Goal: Transaction & Acquisition: Purchase product/service

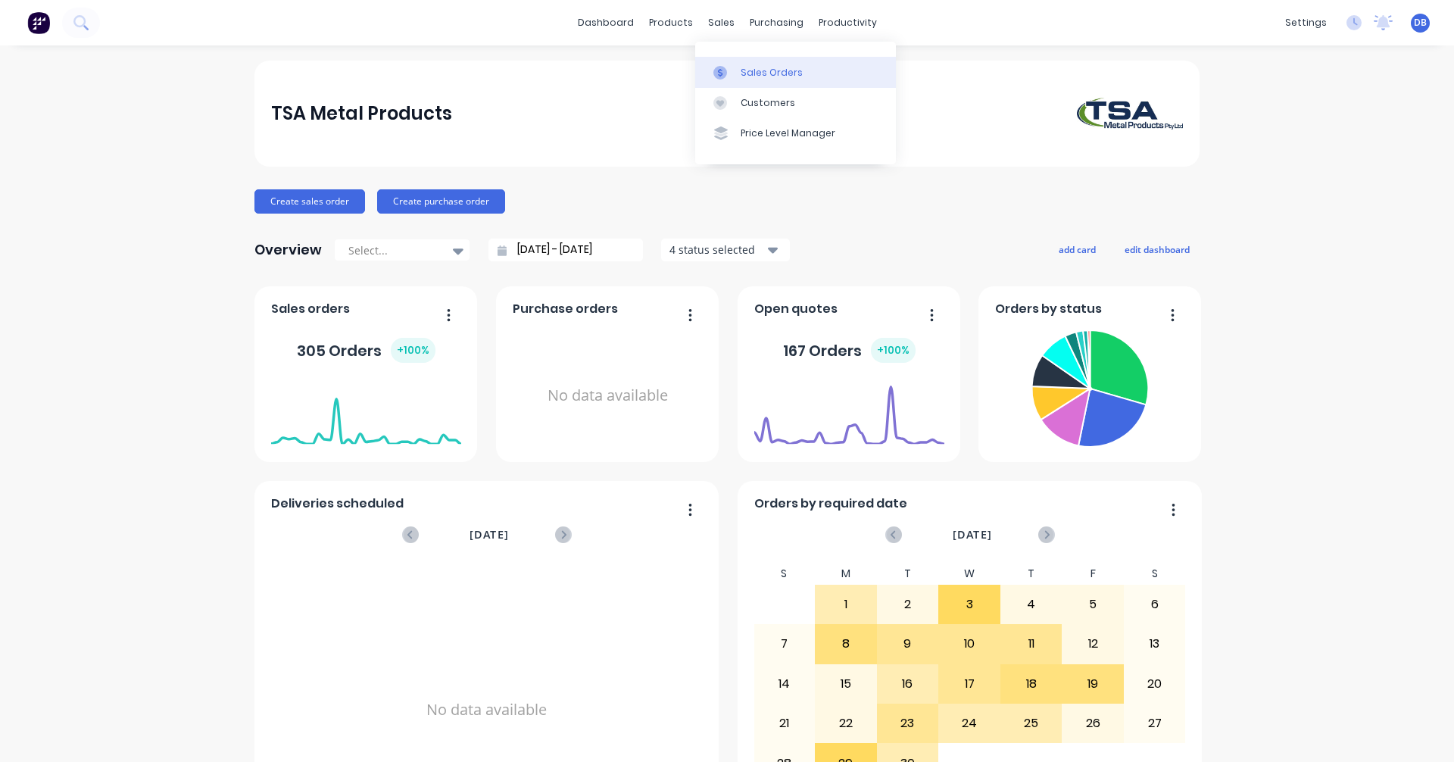
click at [750, 67] on div "Sales Orders" at bounding box center [772, 73] width 62 height 14
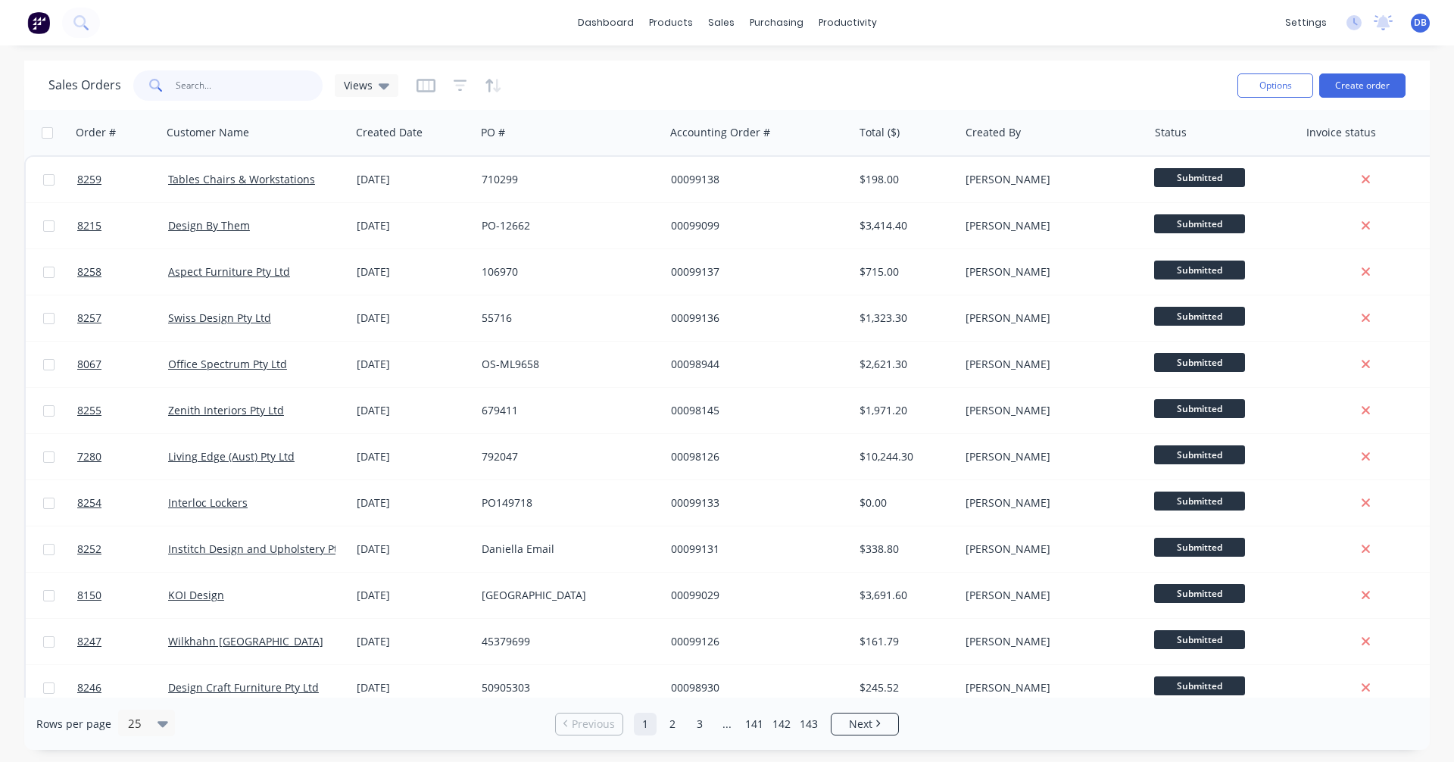
click at [226, 87] on input "text" at bounding box center [250, 85] width 148 height 30
type input "97970"
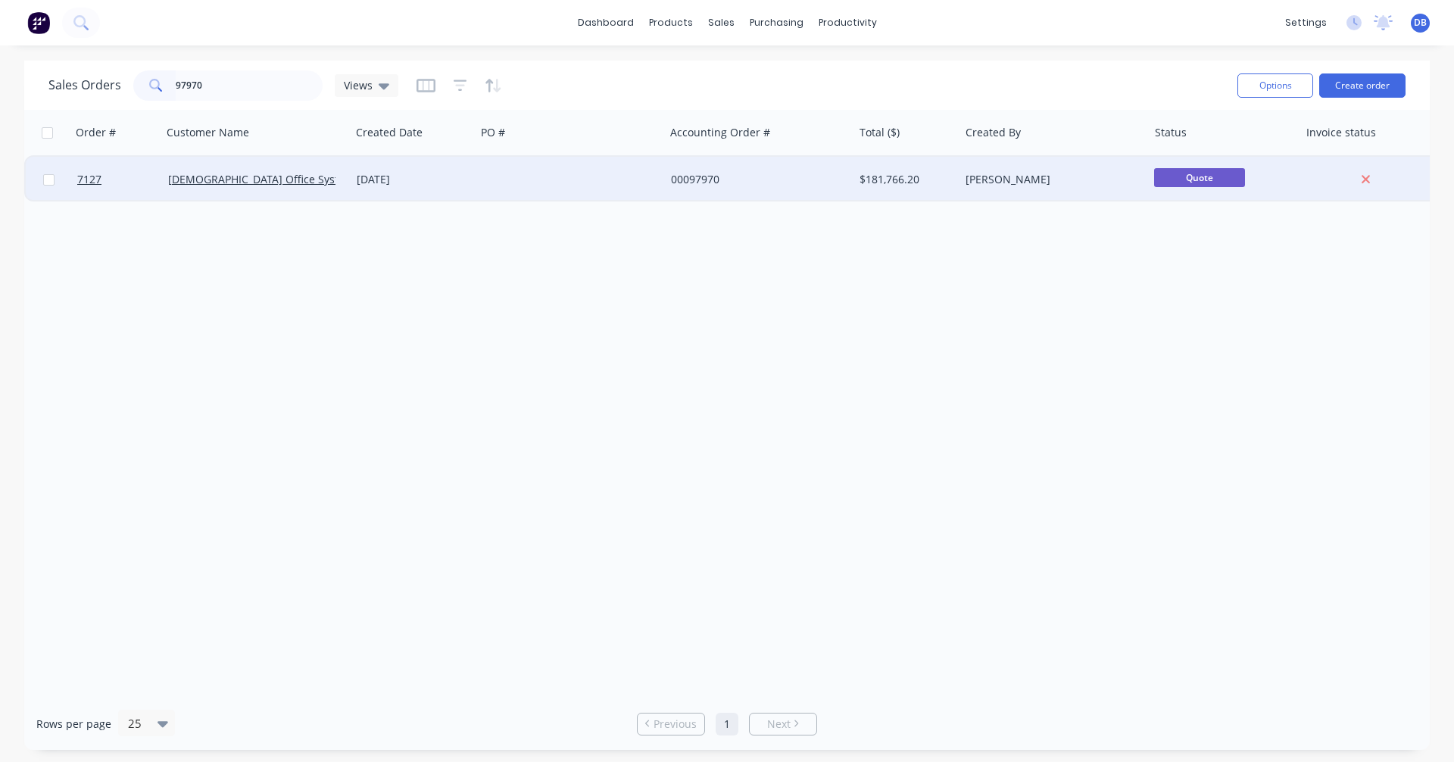
click at [374, 176] on div "[DATE]" at bounding box center [413, 179] width 113 height 15
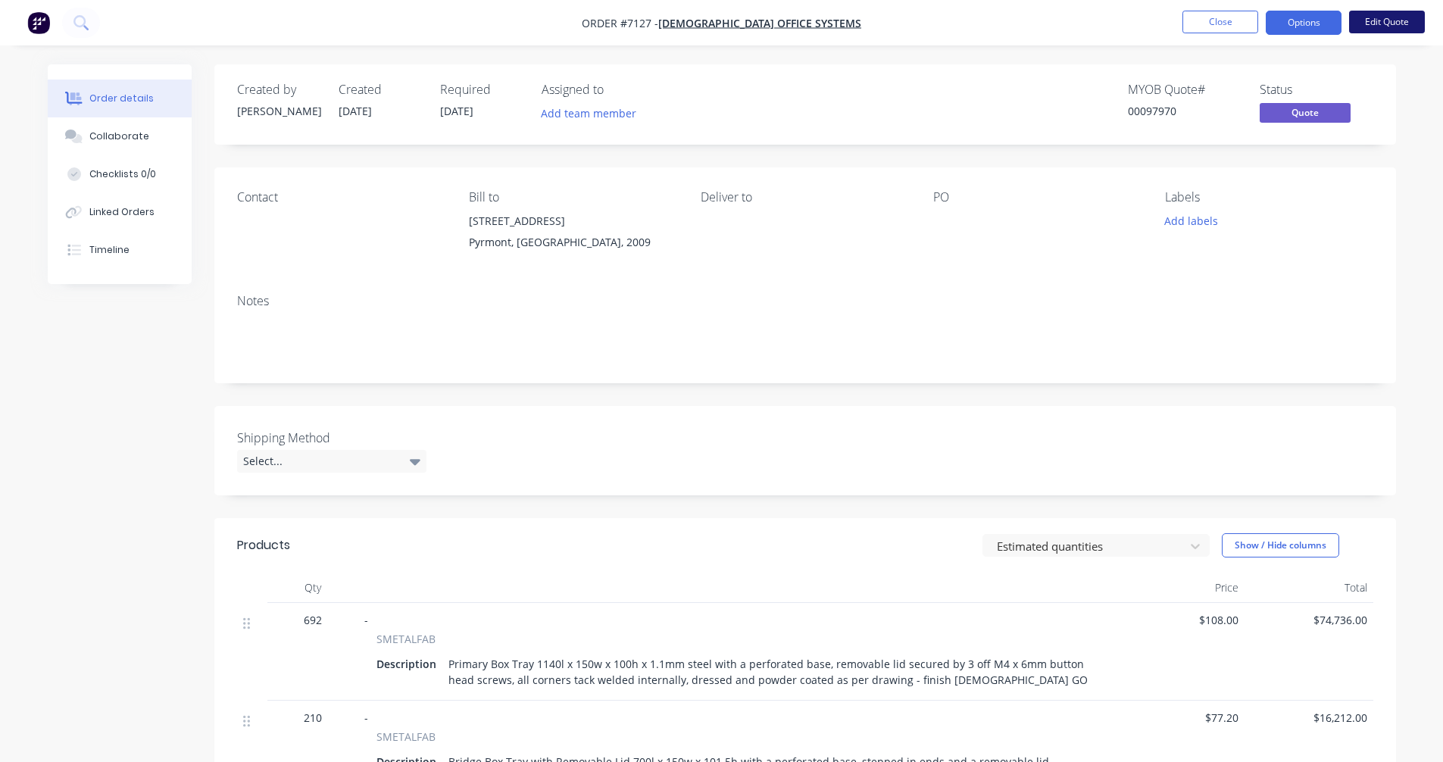
click at [1372, 20] on button "Edit Quote" at bounding box center [1387, 22] width 76 height 23
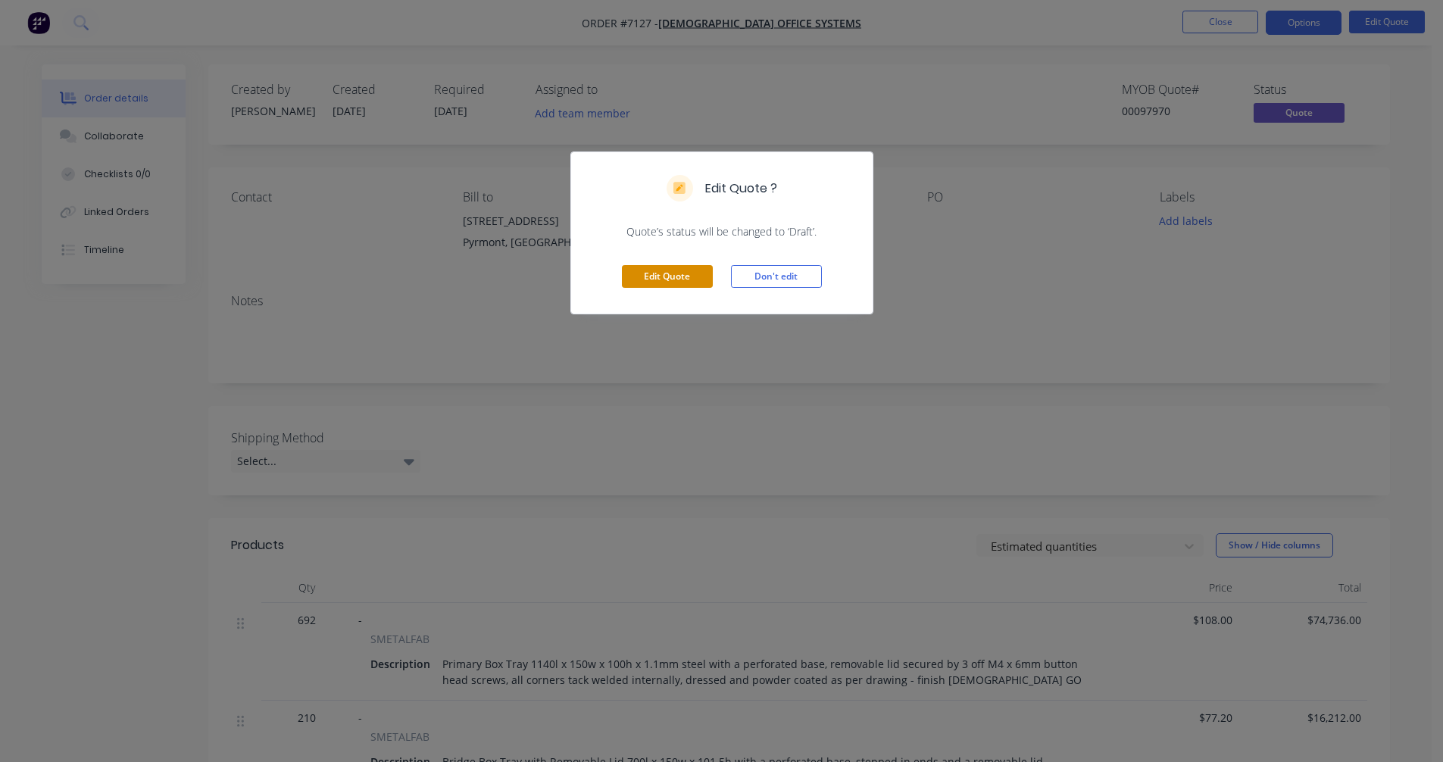
click at [676, 272] on button "Edit Quote" at bounding box center [667, 276] width 91 height 23
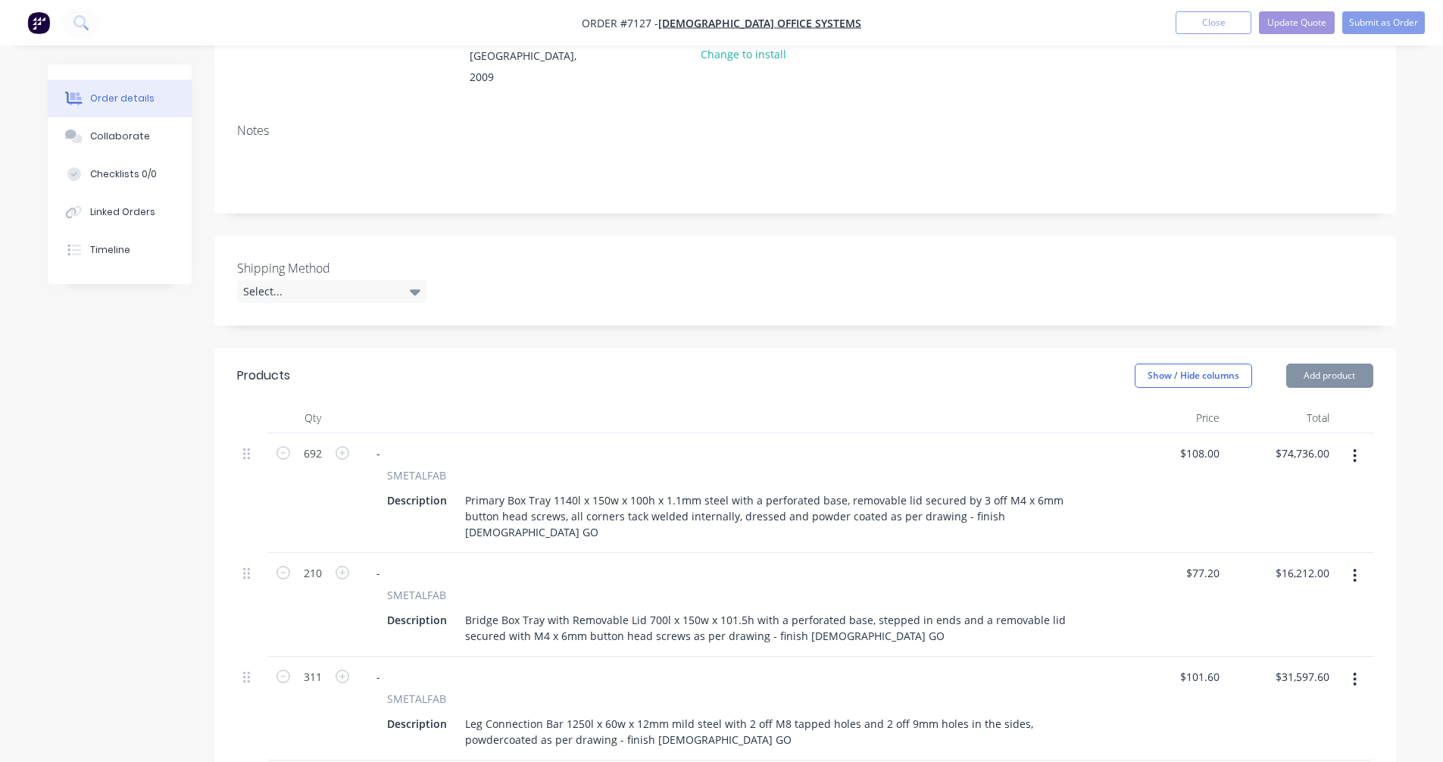
scroll to position [227, 0]
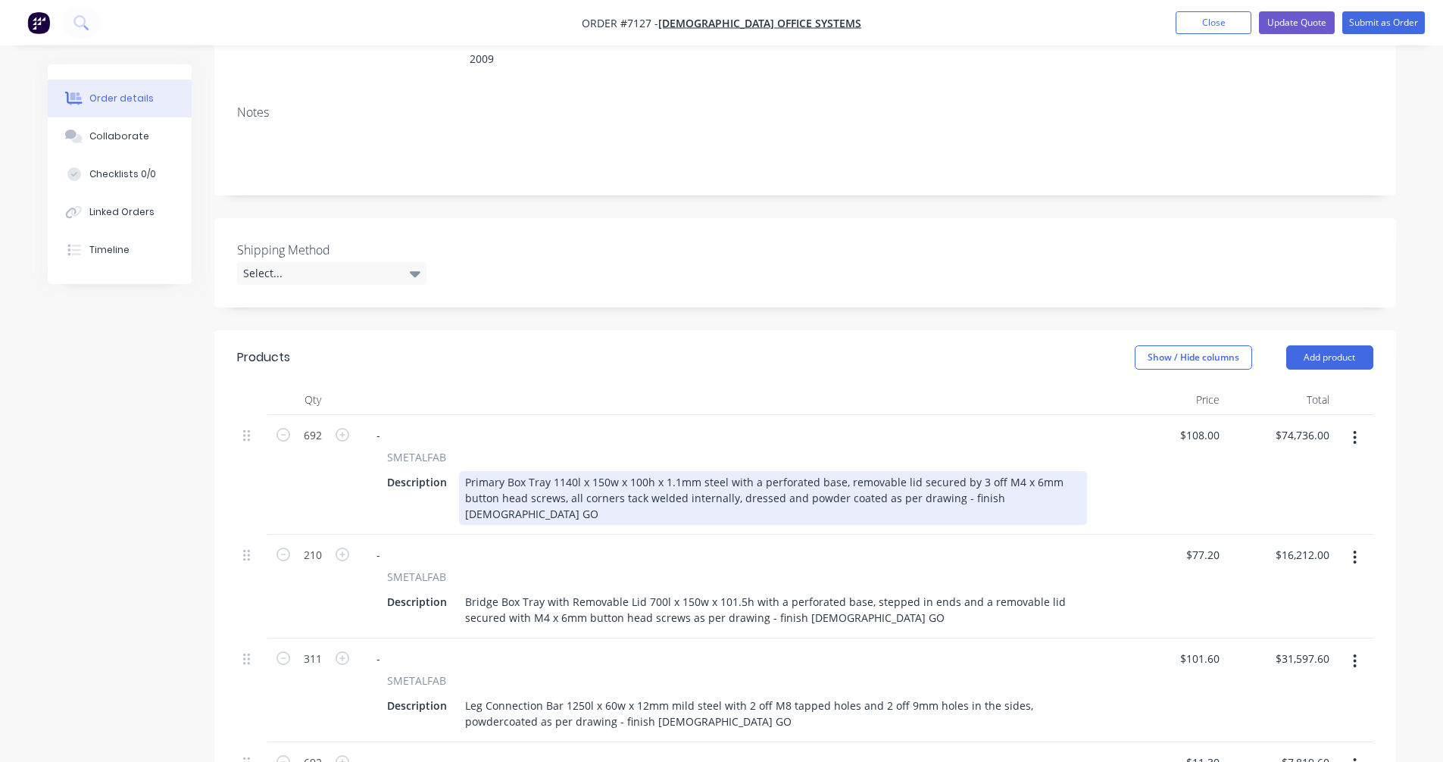
click at [840, 471] on div "Primary Box Tray 1140l x 150w x 100h x 1.1mm steel with a perforated base, remo…" at bounding box center [773, 498] width 628 height 54
click at [798, 491] on div "Primary Box Tray 1140l x 150w x 100h x 1.1mm steel with a perforated base, inte…" at bounding box center [773, 498] width 628 height 54
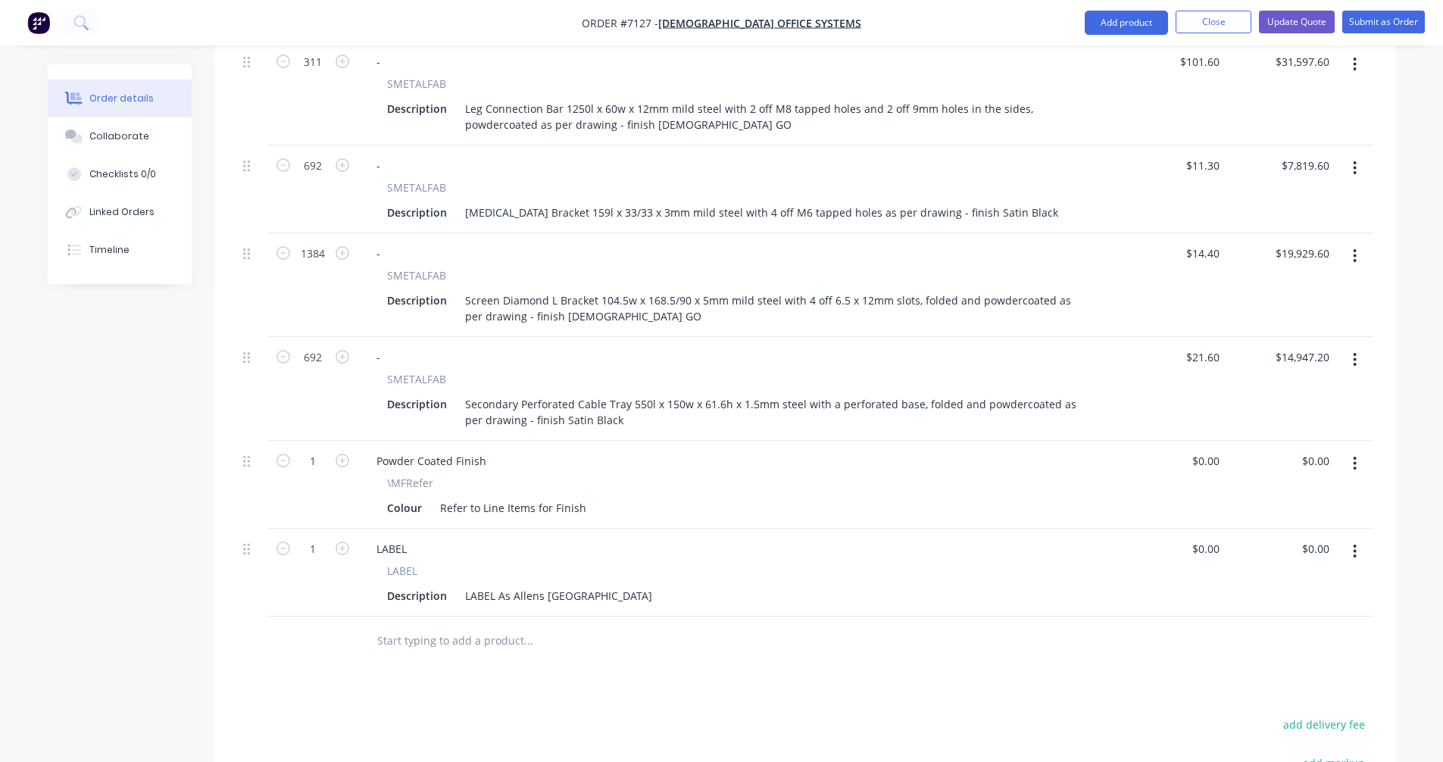
scroll to position [833, 0]
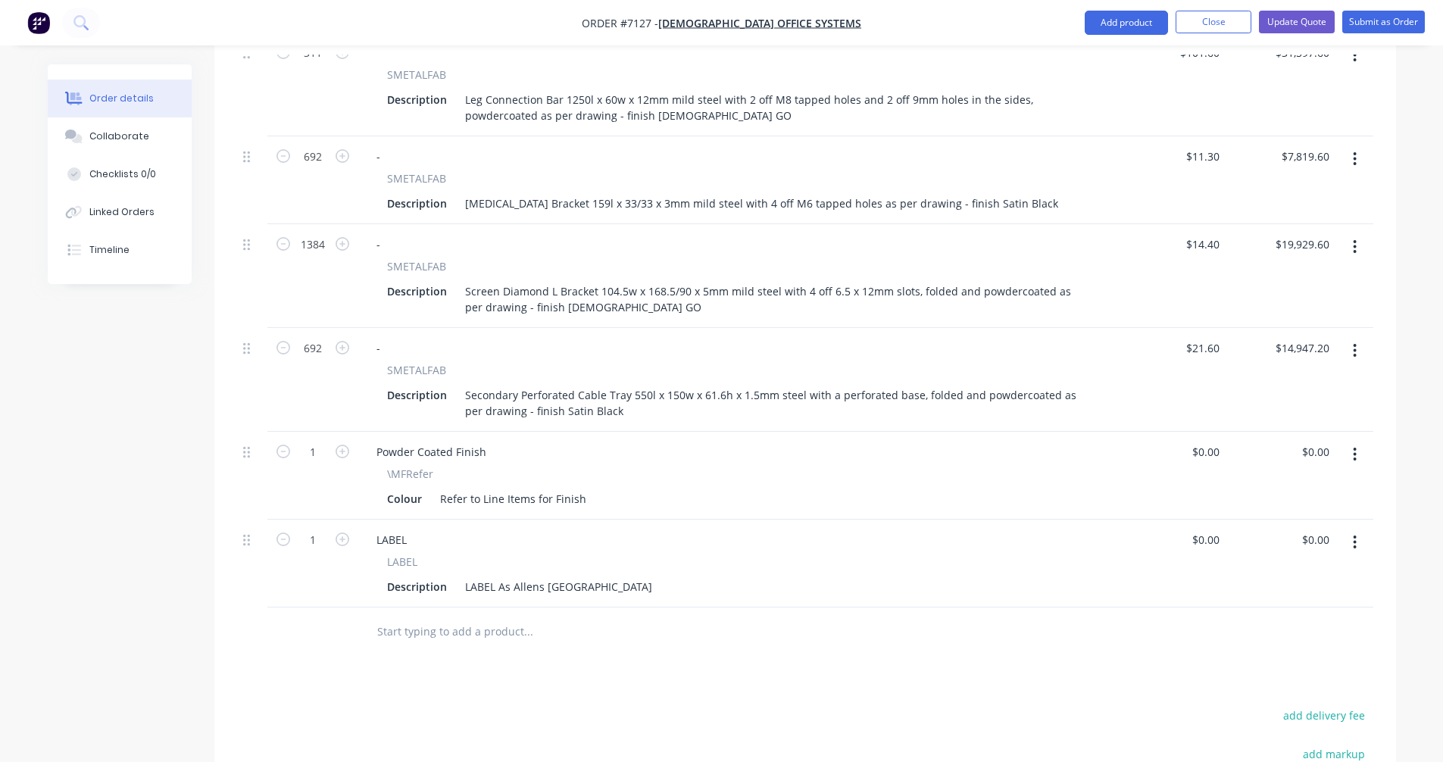
click at [1351, 337] on button "button" at bounding box center [1355, 350] width 36 height 27
click at [1283, 410] on div "Duplicate" at bounding box center [1301, 421] width 117 height 22
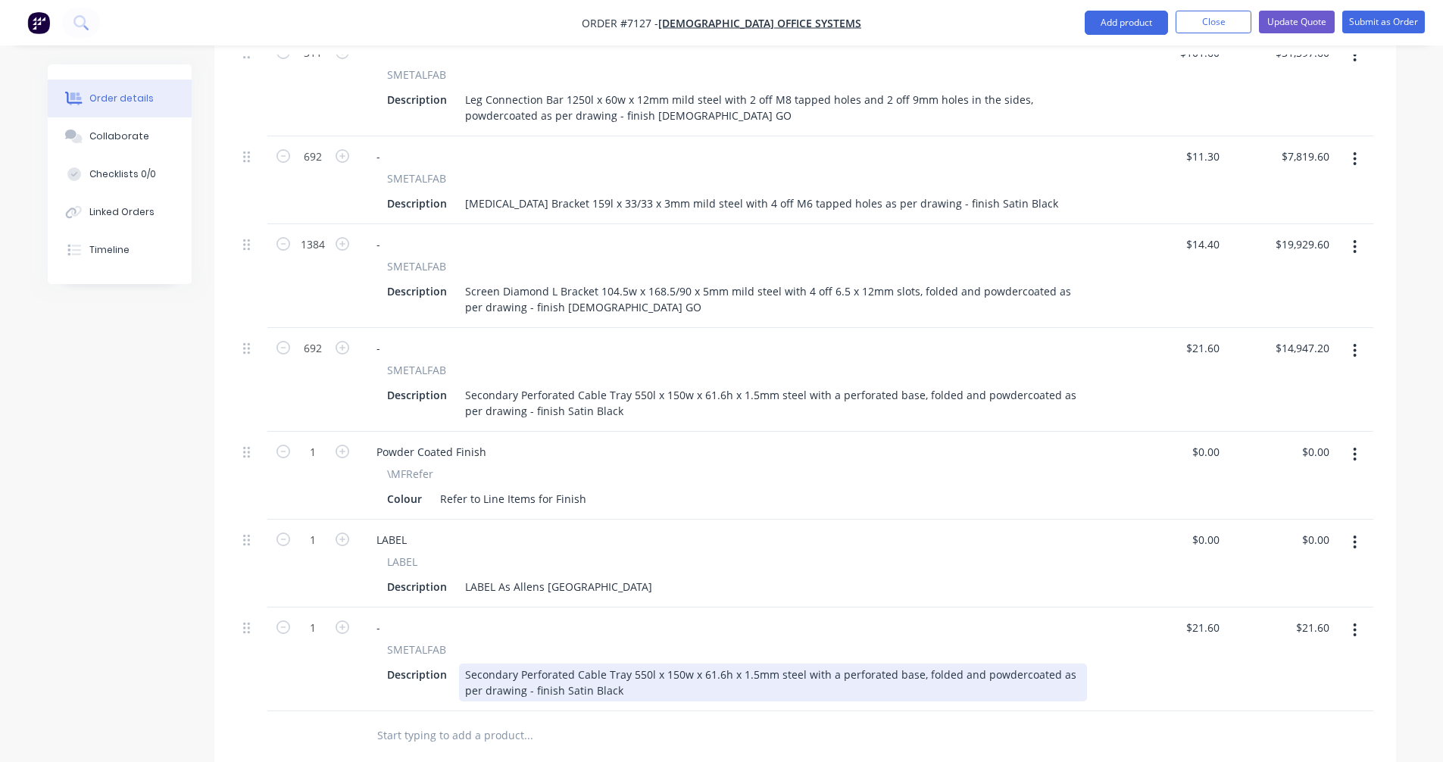
click at [540, 664] on div "Secondary Perforated Cable Tray 550l x 150w x 61.6h x 1.5mm steel with a perfor…" at bounding box center [773, 683] width 628 height 38
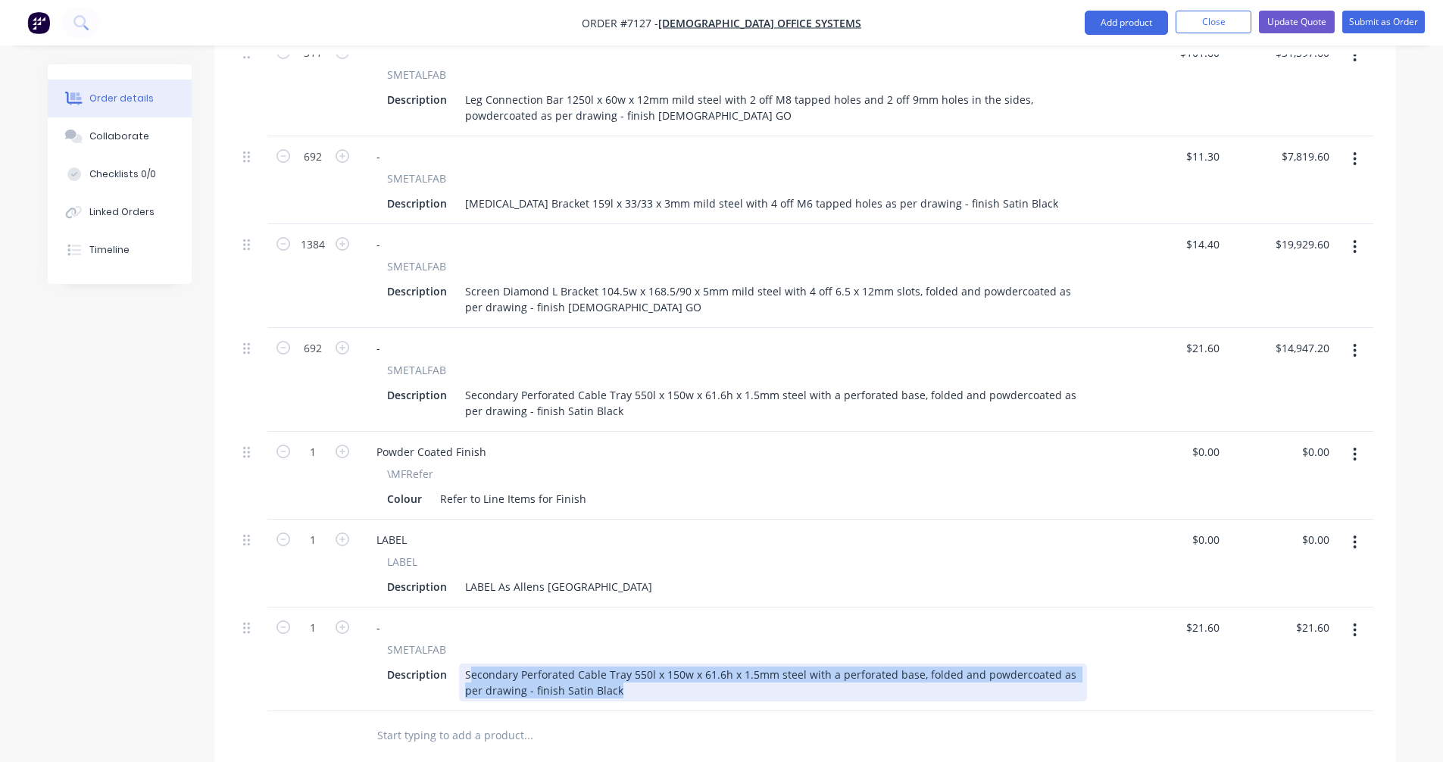
drag, startPoint x: 611, startPoint y: 670, endPoint x: 471, endPoint y: 649, distance: 140.9
click at [468, 664] on div "Secondary Perforated Cable Tray 550l x 150w x 61.6h x 1.5mm steel with a perfor…" at bounding box center [773, 683] width 628 height 38
click at [494, 664] on div "Secondary Perforated Cable Tray 550l x 150w x 61.6h x 1.5mm steel with a perfor…" at bounding box center [773, 683] width 628 height 38
drag, startPoint x: 598, startPoint y: 670, endPoint x: 455, endPoint y: 649, distance: 144.6
click at [455, 664] on div "Description Secondary Perforated Cable Tray 550l x 150w x 61.6h x 1.5mm steel w…" at bounding box center [734, 683] width 706 height 38
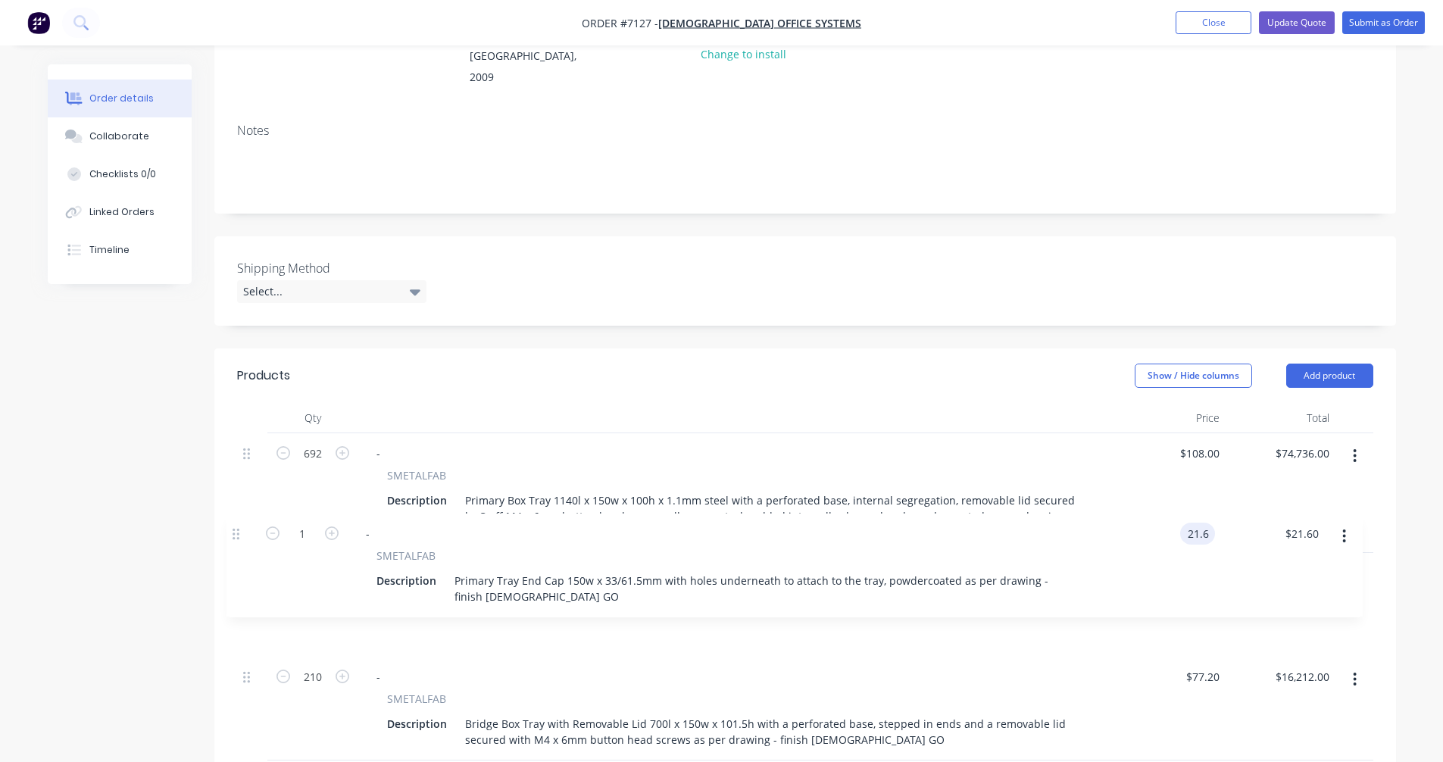
scroll to position [210, 0]
drag, startPoint x: 249, startPoint y: 611, endPoint x: 237, endPoint y: 529, distance: 82.0
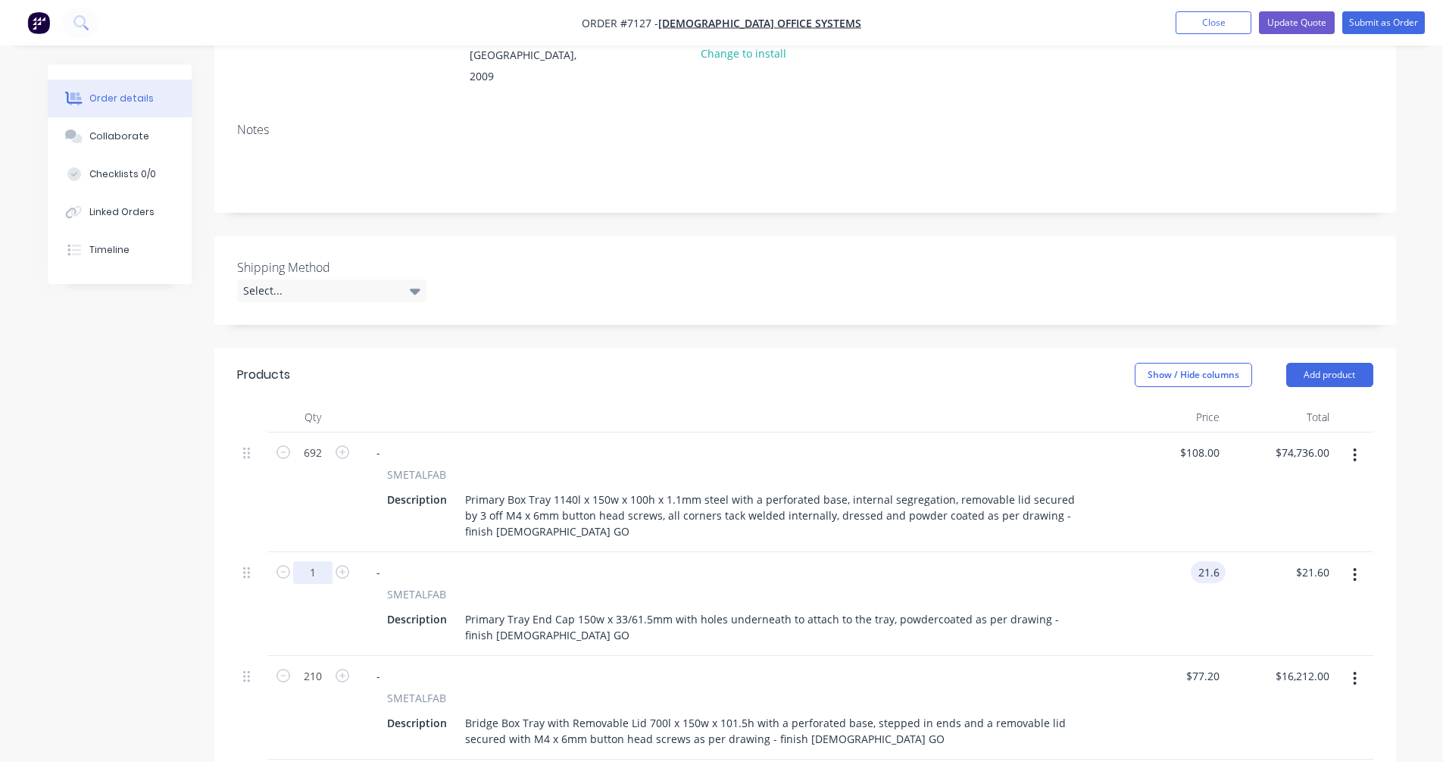
type input "$21.60"
click at [317, 561] on input "1" at bounding box center [312, 572] width 39 height 23
type input "1384"
type input "$29,894.40"
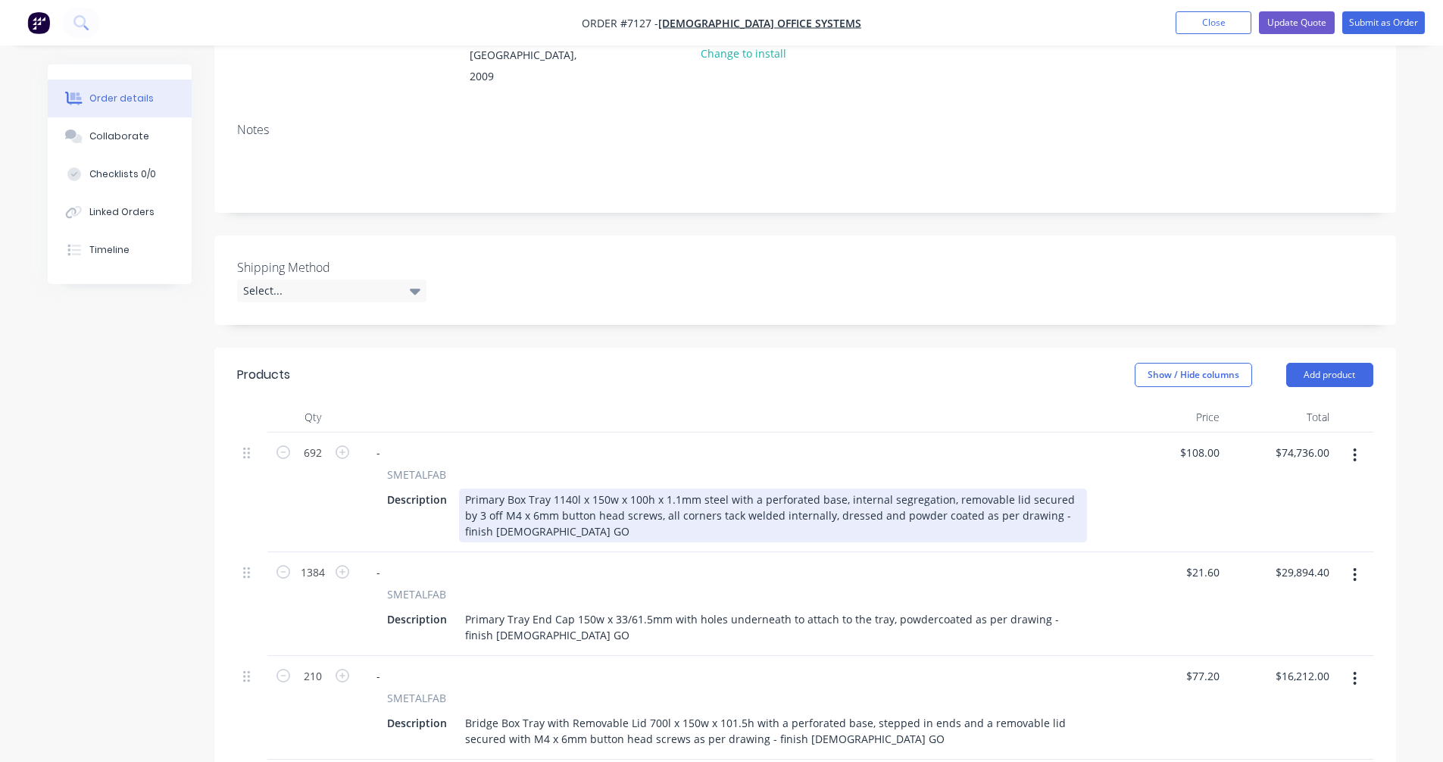
click at [945, 489] on div "Primary Box Tray 1140l x 150w x 100h x 1.1mm steel with a perforated base, inte…" at bounding box center [773, 516] width 628 height 54
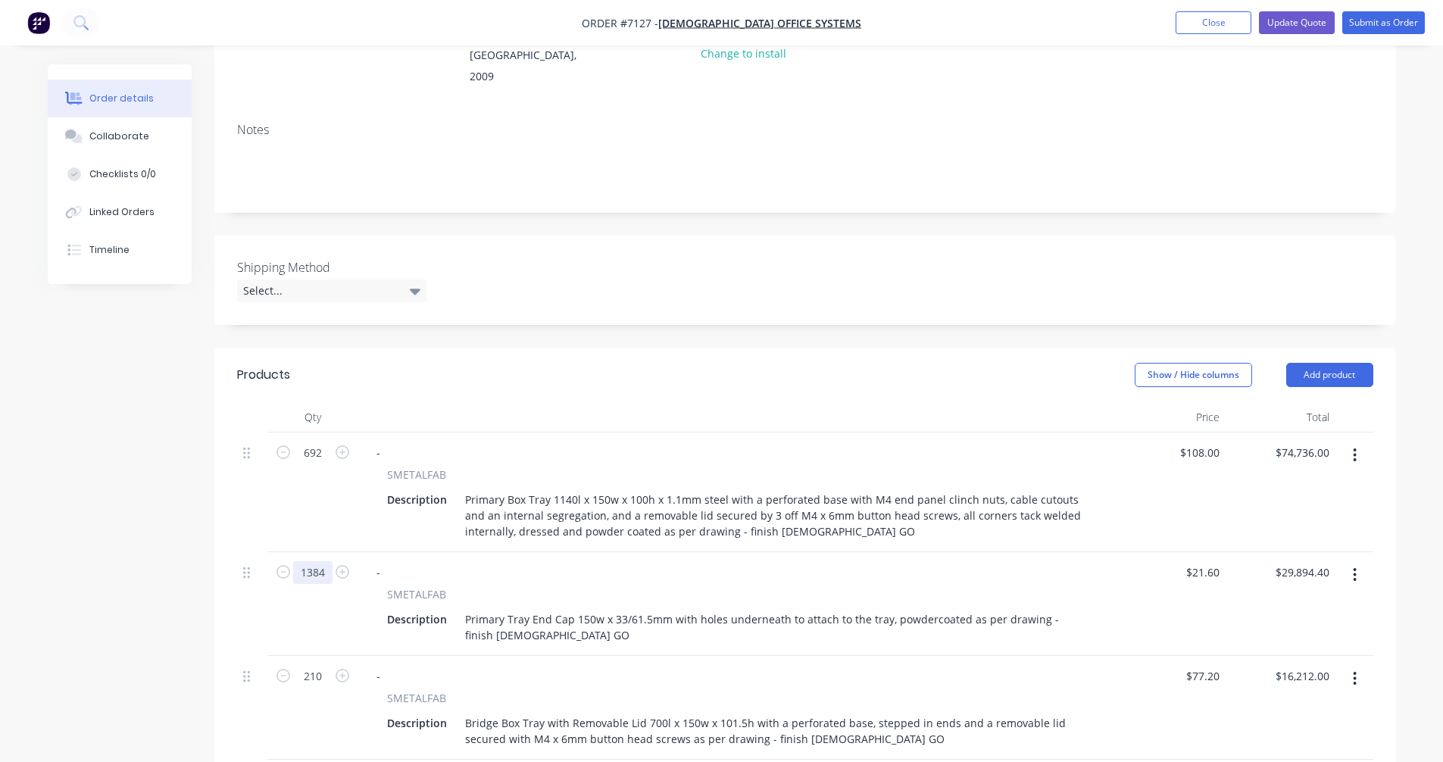
click at [323, 561] on input "1384" at bounding box center [312, 572] width 39 height 23
type input "960"
type input "$20,736.00"
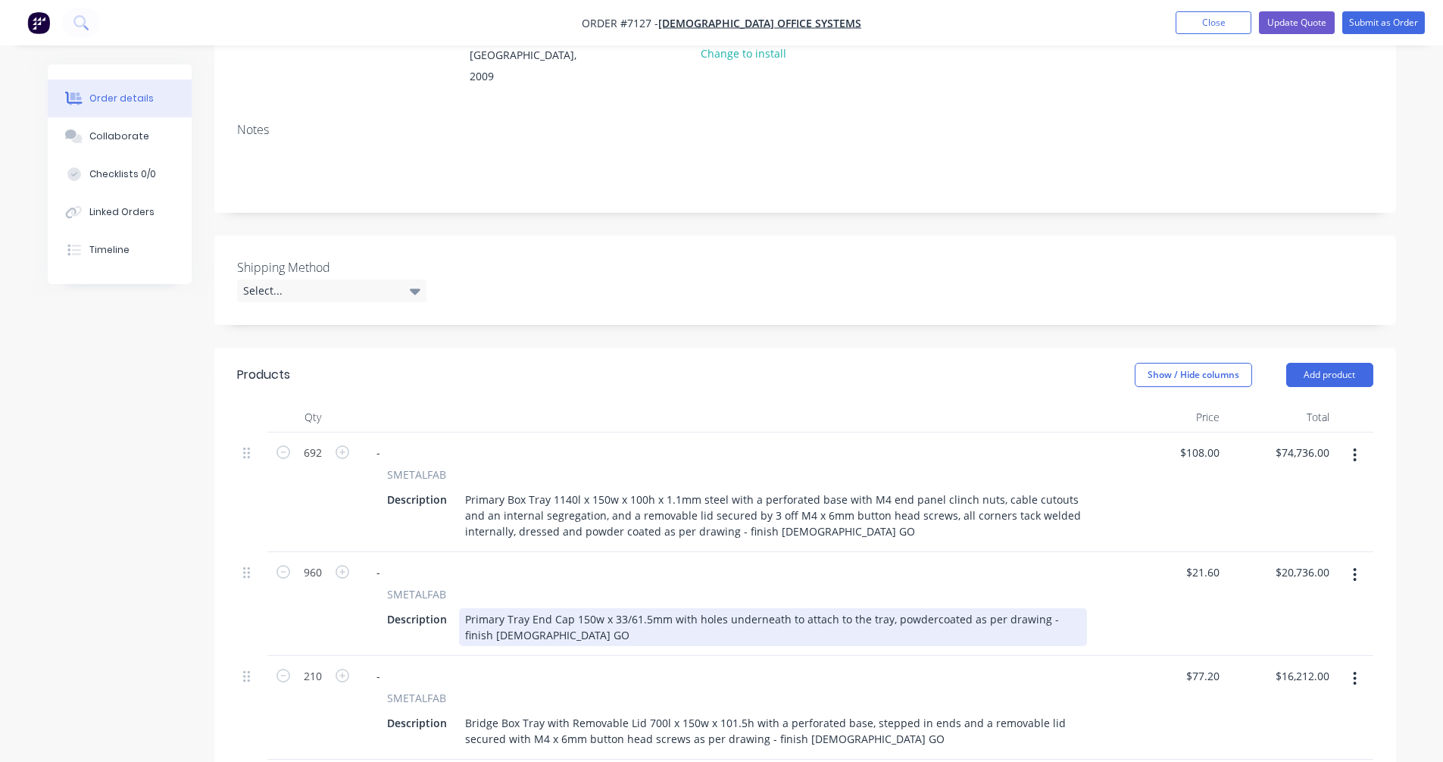
click at [680, 608] on div "Primary Tray End Cap 150w x 33/61.5mm with holes underneath to attach to the tr…" at bounding box center [773, 627] width 628 height 38
type input "$6.50"
type input "$6,240.00"
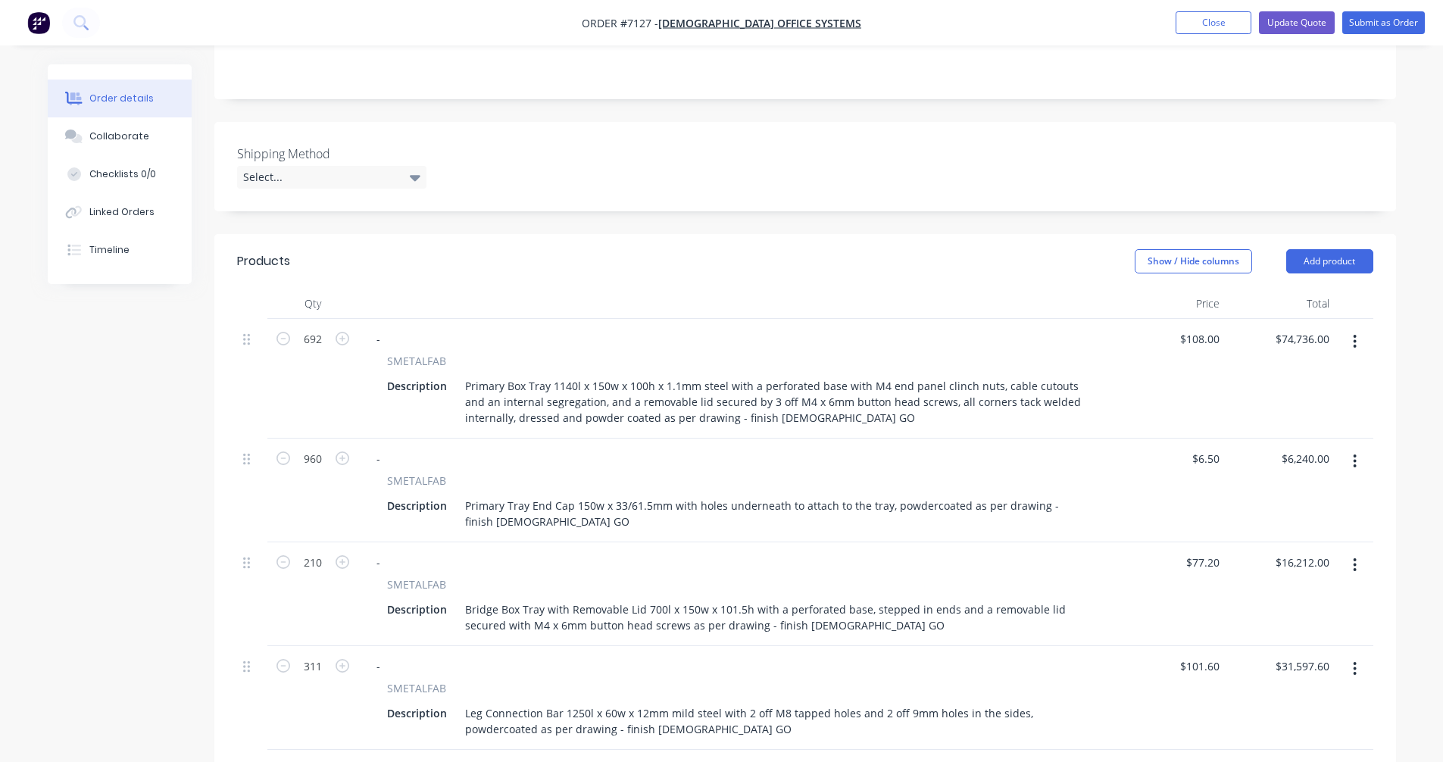
scroll to position [361, 0]
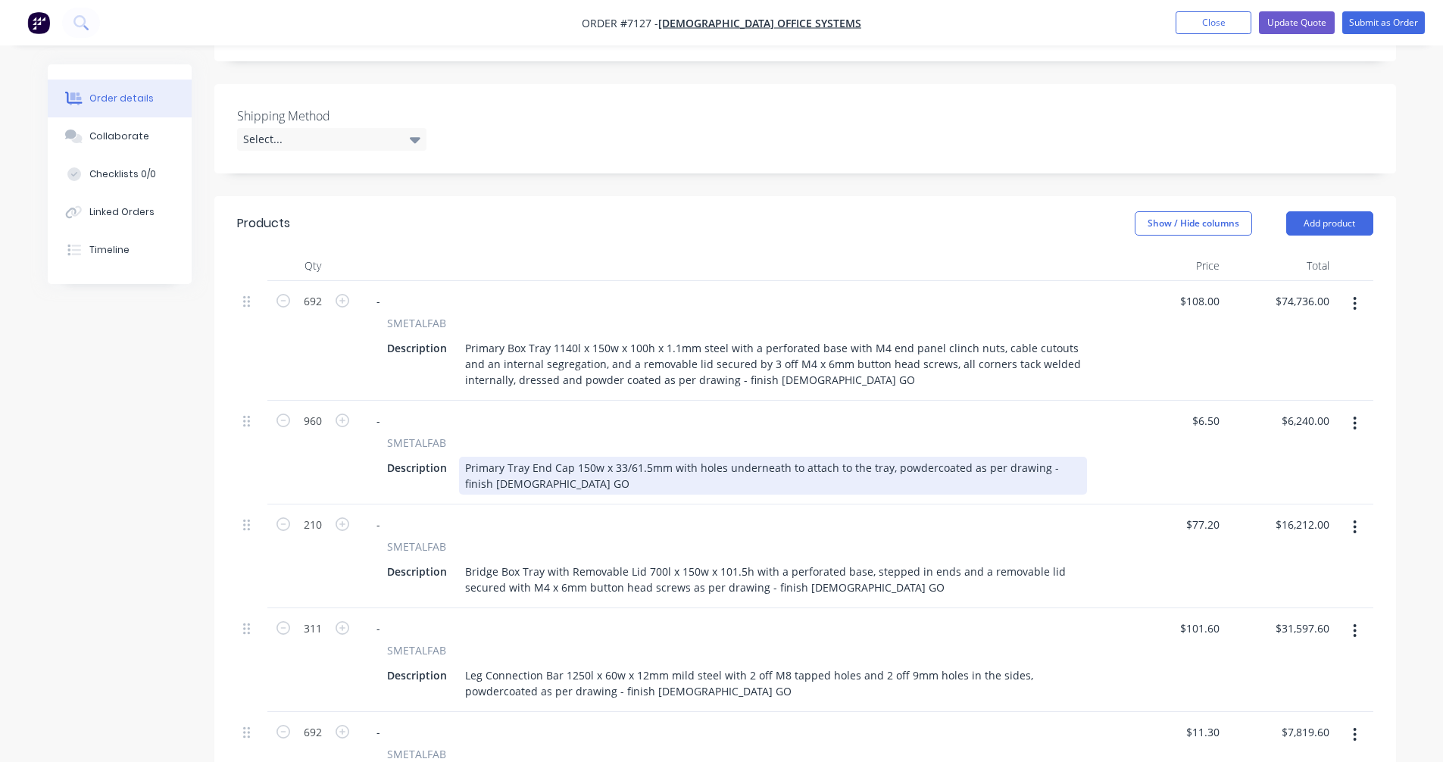
click at [648, 457] on div "Primary Tray End Cap 150w x 33/61.5mm with holes underneath to attach to the tr…" at bounding box center [773, 476] width 628 height 38
click at [667, 464] on div "Primary Tray End Cap 150w x 33/61.5 x 1.1mm steel with holes underneath to atta…" at bounding box center [773, 476] width 628 height 38
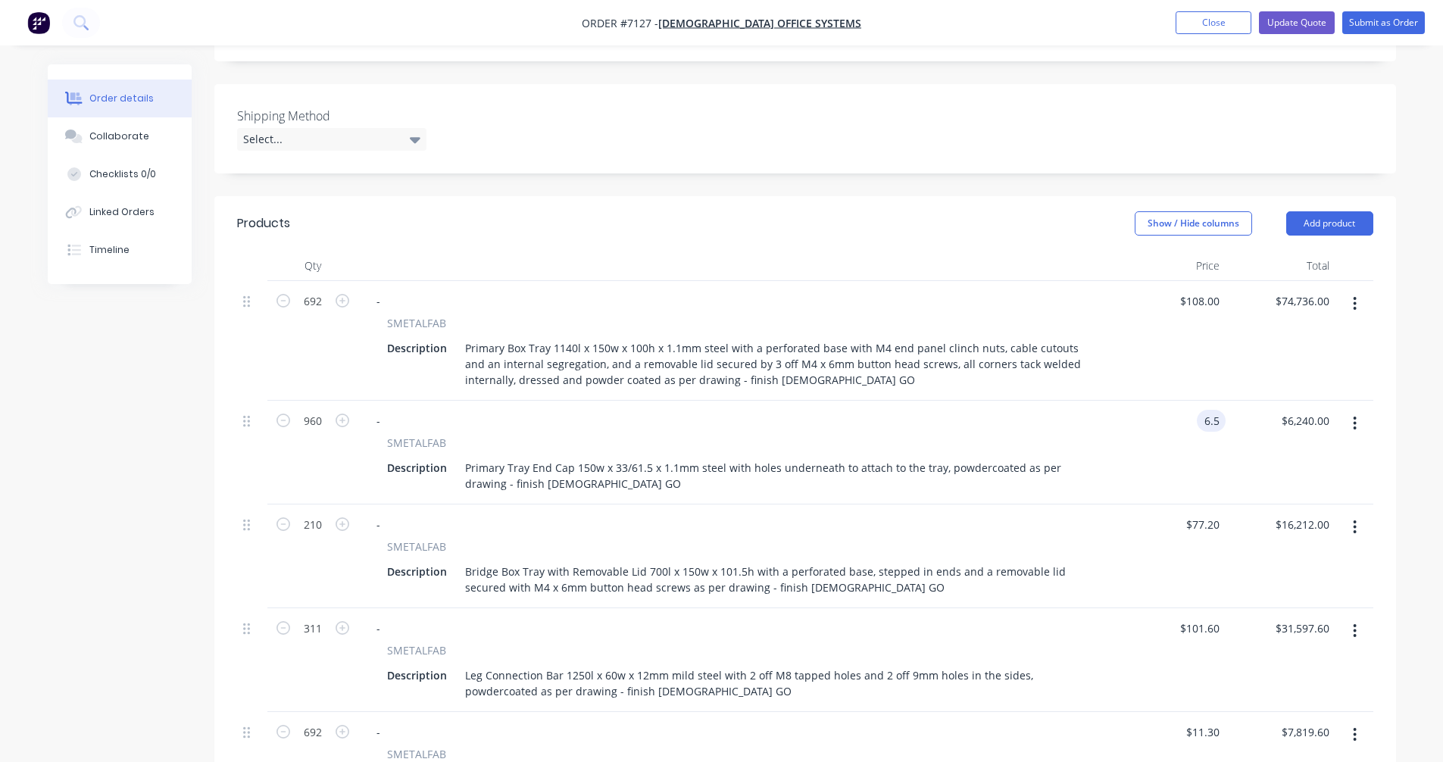
type input "$6.50"
type input "$6,240.00"
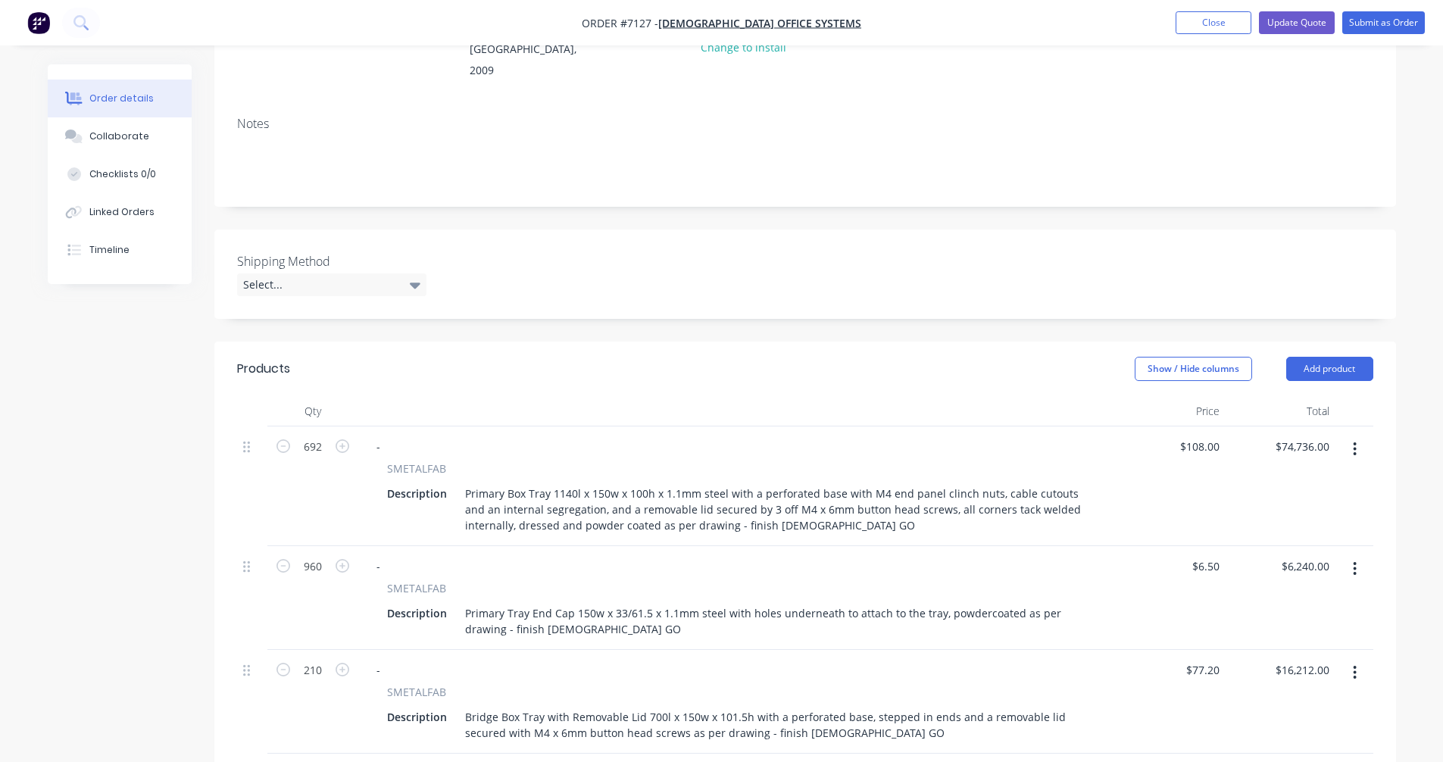
scroll to position [255, 0]
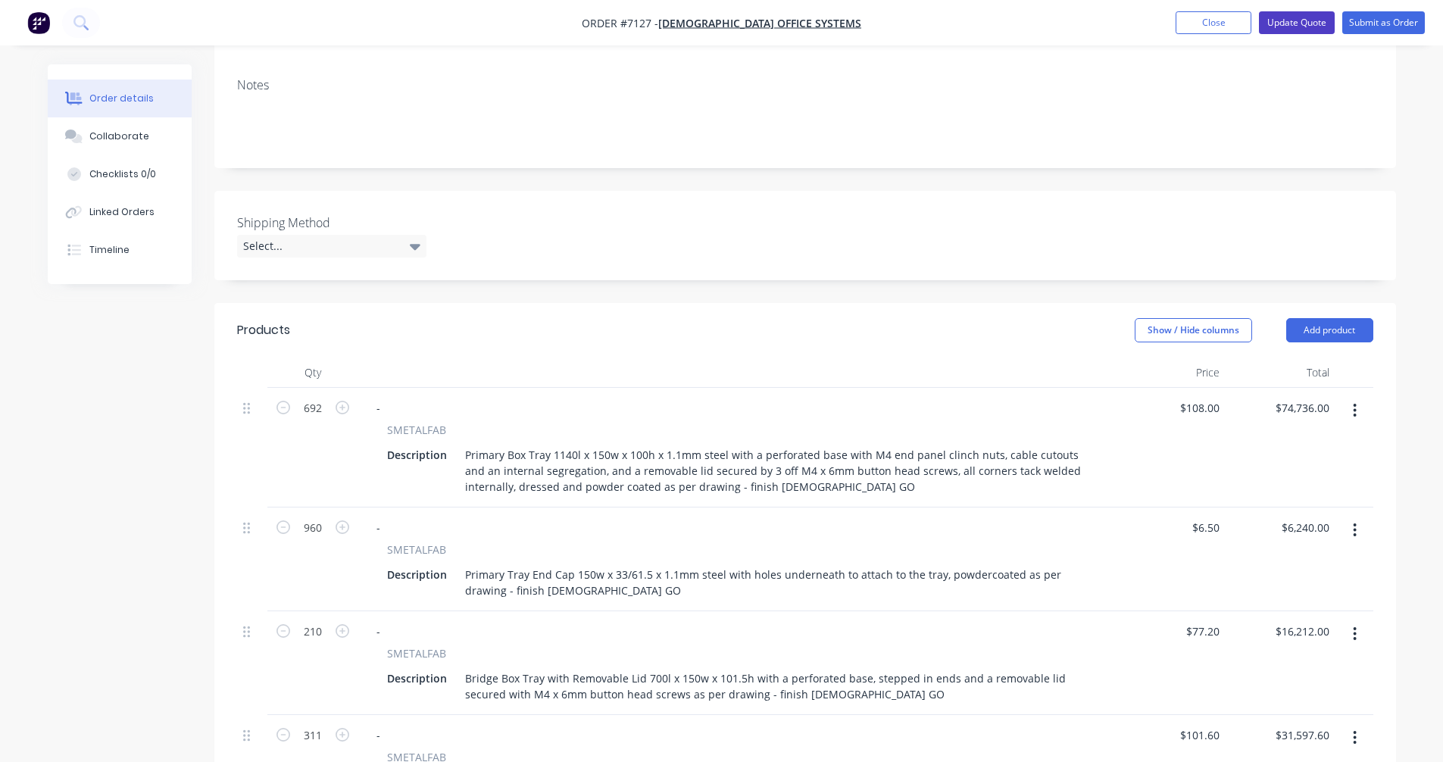
click at [1289, 26] on button "Update Quote" at bounding box center [1297, 22] width 76 height 23
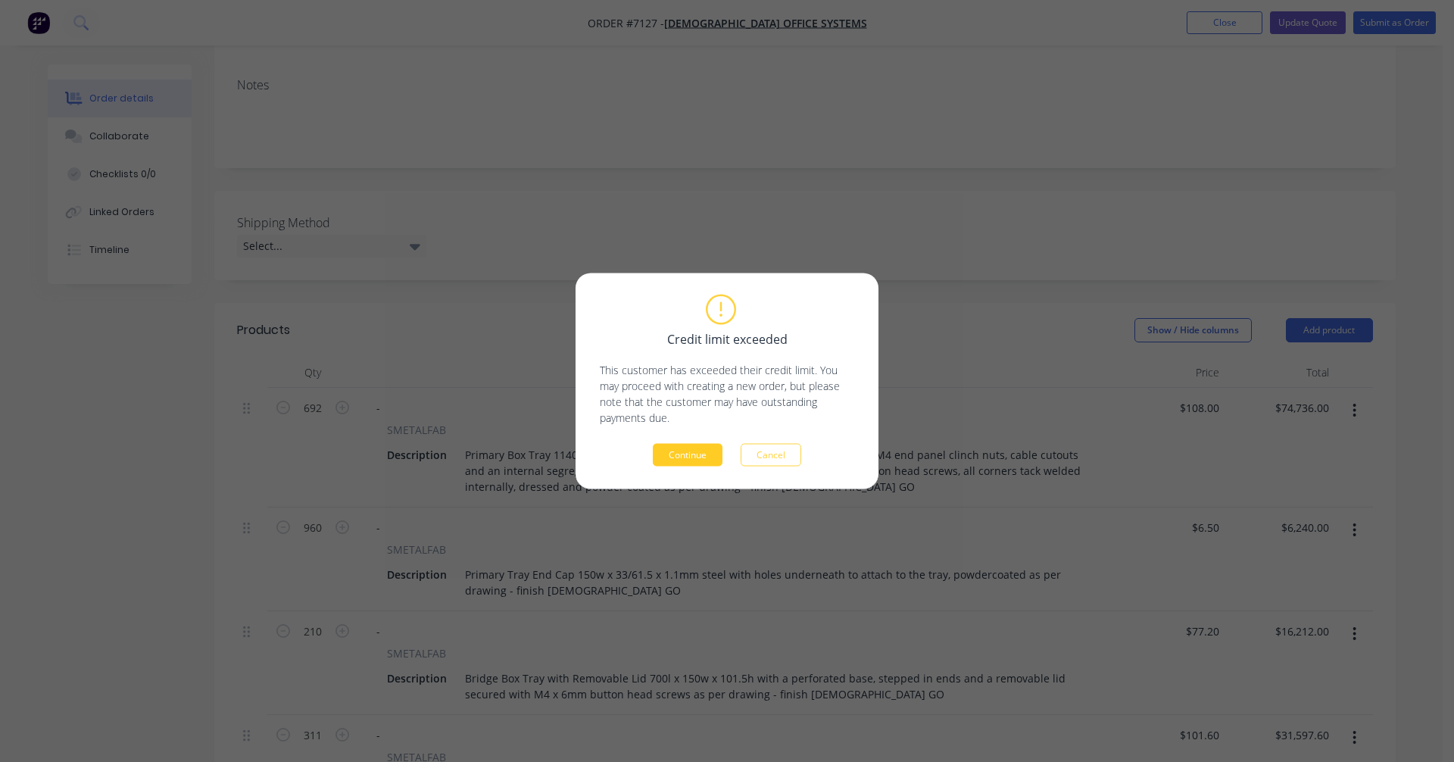
click at [683, 454] on button "Continue" at bounding box center [688, 455] width 70 height 23
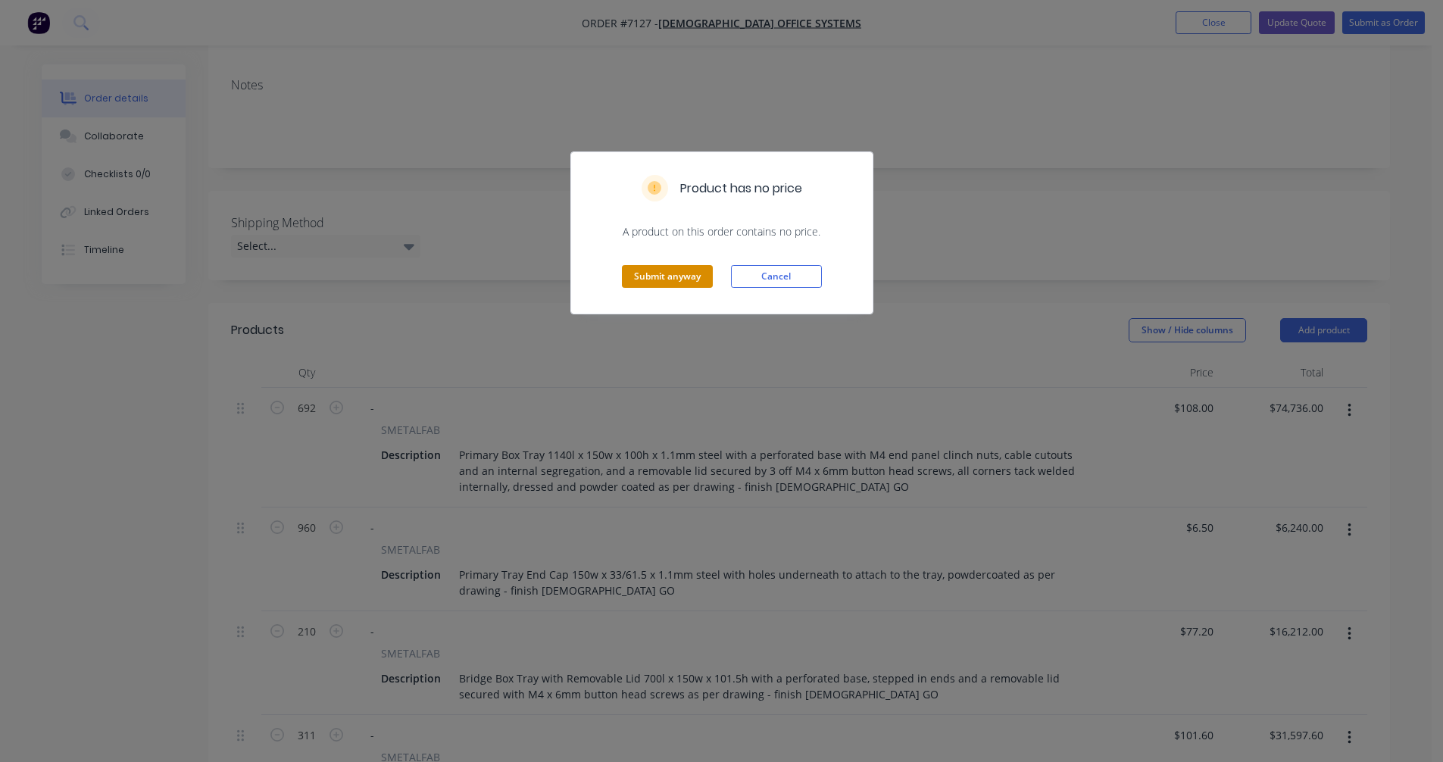
click at [673, 276] on button "Submit anyway" at bounding box center [667, 276] width 91 height 23
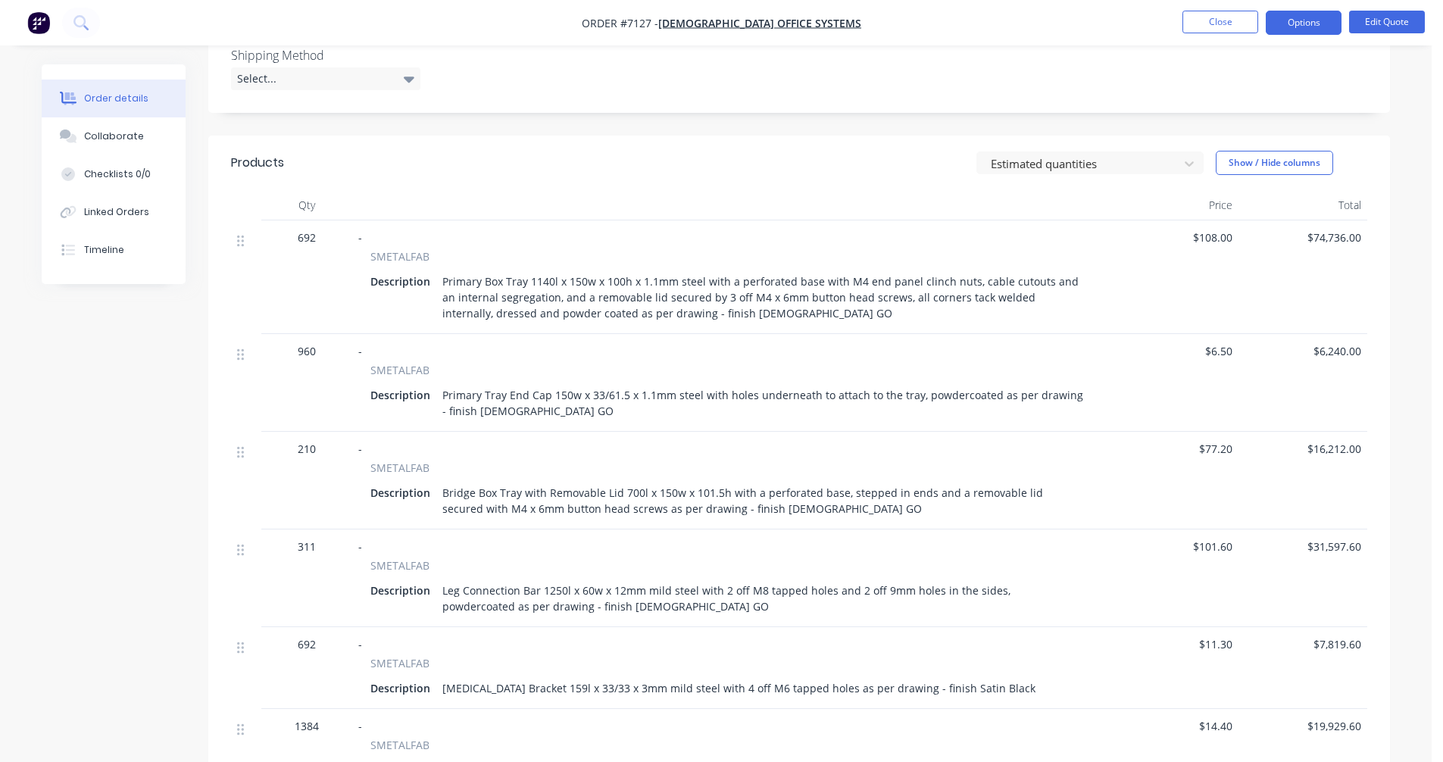
scroll to position [481, 0]
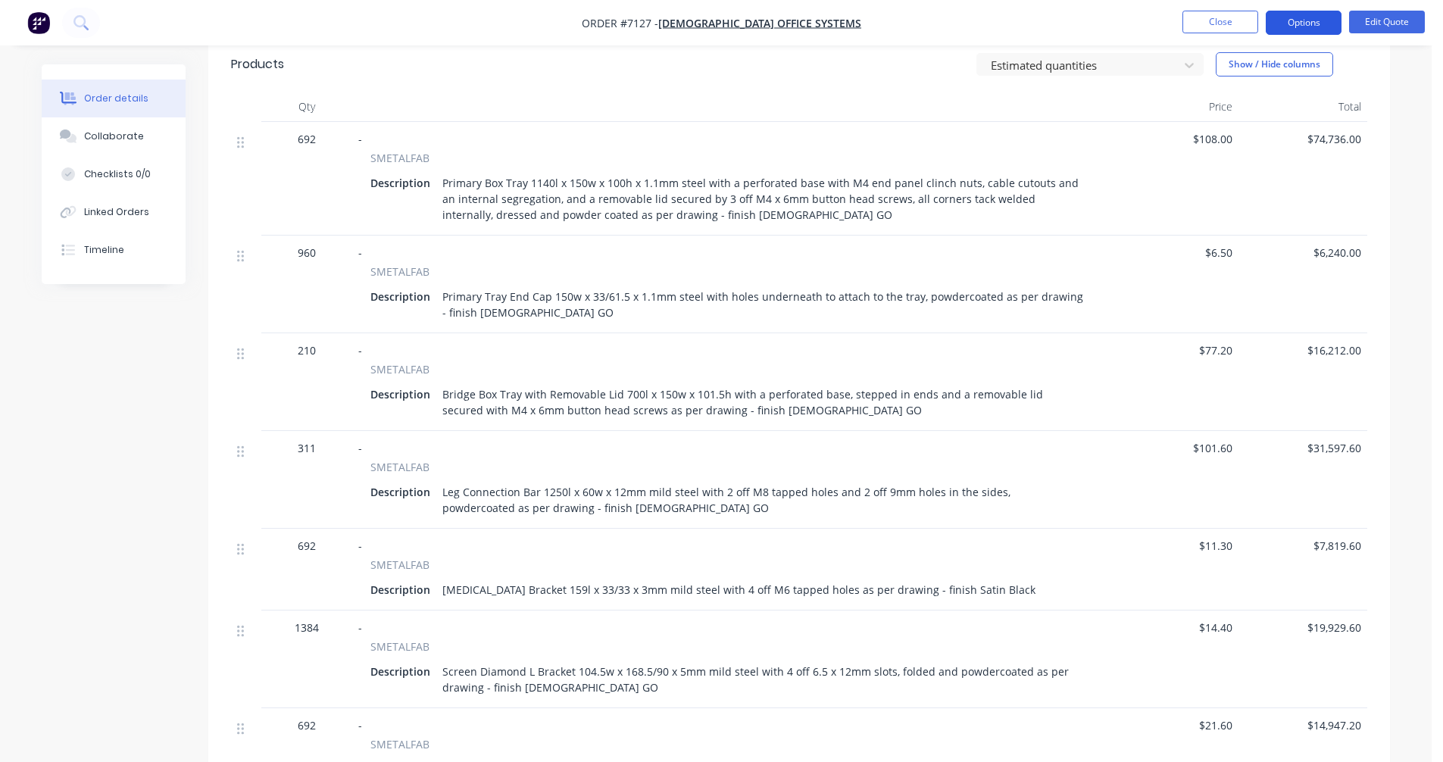
click at [1295, 23] on button "Options" at bounding box center [1304, 23] width 76 height 24
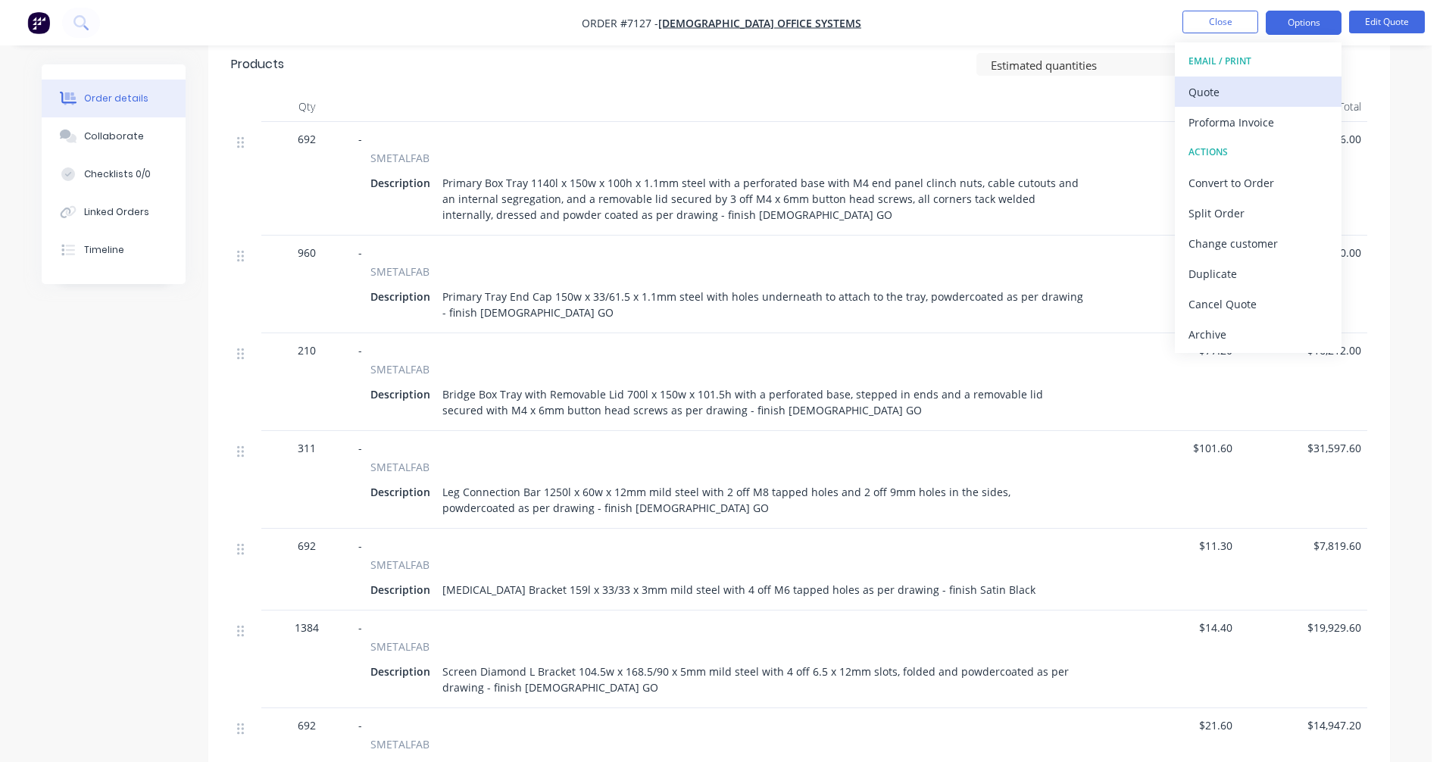
click at [1221, 91] on div "Quote" at bounding box center [1257, 92] width 139 height 22
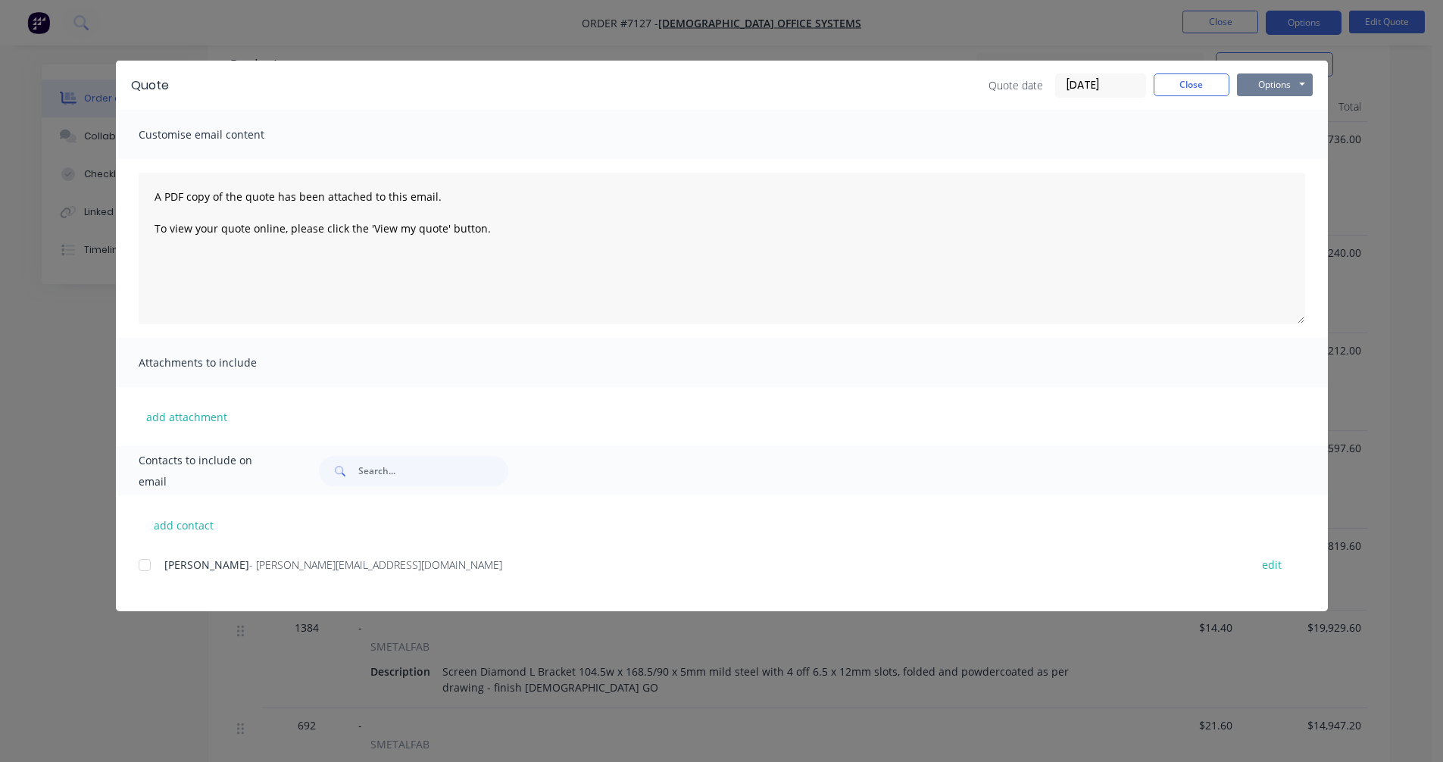
click at [1308, 89] on button "Options" at bounding box center [1275, 84] width 76 height 23
click at [1291, 114] on button "Preview" at bounding box center [1285, 111] width 97 height 25
drag, startPoint x: 1216, startPoint y: 133, endPoint x: 1198, endPoint y: 77, distance: 58.7
click at [1216, 133] on div "Customise email content" at bounding box center [722, 134] width 1212 height 49
click at [1197, 74] on button "Close" at bounding box center [1192, 84] width 76 height 23
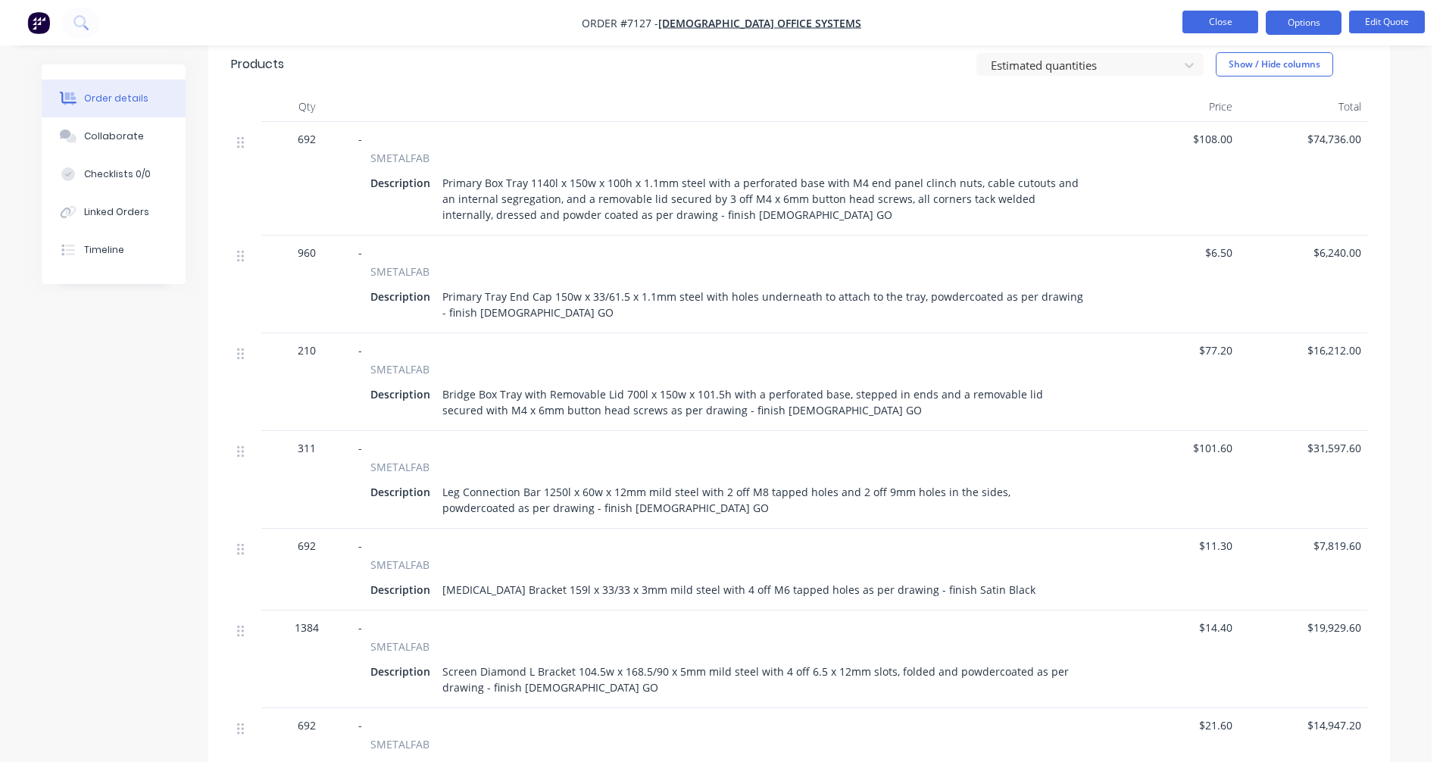
click at [1207, 27] on button "Close" at bounding box center [1220, 22] width 76 height 23
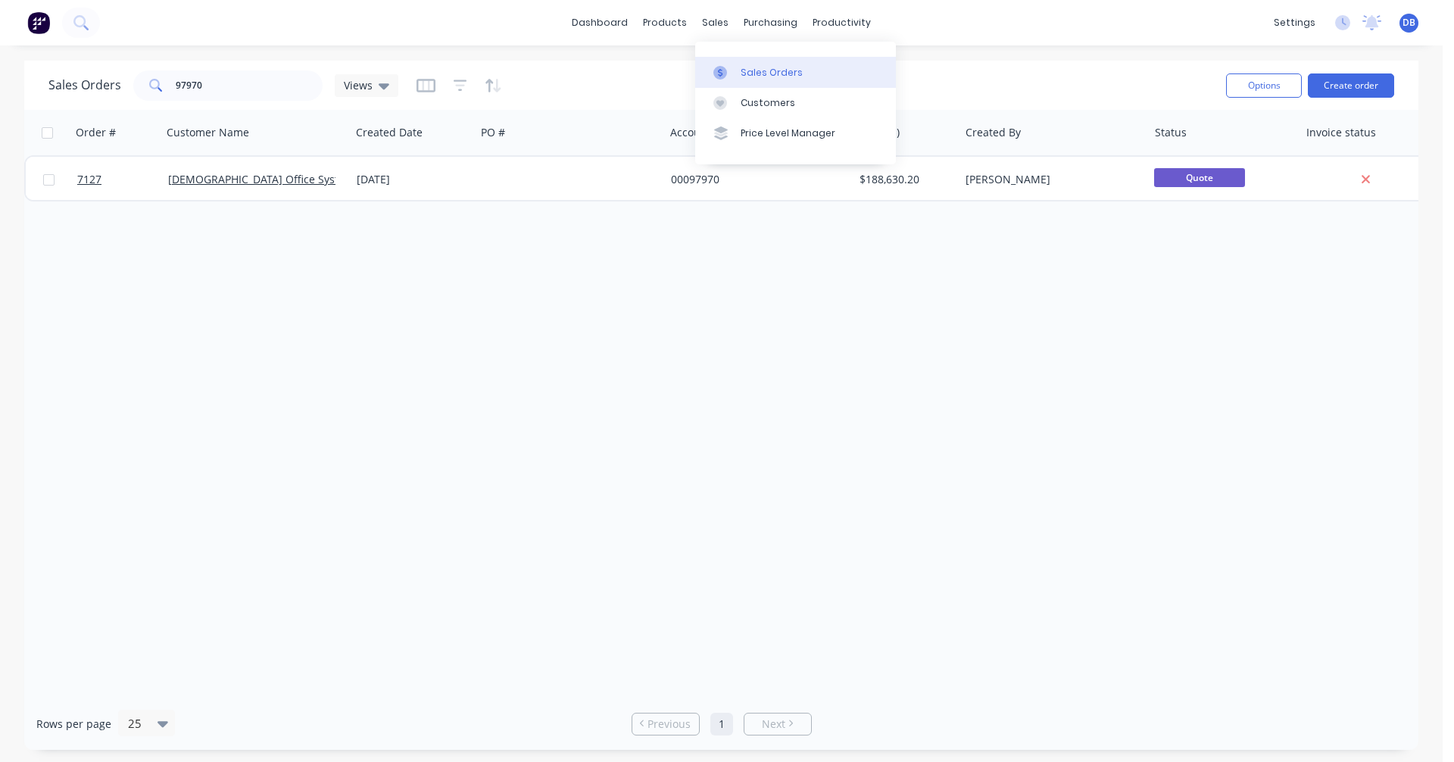
click at [749, 66] on div "Sales Orders" at bounding box center [772, 73] width 62 height 14
drag, startPoint x: 211, startPoint y: 91, endPoint x: 126, endPoint y: 86, distance: 84.2
click at [128, 86] on div "Sales Orders 97970 Views" at bounding box center [223, 85] width 350 height 30
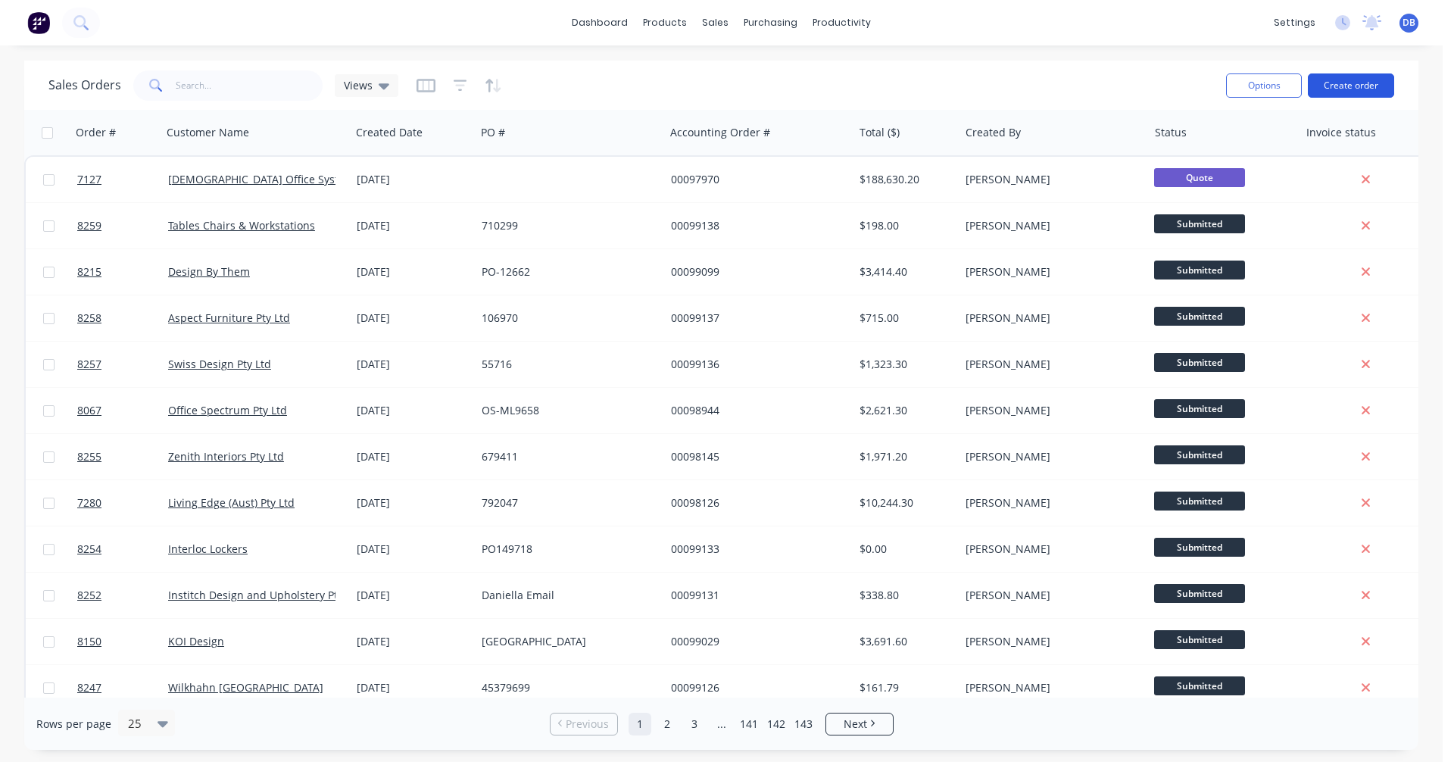
click at [1355, 84] on button "Create order" at bounding box center [1351, 85] width 86 height 24
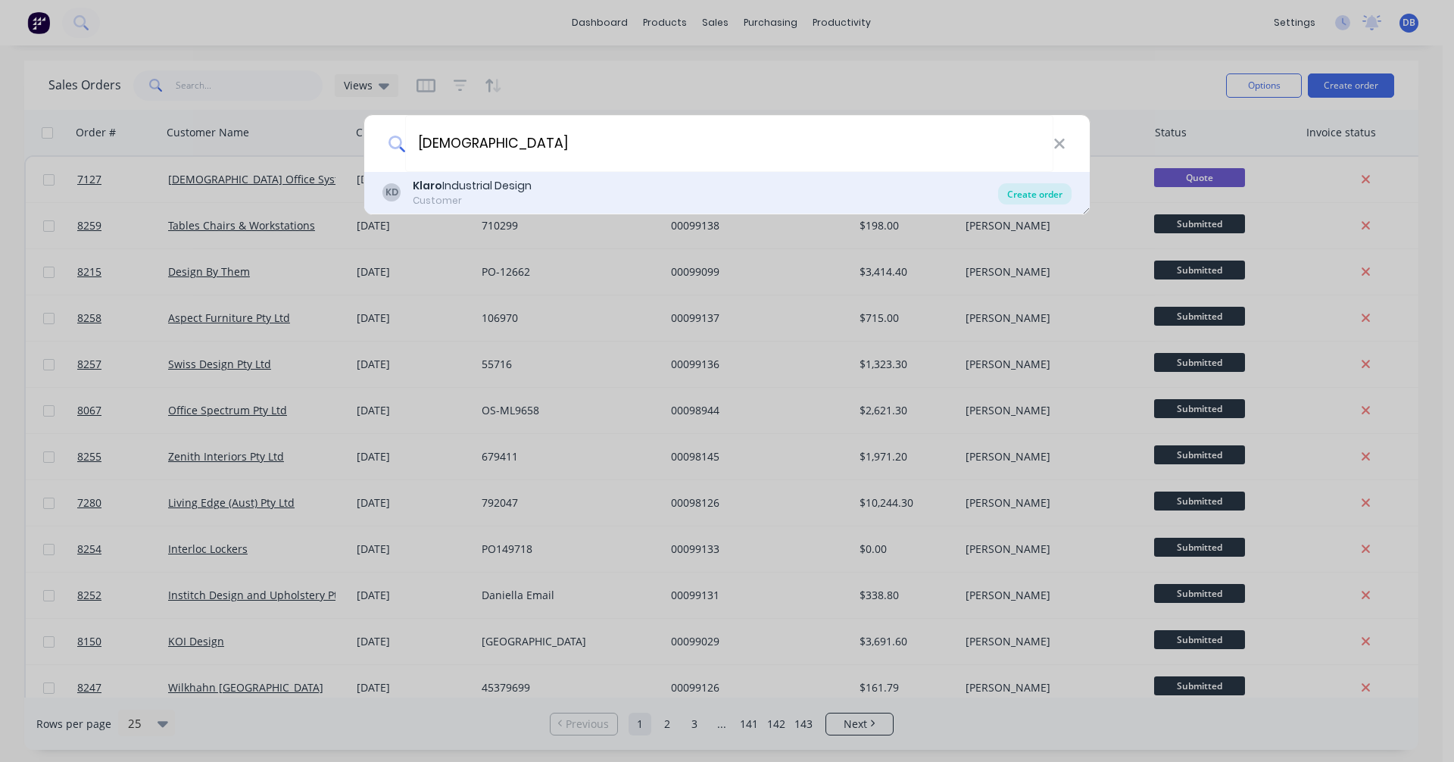
type input "[DEMOGRAPHIC_DATA]"
click at [1045, 192] on div "Create order" at bounding box center [1034, 193] width 73 height 21
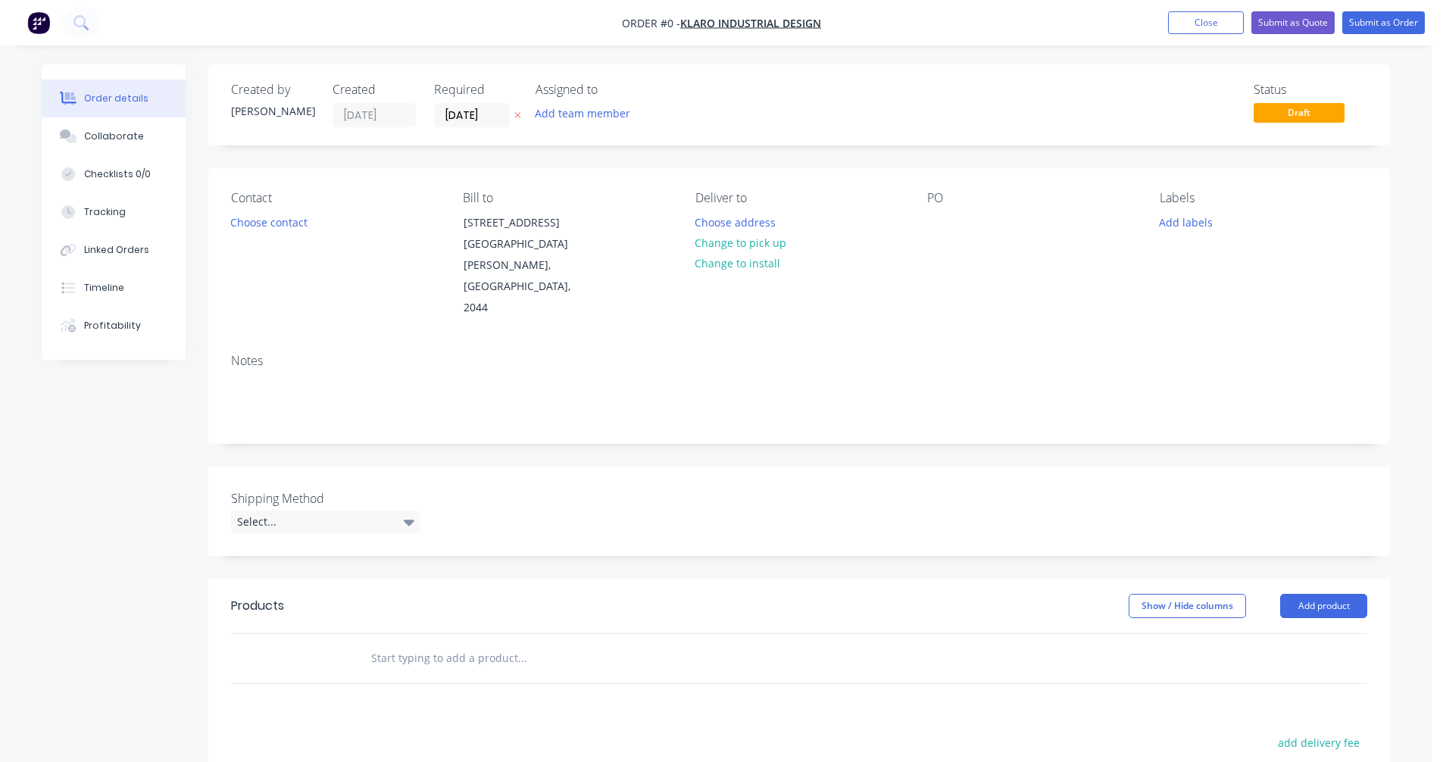
click at [423, 643] on input "text" at bounding box center [521, 658] width 303 height 30
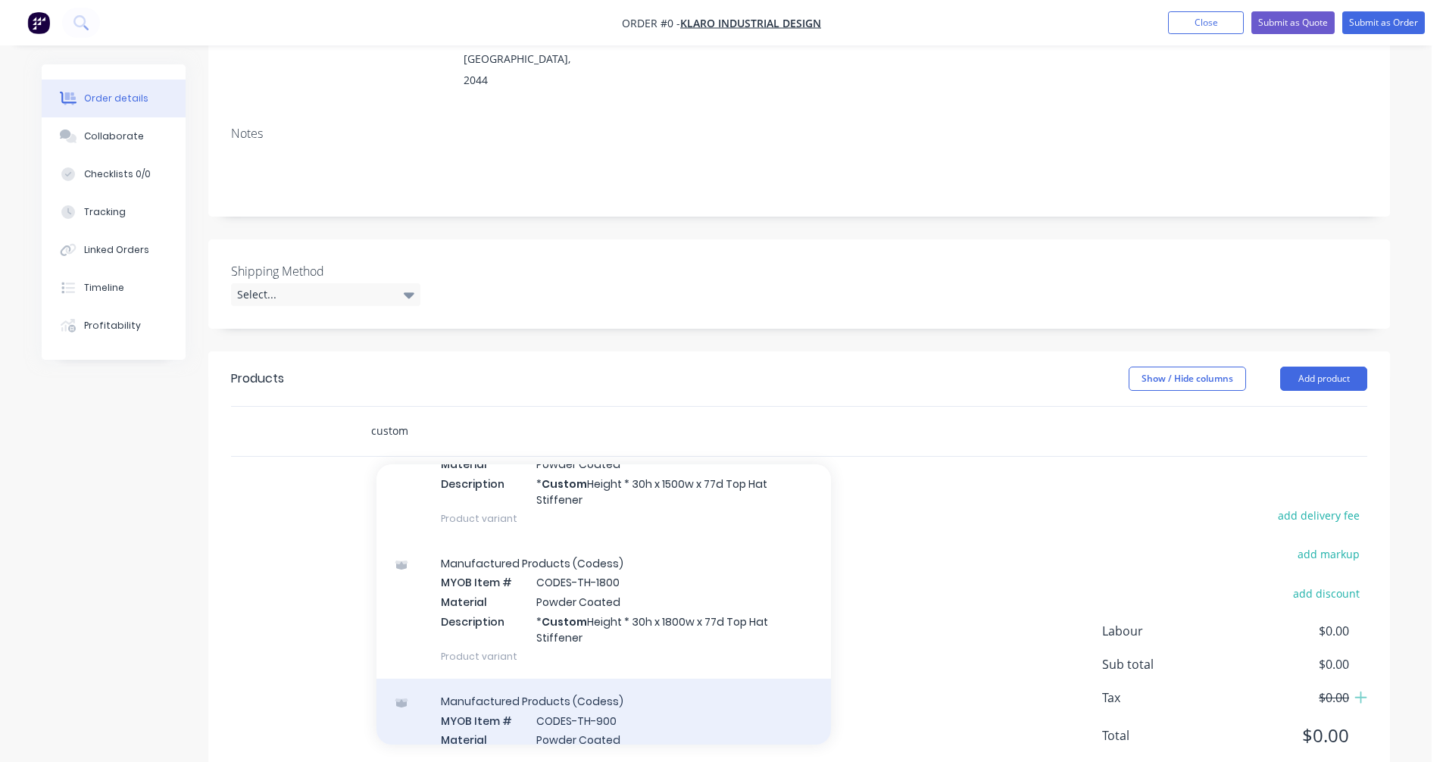
scroll to position [530, 0]
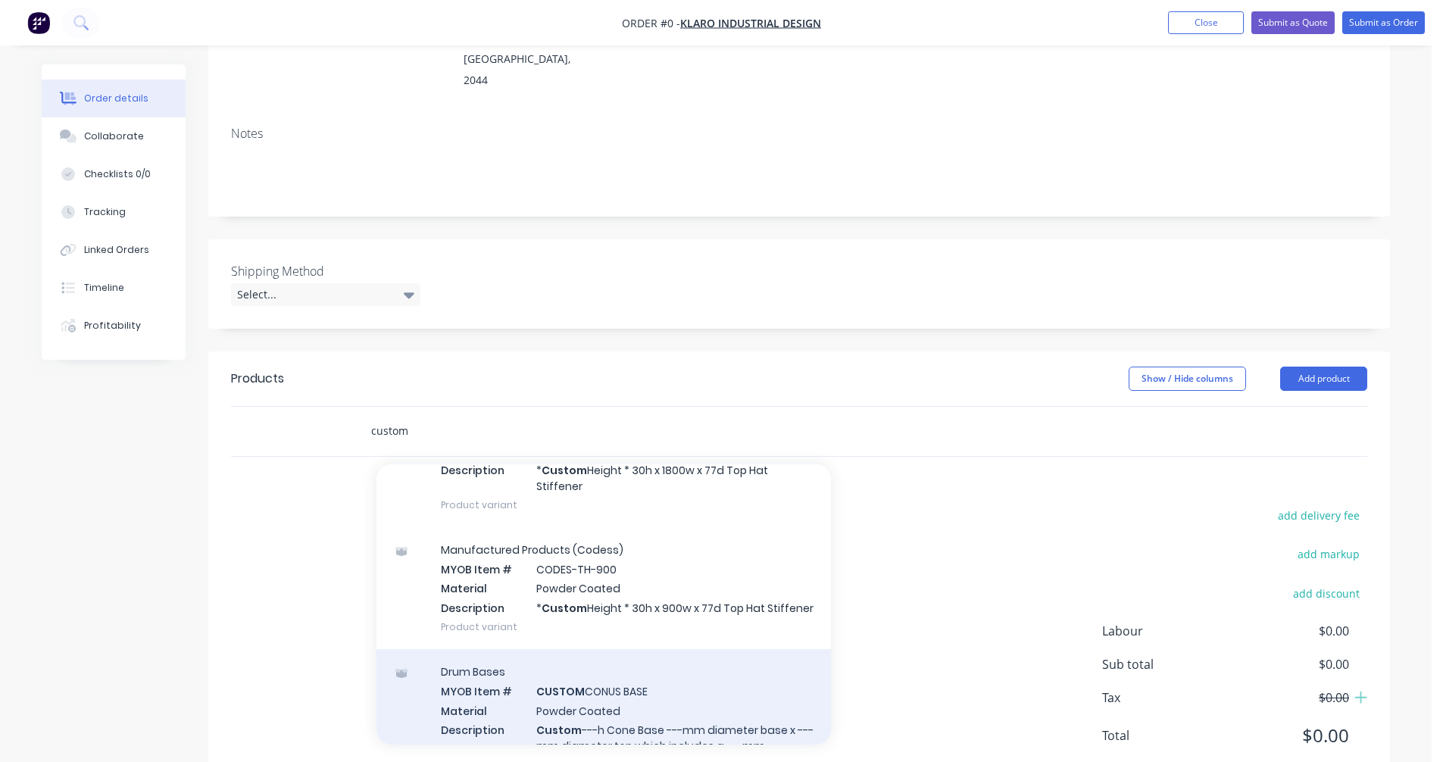
type input "custom"
click at [594, 682] on div "Drum Bases MYOB Item # CUSTOM CONUS BASE Material Powder Coated Description Cus…" at bounding box center [603, 749] width 454 height 201
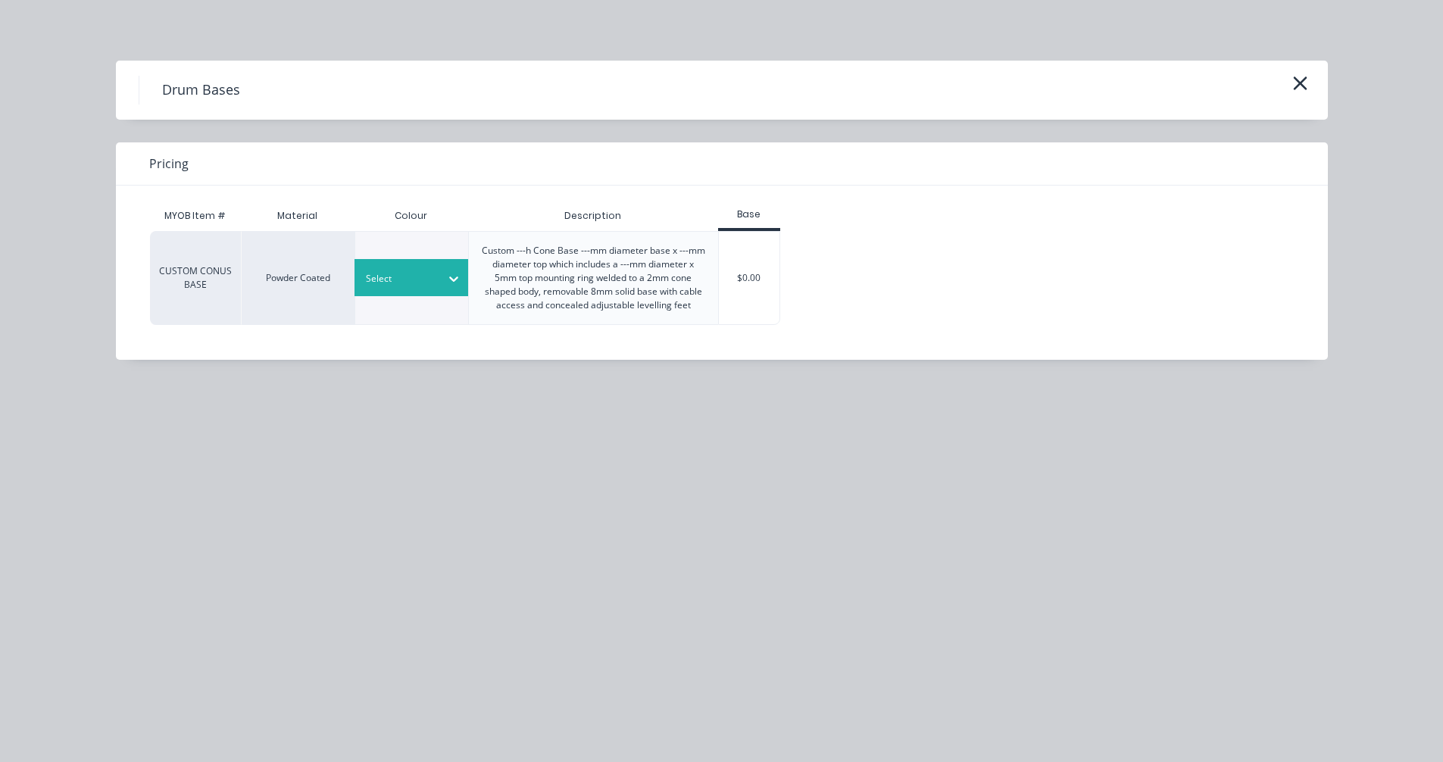
click at [404, 285] on div at bounding box center [400, 278] width 68 height 17
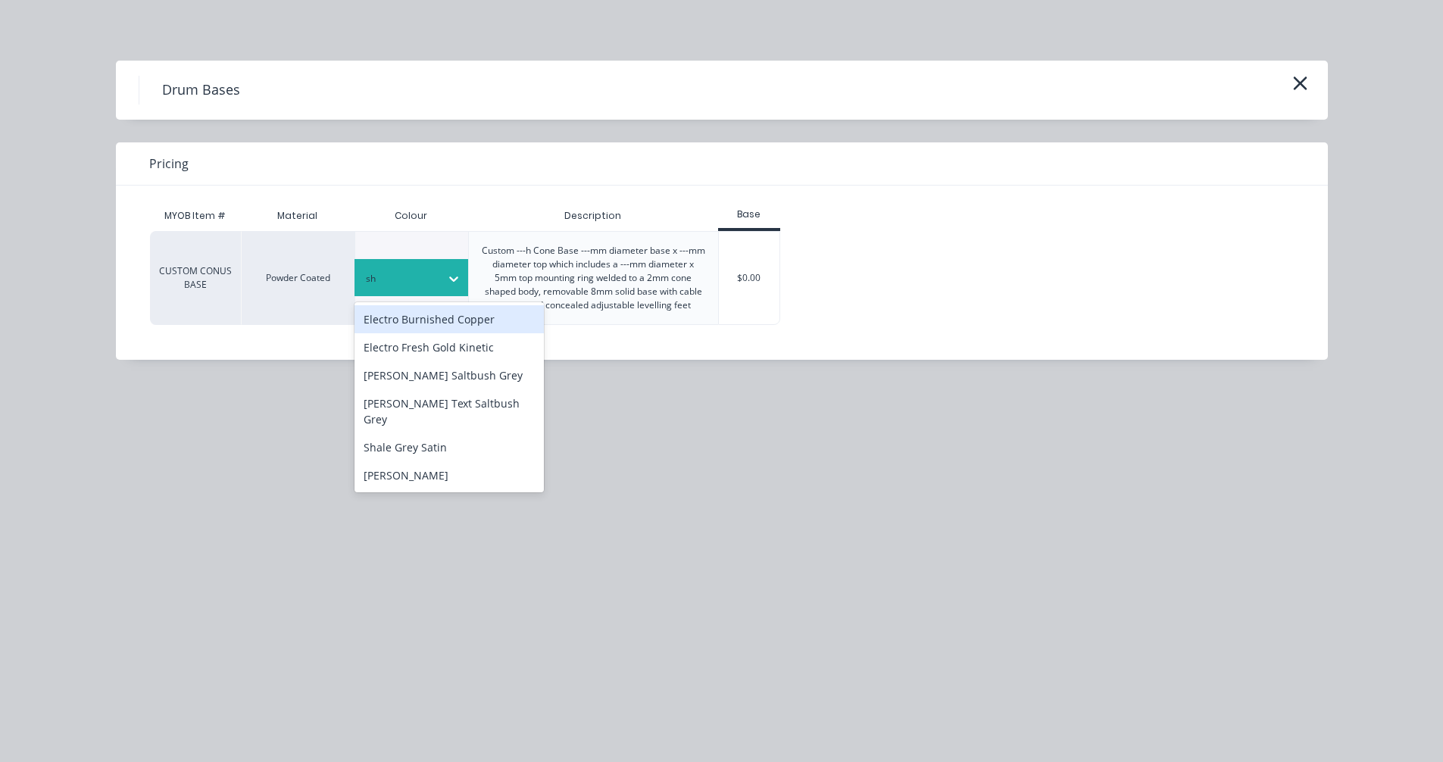
type input "sha"
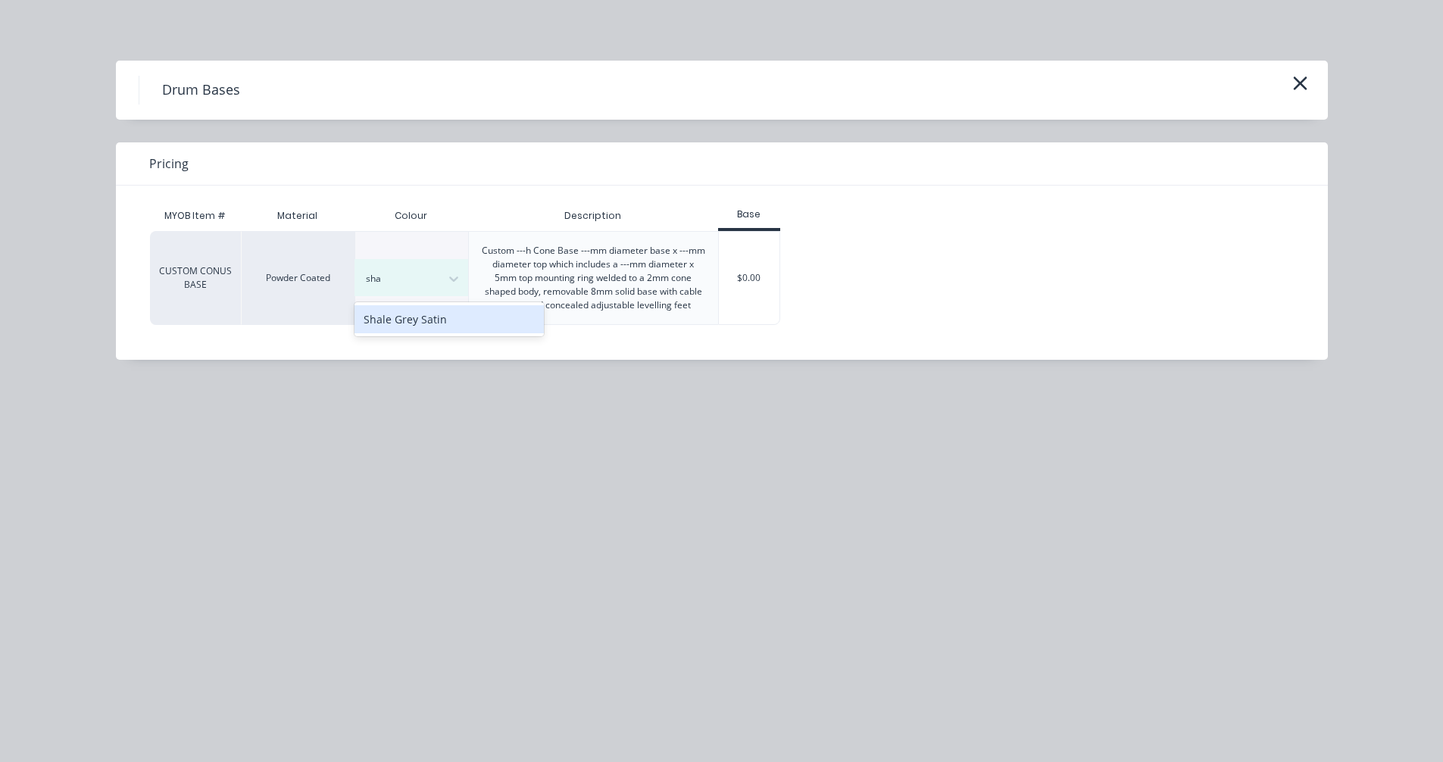
click at [422, 320] on div "Shale Grey Satin" at bounding box center [448, 319] width 189 height 28
click at [757, 294] on div "$0.00" at bounding box center [749, 278] width 61 height 92
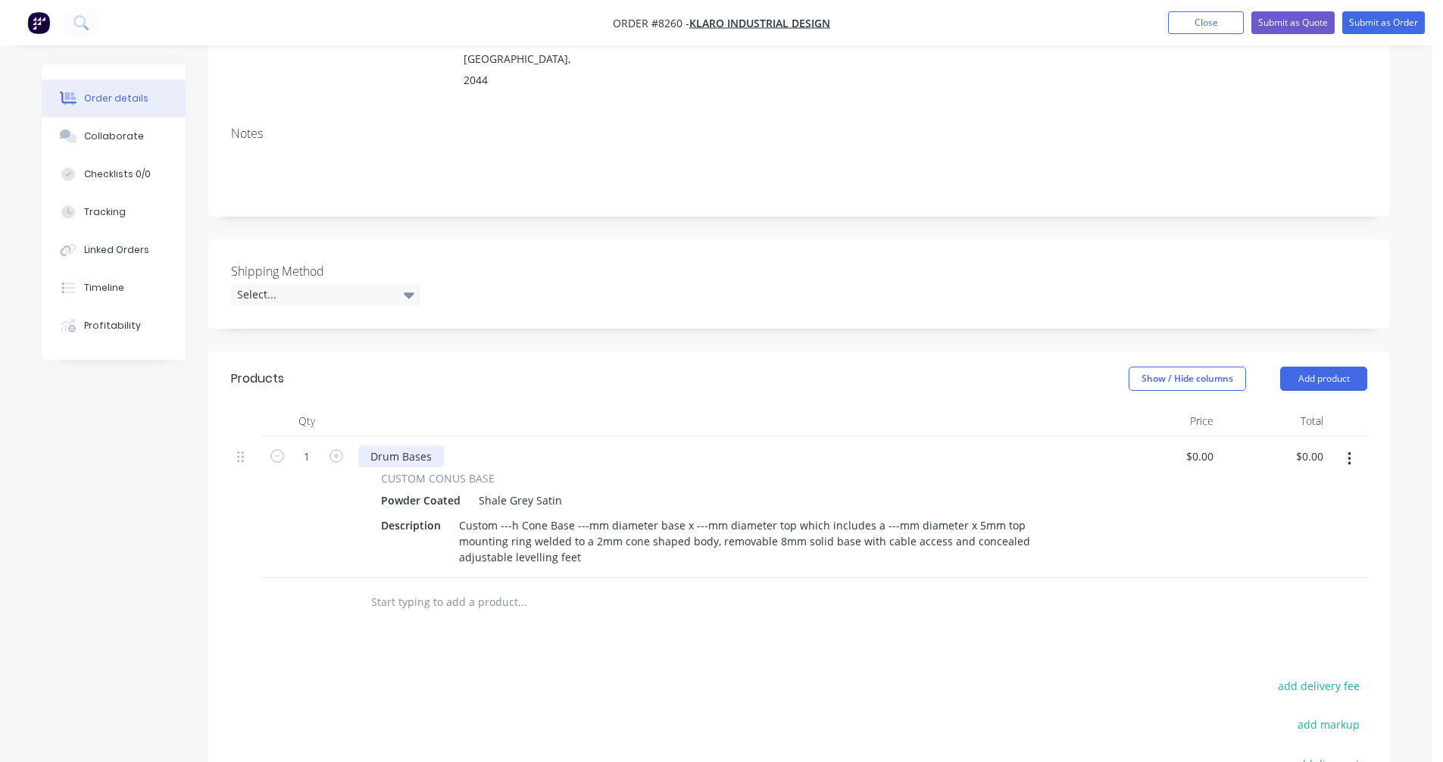
click at [367, 445] on div "Drum Bases" at bounding box center [401, 456] width 86 height 22
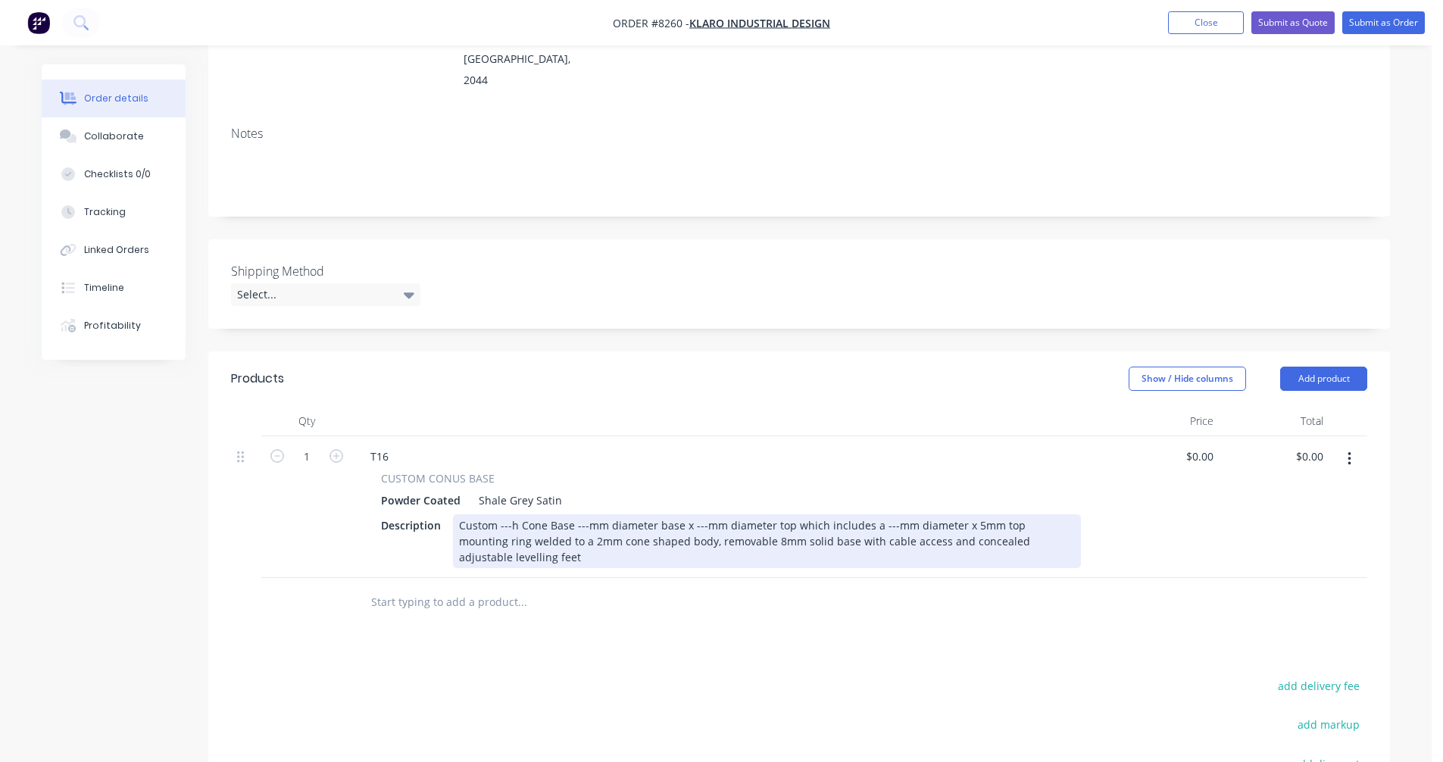
click at [511, 514] on div "Custom ---h Cone Base ---mm diameter base x ---mm diameter top which includes a…" at bounding box center [767, 541] width 628 height 54
type input "$0.00"
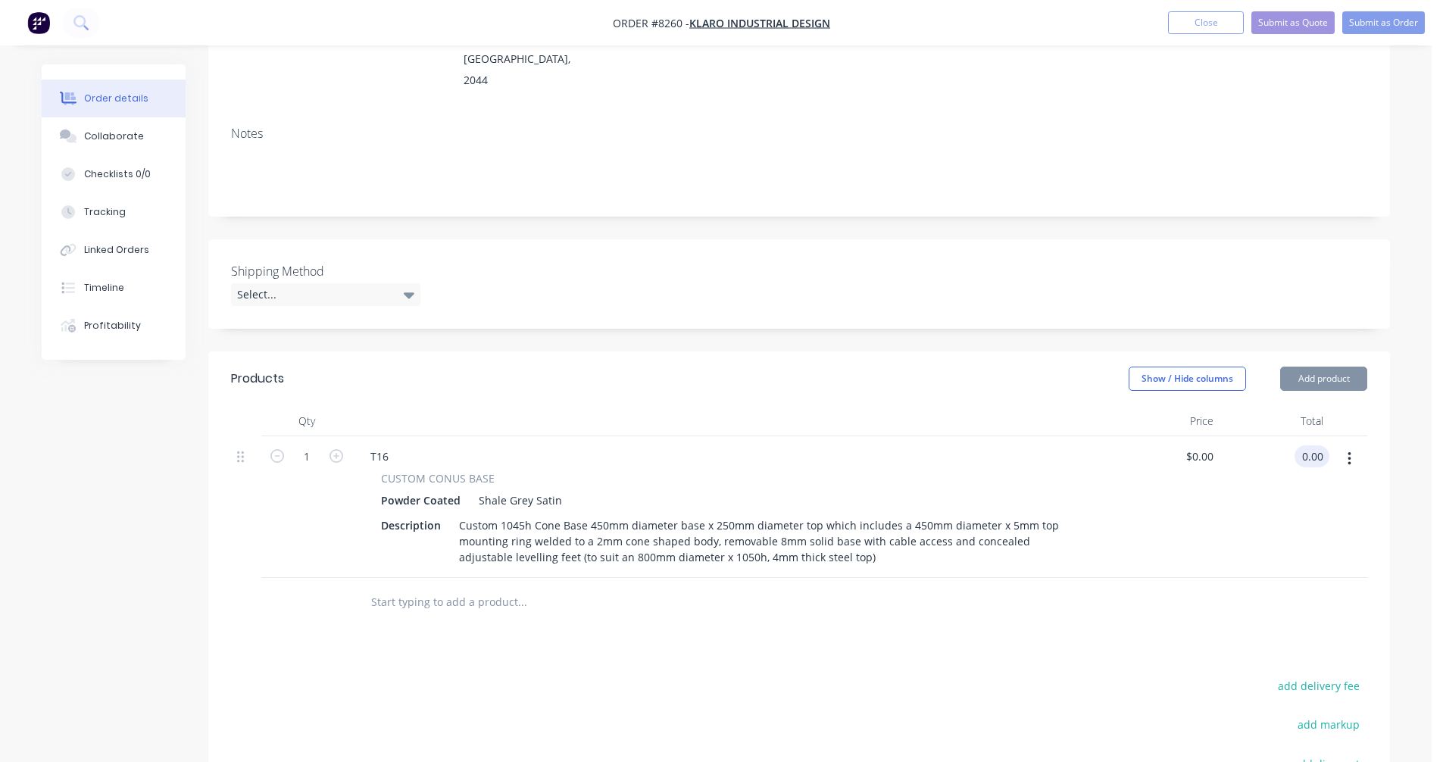
type input "$0.00"
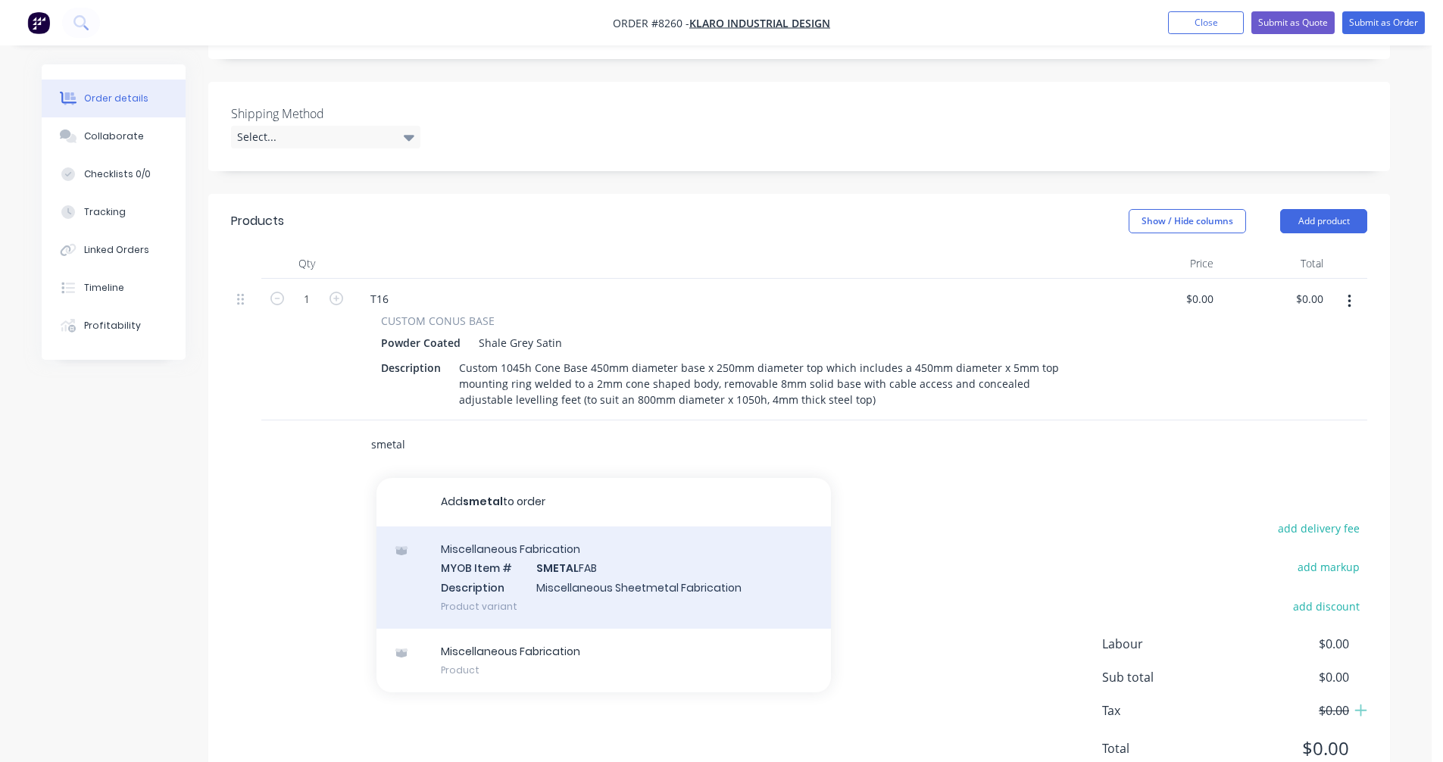
scroll to position [403, 0]
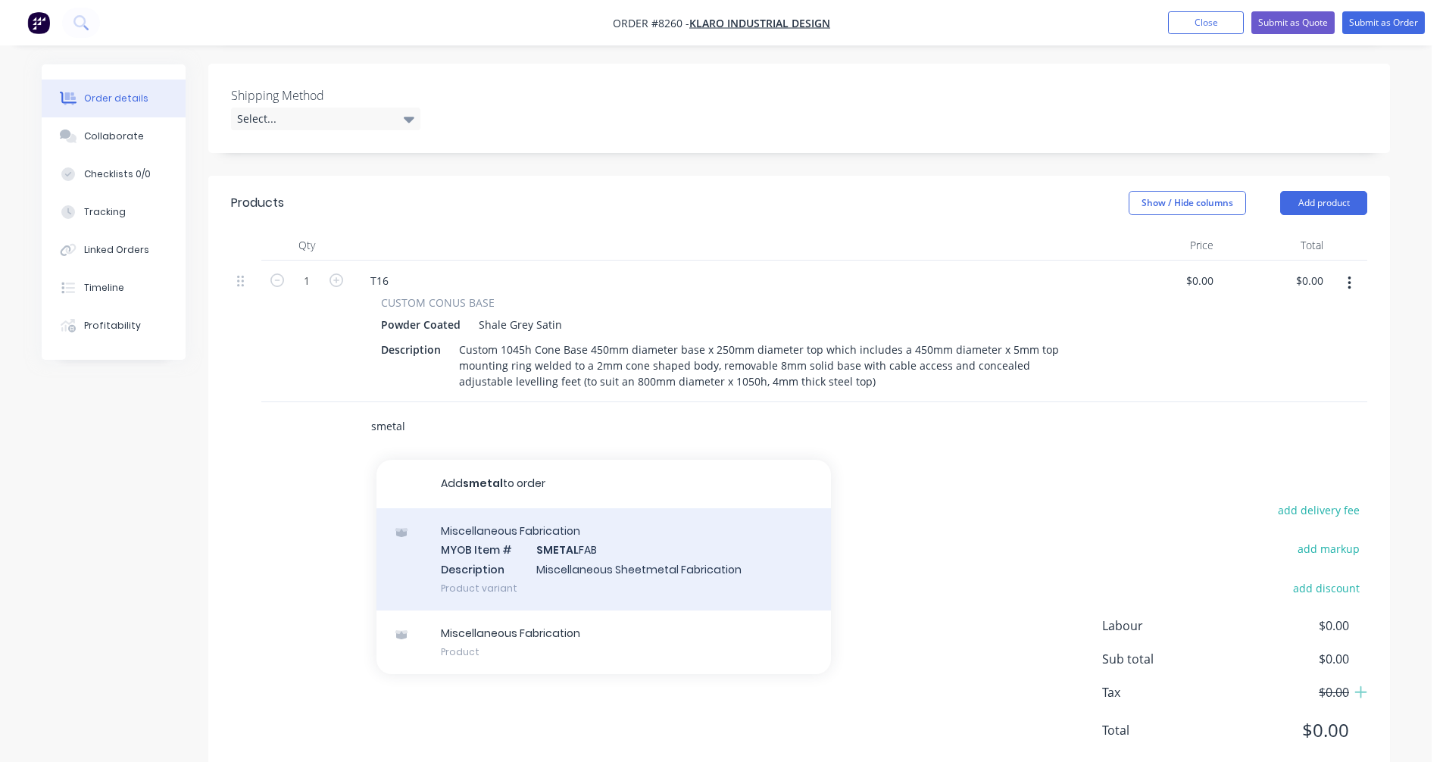
type input "smetal"
click at [546, 519] on div "Miscellaneous Fabrication MYOB Item # SMETAL FAB Description Miscellaneous Shee…" at bounding box center [603, 559] width 454 height 102
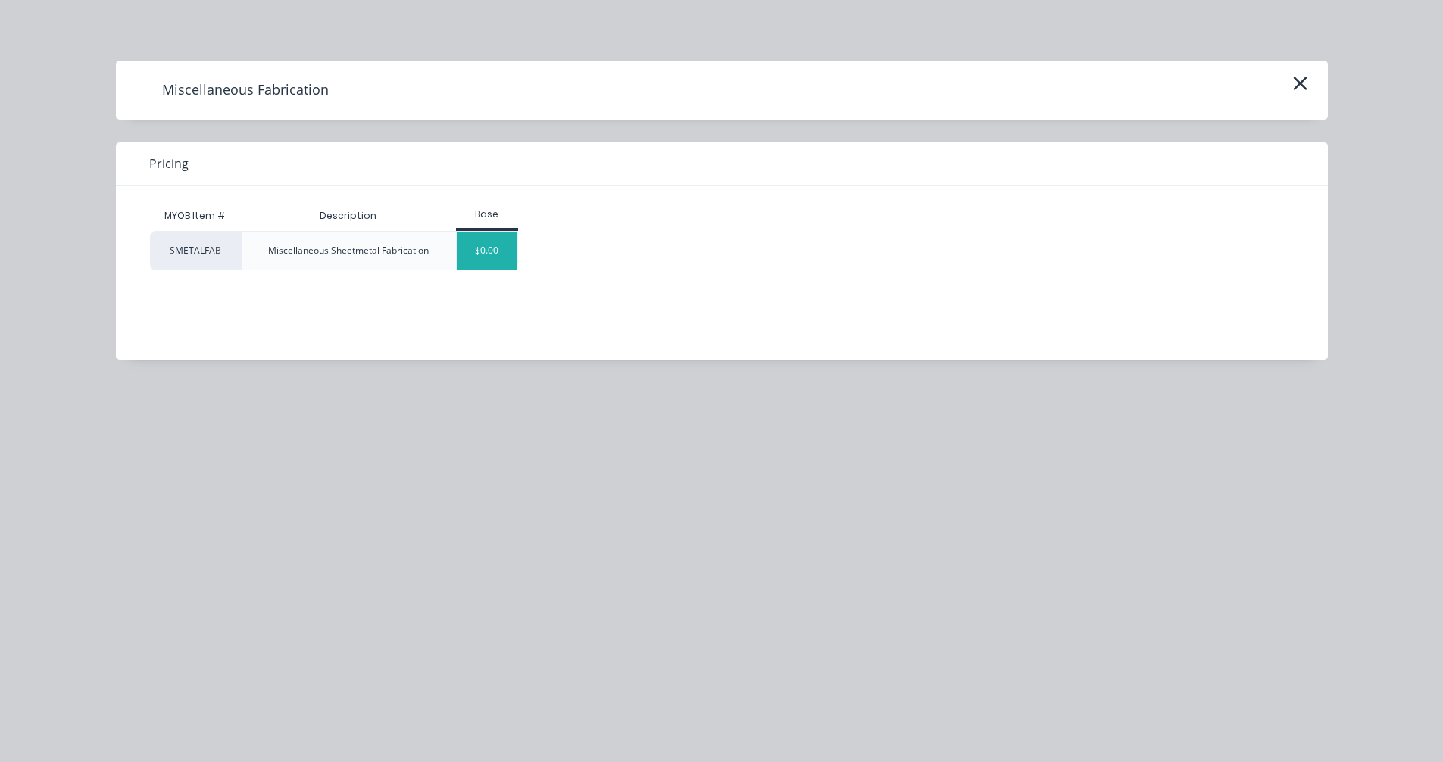
drag, startPoint x: 464, startPoint y: 251, endPoint x: 489, endPoint y: 341, distance: 93.3
click at [464, 252] on div "$0.00" at bounding box center [487, 251] width 61 height 38
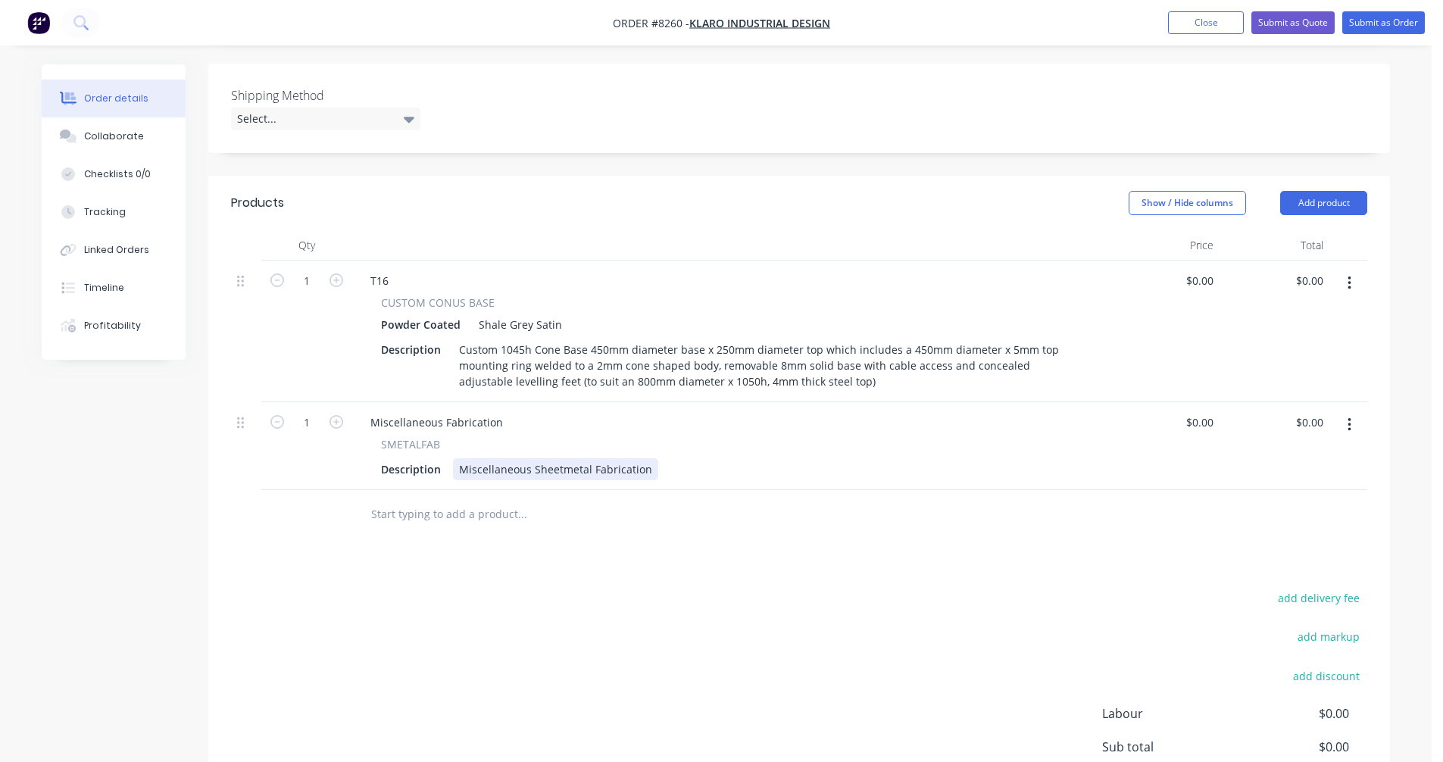
click at [517, 436] on div "SMETALFAB Description Miscellaneous Sheetmetal Fabrication" at bounding box center [730, 458] width 745 height 44
drag, startPoint x: 646, startPoint y: 429, endPoint x: 439, endPoint y: 429, distance: 206.8
click at [439, 458] on div "Description Miscellaneous Sheetmetal Fabrication" at bounding box center [728, 469] width 706 height 22
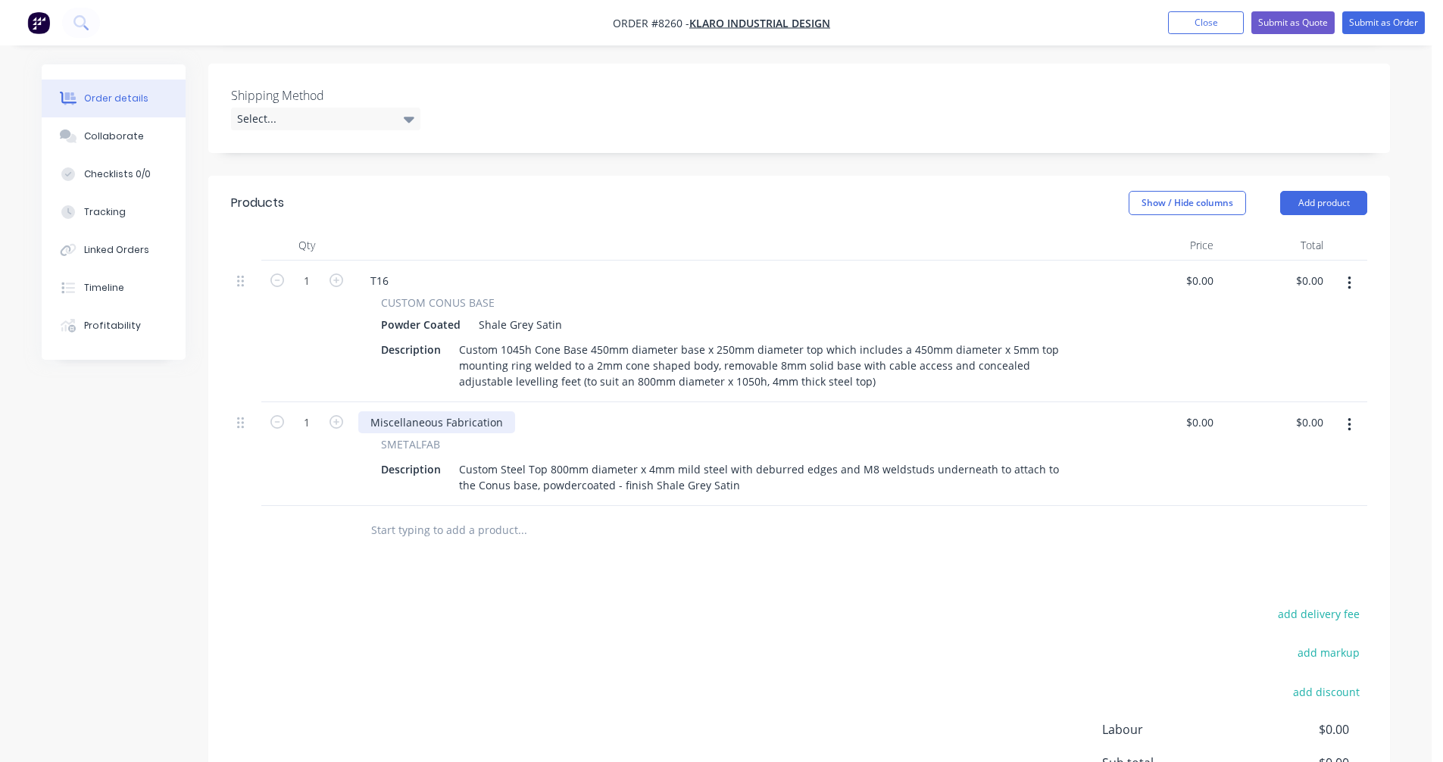
click at [431, 411] on div "Miscellaneous Fabrication" at bounding box center [436, 422] width 157 height 22
drag, startPoint x: 497, startPoint y: 380, endPoint x: 348, endPoint y: 392, distance: 149.7
click at [348, 402] on div "1 Miscellaneous Fabrication SMETALFAB Description Custom Steel Top 800mm diamet…" at bounding box center [799, 454] width 1136 height 104
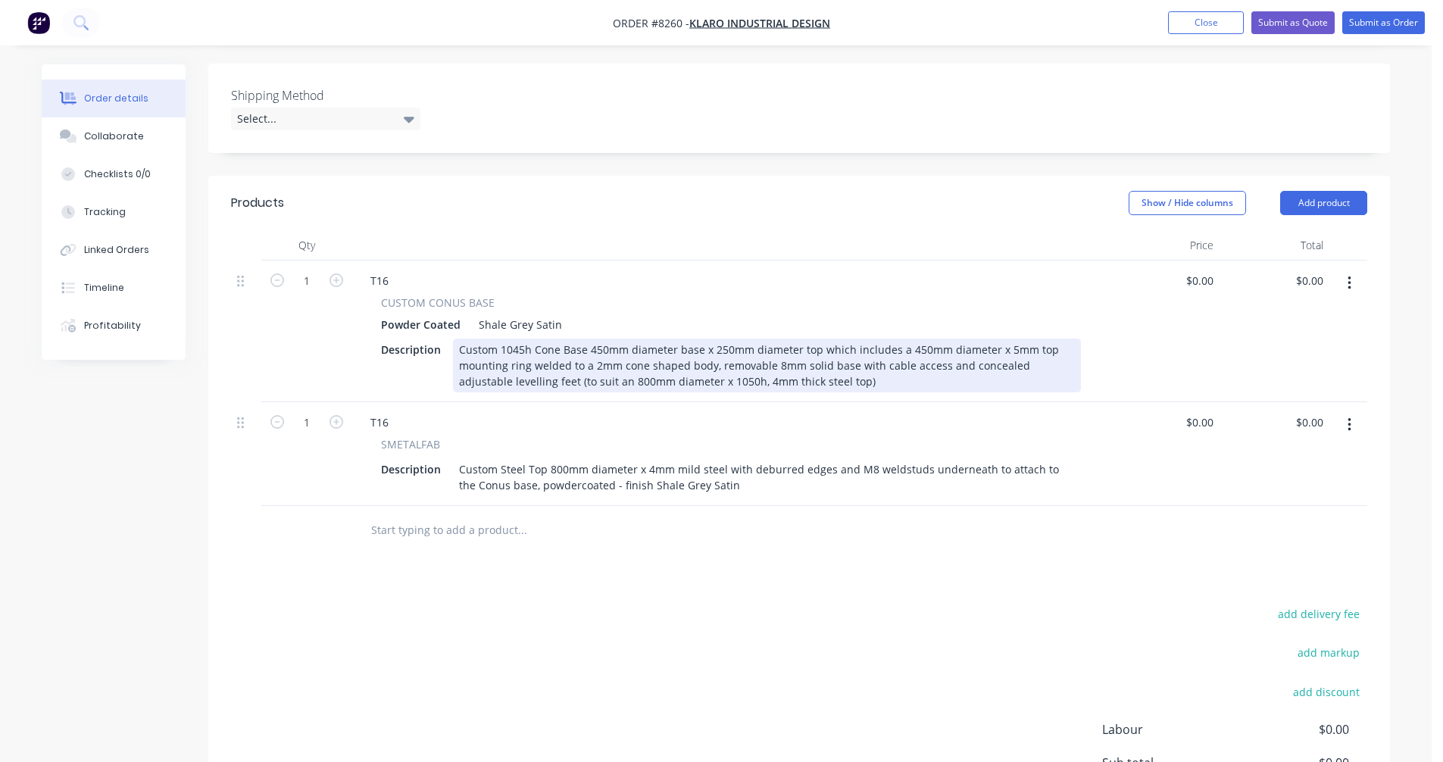
click at [715, 339] on div "Custom 1045h Cone Base 450mm diameter base x 250mm diameter top which includes …" at bounding box center [767, 366] width 628 height 54
type input "$1,084.00"
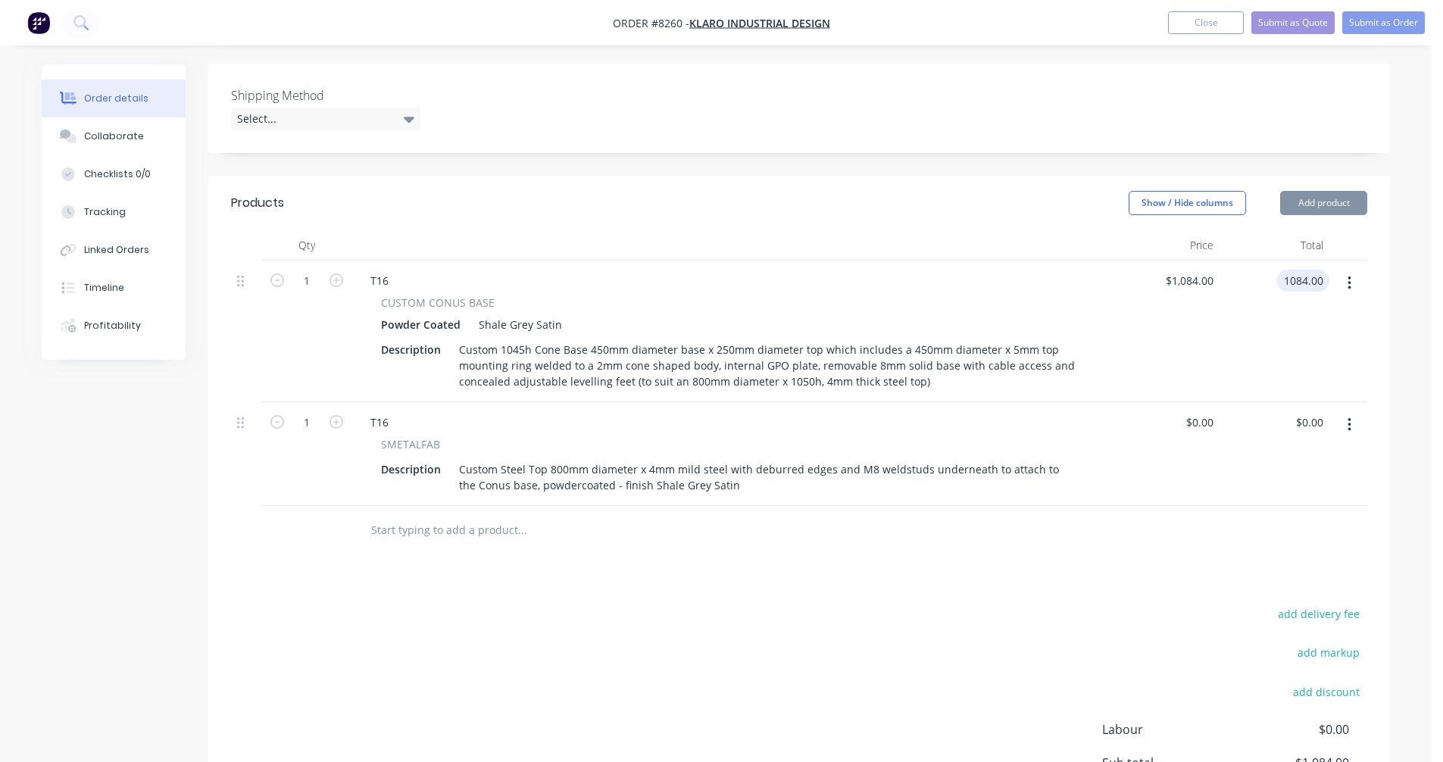
type input "$1,084.00"
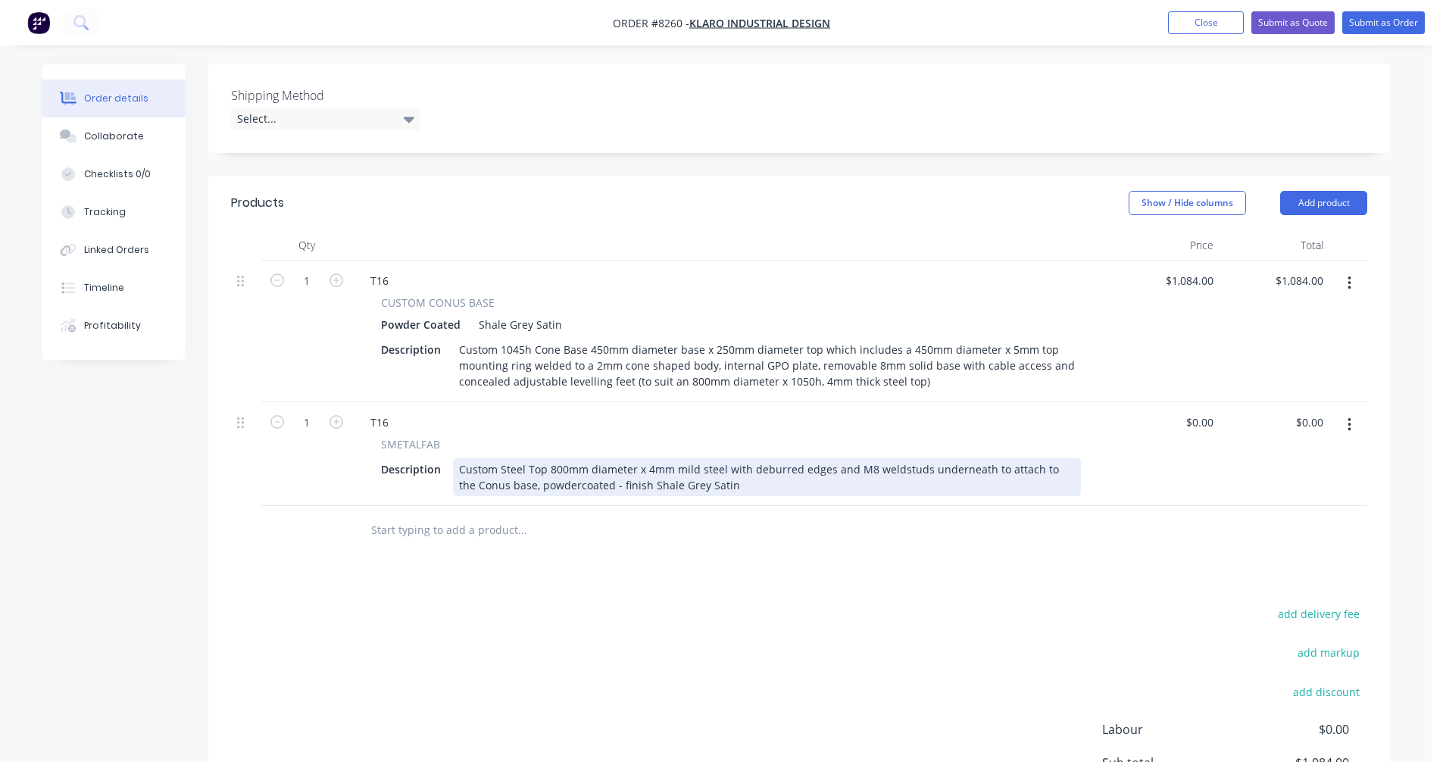
click at [584, 458] on div "Custom Steel Top 800mm diameter x 4mm mild steel with deburred edges and M8 wel…" at bounding box center [767, 477] width 628 height 38
type input "$335.00"
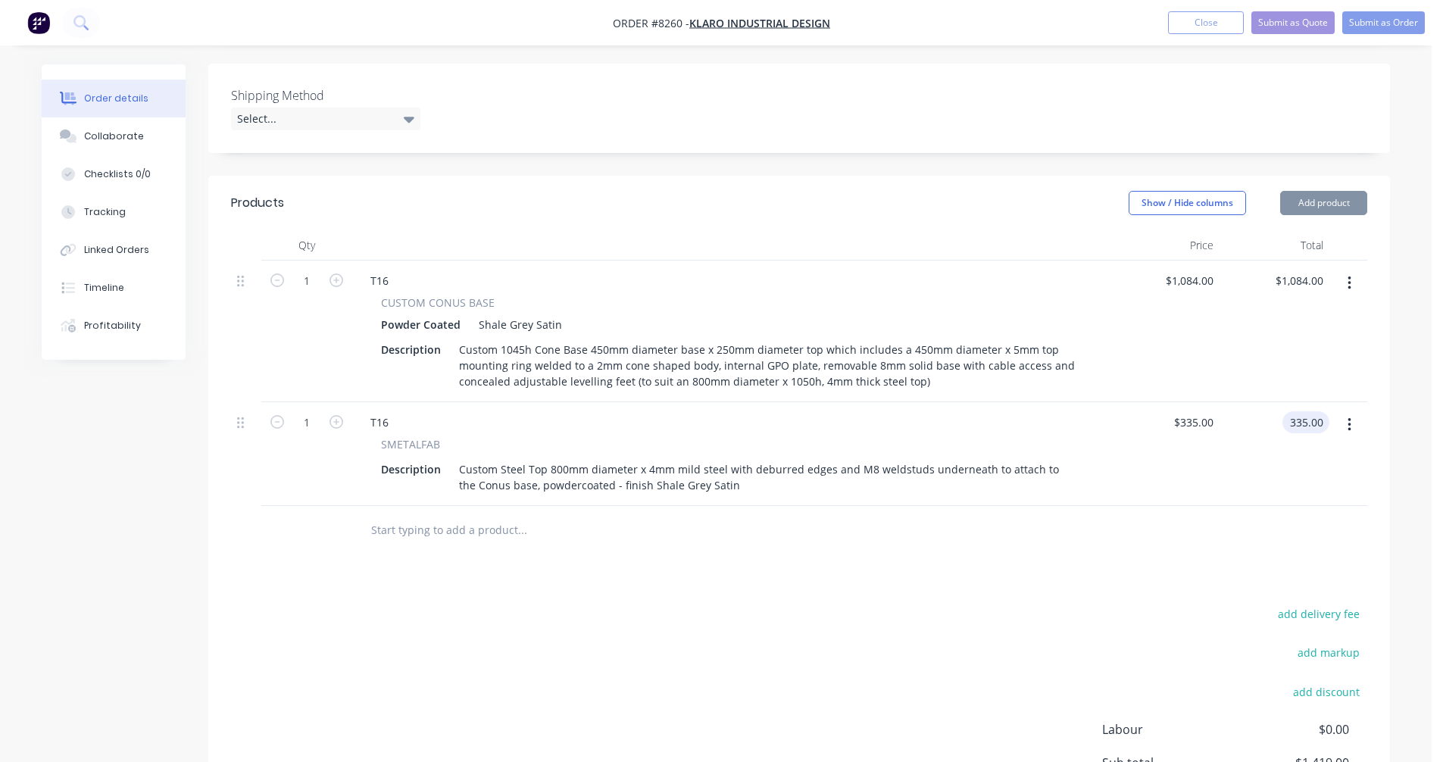
type input "$335.00"
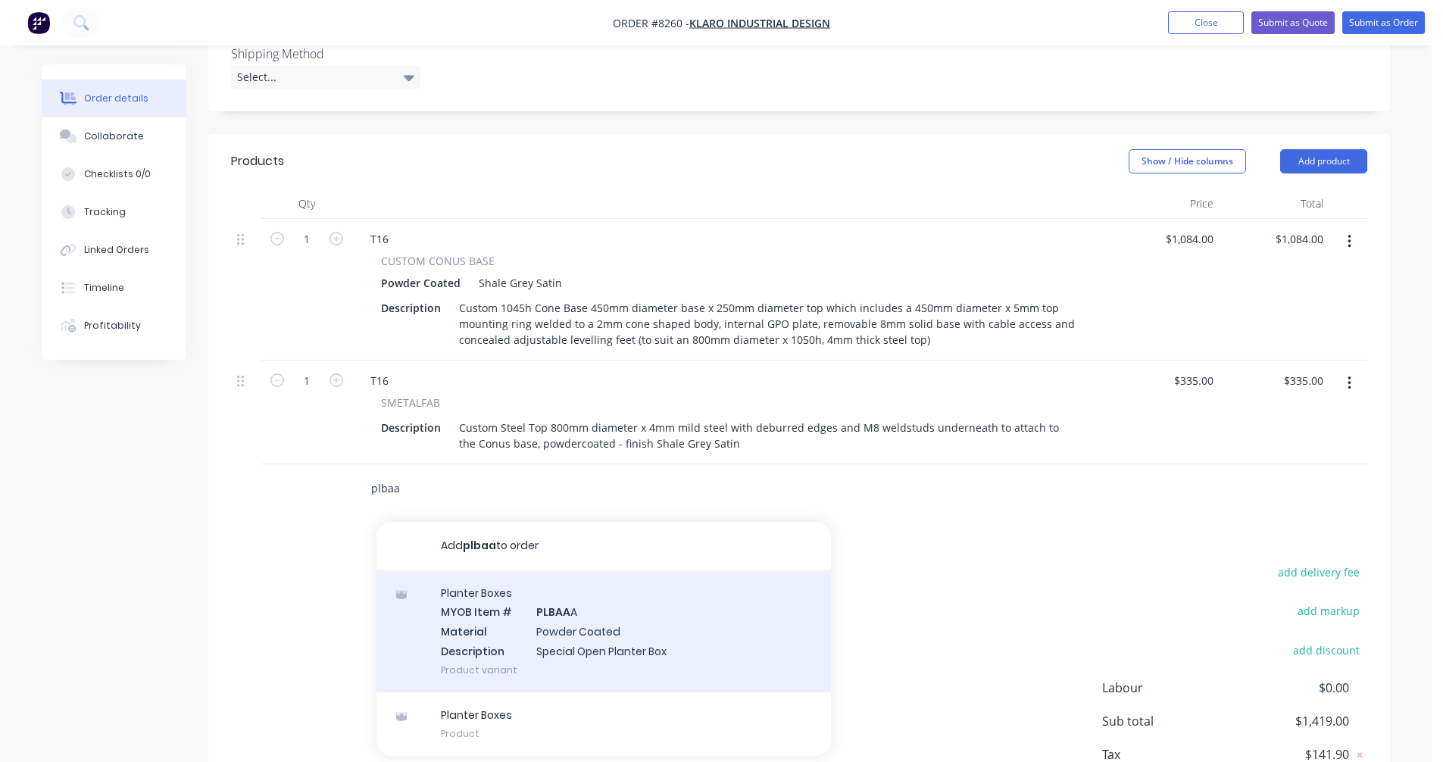
scroll to position [479, 0]
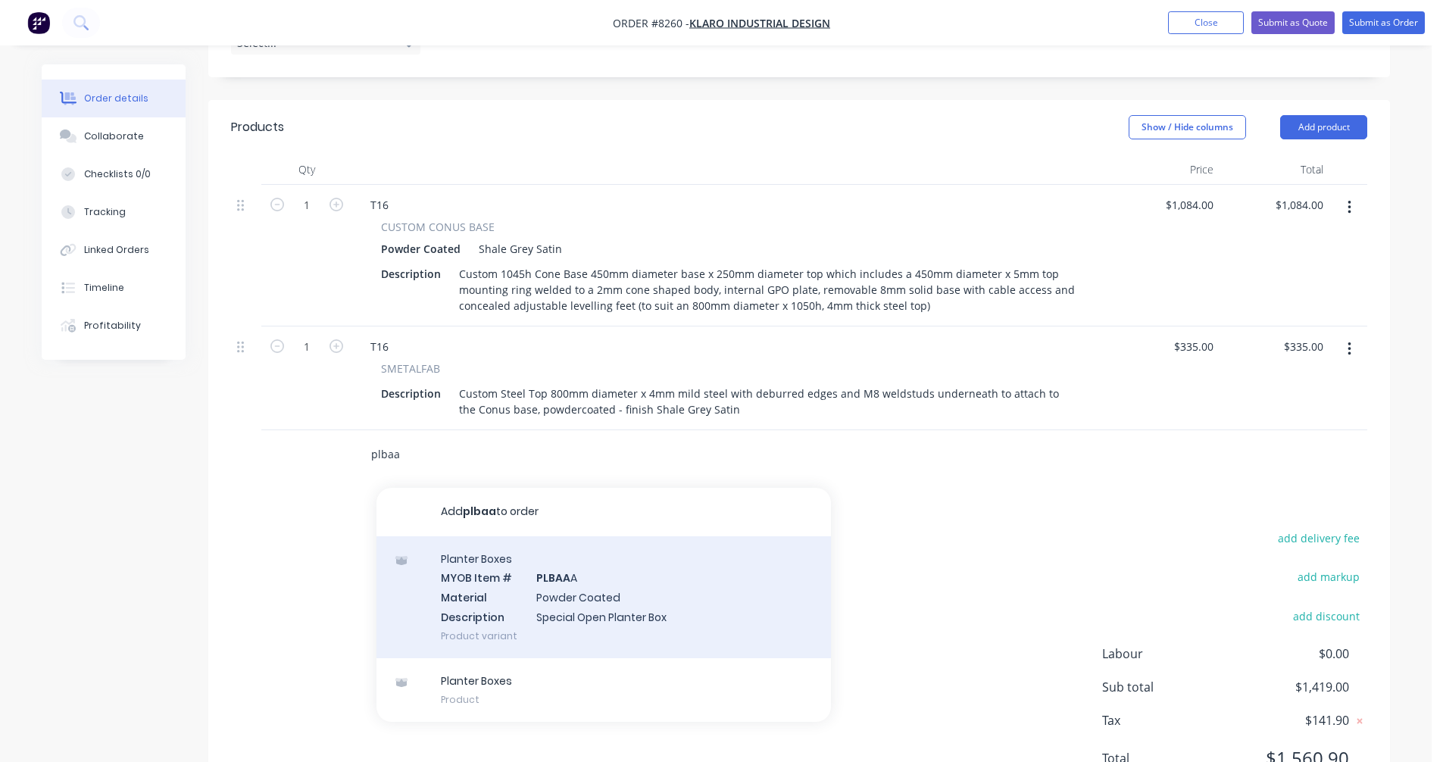
type input "plbaa"
click at [558, 558] on div "Planter Boxes MYOB Item # PLBAA A Material Powder Coated Description Special Op…" at bounding box center [603, 597] width 454 height 122
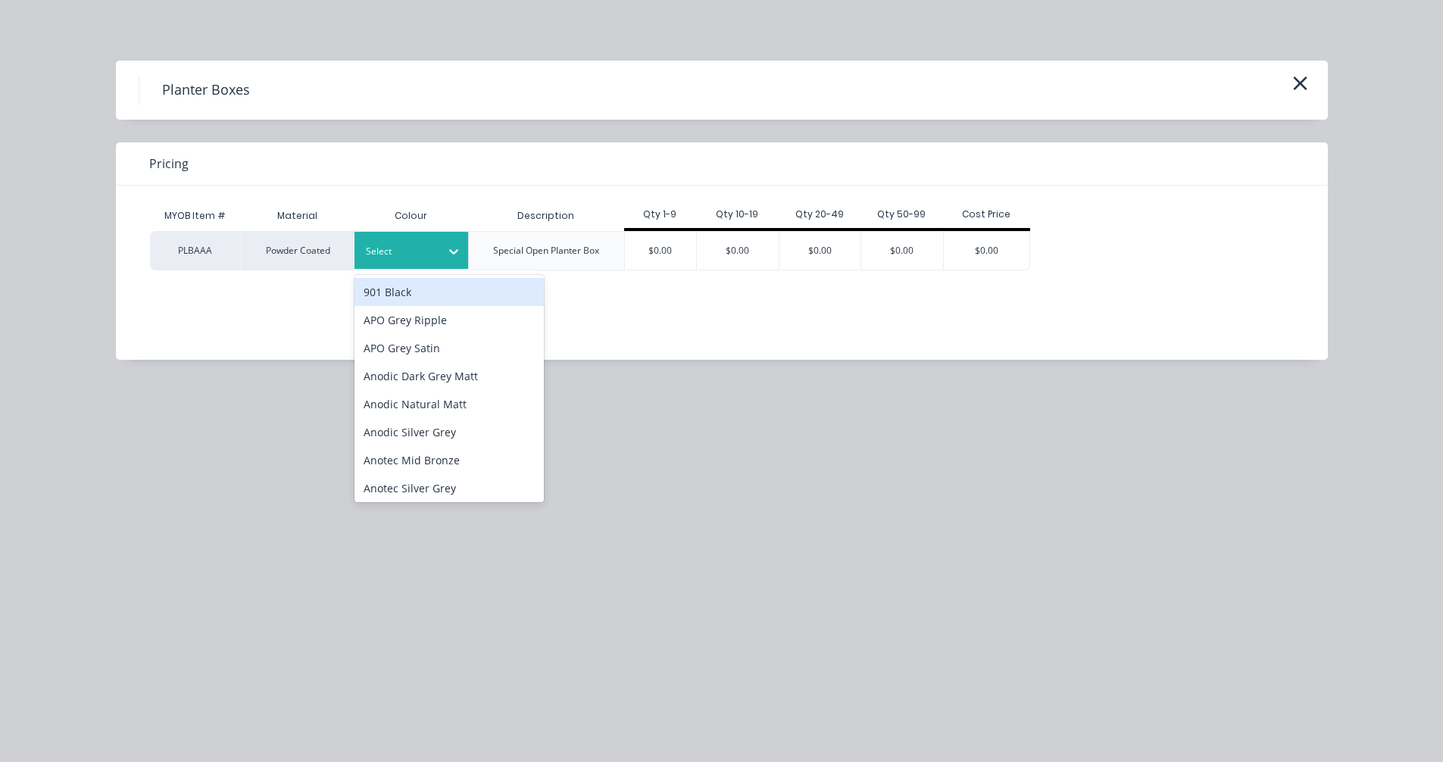
click at [430, 255] on div at bounding box center [400, 251] width 68 height 17
type input "man"
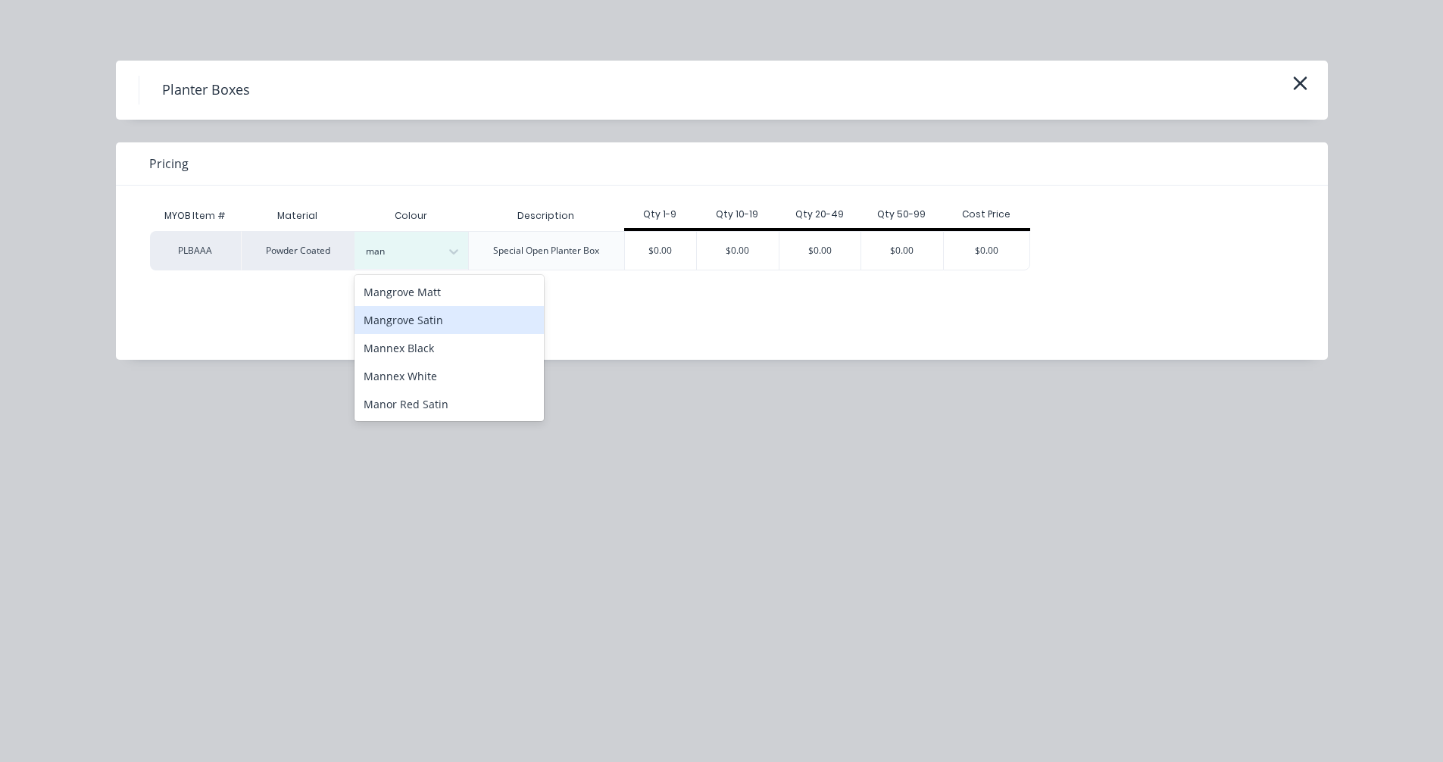
click at [461, 319] on div "Mangrove Satin" at bounding box center [448, 320] width 189 height 28
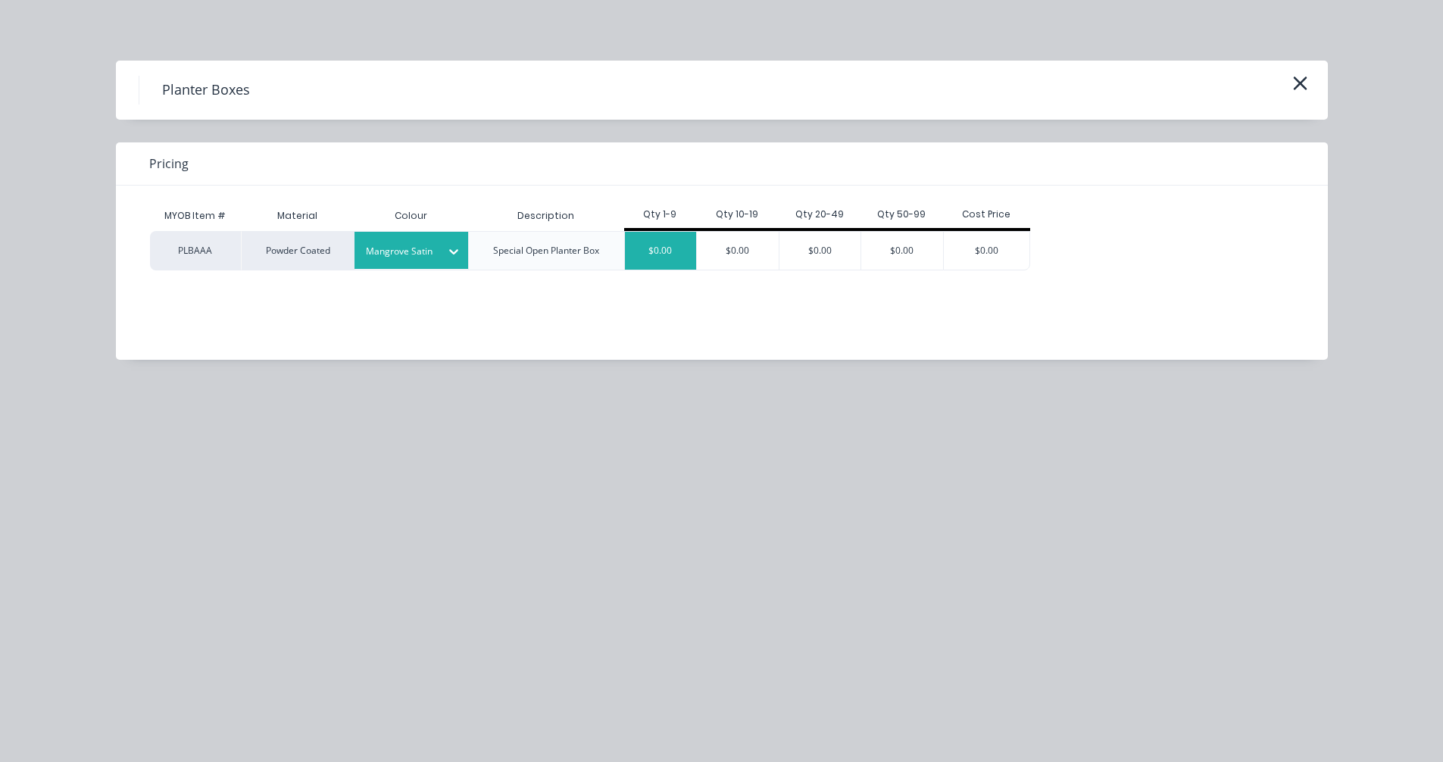
click at [649, 251] on div "$0.00" at bounding box center [661, 251] width 72 height 38
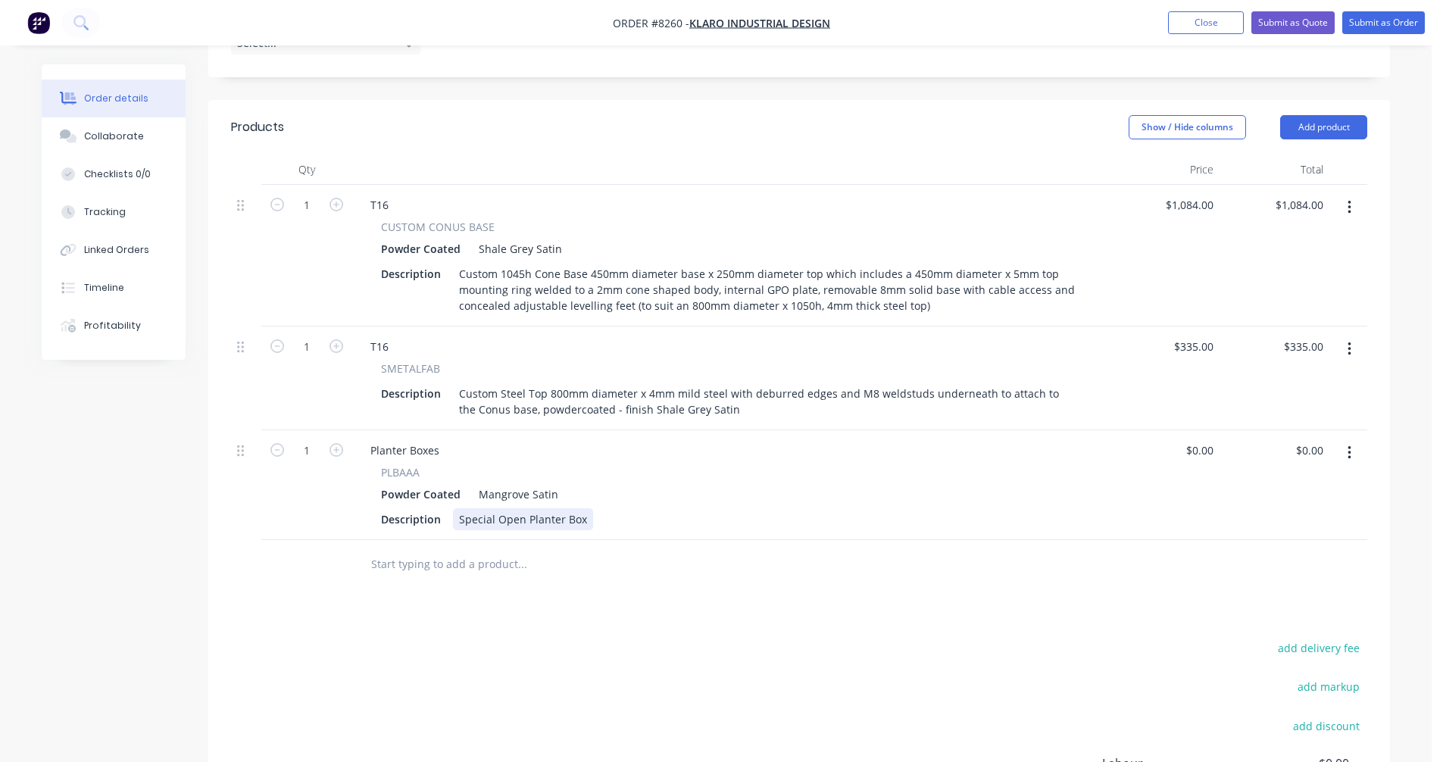
click at [545, 508] on div "Special Open Planter Box" at bounding box center [523, 519] width 140 height 22
drag, startPoint x: 585, startPoint y: 477, endPoint x: 445, endPoint y: 468, distance: 139.7
click at [445, 508] on div "Description Special Open Planter Box" at bounding box center [728, 519] width 706 height 22
paste div
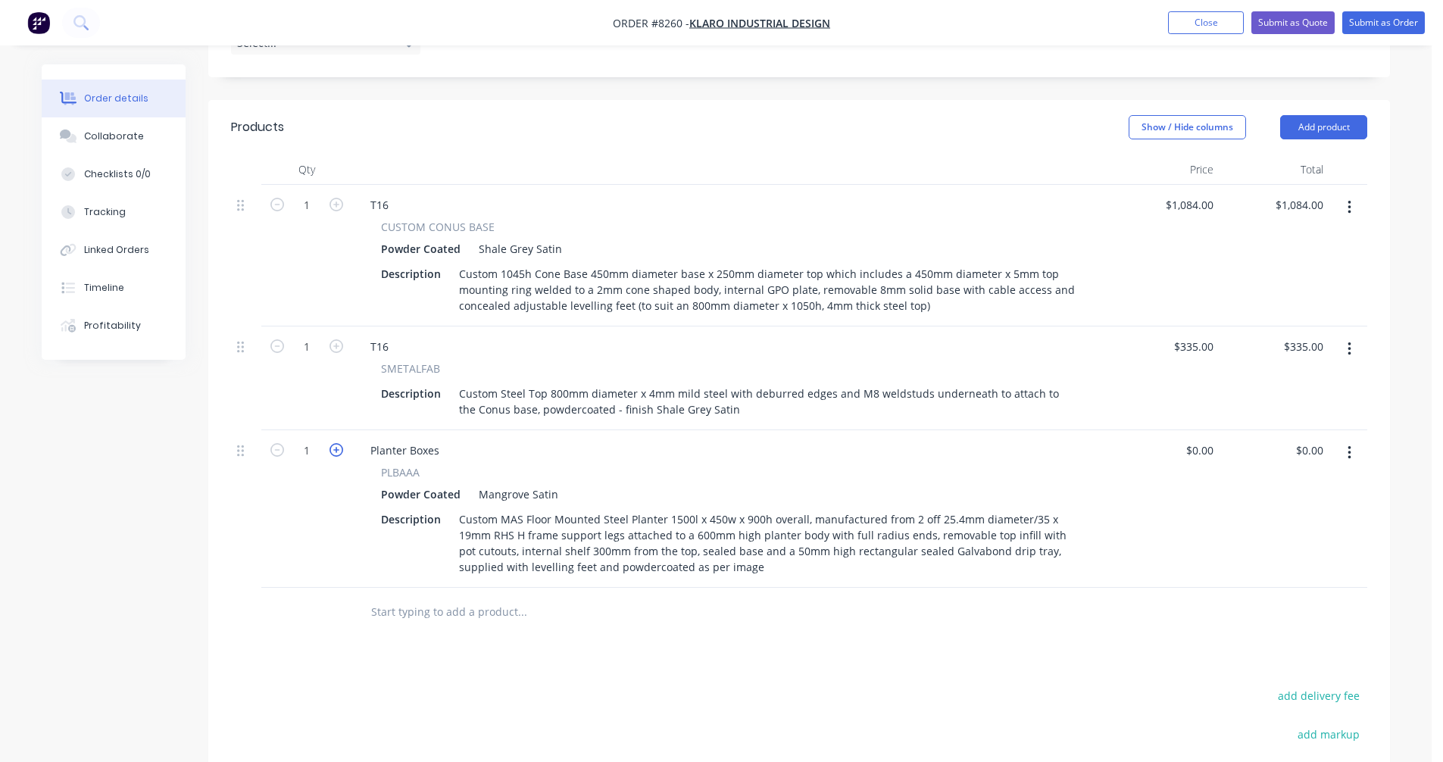
click at [333, 443] on icon "button" at bounding box center [337, 450] width 14 height 14
type input "4"
click at [398, 439] on div "Planter Boxes" at bounding box center [404, 450] width 93 height 22
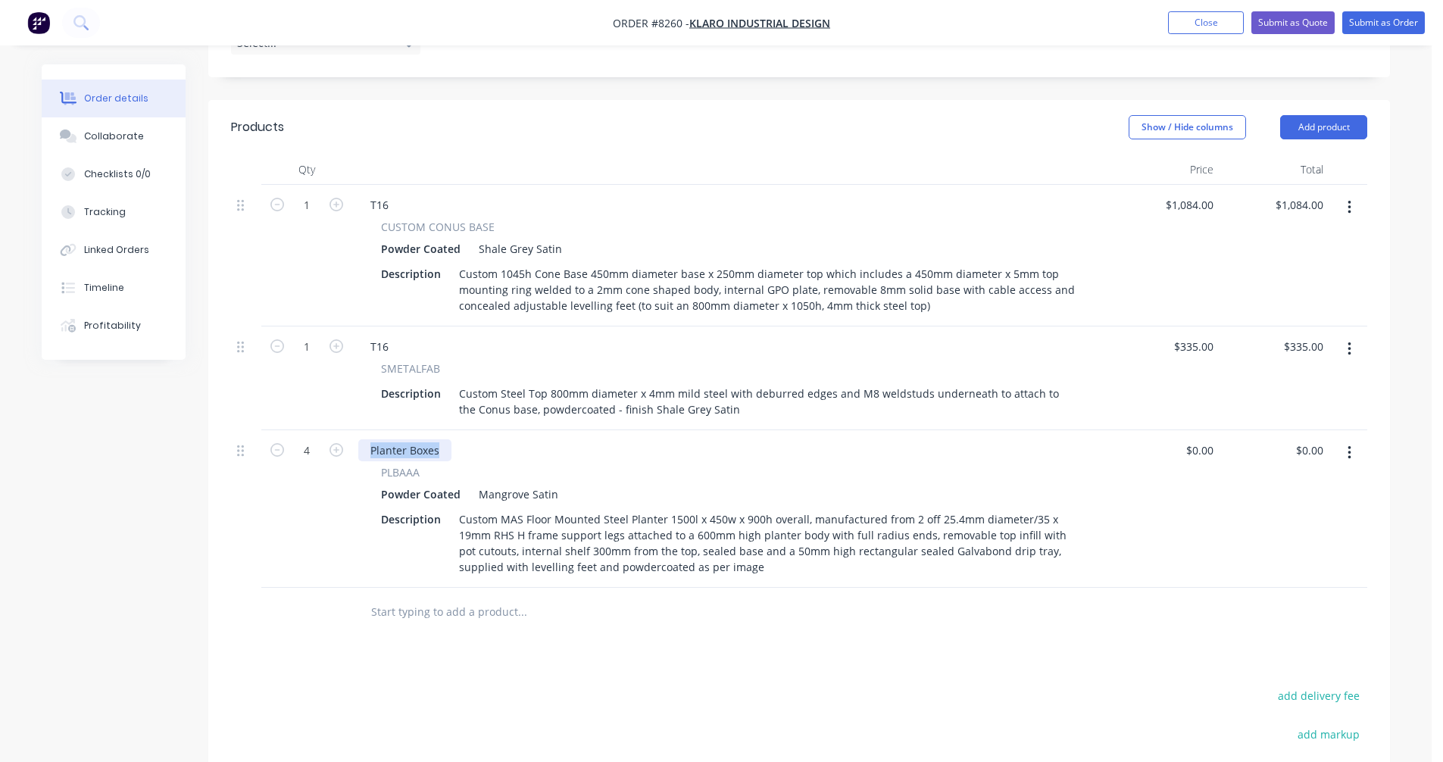
drag, startPoint x: 442, startPoint y: 411, endPoint x: 368, endPoint y: 405, distance: 74.4
click at [368, 439] on div "Planter Boxes" at bounding box center [404, 450] width 93 height 22
click at [748, 508] on div "Custom MAS Floor Mounted Steel Planter 1500l x 450w x 900h overall, manufacture…" at bounding box center [767, 543] width 628 height 70
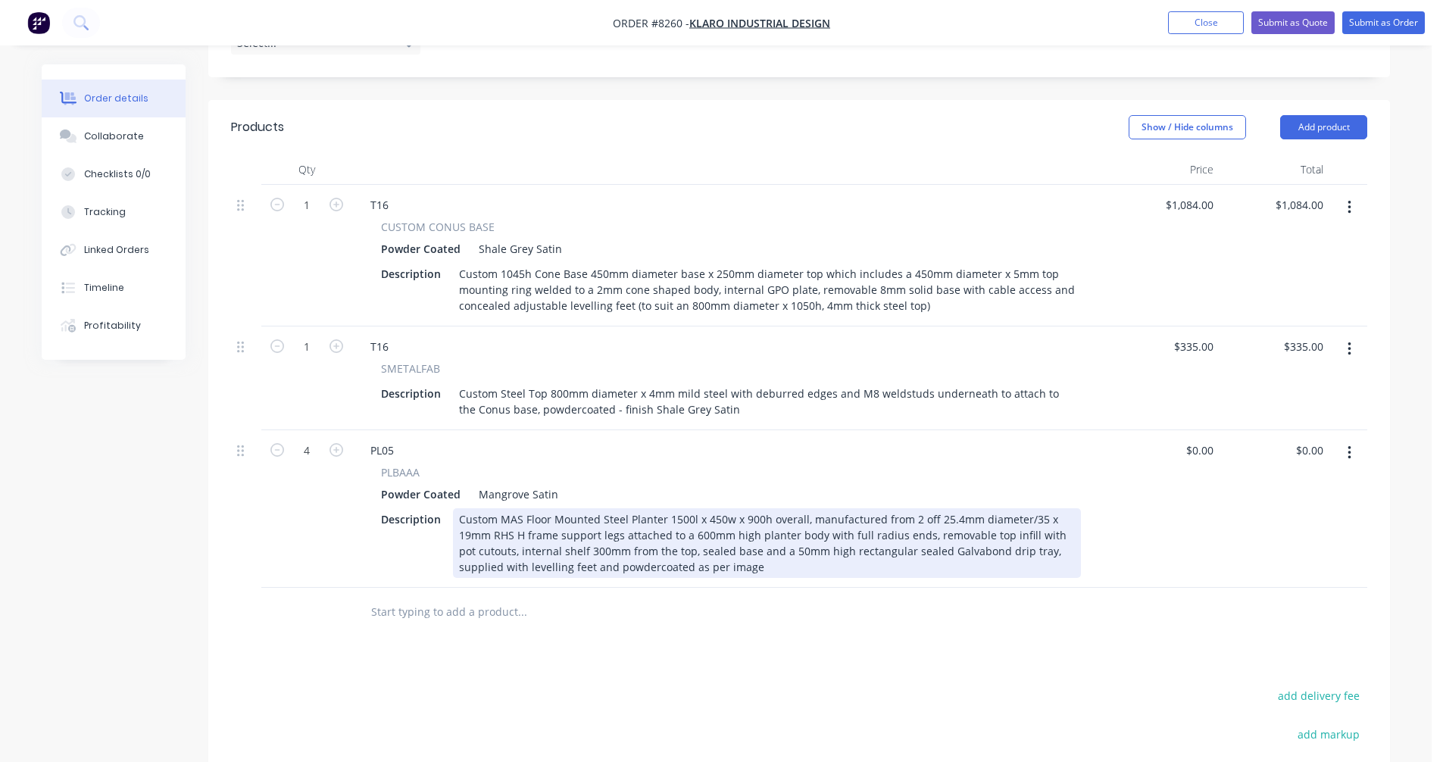
click at [751, 508] on div "Custom MAS Floor Mounted Steel Planter 1500l x 450w x 900h overall, manufacture…" at bounding box center [767, 543] width 628 height 70
type input "$0.00"
click at [702, 508] on div "Custom MAS Floor Mounted Steel Planter 1500l x 450w x 1000h overall, manufactur…" at bounding box center [767, 543] width 628 height 70
type input "$1,326.00"
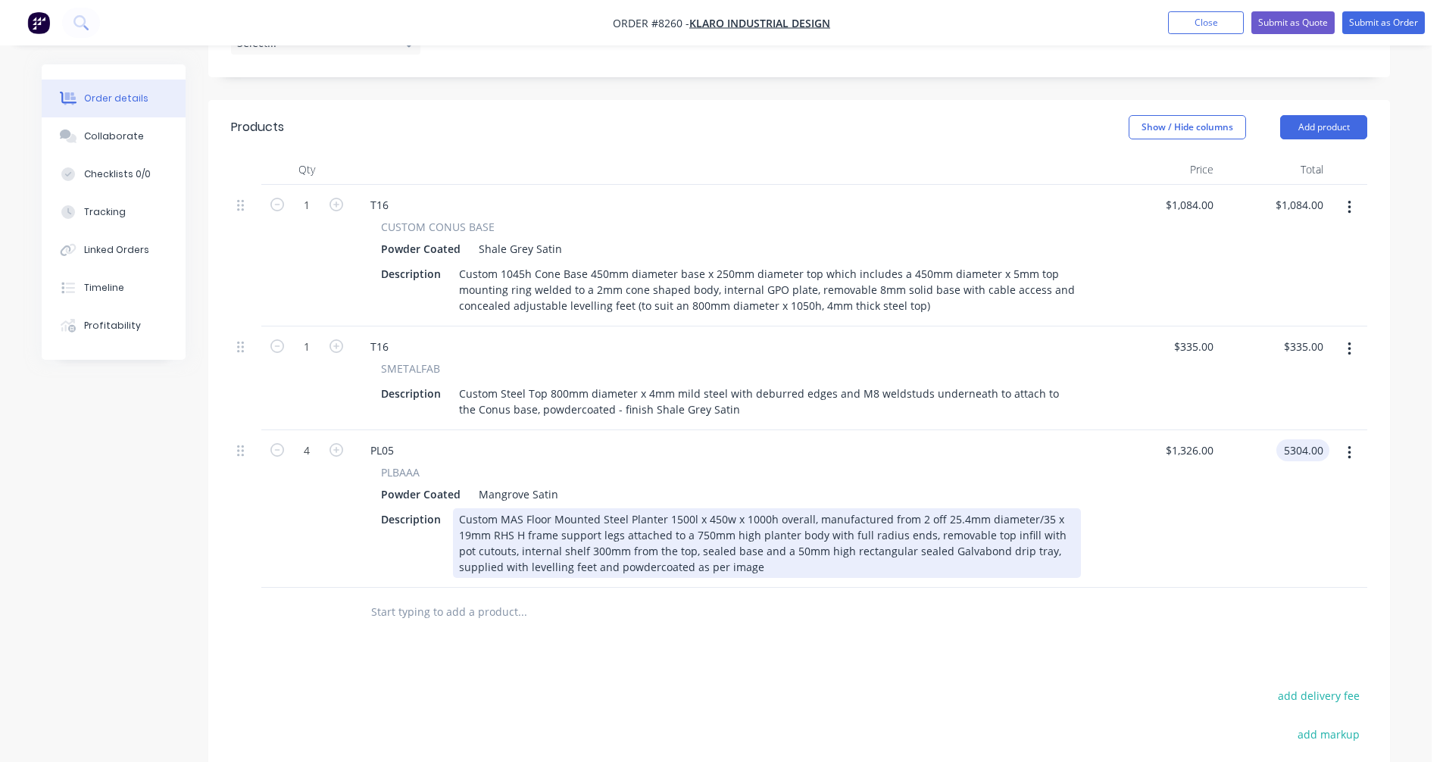
type input "$5,304.00"
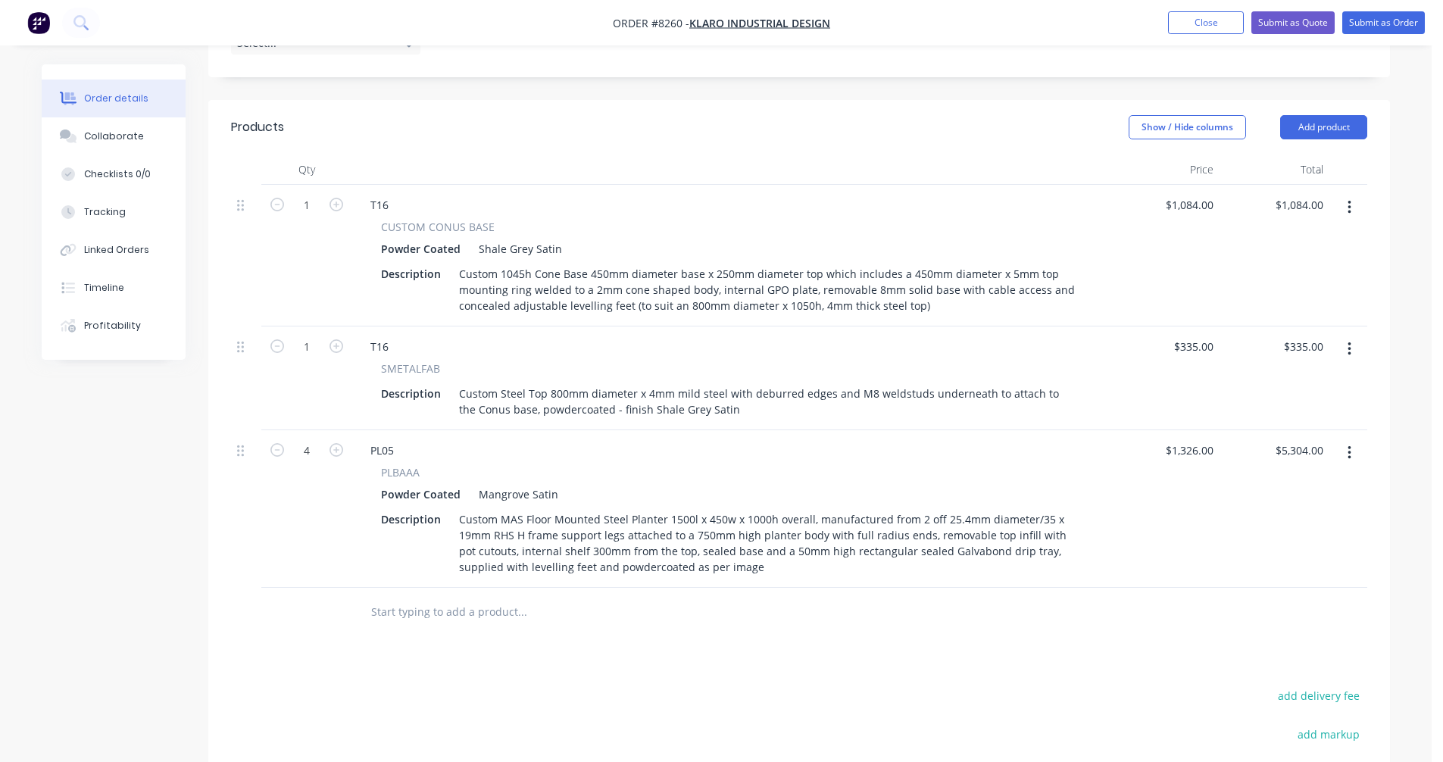
click at [398, 597] on input "text" at bounding box center [521, 612] width 303 height 30
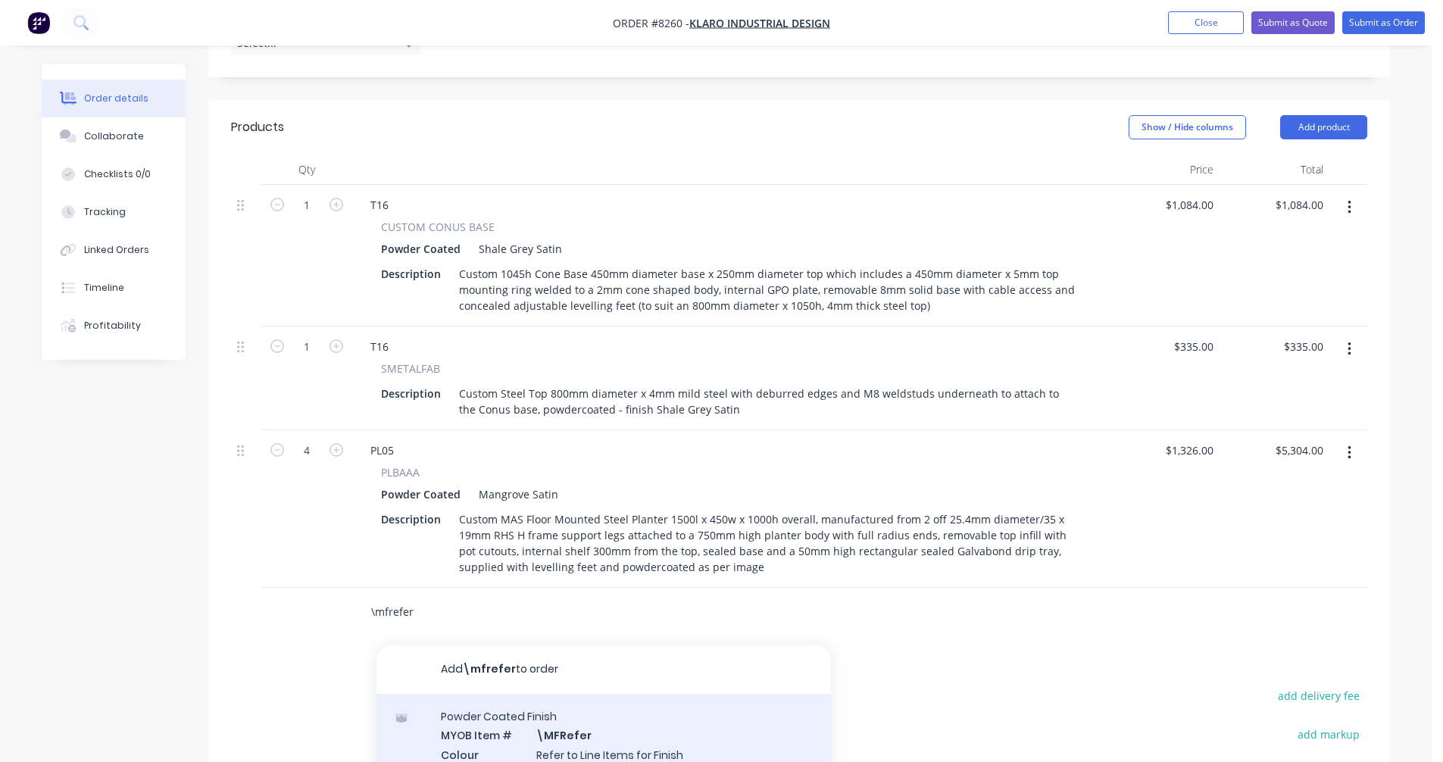
type input "\mfrefer"
click at [548, 695] on div "Powder Coated Finish MYOB Item # \MFRefer Colour Refer to Line Items for Finish…" at bounding box center [603, 745] width 454 height 102
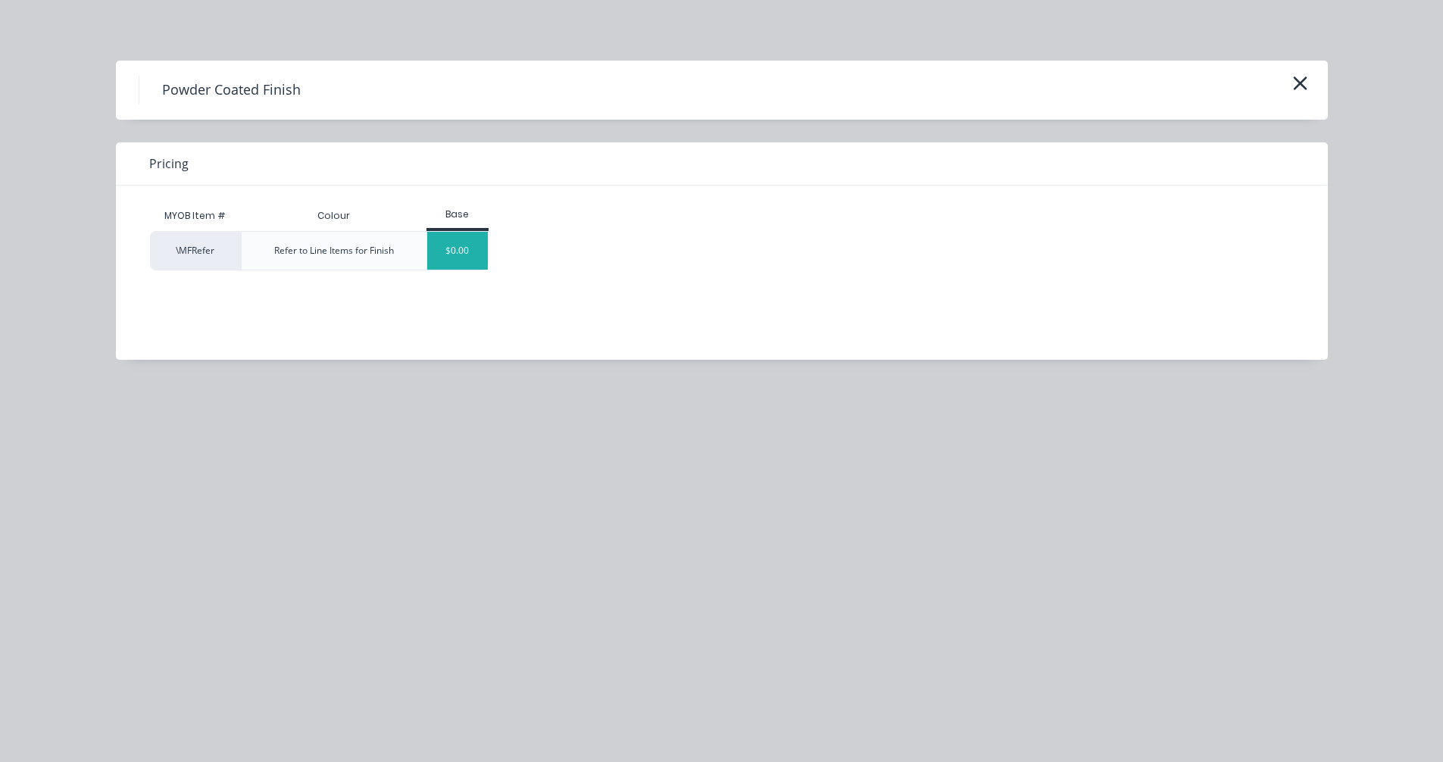
click at [458, 245] on div "$0.00" at bounding box center [457, 251] width 61 height 38
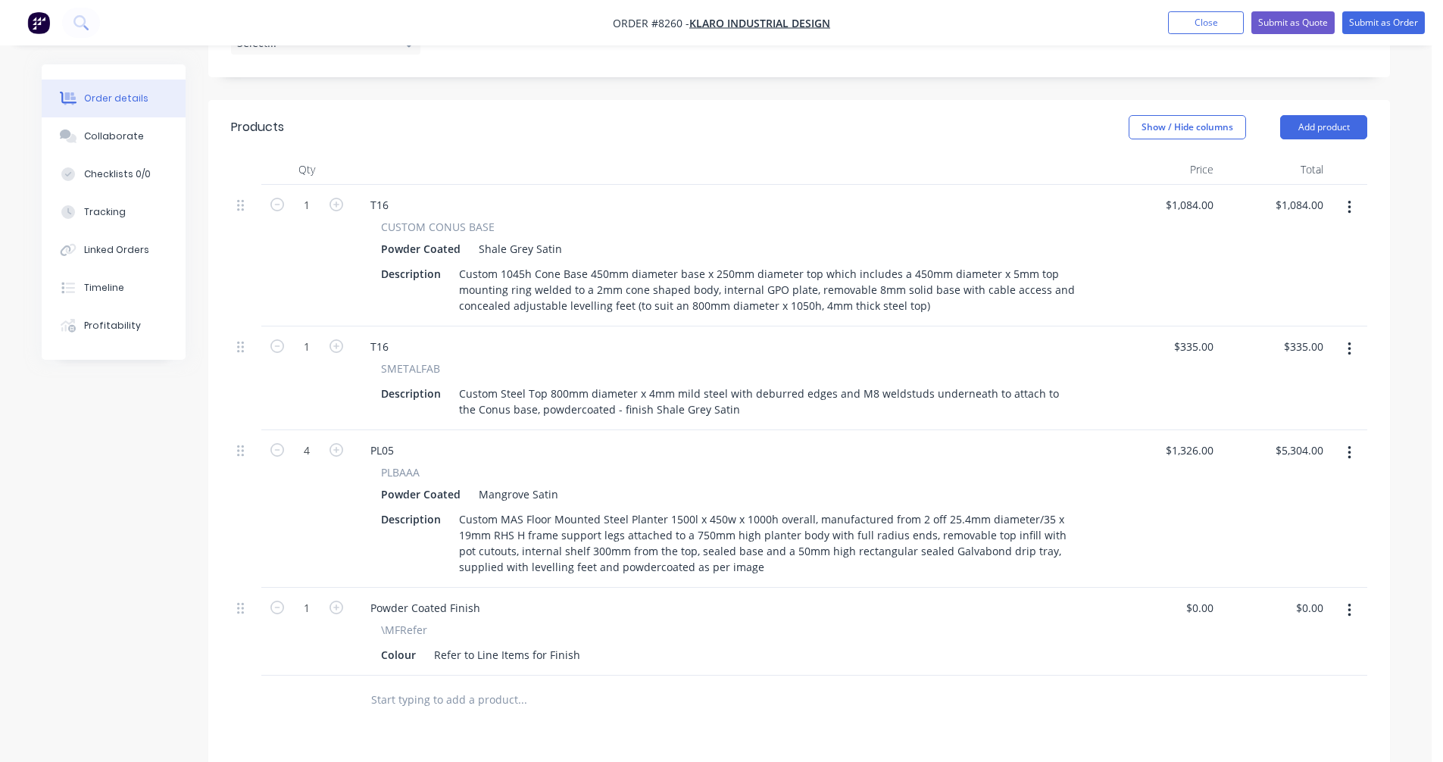
click at [429, 685] on input "text" at bounding box center [521, 700] width 303 height 30
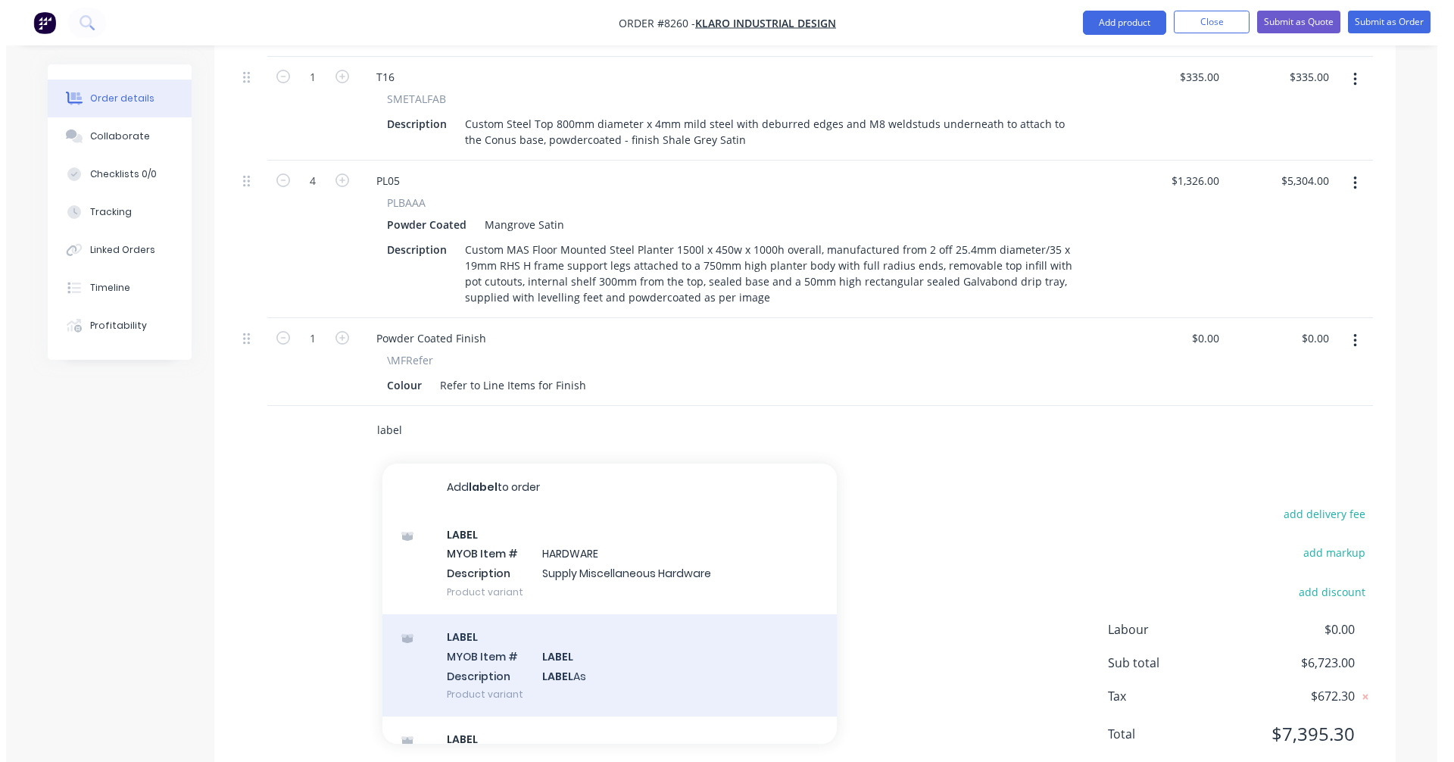
scroll to position [752, 0]
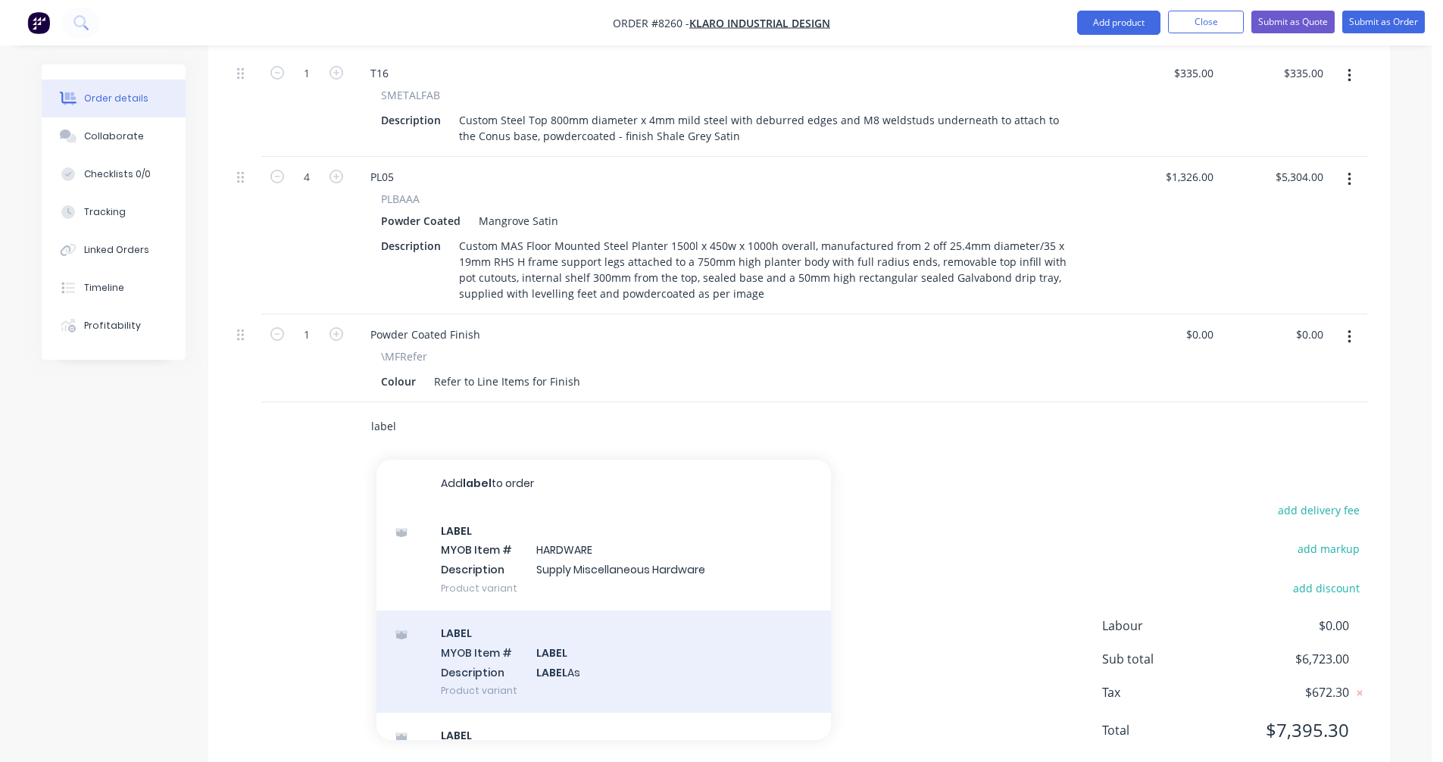
type input "label"
click at [547, 638] on div "LABEL MYOB Item # LABEL Description LABEL As Product variant" at bounding box center [603, 662] width 454 height 102
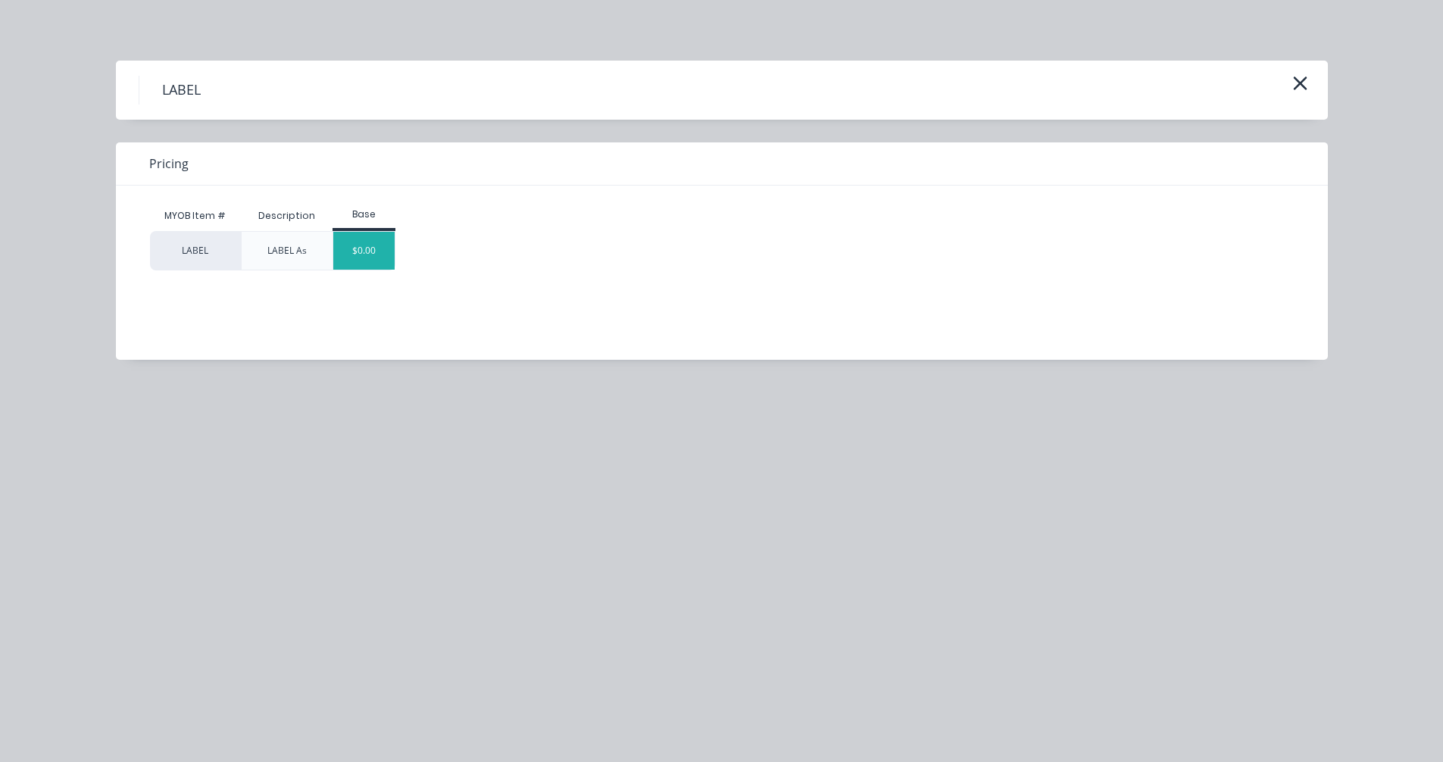
click at [358, 255] on div "$0.00" at bounding box center [363, 251] width 61 height 38
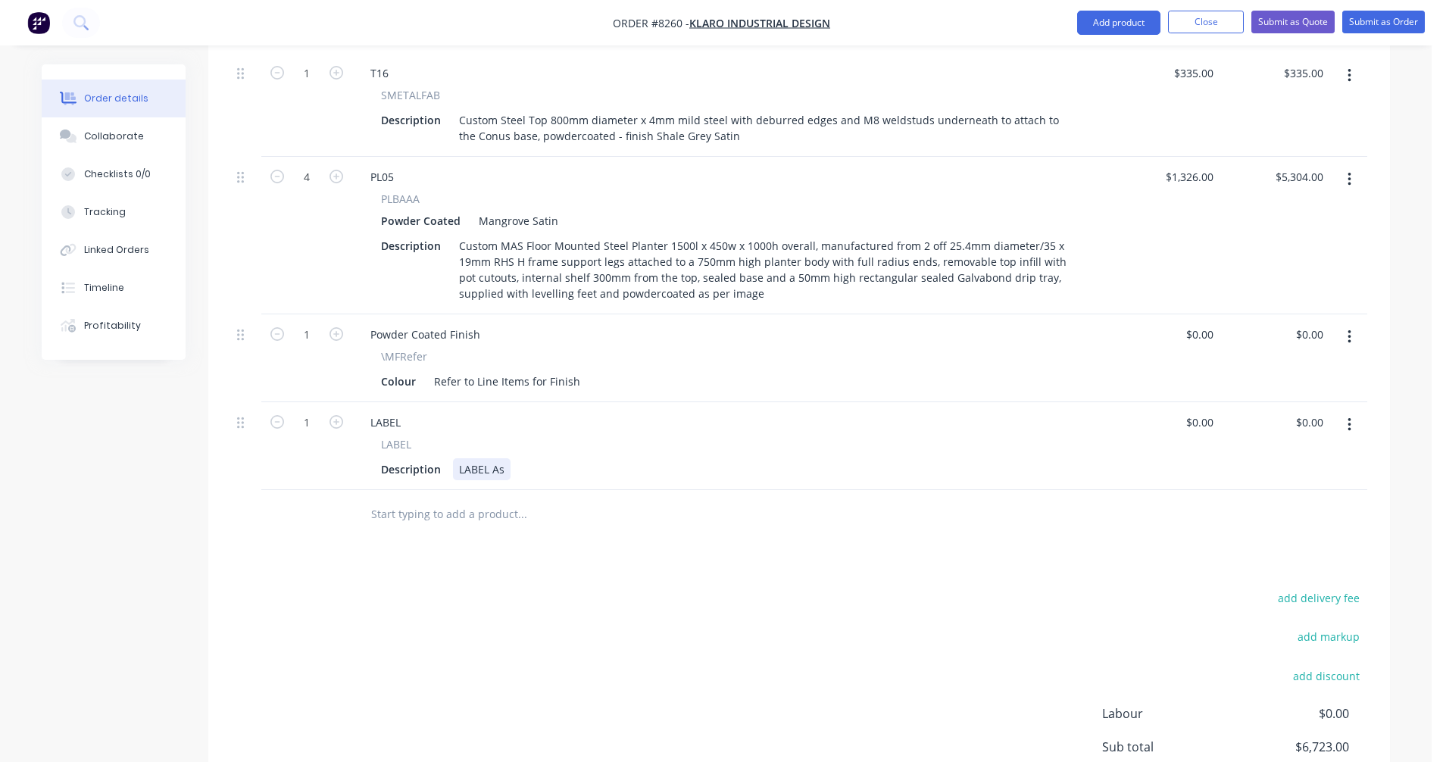
click at [501, 458] on div "LABEL As" at bounding box center [482, 469] width 58 height 22
type input "$0.00"
click at [1287, 19] on button "Submit as Quote" at bounding box center [1292, 22] width 83 height 23
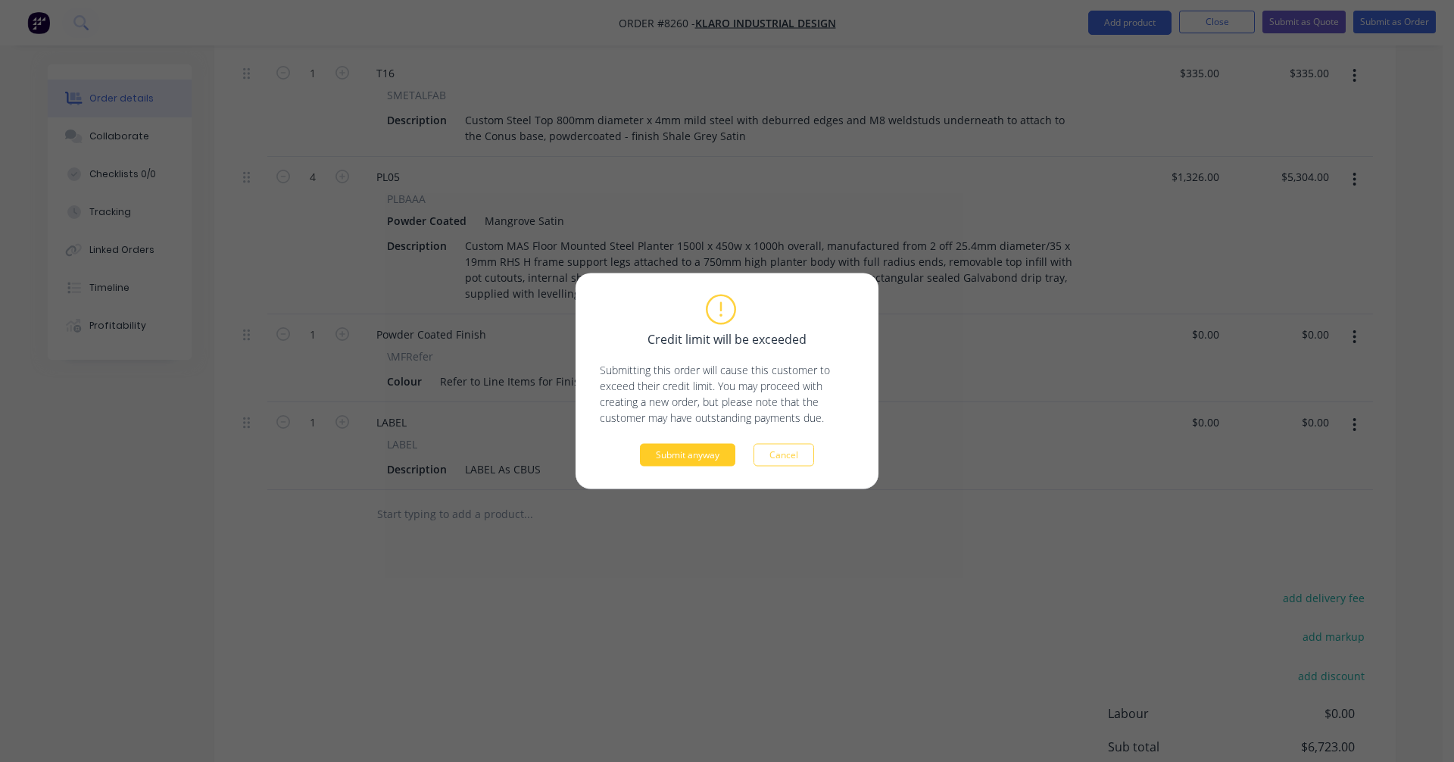
click at [700, 454] on button "Submit anyway" at bounding box center [687, 455] width 95 height 23
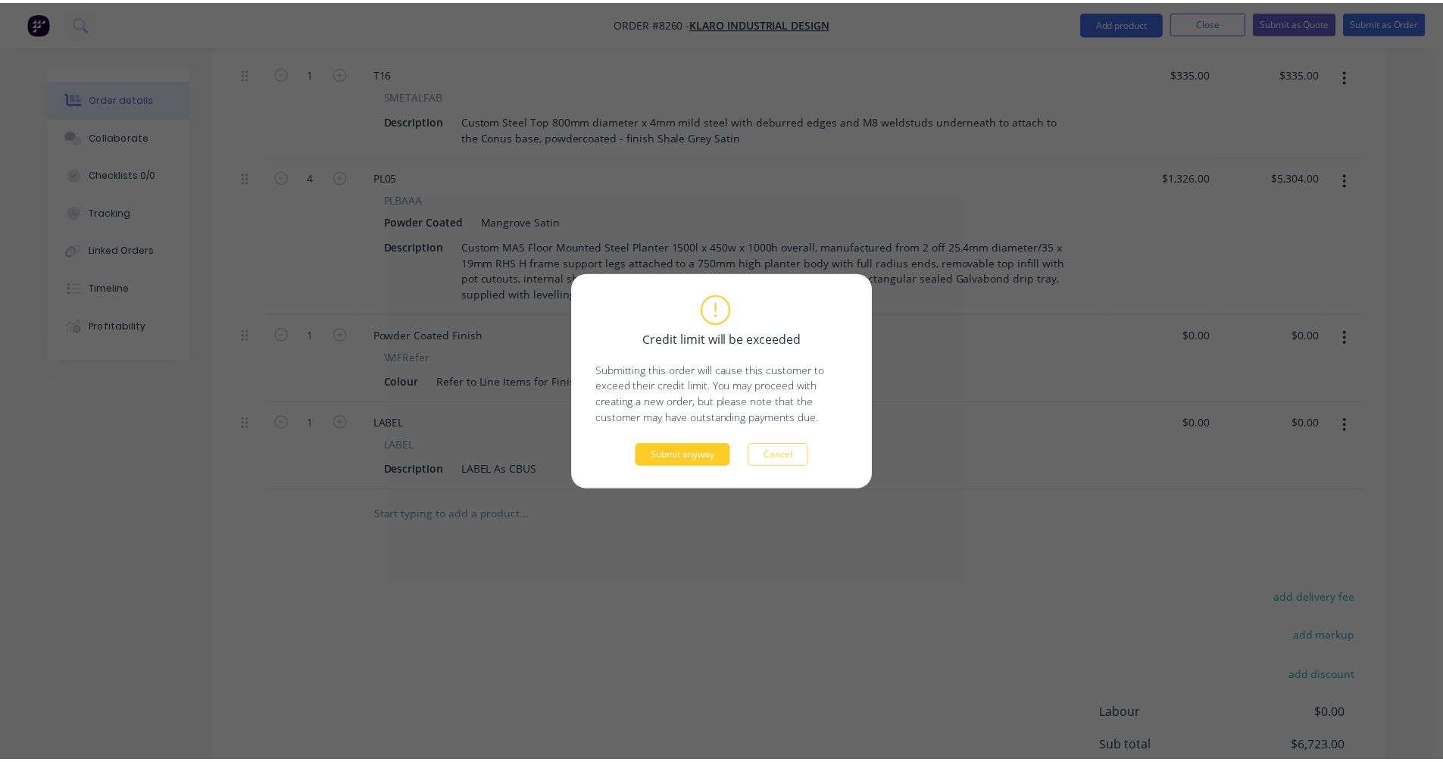
scroll to position [644, 0]
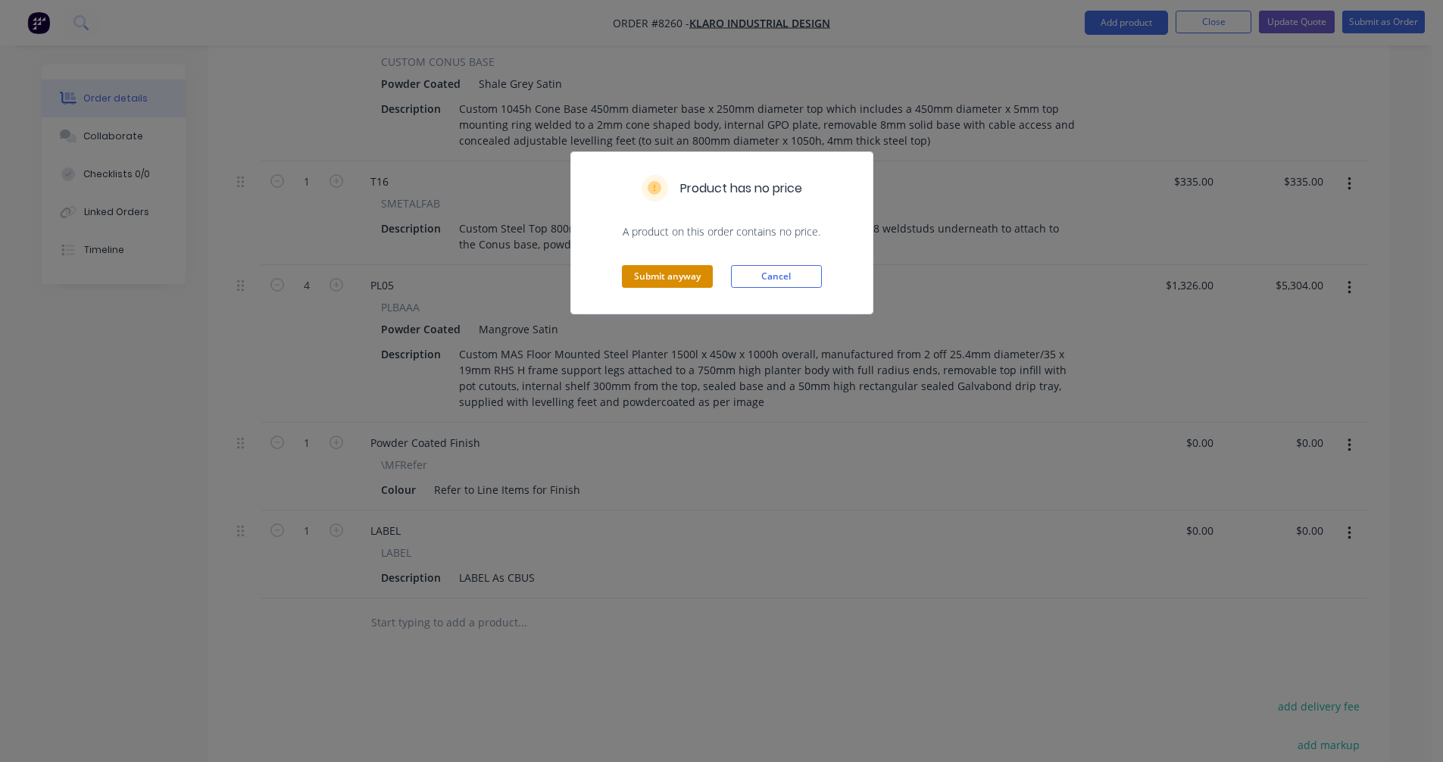
click at [683, 283] on button "Submit anyway" at bounding box center [667, 276] width 91 height 23
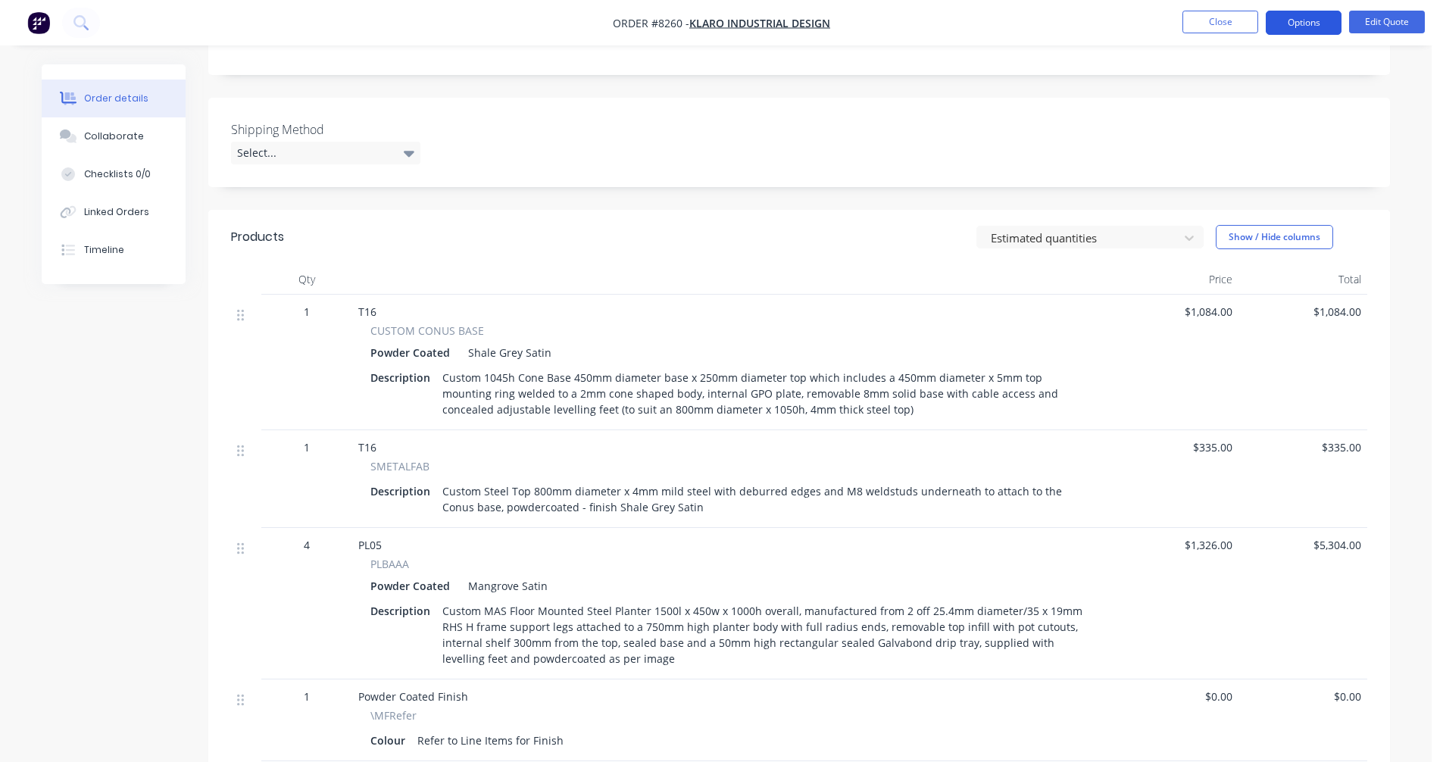
scroll to position [323, 0]
click at [1298, 22] on button "Options" at bounding box center [1304, 23] width 76 height 24
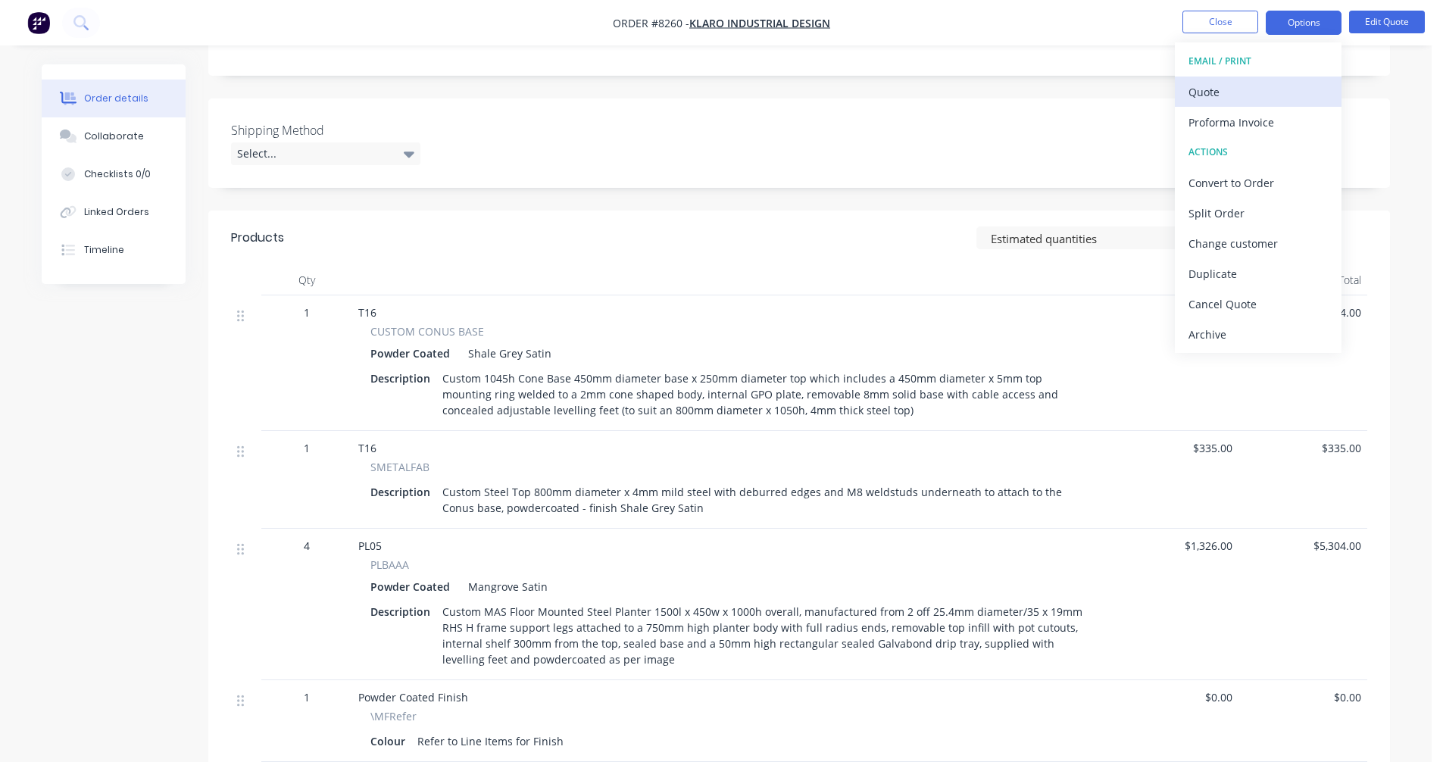
click at [1217, 89] on div "Quote" at bounding box center [1257, 92] width 139 height 22
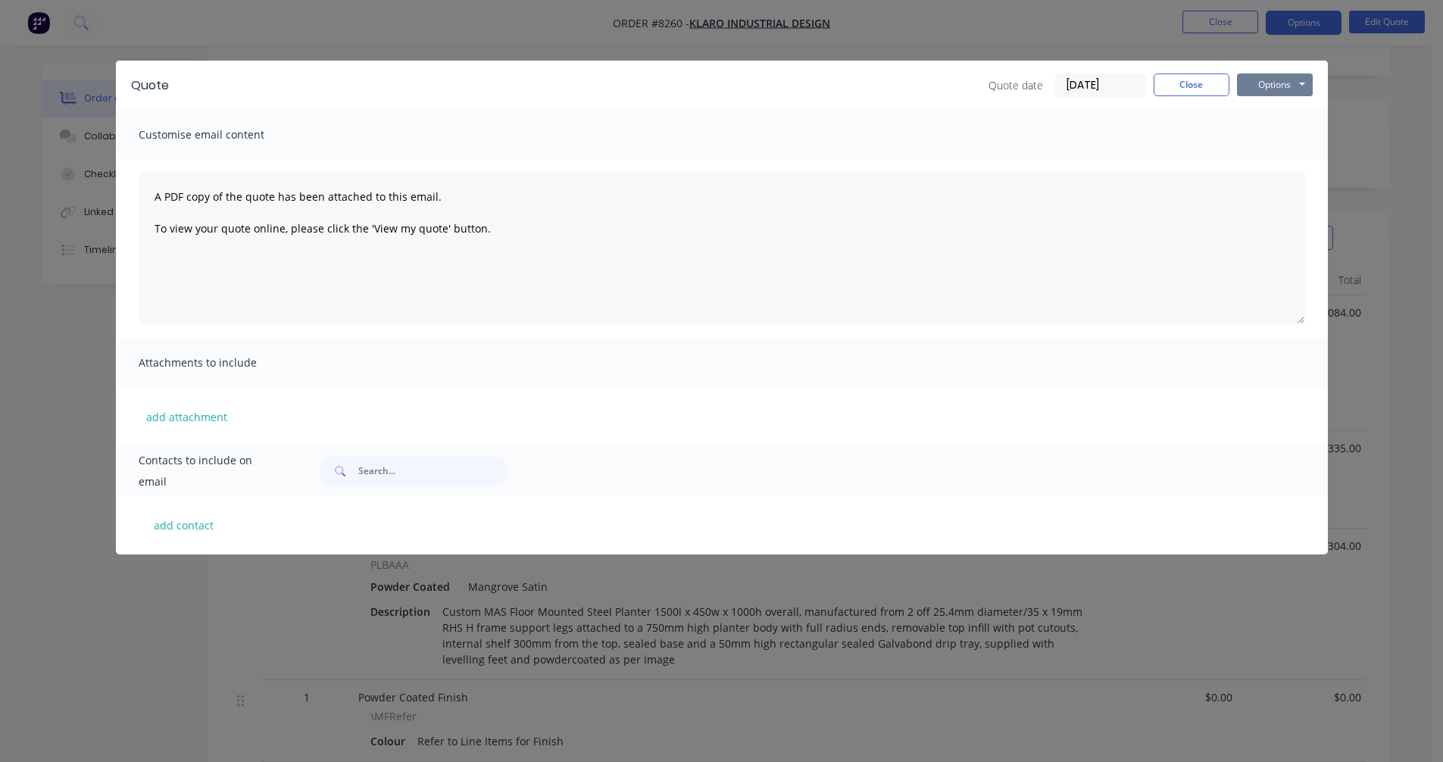
click at [1273, 81] on button "Options" at bounding box center [1275, 84] width 76 height 23
click at [1279, 109] on button "Preview" at bounding box center [1285, 111] width 97 height 25
drag, startPoint x: 1260, startPoint y: 130, endPoint x: 1245, endPoint y: 126, distance: 15.8
click at [1260, 130] on div "Customise email content" at bounding box center [722, 134] width 1212 height 49
click at [1183, 79] on button "Close" at bounding box center [1192, 84] width 76 height 23
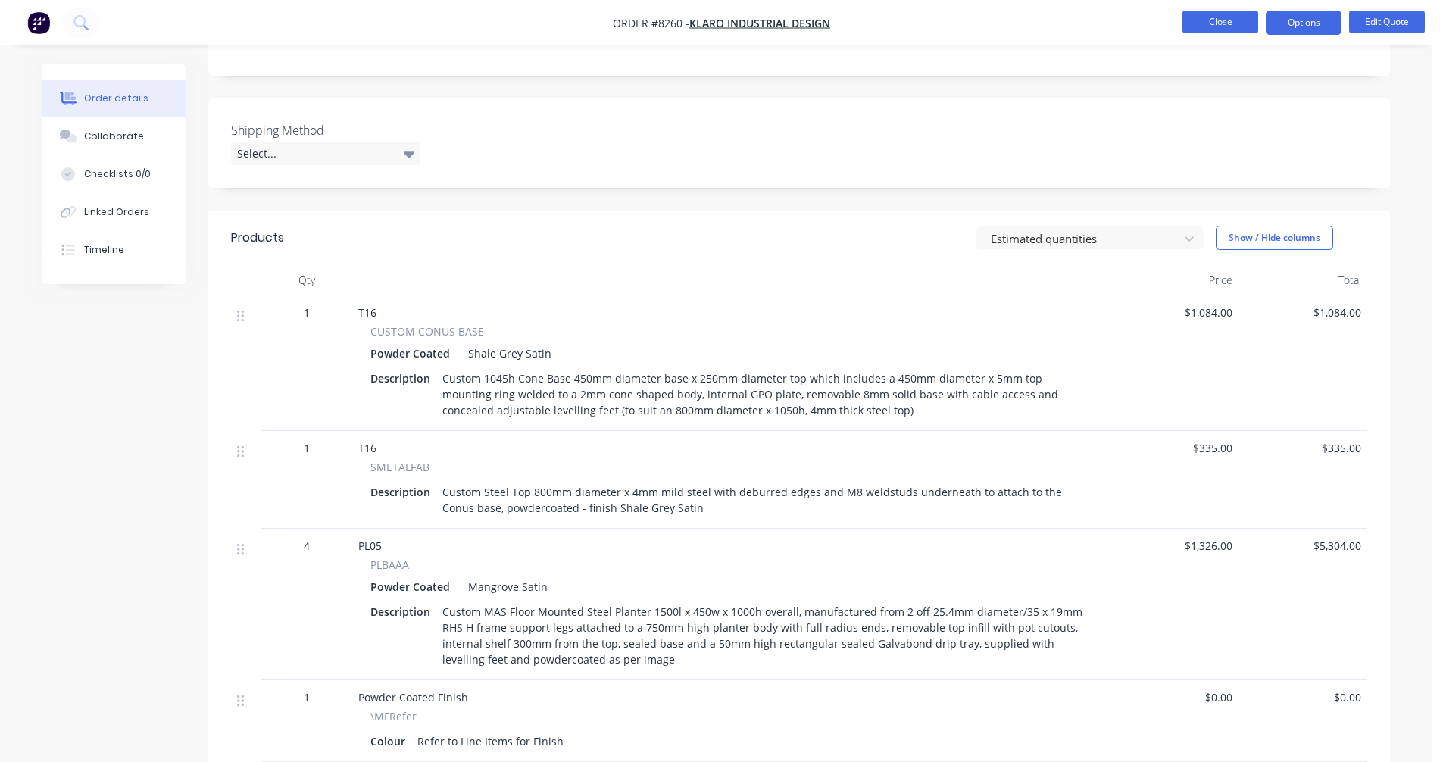
click at [1214, 17] on button "Close" at bounding box center [1220, 22] width 76 height 23
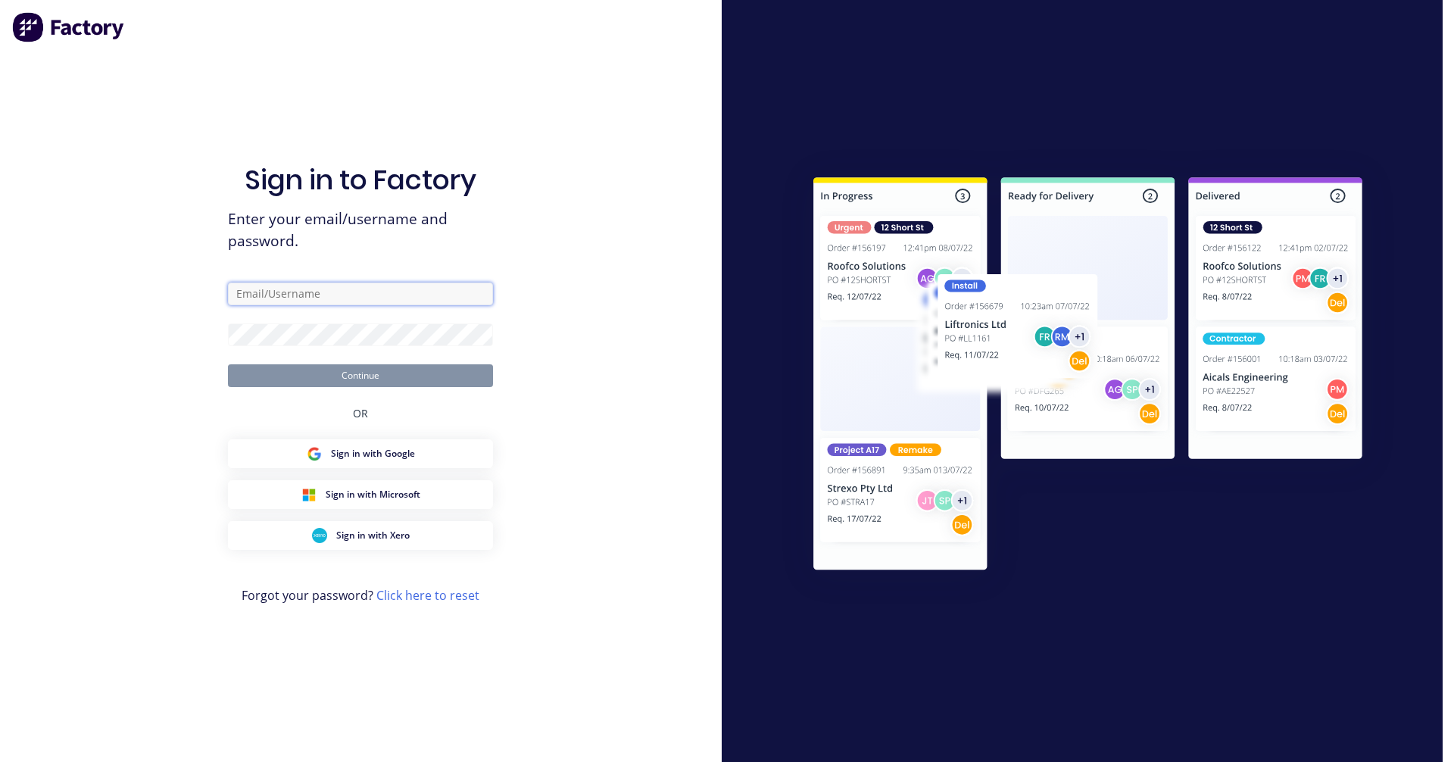
type input "[PERSON_NAME][EMAIL_ADDRESS][DOMAIN_NAME]"
click at [367, 381] on button "Continue" at bounding box center [360, 375] width 265 height 23
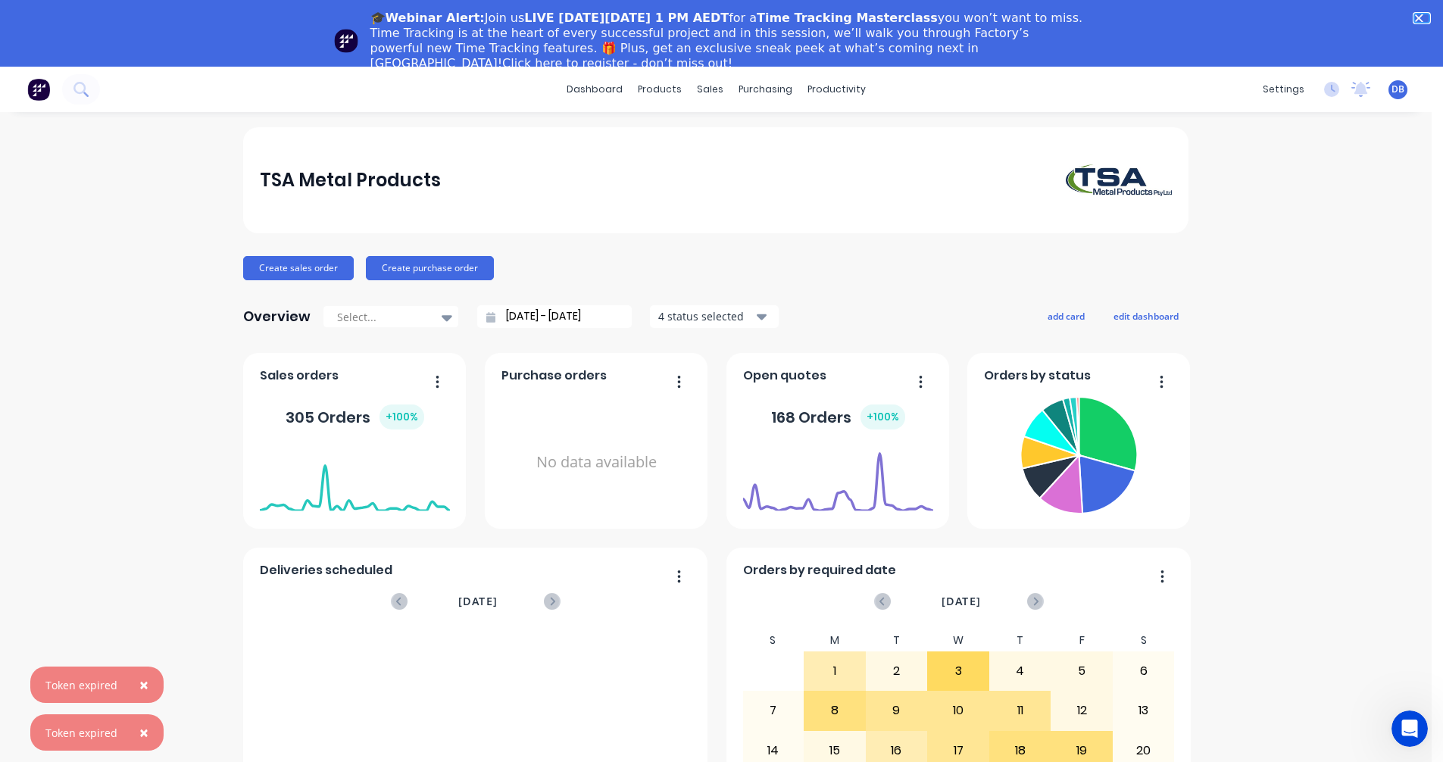
click at [1423, 18] on icon "Close" at bounding box center [1418, 18] width 9 height 9
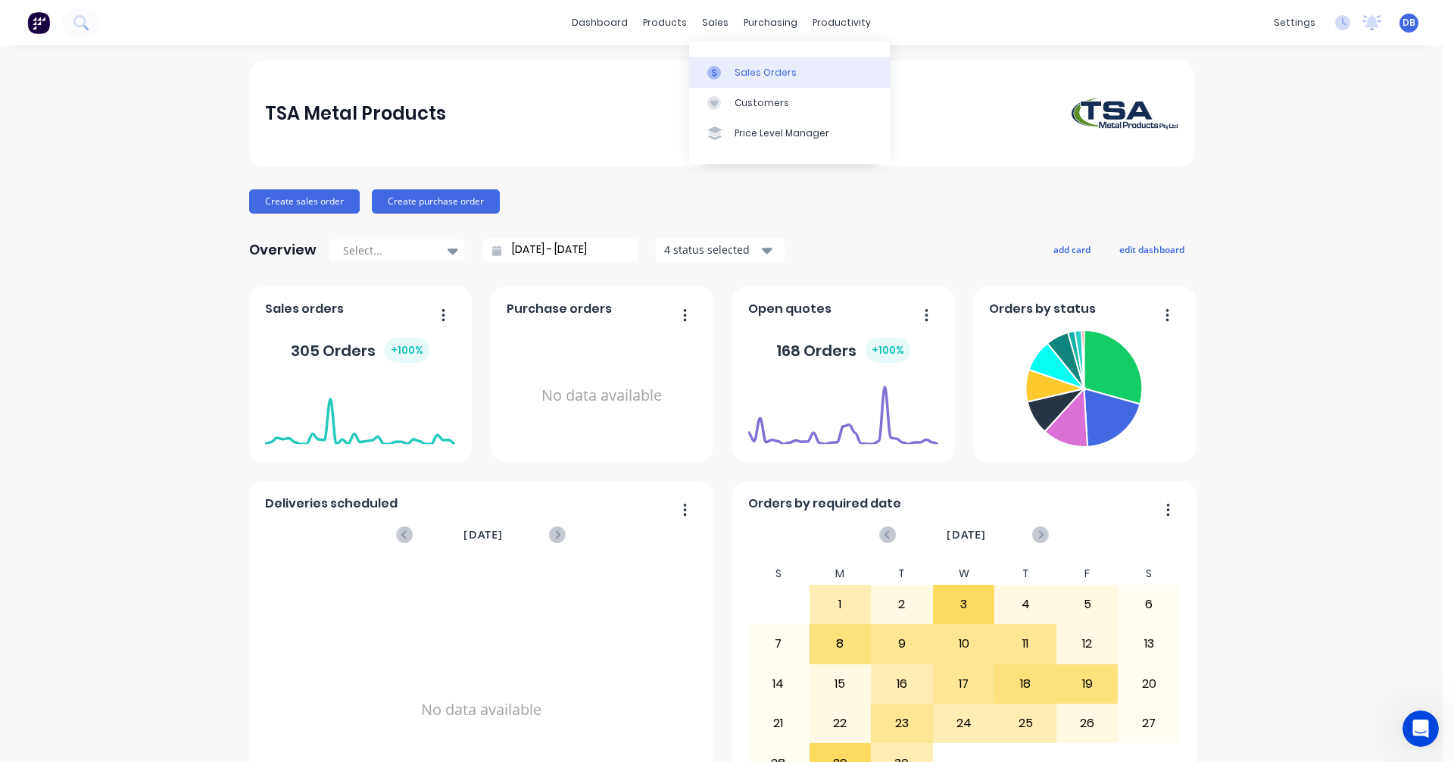
click at [755, 73] on div "Sales Orders" at bounding box center [766, 73] width 62 height 14
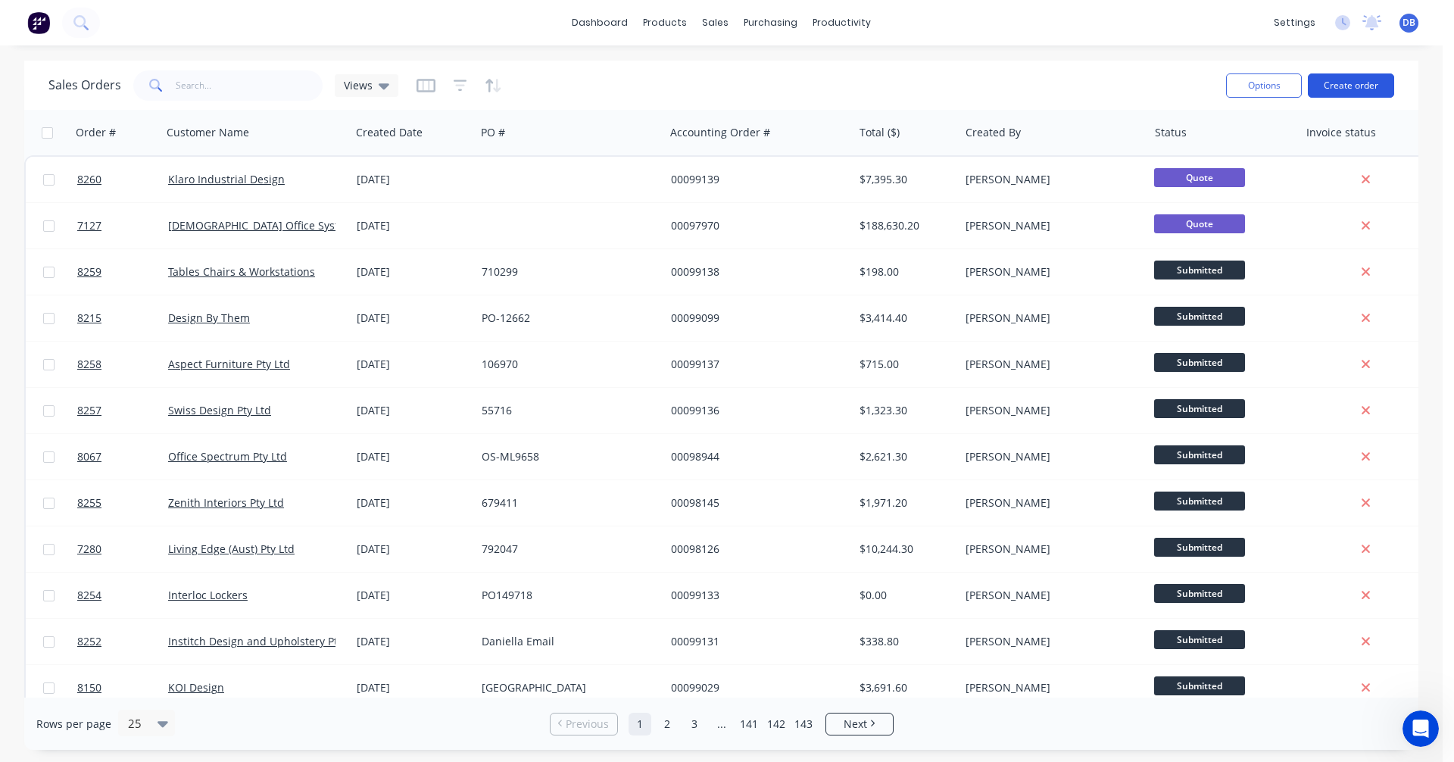
click at [1345, 83] on button "Create order" at bounding box center [1351, 85] width 86 height 24
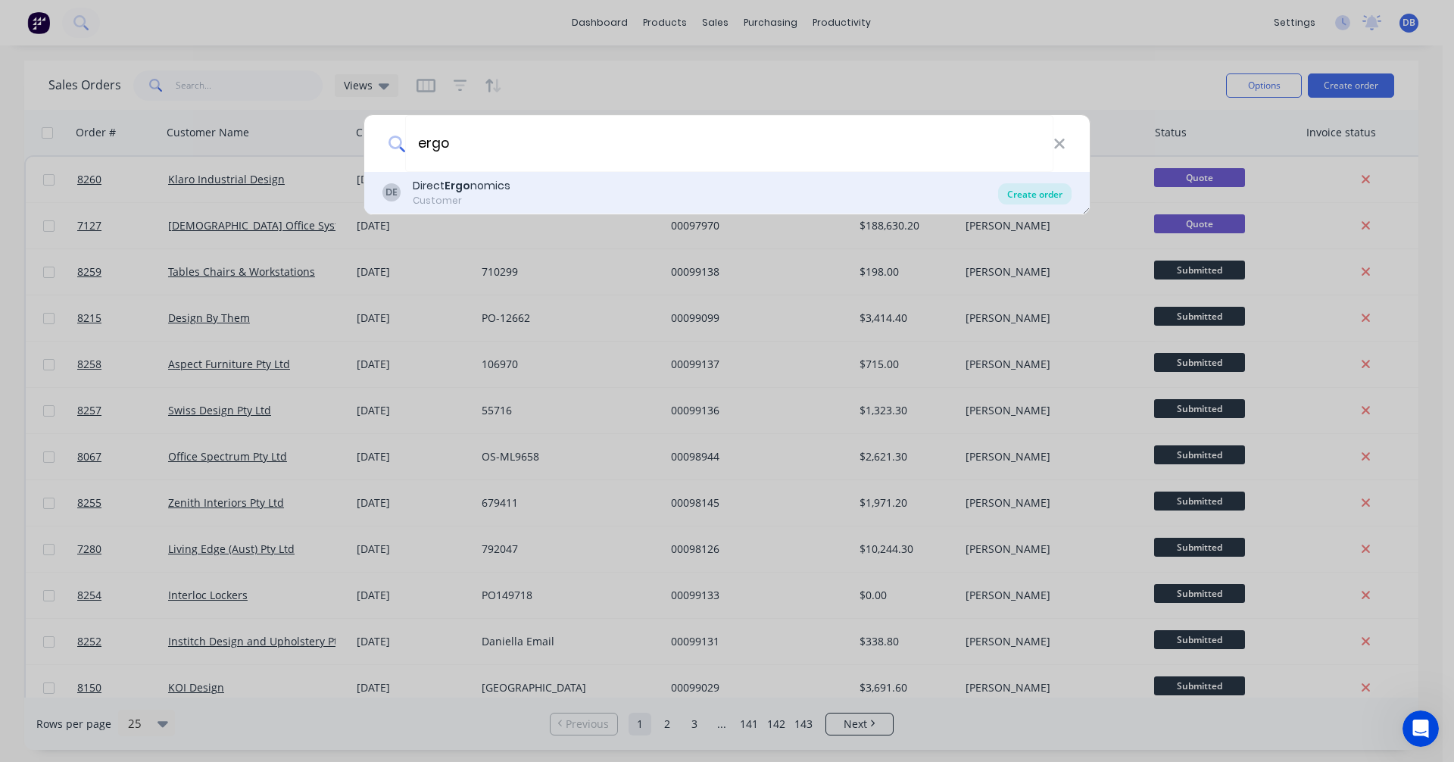
type input "ergo"
click at [1030, 189] on div "Create order" at bounding box center [1034, 193] width 73 height 21
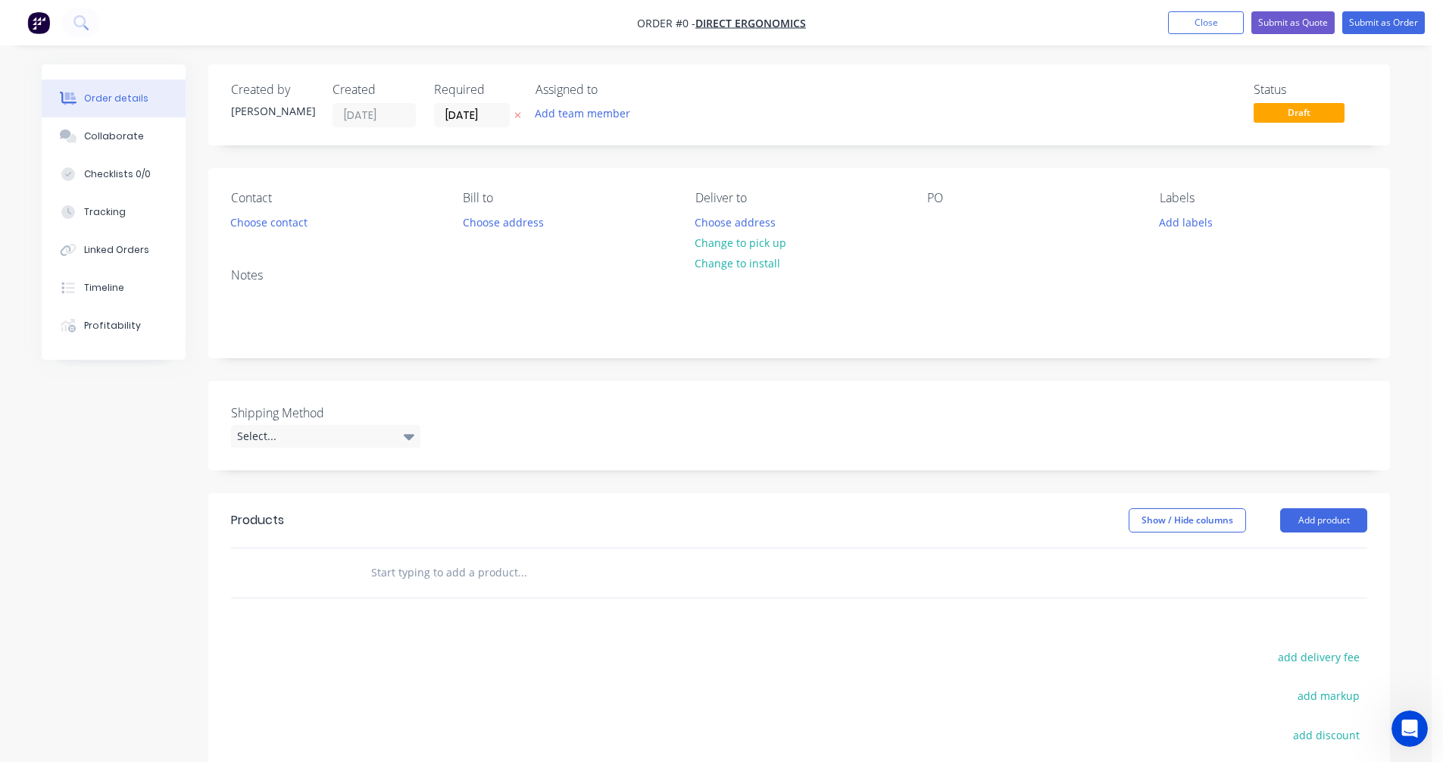
click at [396, 569] on input "text" at bounding box center [521, 573] width 303 height 30
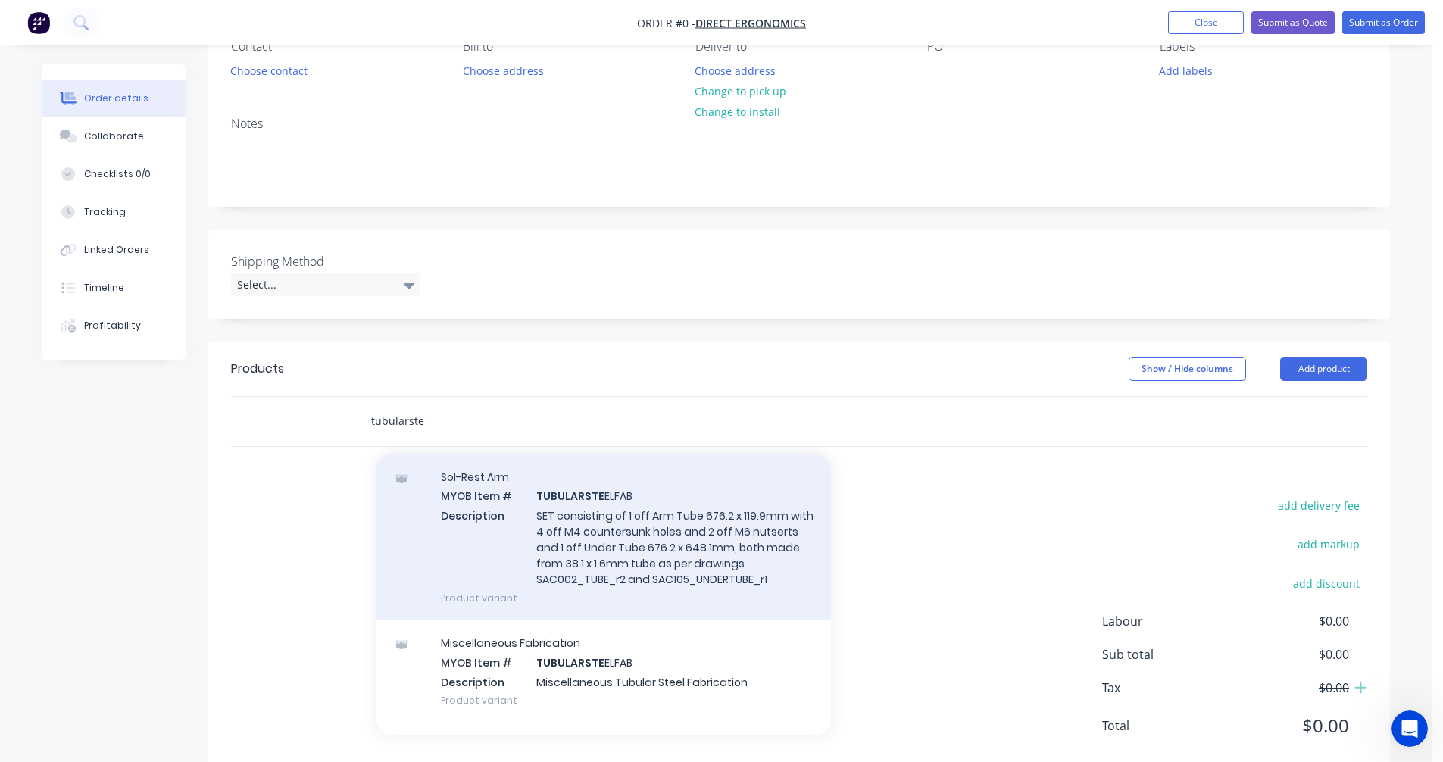
scroll to position [76, 0]
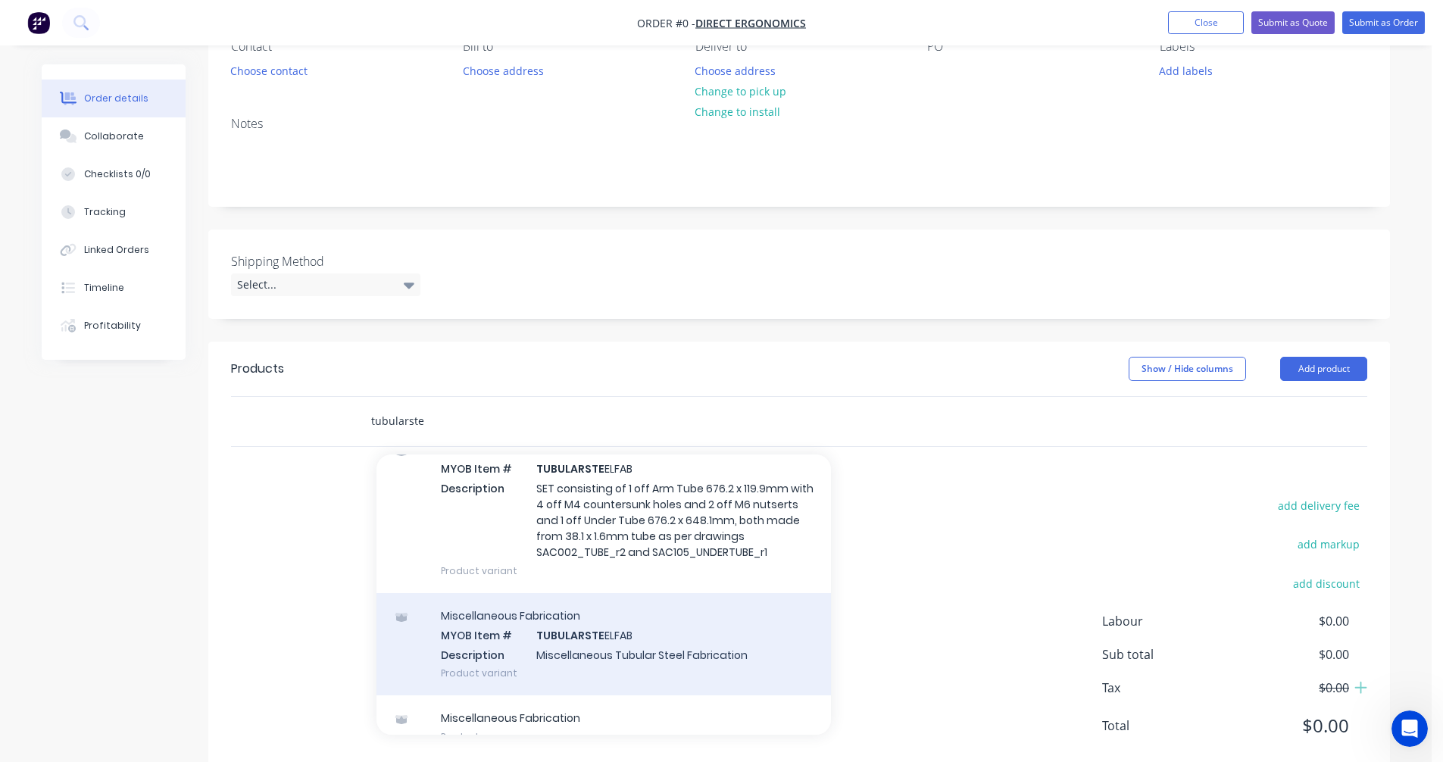
type input "tubularste"
click at [623, 639] on div "Miscellaneous Fabrication MYOB Item # TUBULARSTE ELFAB Description Miscellaneou…" at bounding box center [603, 644] width 454 height 102
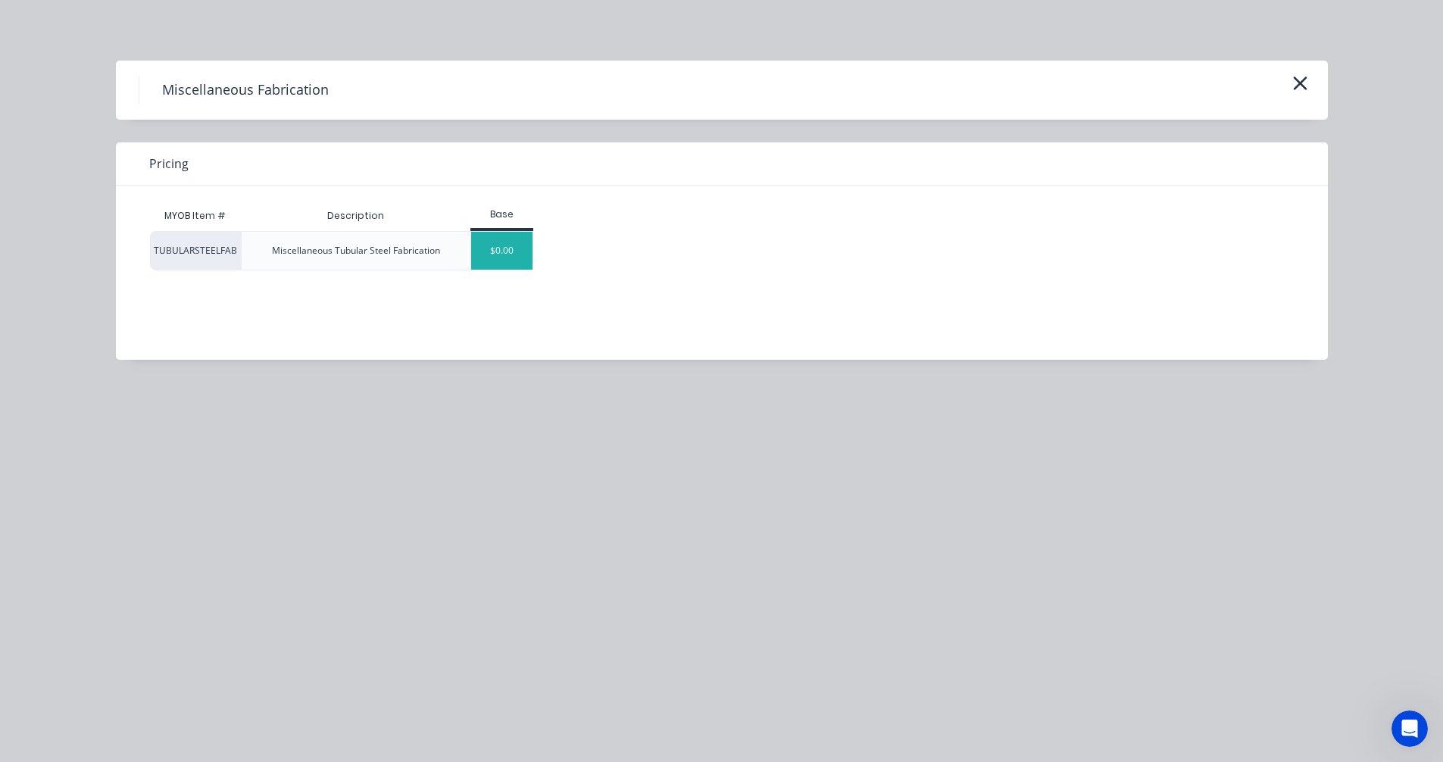
click at [501, 256] on div "$0.00" at bounding box center [501, 251] width 61 height 38
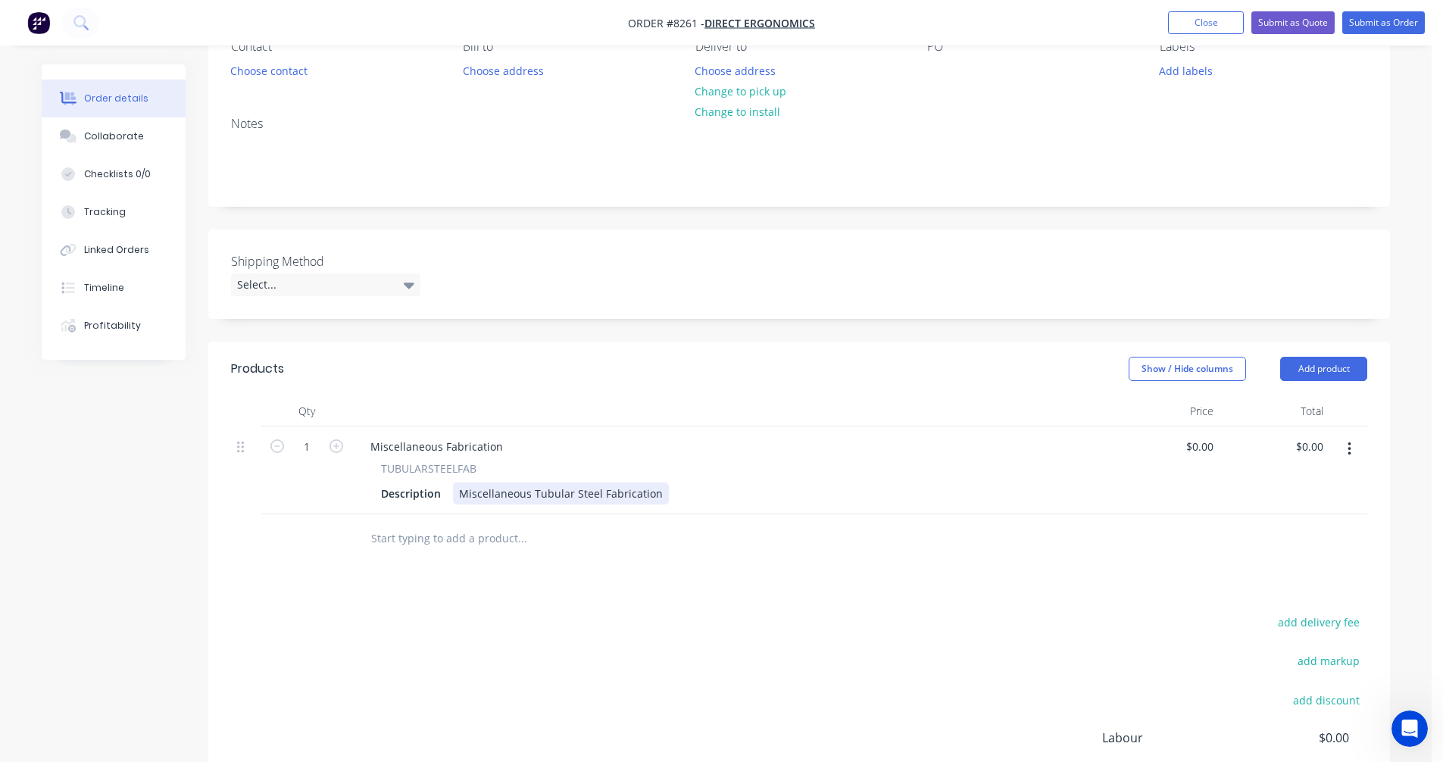
click at [515, 495] on div "Miscellaneous Tubular Steel Fabrication" at bounding box center [561, 494] width 216 height 22
drag, startPoint x: 657, startPoint y: 496, endPoint x: 449, endPoint y: 489, distance: 208.4
click at [449, 489] on div "Description Miscellaneous Tubular Steel Fabrication" at bounding box center [728, 494] width 706 height 22
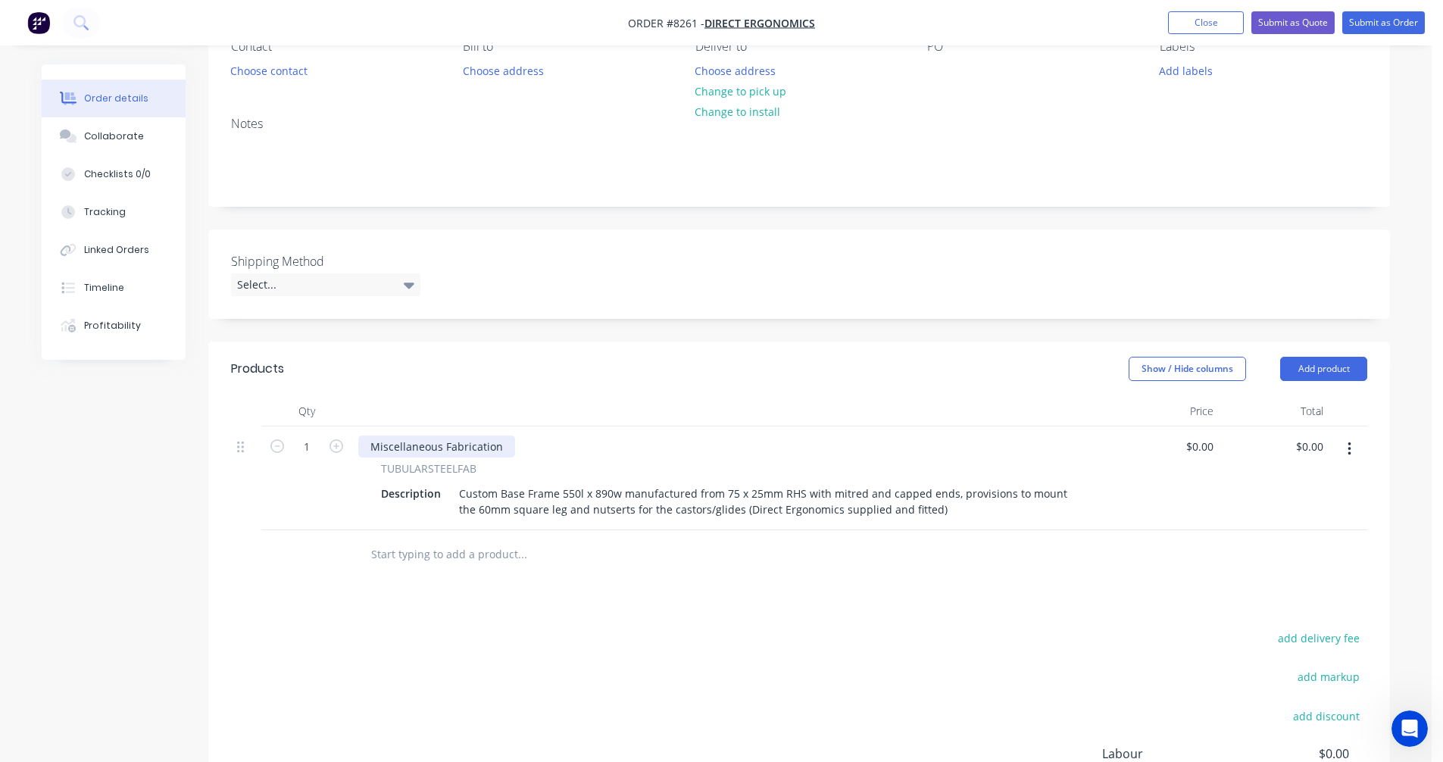
click at [434, 441] on div "Miscellaneous Fabrication" at bounding box center [436, 447] width 157 height 22
drag, startPoint x: 501, startPoint y: 448, endPoint x: 349, endPoint y: 446, distance: 151.5
click at [349, 446] on div "1 Miscellaneous Fabrication TUBULARSTEELFAB Description Custom Base Frame 550l …" at bounding box center [799, 478] width 1136 height 104
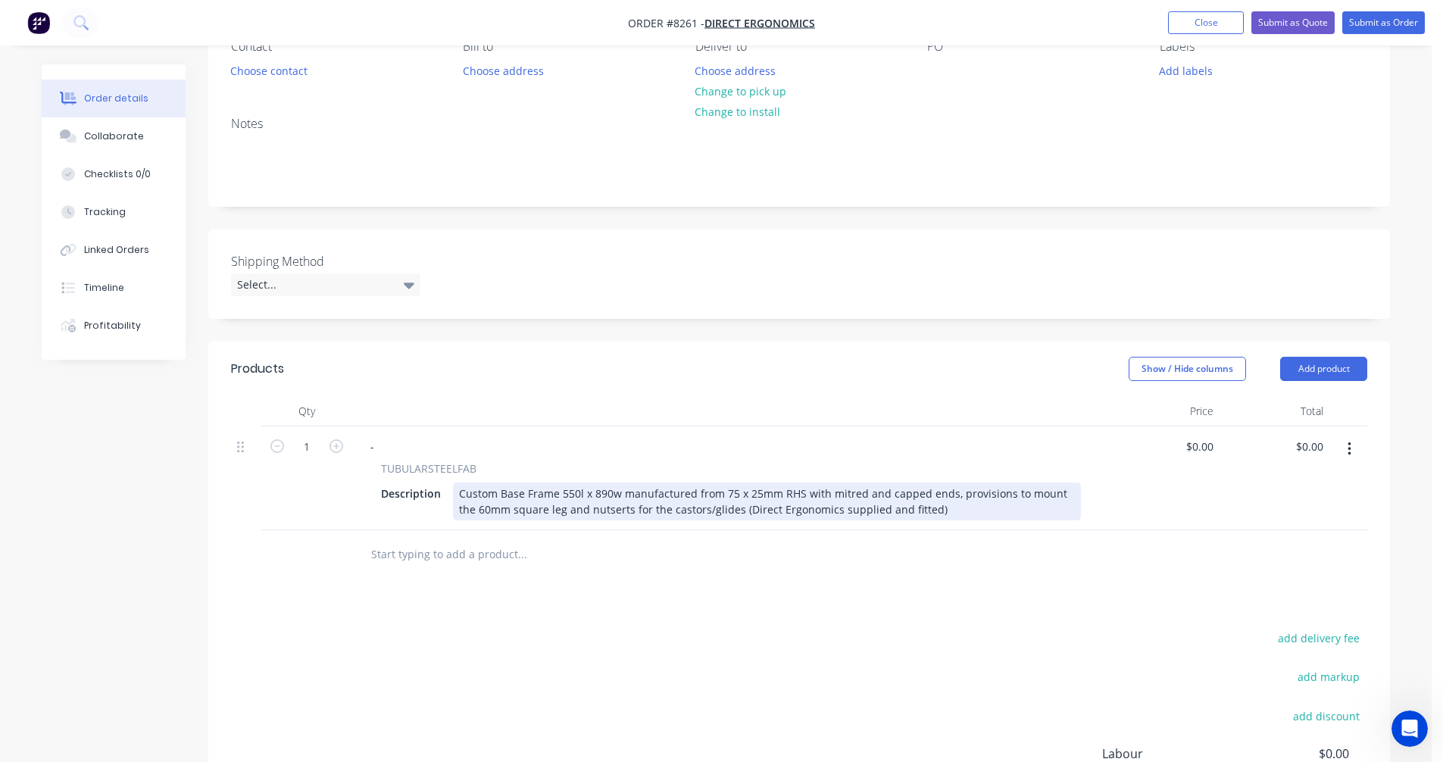
click at [955, 515] on div "Custom Base Frame 550l x 890w manufactured from 75 x 25mm RHS with mitred and c…" at bounding box center [767, 502] width 628 height 38
drag, startPoint x: 999, startPoint y: 496, endPoint x: 952, endPoint y: 495, distance: 47.0
click at [952, 495] on div "Custom Base Frame 550l x 890w manufactured from 75 x 25mm RHS with mitred and c…" at bounding box center [767, 502] width 628 height 38
click at [803, 484] on div "Custom Base Frame 550l x 890w manufactured from 75 x 25mm RHS with mitred and c…" at bounding box center [767, 502] width 628 height 38
click at [814, 497] on div "Custom Base Frame 550l x 890w manufactured from 75 x 25mm RHS with mitred and c…" at bounding box center [767, 502] width 628 height 38
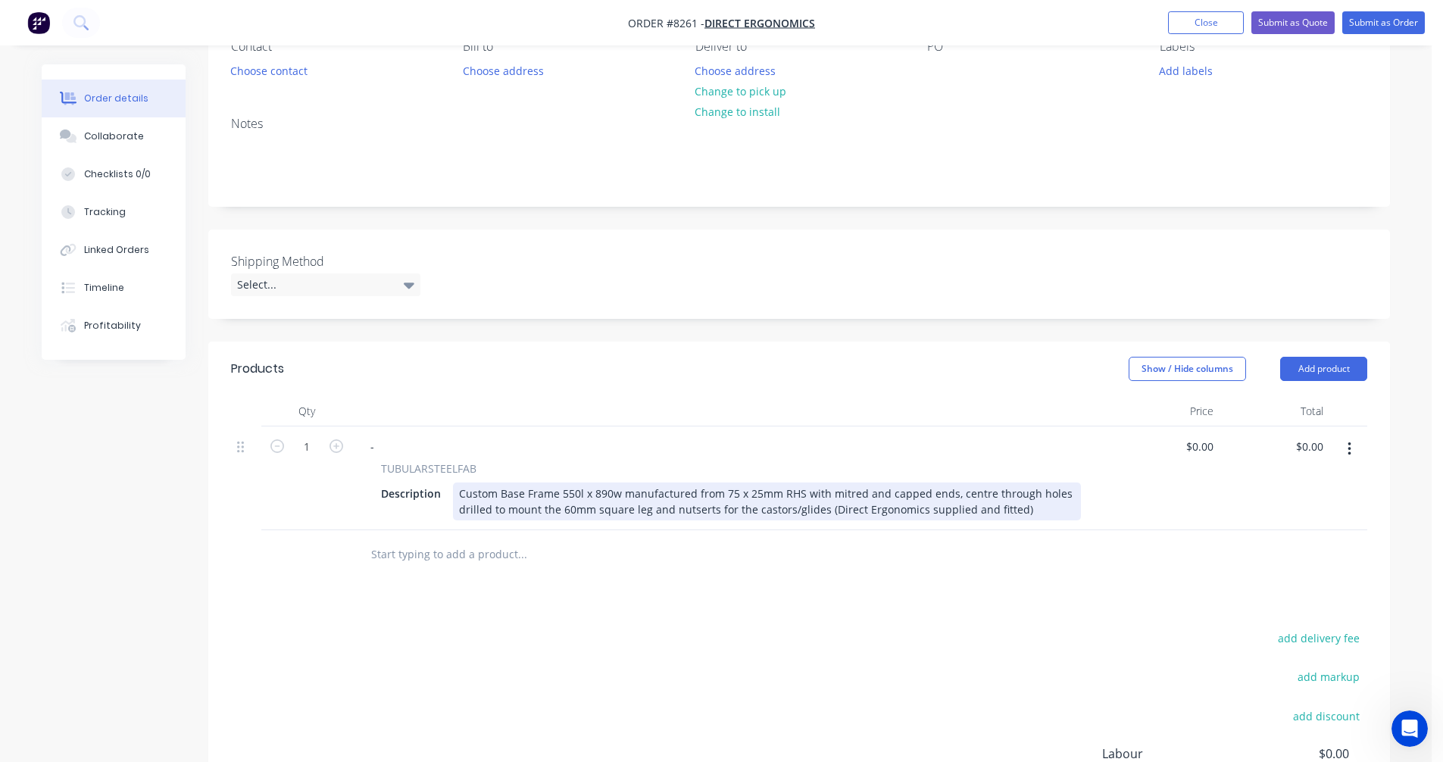
click at [829, 494] on div "Custom Base Frame 550l x 890w manufactured from 75 x 25mm RHS with mitred and c…" at bounding box center [767, 502] width 628 height 38
type input "$586.90"
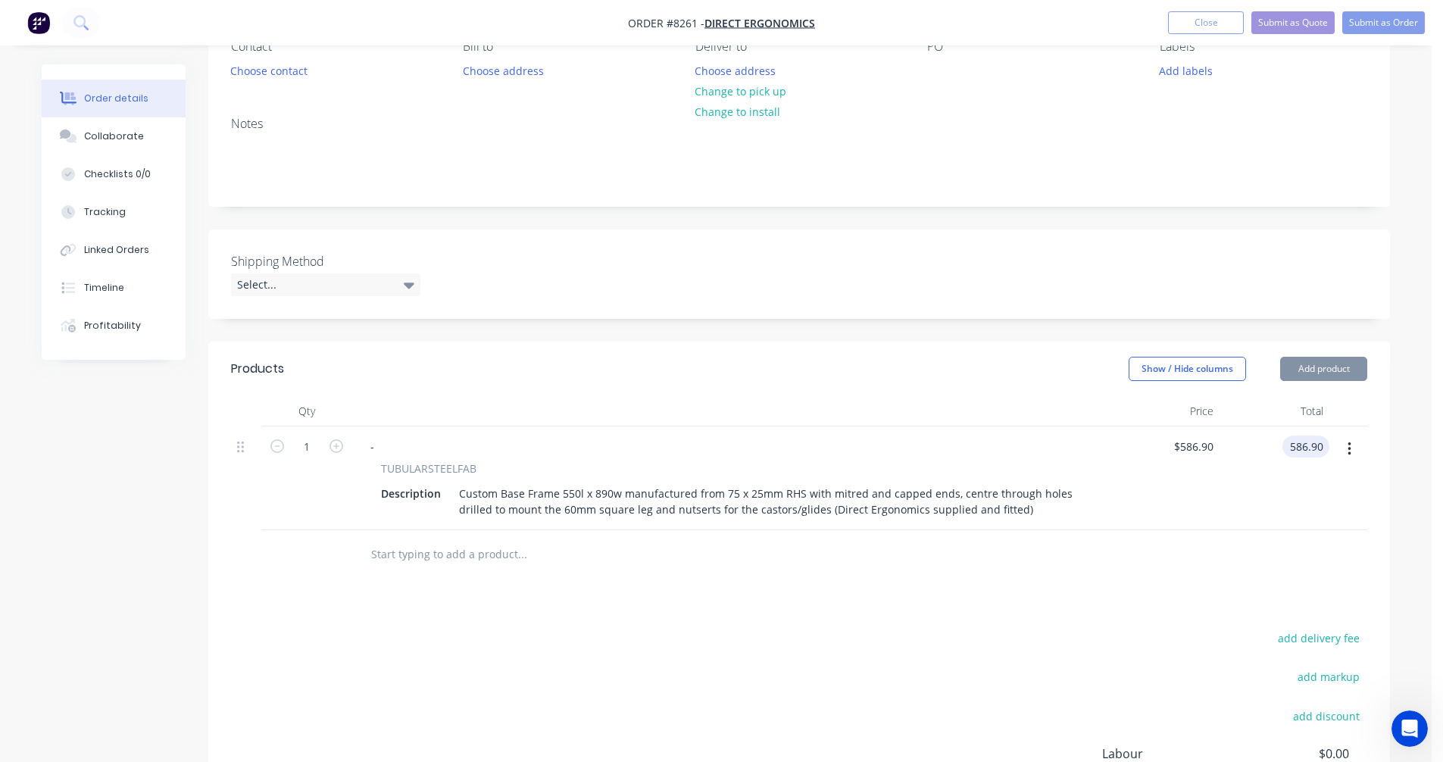
type input "$586.90"
click at [1352, 450] on button "button" at bounding box center [1350, 449] width 36 height 27
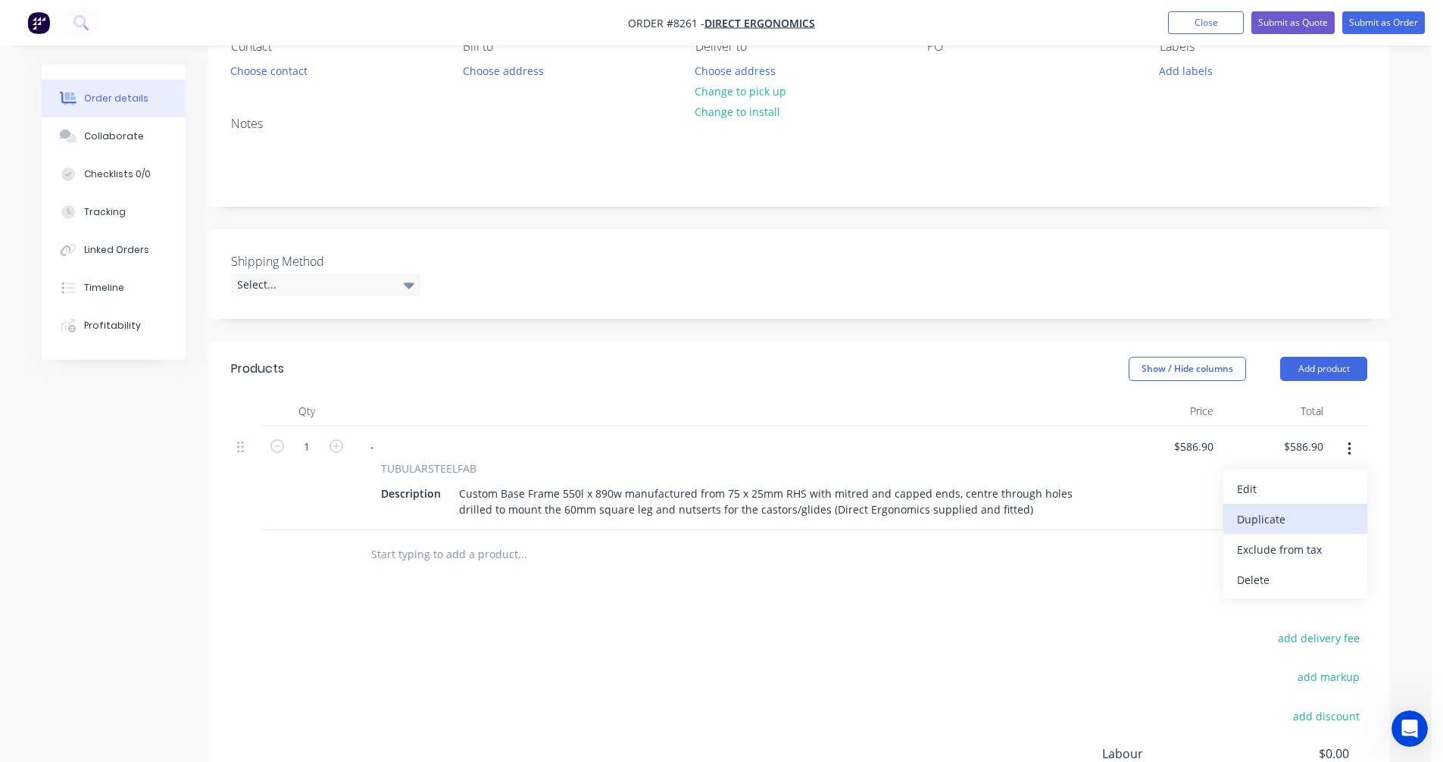
click at [1295, 517] on div "Duplicate" at bounding box center [1295, 519] width 117 height 22
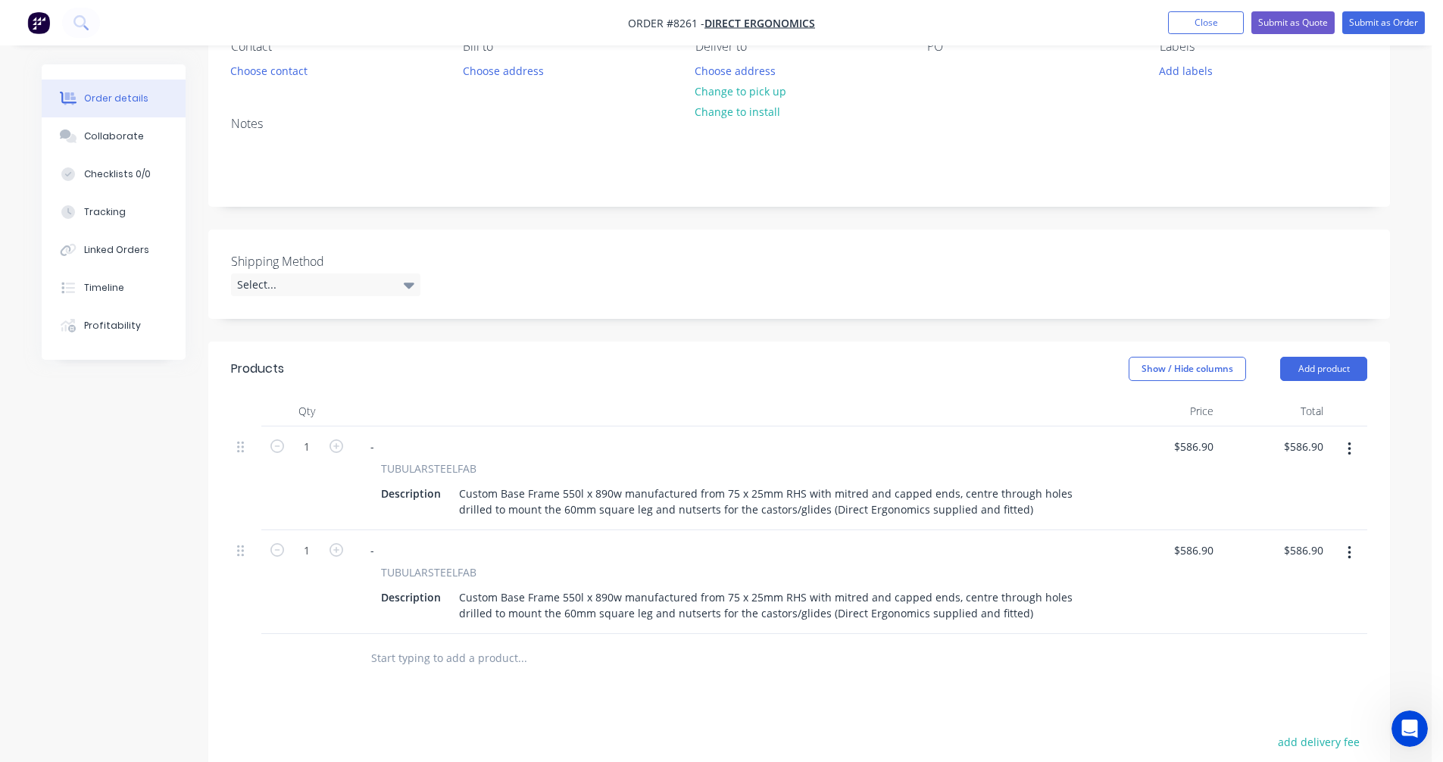
click at [1351, 552] on button "button" at bounding box center [1350, 552] width 36 height 27
click at [1321, 625] on div "Duplicate" at bounding box center [1295, 623] width 117 height 22
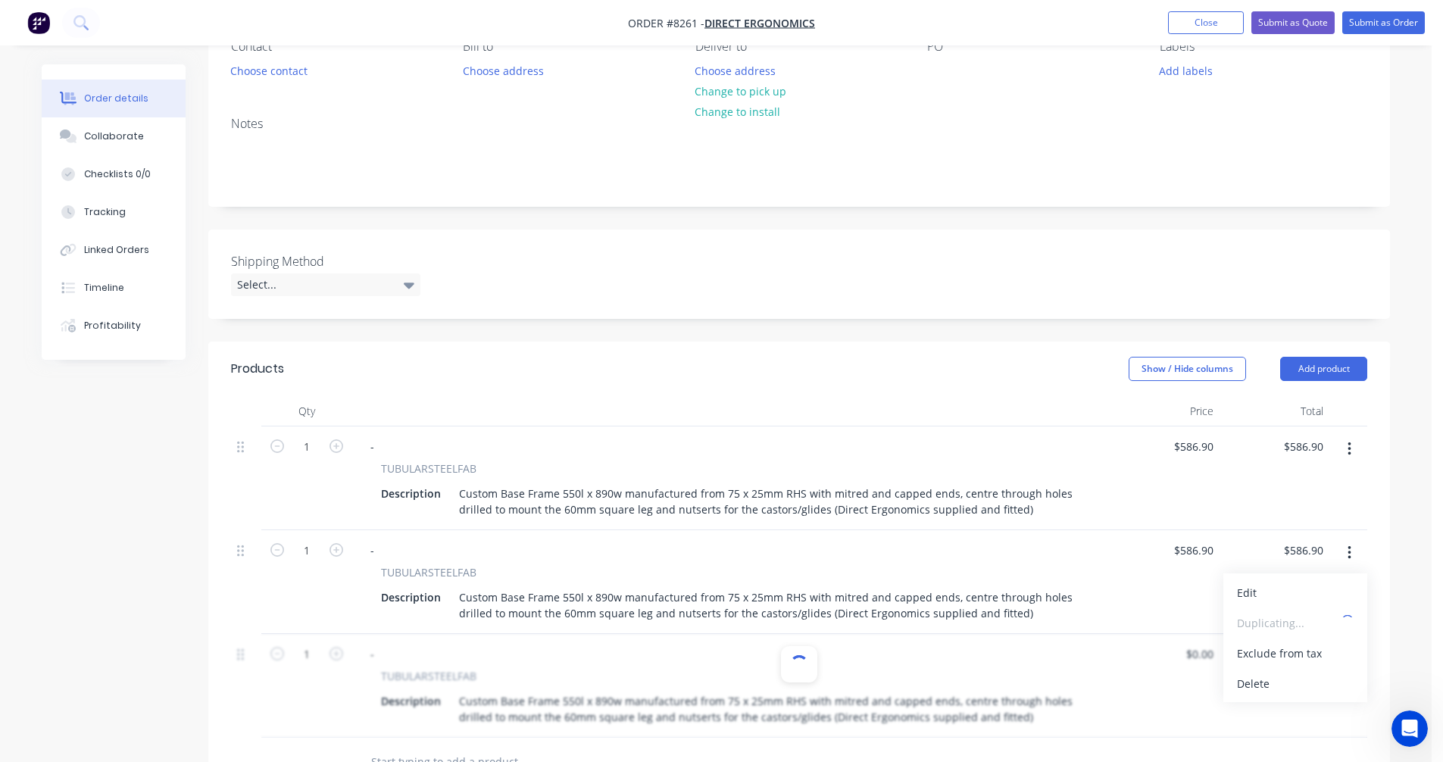
type input "$586.90"
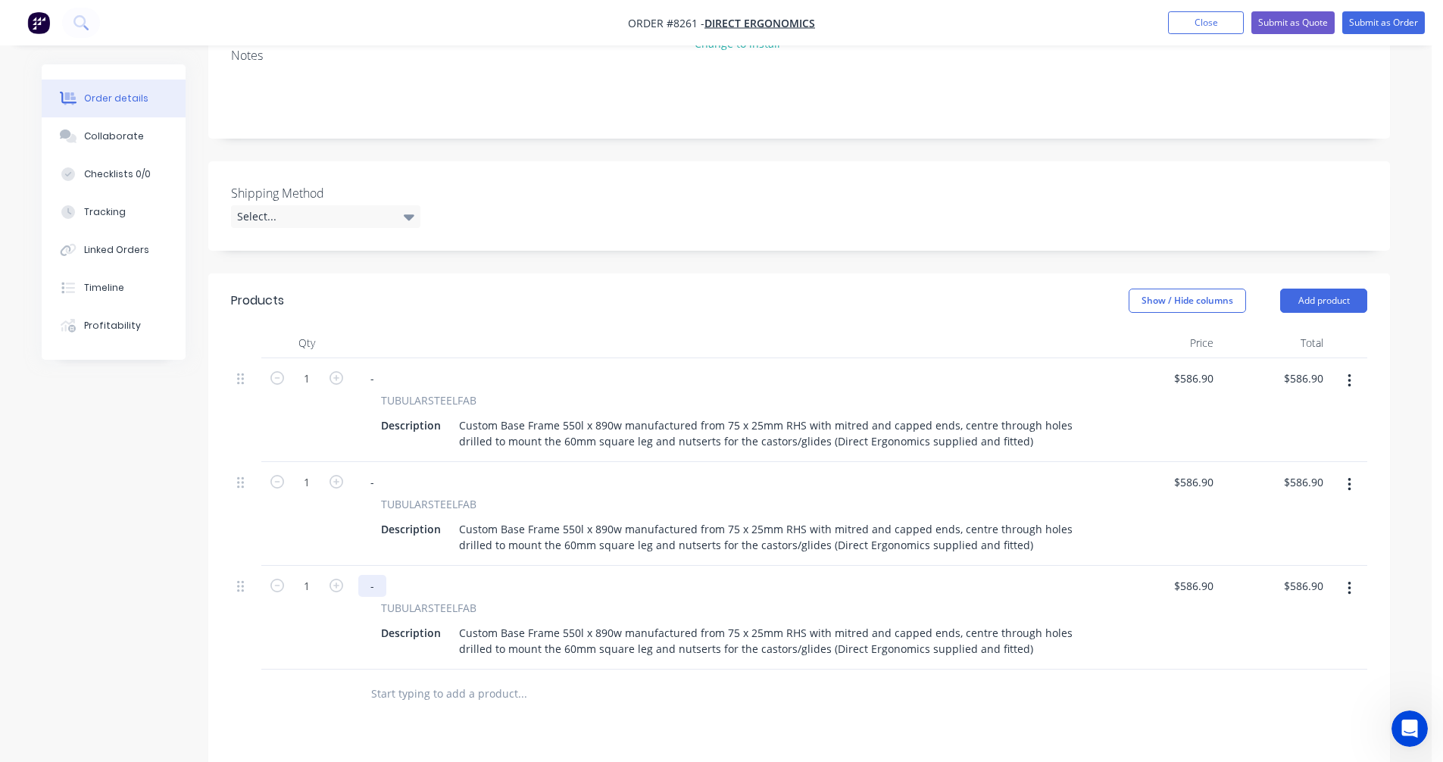
scroll to position [379, 0]
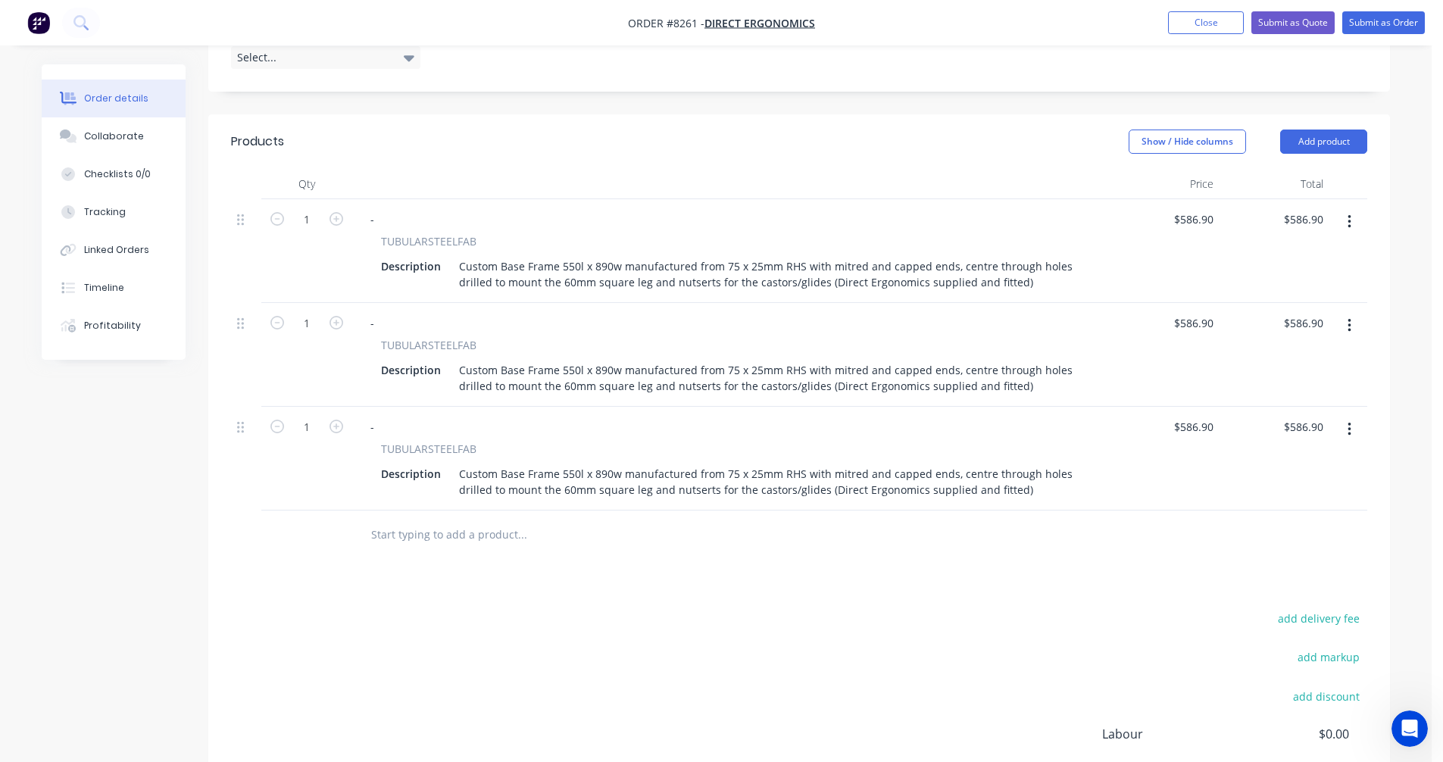
click at [327, 316] on button "button" at bounding box center [336, 322] width 20 height 16
type input "2"
type input "$1,173.80"
click at [327, 316] on button "button" at bounding box center [336, 322] width 20 height 16
type input "3"
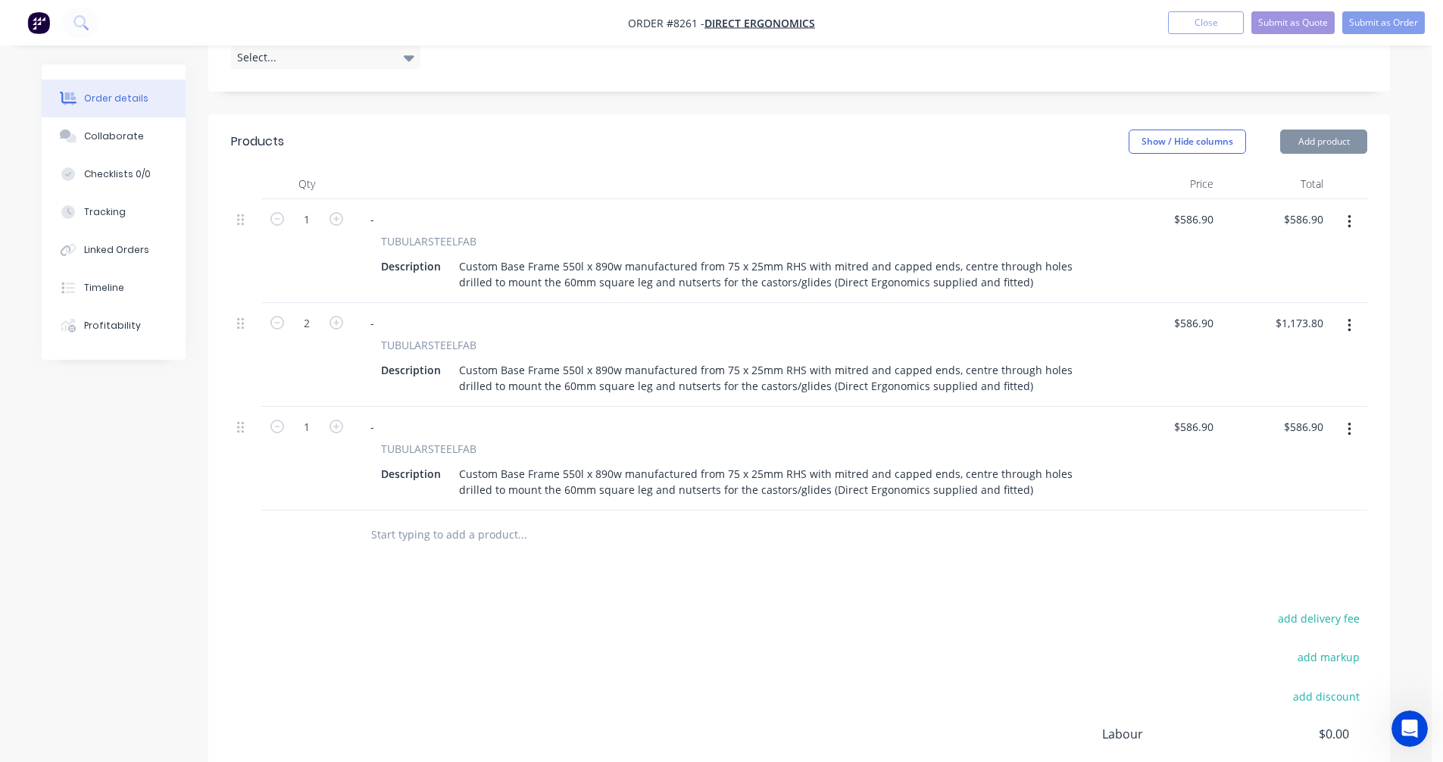
type input "$1,760.70"
click at [333, 427] on icon "button" at bounding box center [337, 427] width 14 height 14
type input "2"
type input "$1,173.80"
click at [333, 427] on icon "button" at bounding box center [337, 427] width 14 height 14
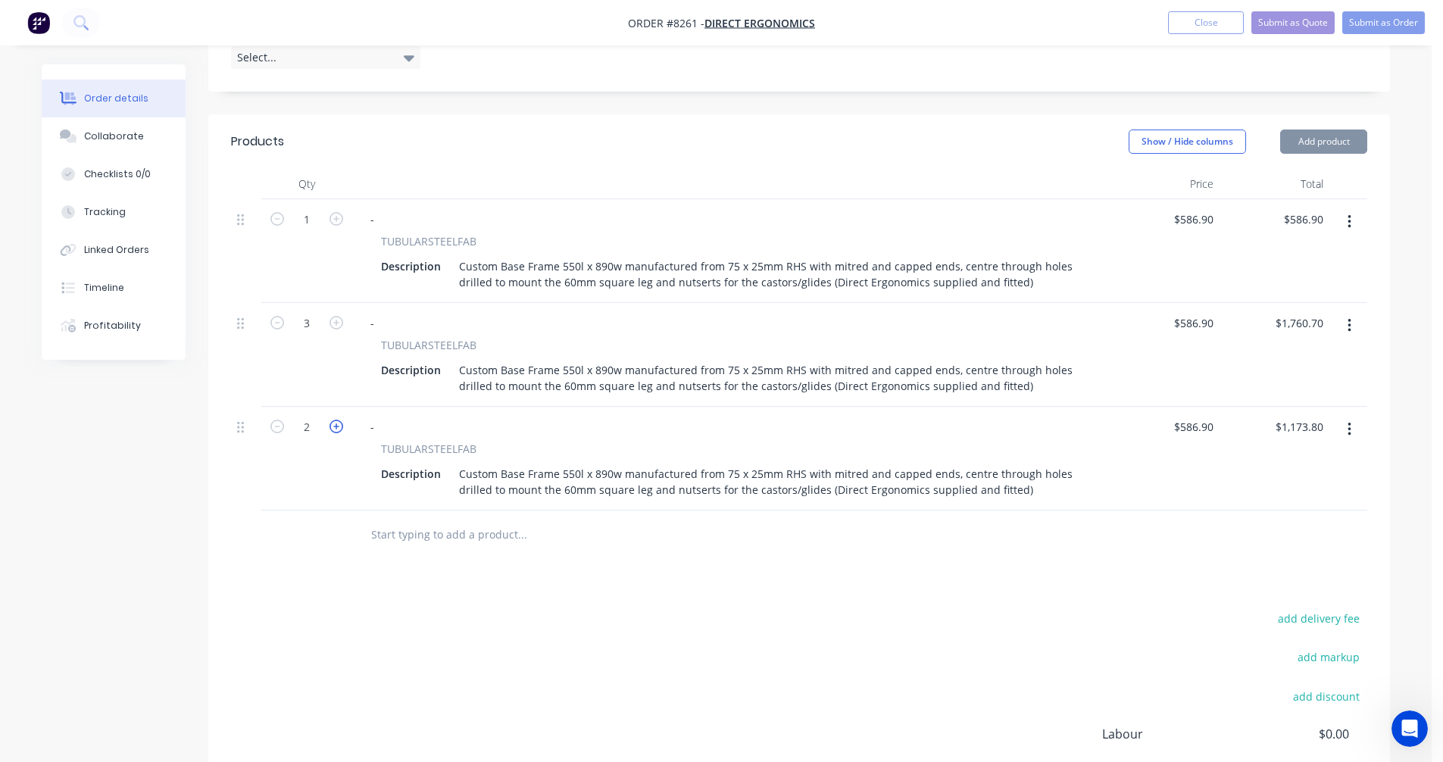
type input "3"
type input "$1,760.70"
click at [333, 427] on icon "button" at bounding box center [337, 427] width 14 height 14
type input "4"
type input "$2,347.60"
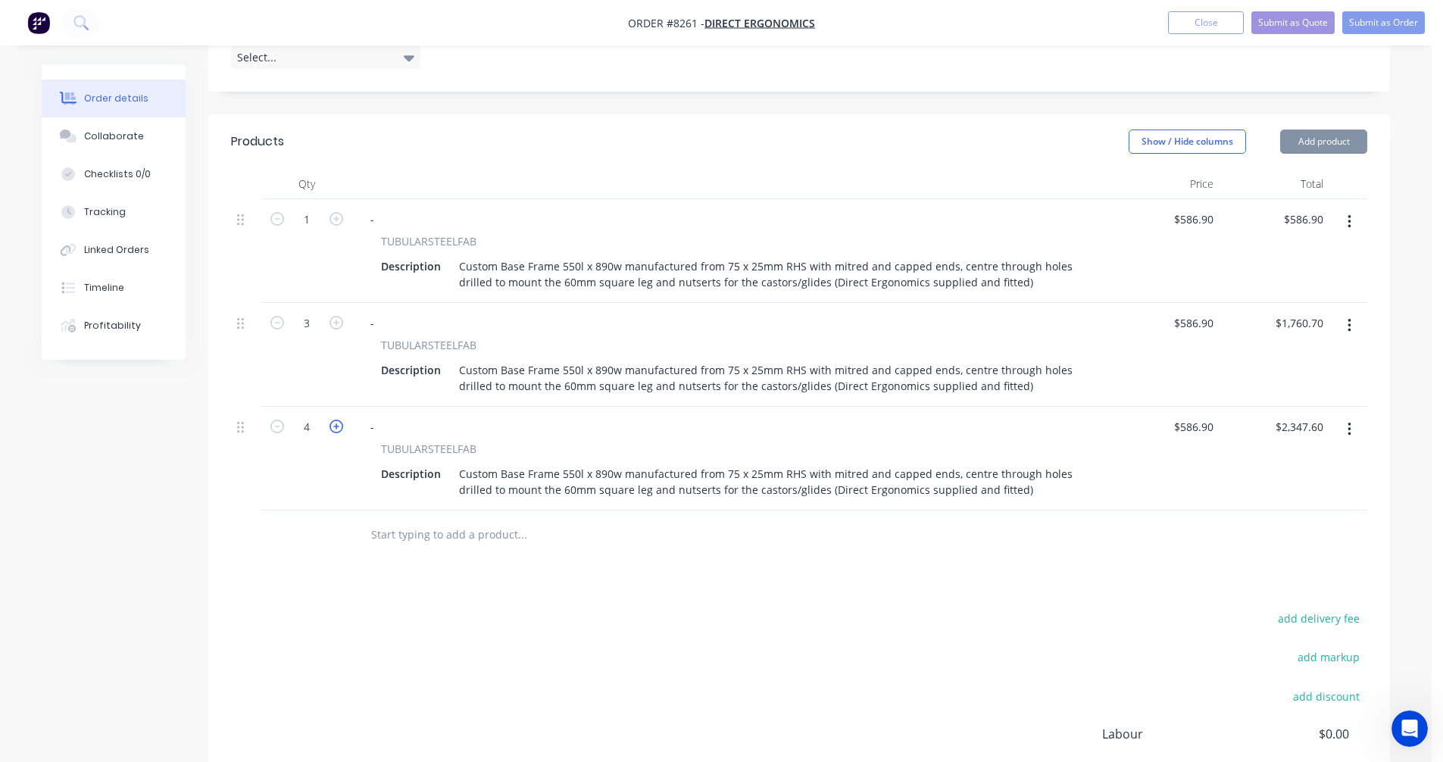
click at [333, 427] on icon "button" at bounding box center [337, 427] width 14 height 14
type input "5"
type input "$2,934.50"
click at [1353, 429] on button "button" at bounding box center [1350, 429] width 36 height 27
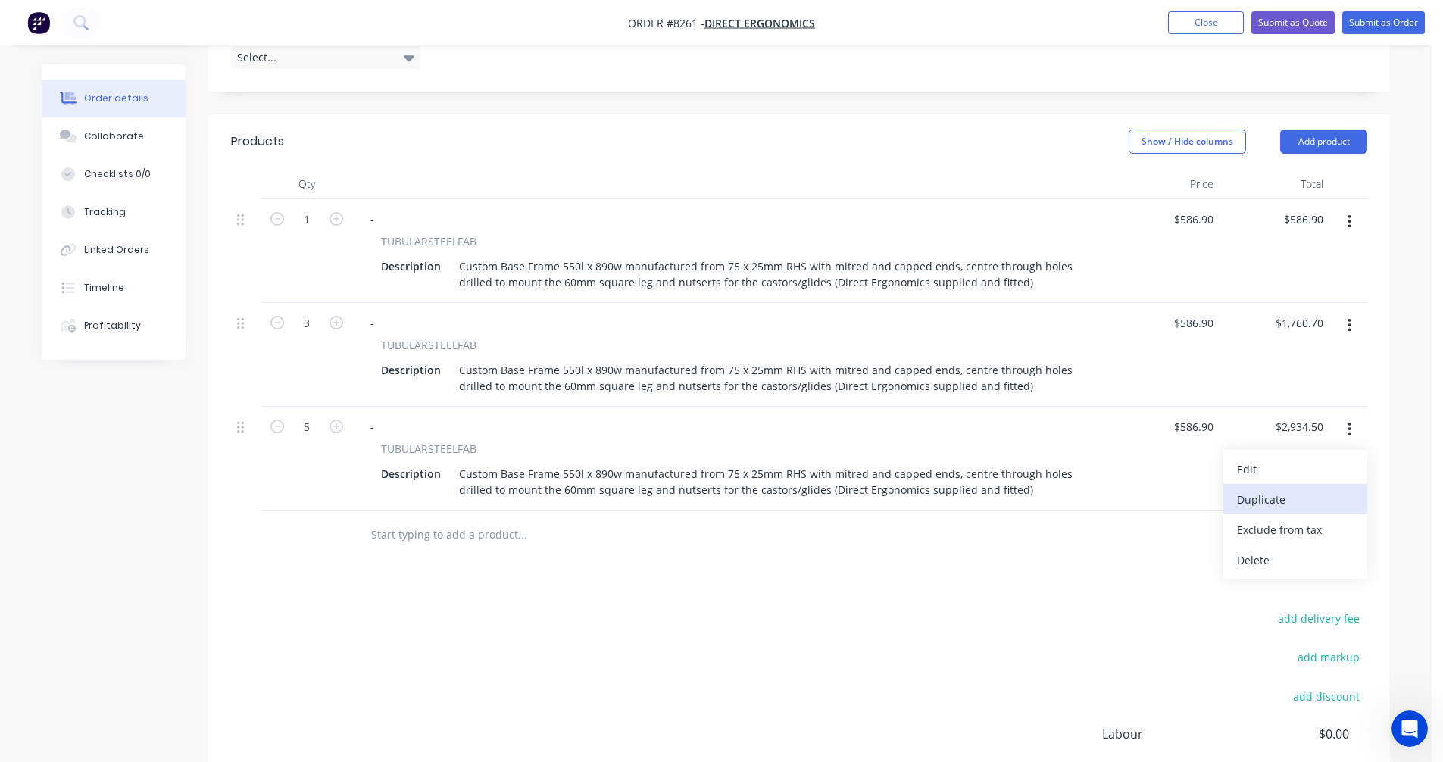
click at [1296, 504] on div "Duplicate" at bounding box center [1295, 500] width 117 height 22
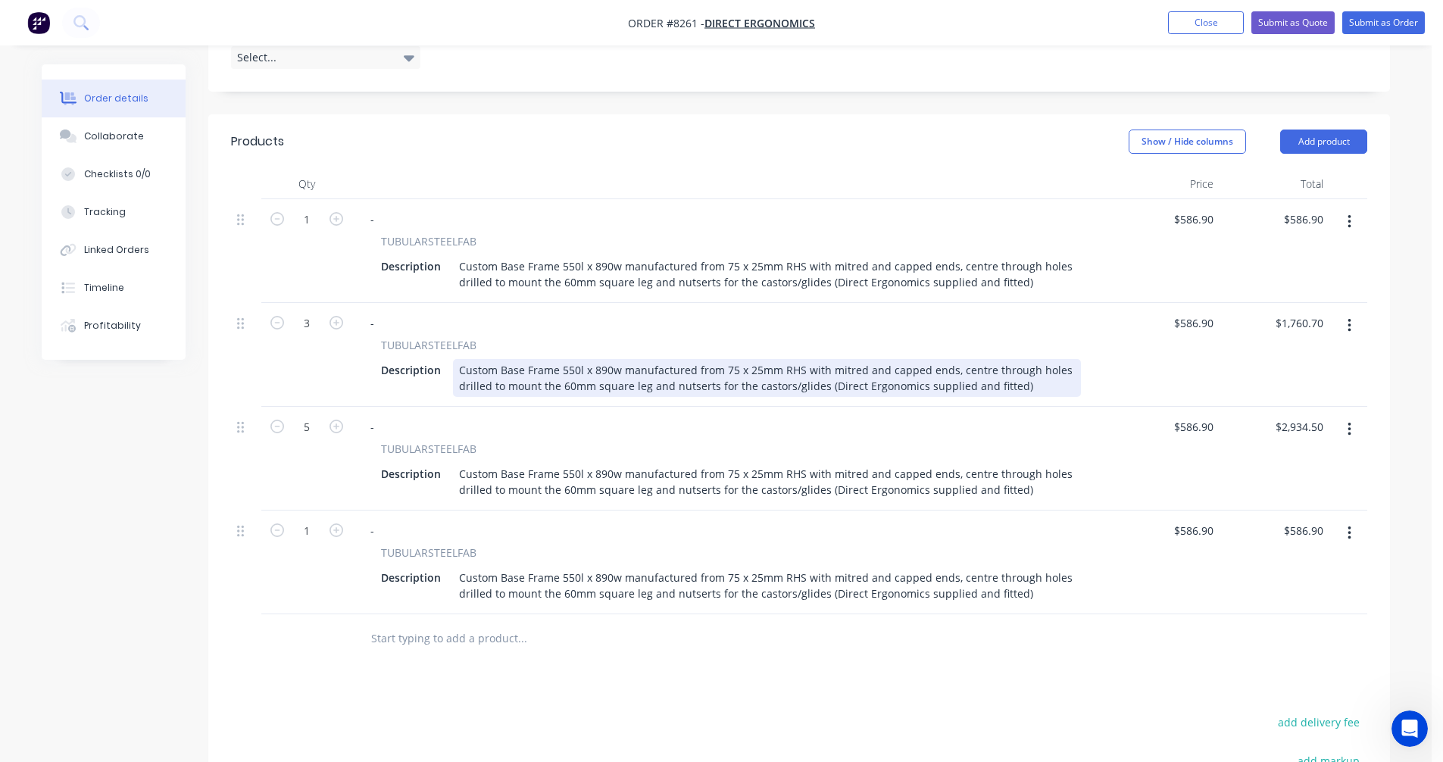
click at [994, 363] on div "Custom Base Frame 550l x 890w manufactured from 75 x 25mm RHS with mitred and c…" at bounding box center [767, 378] width 628 height 38
type input "$380.30"
type input "$1,140.90"
type input "$338.90"
type input "$1,694.50"
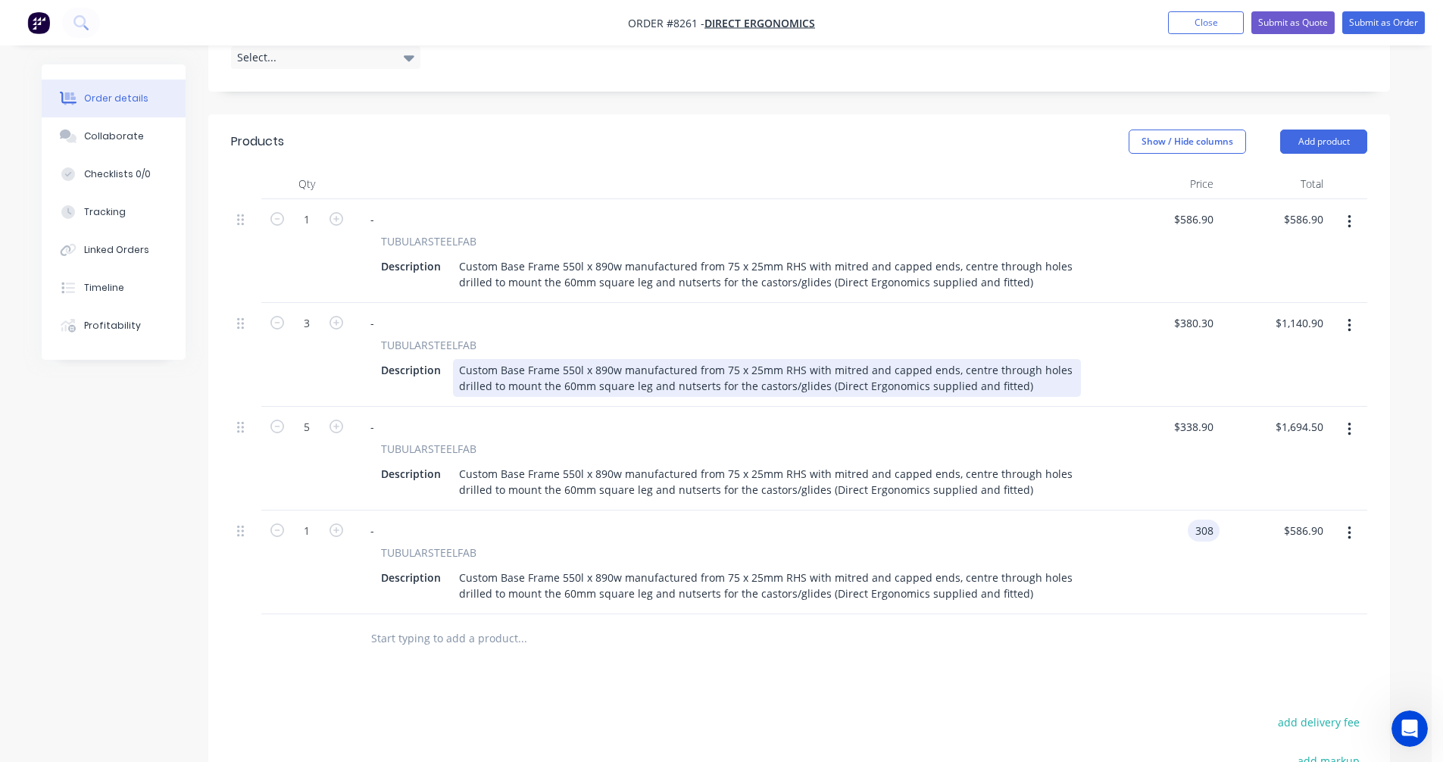
type input "$308.00"
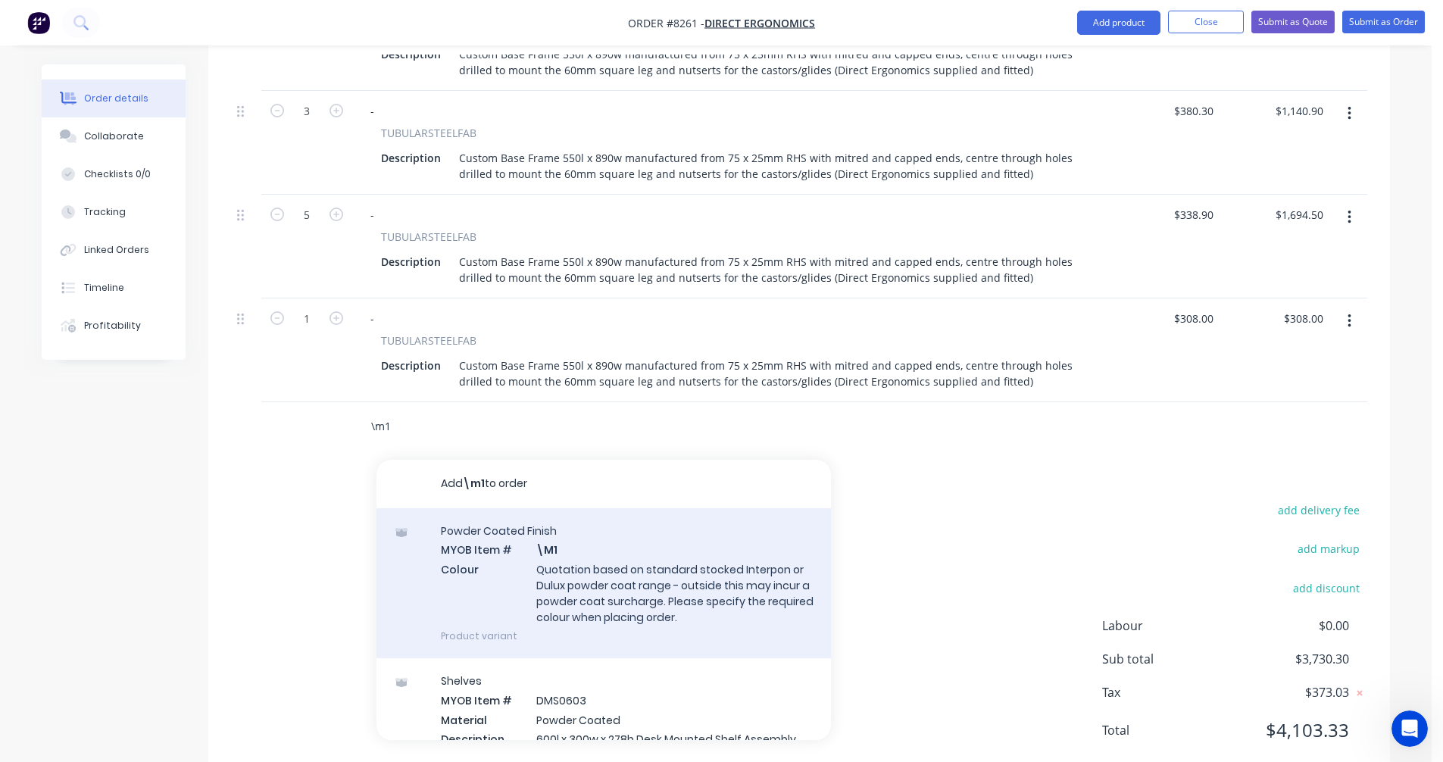
scroll to position [633, 0]
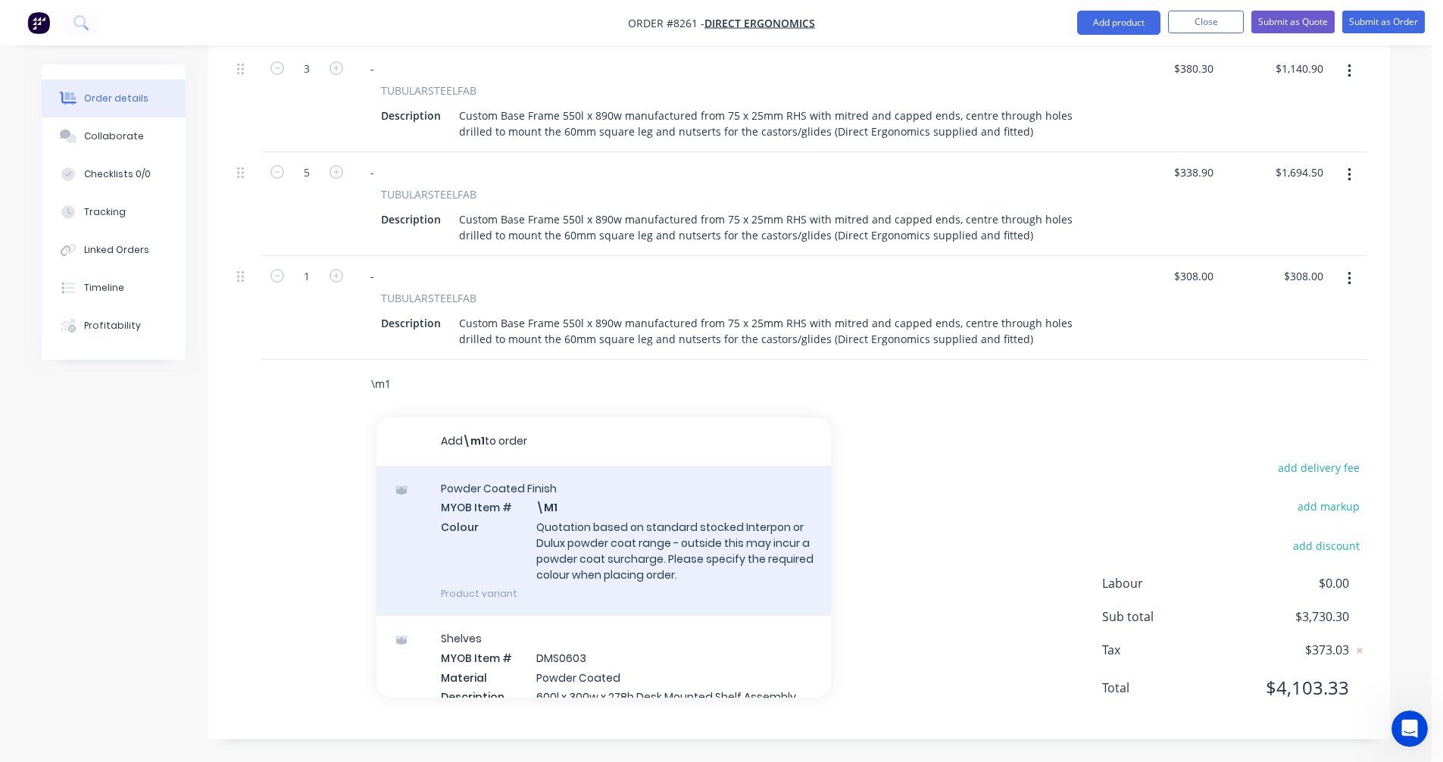
type input "\m1"
click at [600, 548] on div "Powder Coated Finish MYOB Item # \M1 Colour Quotation based on standard stocked…" at bounding box center [603, 541] width 454 height 150
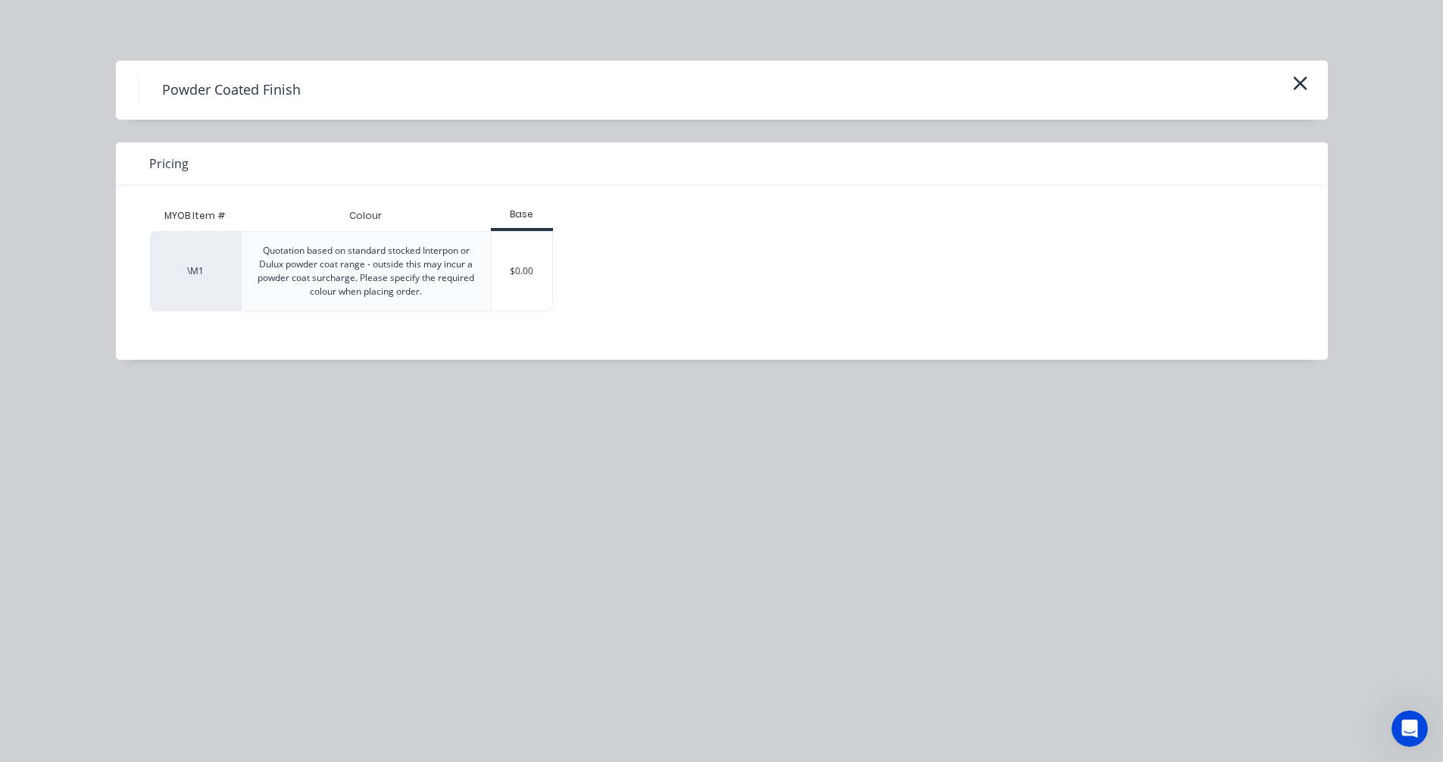
click at [513, 275] on div "$0.00" at bounding box center [522, 271] width 61 height 79
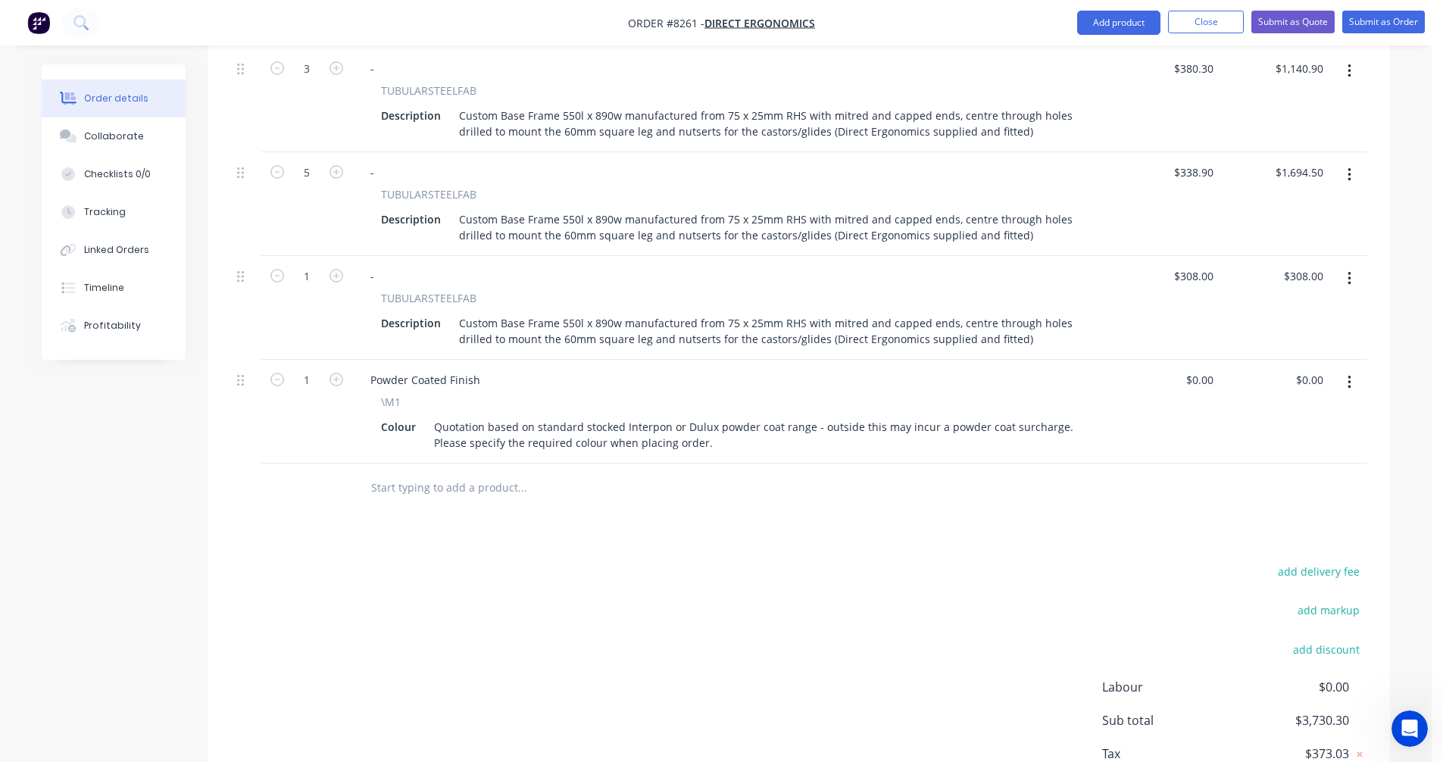
click at [408, 489] on input "text" at bounding box center [521, 488] width 303 height 30
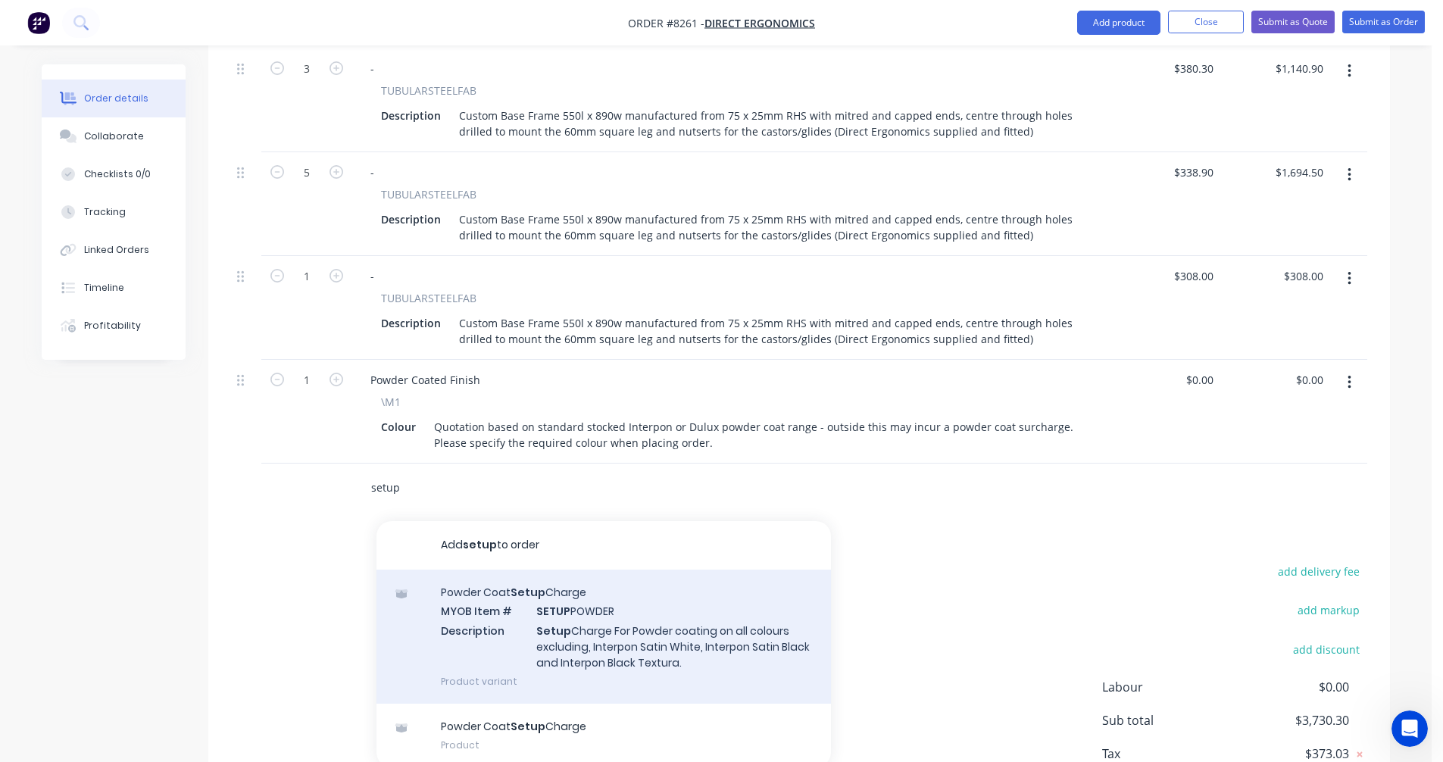
type input "setup"
click at [592, 644] on div "Powder Coat Setup Charge MYOB Item # SETUP POWDER Description Setup Charge For …" at bounding box center [603, 637] width 454 height 134
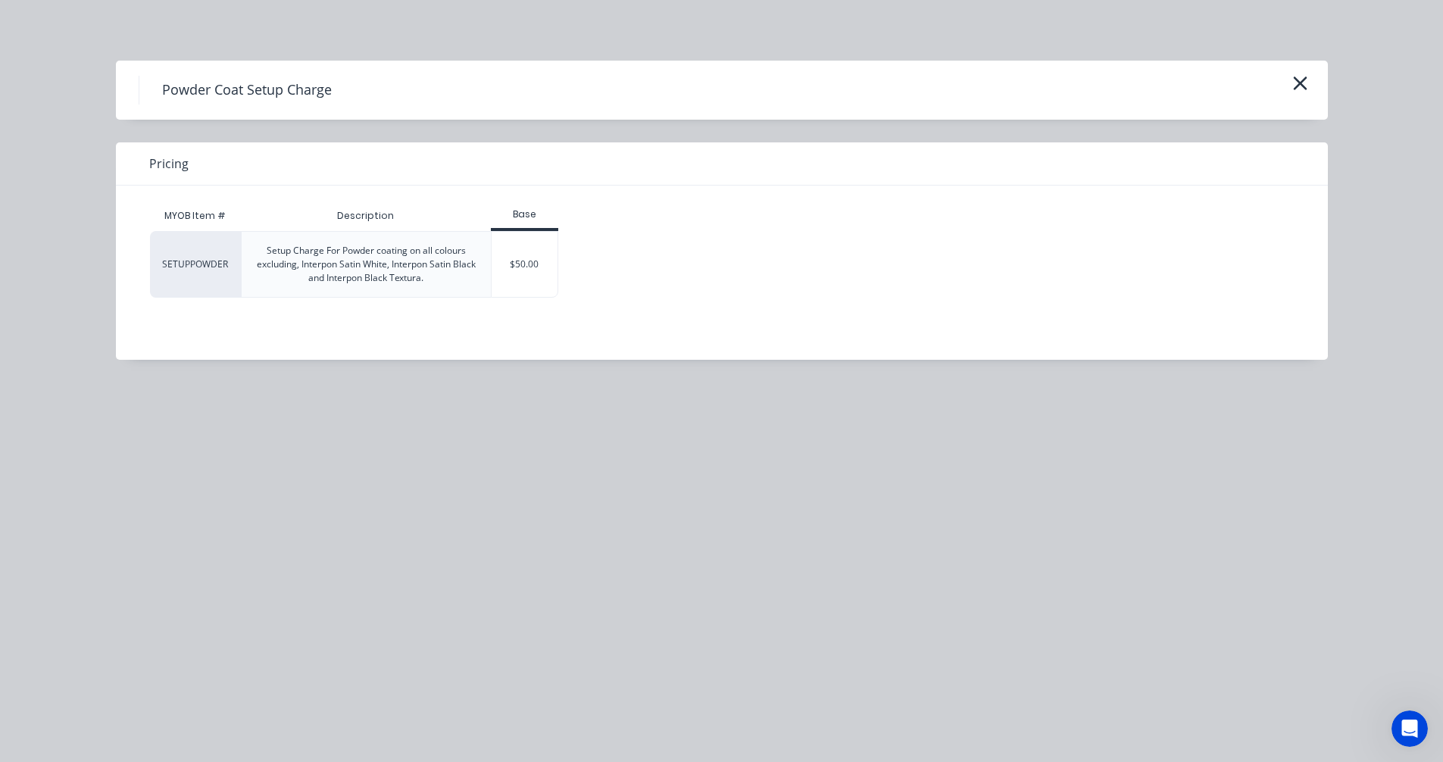
click at [531, 262] on div "$50.00" at bounding box center [525, 264] width 66 height 65
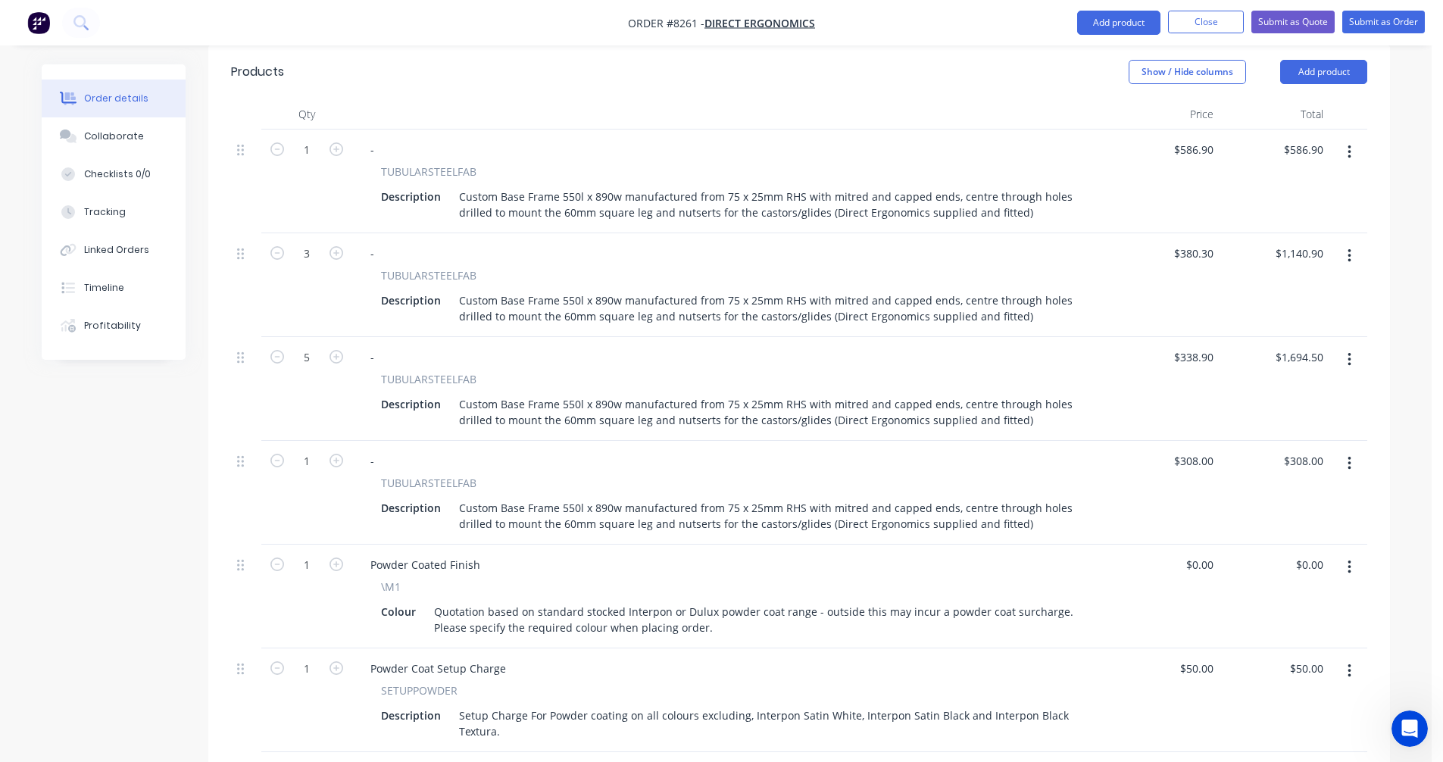
scroll to position [406, 0]
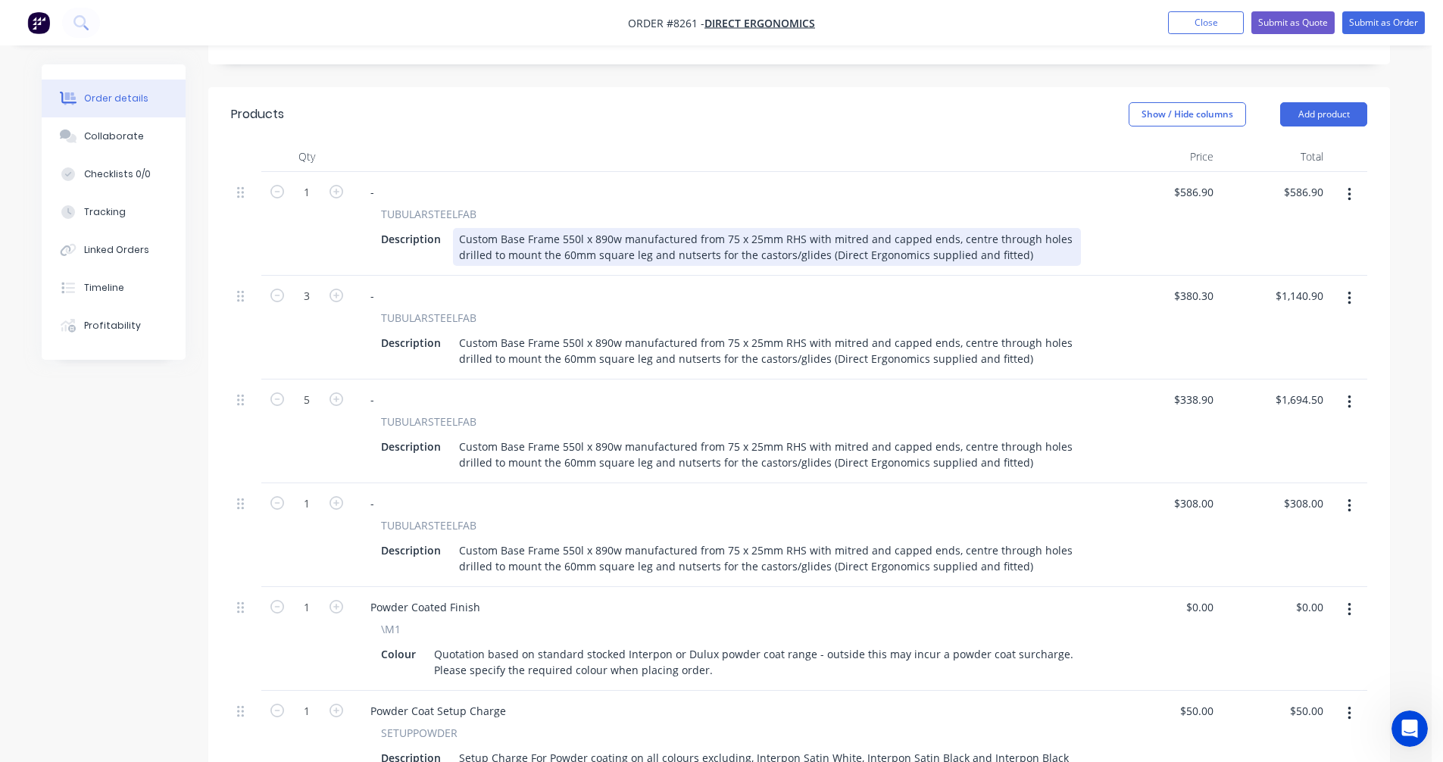
click at [1037, 260] on div "Custom Base Frame 550l x 890w manufactured from 75 x 25mm RHS with mitred and c…" at bounding box center [767, 247] width 628 height 38
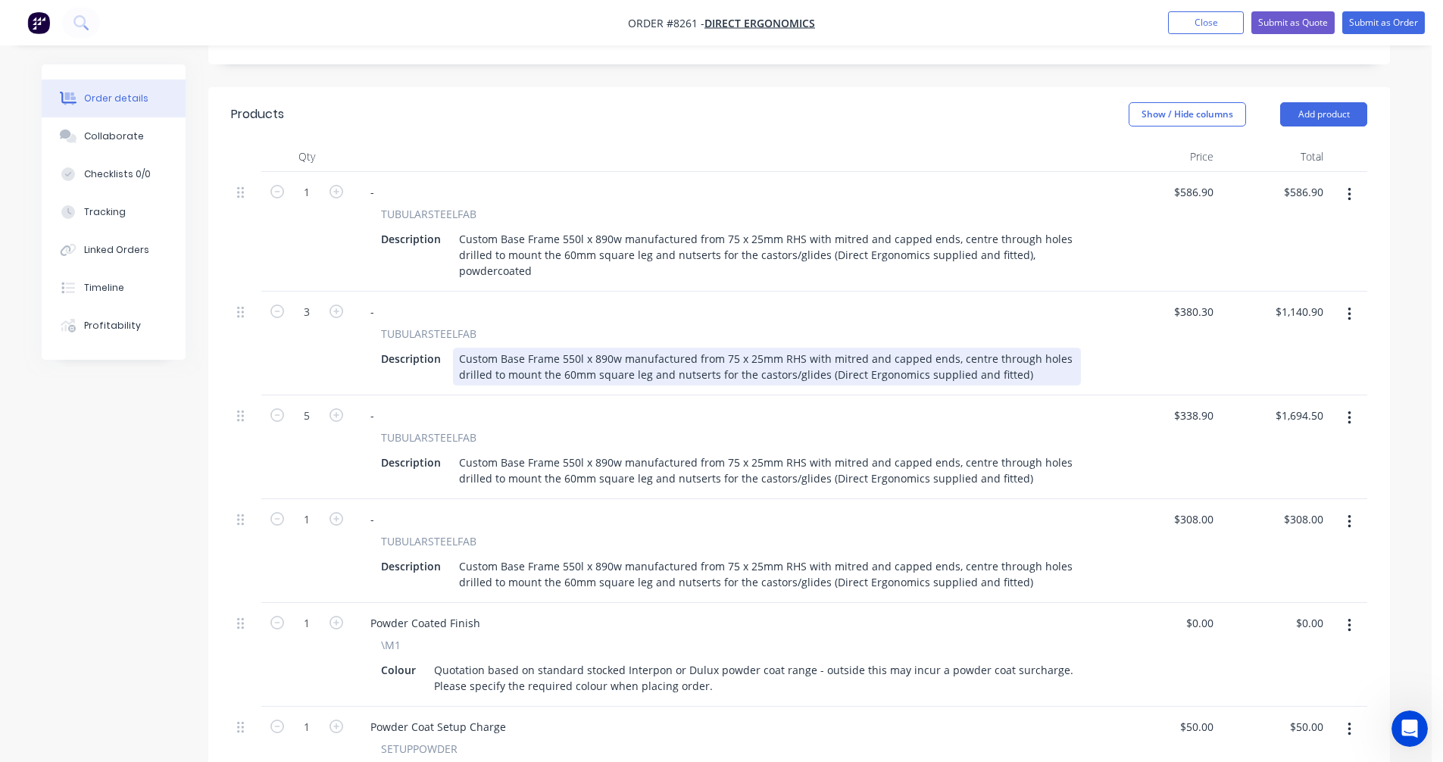
click at [1031, 379] on div "Custom Base Frame 550l x 890w manufactured from 75 x 25mm RHS with mitred and c…" at bounding box center [767, 367] width 628 height 38
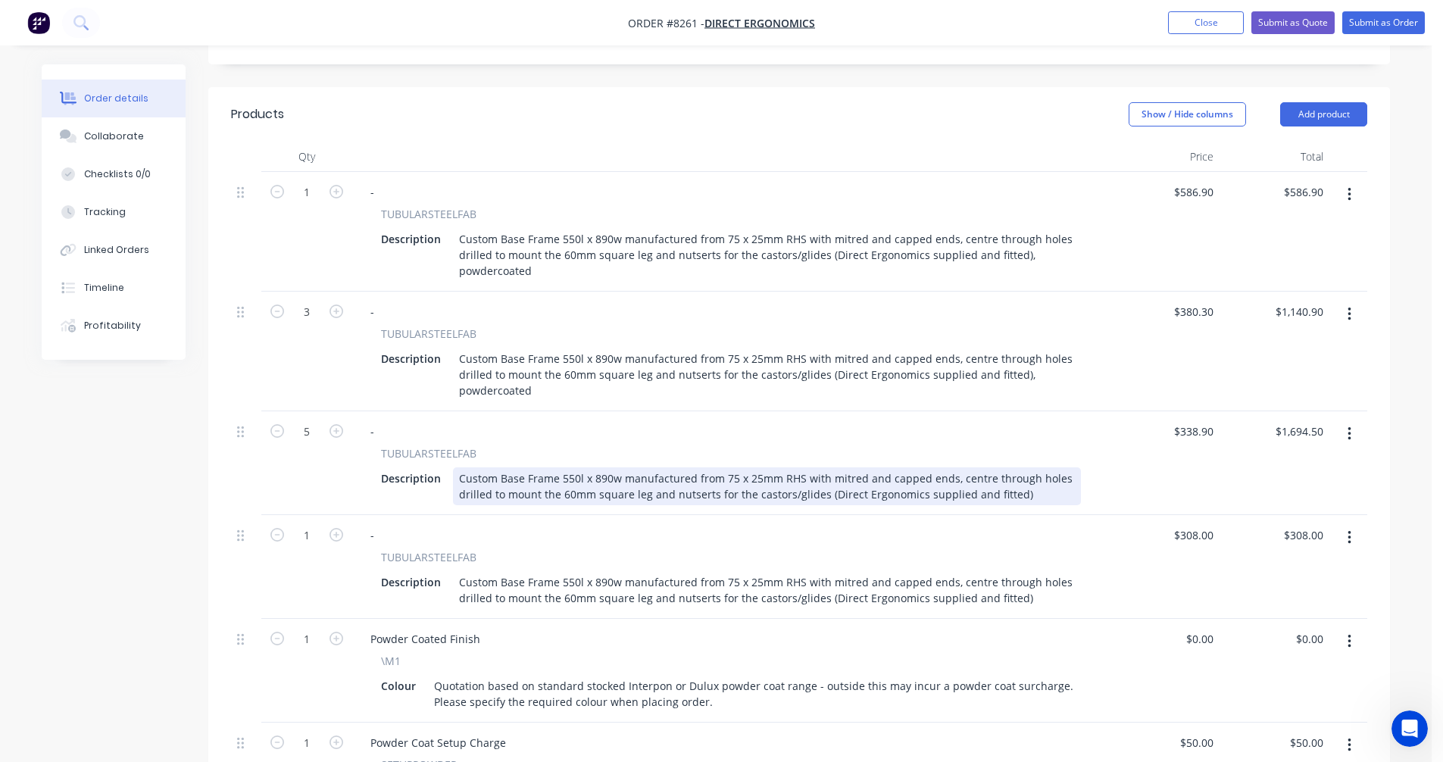
click at [1026, 495] on div "Custom Base Frame 550l x 890w manufactured from 75 x 25mm RHS with mitred and c…" at bounding box center [767, 486] width 628 height 38
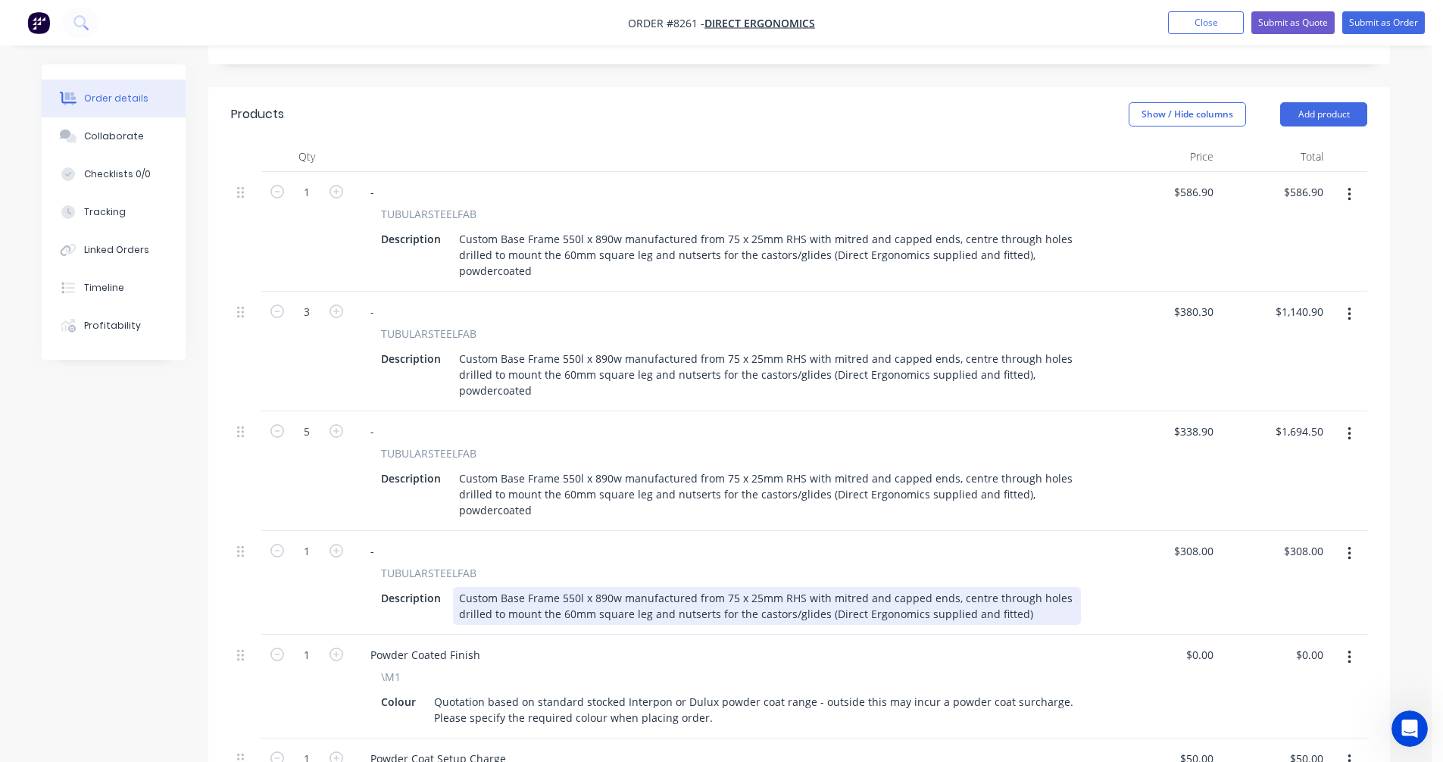
click at [1032, 614] on div "Custom Base Frame 550l x 890w manufactured from 75 x 25mm RHS with mitred and c…" at bounding box center [767, 606] width 628 height 38
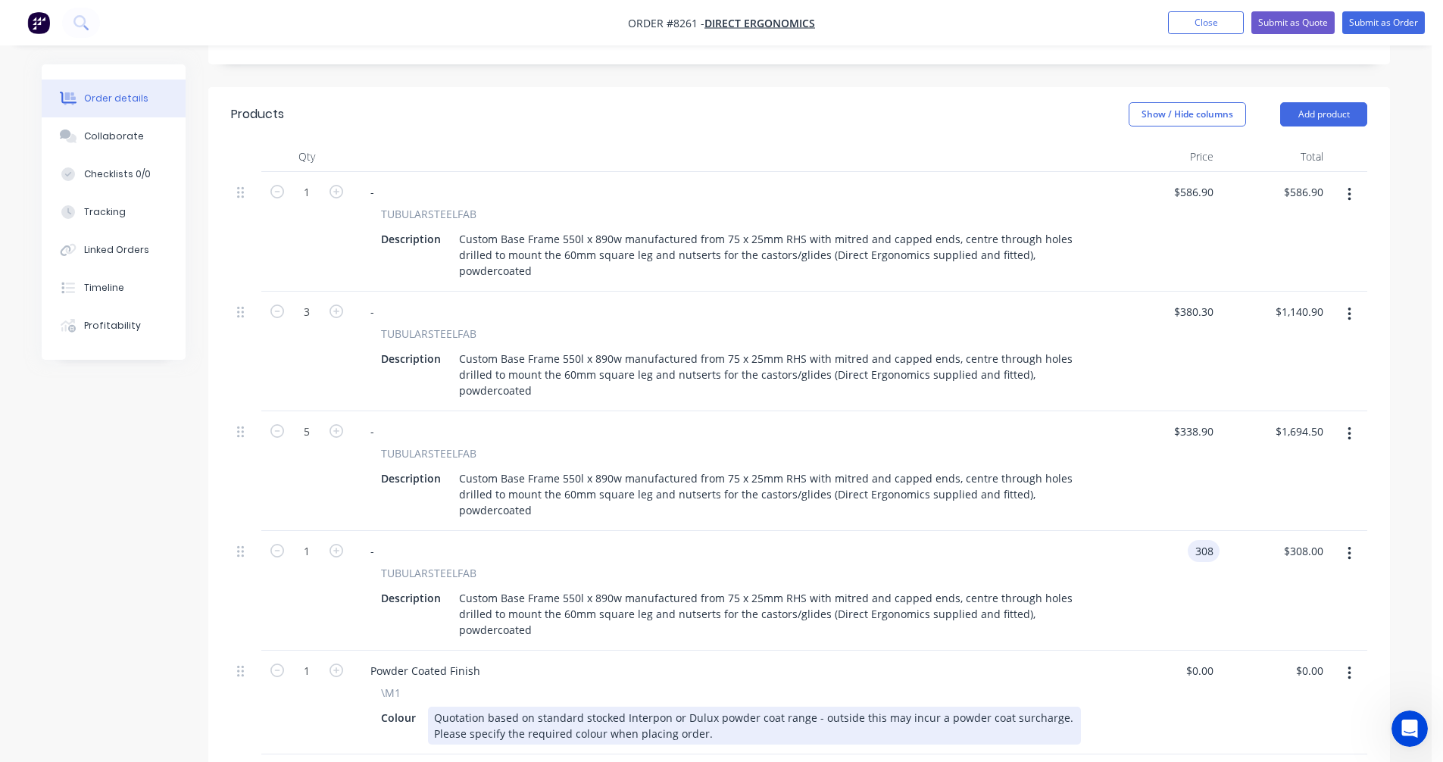
type input "$308.00"
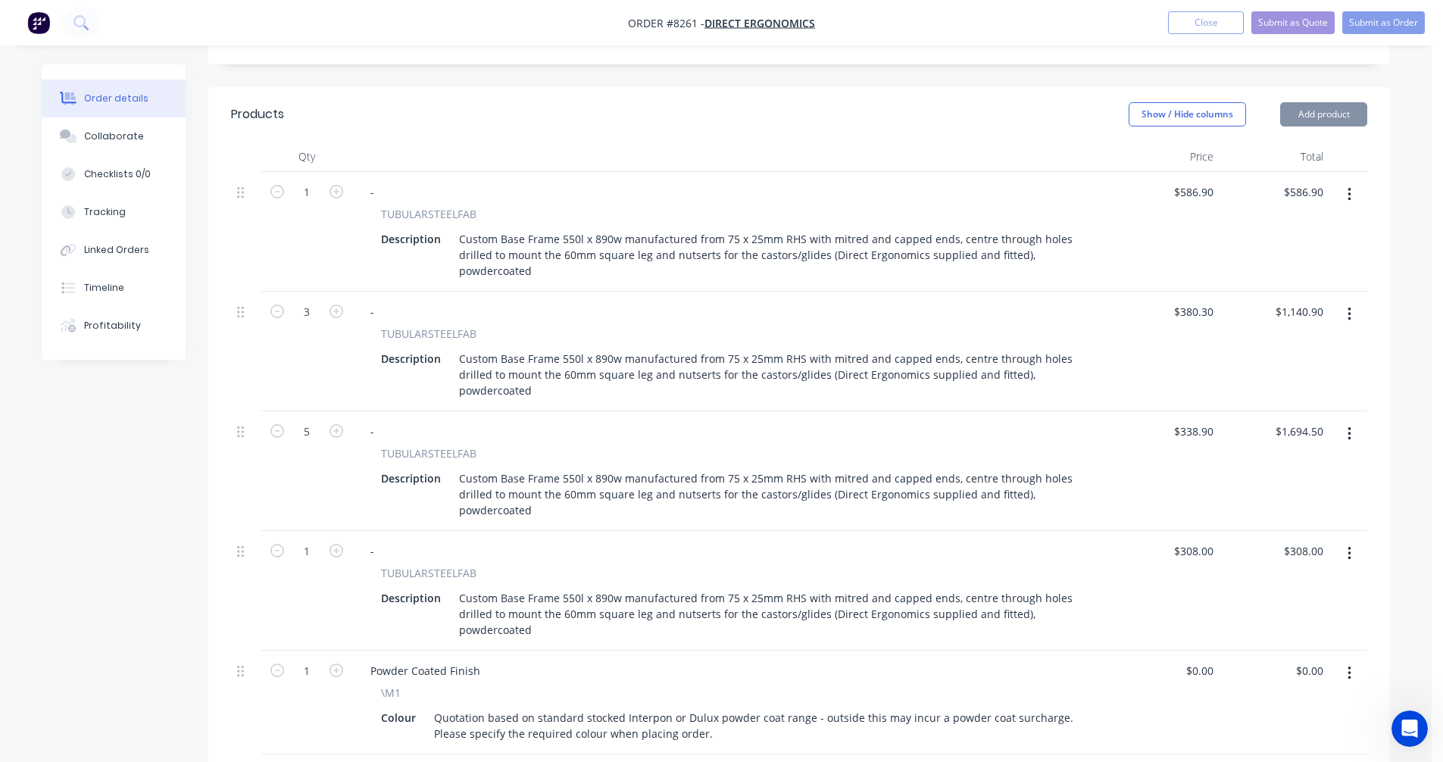
click at [920, 721] on div "Quotation based on standard stocked Interpon or Dulux powder coat range - outsi…" at bounding box center [754, 726] width 653 height 38
click at [1299, 24] on button "Submit as Quote" at bounding box center [1292, 22] width 83 height 23
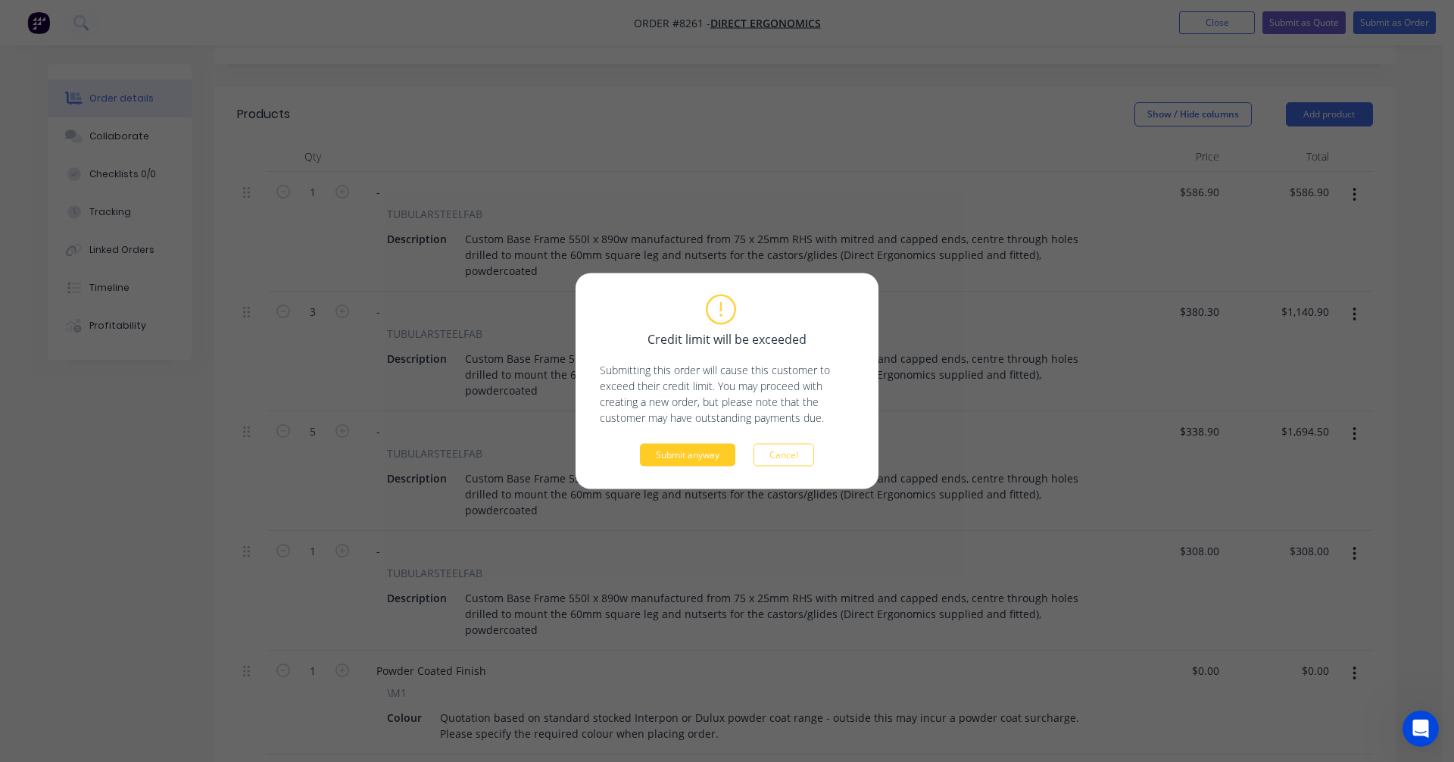
click at [701, 458] on button "Submit anyway" at bounding box center [687, 455] width 95 height 23
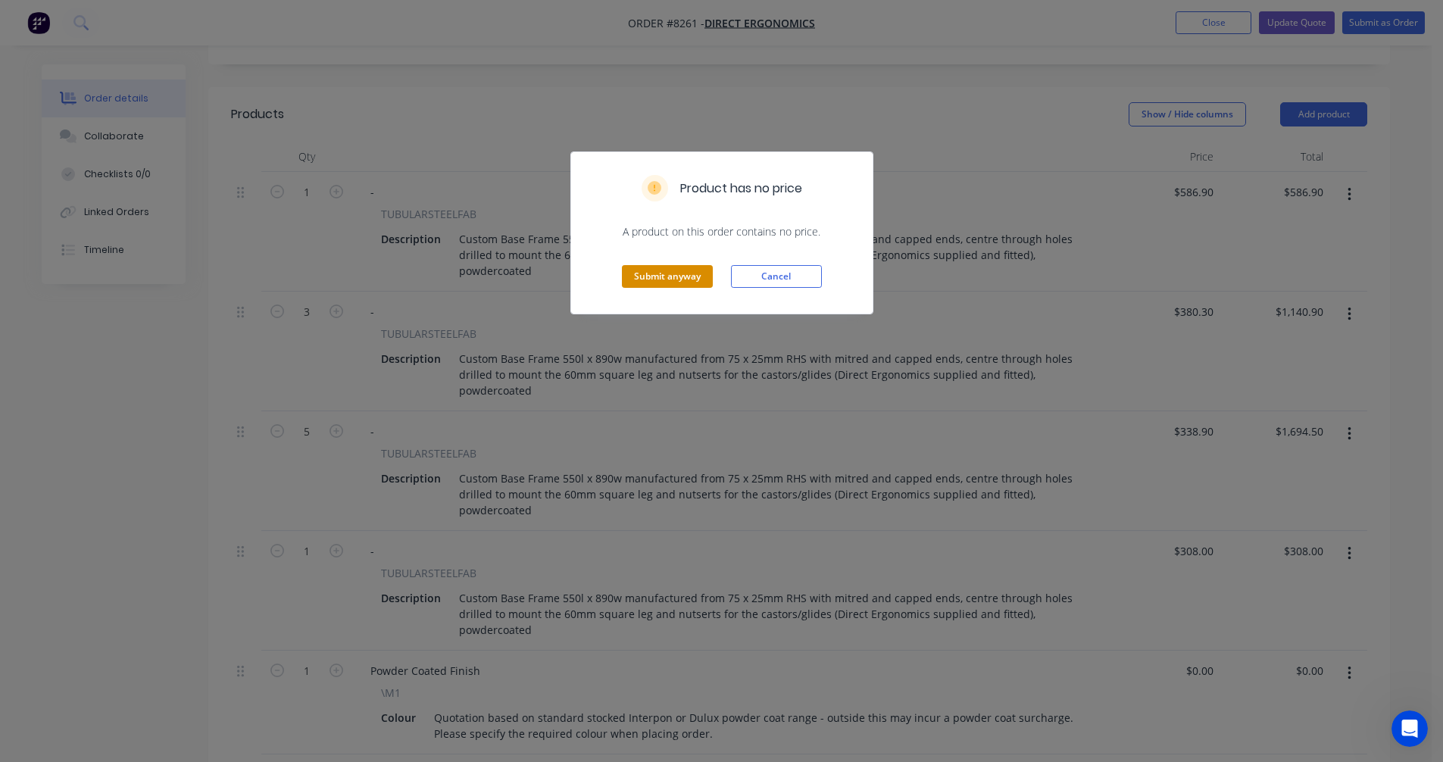
click at [679, 280] on button "Submit anyway" at bounding box center [667, 276] width 91 height 23
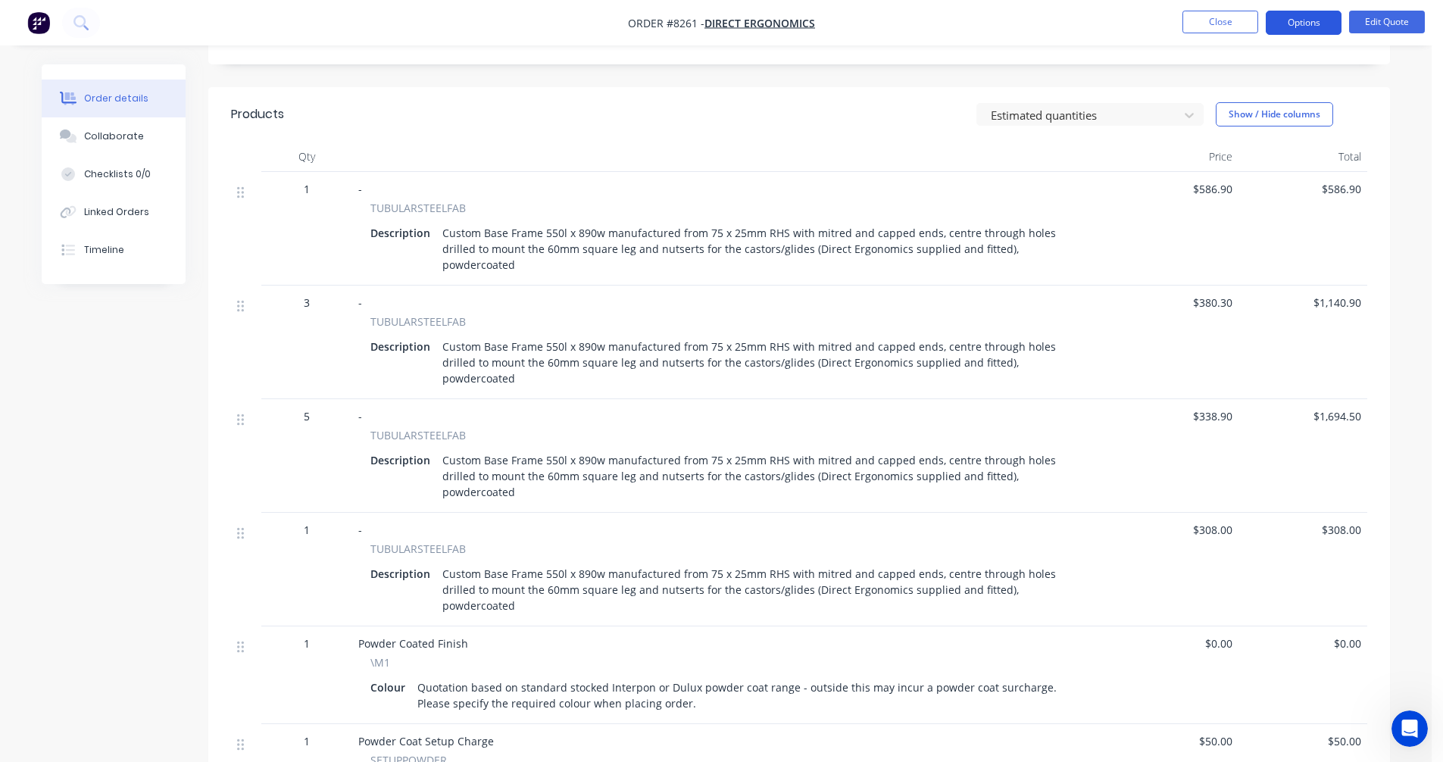
click at [1296, 24] on button "Options" at bounding box center [1304, 23] width 76 height 24
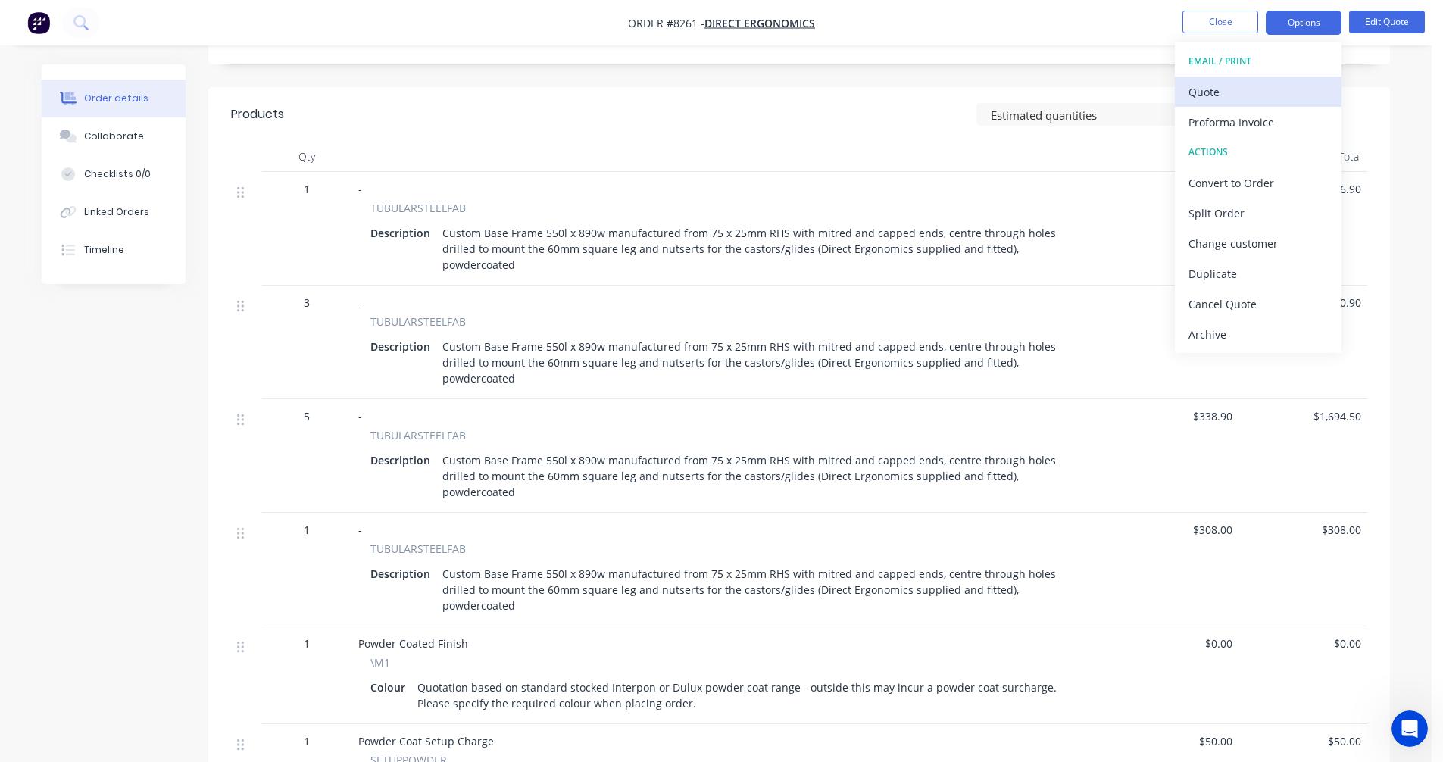
click at [1206, 93] on div "Quote" at bounding box center [1257, 92] width 139 height 22
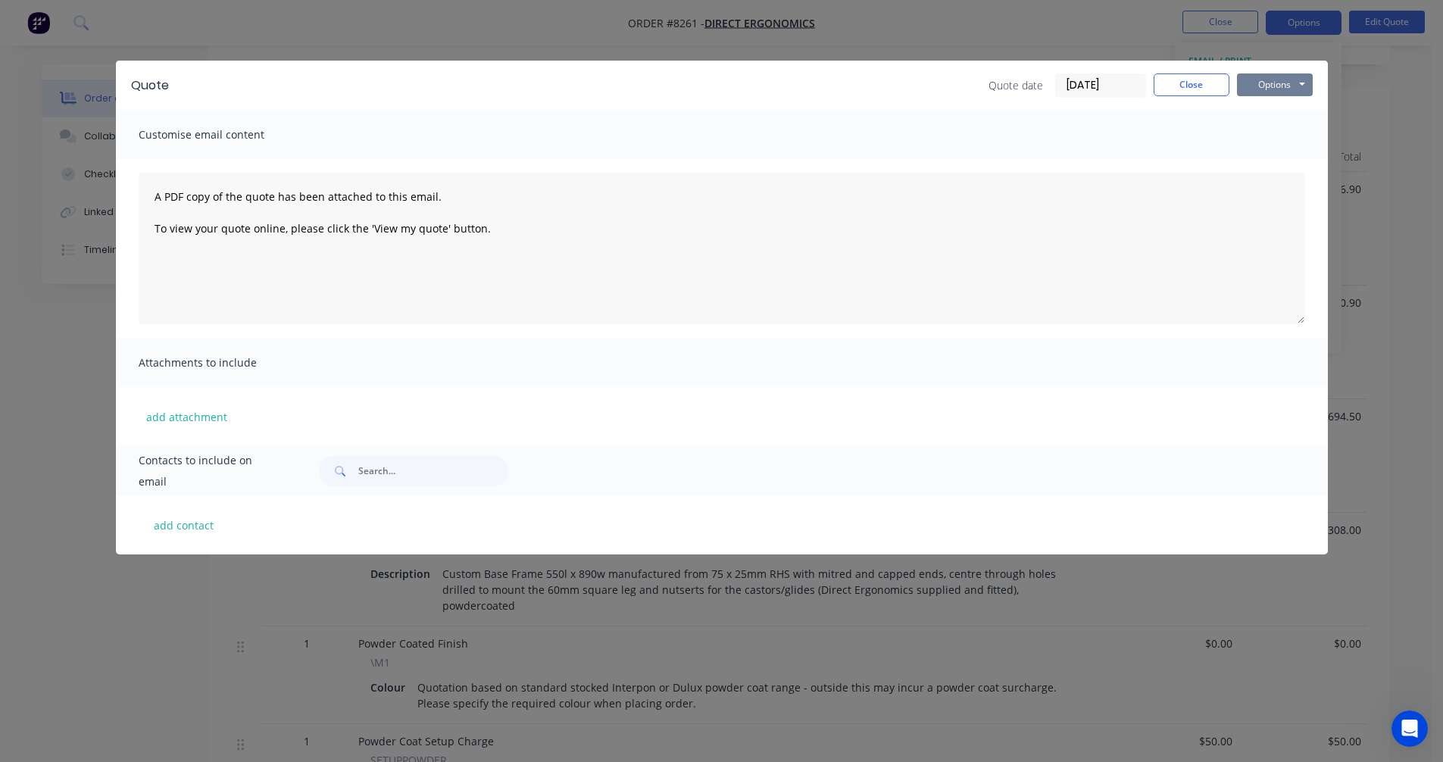
click at [1264, 84] on button "Options" at bounding box center [1275, 84] width 76 height 23
click at [1285, 117] on button "Preview" at bounding box center [1285, 111] width 97 height 25
drag, startPoint x: 1191, startPoint y: 83, endPoint x: 1206, endPoint y: 39, distance: 46.5
click at [1191, 83] on button "Close" at bounding box center [1192, 84] width 76 height 23
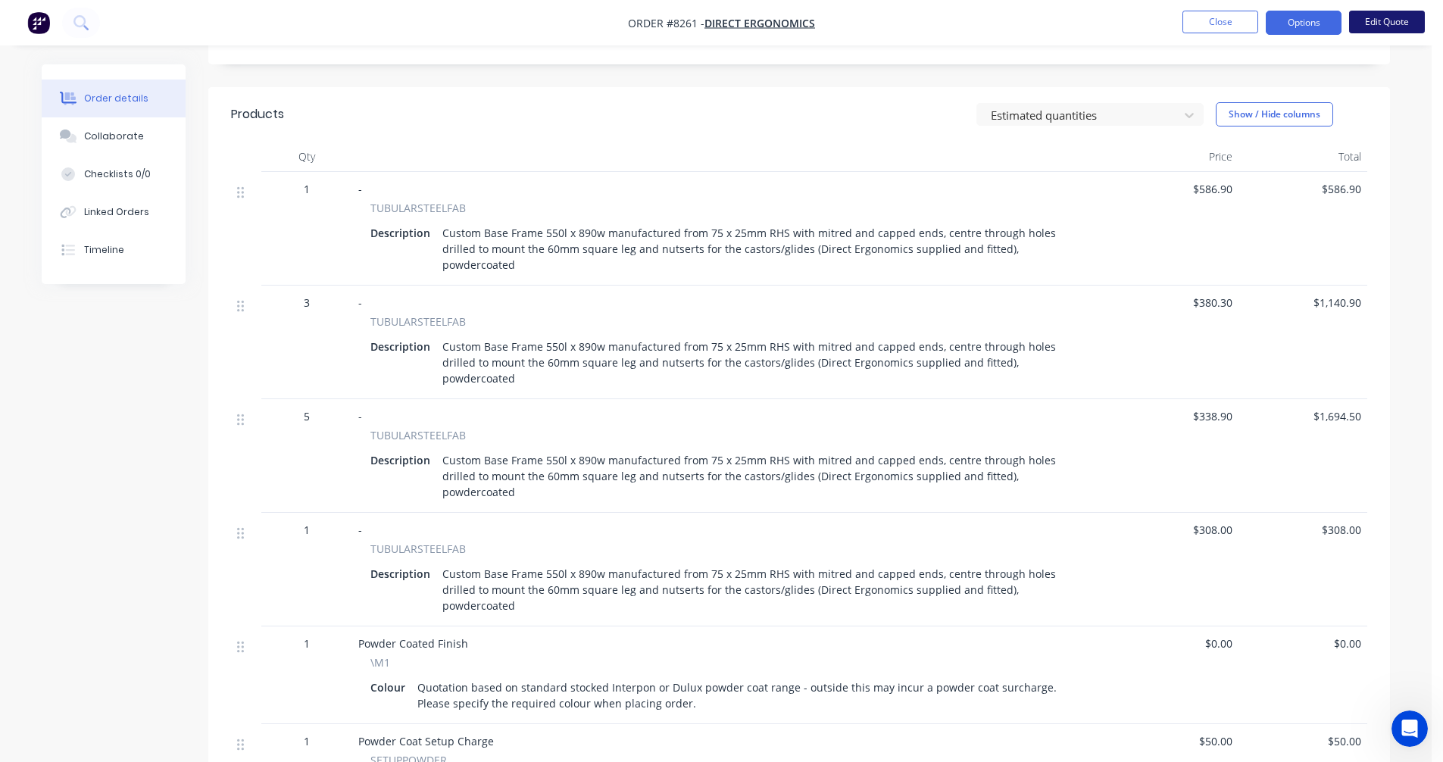
click at [1386, 21] on button "Edit Quote" at bounding box center [1387, 22] width 76 height 23
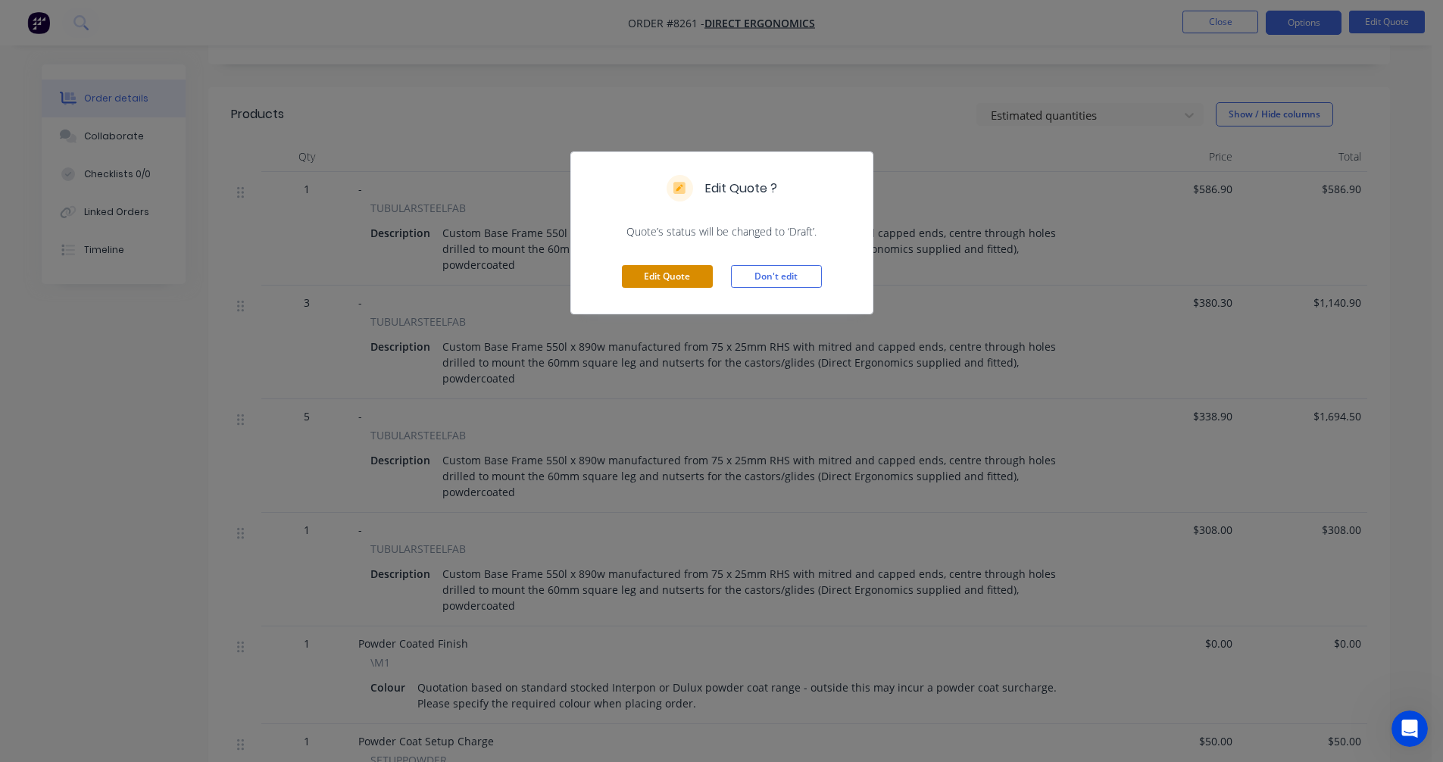
click at [667, 276] on button "Edit Quote" at bounding box center [667, 276] width 91 height 23
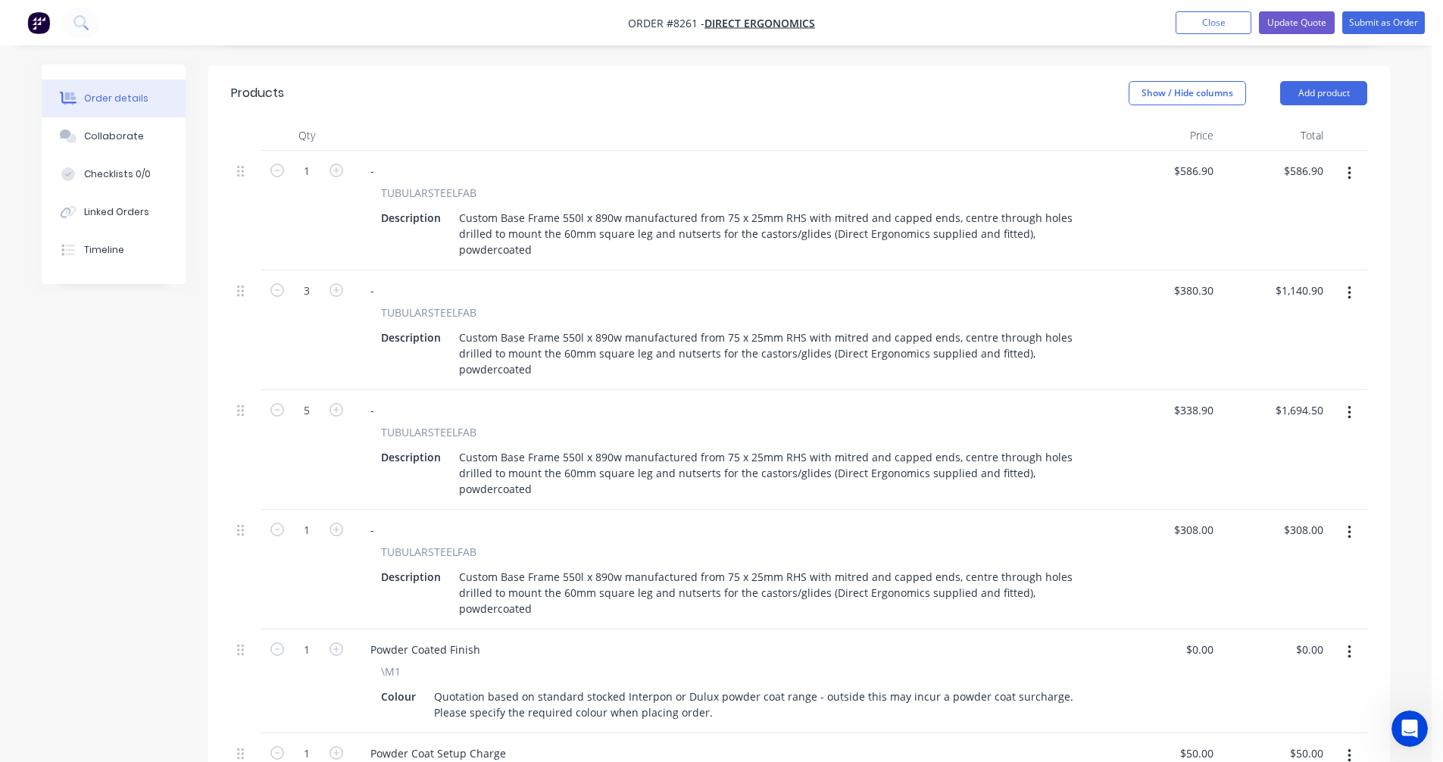
scroll to position [454, 0]
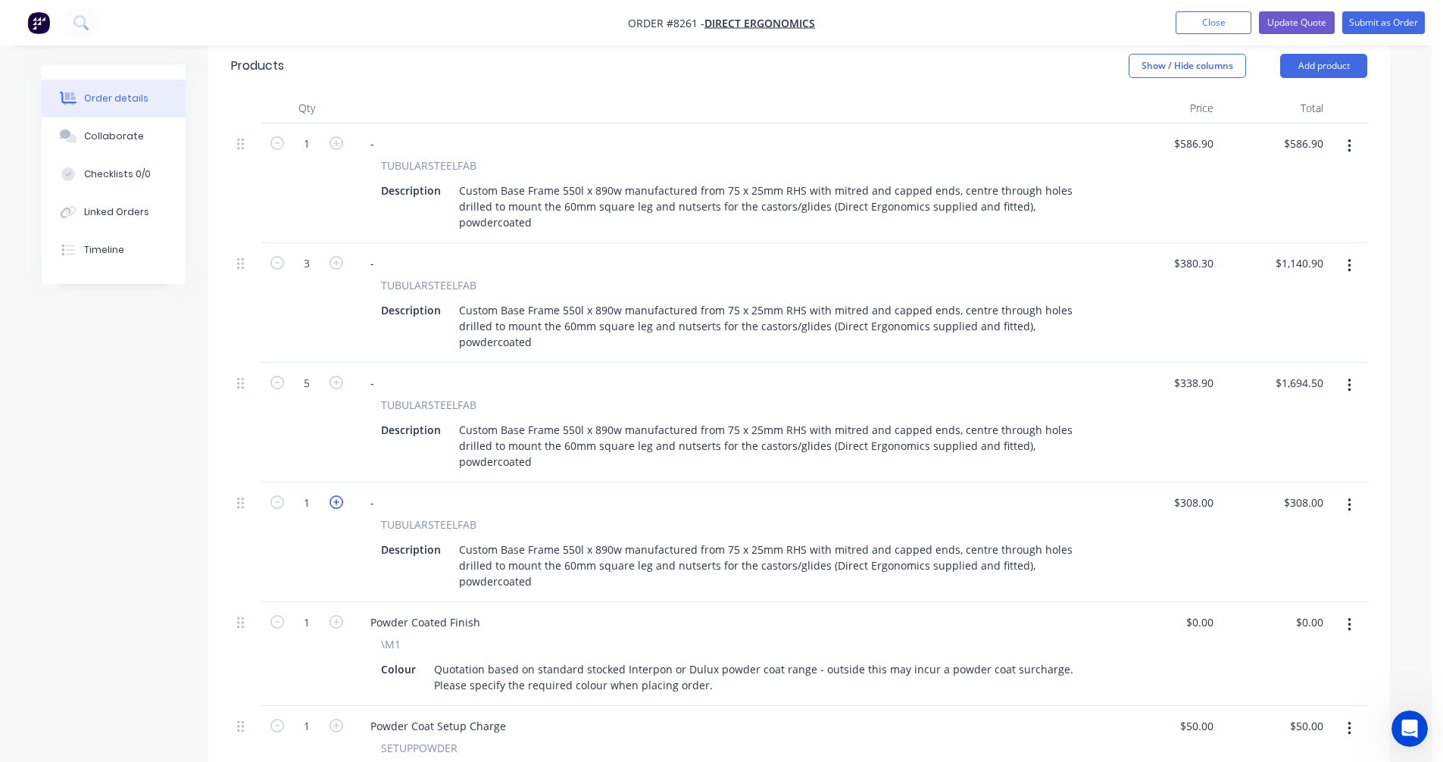
click at [337, 498] on icon "button" at bounding box center [337, 502] width 14 height 14
type input "2"
type input "$616.00"
click at [337, 498] on icon "button" at bounding box center [337, 502] width 14 height 14
type input "3"
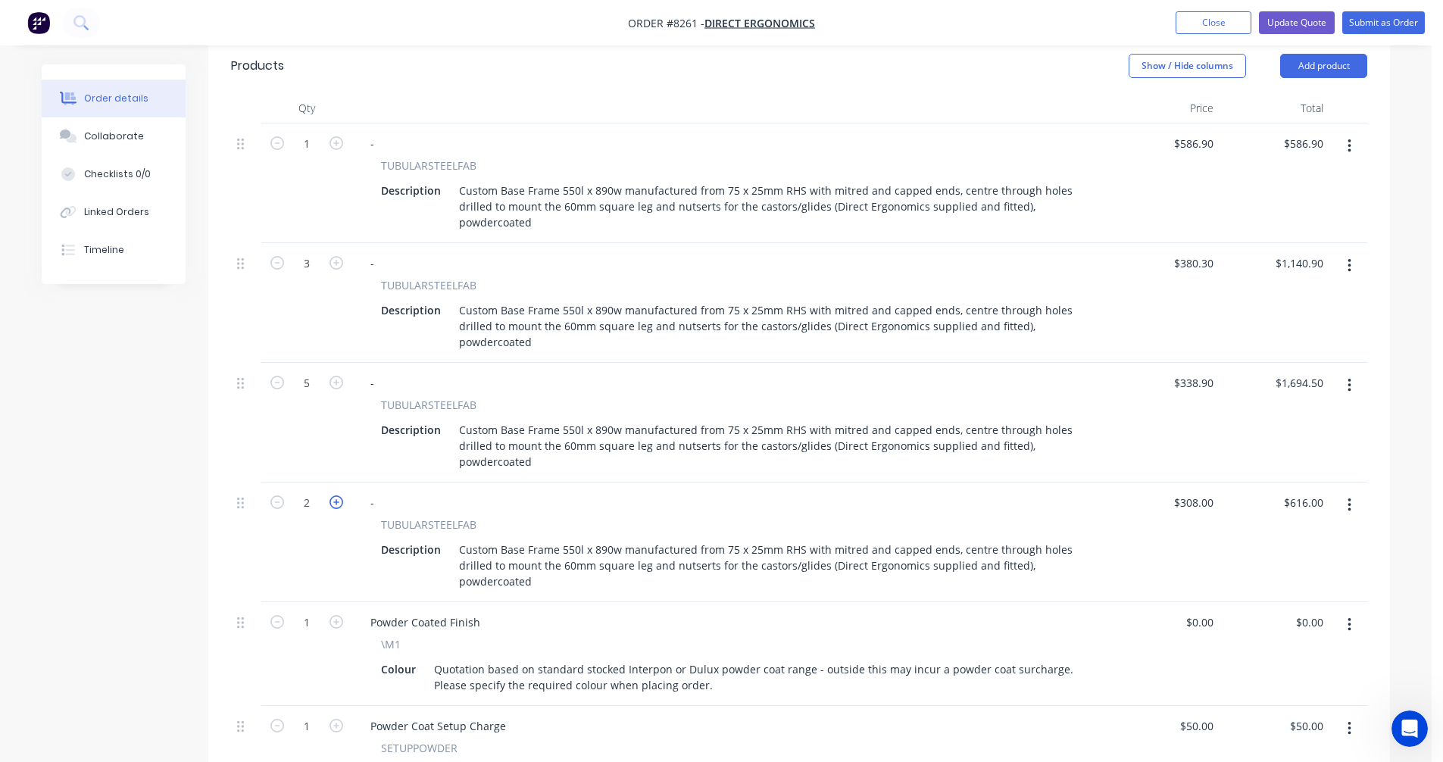
type input "$924.00"
click at [337, 498] on icon "button" at bounding box center [337, 502] width 14 height 14
type input "4"
type input "$1,232.00"
click at [337, 498] on icon "button" at bounding box center [337, 502] width 14 height 14
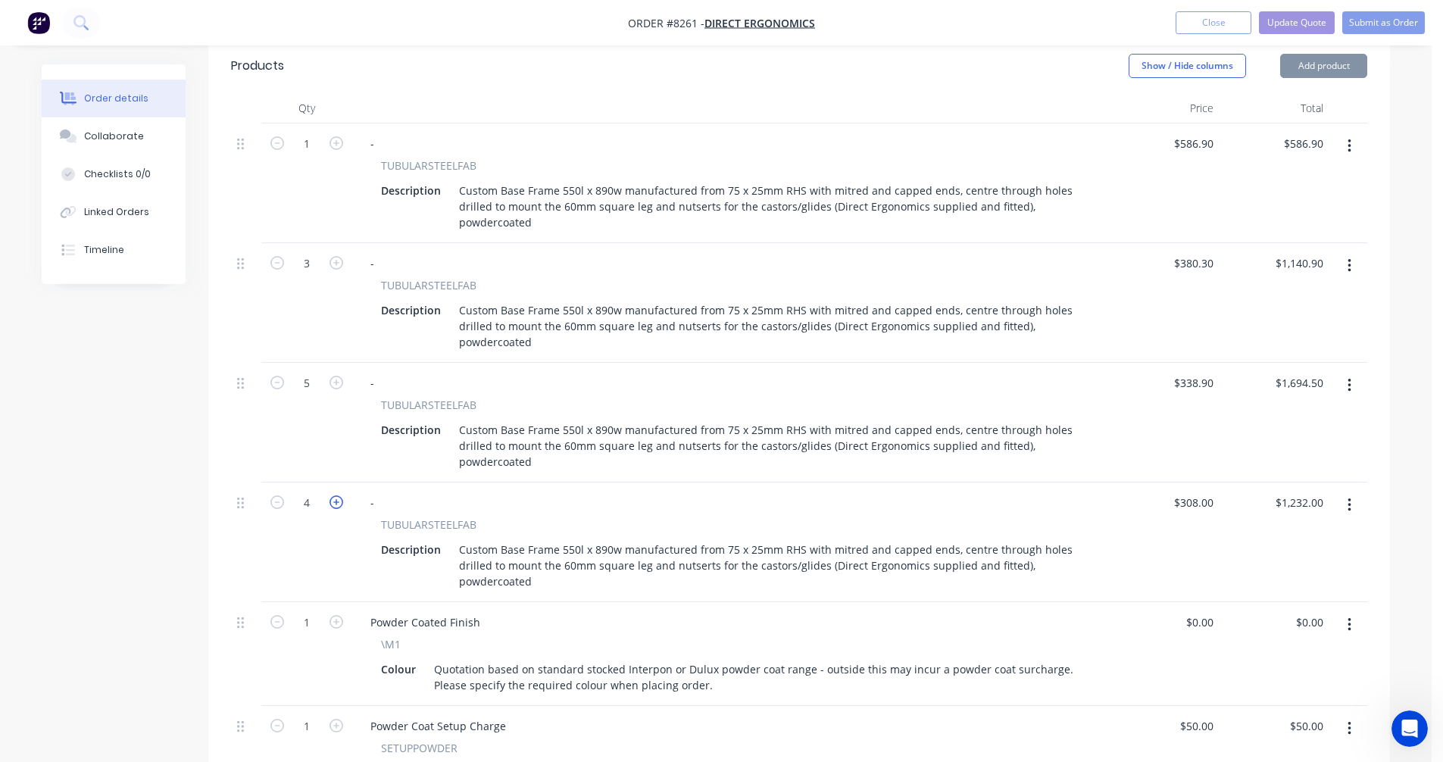
type input "5"
type input "$1,540.00"
click at [337, 498] on icon "button" at bounding box center [337, 502] width 14 height 14
type input "6"
type input "$1,848.00"
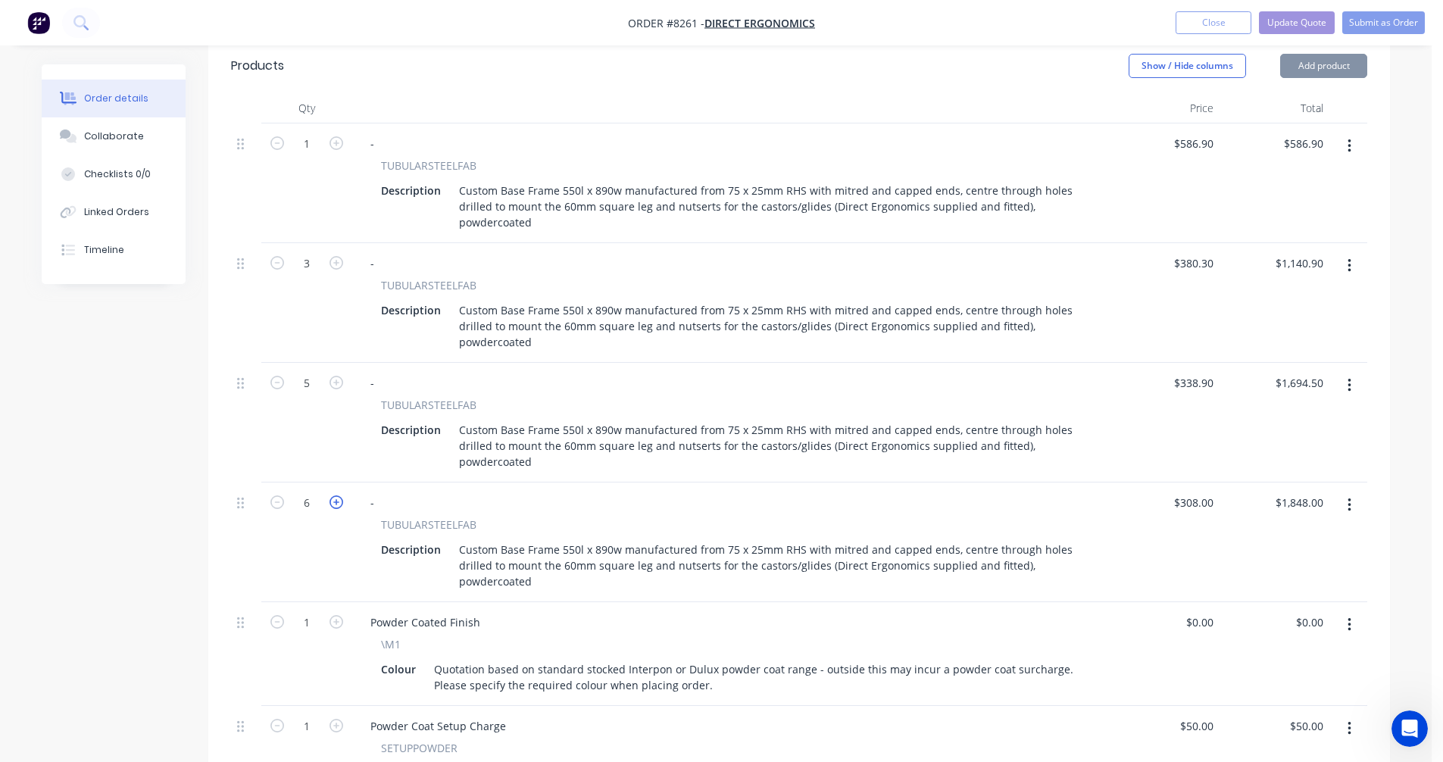
click at [337, 498] on icon "button" at bounding box center [337, 502] width 14 height 14
type input "7"
type input "$2,156.00"
click at [337, 498] on icon "button" at bounding box center [337, 502] width 14 height 14
type input "8"
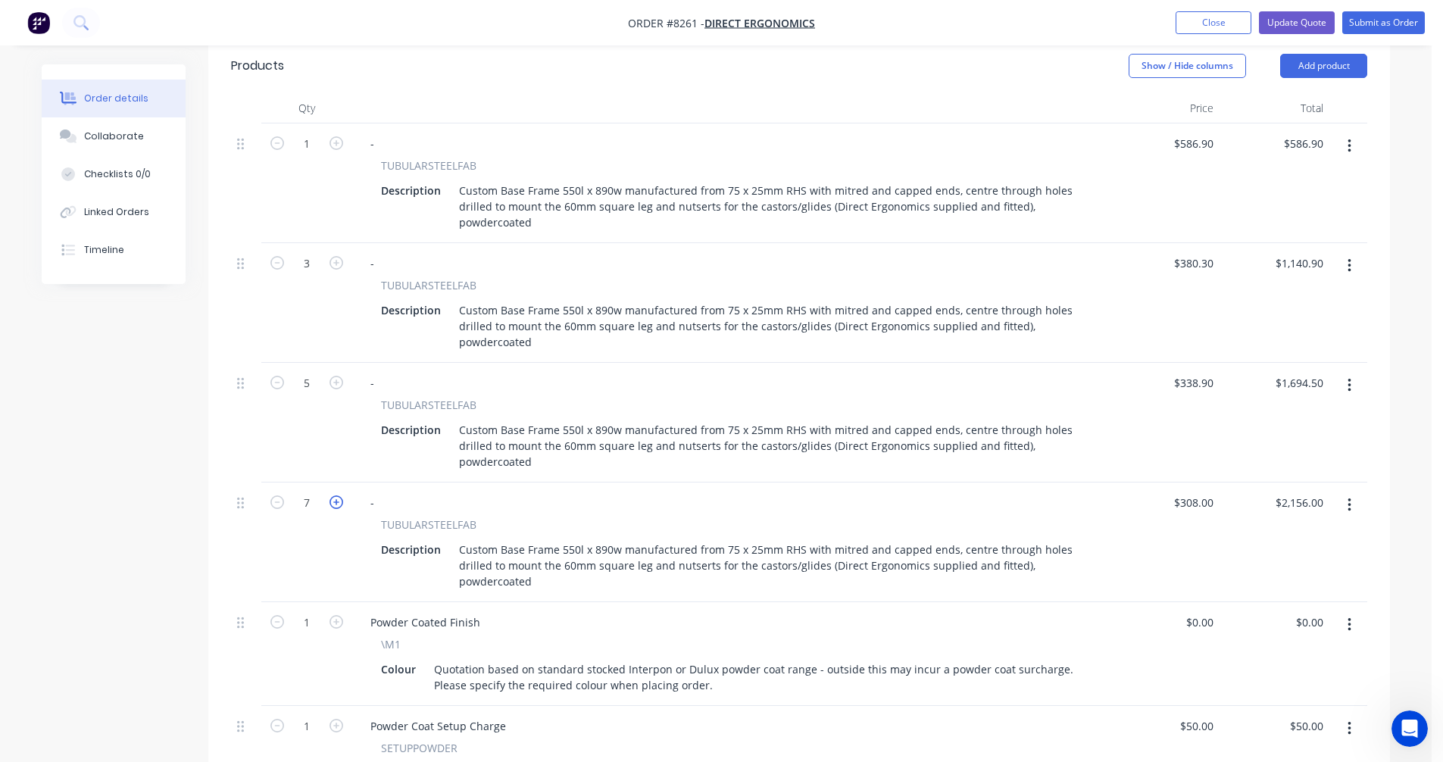
type input "$2,464.00"
click at [337, 498] on icon "button" at bounding box center [337, 502] width 14 height 14
type input "9"
type input "$2,772.00"
click at [337, 498] on icon "button" at bounding box center [337, 502] width 14 height 14
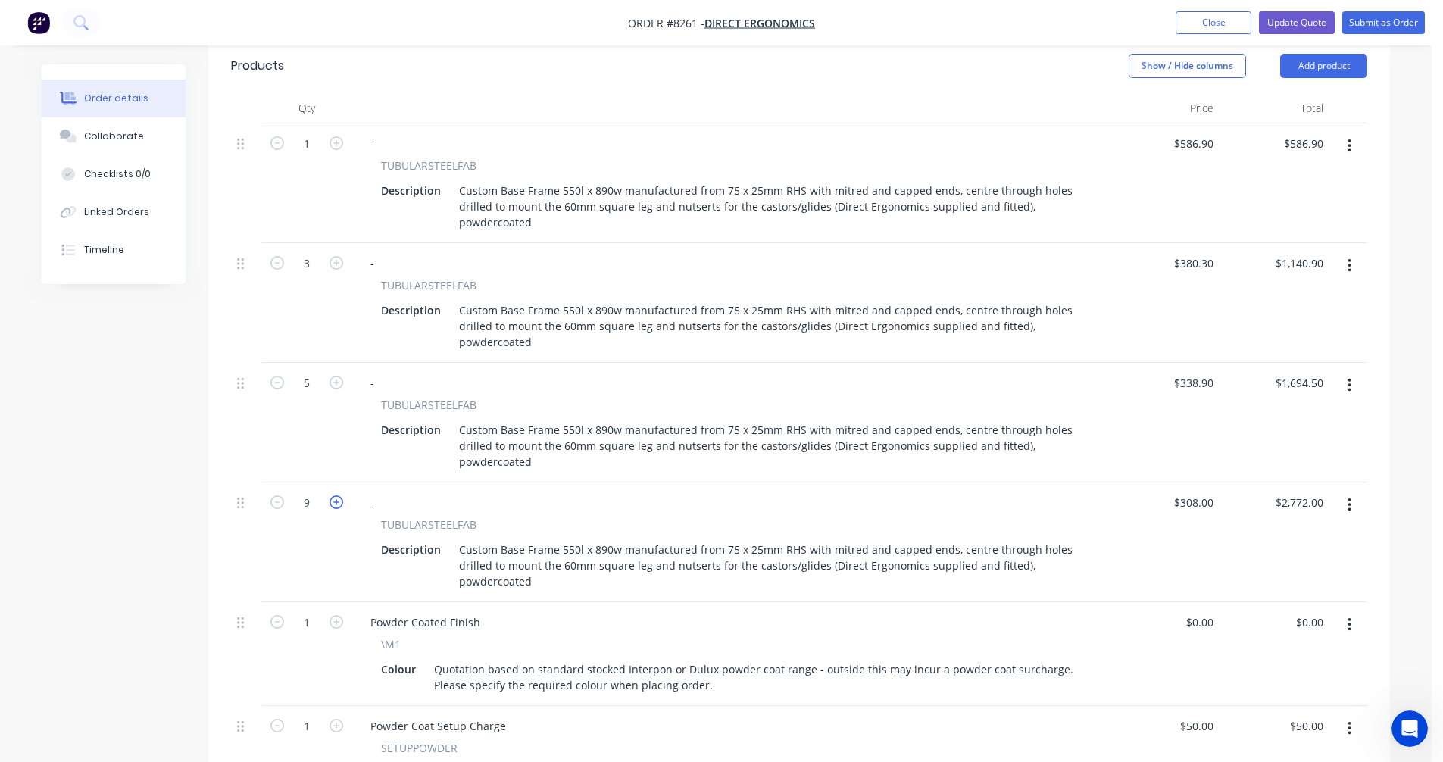
type input "10"
type input "$3,080.00"
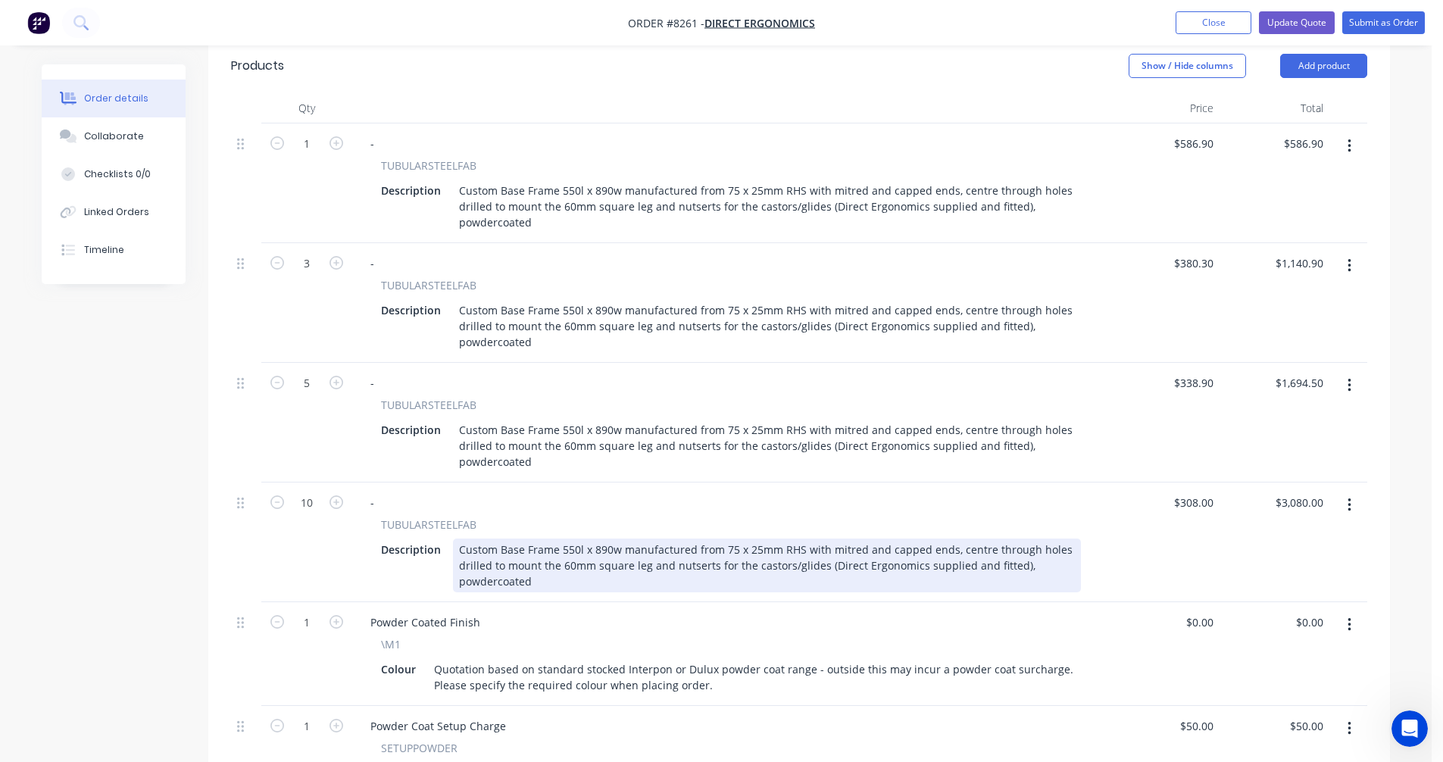
click at [544, 554] on div "Custom Base Frame 550l x 890w manufactured from 75 x 25mm RHS with mitred and c…" at bounding box center [767, 566] width 628 height 54
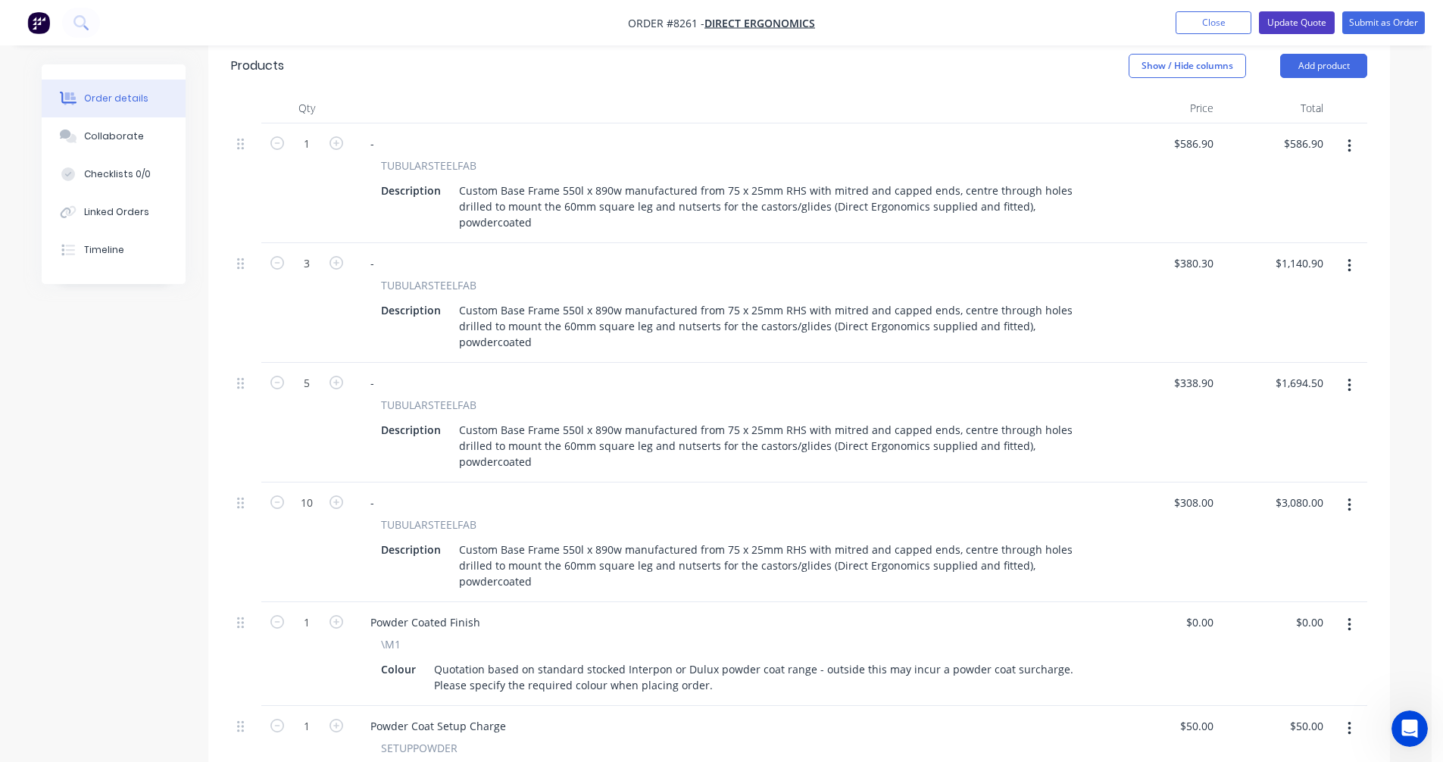
click at [1310, 18] on button "Update Quote" at bounding box center [1297, 22] width 76 height 23
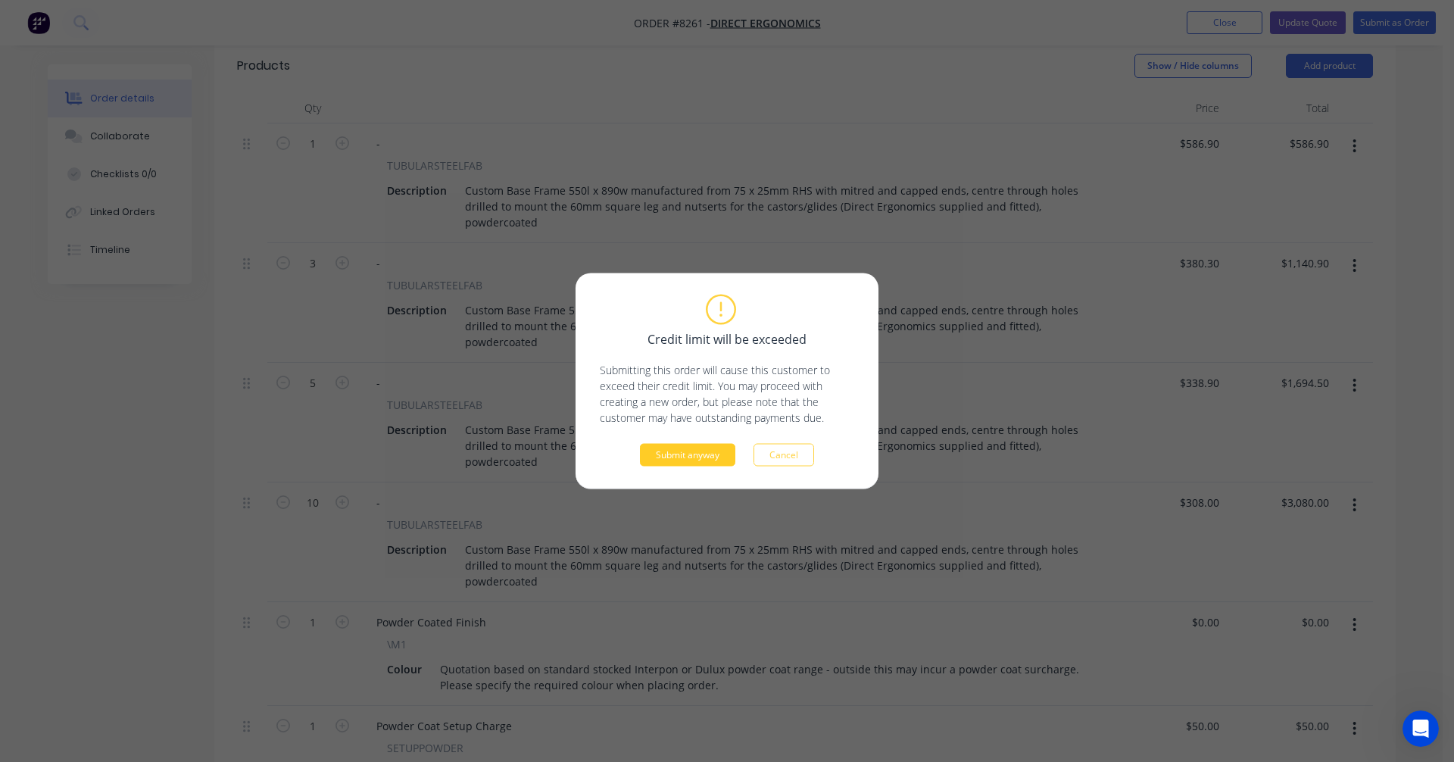
click at [689, 453] on button "Submit anyway" at bounding box center [687, 455] width 95 height 23
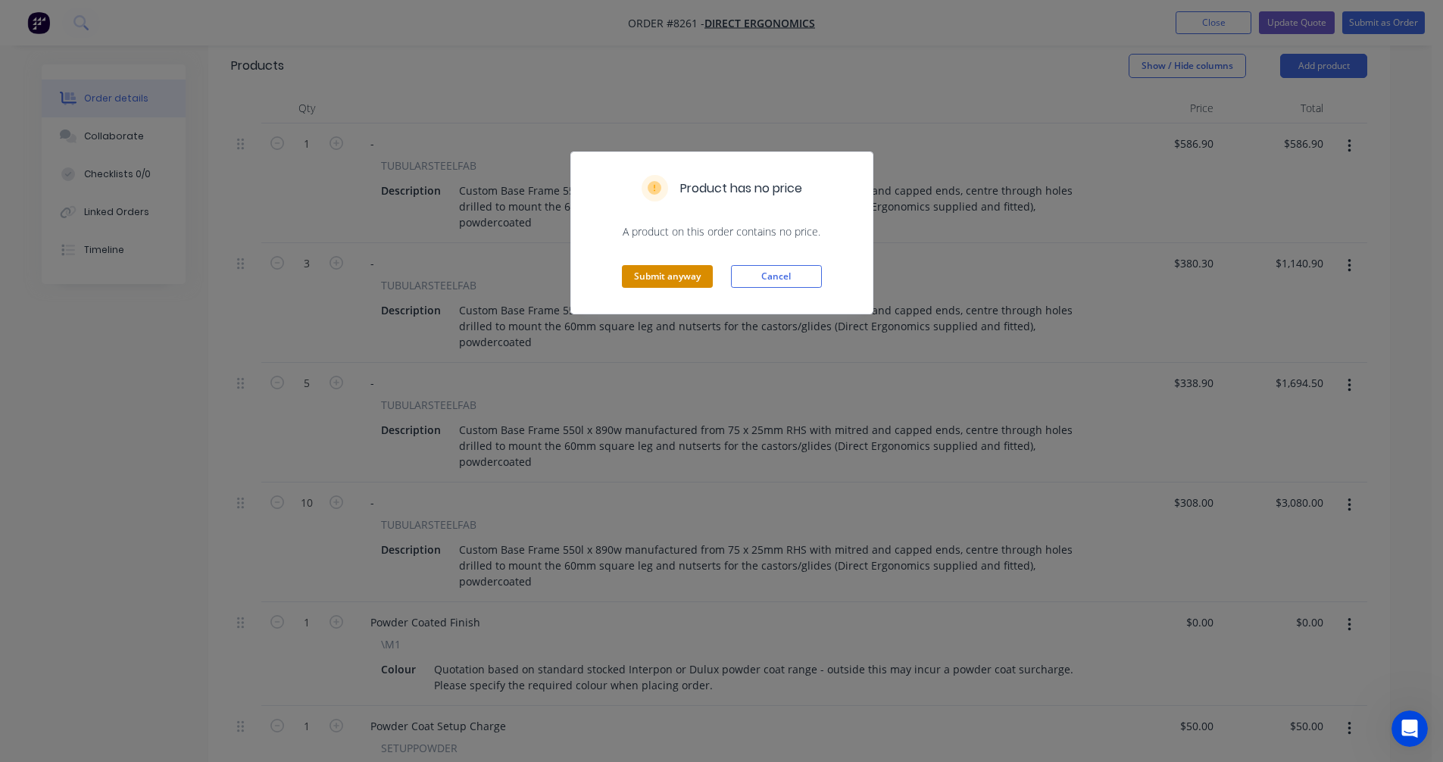
click at [687, 278] on button "Submit anyway" at bounding box center [667, 276] width 91 height 23
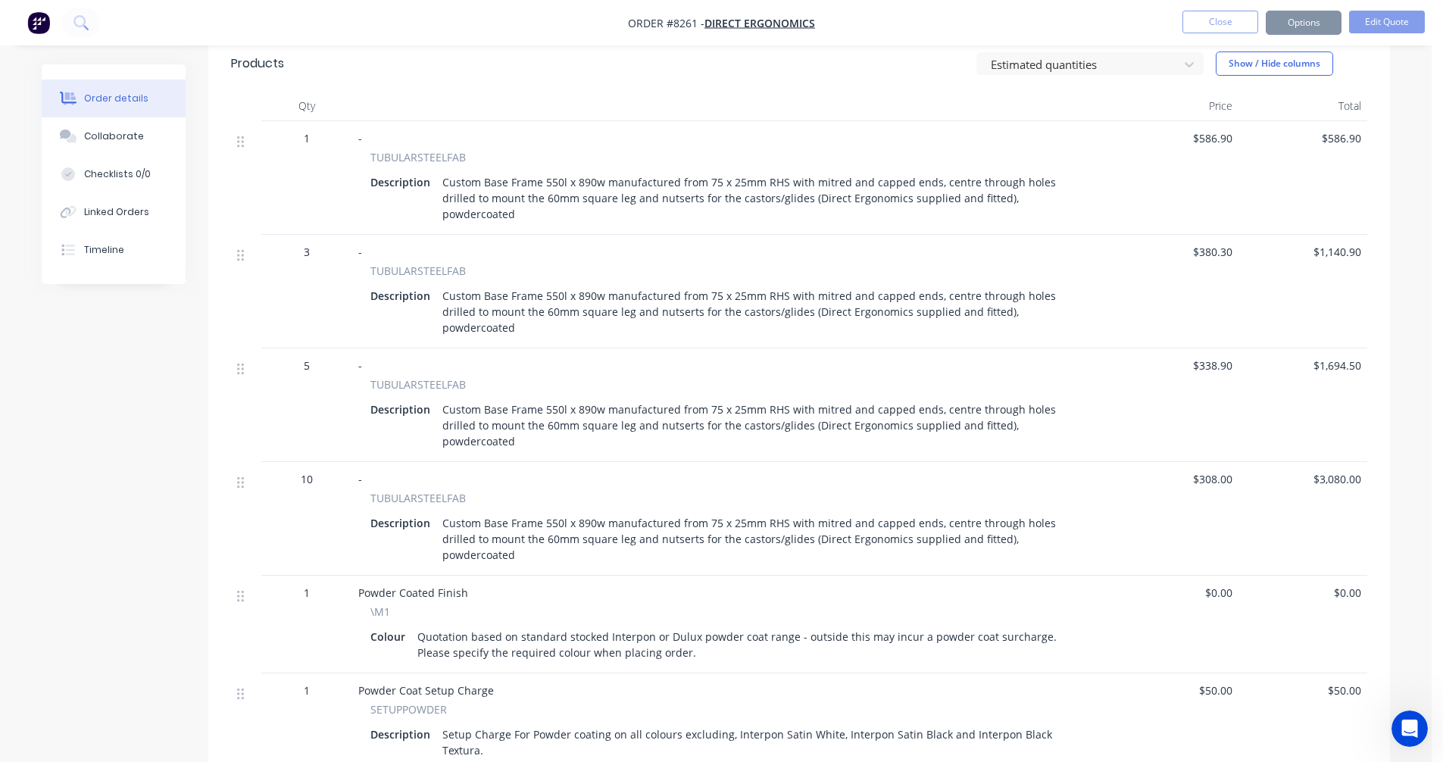
scroll to position [452, 0]
click at [1302, 17] on button "Options" at bounding box center [1304, 23] width 76 height 24
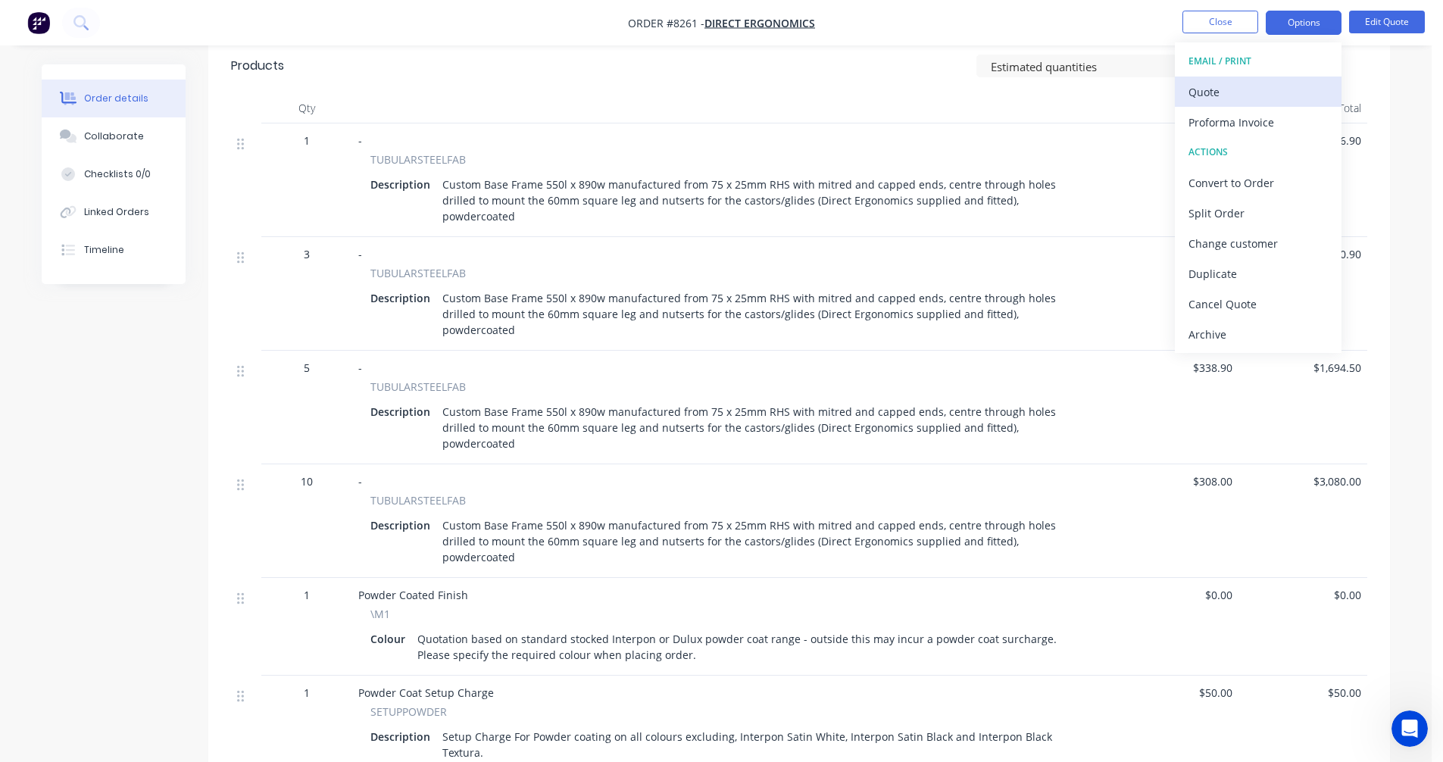
click at [1229, 89] on div "Quote" at bounding box center [1257, 92] width 139 height 22
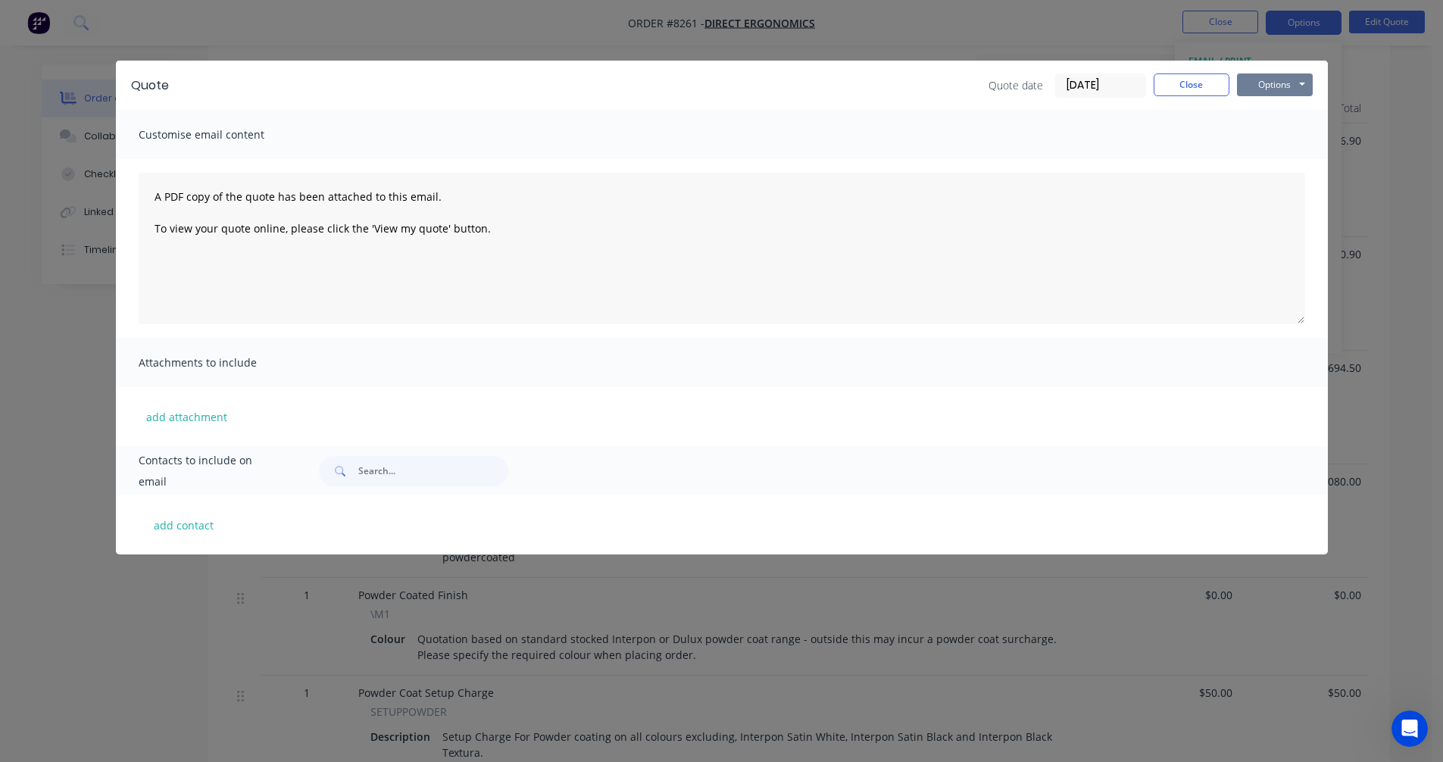
click at [1295, 77] on button "Options" at bounding box center [1275, 84] width 76 height 23
click at [1300, 110] on button "Preview" at bounding box center [1285, 111] width 97 height 25
click at [1256, 135] on div "Customise email content" at bounding box center [722, 134] width 1212 height 49
click at [1198, 86] on button "Close" at bounding box center [1192, 84] width 76 height 23
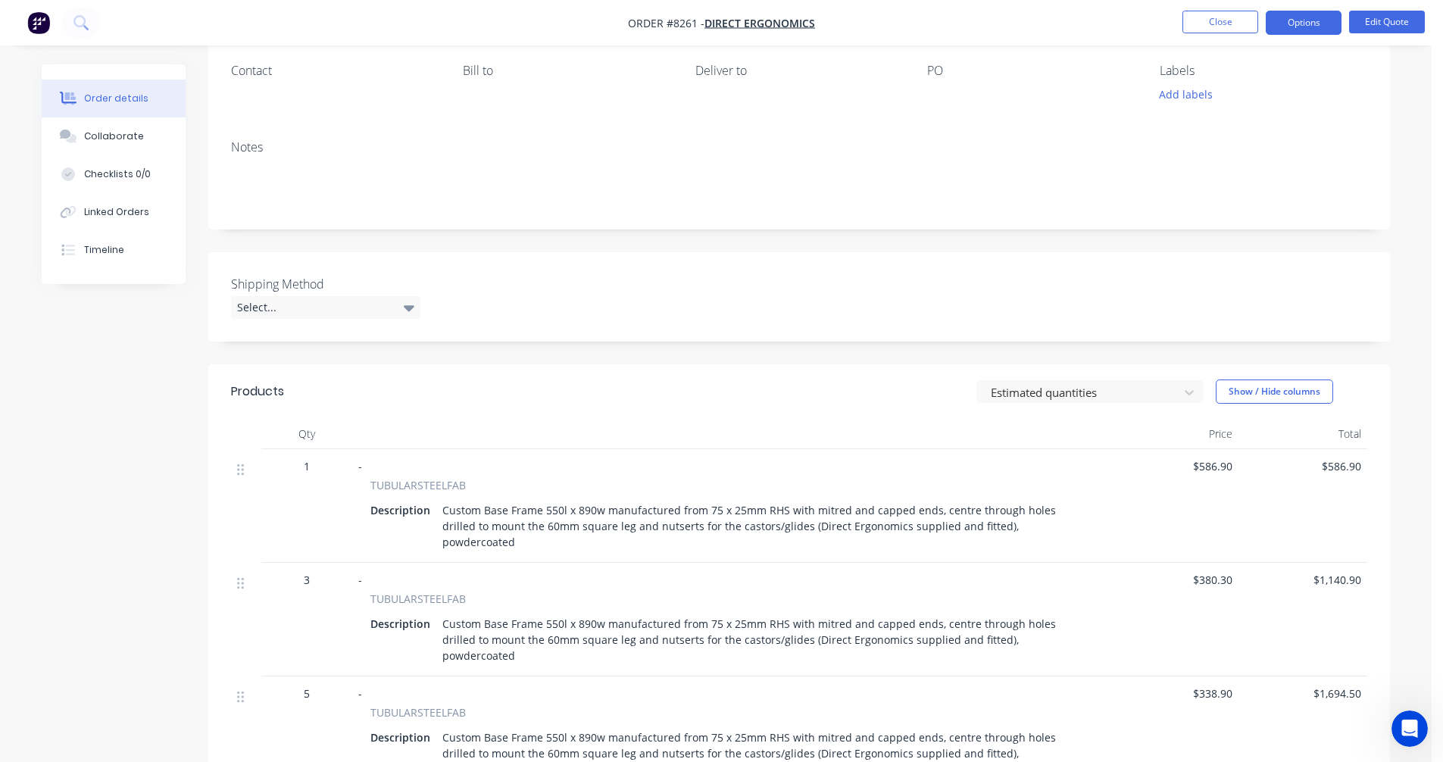
scroll to position [0, 0]
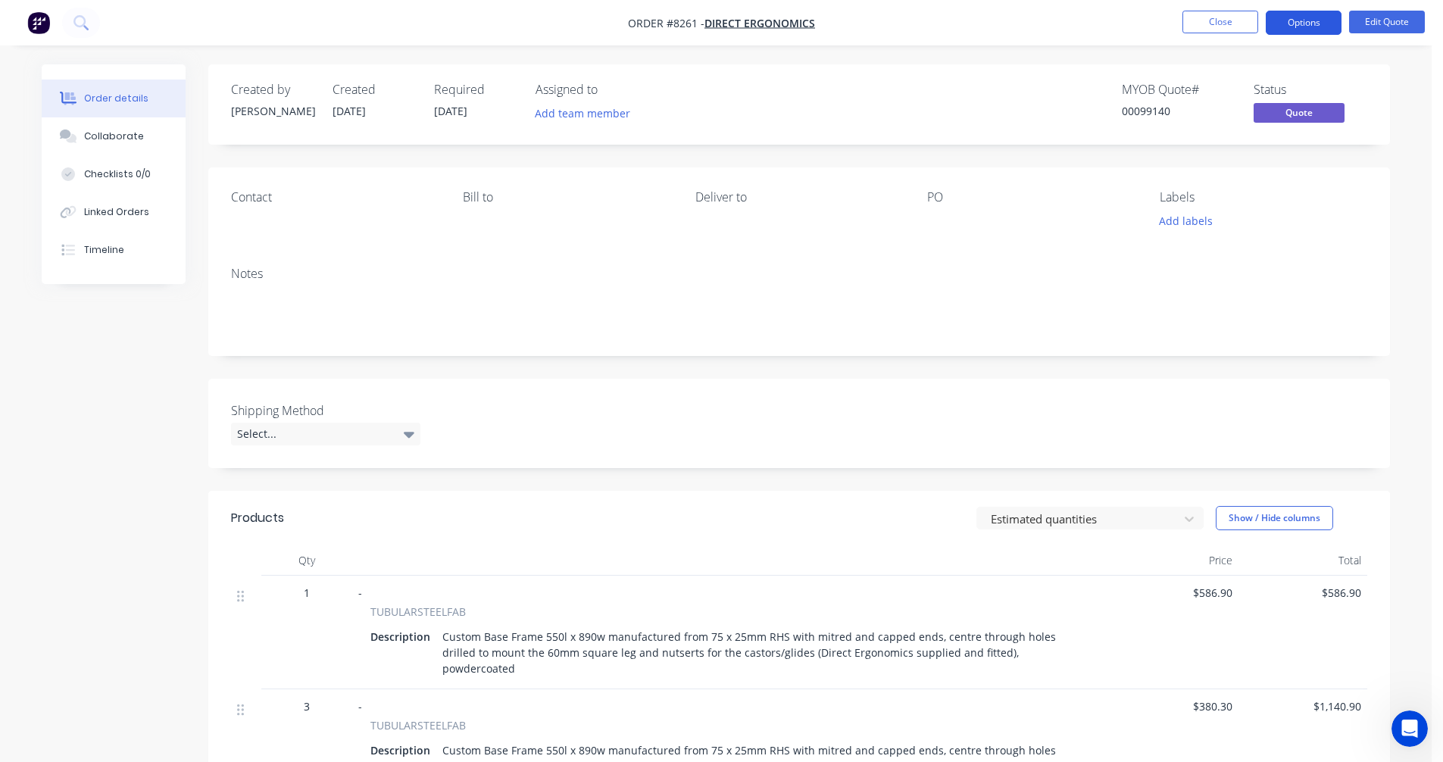
click at [1292, 23] on button "Options" at bounding box center [1304, 23] width 76 height 24
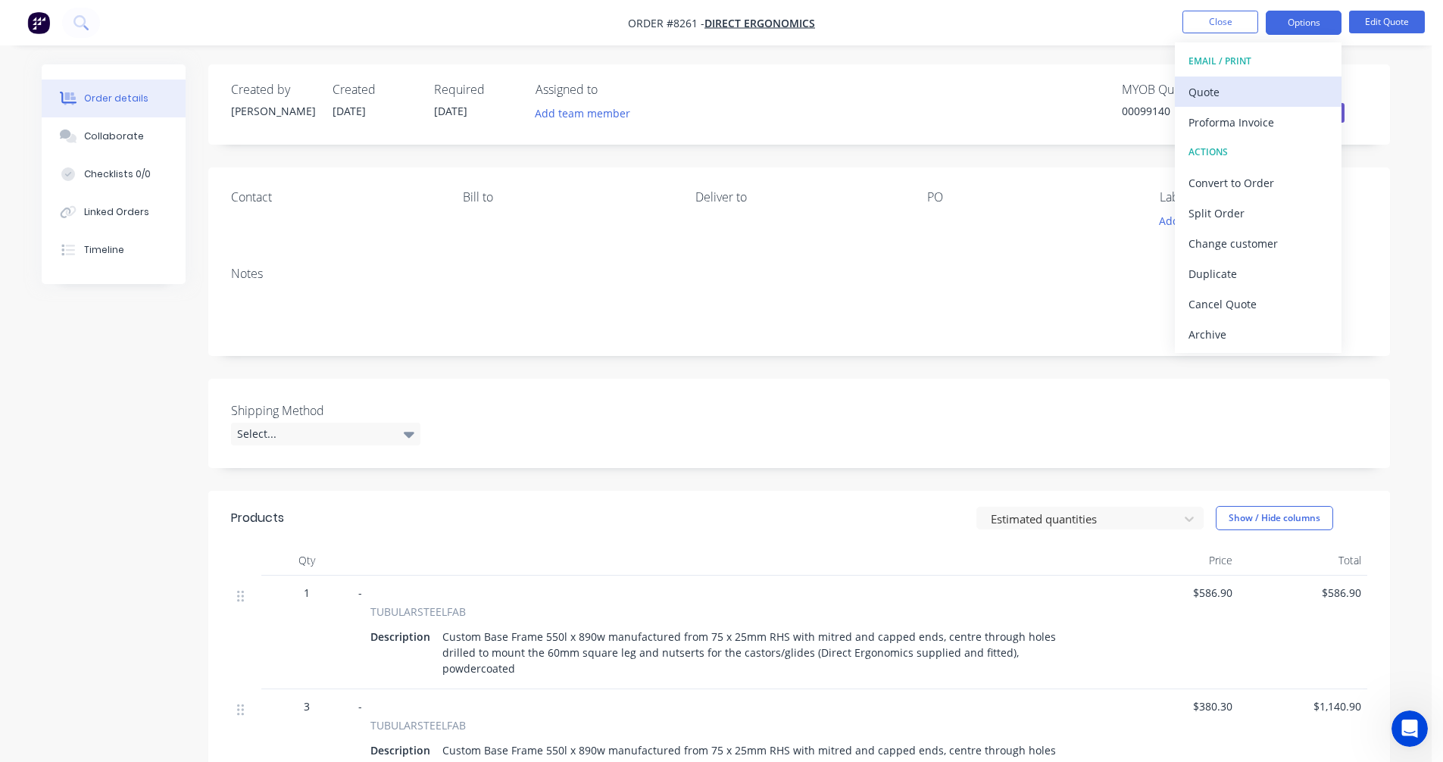
click at [1238, 91] on div "Quote" at bounding box center [1257, 92] width 139 height 22
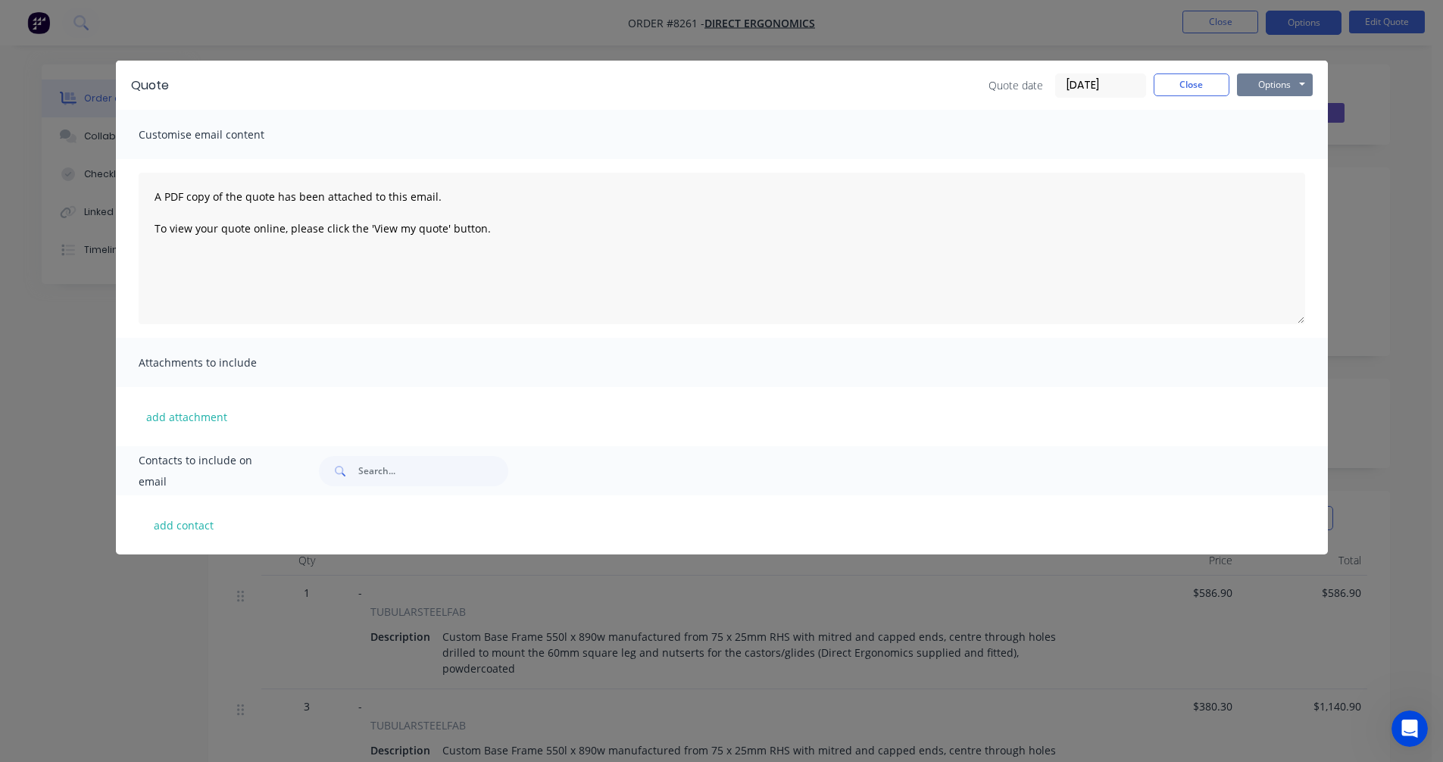
click at [1291, 82] on button "Options" at bounding box center [1275, 84] width 76 height 23
click at [1294, 110] on button "Preview" at bounding box center [1285, 111] width 97 height 25
click at [1187, 81] on button "Close" at bounding box center [1192, 84] width 76 height 23
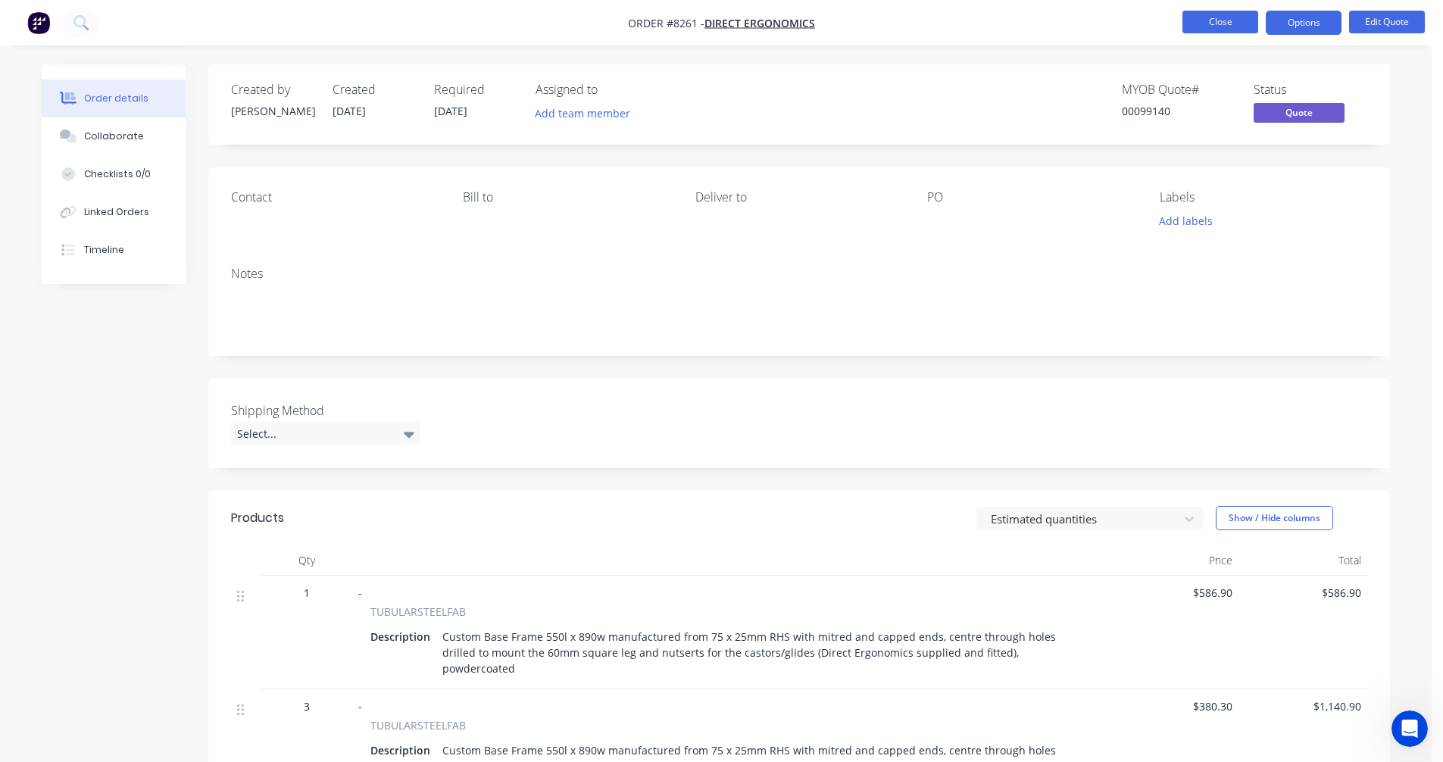
click at [1234, 22] on button "Close" at bounding box center [1220, 22] width 76 height 23
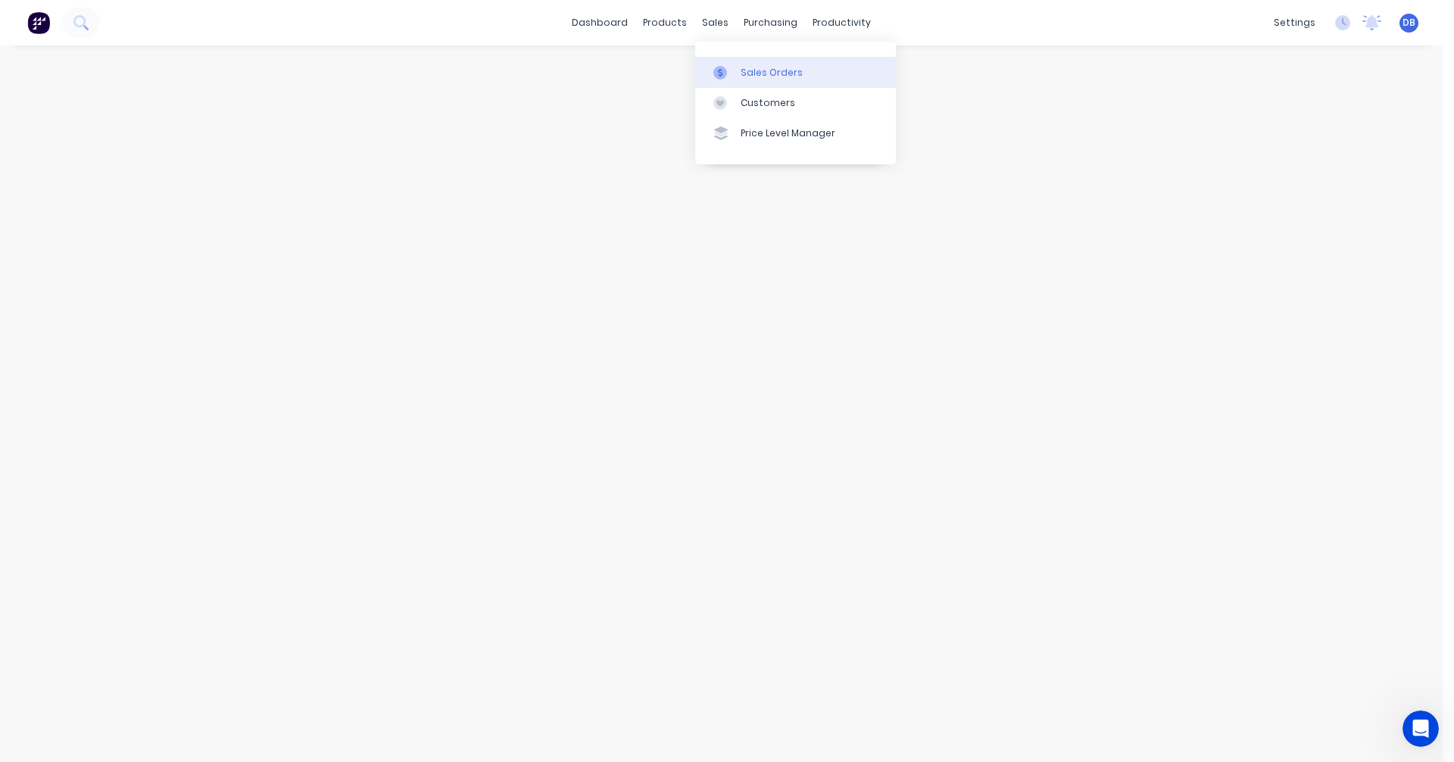
click at [746, 68] on div "Sales Orders" at bounding box center [772, 73] width 62 height 14
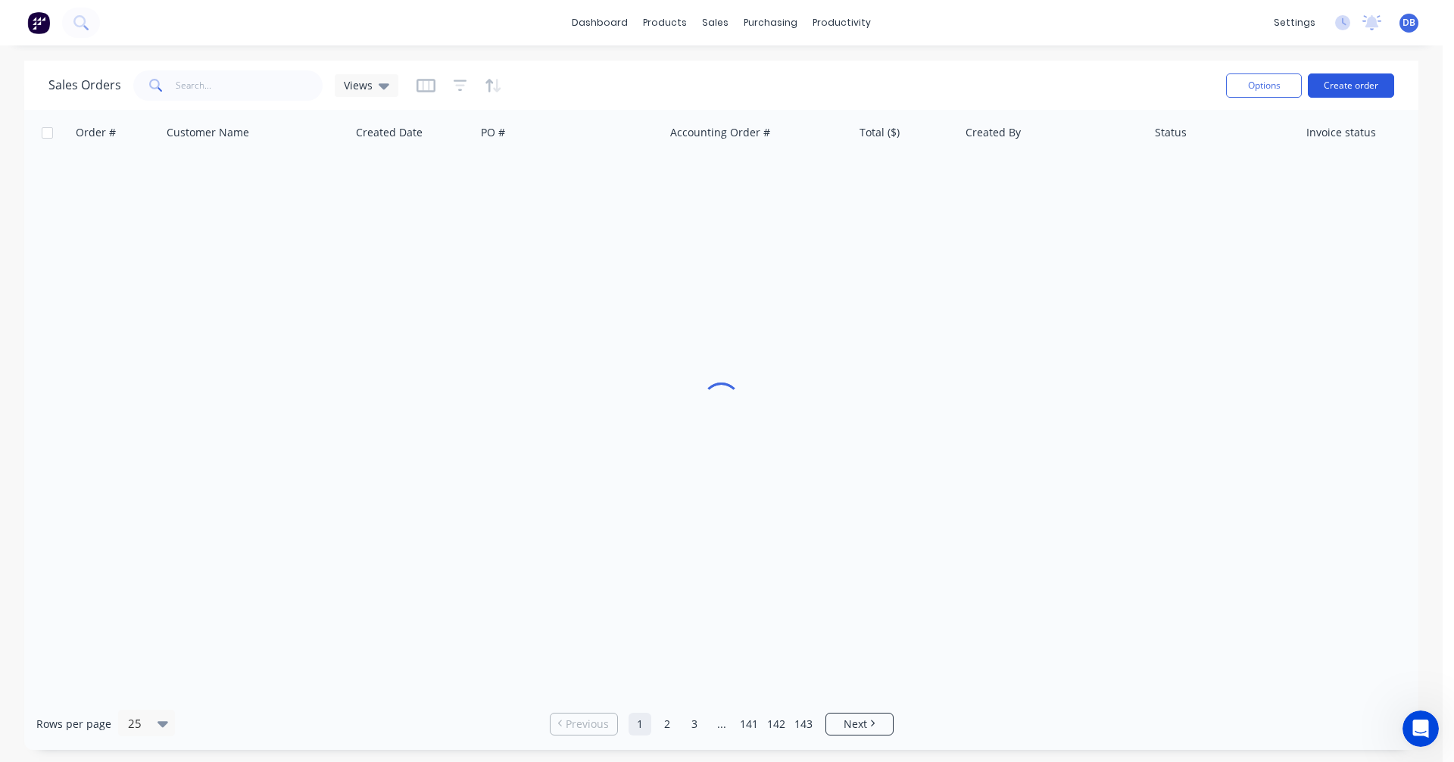
click at [1343, 84] on button "Create order" at bounding box center [1351, 85] width 86 height 24
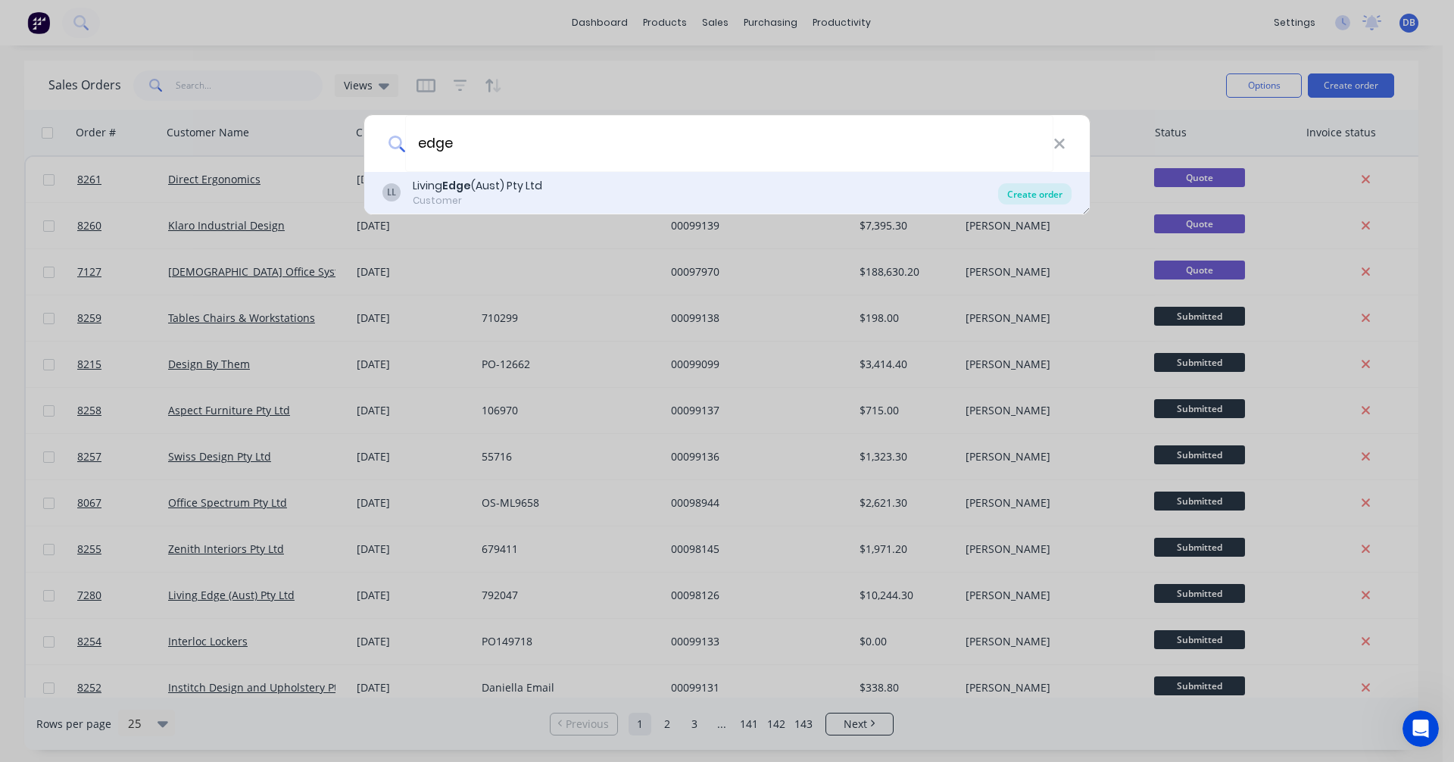
type input "edge"
click at [1047, 190] on div "Create order" at bounding box center [1034, 193] width 73 height 21
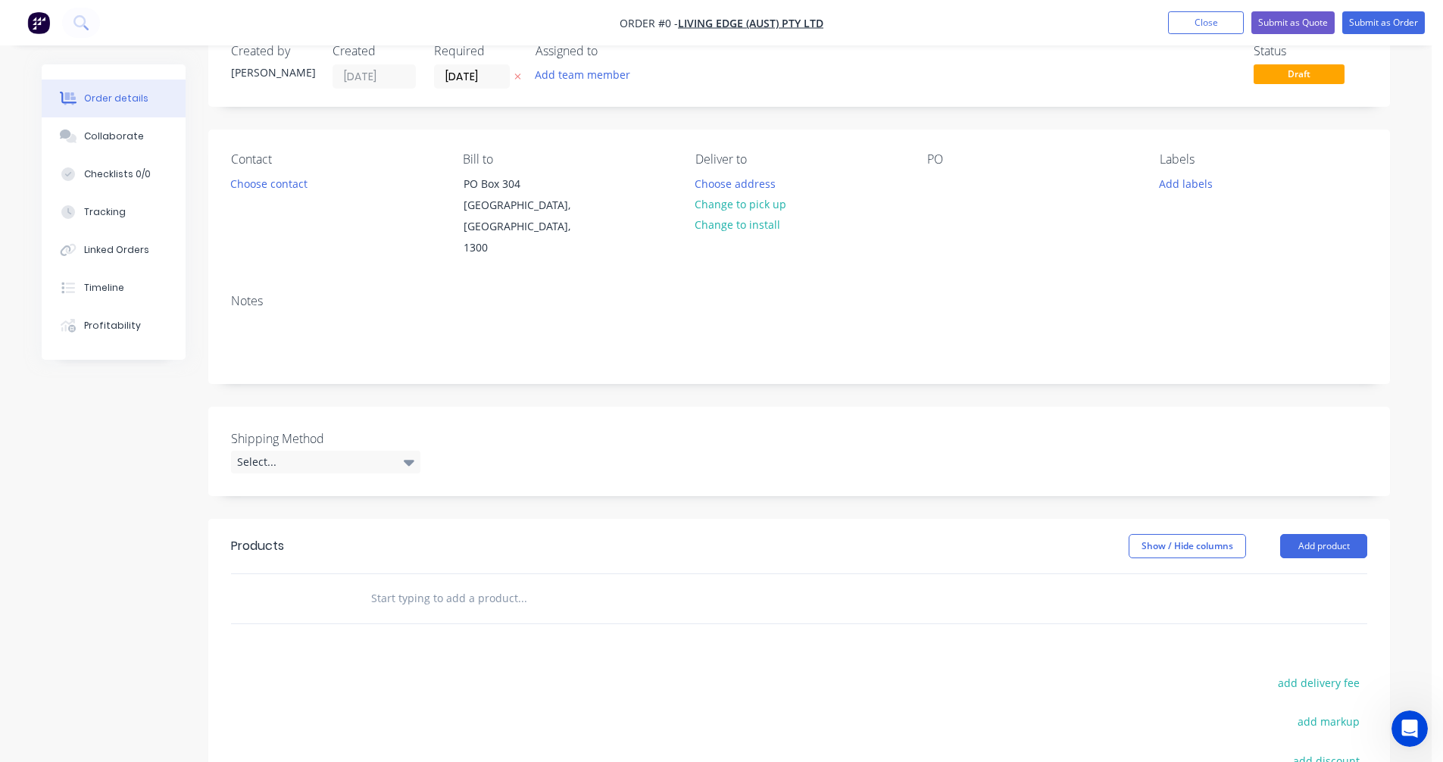
scroll to position [76, 0]
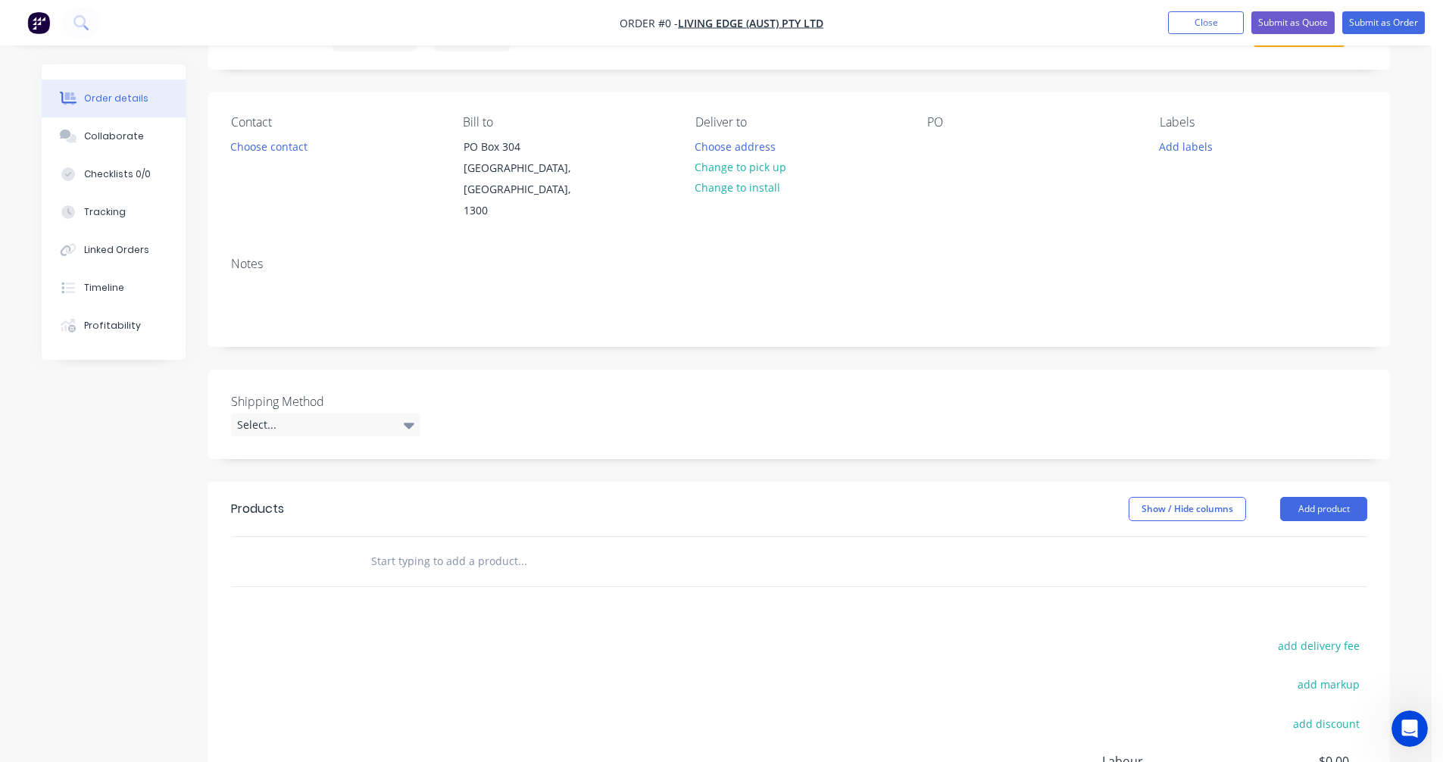
click at [411, 546] on input "text" at bounding box center [521, 561] width 303 height 30
type input "l"
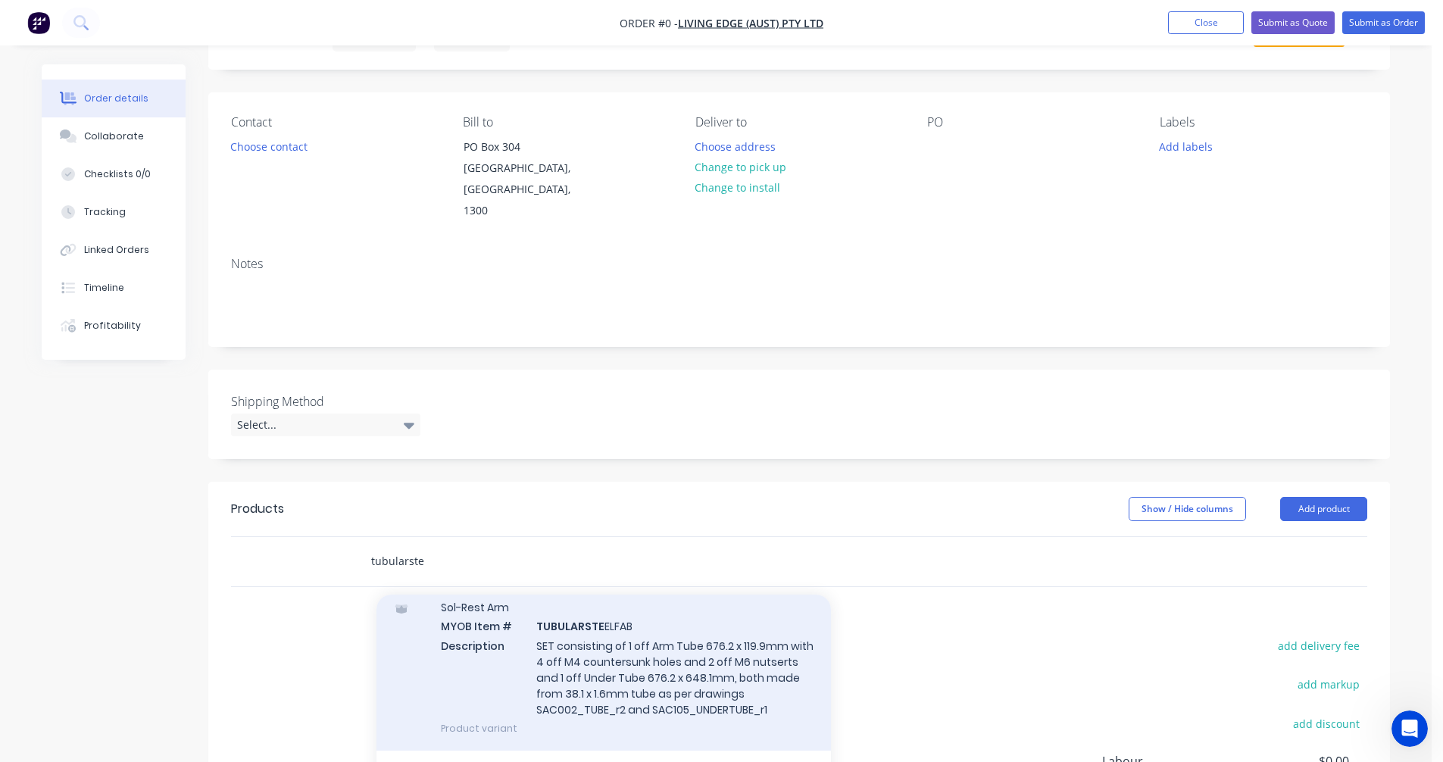
scroll to position [164, 0]
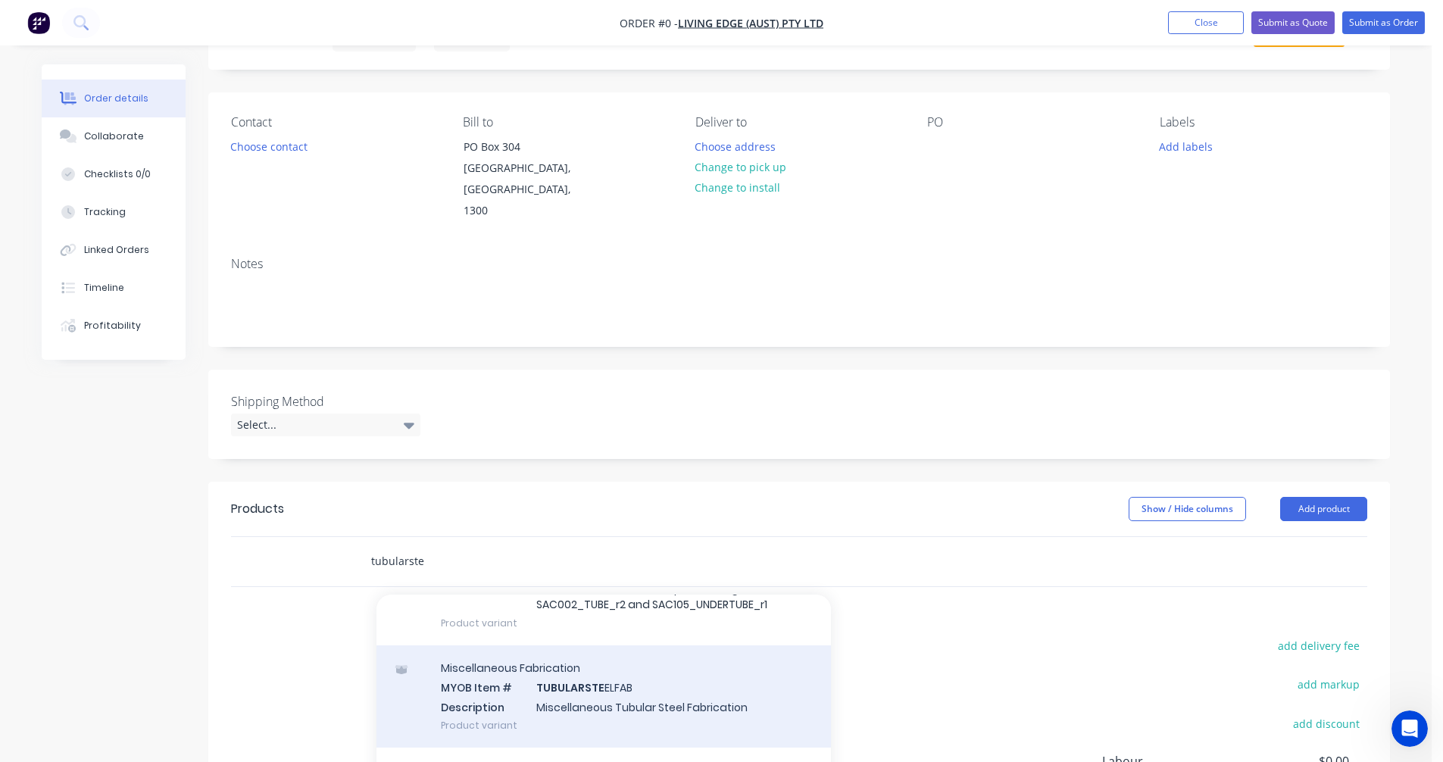
type input "tubularste"
click at [601, 673] on div "Miscellaneous Fabrication MYOB Item # TUBULARSTE ELFAB Description Miscellaneou…" at bounding box center [603, 696] width 454 height 102
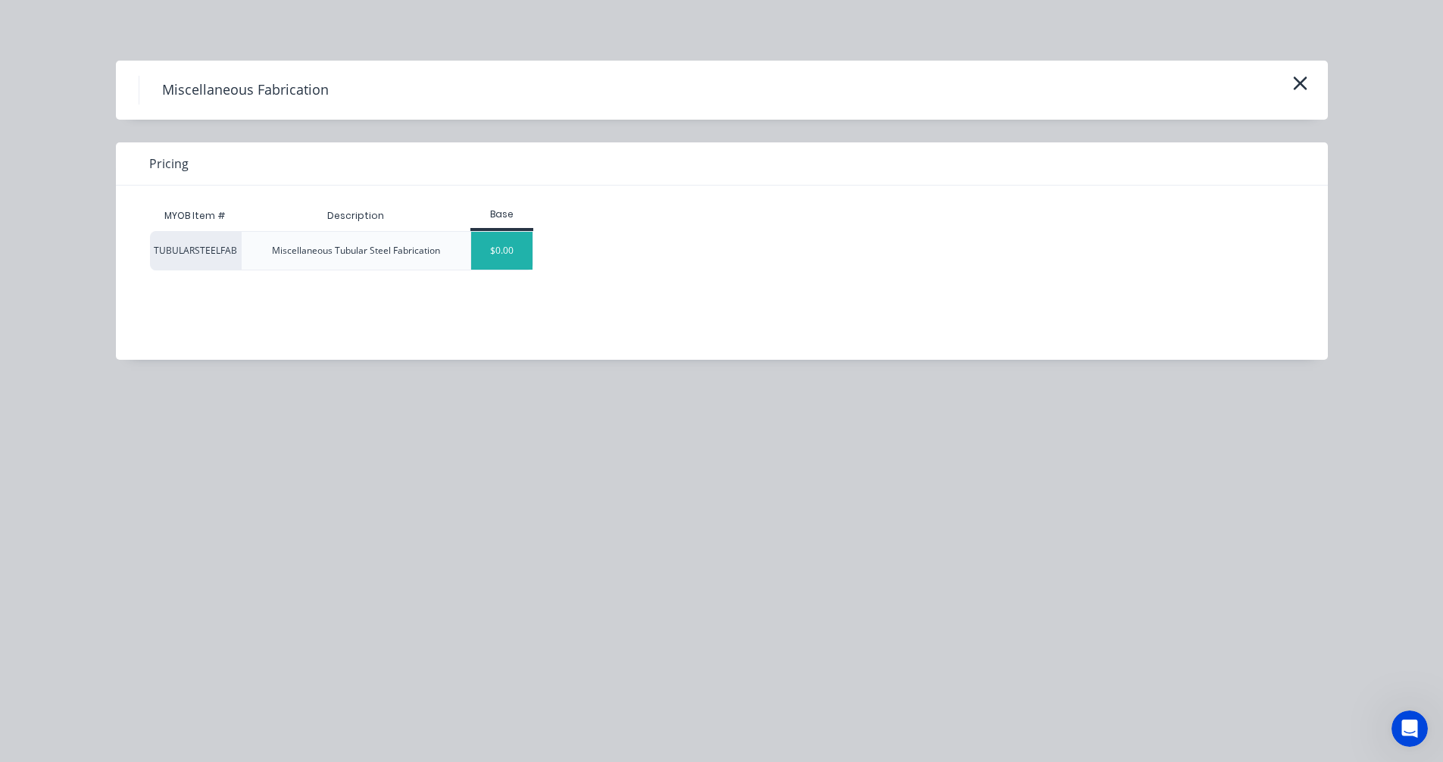
click at [509, 254] on div "$0.00" at bounding box center [501, 251] width 61 height 38
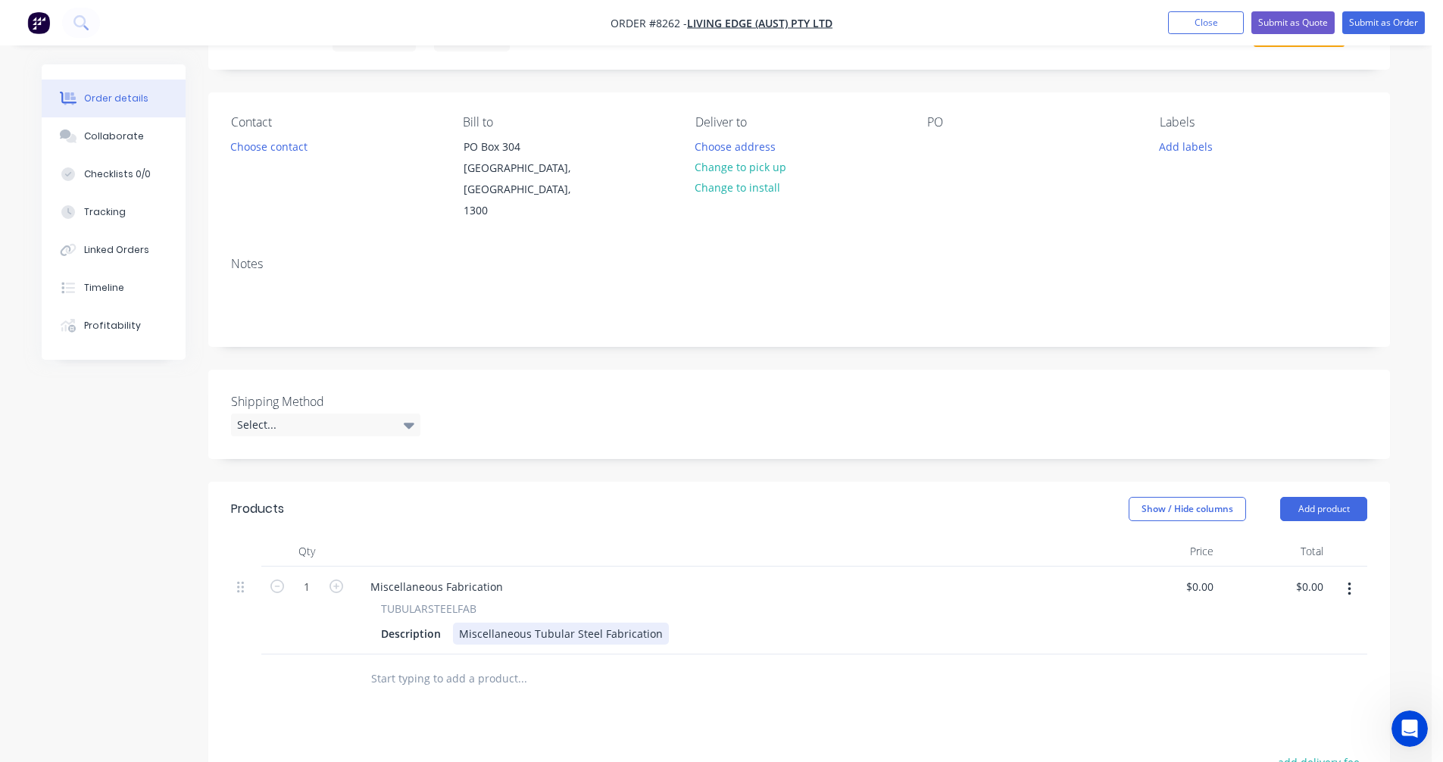
click at [527, 623] on div "Miscellaneous Tubular Steel Fabrication" at bounding box center [561, 634] width 216 height 22
click at [532, 623] on div "Miscellaneous Tubular Steel Fabrication" at bounding box center [561, 634] width 216 height 22
drag, startPoint x: 655, startPoint y: 614, endPoint x: 449, endPoint y: 613, distance: 206.0
click at [449, 623] on div "Description Miscellaneous Tubular Steel Fabrication" at bounding box center [728, 634] width 706 height 22
click at [305, 576] on input "1" at bounding box center [306, 587] width 39 height 23
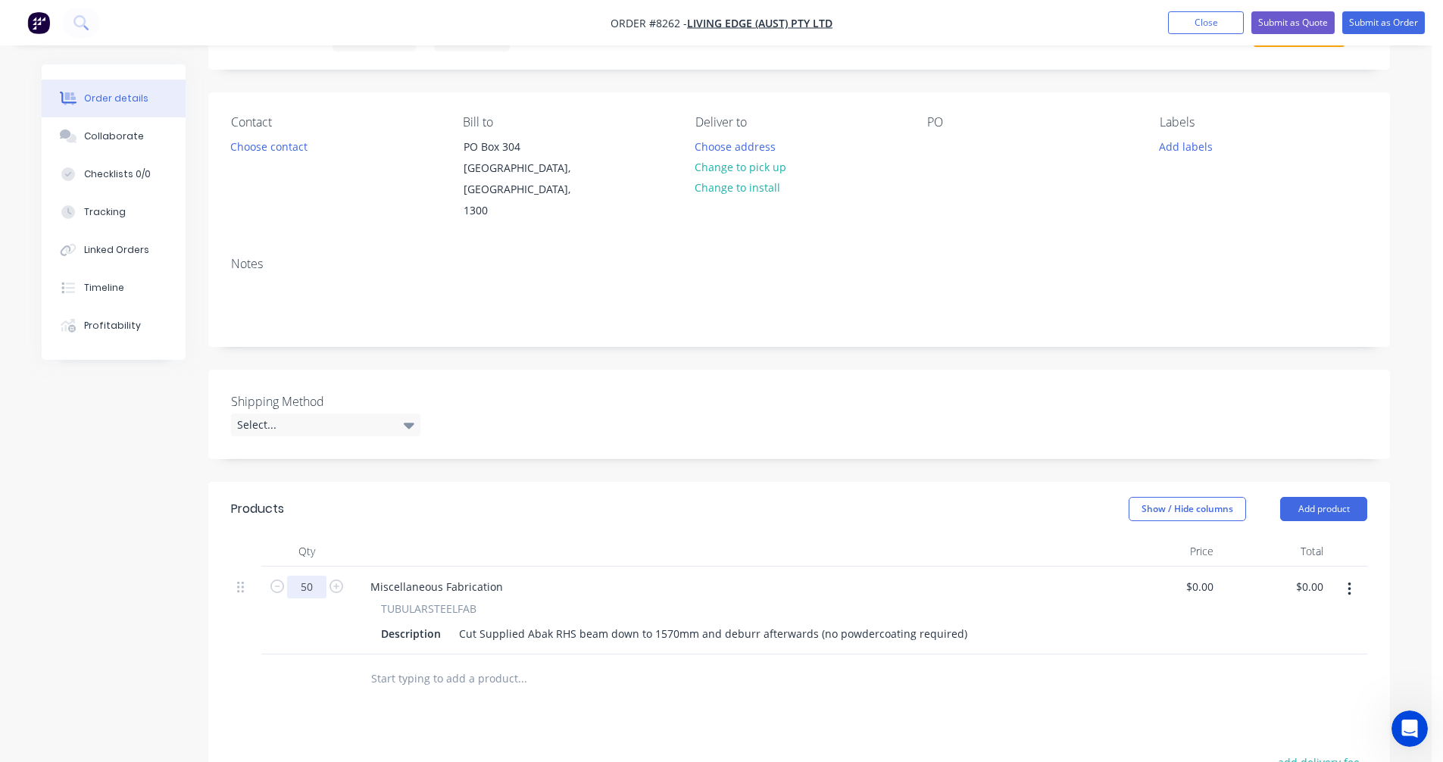
type input "50"
type input "-"
type input "$1.00"
type input "$50.00"
click at [439, 576] on div "Miscellaneous Fabrication" at bounding box center [436, 587] width 157 height 22
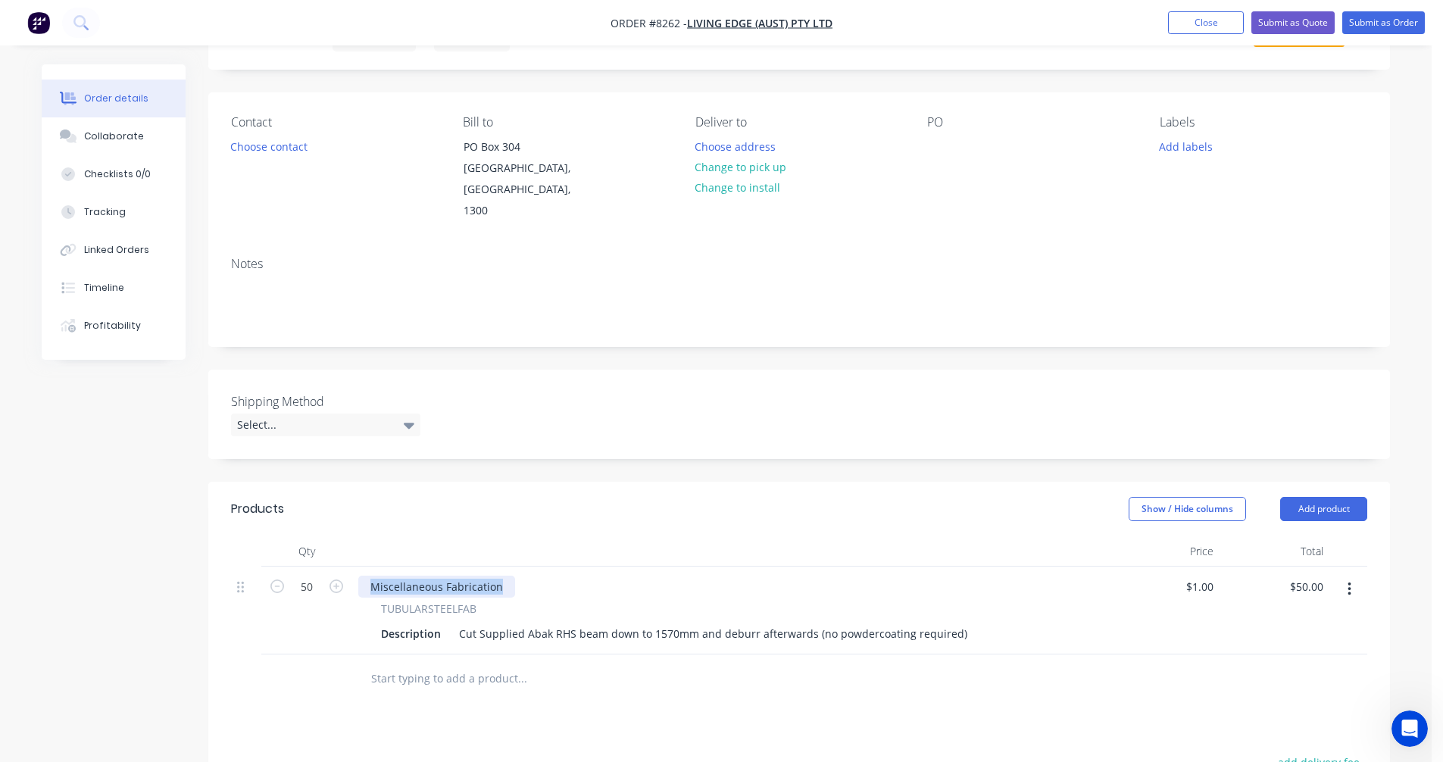
drag, startPoint x: 498, startPoint y: 568, endPoint x: 355, endPoint y: 561, distance: 143.3
click at [355, 567] on div "Miscellaneous Fabrication TUBULARSTEELFAB Description Cut Supplied Abak RHS bea…" at bounding box center [730, 611] width 757 height 88
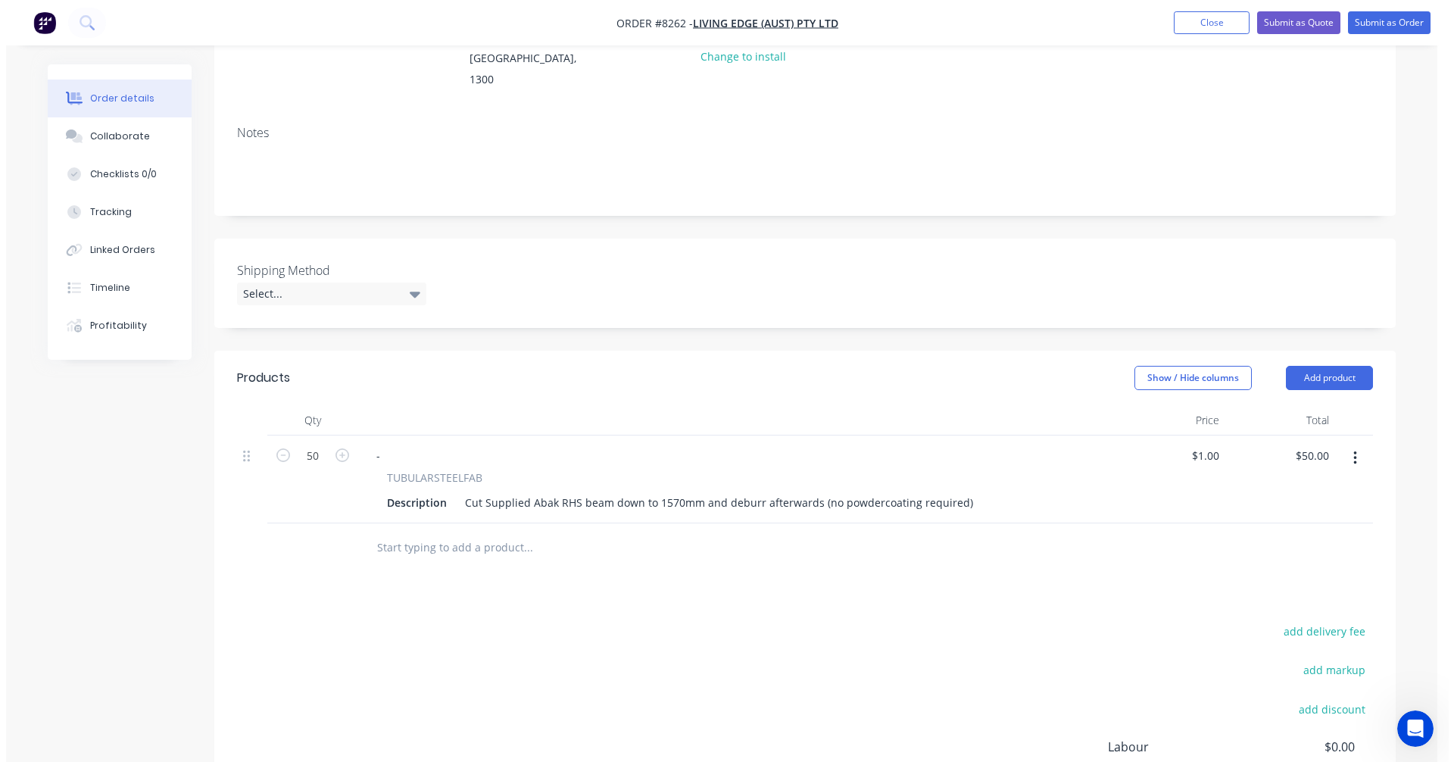
scroll to position [227, 0]
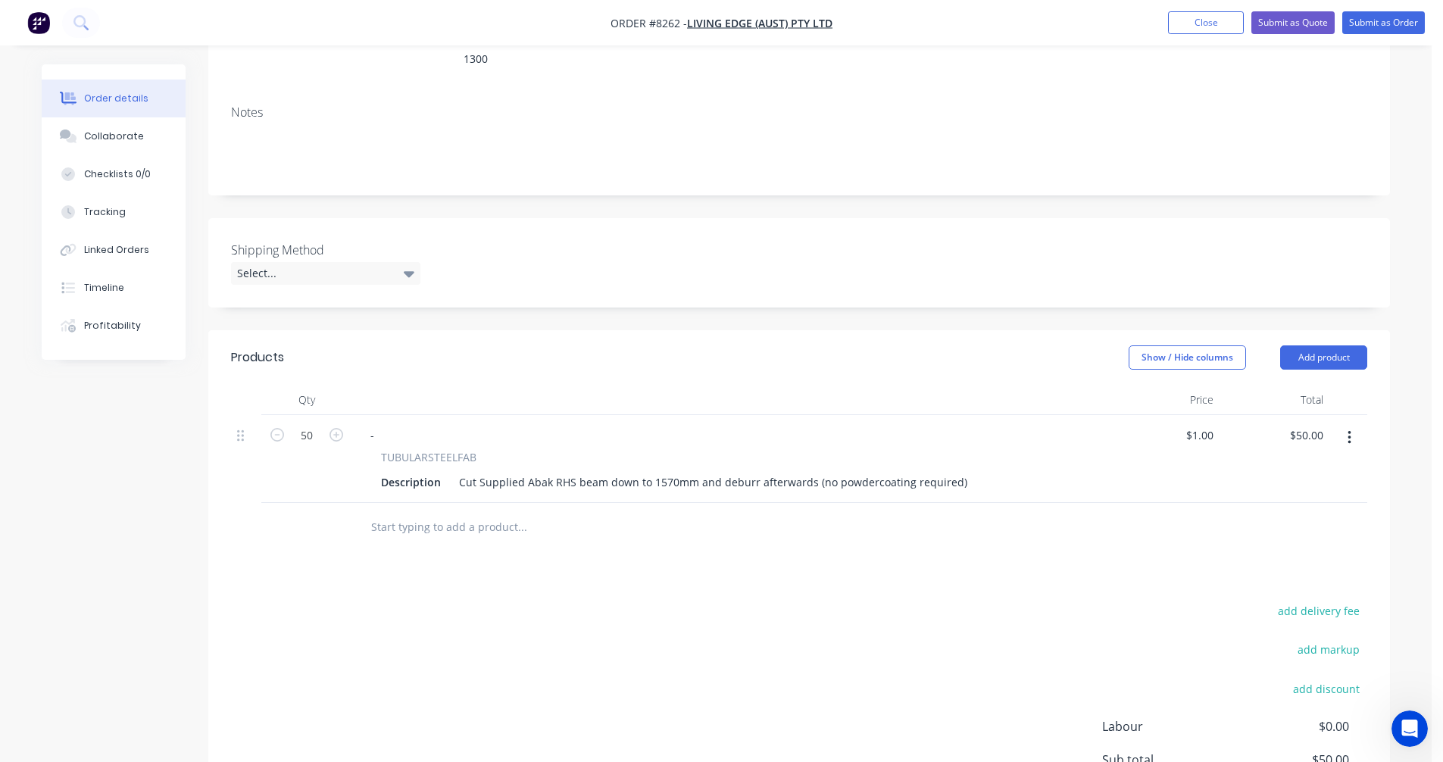
click at [1353, 424] on button "button" at bounding box center [1350, 437] width 36 height 27
click at [1296, 497] on div "Duplicate" at bounding box center [1295, 508] width 117 height 22
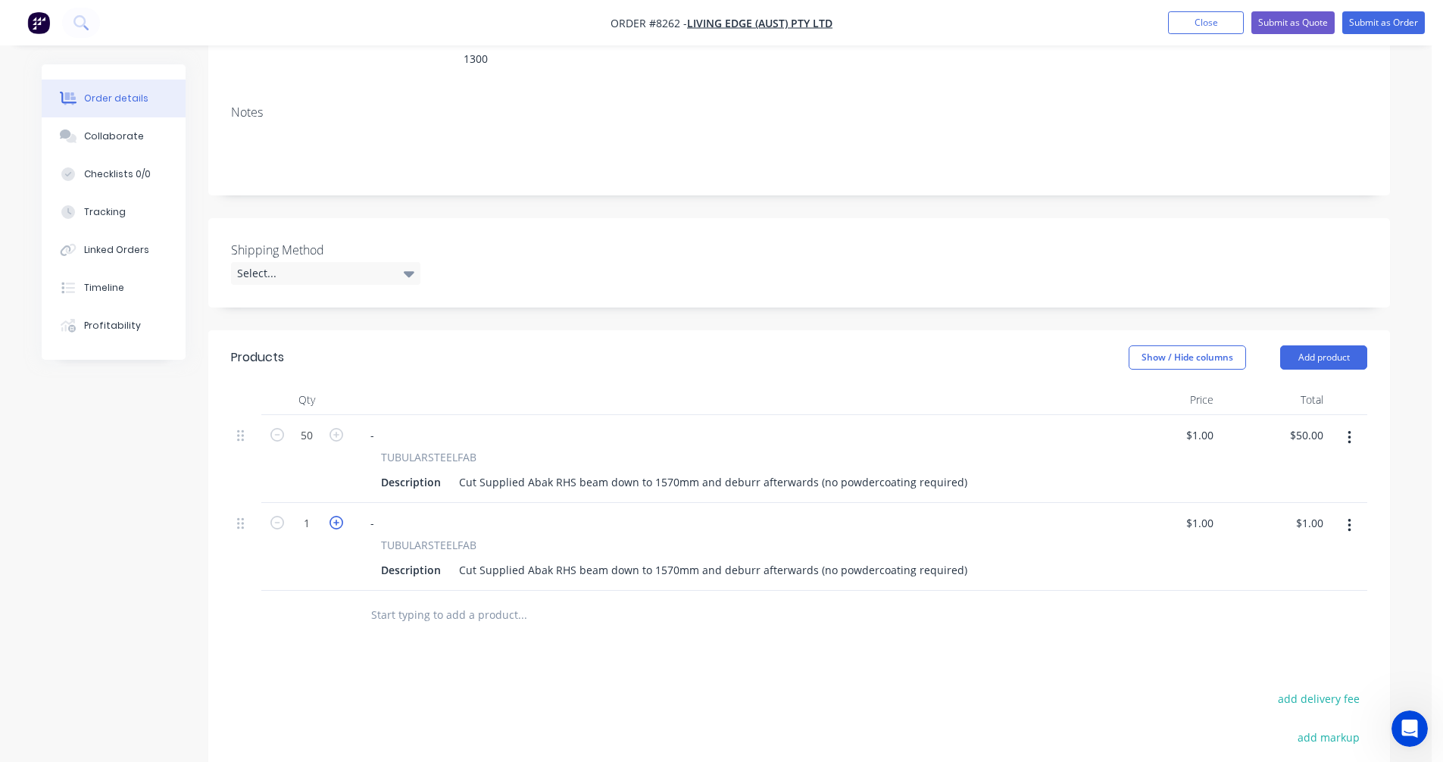
click at [339, 516] on icon "button" at bounding box center [337, 523] width 14 height 14
type input "2"
type input "$2.00"
click at [339, 516] on icon "button" at bounding box center [337, 523] width 14 height 14
type input "3"
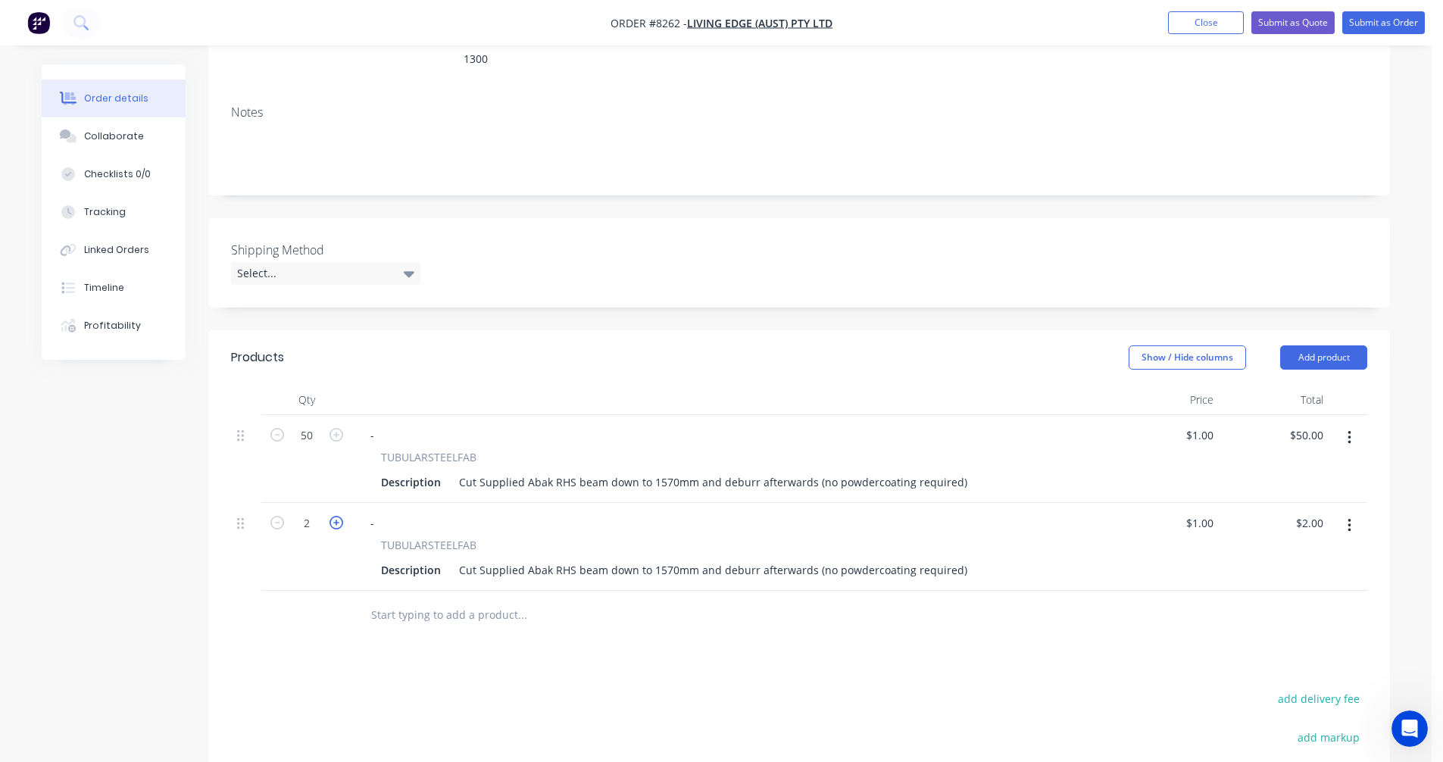
type input "$3.00"
click at [339, 516] on icon "button" at bounding box center [337, 523] width 14 height 14
type input "4"
type input "$4.00"
drag, startPoint x: 661, startPoint y: 549, endPoint x: 670, endPoint y: 548, distance: 8.5
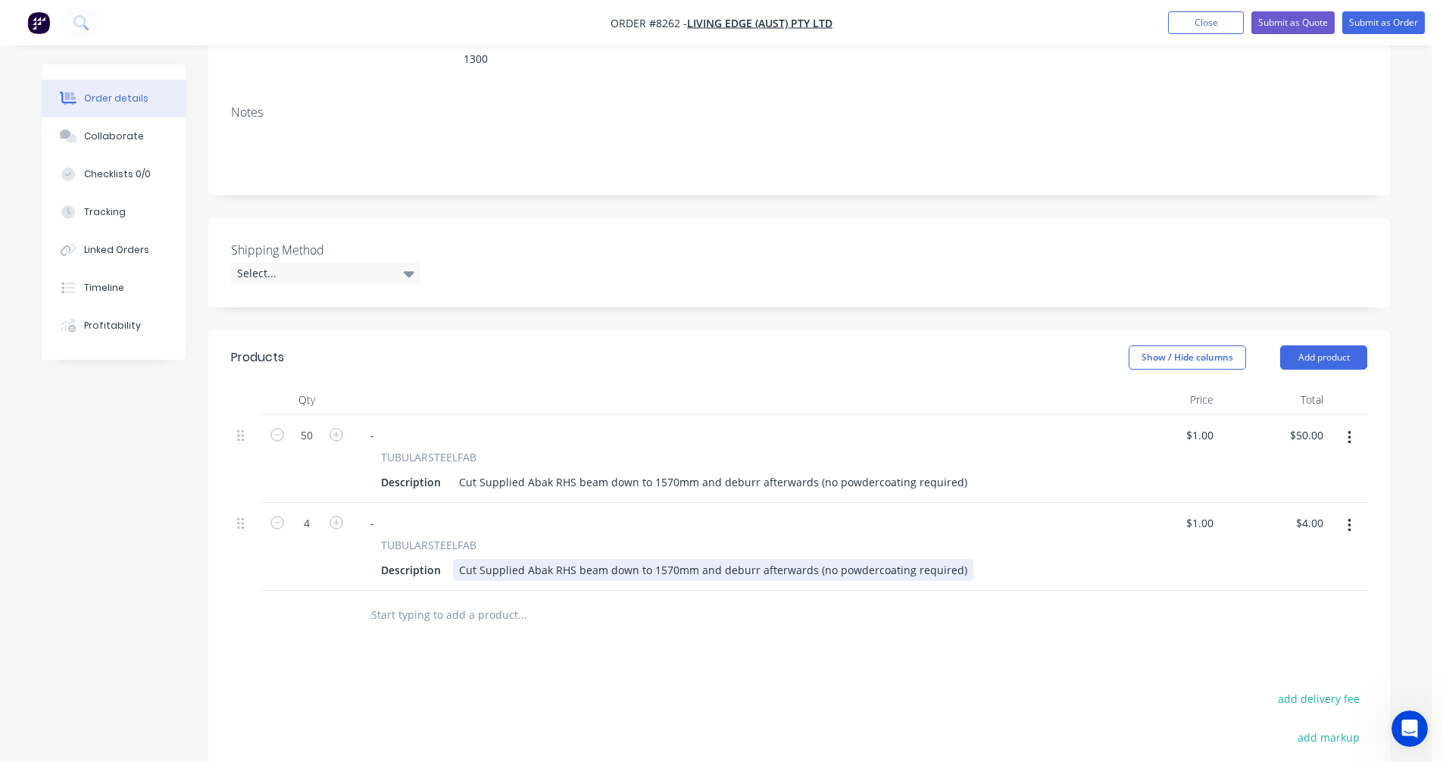
click at [661, 559] on div "Cut Supplied Abak RHS beam down to 1570mm and deburr afterwards (no powdercoati…" at bounding box center [713, 570] width 520 height 22
type input "$1.00"
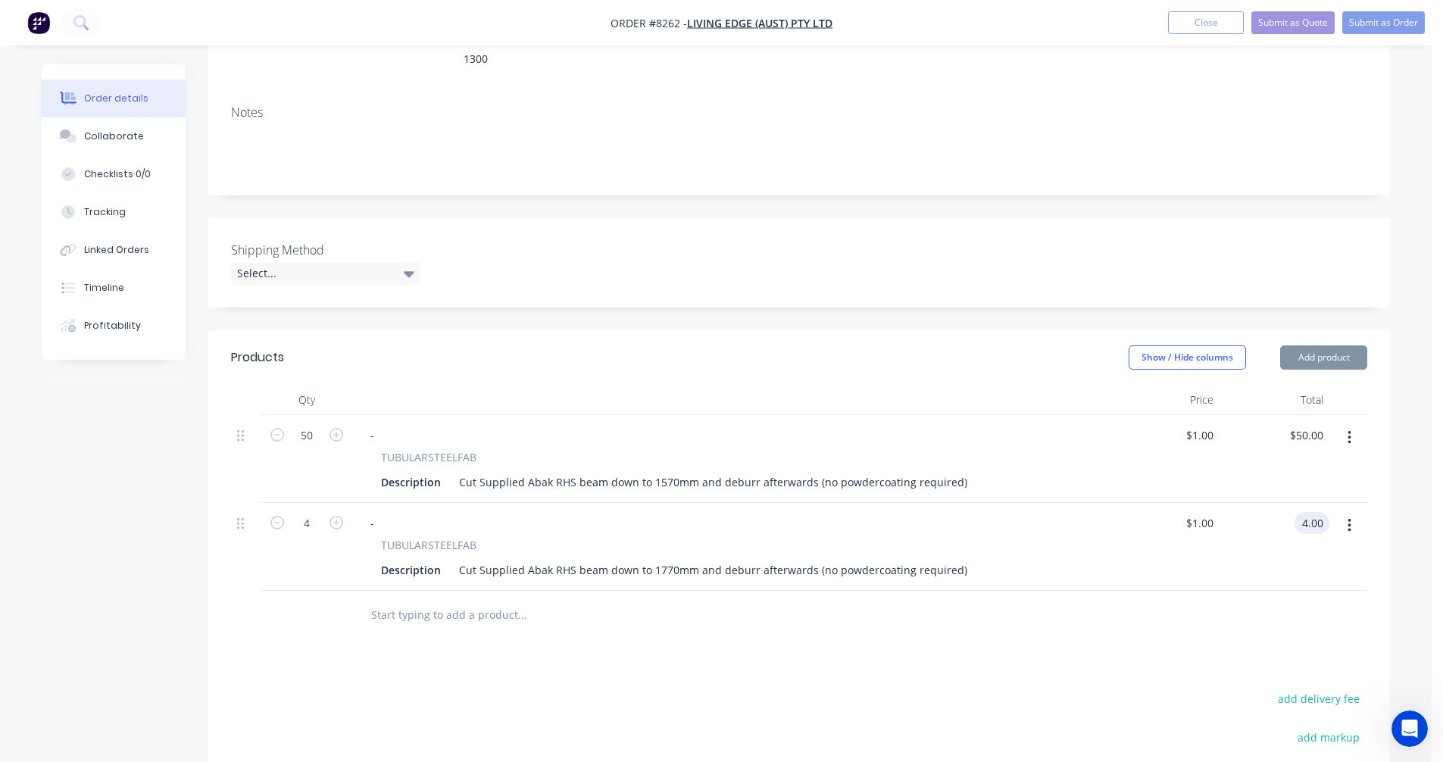
type input "$4.00"
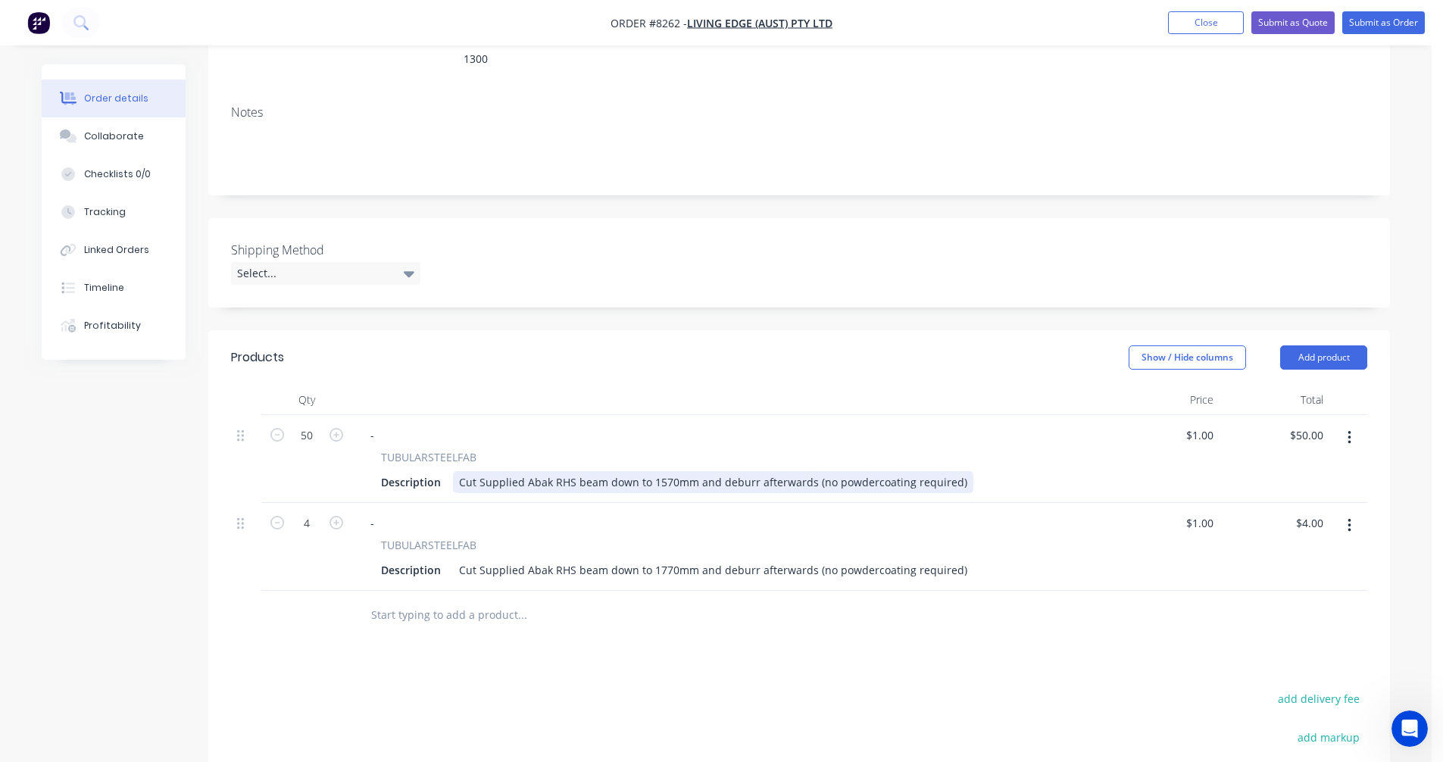
click at [835, 471] on div "Cut Supplied Abak RHS beam down to 1570mm and deburr afterwards (no powdercoati…" at bounding box center [713, 482] width 520 height 22
type input "$14.00"
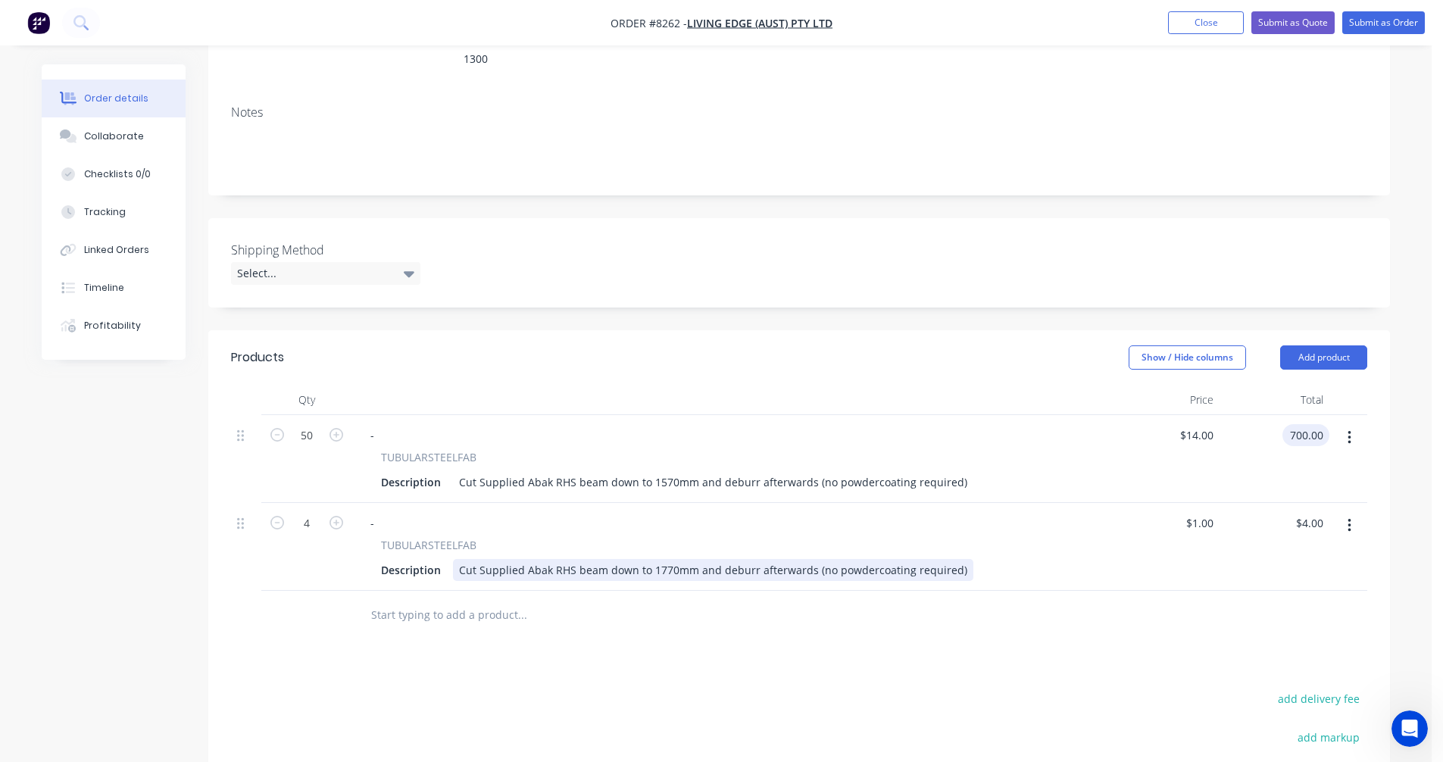
type input "$700.00"
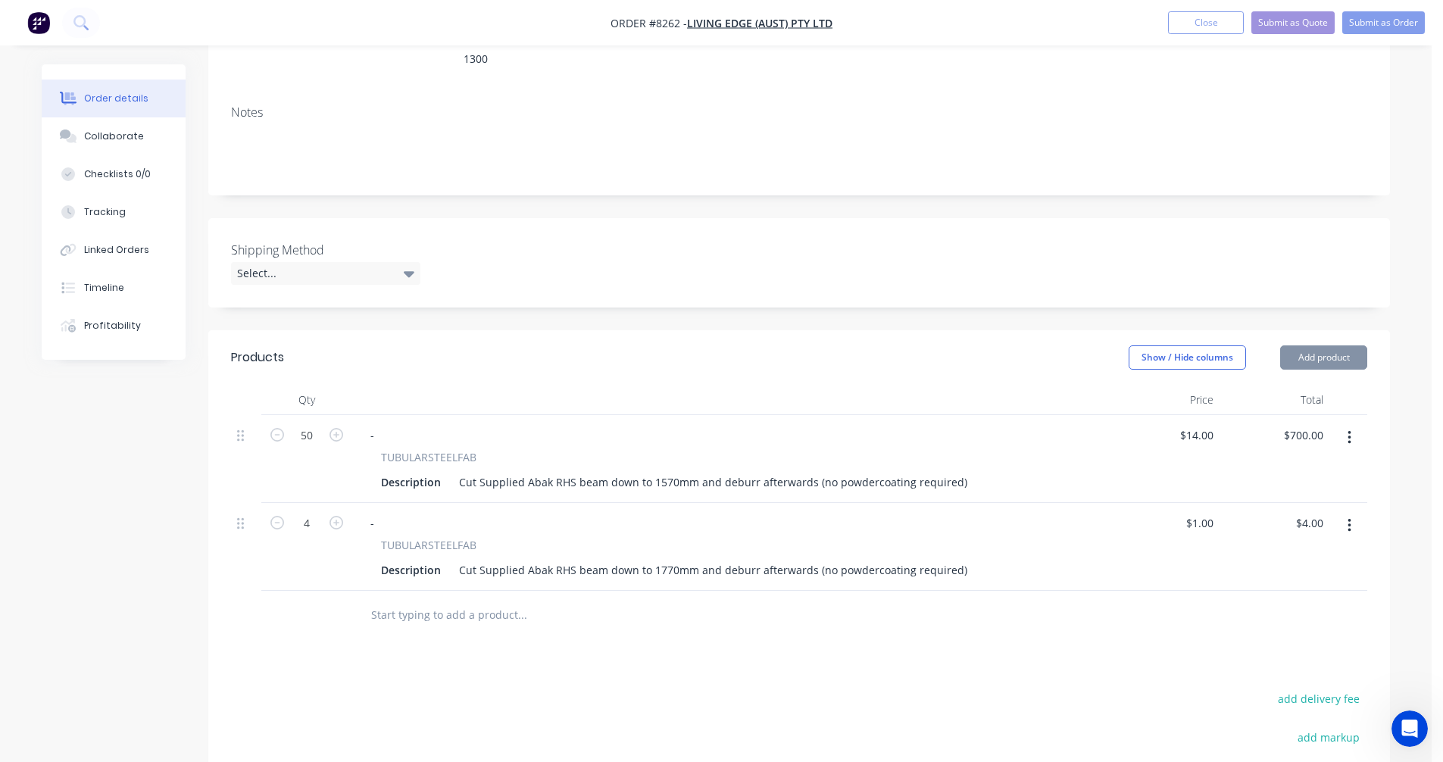
click at [770, 559] on div "Cut Supplied Abak RHS beam down to 1770mm and deburr afterwards (no powdercoati…" at bounding box center [713, 570] width 520 height 22
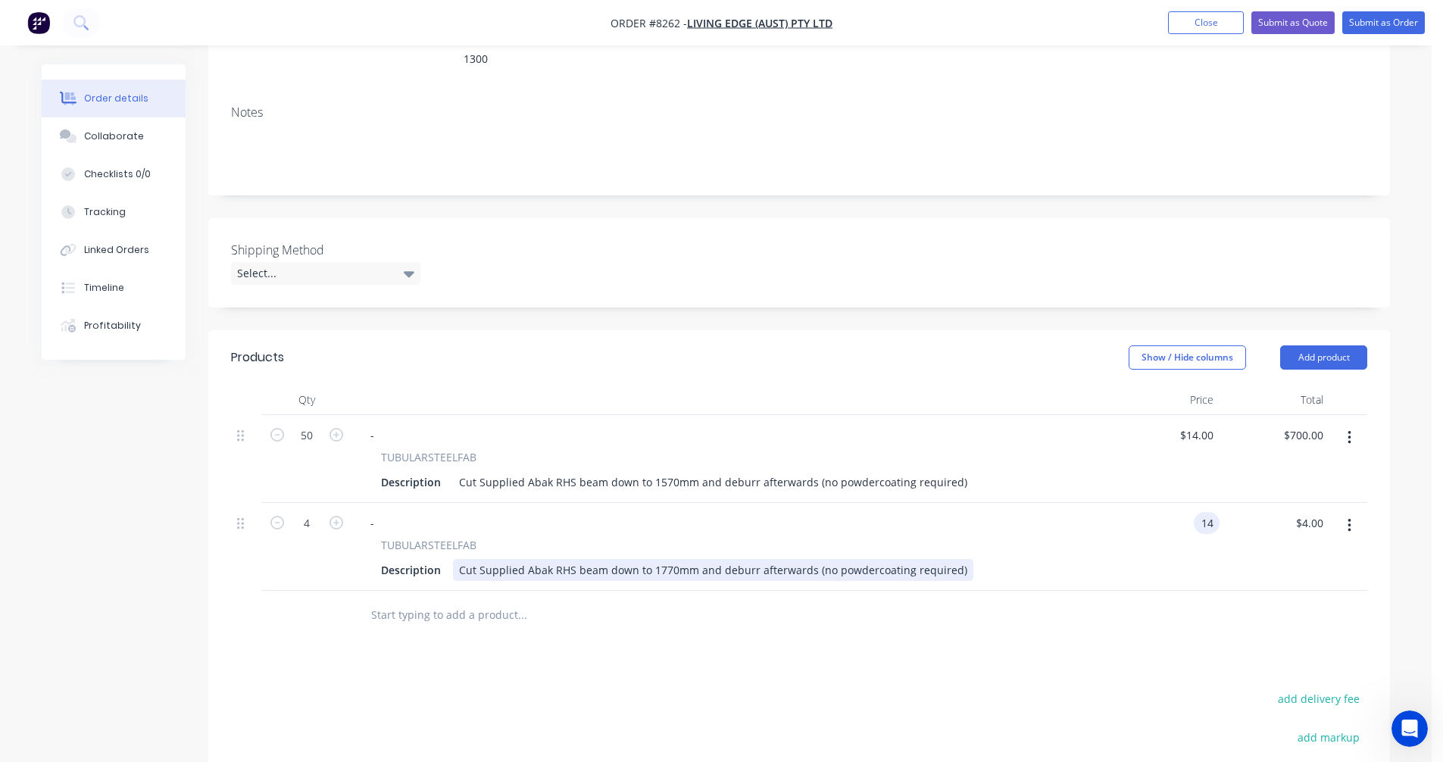
type input "$14.00"
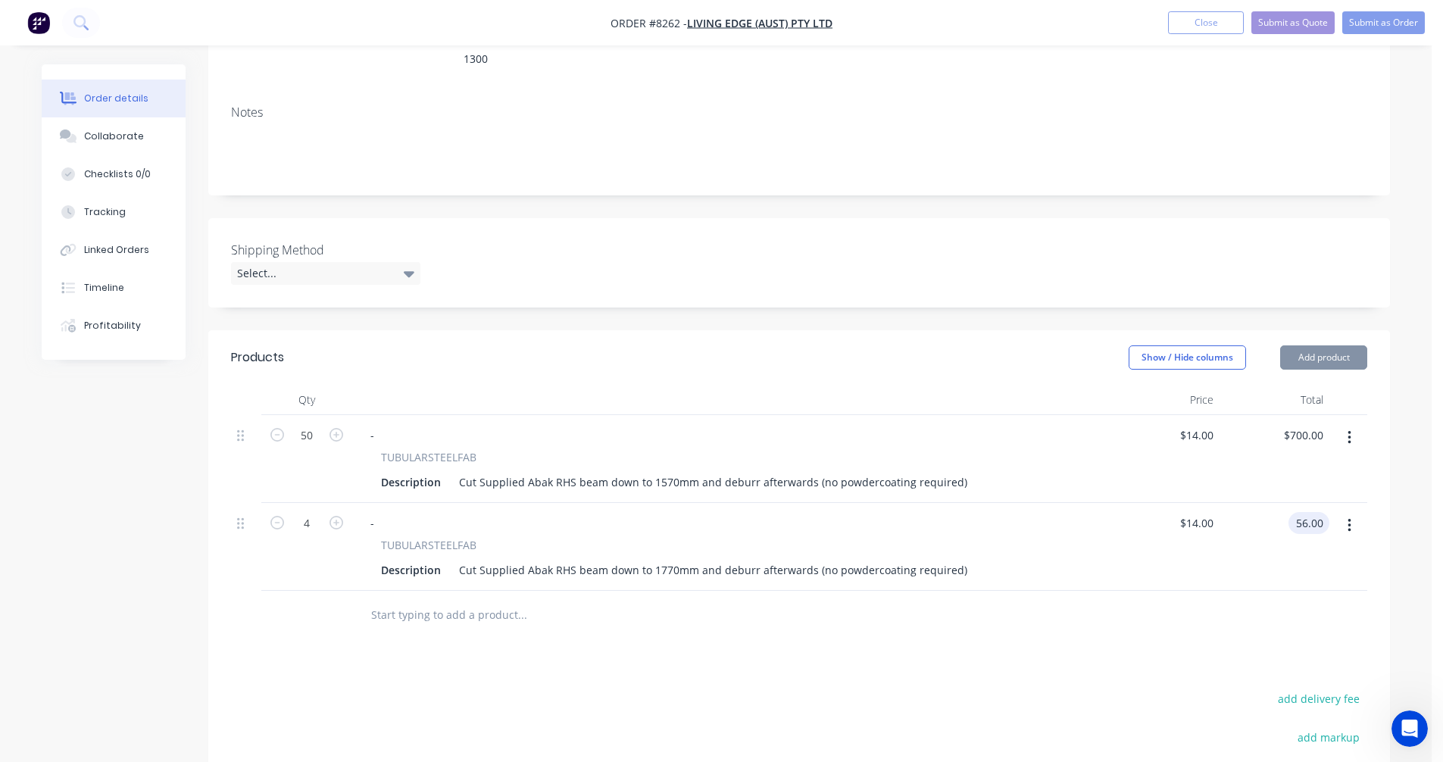
type input "$56.00"
click at [1298, 24] on button "Submit as Quote" at bounding box center [1292, 22] width 83 height 23
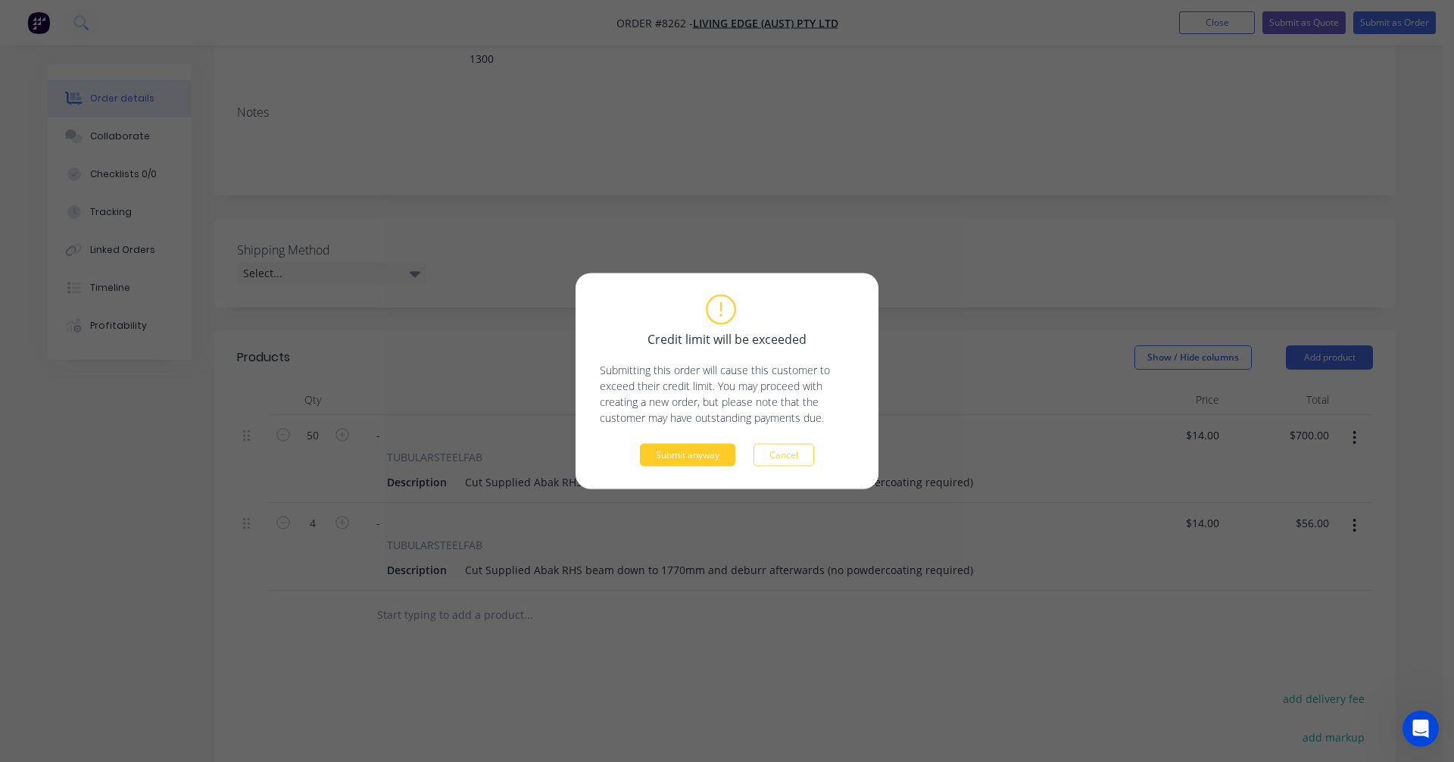
click at [702, 453] on button "Submit anyway" at bounding box center [687, 455] width 95 height 23
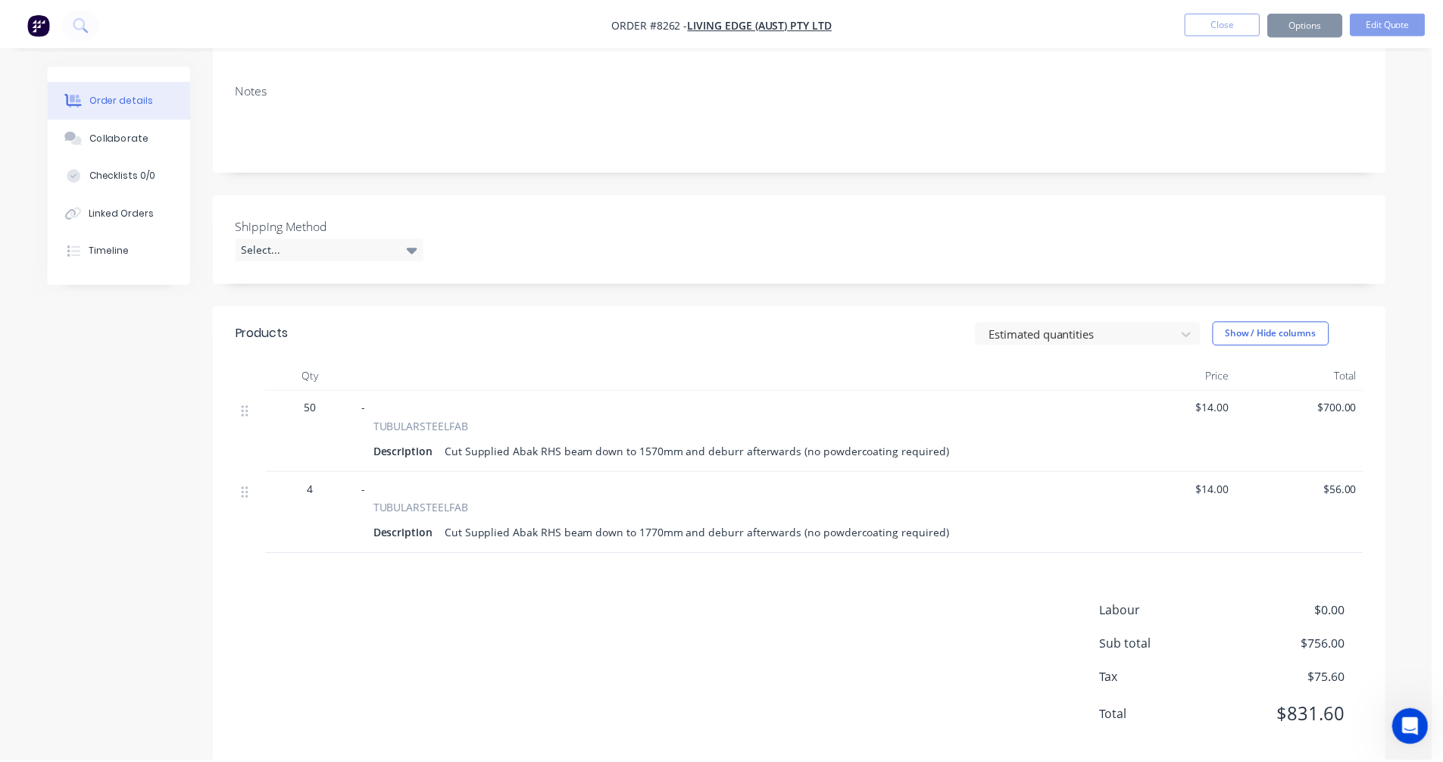
scroll to position [226, 0]
click at [1295, 20] on button "Options" at bounding box center [1304, 23] width 76 height 24
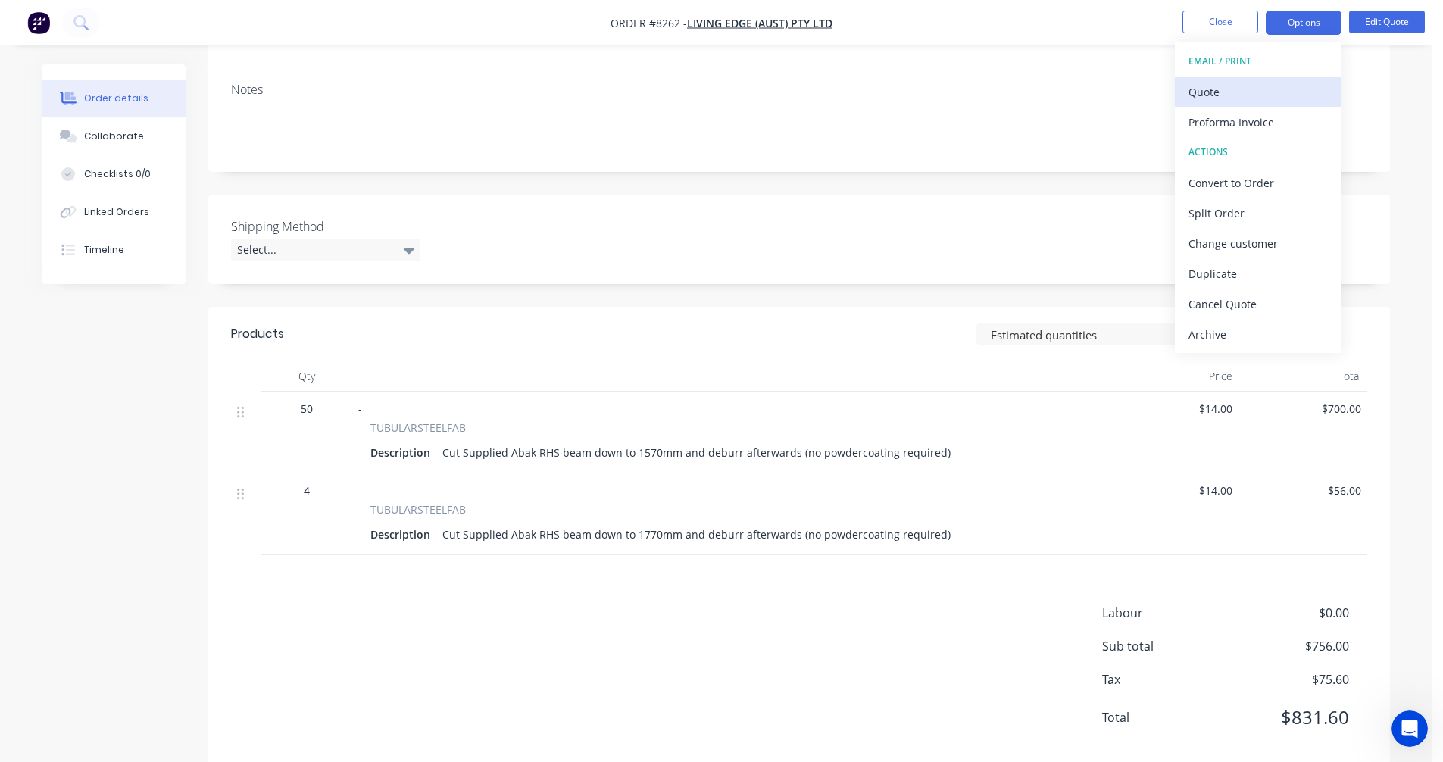
click at [1229, 89] on div "Quote" at bounding box center [1257, 92] width 139 height 22
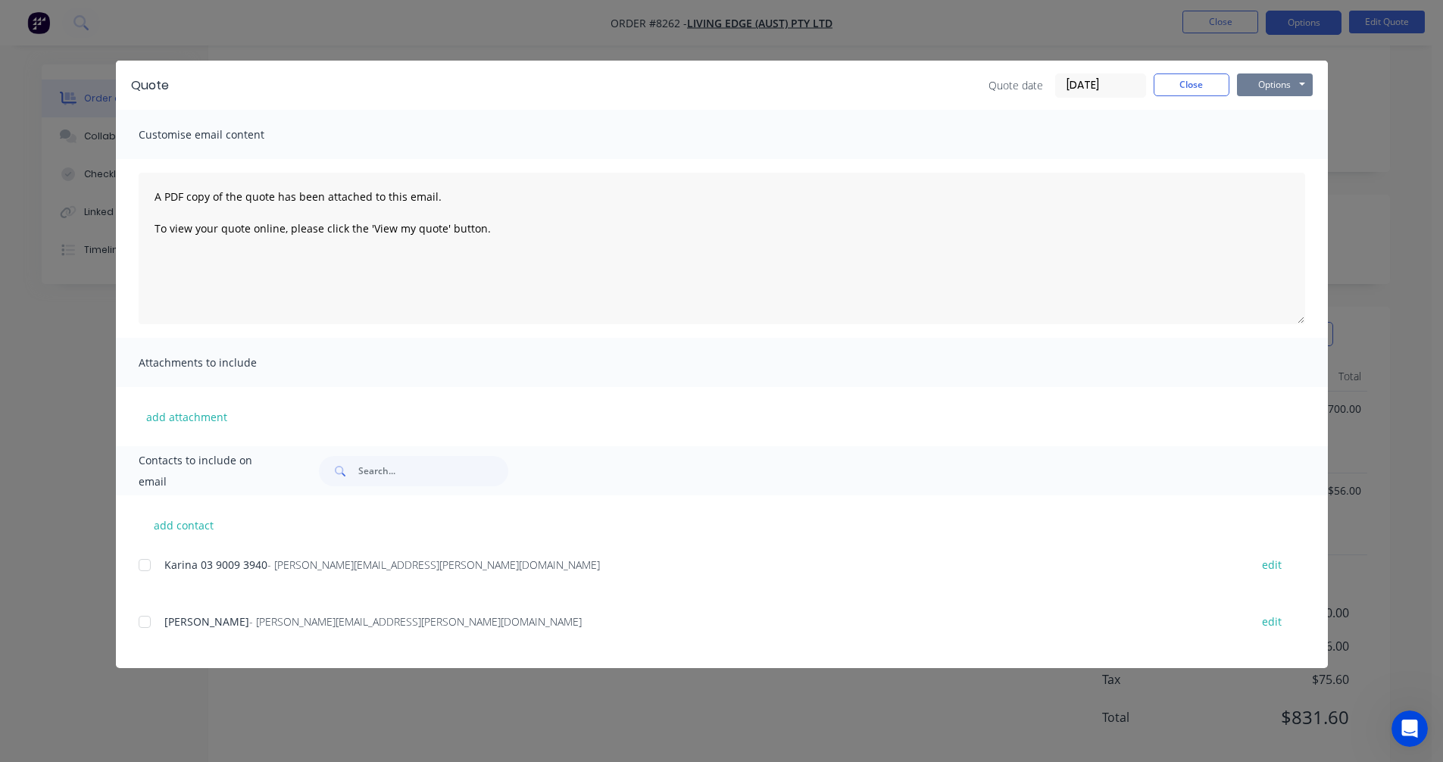
click at [1295, 78] on button "Options" at bounding box center [1275, 84] width 76 height 23
click at [1273, 112] on button "Preview" at bounding box center [1285, 111] width 97 height 25
click at [1179, 85] on button "Close" at bounding box center [1192, 84] width 76 height 23
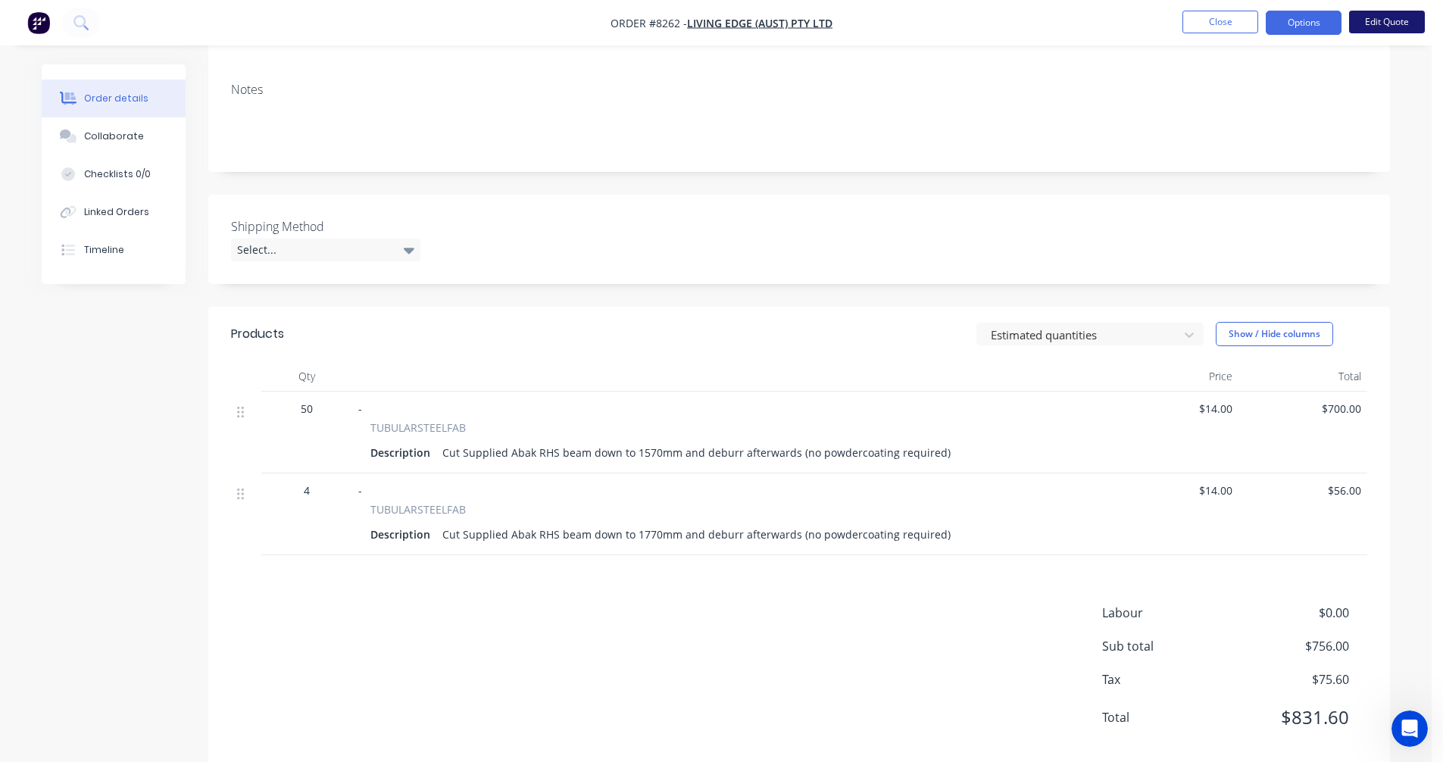
click at [1392, 21] on button "Edit Quote" at bounding box center [1387, 22] width 76 height 23
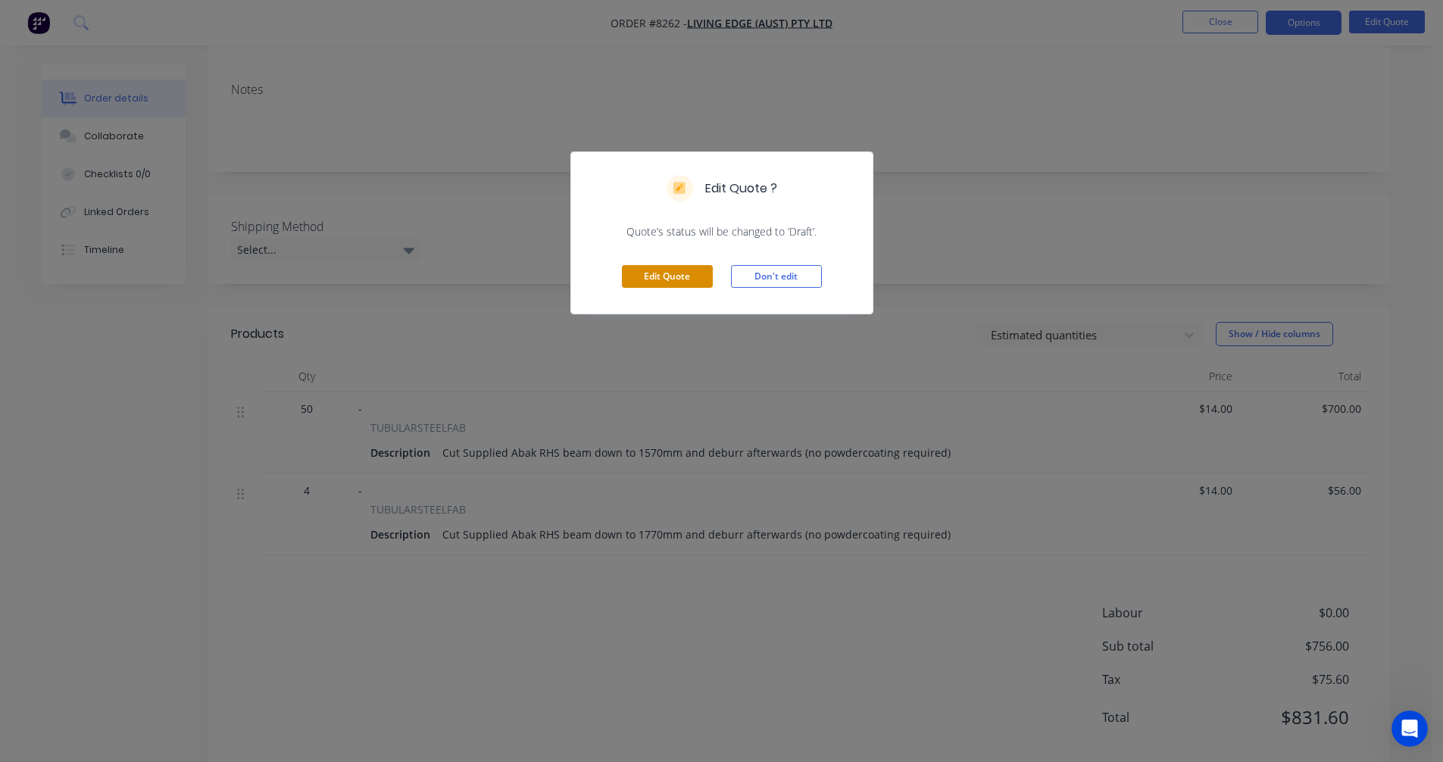
click at [695, 276] on button "Edit Quote" at bounding box center [667, 276] width 91 height 23
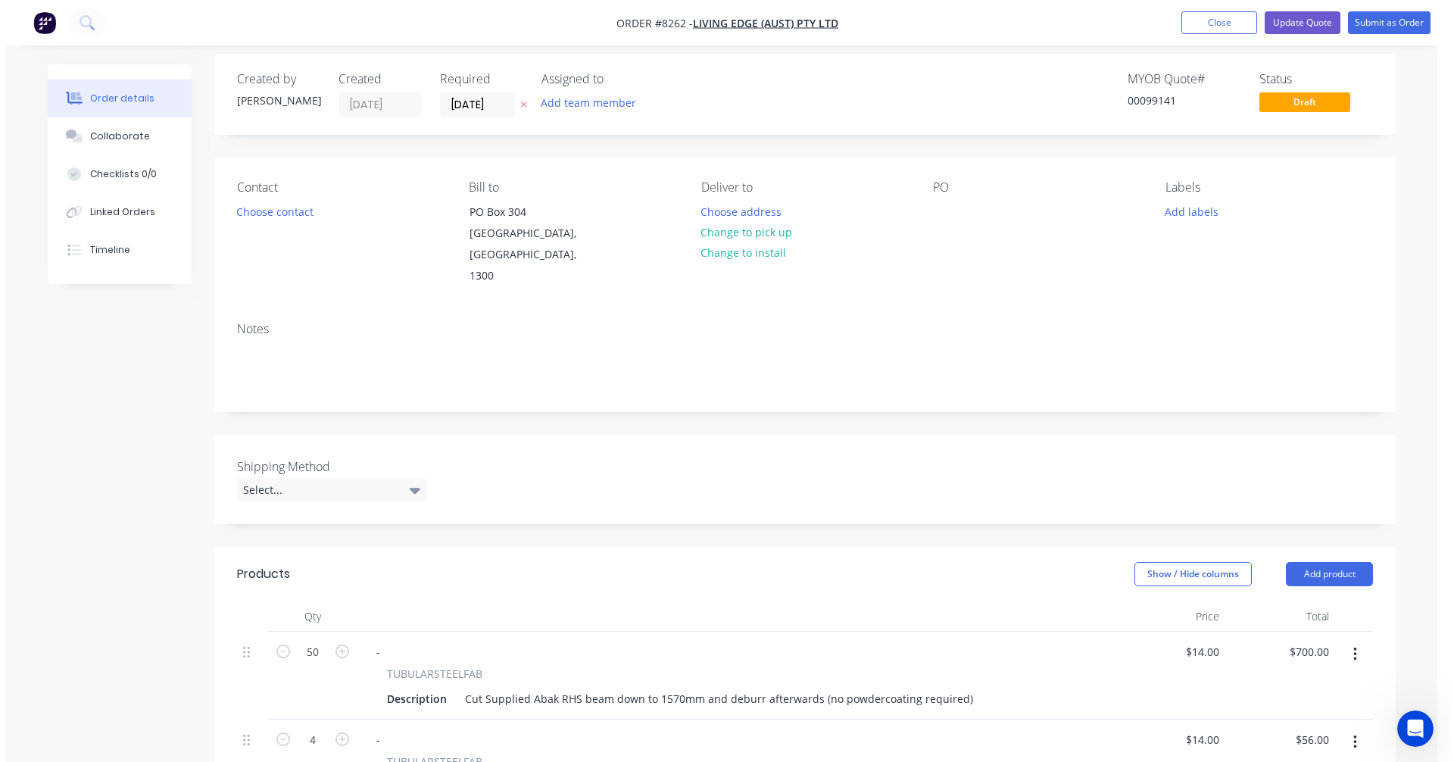
scroll to position [227, 0]
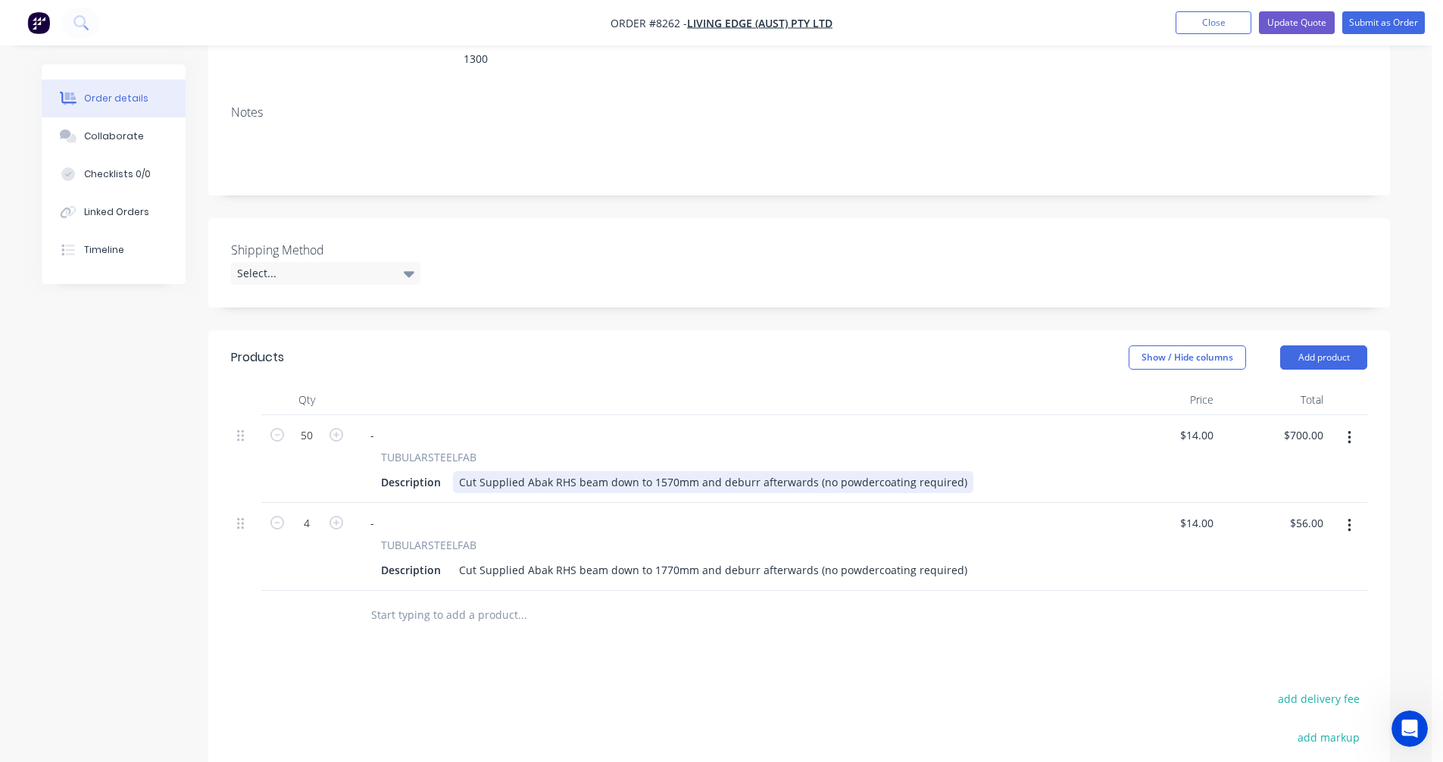
click at [675, 471] on div "Cut Supplied Abak RHS beam down to 1570mm and deburr afterwards (no powdercoati…" at bounding box center [713, 482] width 520 height 22
type input "$11.00"
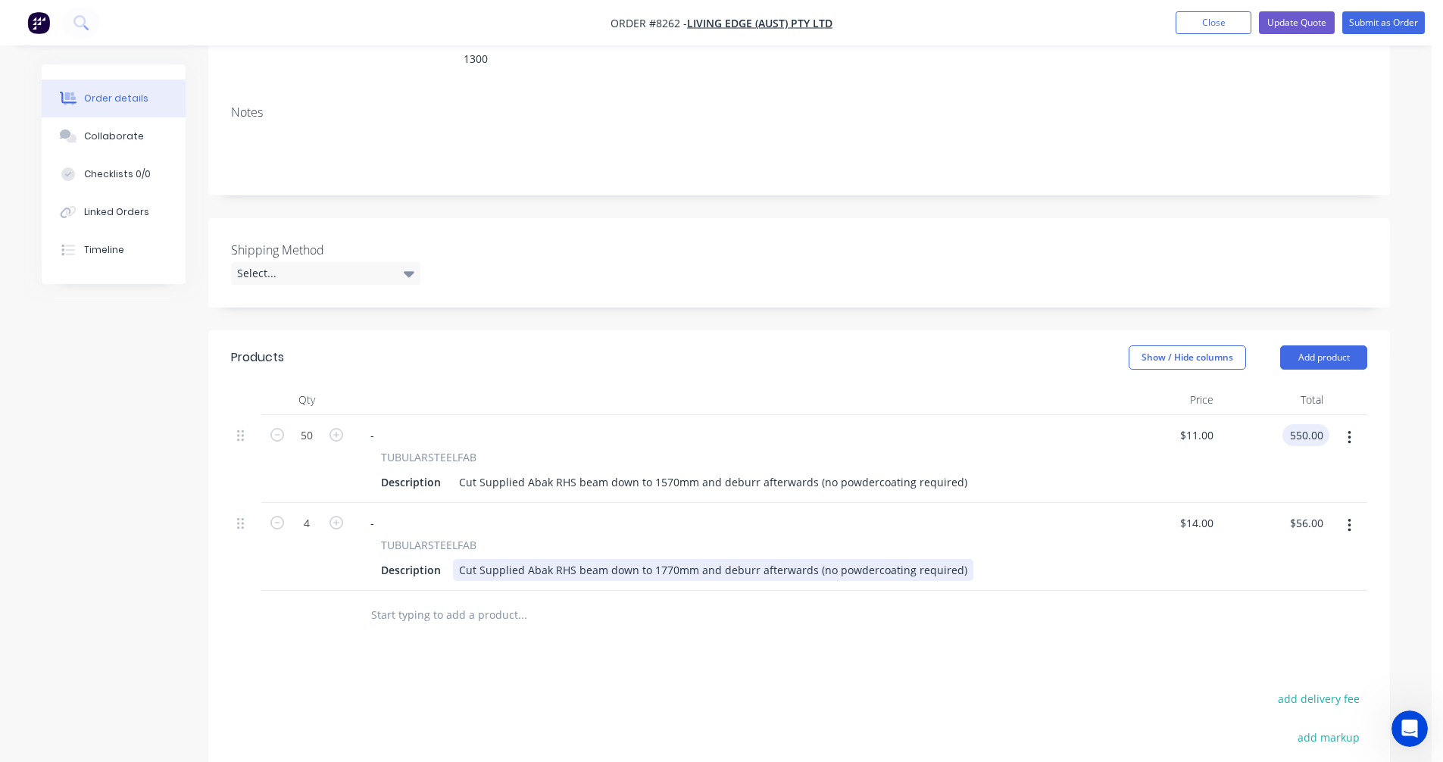
type input "$550.00"
click at [686, 559] on div "Cut Supplied Abak RHS beam down to 1770mm and deburr afterwards (no powdercoati…" at bounding box center [713, 570] width 520 height 22
click at [688, 559] on div "Cut Supplied Abak RHS beam down to 1770mm and deburr afterwards (no powdercoati…" at bounding box center [713, 570] width 520 height 22
type input "$11.00"
type input "$44.00"
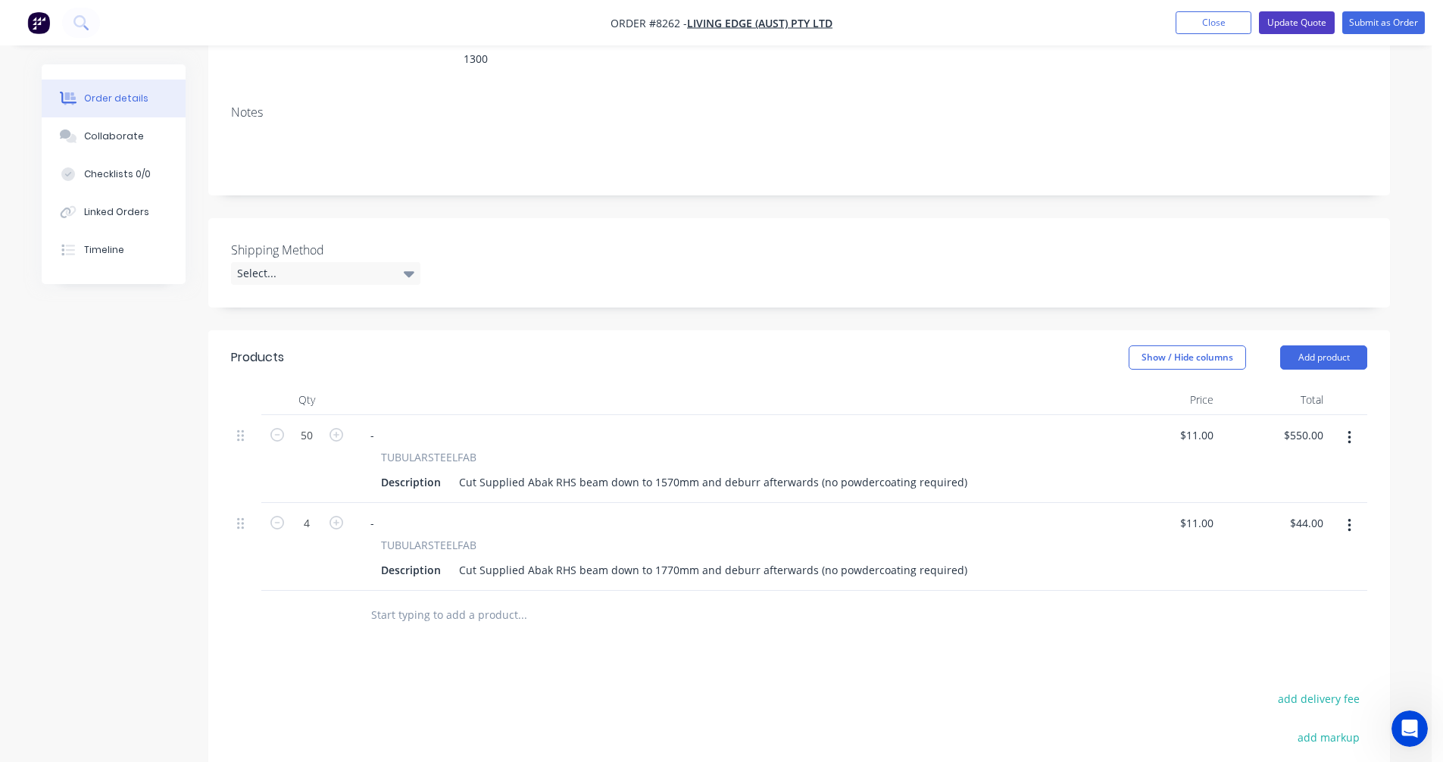
click at [1301, 17] on button "Update Quote" at bounding box center [1297, 22] width 76 height 23
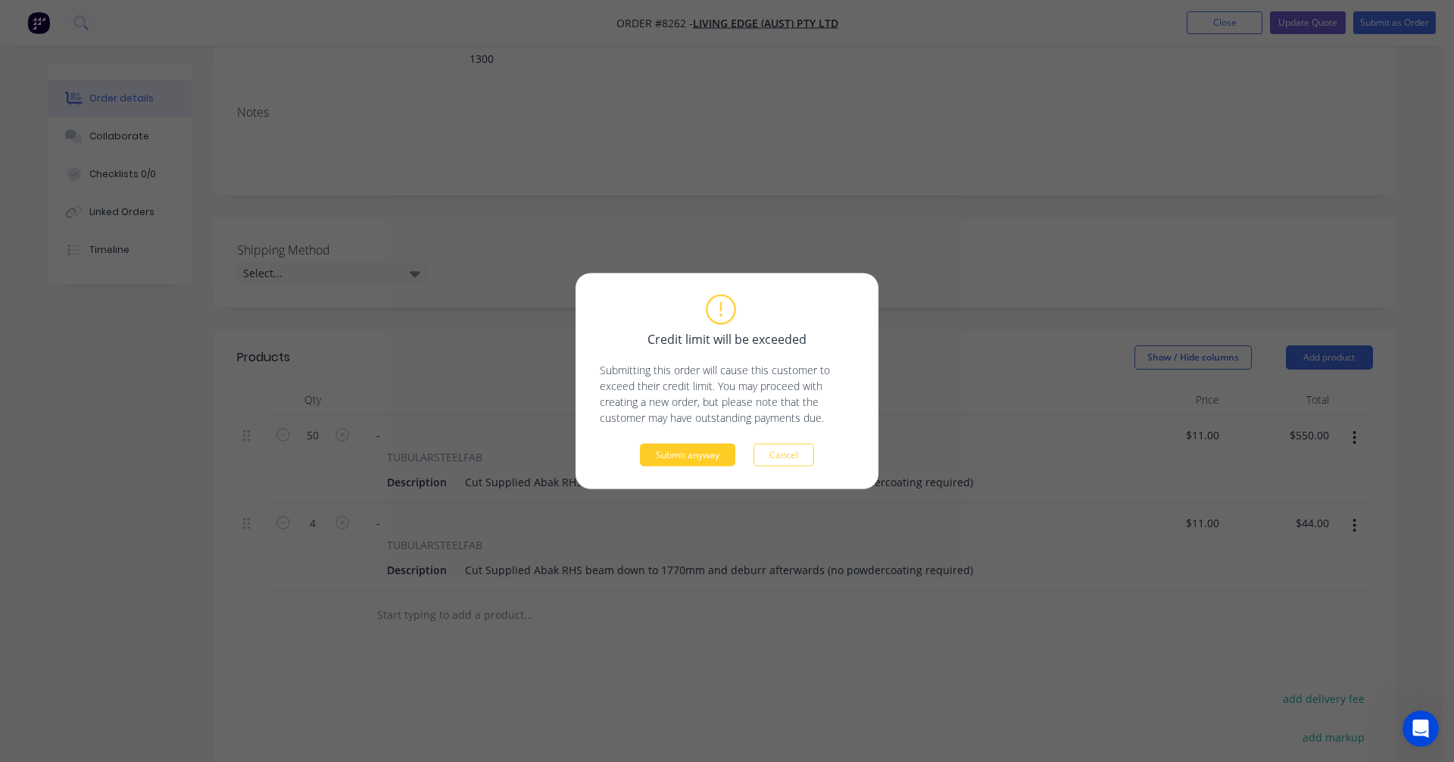
click at [695, 454] on button "Submit anyway" at bounding box center [687, 455] width 95 height 23
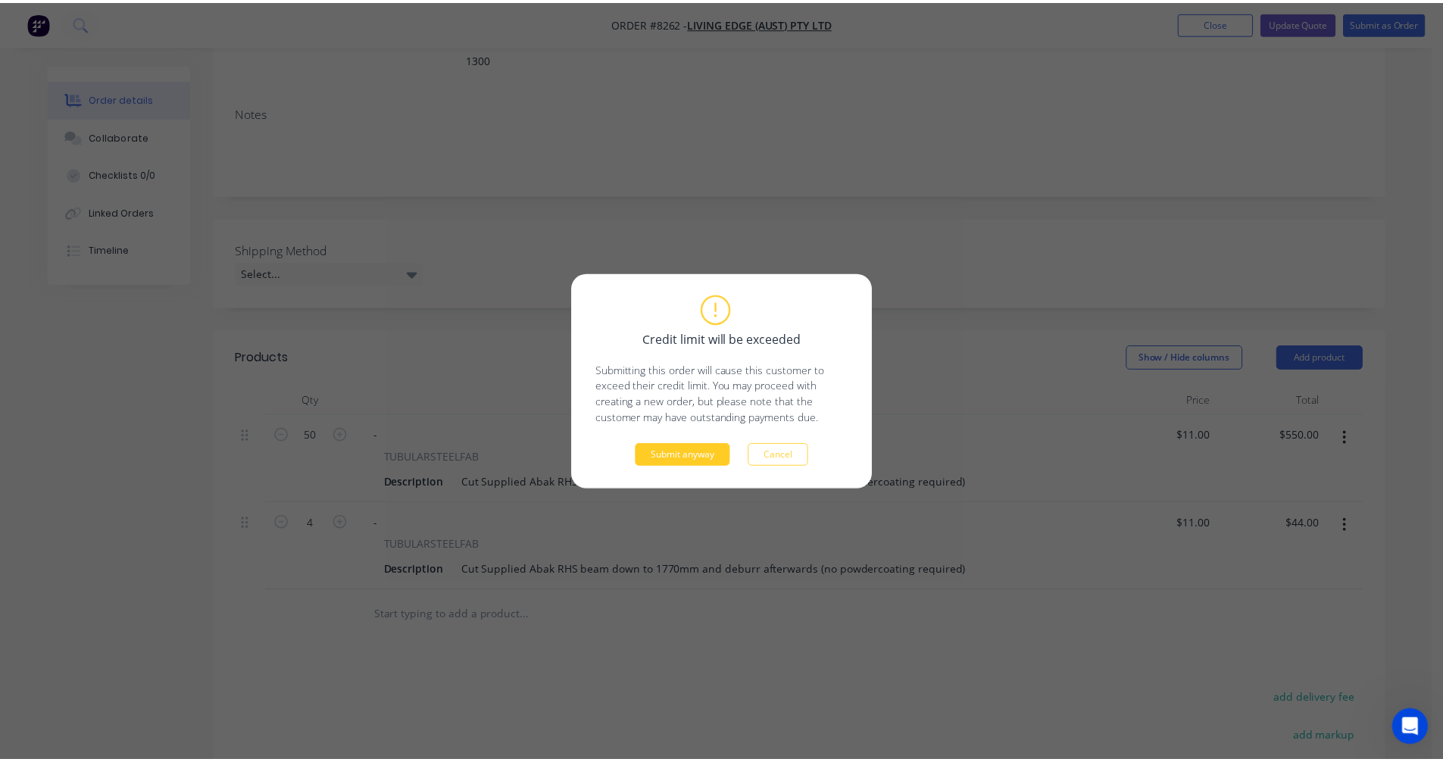
scroll to position [226, 0]
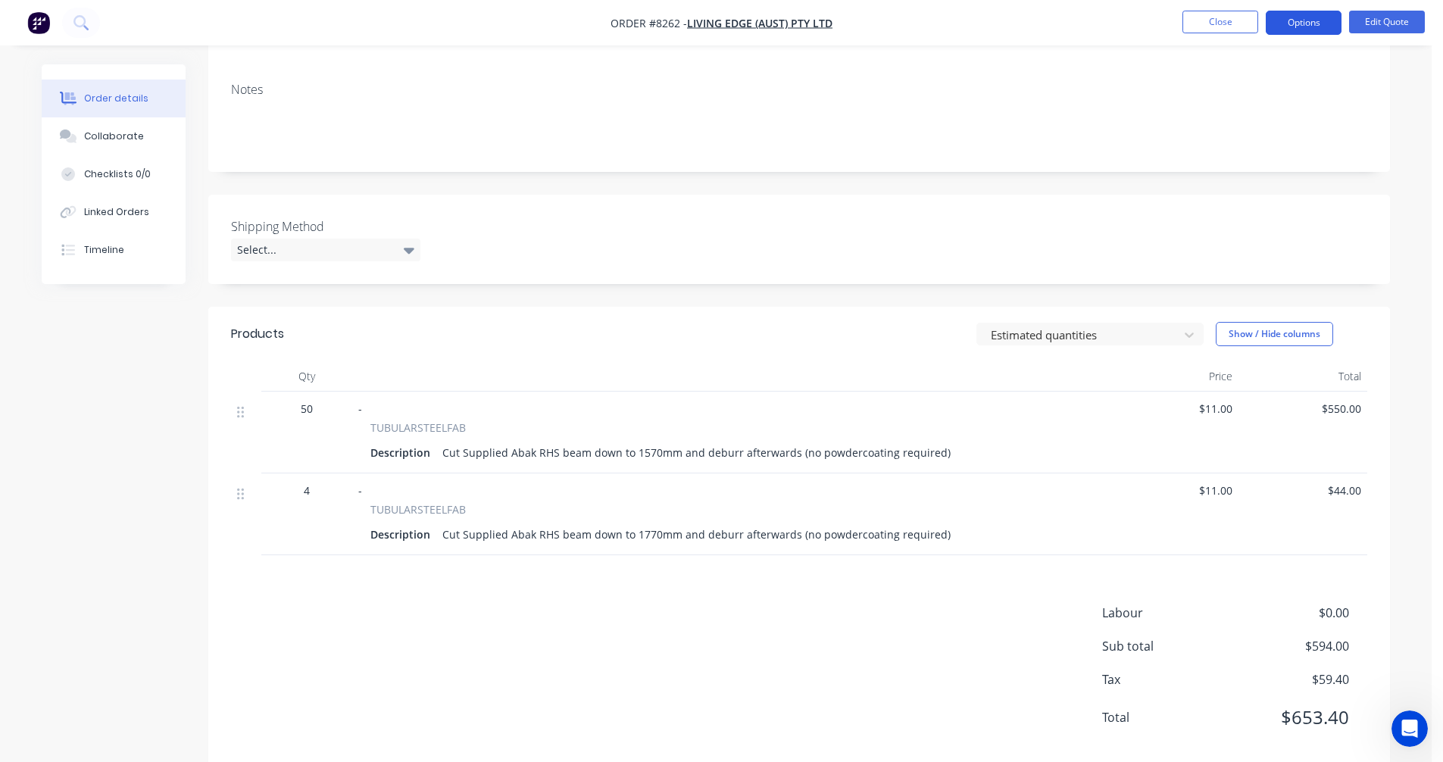
click at [1295, 24] on button "Options" at bounding box center [1304, 23] width 76 height 24
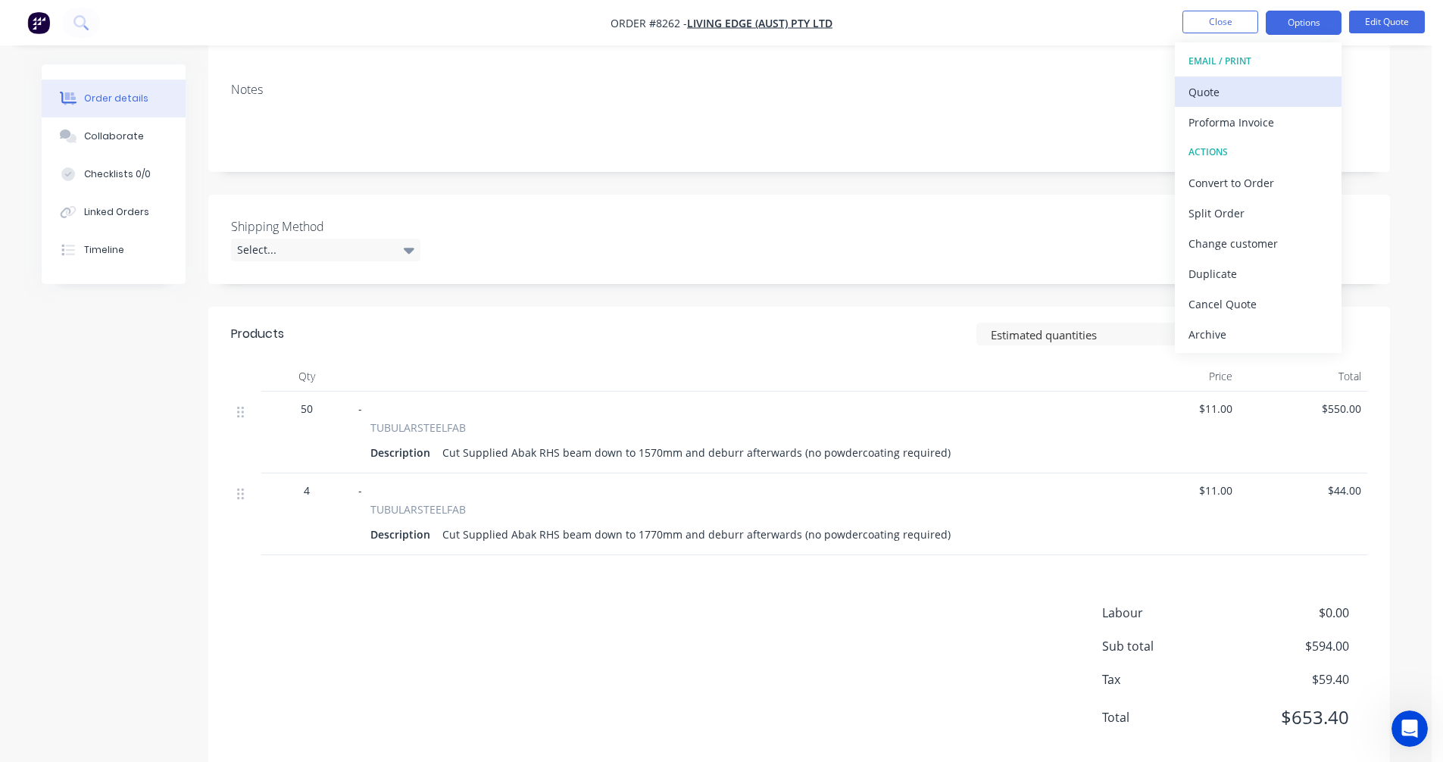
click at [1220, 96] on div "Quote" at bounding box center [1257, 92] width 139 height 22
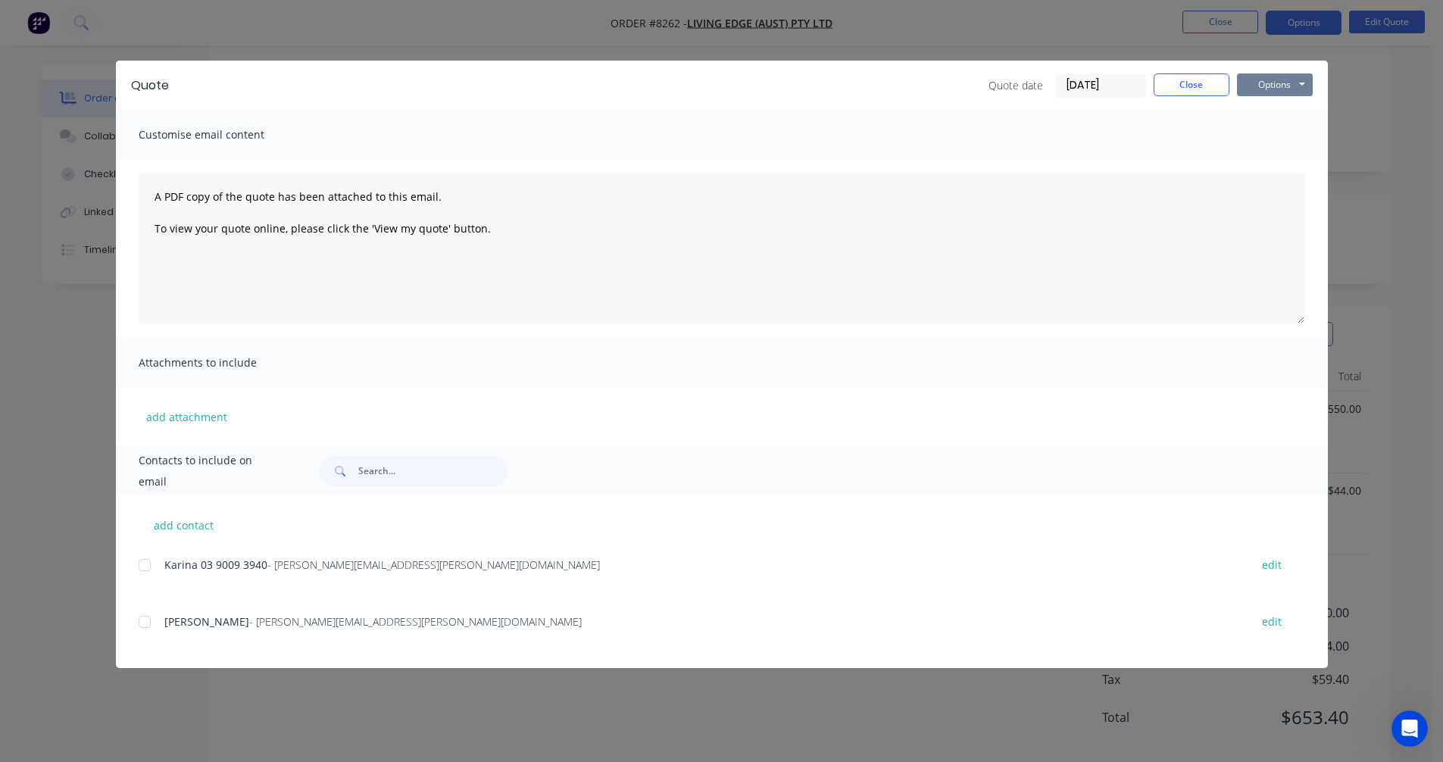
click at [1273, 83] on button "Options" at bounding box center [1275, 84] width 76 height 23
click at [1280, 111] on button "Preview" at bounding box center [1285, 111] width 97 height 25
click at [1170, 84] on button "Close" at bounding box center [1192, 84] width 76 height 23
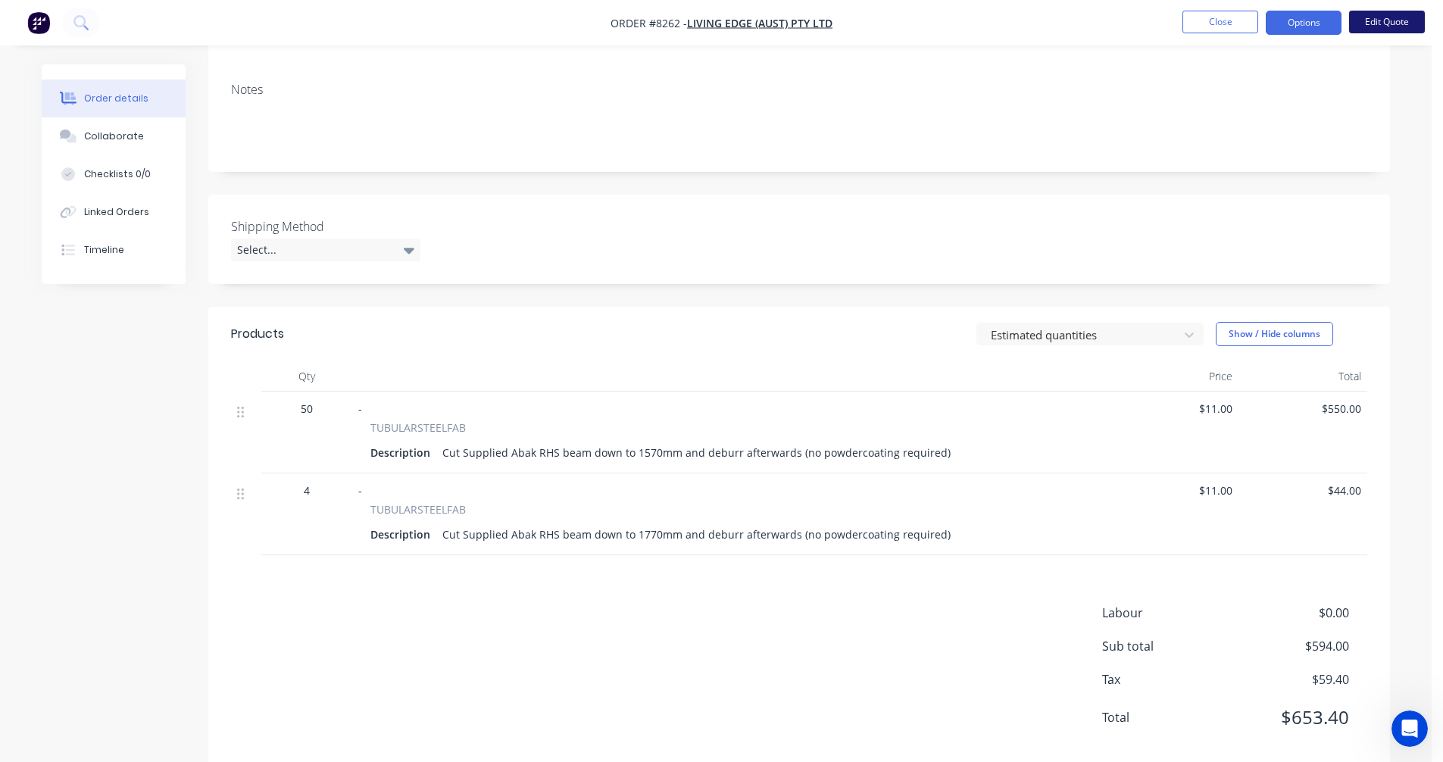
click at [1391, 26] on button "Edit Quote" at bounding box center [1387, 22] width 76 height 23
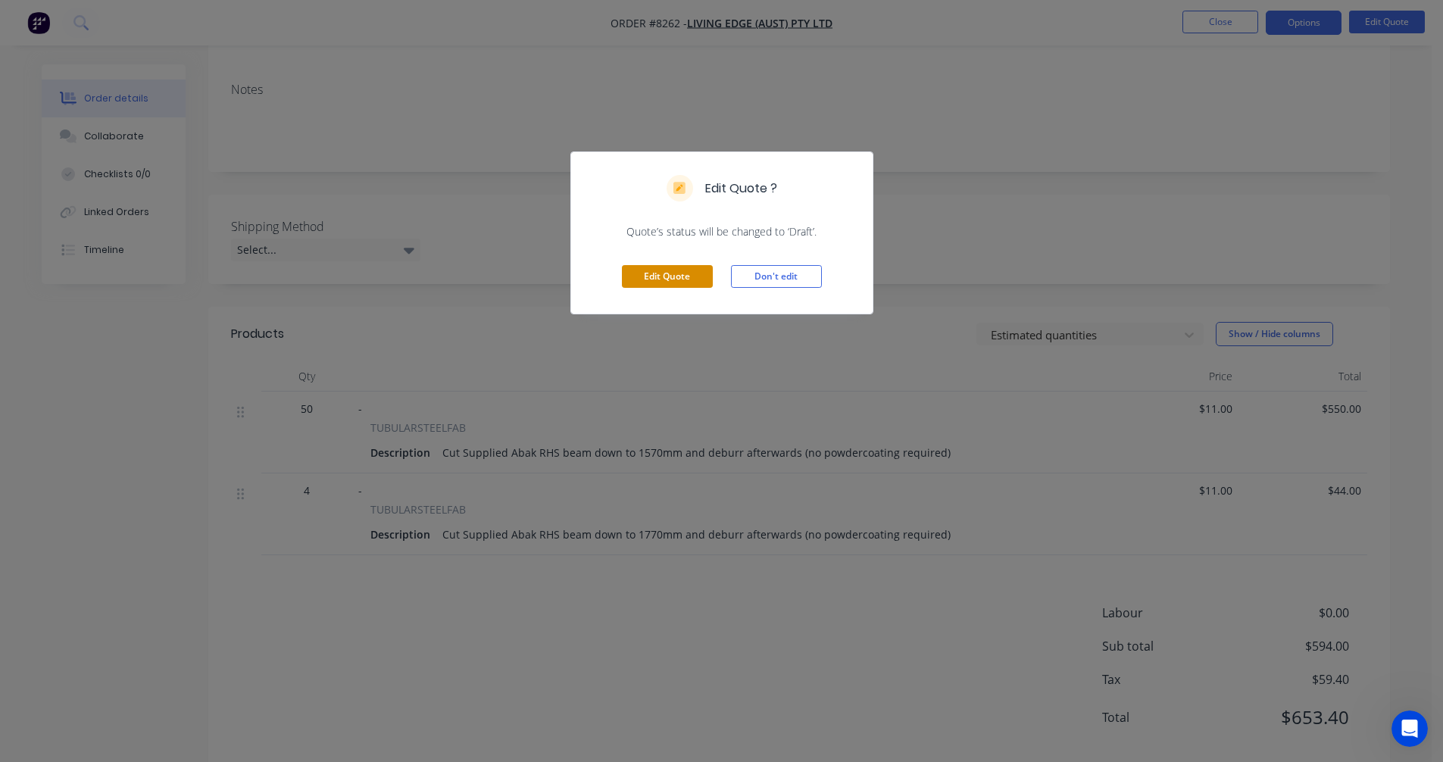
click at [664, 280] on button "Edit Quote" at bounding box center [667, 276] width 91 height 23
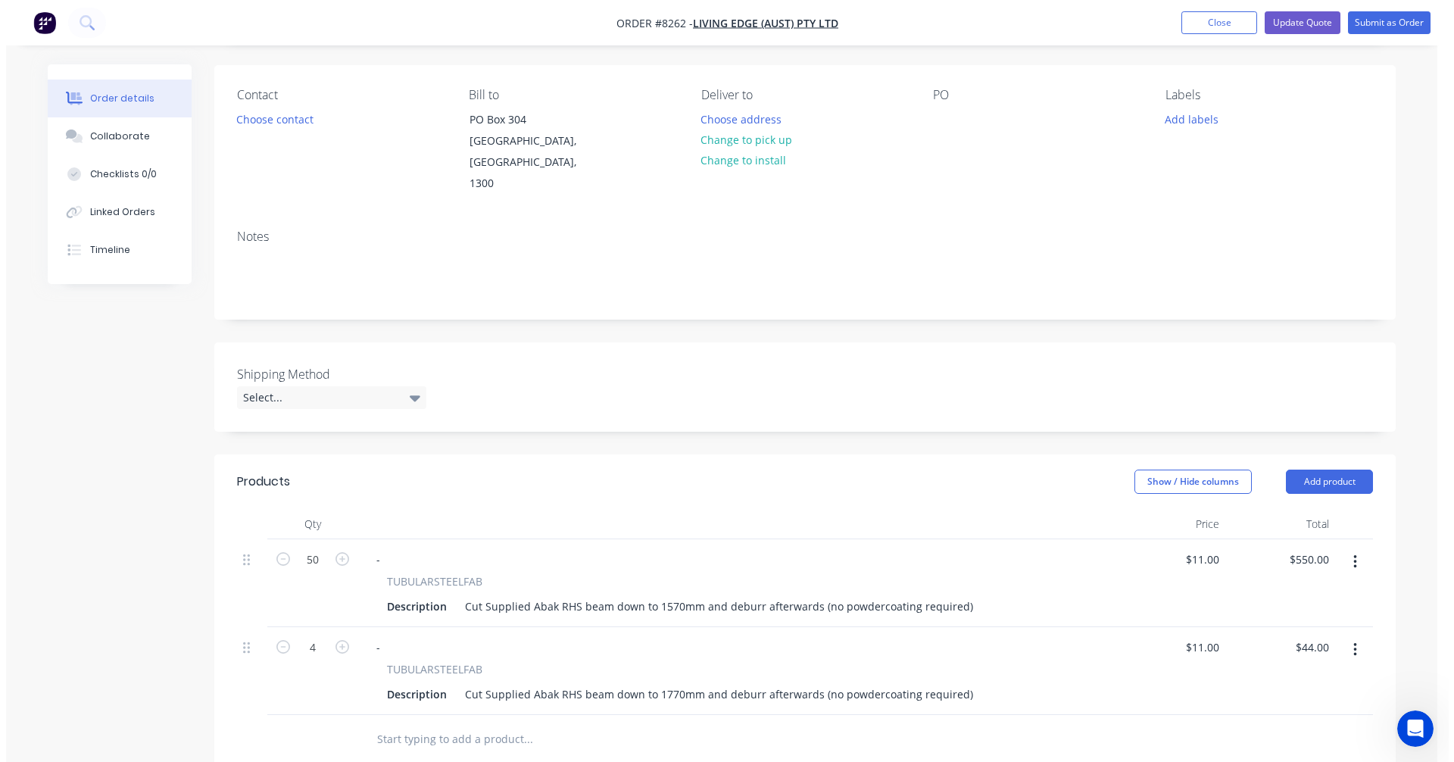
scroll to position [303, 0]
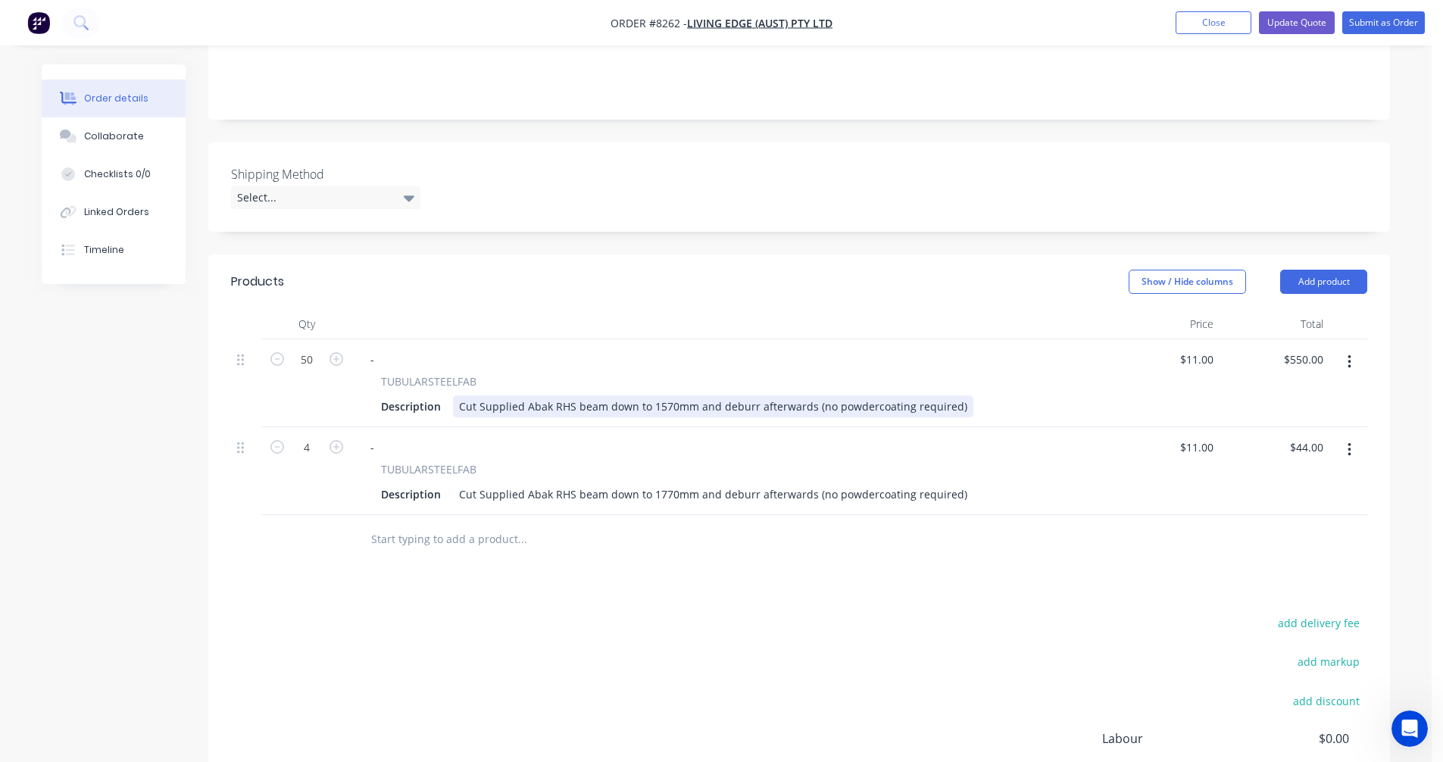
click at [895, 395] on div "Cut Supplied Abak RHS beam down to 1570mm and deburr afterwards (no powdercoati…" at bounding box center [713, 406] width 520 height 22
type input "$14.00"
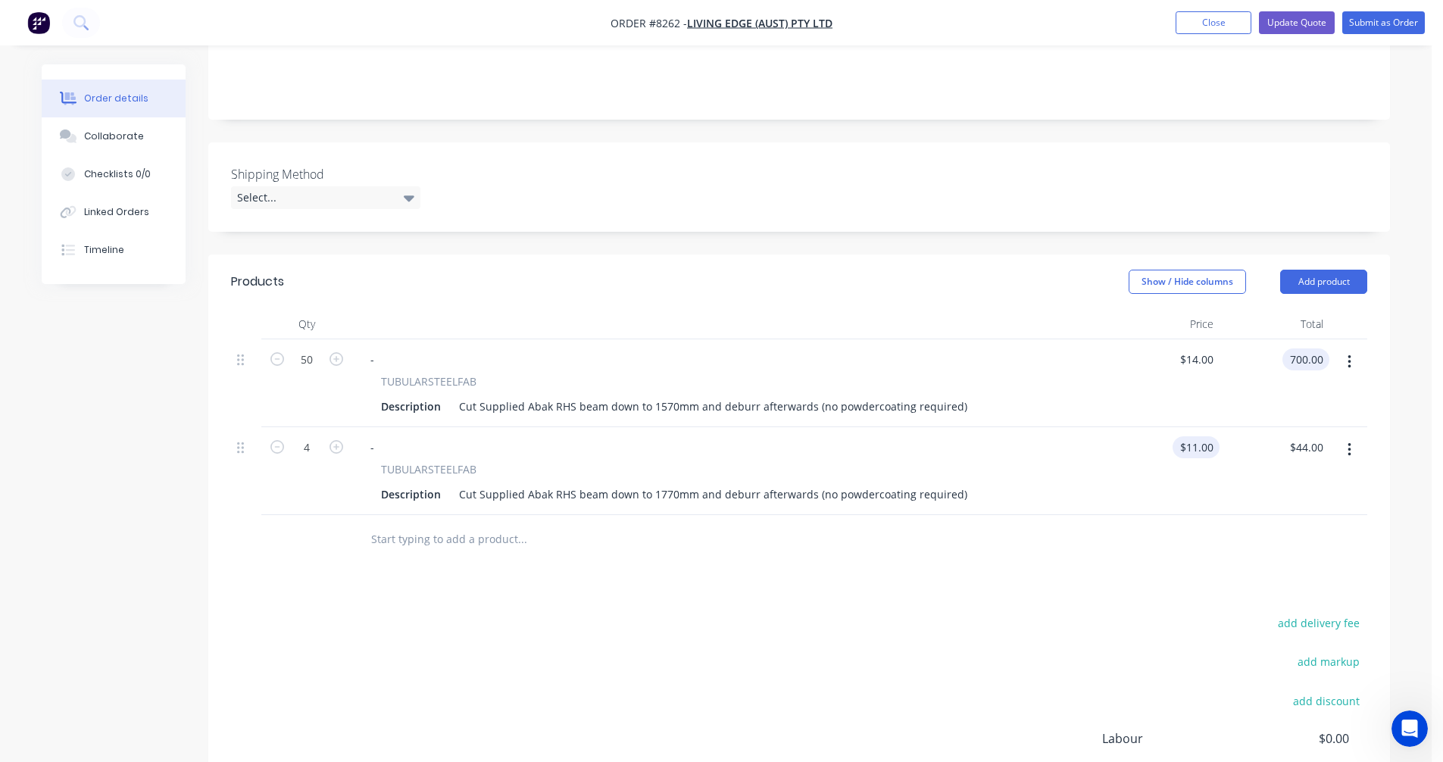
type input "$700.00"
click at [1209, 436] on input "11" at bounding box center [1210, 447] width 20 height 22
type input "$14.00"
type input "$56.00"
click at [1309, 27] on button "Update Quote" at bounding box center [1297, 22] width 76 height 23
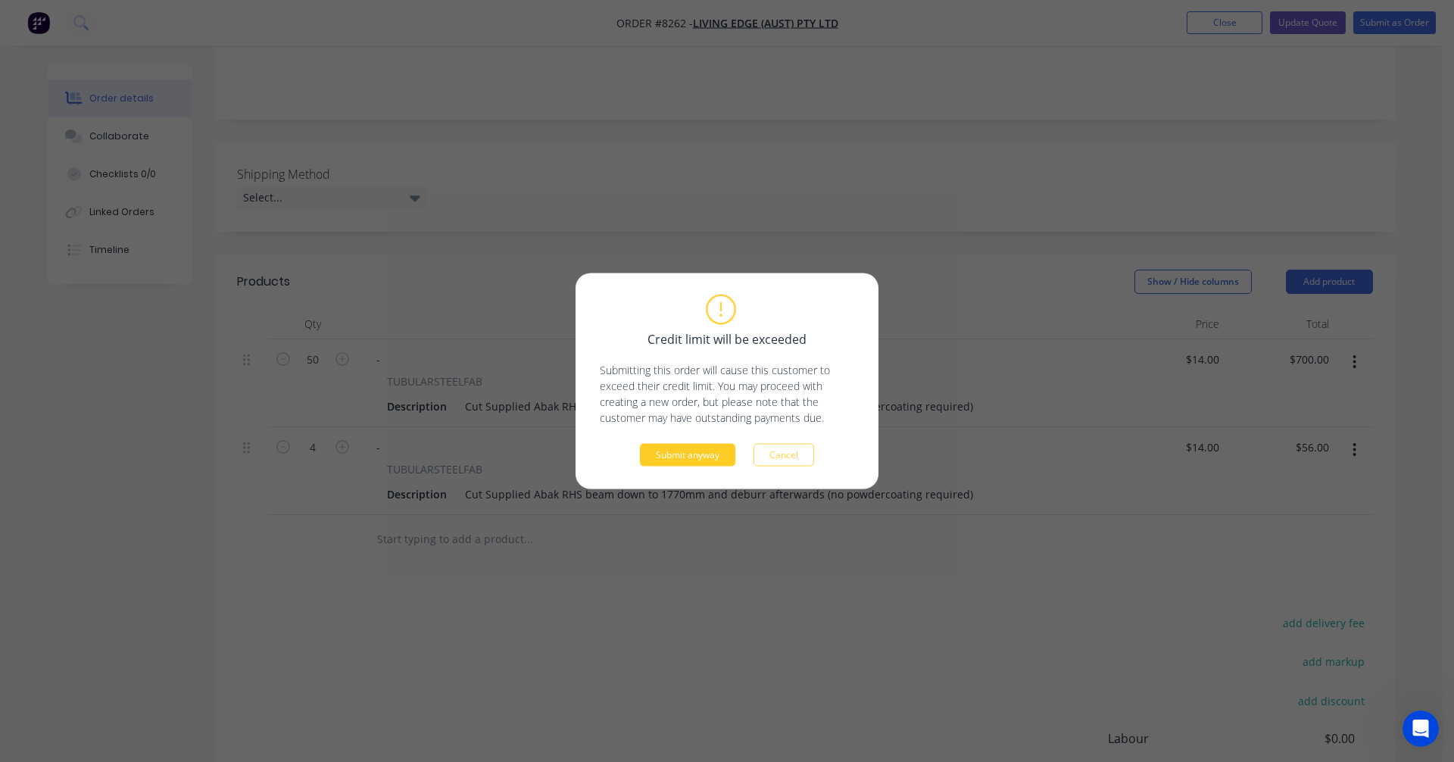
click at [701, 458] on button "Submit anyway" at bounding box center [687, 455] width 95 height 23
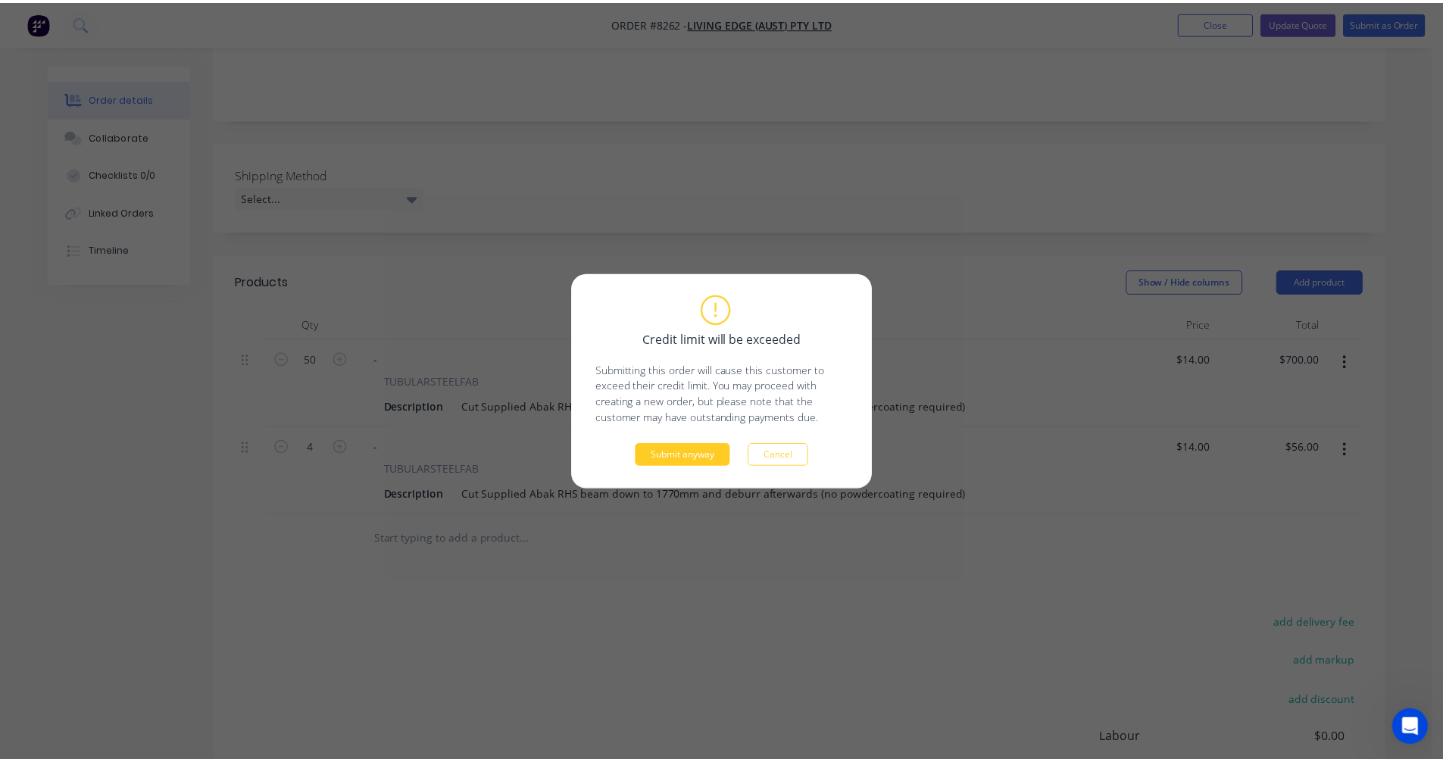
scroll to position [241, 0]
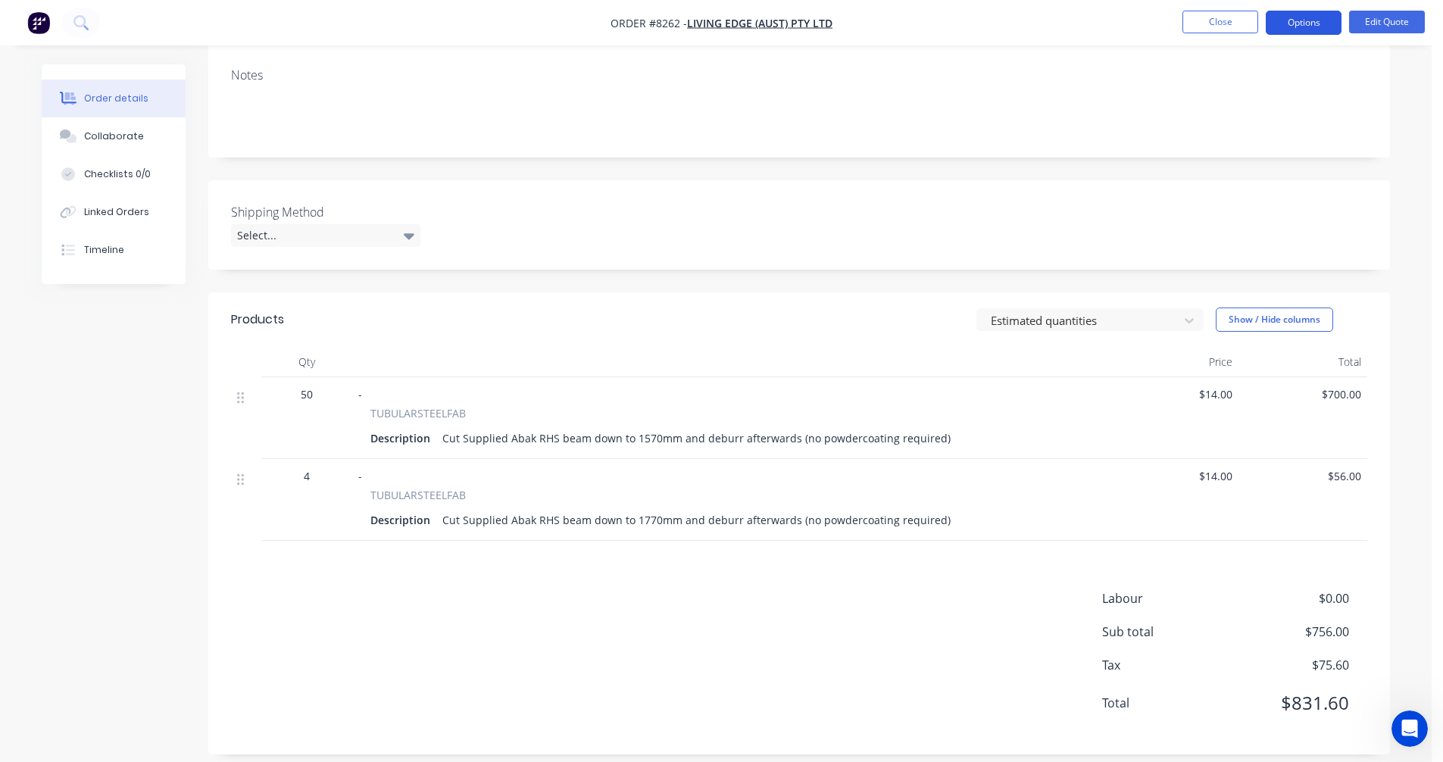
click at [1309, 24] on button "Options" at bounding box center [1304, 23] width 76 height 24
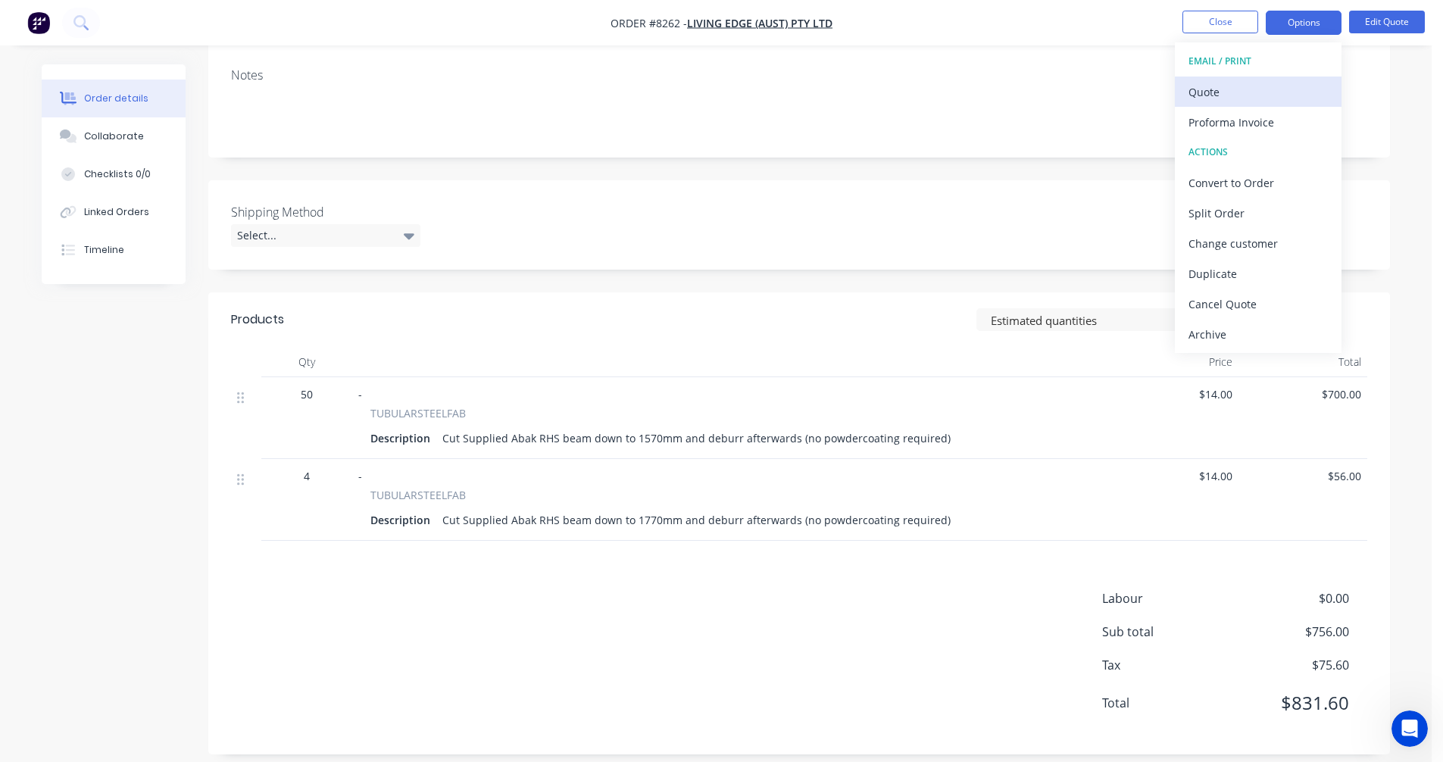
click at [1229, 95] on div "Quote" at bounding box center [1257, 92] width 139 height 22
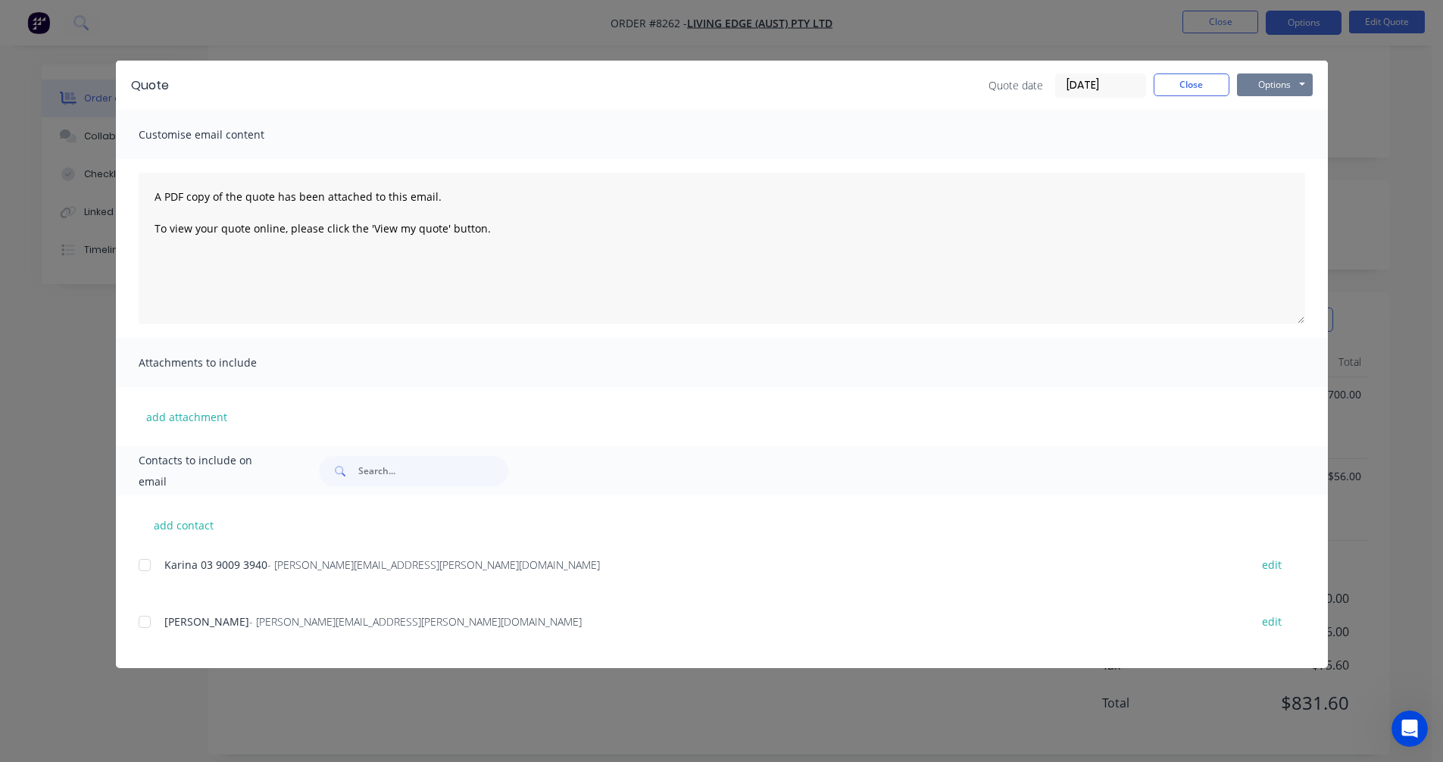
click at [1283, 80] on button "Options" at bounding box center [1275, 84] width 76 height 23
click at [1291, 116] on button "Preview" at bounding box center [1285, 111] width 97 height 25
drag, startPoint x: 1183, startPoint y: 86, endPoint x: 1185, endPoint y: 71, distance: 14.5
click at [1183, 84] on button "Close" at bounding box center [1192, 84] width 76 height 23
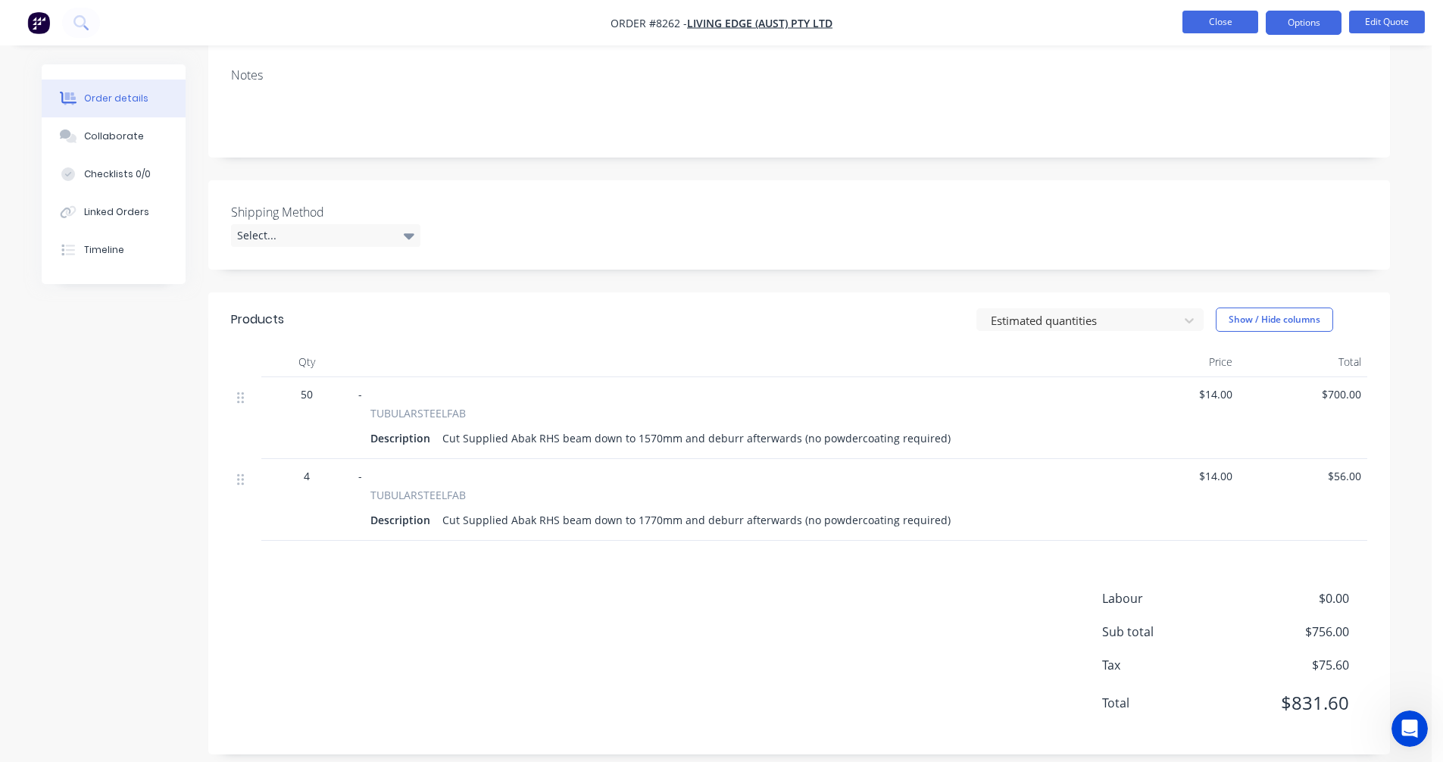
click at [1209, 16] on button "Close" at bounding box center [1220, 22] width 76 height 23
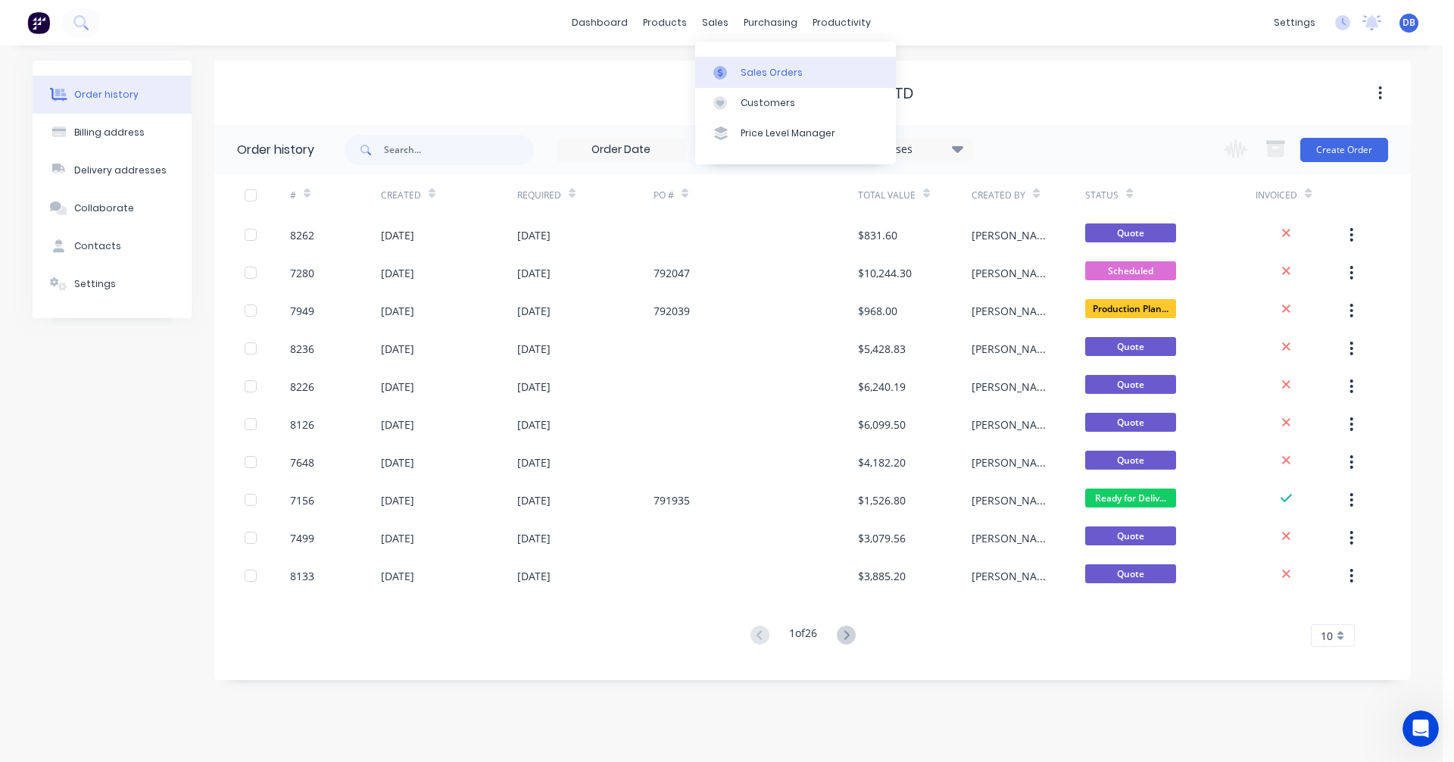
click at [747, 70] on div "Sales Orders" at bounding box center [772, 73] width 62 height 14
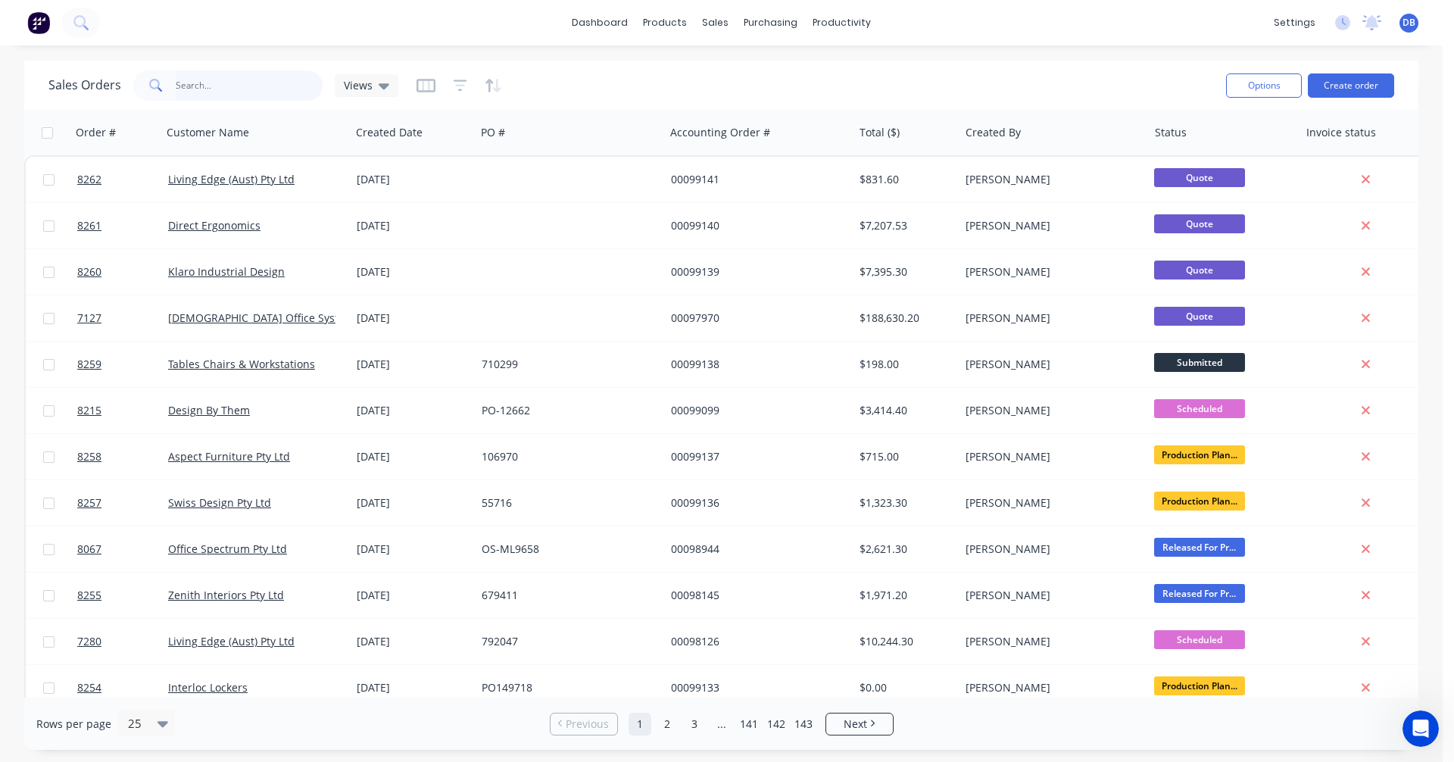
click at [186, 84] on input "text" at bounding box center [250, 85] width 148 height 30
type input "98562"
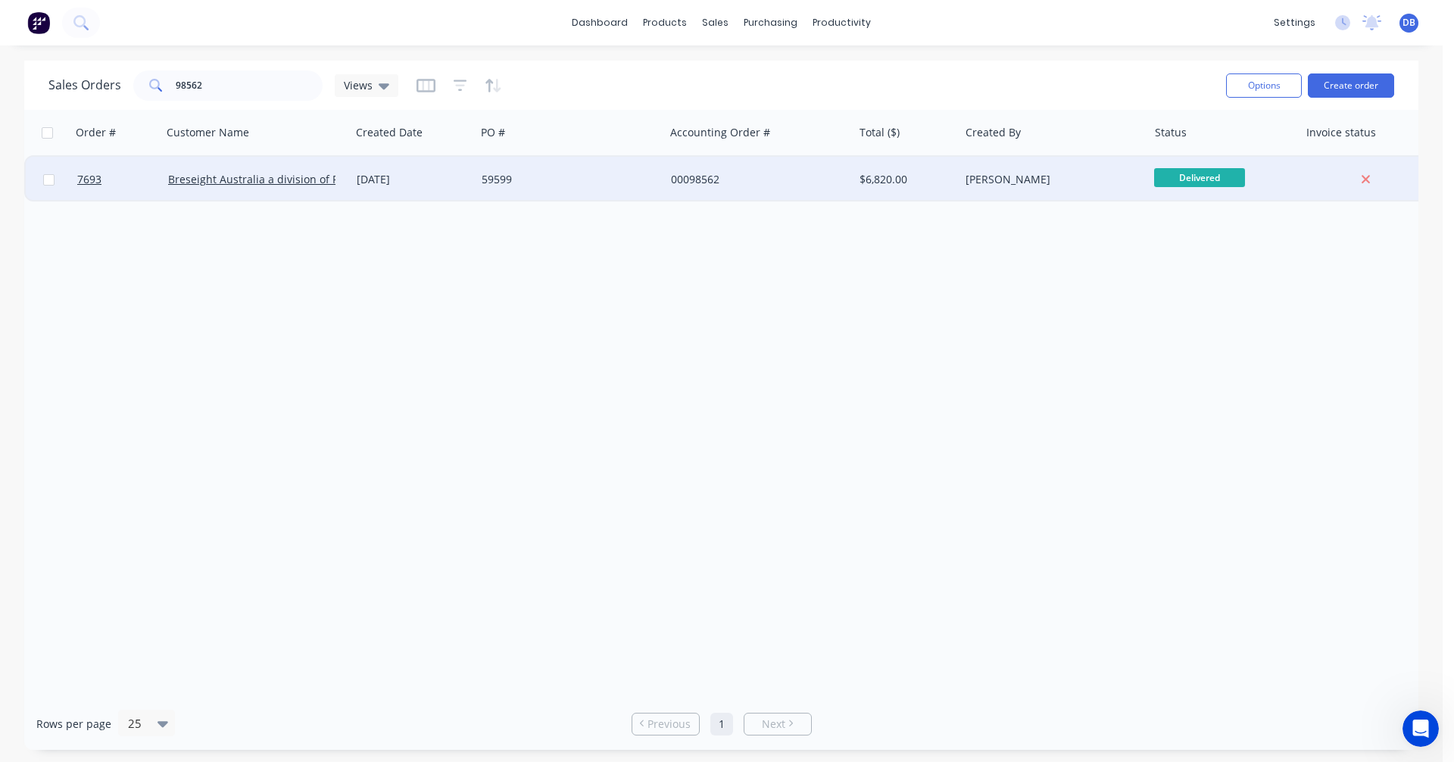
click at [489, 176] on div "59599" at bounding box center [566, 179] width 168 height 15
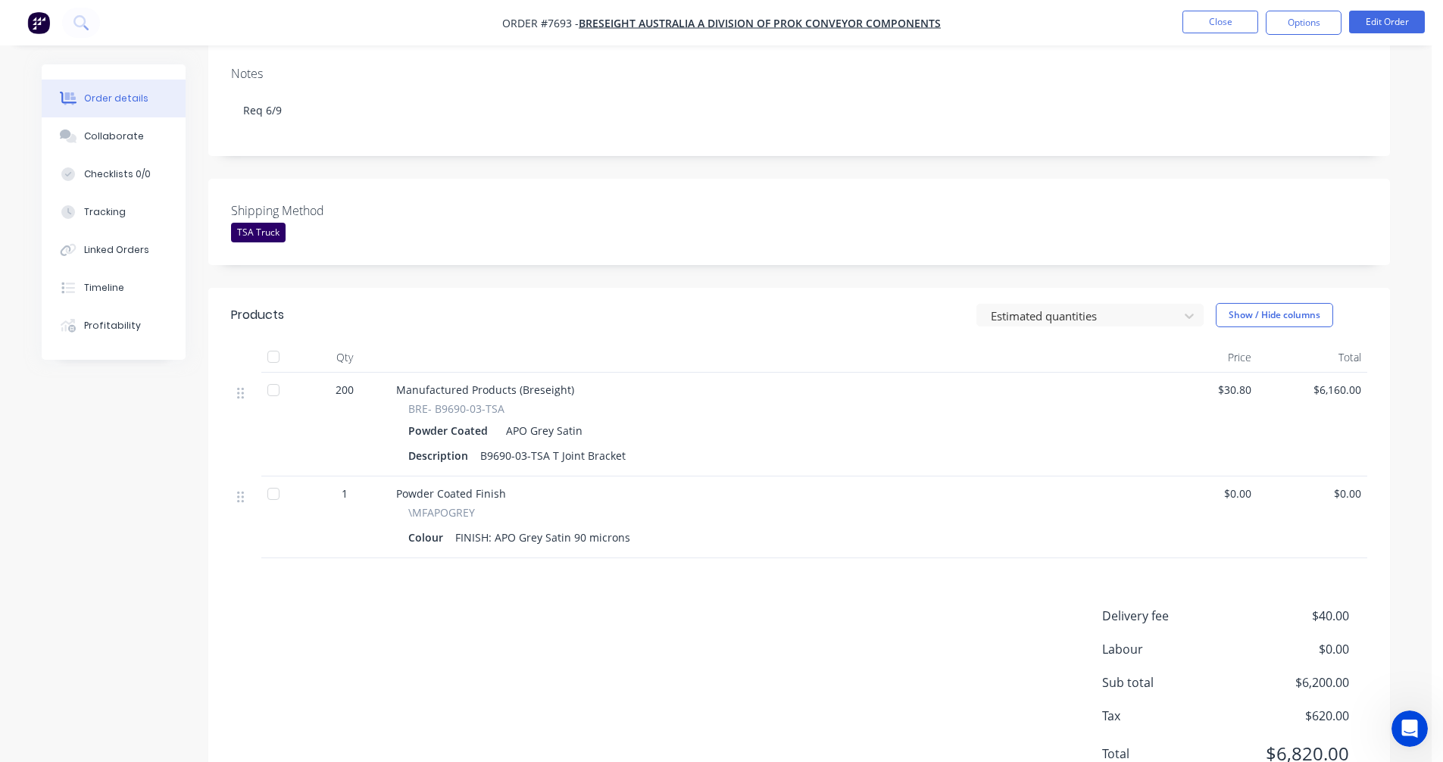
scroll to position [293, 0]
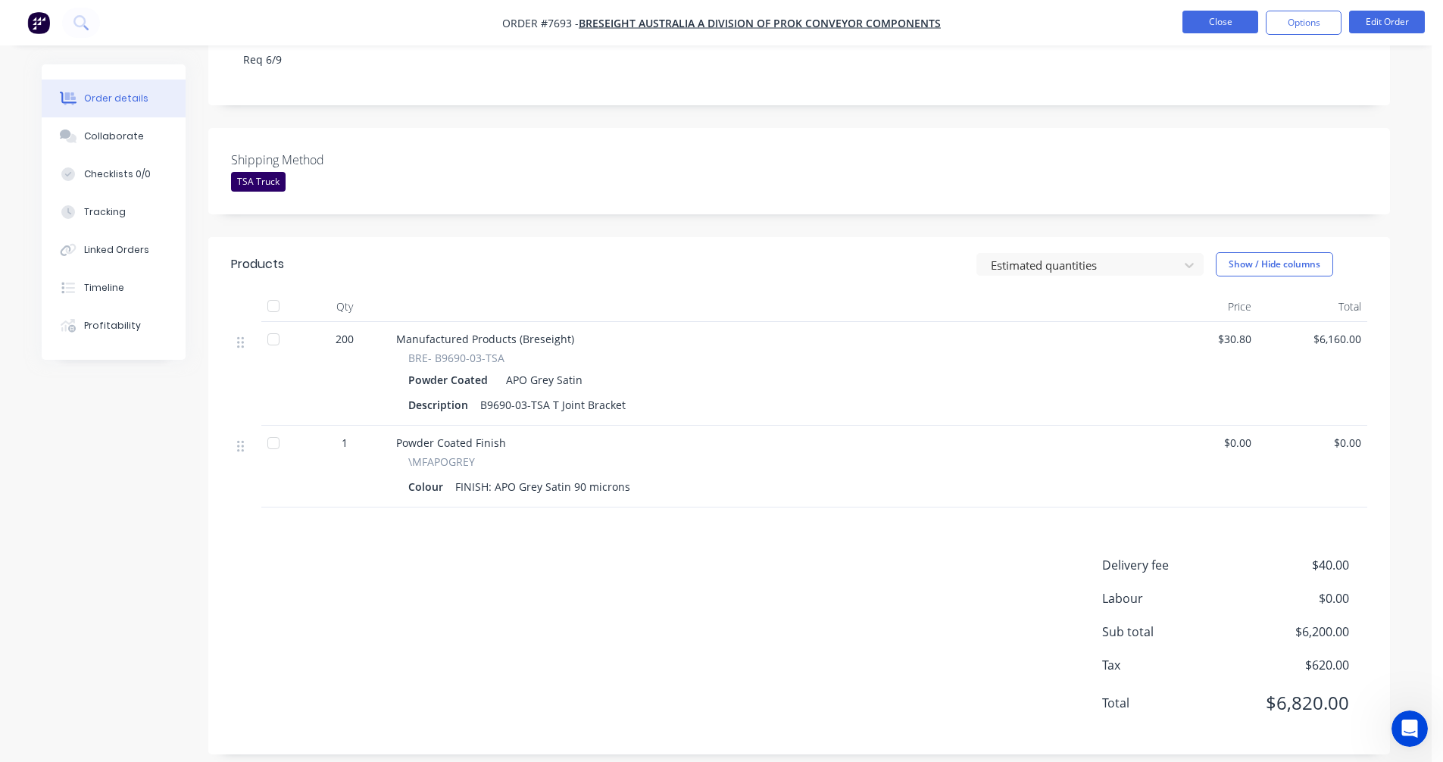
click at [1232, 19] on button "Close" at bounding box center [1220, 22] width 76 height 23
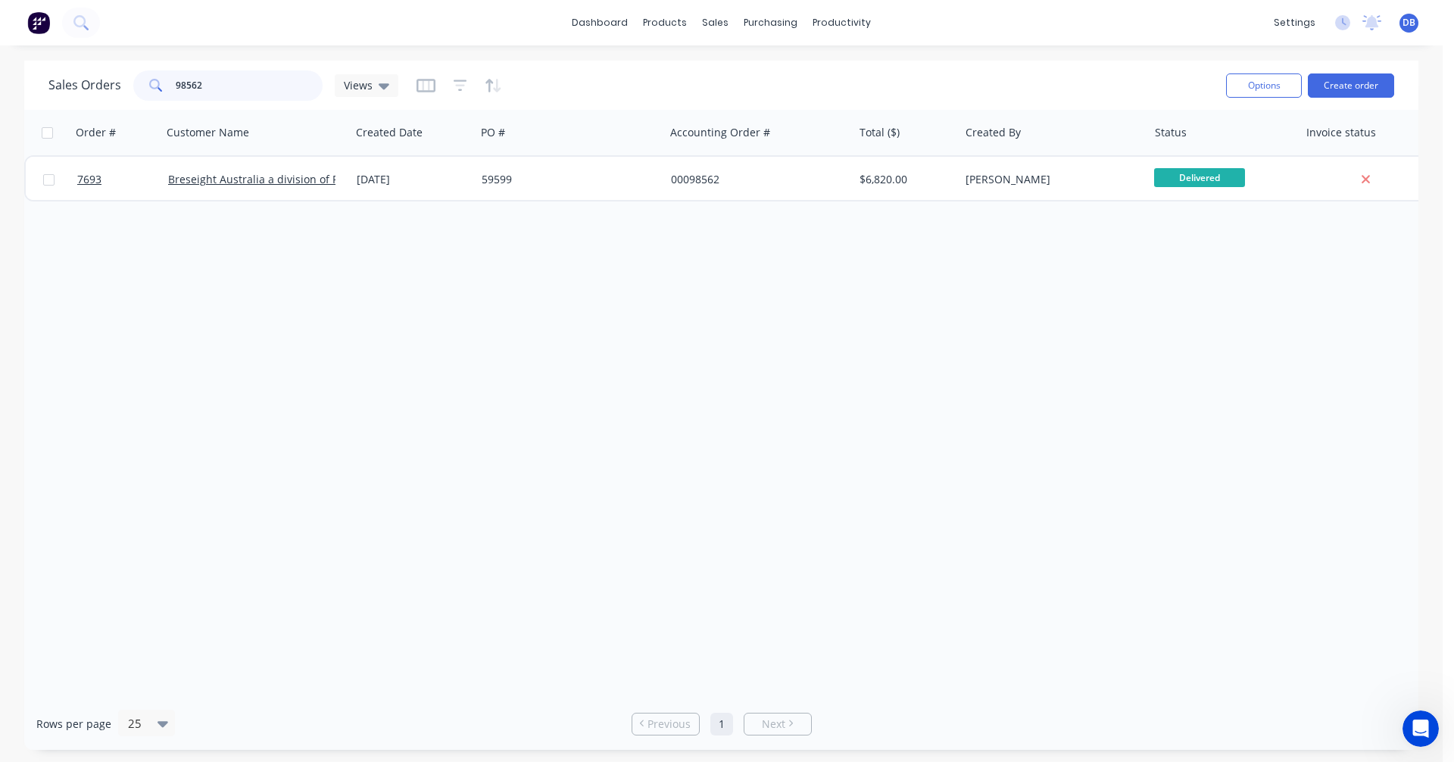
drag, startPoint x: 212, startPoint y: 83, endPoint x: 167, endPoint y: 85, distance: 44.7
click at [167, 85] on div "98562" at bounding box center [227, 85] width 189 height 30
type input "97203"
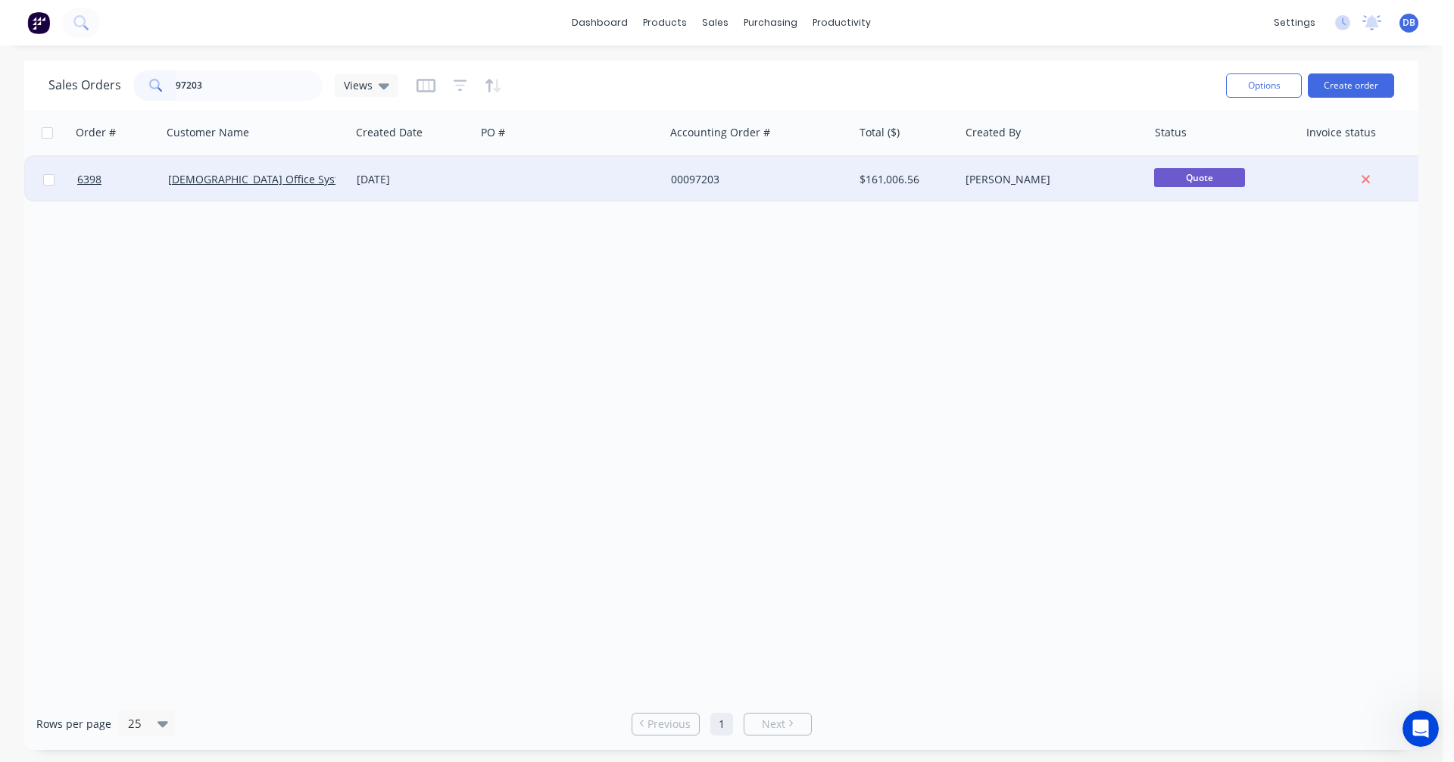
click at [398, 175] on div "[DATE]" at bounding box center [413, 179] width 113 height 15
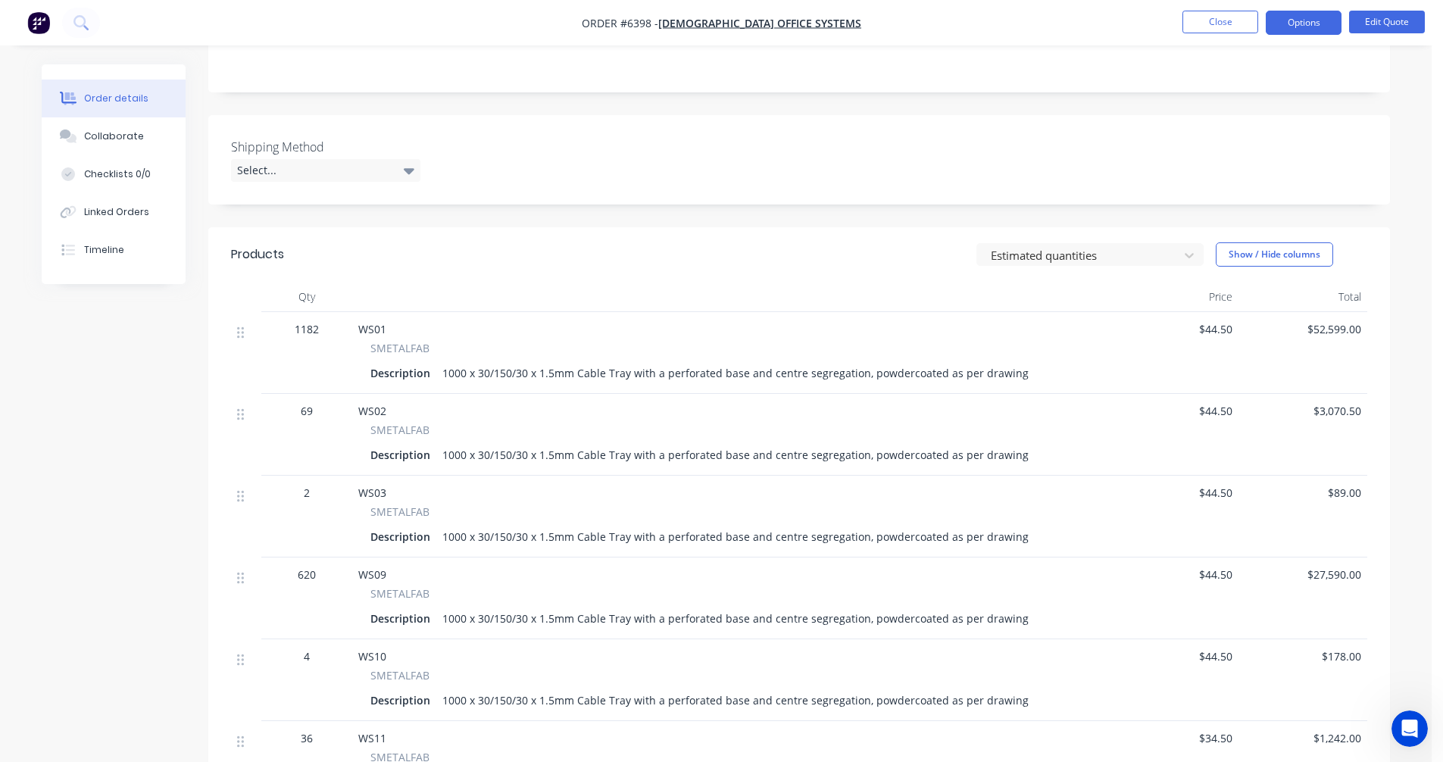
scroll to position [226, 0]
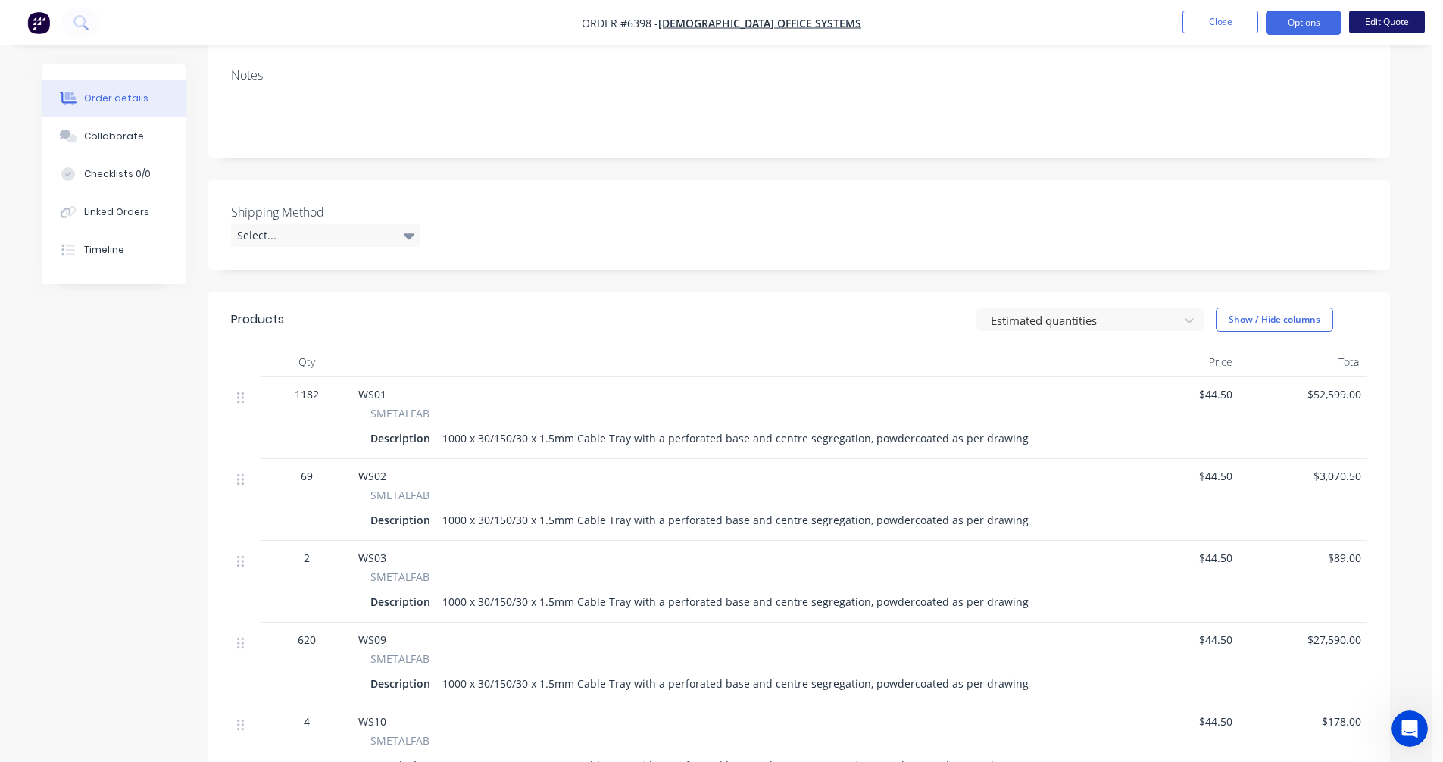
click at [1373, 23] on button "Edit Quote" at bounding box center [1387, 22] width 76 height 23
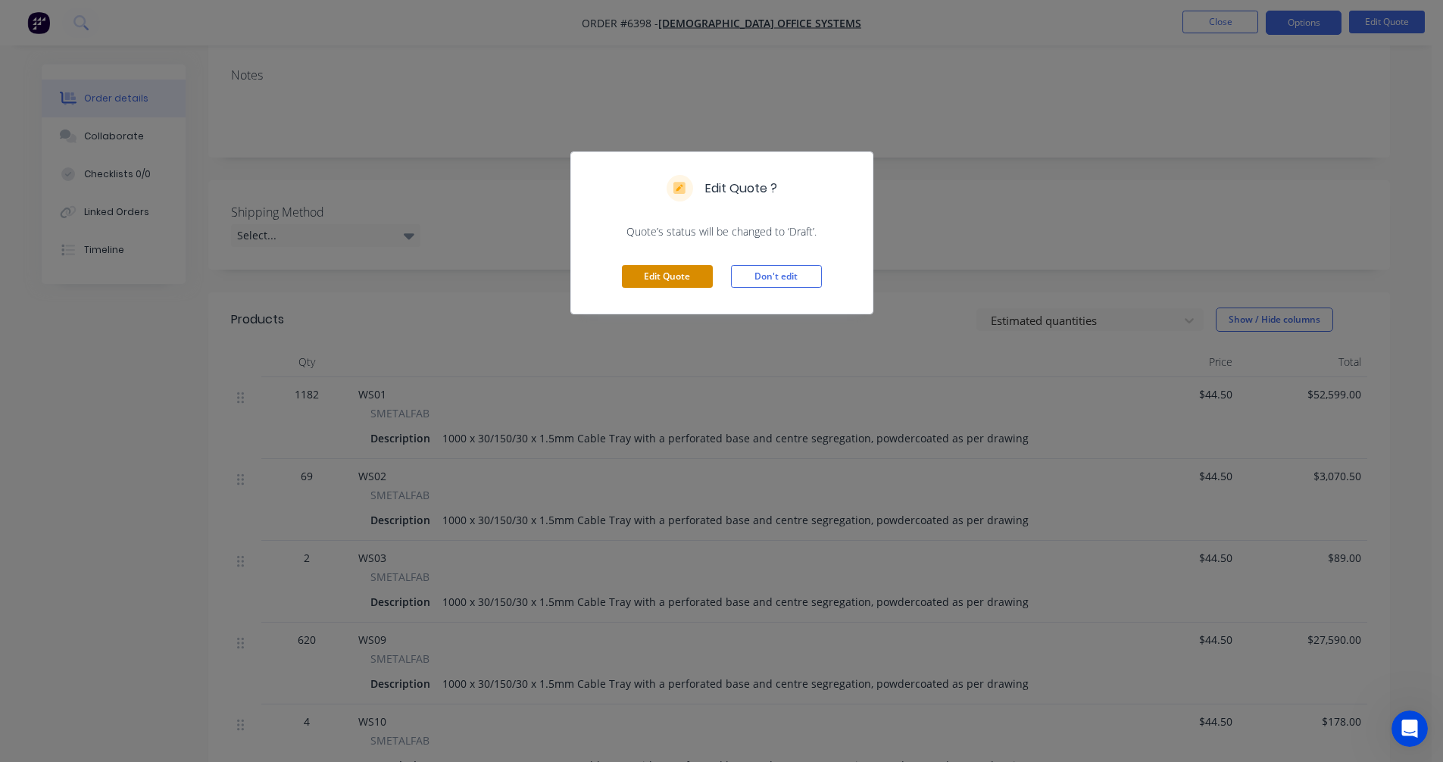
click at [668, 279] on button "Edit Quote" at bounding box center [667, 276] width 91 height 23
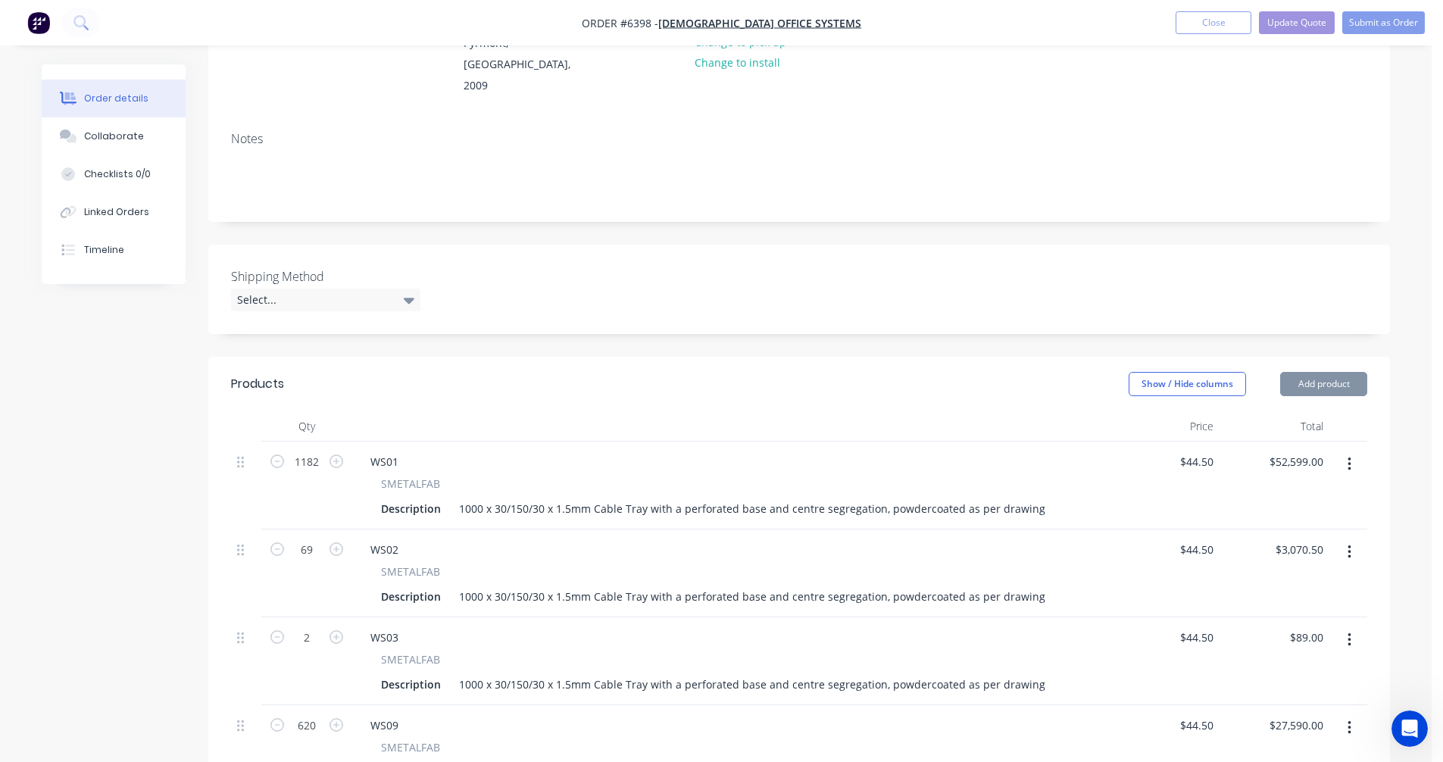
scroll to position [227, 0]
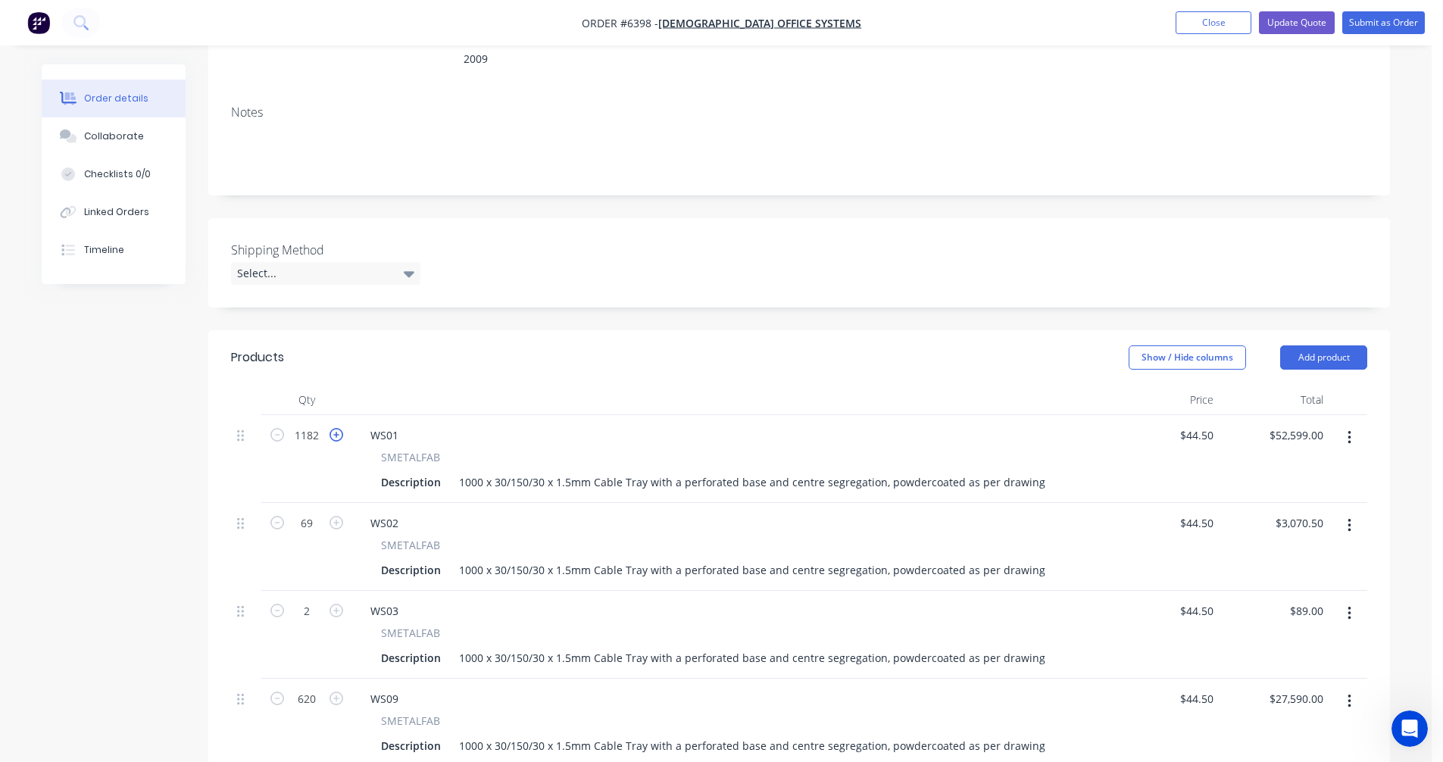
click at [337, 428] on icon "button" at bounding box center [337, 435] width 14 height 14
type input "1183"
type input "$52,643.50"
click at [337, 428] on icon "button" at bounding box center [337, 435] width 14 height 14
type input "1184"
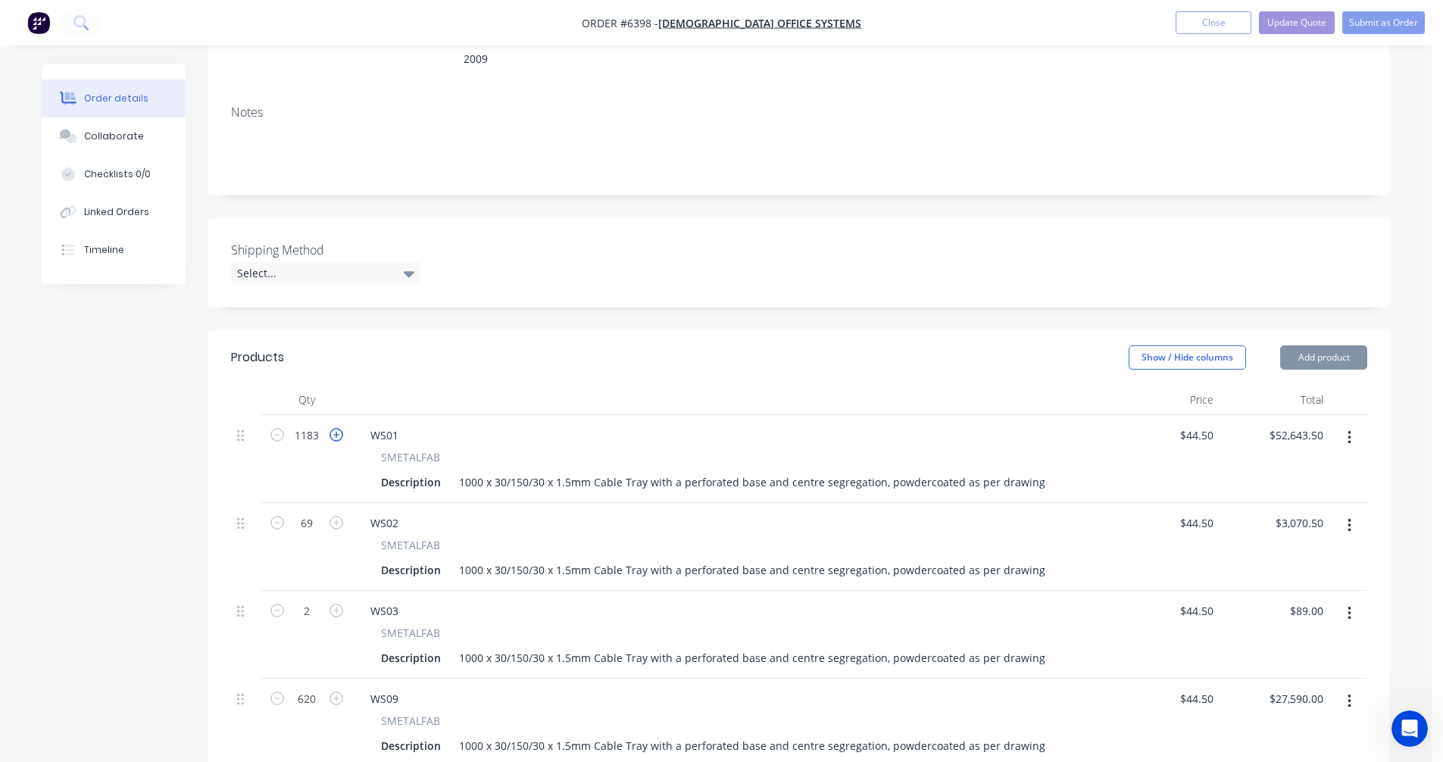
type input "$52,688.00"
click at [337, 428] on icon "button" at bounding box center [337, 435] width 14 height 14
type input "1185"
type input "$52,732.50"
click at [337, 428] on icon "button" at bounding box center [337, 435] width 14 height 14
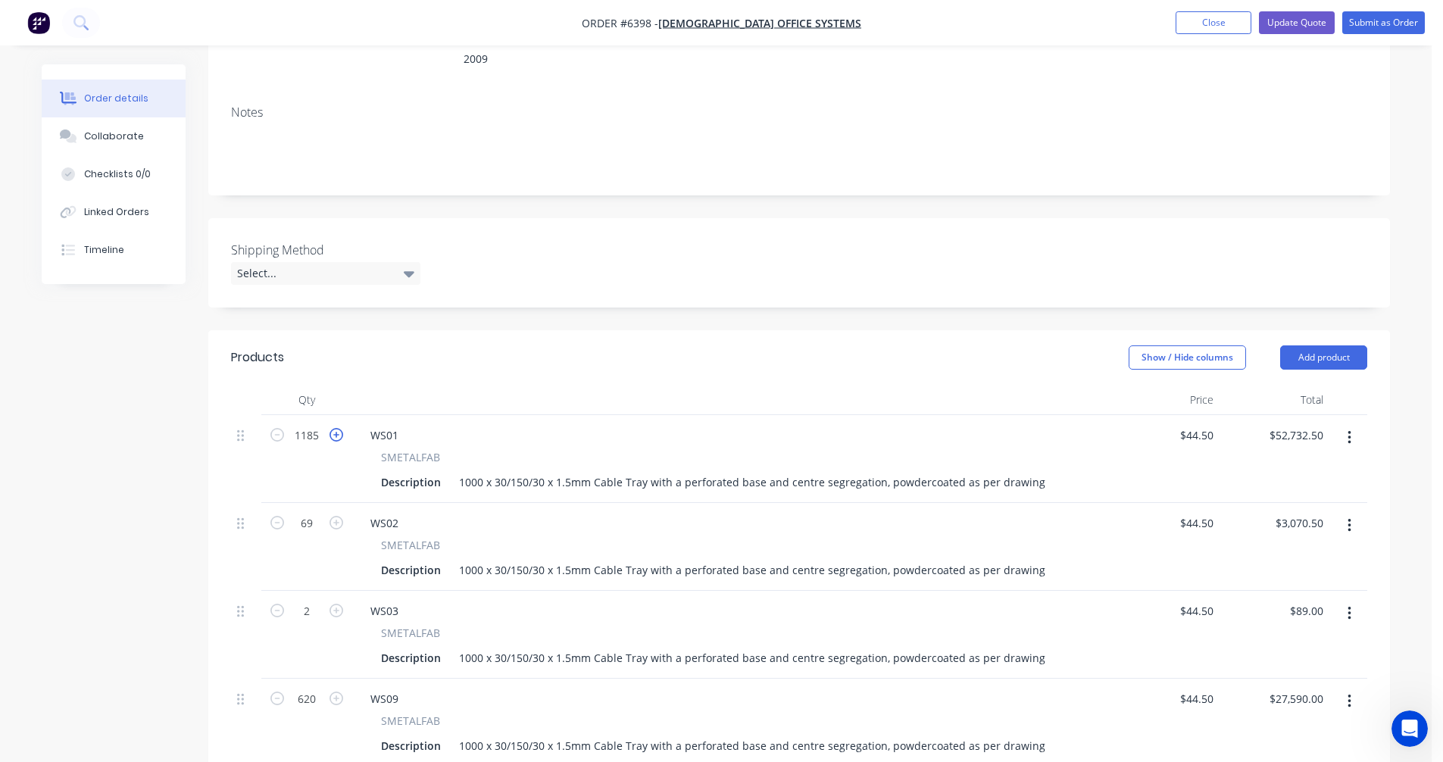
type input "1186"
type input "$52,777.00"
click at [337, 428] on icon "button" at bounding box center [337, 435] width 14 height 14
type input "1187"
type input "$52,821.50"
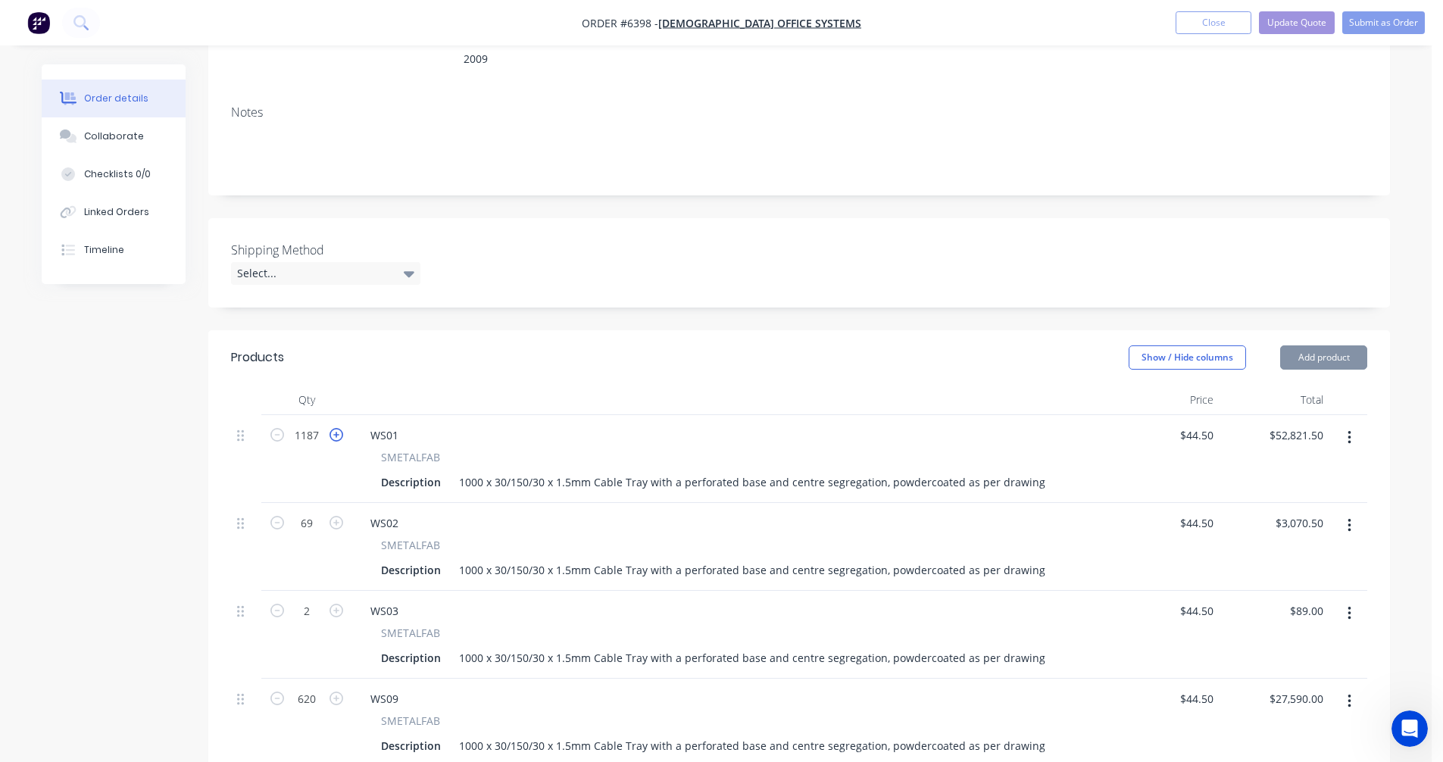
click at [337, 428] on icon "button" at bounding box center [337, 435] width 14 height 14
type input "1188"
type input "$52,866.00"
click at [337, 428] on icon "button" at bounding box center [337, 435] width 14 height 14
type input "1189"
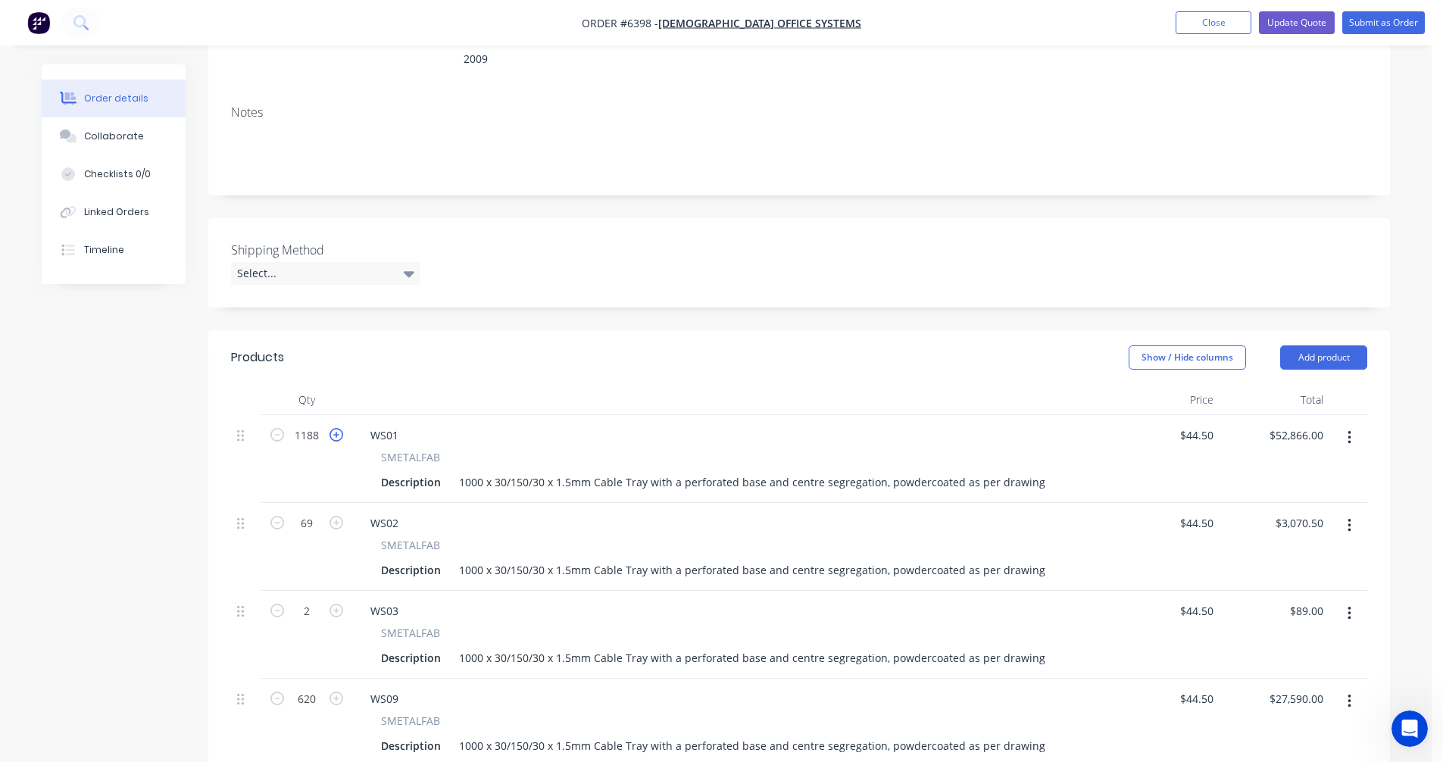
type input "$52,910.50"
click at [337, 428] on icon "button" at bounding box center [337, 435] width 14 height 14
type input "1190"
type input "$52,955.00"
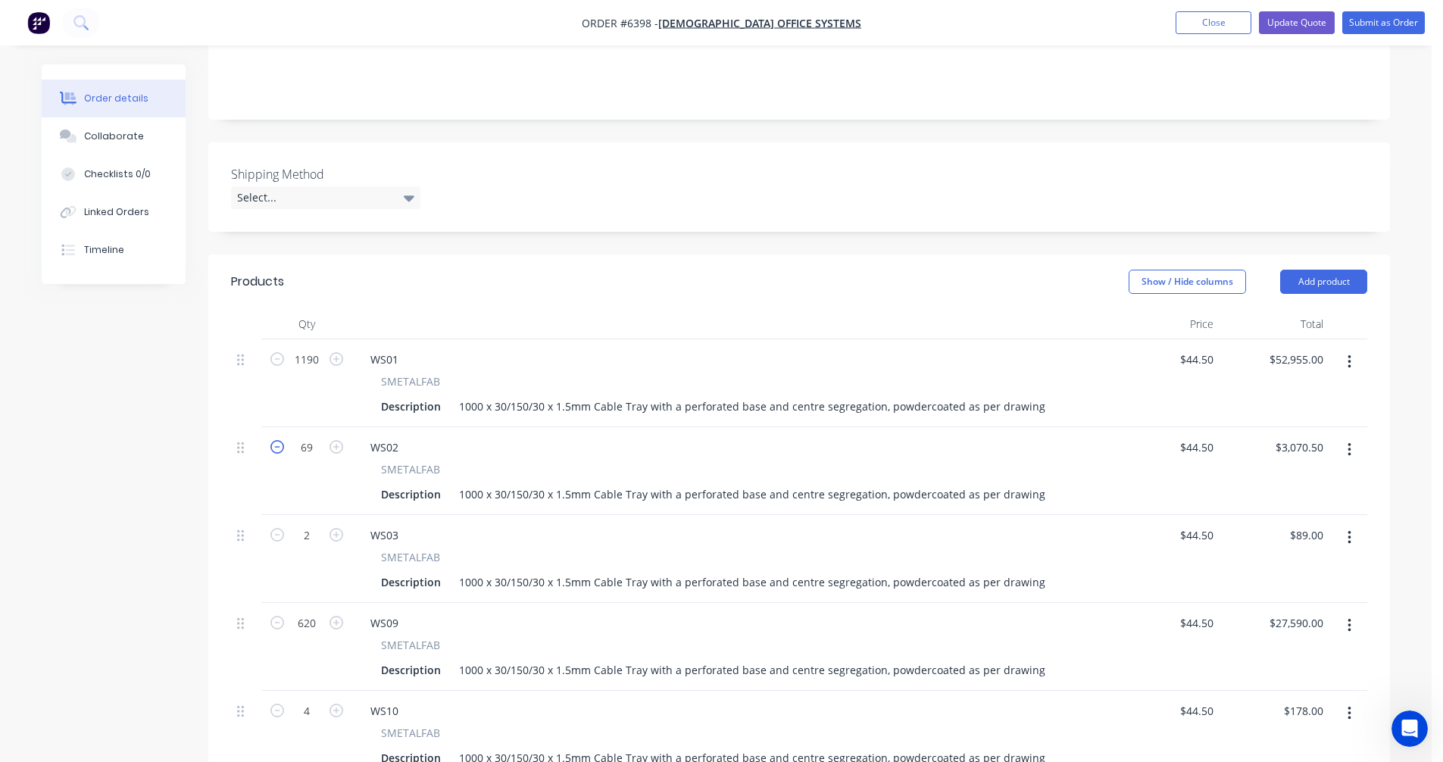
click at [276, 440] on icon "button" at bounding box center [277, 447] width 14 height 14
type input "68"
type input "$3,026.00"
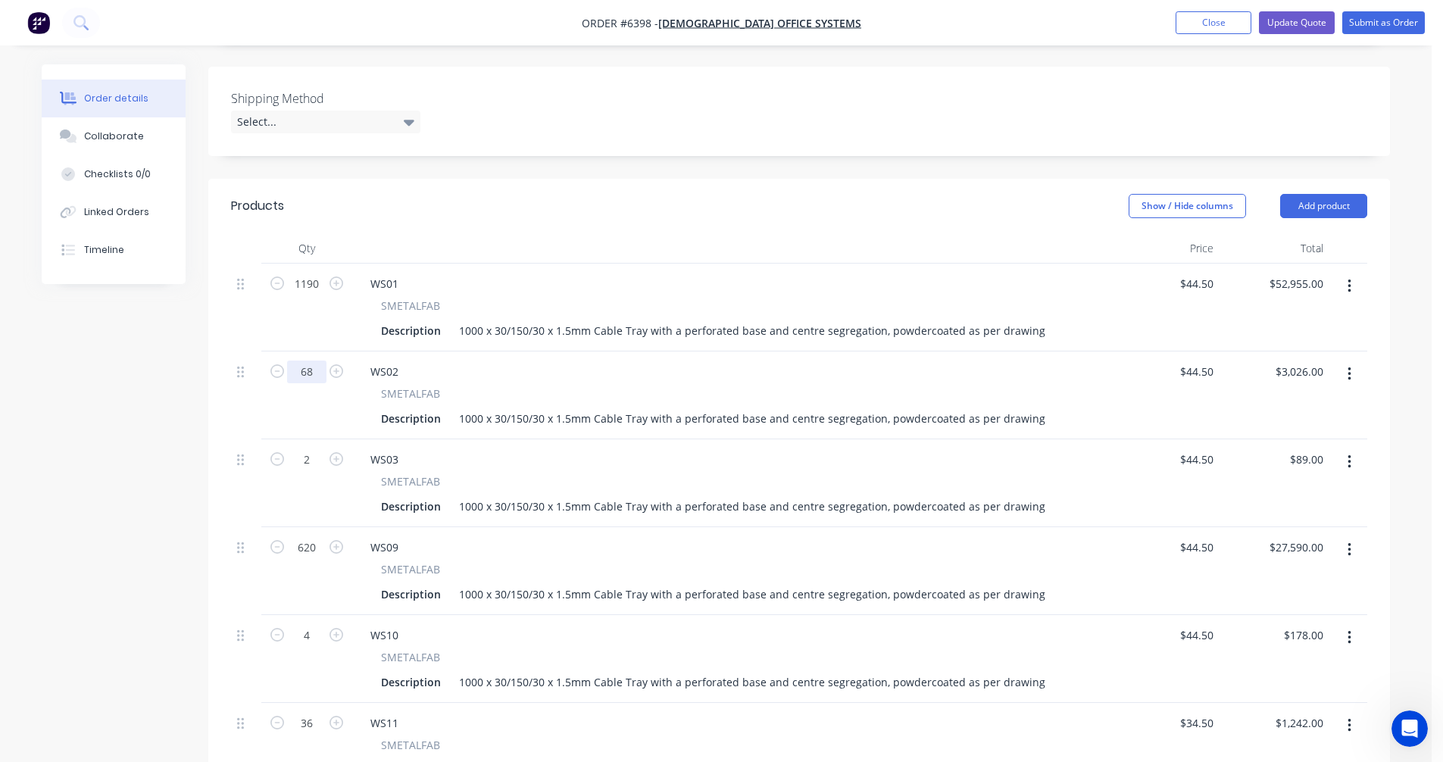
scroll to position [454, 0]
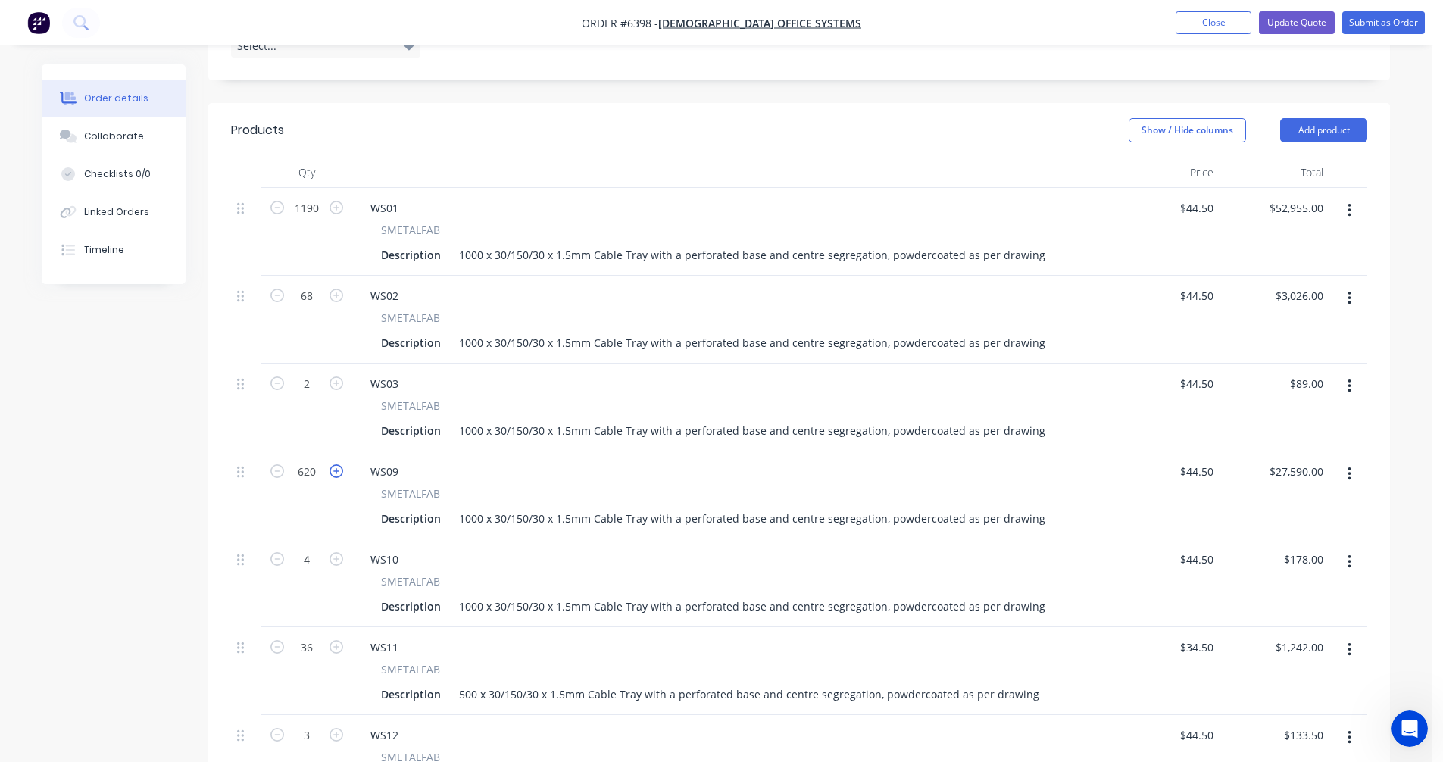
click at [339, 464] on icon "button" at bounding box center [337, 471] width 14 height 14
type input "621"
type input "$27,634.50"
click at [339, 464] on icon "button" at bounding box center [337, 471] width 14 height 14
type input "622"
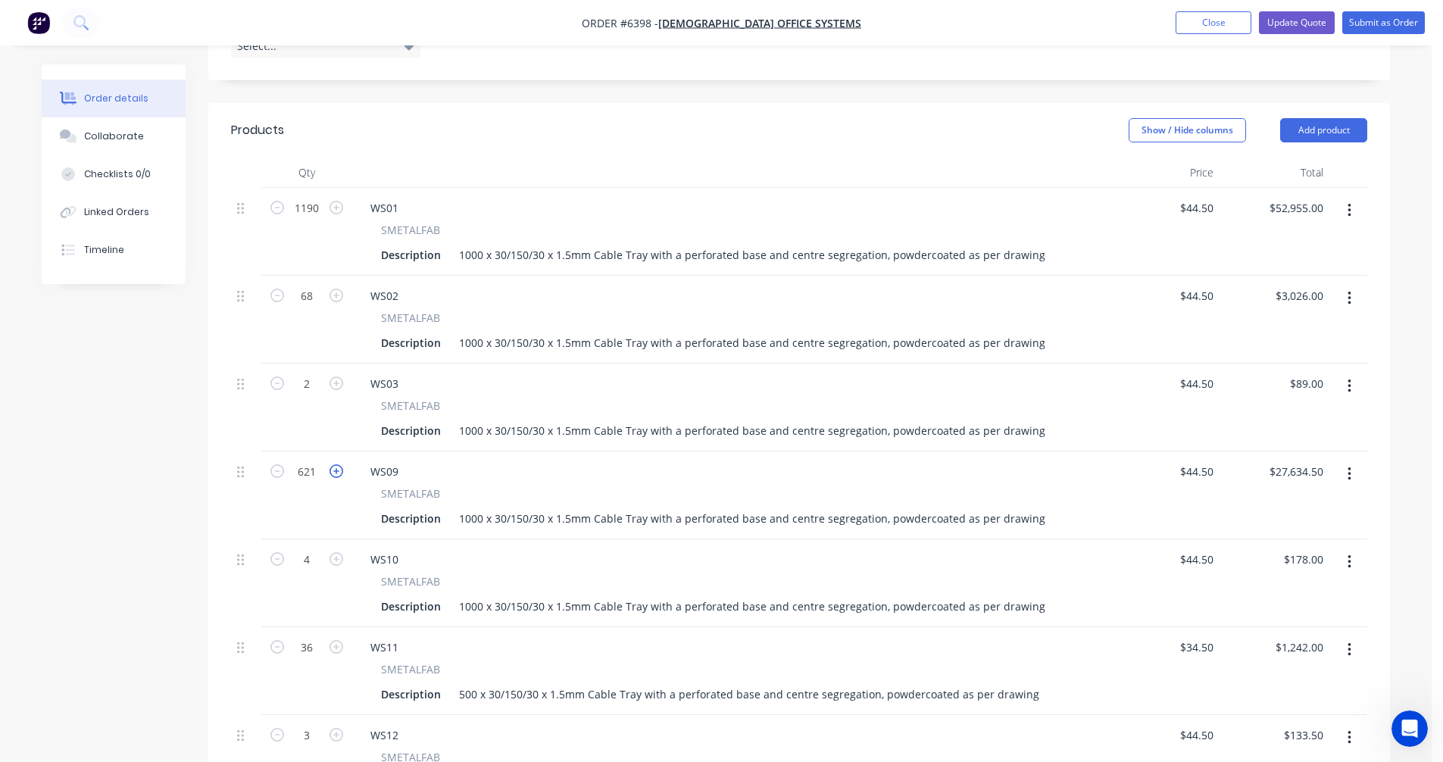
type input "$27,679.00"
click at [339, 464] on icon "button" at bounding box center [337, 471] width 14 height 14
type input "623"
type input "$27,723.50"
click at [339, 464] on icon "button" at bounding box center [337, 471] width 14 height 14
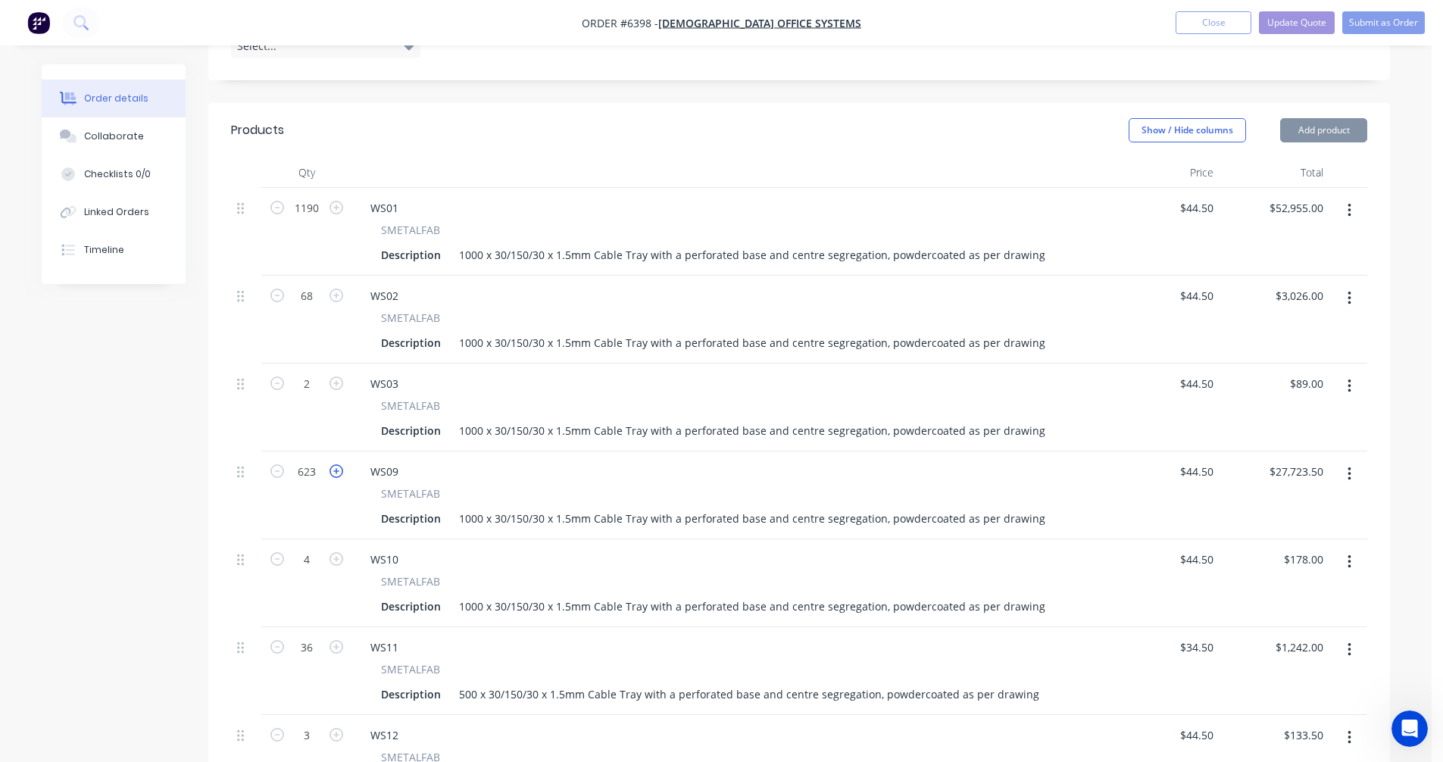
type input "624"
type input "$27,768.00"
click at [339, 464] on icon "button" at bounding box center [337, 471] width 14 height 14
type input "625"
type input "$27,812.50"
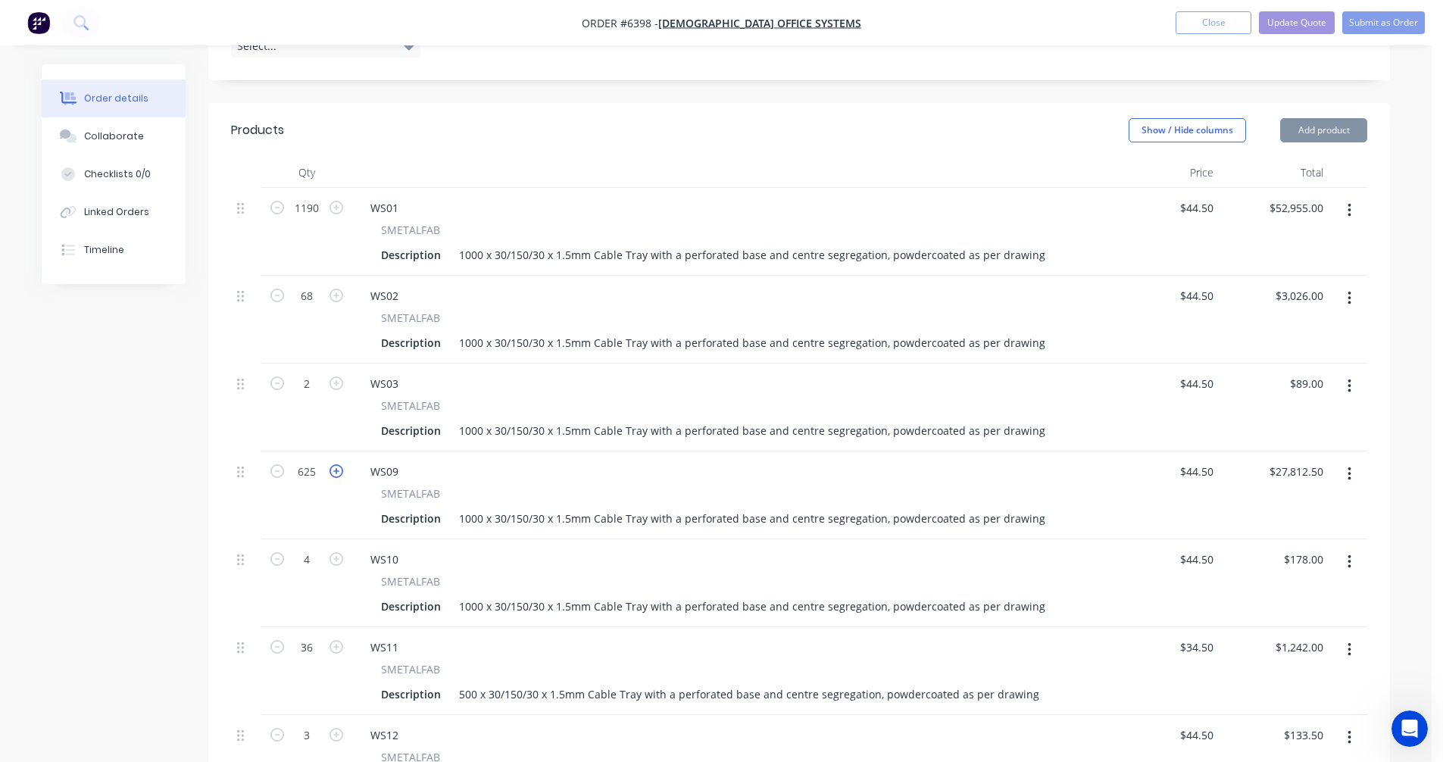
click at [339, 464] on icon "button" at bounding box center [337, 471] width 14 height 14
type input "626"
type input "$27,857.00"
click at [339, 464] on icon "button" at bounding box center [337, 471] width 14 height 14
type input "627"
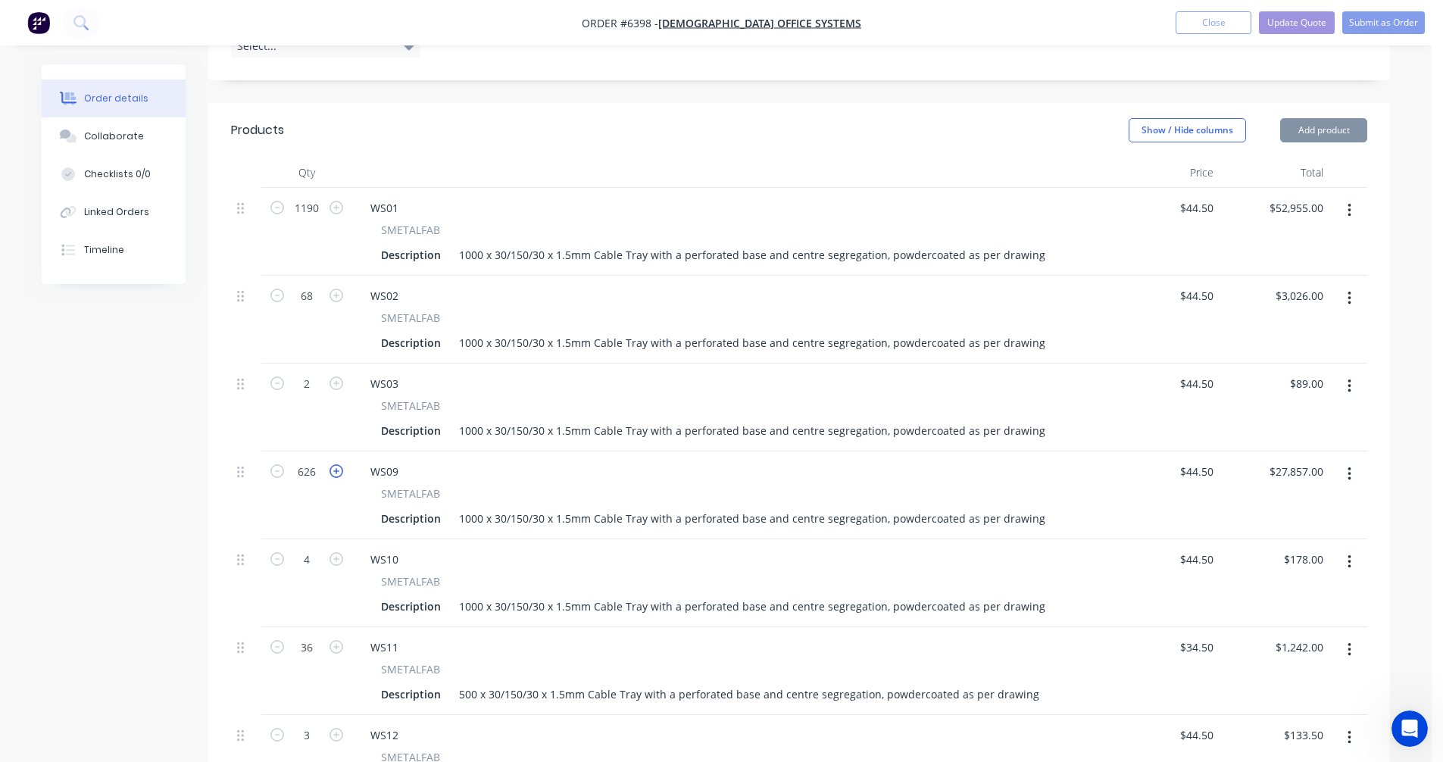
type input "$27,901.50"
click at [339, 464] on icon "button" at bounding box center [337, 471] width 14 height 14
type input "628"
type input "$27,946.00"
click at [339, 464] on icon "button" at bounding box center [337, 471] width 14 height 14
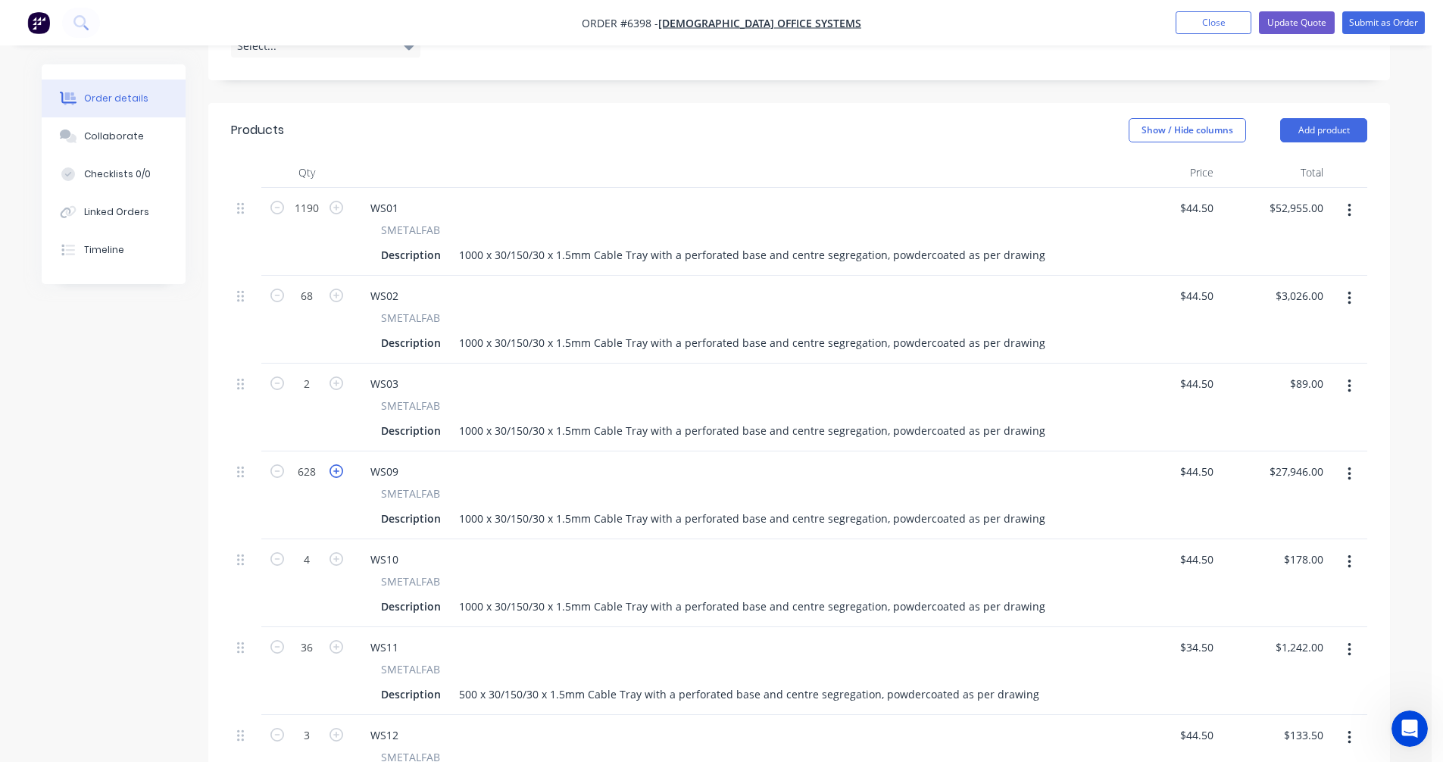
type input "629"
type input "$27,990.50"
click at [339, 464] on icon "button" at bounding box center [337, 471] width 14 height 14
type input "630"
type input "$28,035.00"
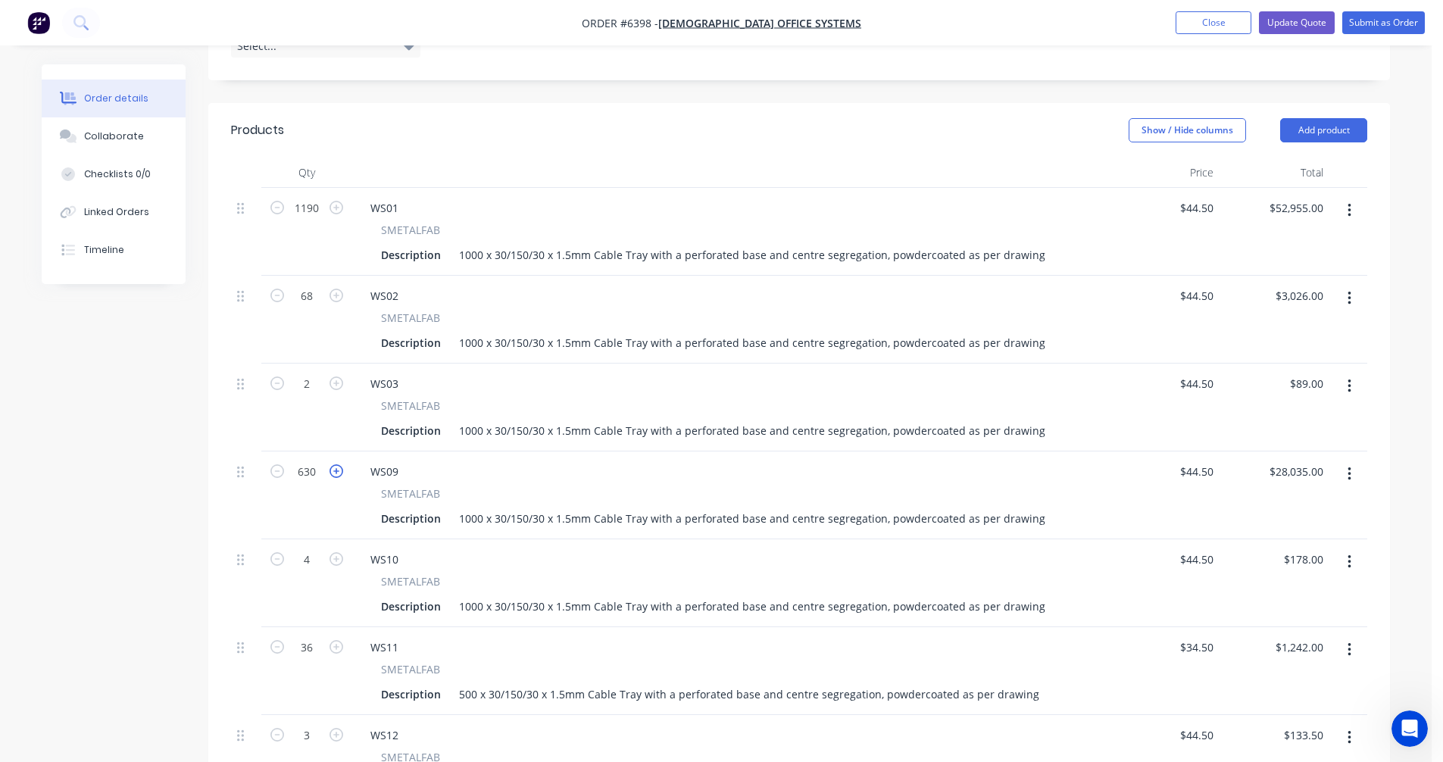
click at [339, 464] on icon "button" at bounding box center [337, 471] width 14 height 14
type input "631"
type input "$28,079.50"
click at [339, 464] on icon "button" at bounding box center [337, 471] width 14 height 14
type input "632"
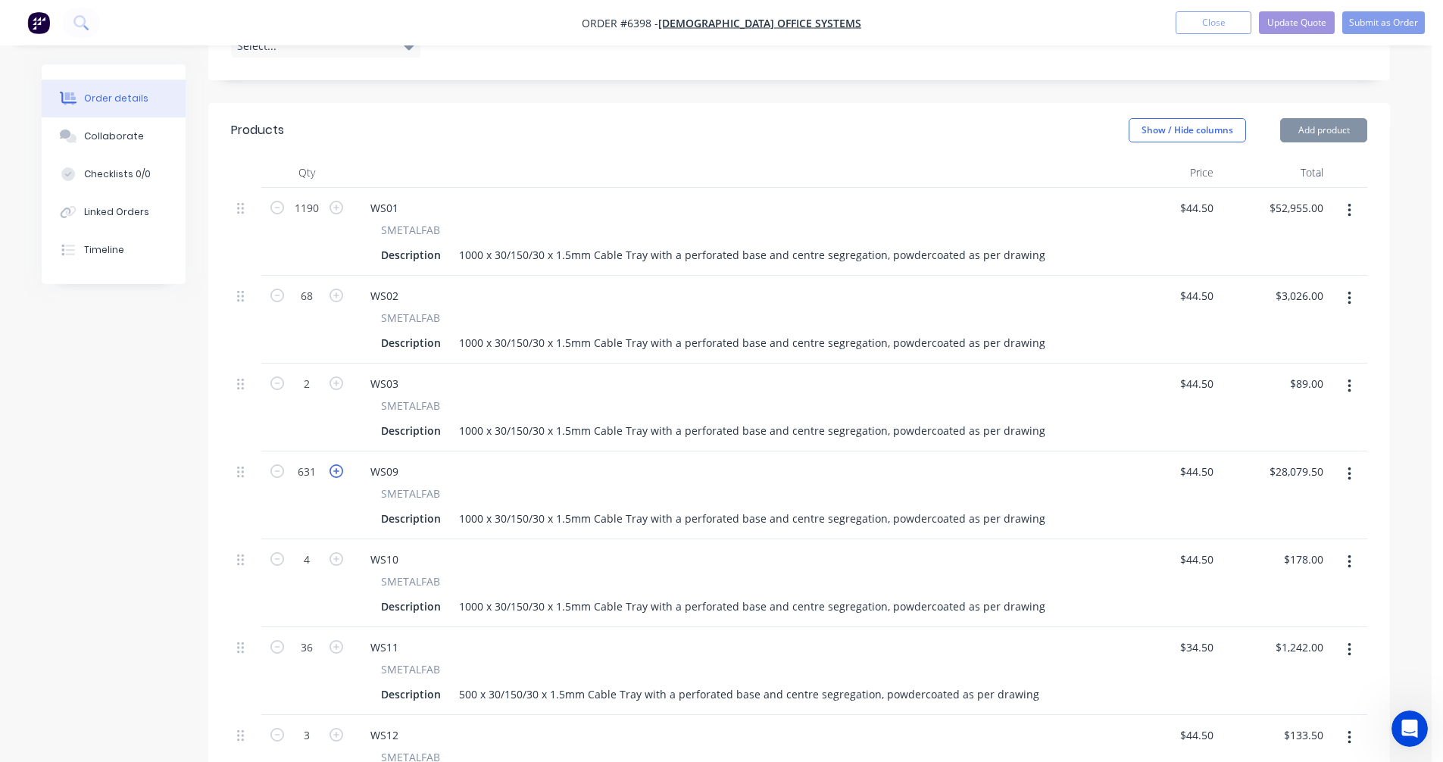
type input "$28,124.00"
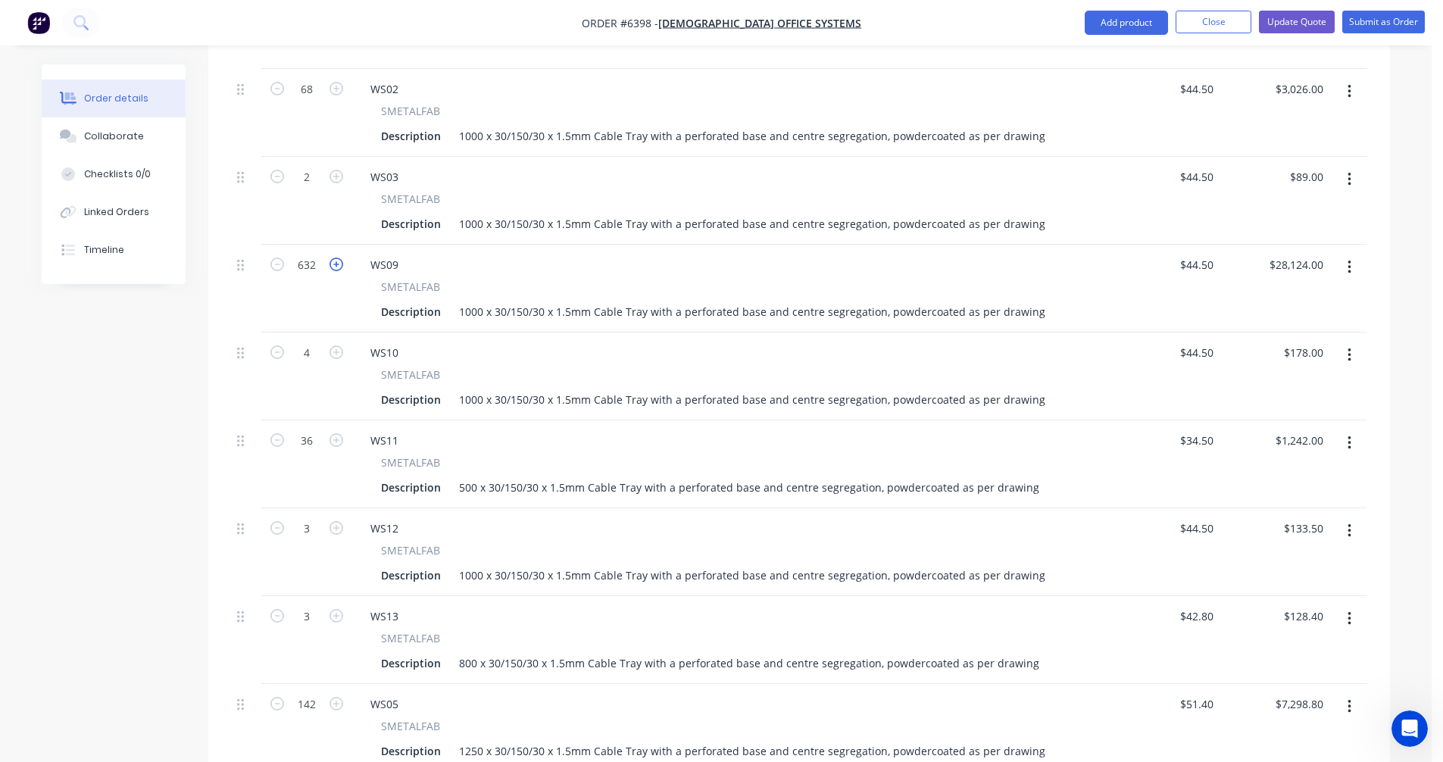
scroll to position [757, 0]
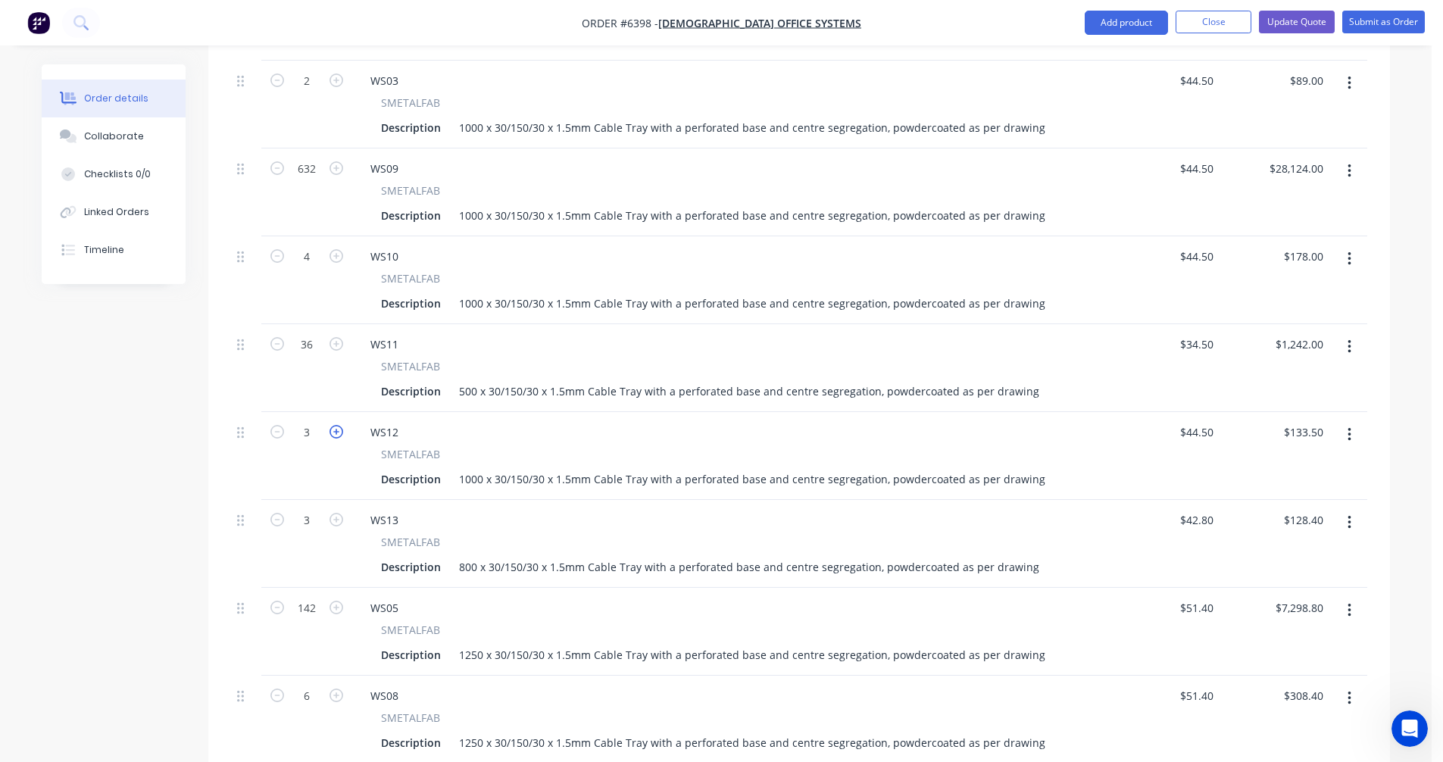
click at [339, 425] on icon "button" at bounding box center [337, 432] width 14 height 14
type input "4"
type input "$178.00"
click at [338, 601] on icon "button" at bounding box center [337, 608] width 14 height 14
type input "143"
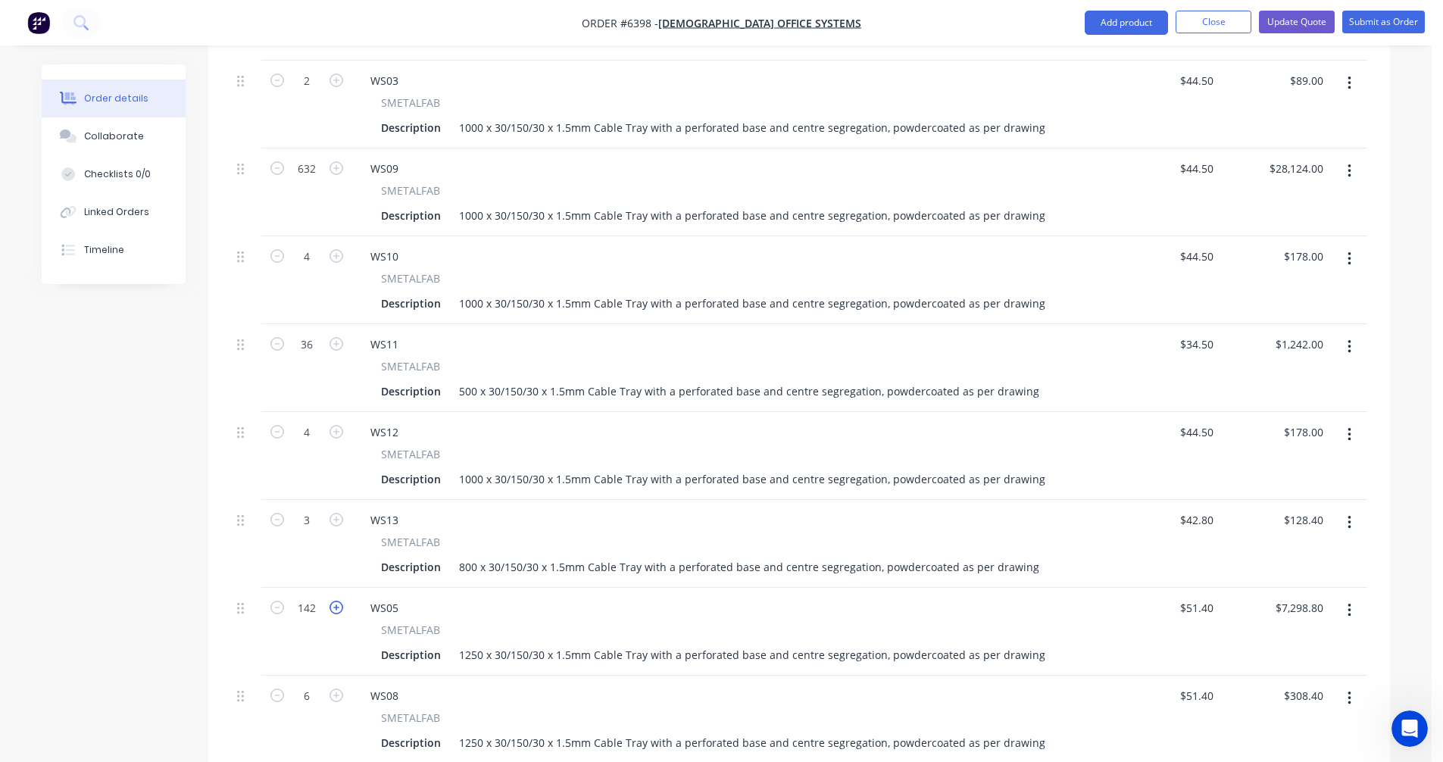
type input "$7,350.20"
click at [338, 601] on icon "button" at bounding box center [337, 608] width 14 height 14
type input "144"
type input "$7,401.60"
click at [338, 601] on icon "button" at bounding box center [337, 608] width 14 height 14
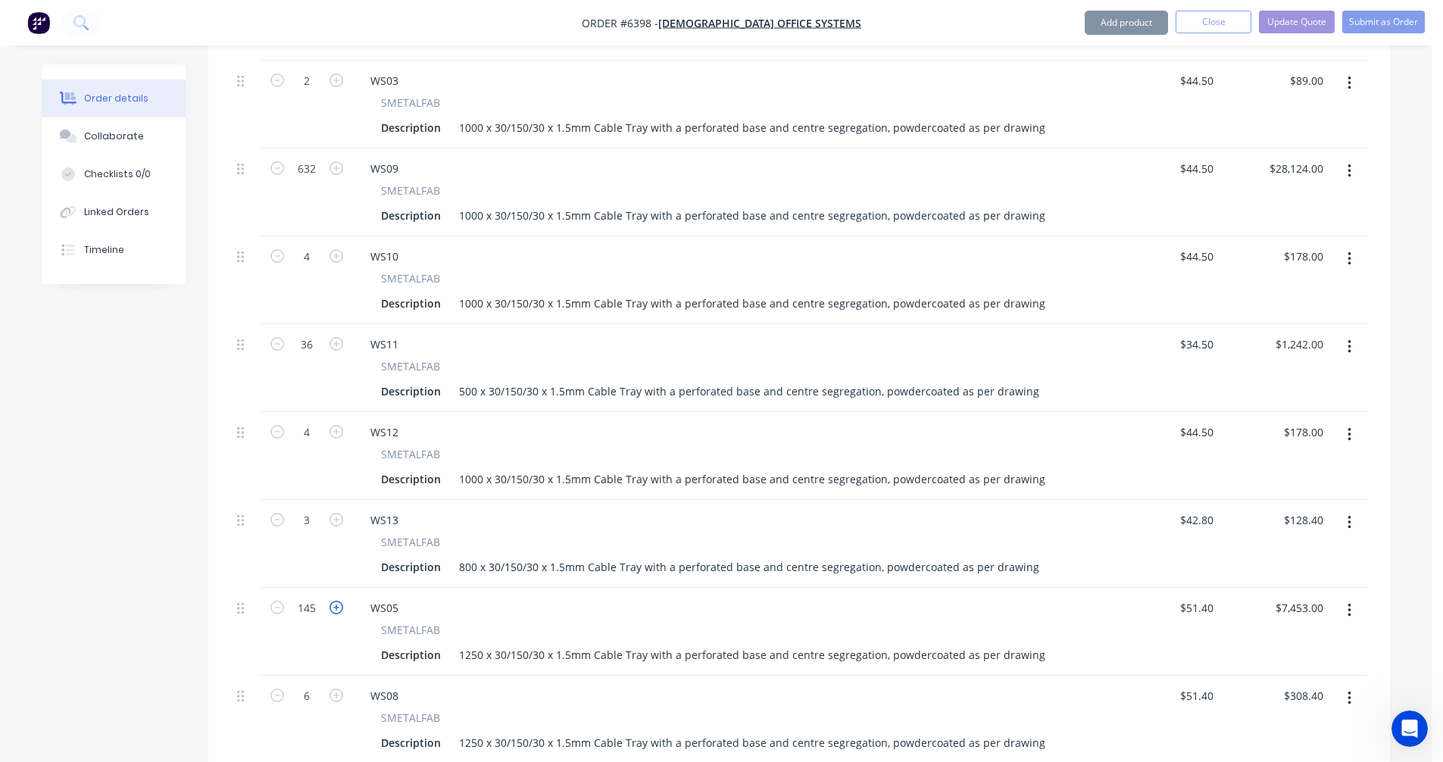
click at [338, 601] on icon "button" at bounding box center [337, 608] width 14 height 14
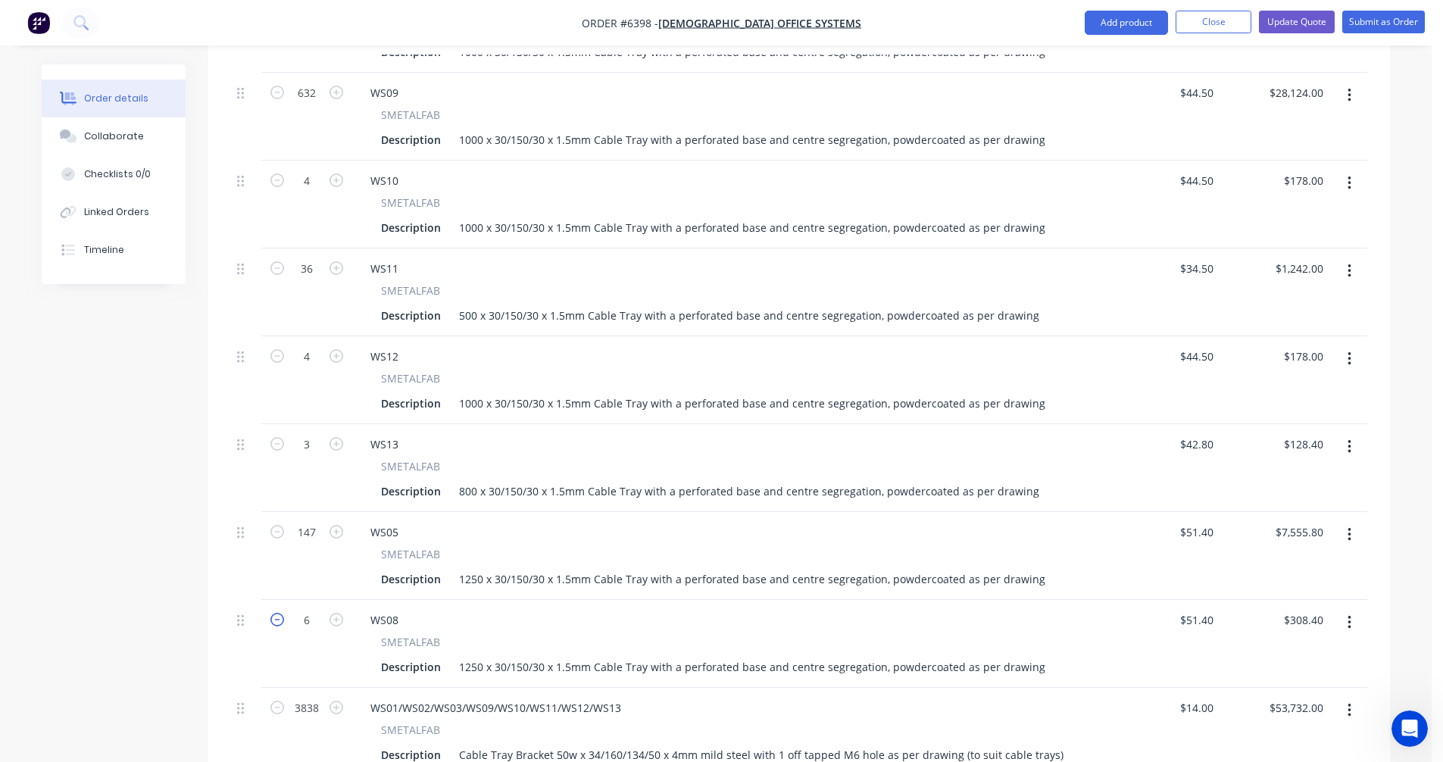
click at [277, 613] on icon "button" at bounding box center [277, 620] width 14 height 14
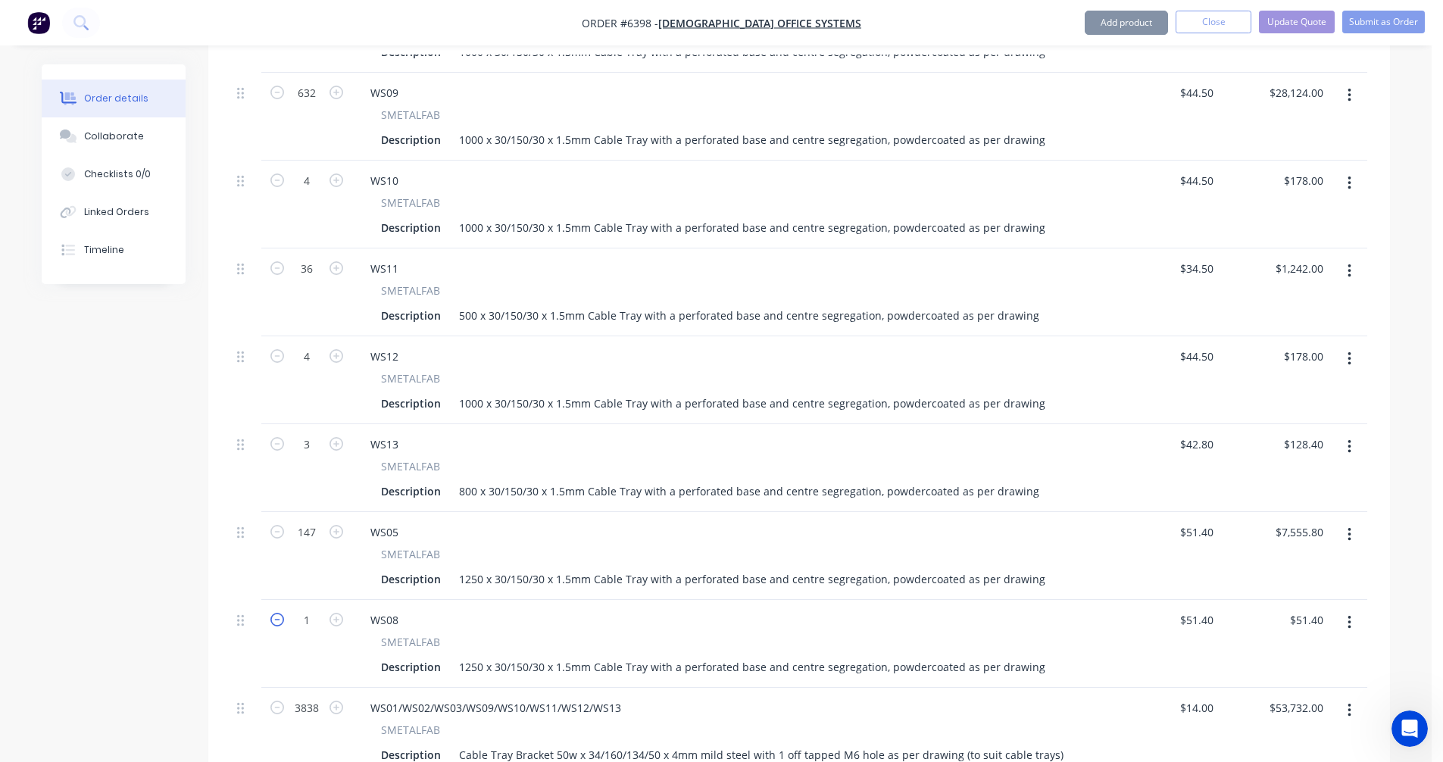
click at [277, 613] on icon "button" at bounding box center [277, 620] width 14 height 14
click at [338, 613] on icon "button" at bounding box center [337, 620] width 14 height 14
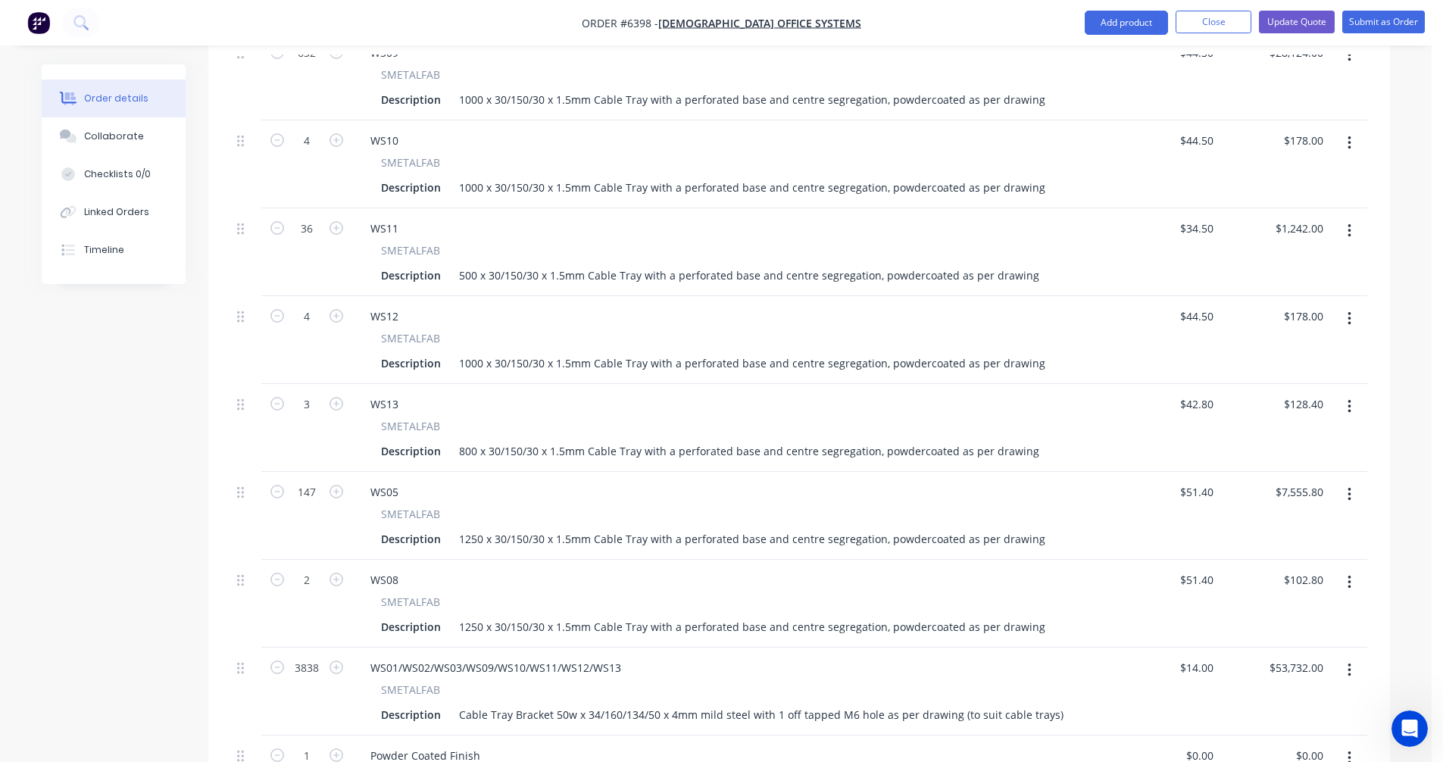
scroll to position [909, 0]
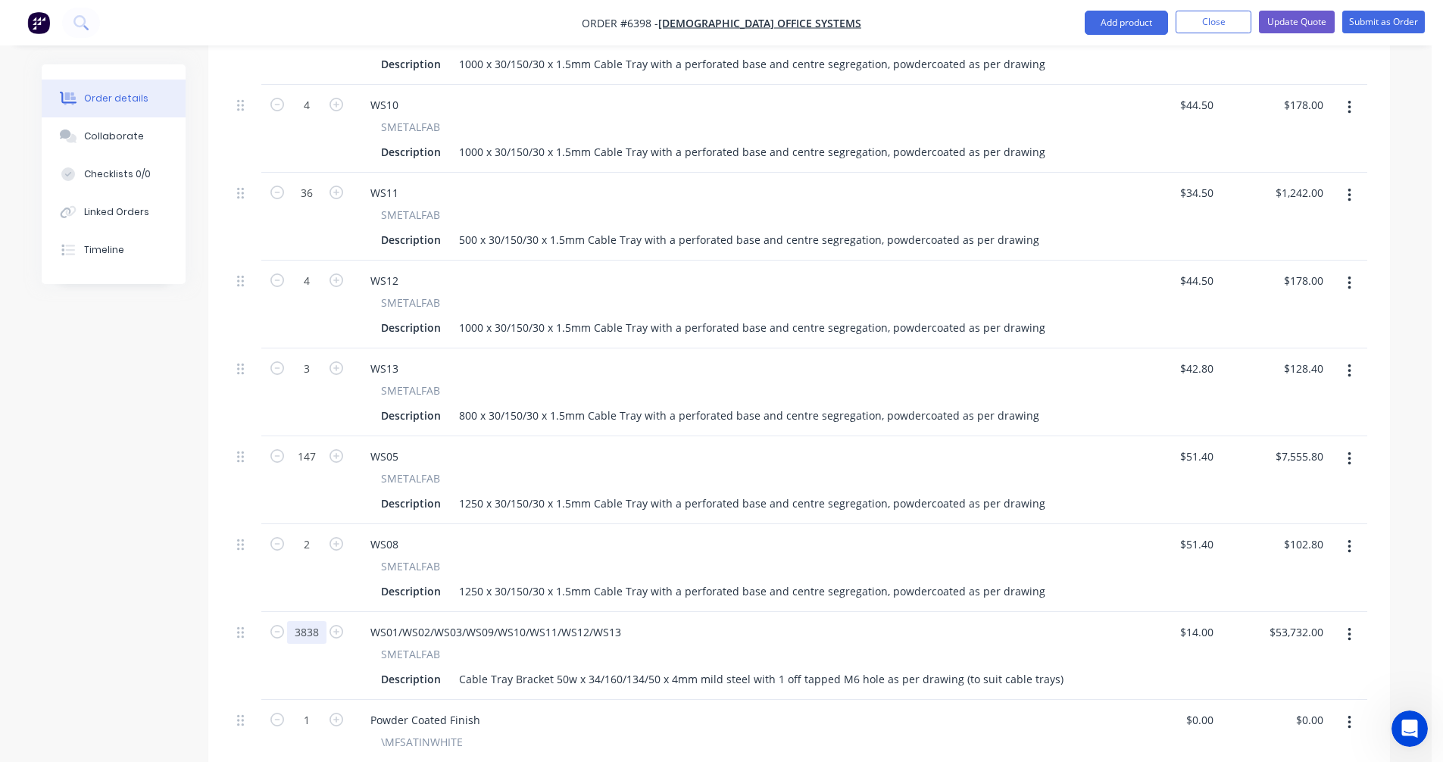
click at [323, 621] on input "3838" at bounding box center [306, 632] width 39 height 23
click at [598, 580] on div "1250 x 30/150/30 x 1.5mm Cable Tray with a perforated base and centre segregati…" at bounding box center [752, 591] width 598 height 22
click at [525, 492] on div "1250 x 30/150/30 x 1.5mm Cable Tray with a perforated base and centre segregati…" at bounding box center [752, 503] width 598 height 22
click at [476, 492] on div "1250 x 30/150/30 x 1.5mm Cable Tray with a perforated base and centre segregati…" at bounding box center [752, 503] width 598 height 22
click at [477, 492] on div "1140 x 30/150/30 x 1.5mm Cable Tray with a perforated base and centre segregati…" at bounding box center [752, 503] width 598 height 22
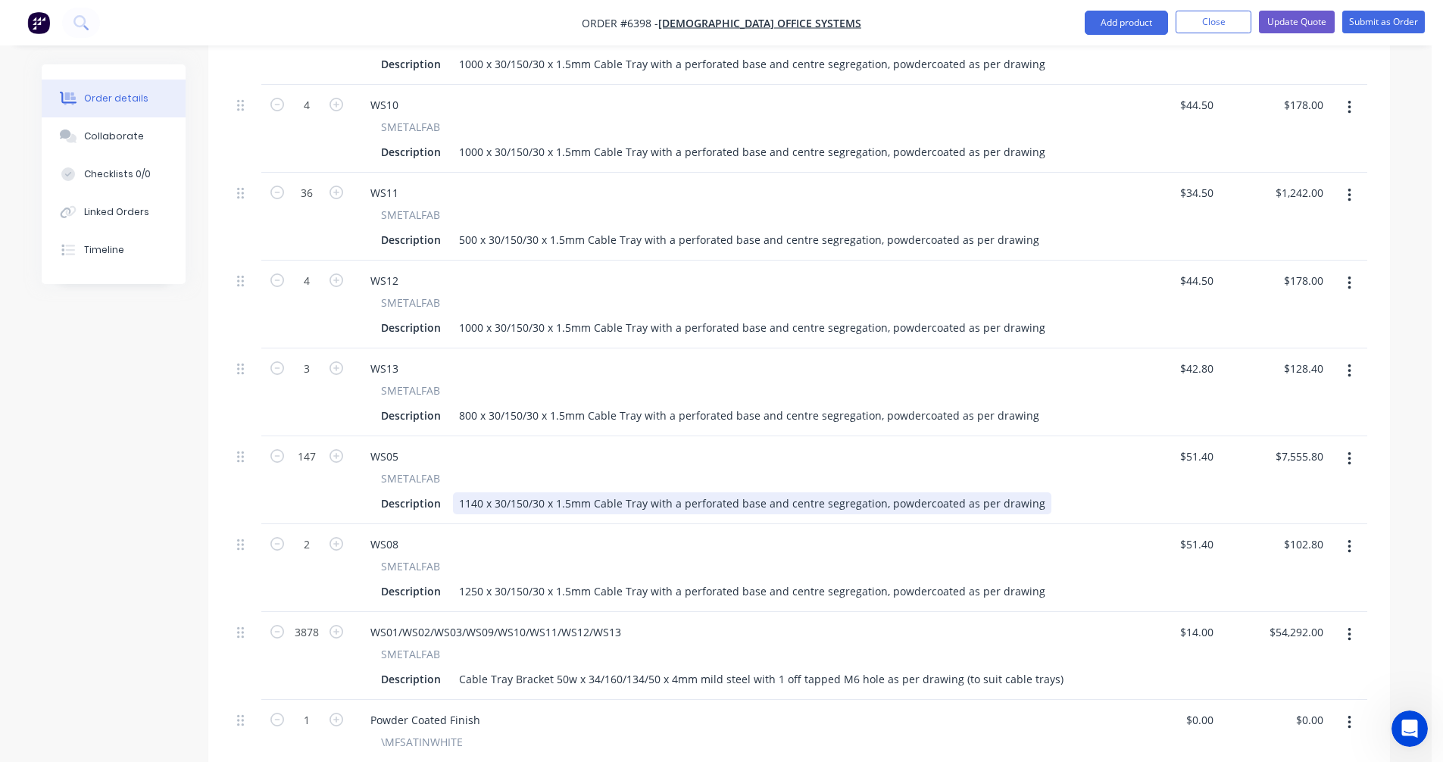
click at [479, 492] on div "1140 x 30/150/30 x 1.5mm Cable Tray with a perforated base and centre segregati…" at bounding box center [752, 503] width 598 height 22
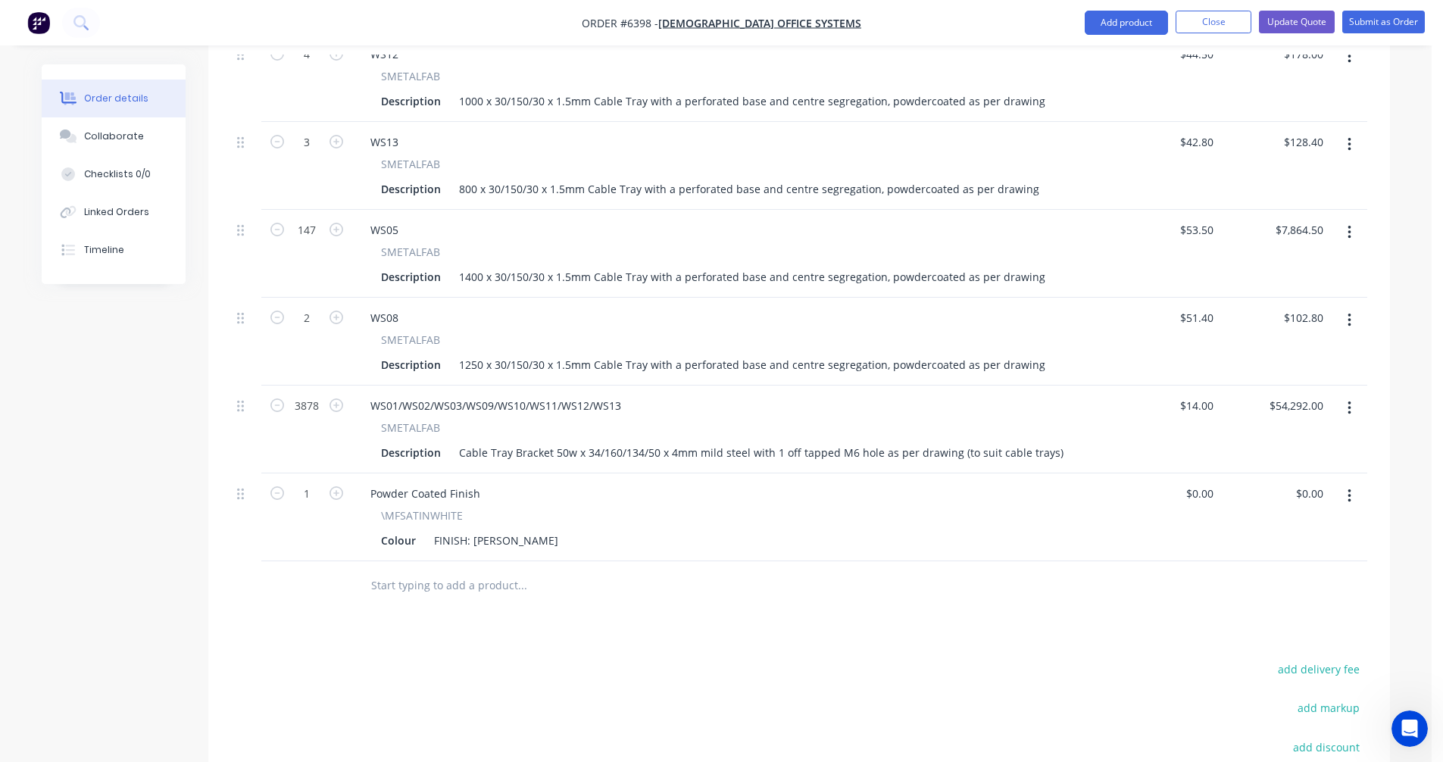
scroll to position [1136, 0]
click at [415, 570] on input "text" at bounding box center [521, 585] width 303 height 30
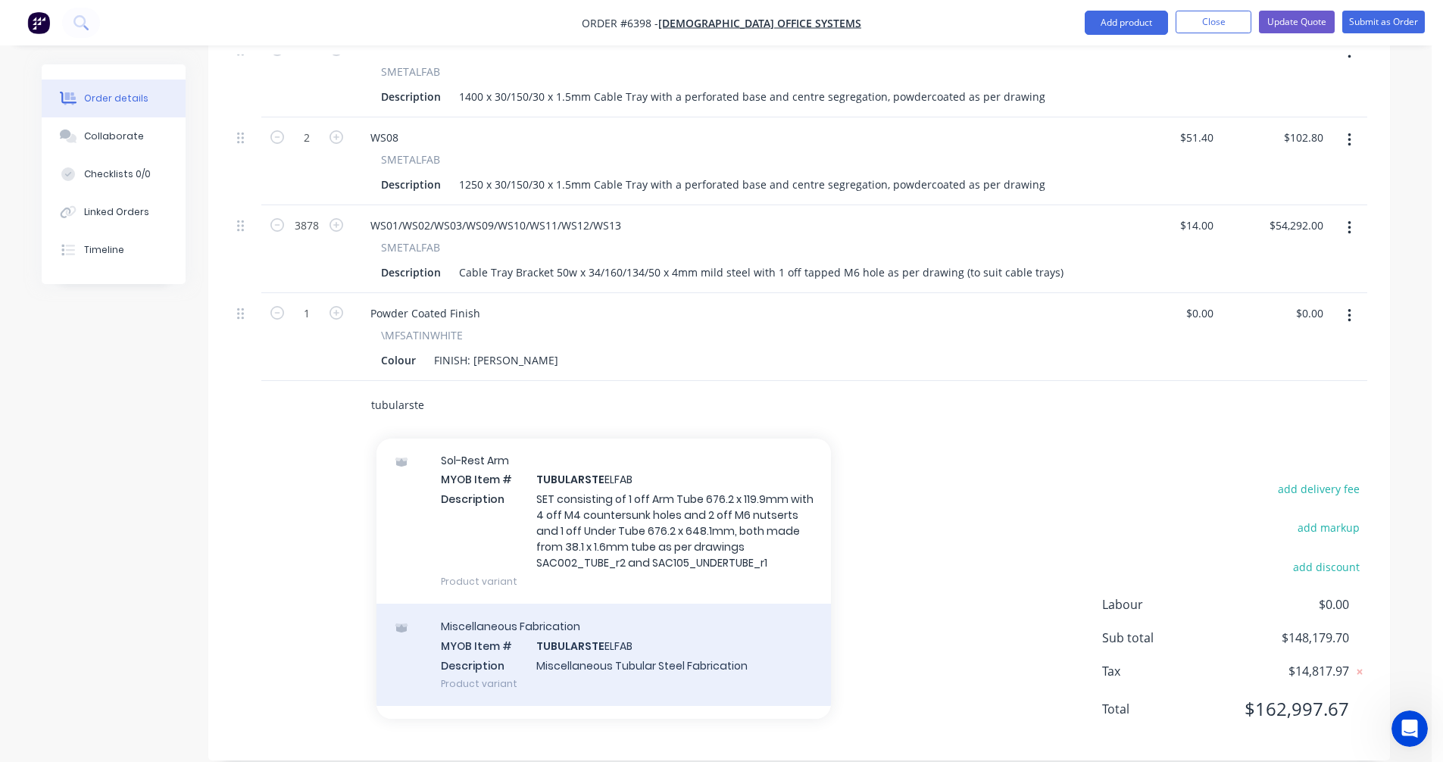
scroll to position [76, 0]
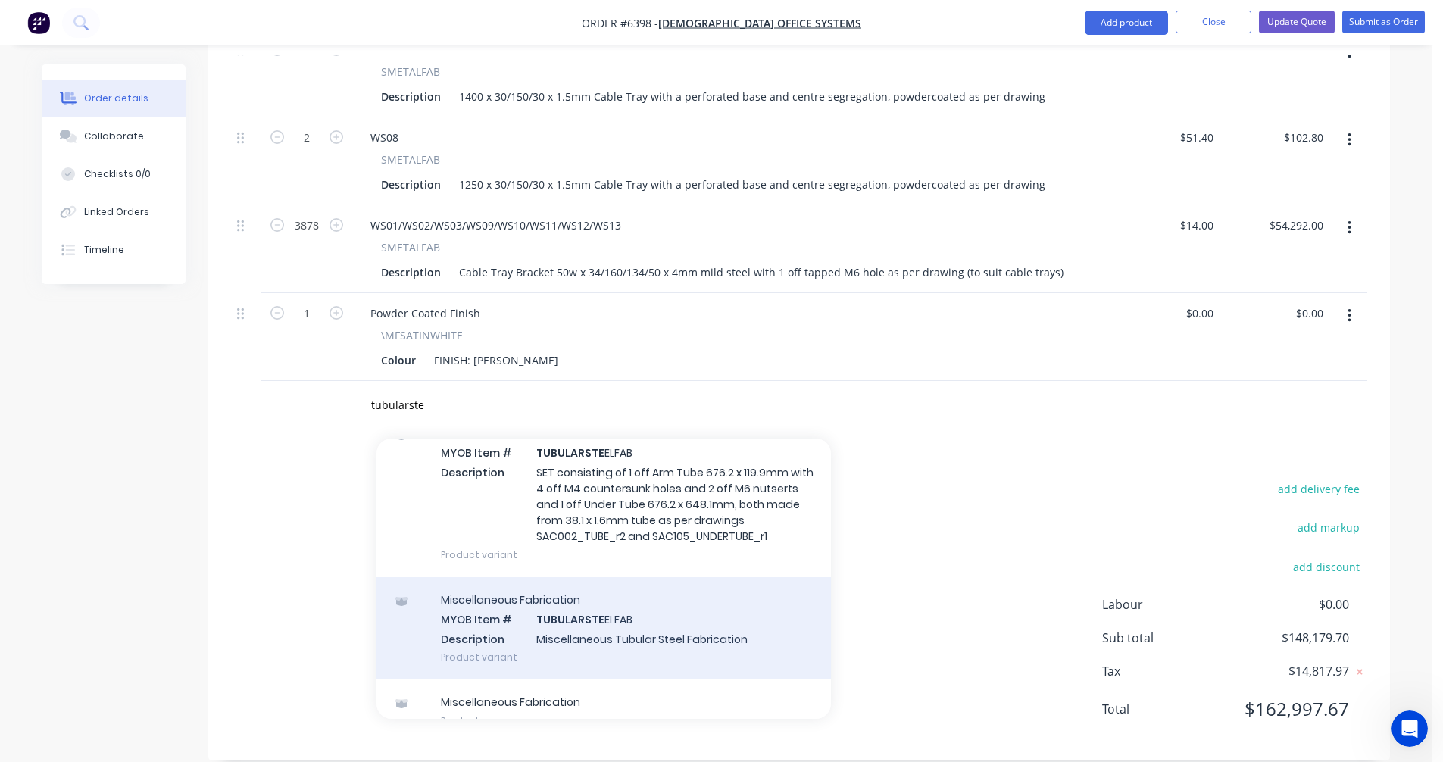
click at [607, 611] on div "Miscellaneous Fabrication MYOB Item # TUBULARSTE ELFAB Description Miscellaneou…" at bounding box center [603, 628] width 454 height 102
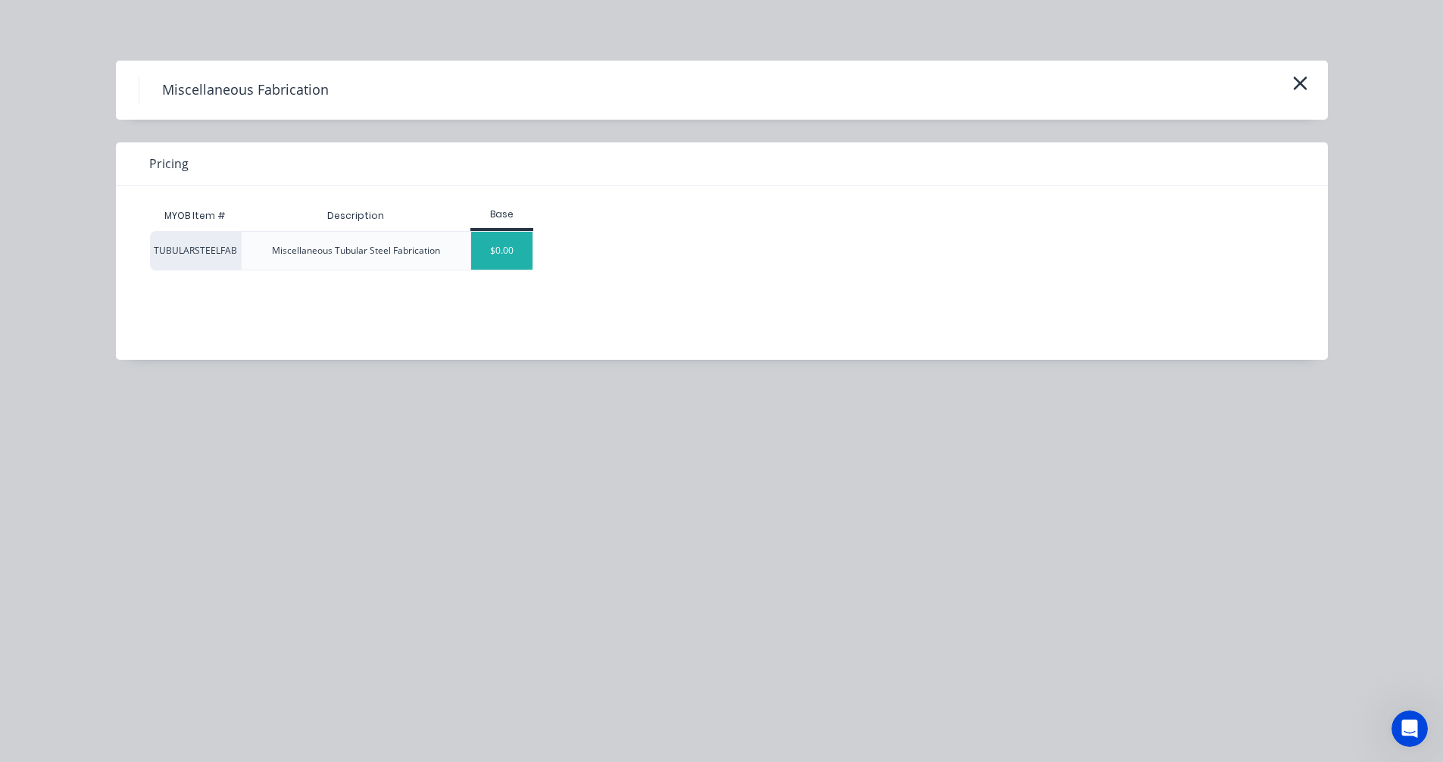
click at [520, 245] on div "$0.00" at bounding box center [501, 251] width 61 height 38
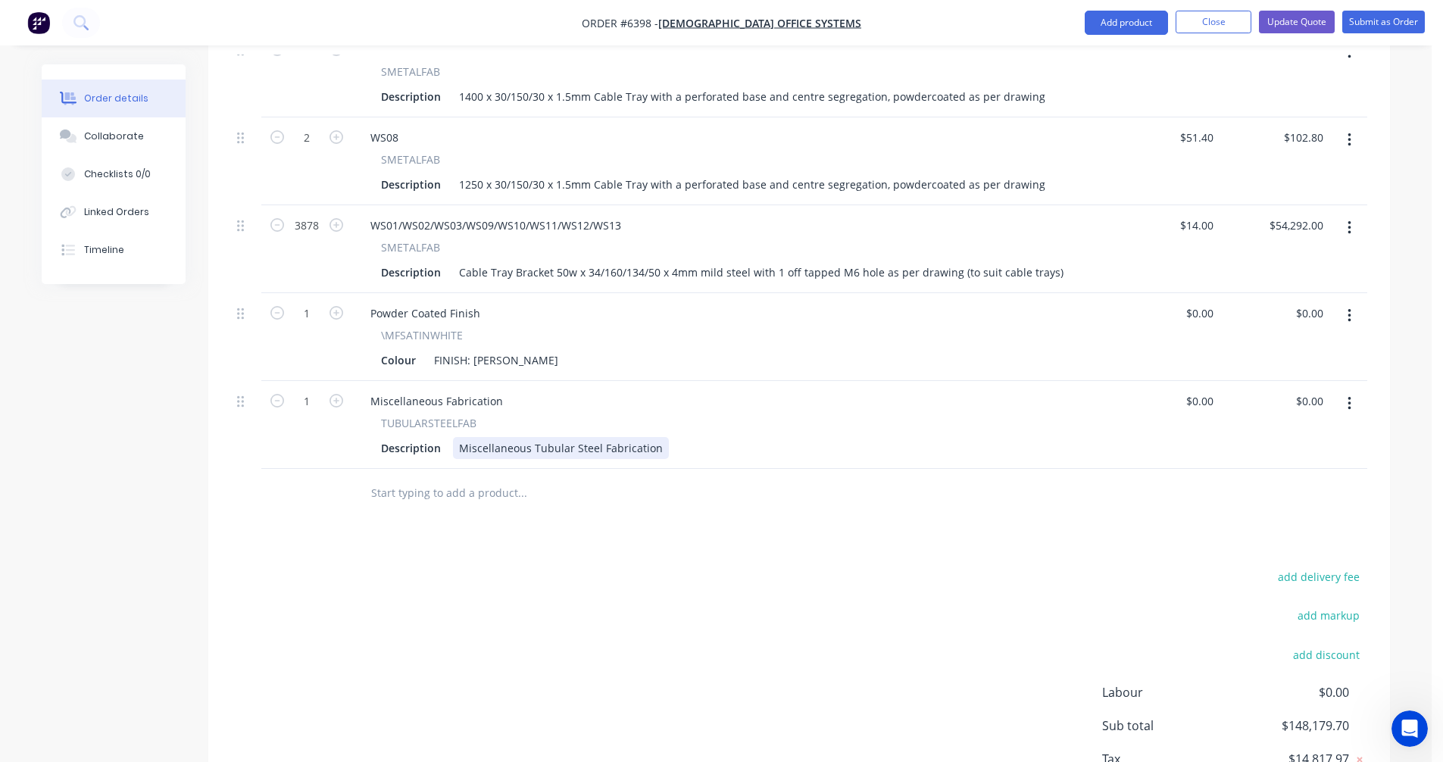
click at [492, 437] on div "Miscellaneous Tubular Steel Fabrication" at bounding box center [561, 448] width 216 height 22
drag, startPoint x: 504, startPoint y: 381, endPoint x: 361, endPoint y: 381, distance: 143.2
click at [361, 390] on div "Miscellaneous Fabrication" at bounding box center [436, 401] width 157 height 22
click at [525, 437] on div "Miscellaneous Tubular Steel Fabrication" at bounding box center [561, 448] width 216 height 22
drag, startPoint x: 655, startPoint y: 426, endPoint x: 433, endPoint y: 430, distance: 222.0
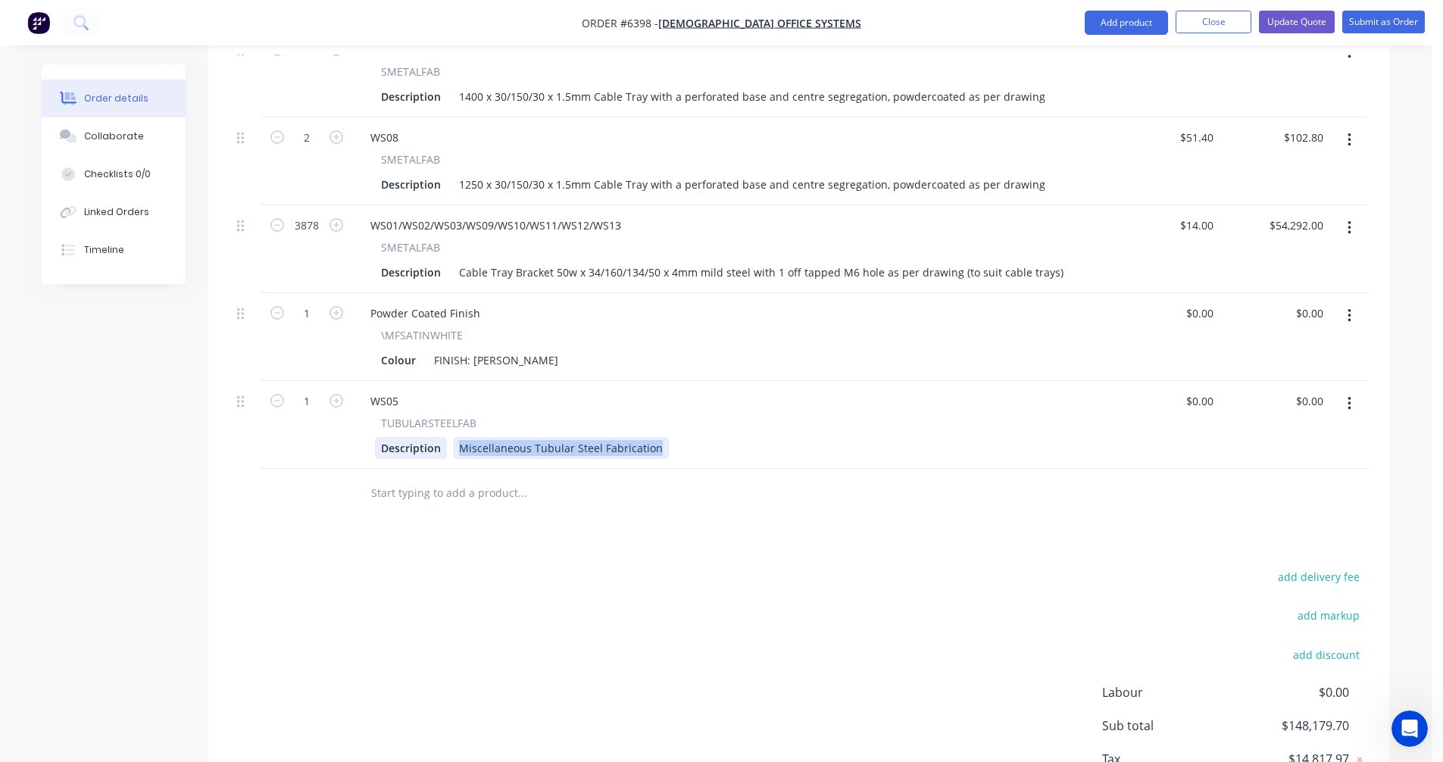
click at [433, 437] on div "Description Miscellaneous Tubular Steel Fabrication" at bounding box center [728, 448] width 706 height 22
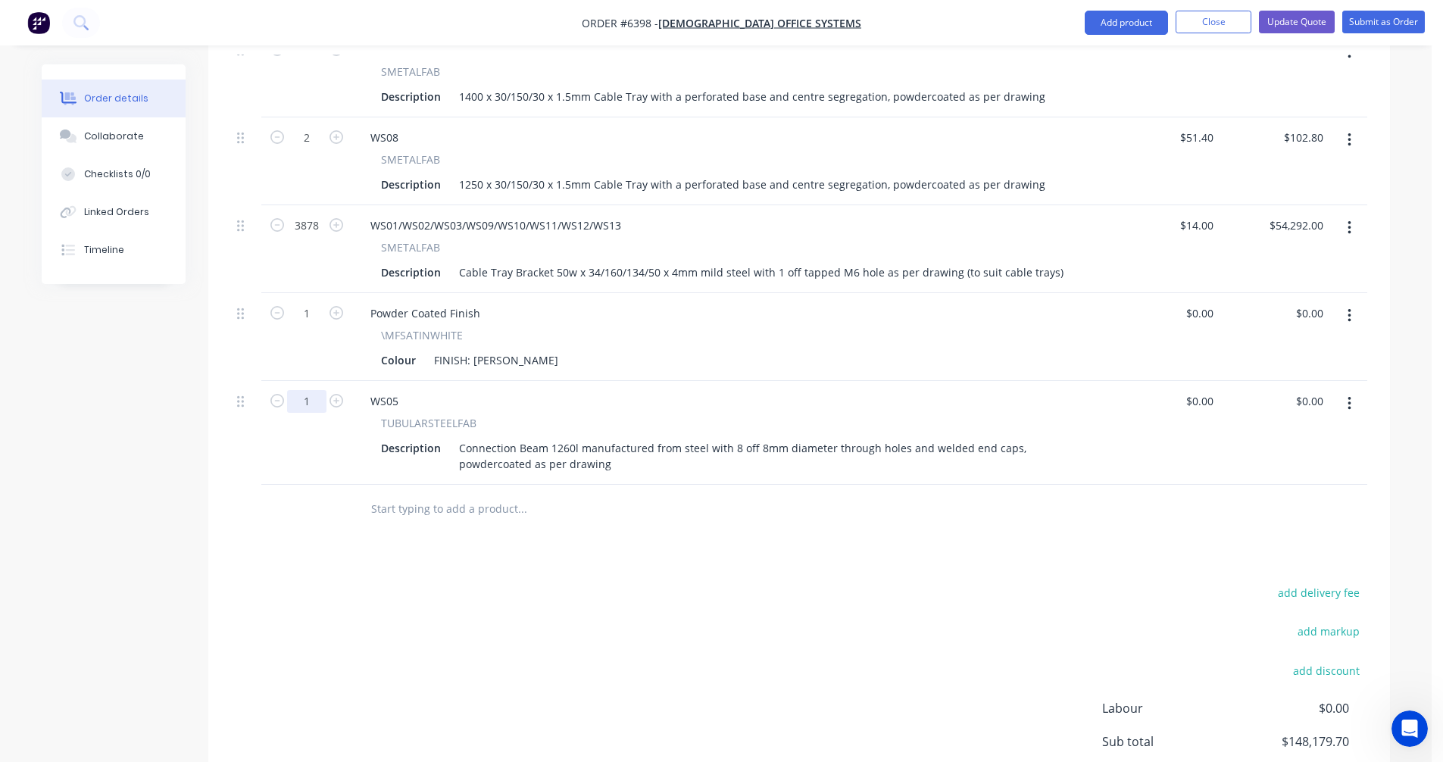
click at [319, 390] on input "1" at bounding box center [306, 401] width 39 height 23
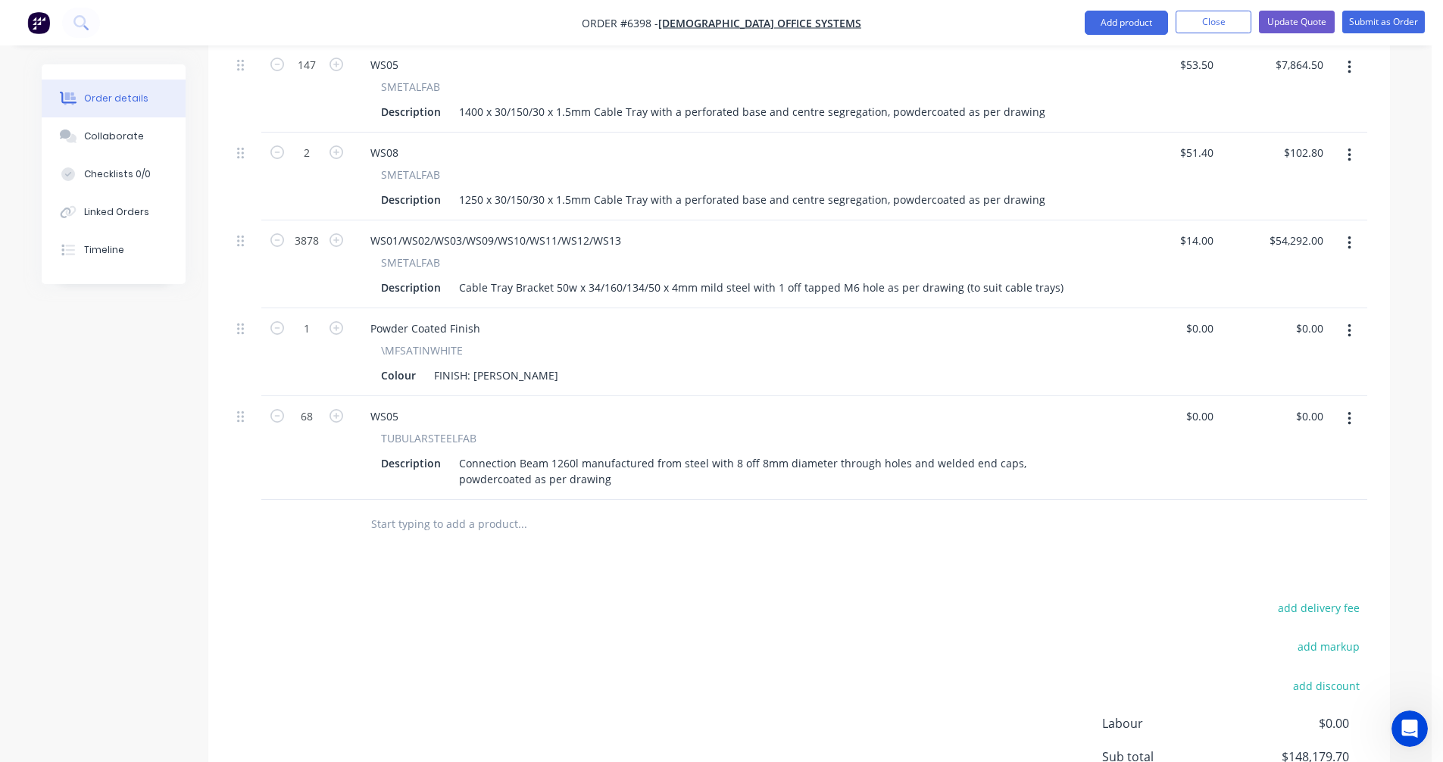
scroll to position [1391, 0]
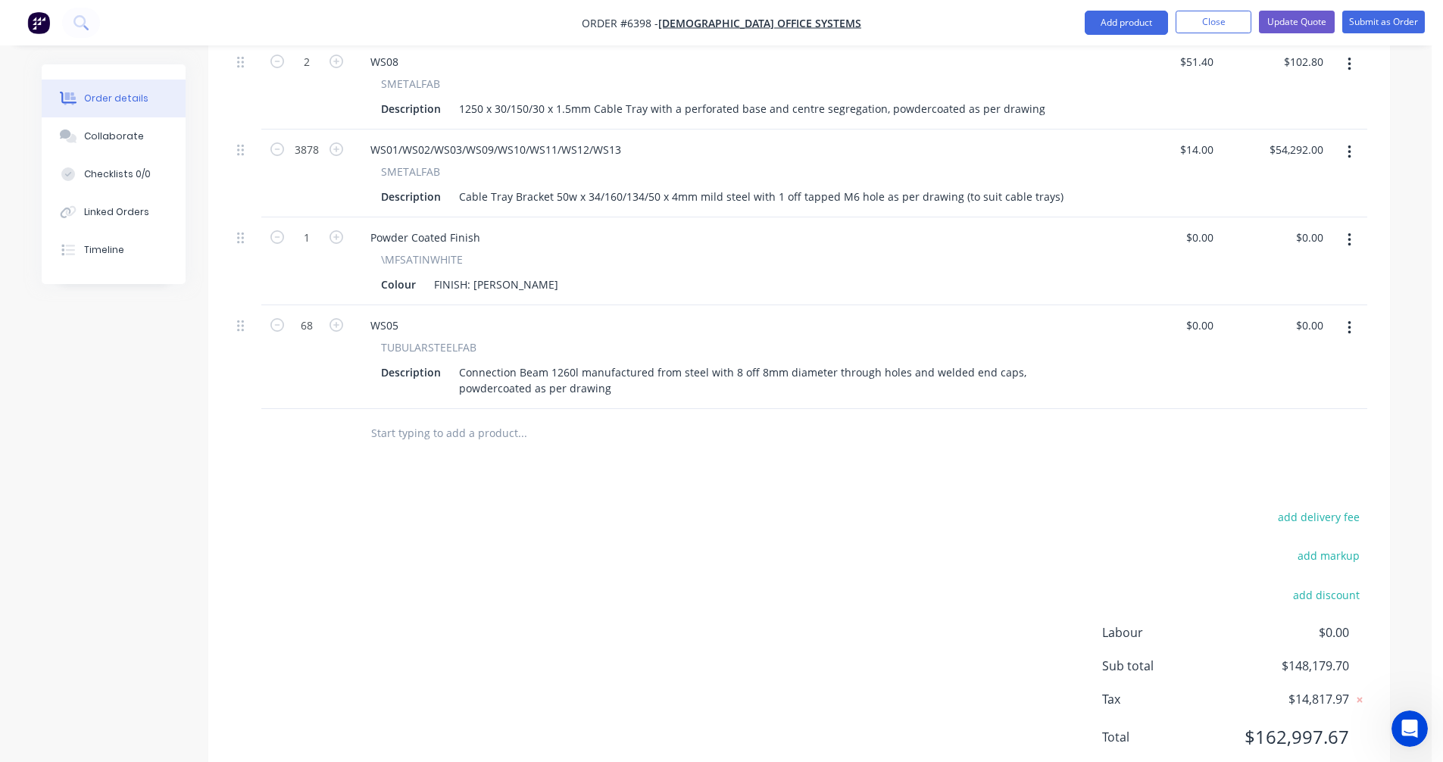
click at [421, 418] on input "text" at bounding box center [521, 433] width 303 height 30
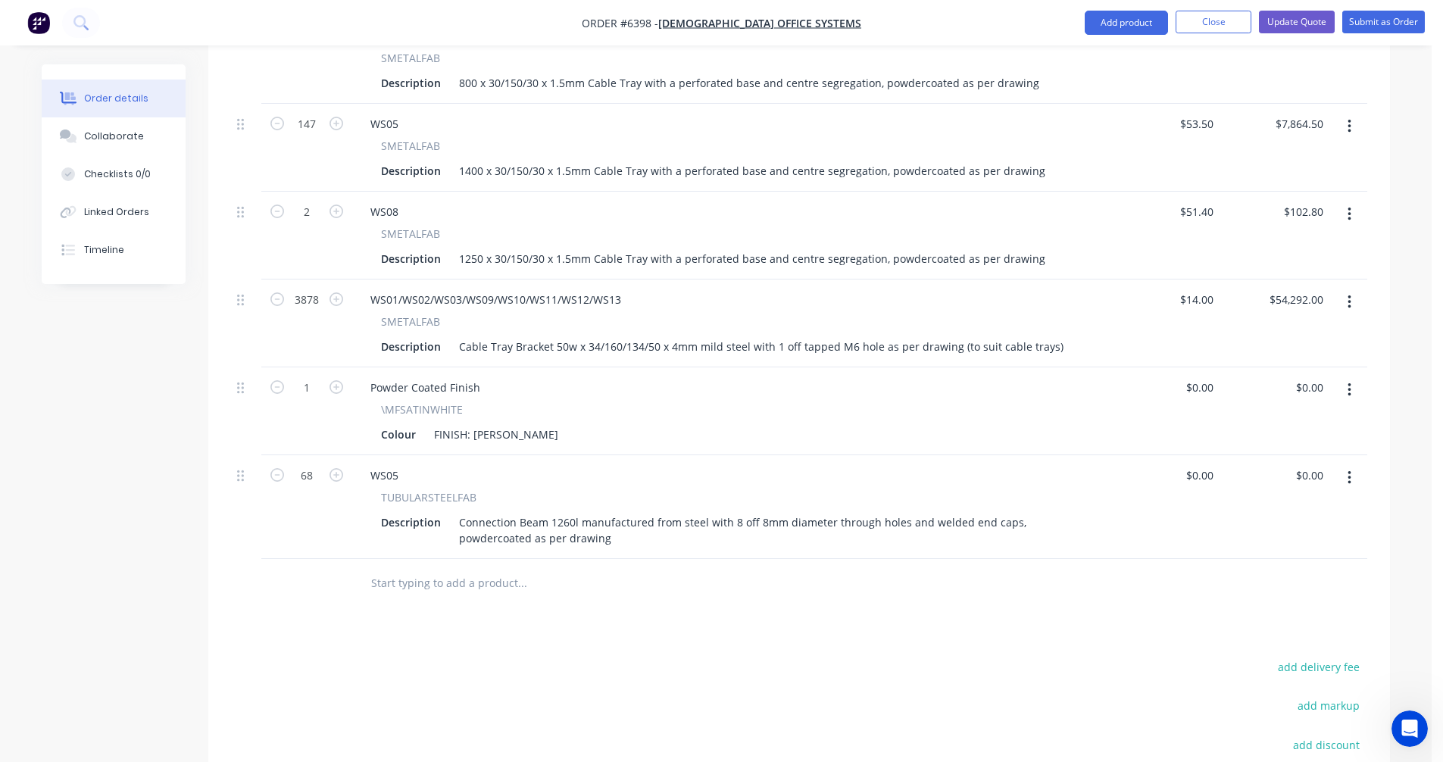
scroll to position [1240, 0]
click at [1352, 202] on button "button" at bounding box center [1350, 215] width 36 height 27
click at [1279, 275] on div "Duplicate" at bounding box center [1295, 286] width 117 height 22
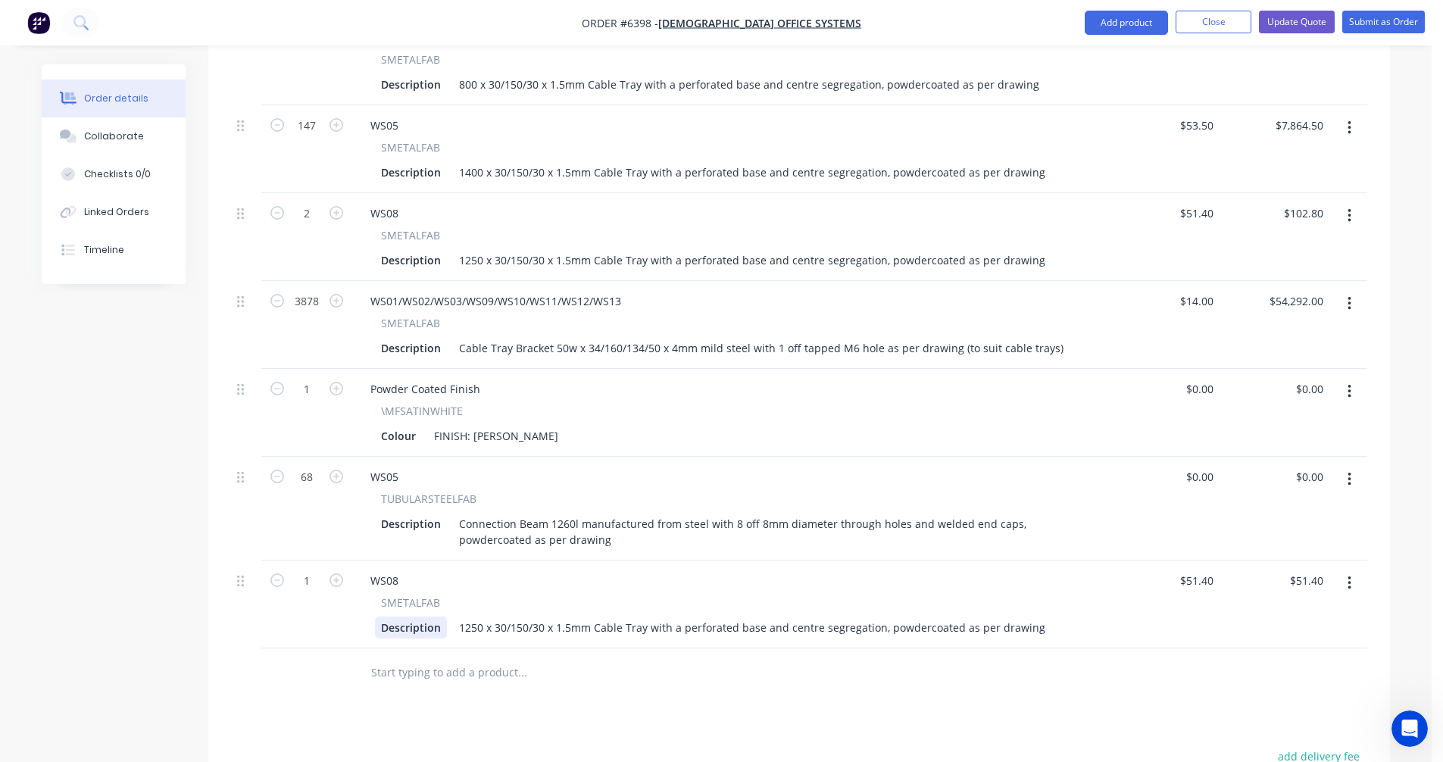
click at [436, 623] on div "WS08 SMETALFAB Description 1250 x 30/150/30 x 1.5mm Cable Tray with a perforate…" at bounding box center [730, 605] width 757 height 88
click at [399, 570] on div "WS08" at bounding box center [384, 581] width 52 height 22
click at [401, 570] on div "WS08" at bounding box center [384, 581] width 52 height 22
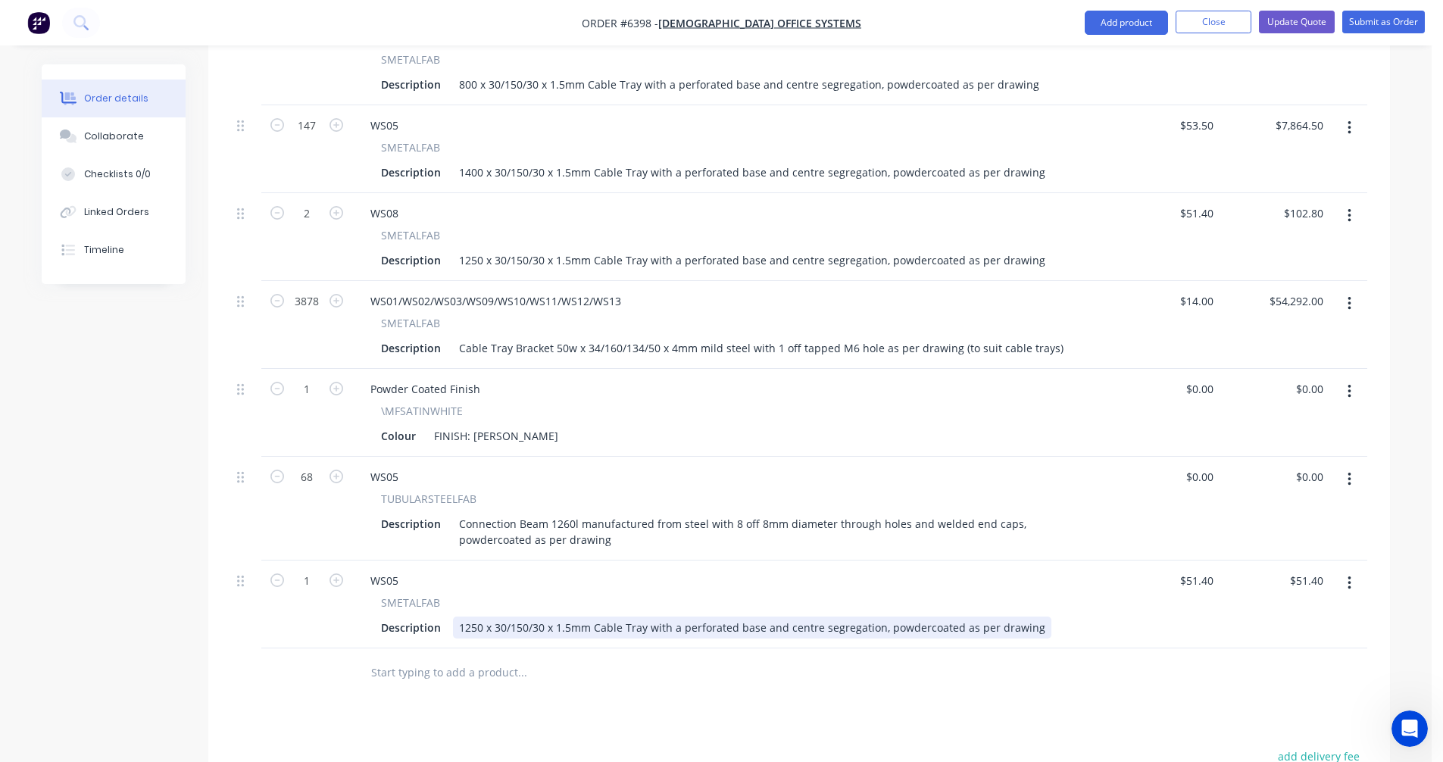
click at [759, 617] on div "1250 x 30/150/30 x 1.5mm Cable Tray with a perforated base and centre segregati…" at bounding box center [752, 628] width 598 height 22
drag, startPoint x: 875, startPoint y: 607, endPoint x: 446, endPoint y: 615, distance: 428.8
click at [446, 617] on div "Description 1250 x 30/150/30 x 1.5mm Cable Tray with a perforated base and cent…" at bounding box center [728, 628] width 706 height 22
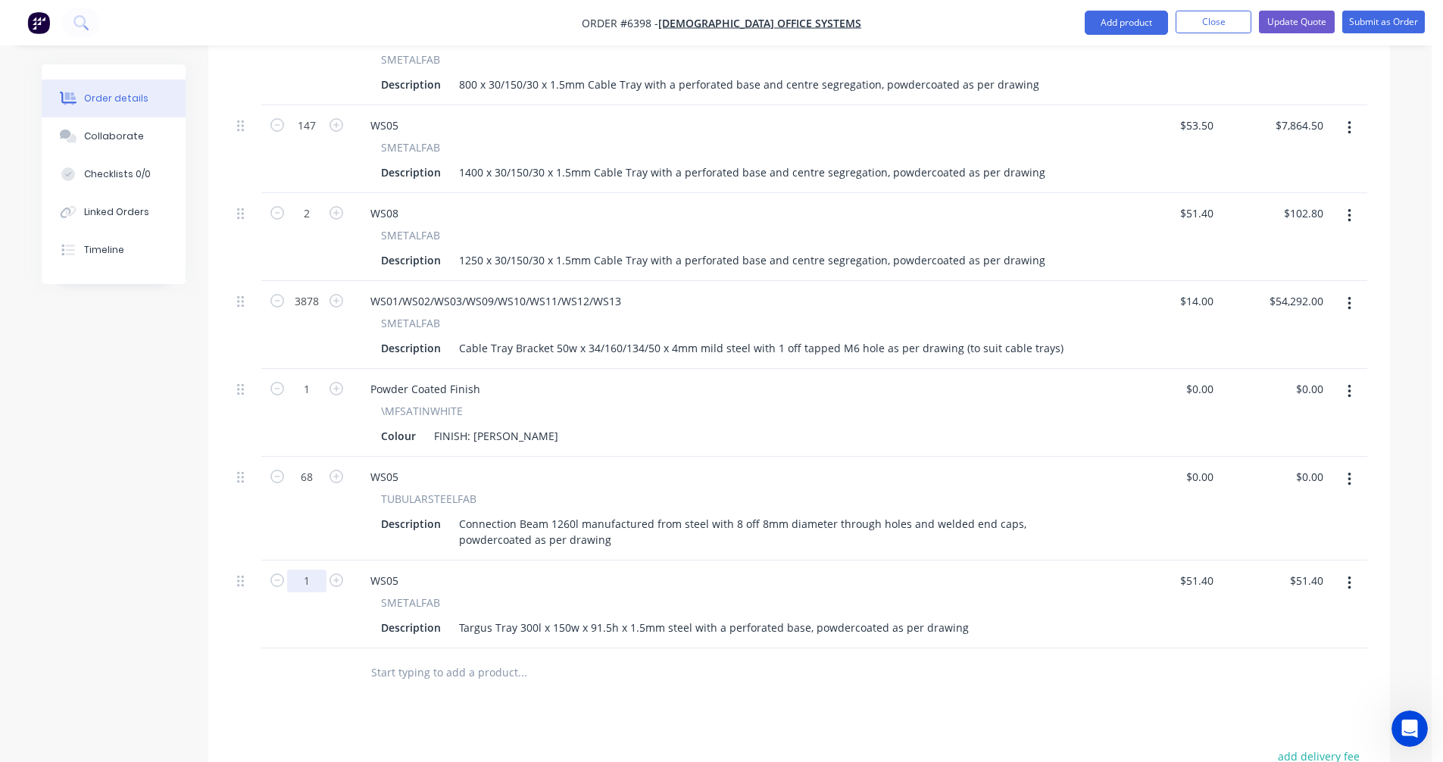
click at [317, 570] on input "1" at bounding box center [306, 581] width 39 height 23
click at [321, 570] on input "1" at bounding box center [306, 581] width 39 height 23
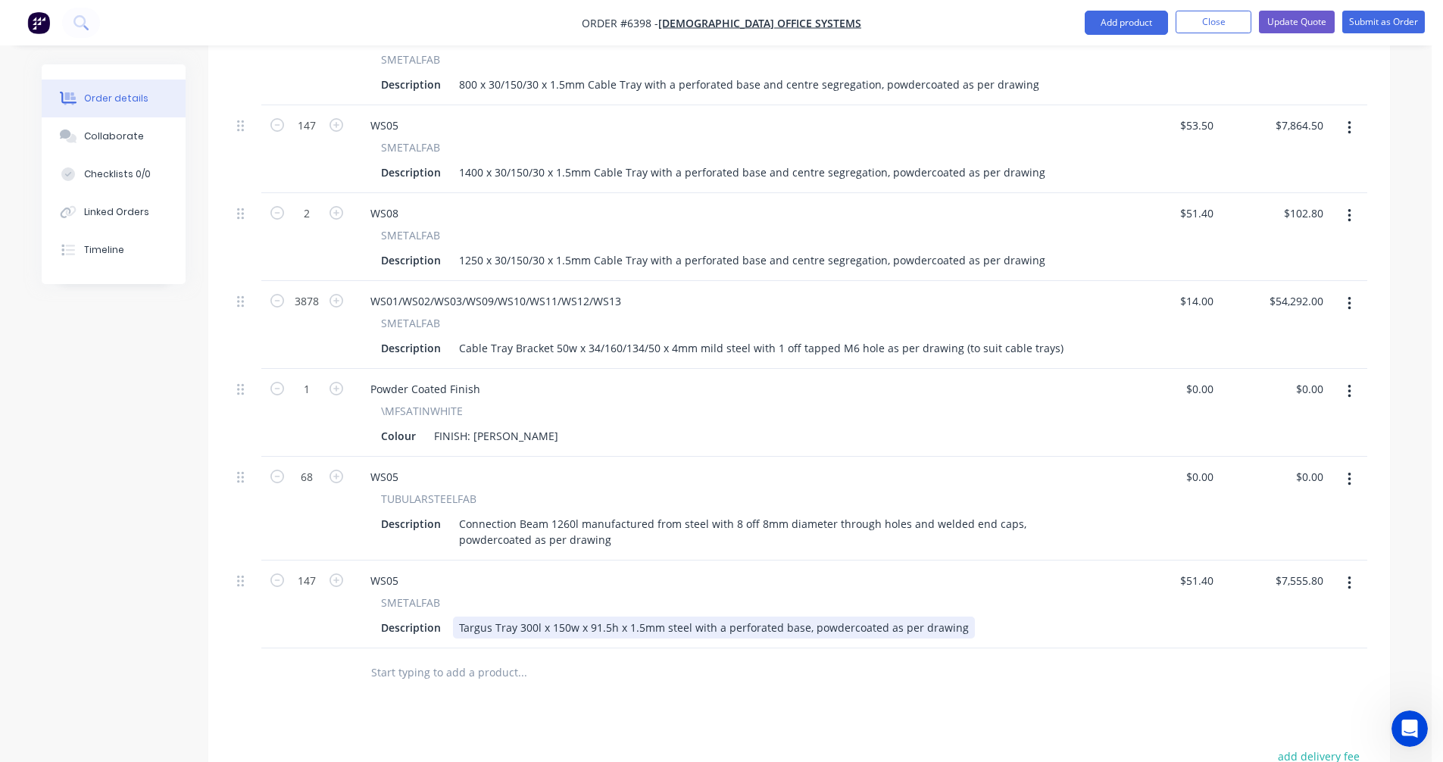
click at [624, 617] on div "Targus Tray 300l x 150w x 91.5h x 1.5mm steel with a perforated base, powdercoa…" at bounding box center [714, 628] width 522 height 22
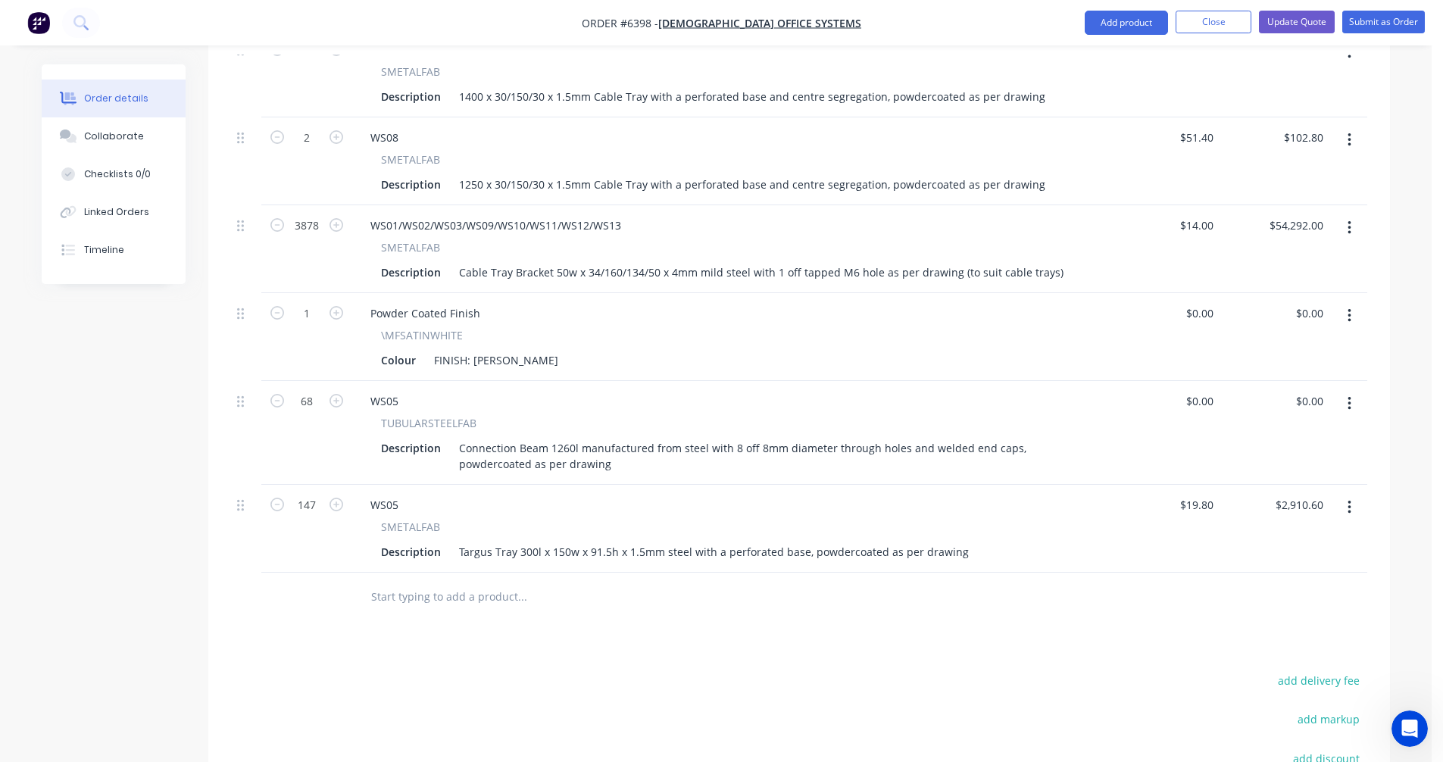
click at [1345, 494] on button "button" at bounding box center [1350, 507] width 36 height 27
click at [1263, 567] on div "Duplicate" at bounding box center [1295, 578] width 117 height 22
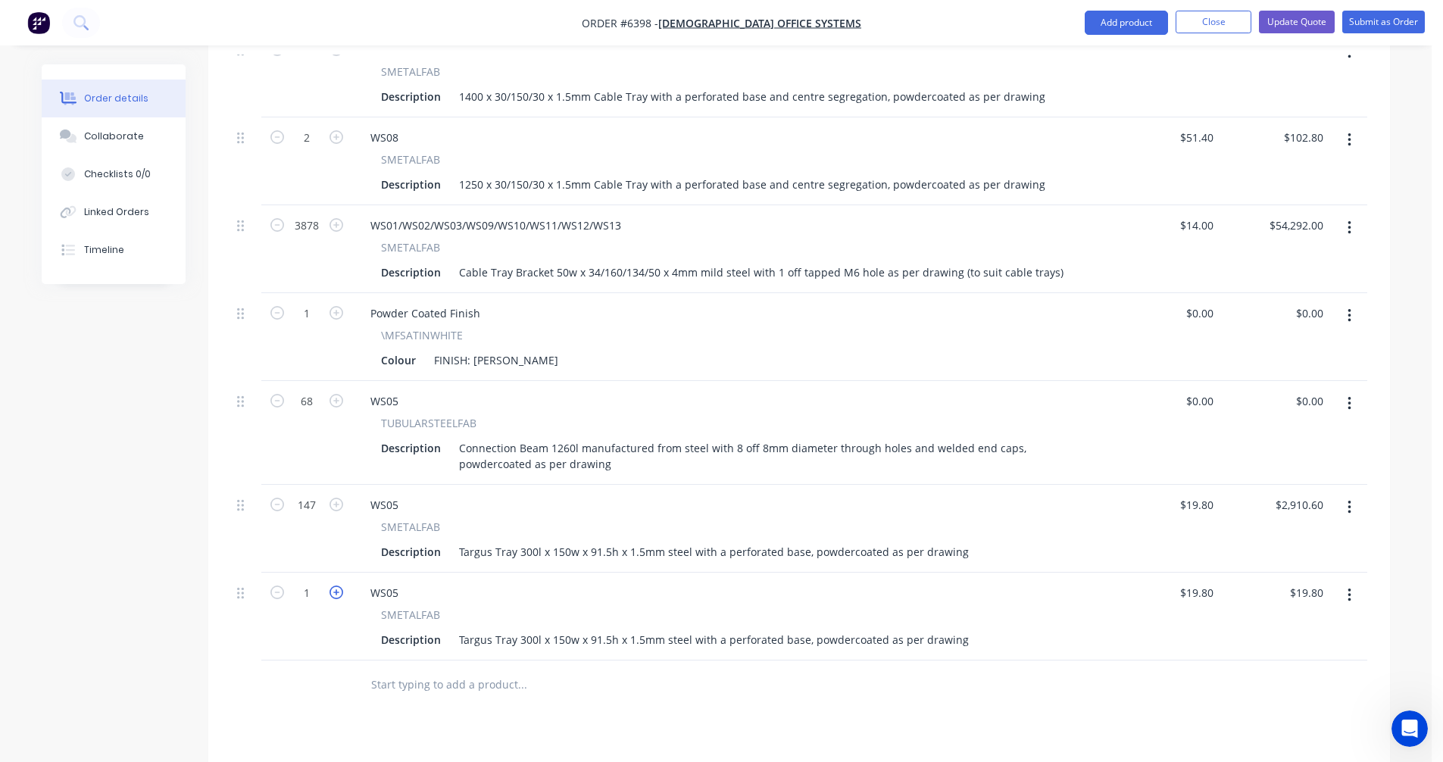
click at [336, 586] on icon "button" at bounding box center [337, 593] width 14 height 14
click at [401, 582] on div "WS05" at bounding box center [384, 593] width 52 height 22
click at [1348, 589] on icon "button" at bounding box center [1349, 596] width 3 height 14
click at [1300, 654] on div "Duplicate" at bounding box center [1295, 665] width 117 height 22
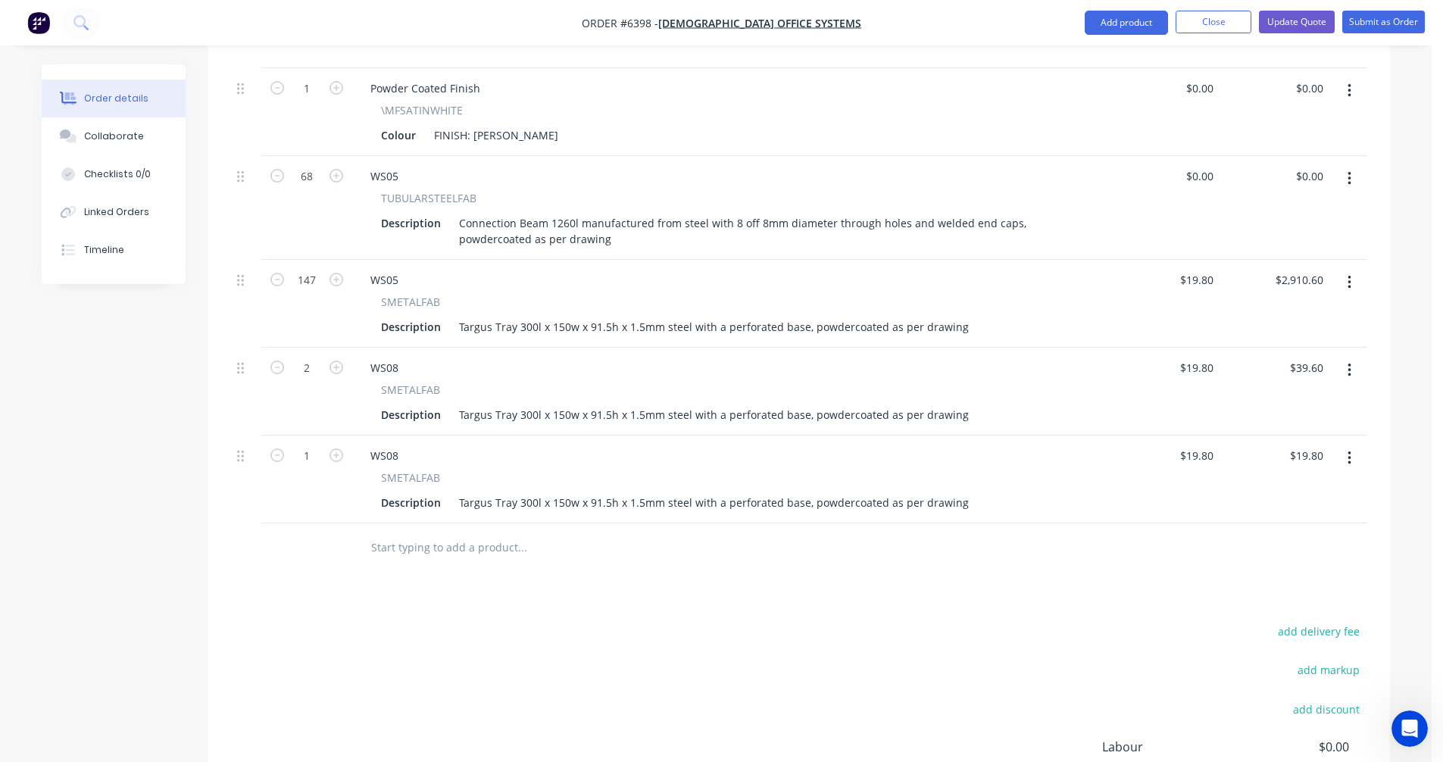
scroll to position [1543, 0]
click at [314, 442] on input "1" at bounding box center [306, 453] width 39 height 23
click at [401, 442] on div "WS08" at bounding box center [384, 453] width 52 height 22
click at [601, 489] on div "Targus Tray 300l x 150w x 91.5h x 1.5mm steel with a perforated base, powdercoa…" at bounding box center [714, 500] width 522 height 22
click at [529, 314] on div "Targus Tray 300l x 150w x 91.5h x 1.5mm steel with a perforated base, powdercoa…" at bounding box center [714, 325] width 522 height 22
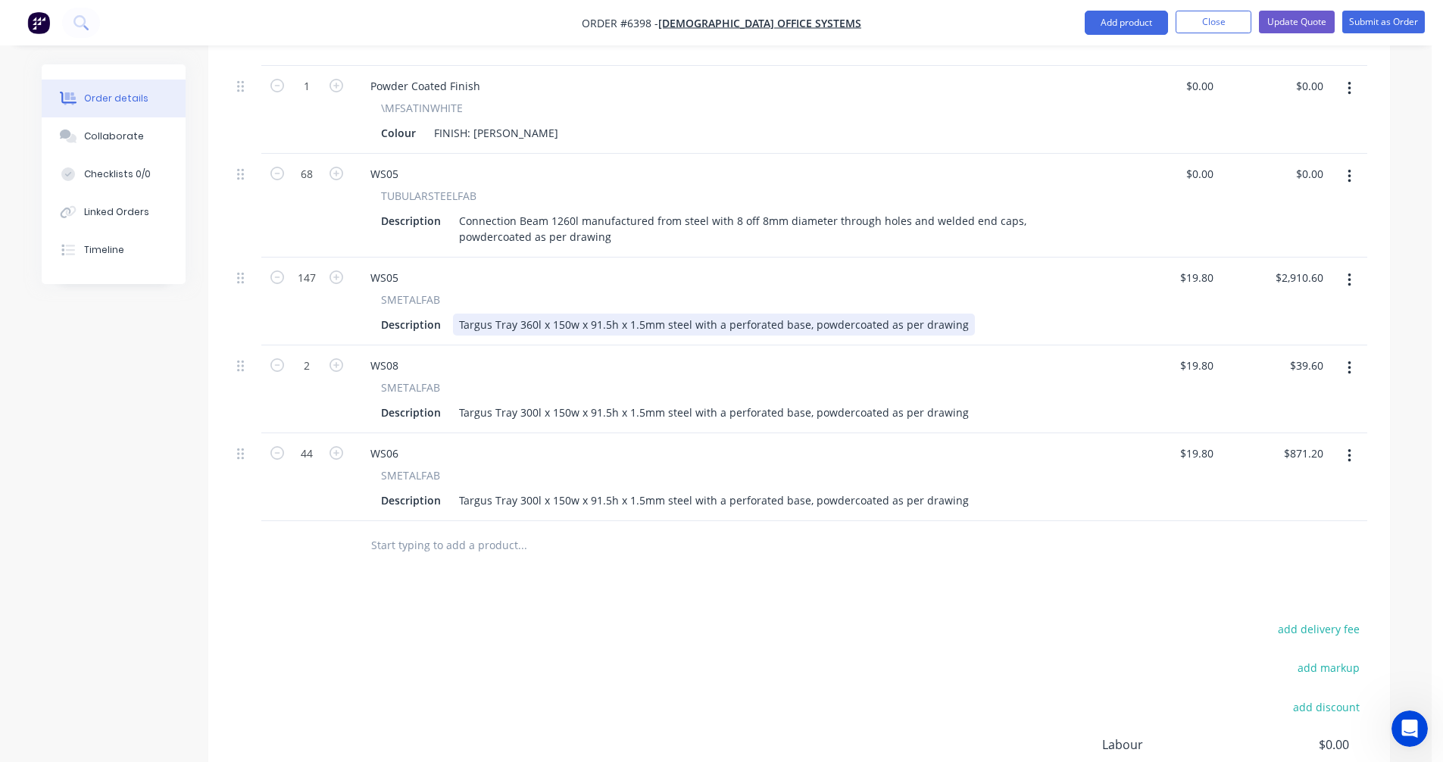
click at [566, 314] on div "Targus Tray 360l x 150w x 91.5h x 1.5mm steel with a perforated base, powdercoa…" at bounding box center [714, 325] width 522 height 22
click at [590, 314] on div "Targus Tray 360l x 150w x 91.5h x 1.5mm steel with a perforated base, powdercoa…" at bounding box center [714, 325] width 522 height 22
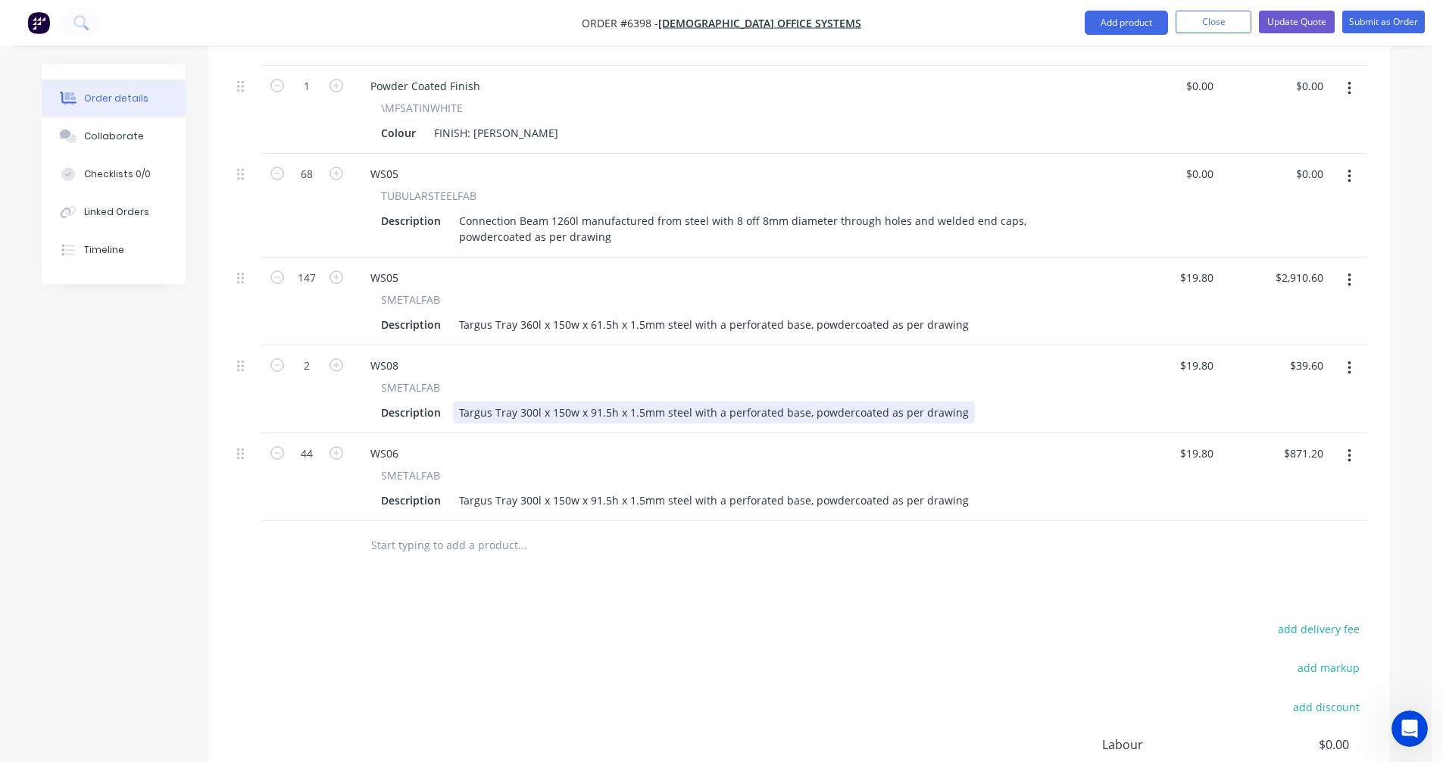
click at [527, 401] on div "Targus Tray 300l x 150w x 91.5h x 1.5mm steel with a perforated base, powdercoa…" at bounding box center [714, 412] width 522 height 22
click at [589, 401] on div "Targus Tray 360l x 150w x 91.5h x 1.5mm steel with a perforated base, powdercoa…" at bounding box center [714, 412] width 522 height 22
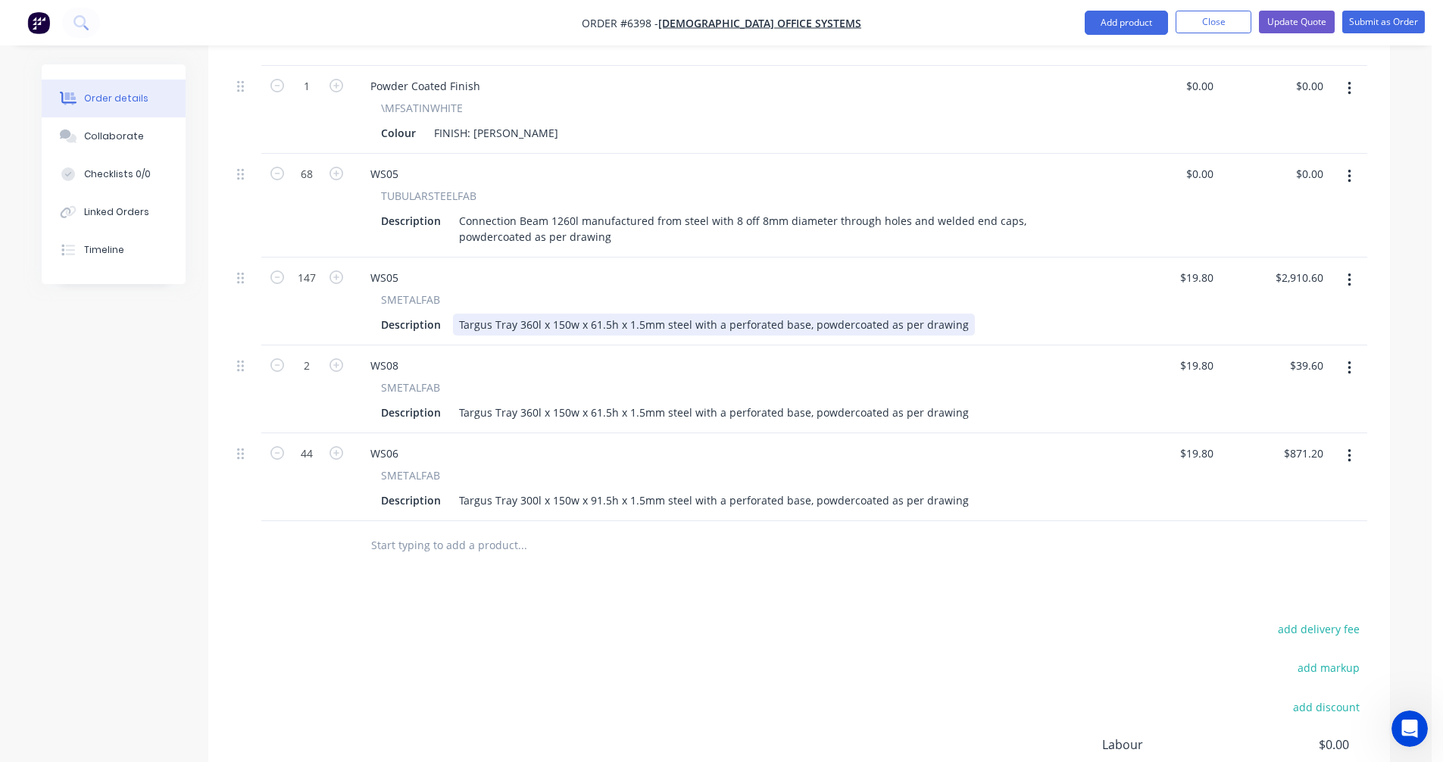
click at [771, 314] on div "Targus Tray 360l x 150w x 61.5h x 1.5mm steel with a perforated base, powdercoa…" at bounding box center [714, 325] width 522 height 22
click at [889, 314] on div "Targus Tray 360l x 150w x 61.5h x 1.5mm steel with a perforated base, powdercoa…" at bounding box center [714, 325] width 522 height 22
click at [1204, 354] on input "19.8" at bounding box center [1205, 365] width 29 height 22
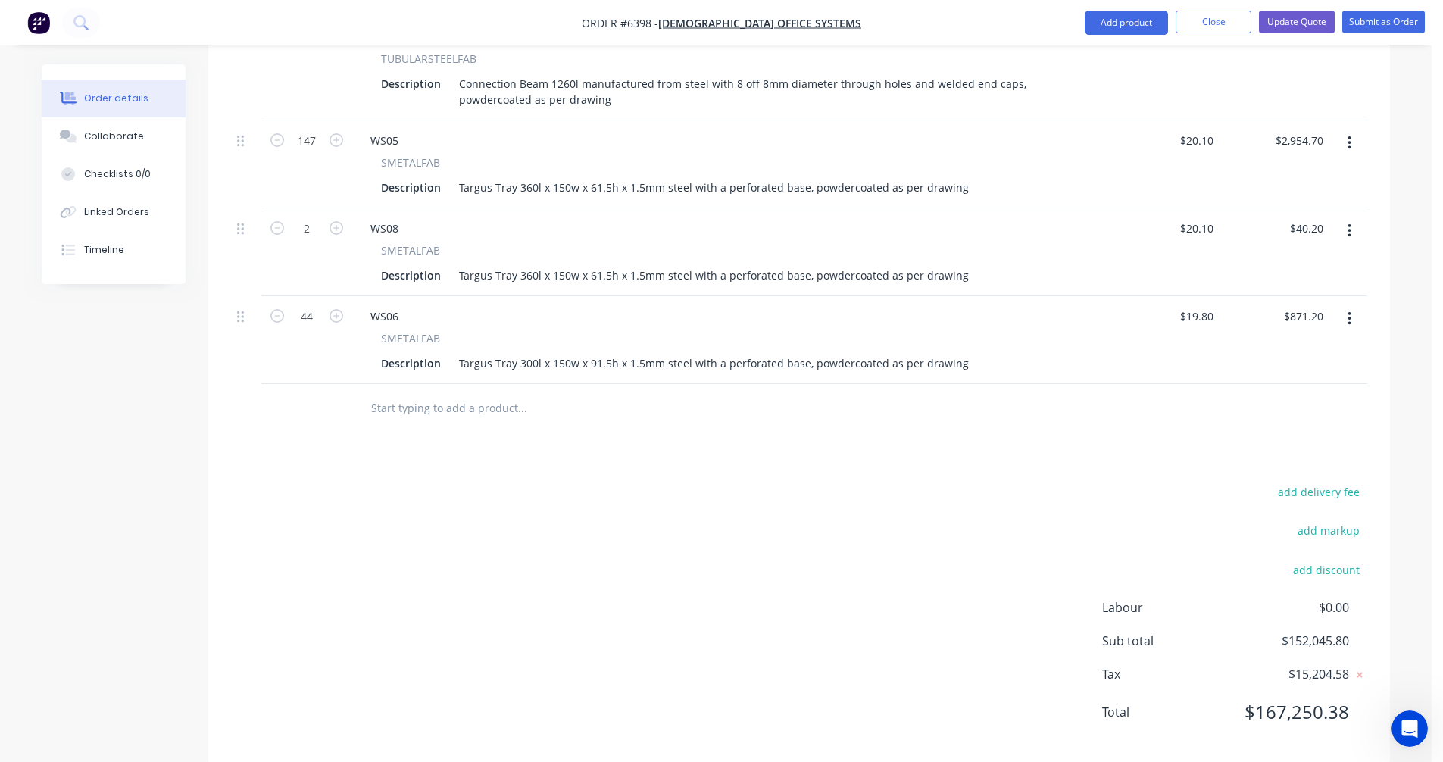
scroll to position [1683, 0]
click at [1348, 308] on icon "button" at bounding box center [1350, 316] width 4 height 17
click at [1283, 375] on div "Duplicate" at bounding box center [1295, 386] width 117 height 22
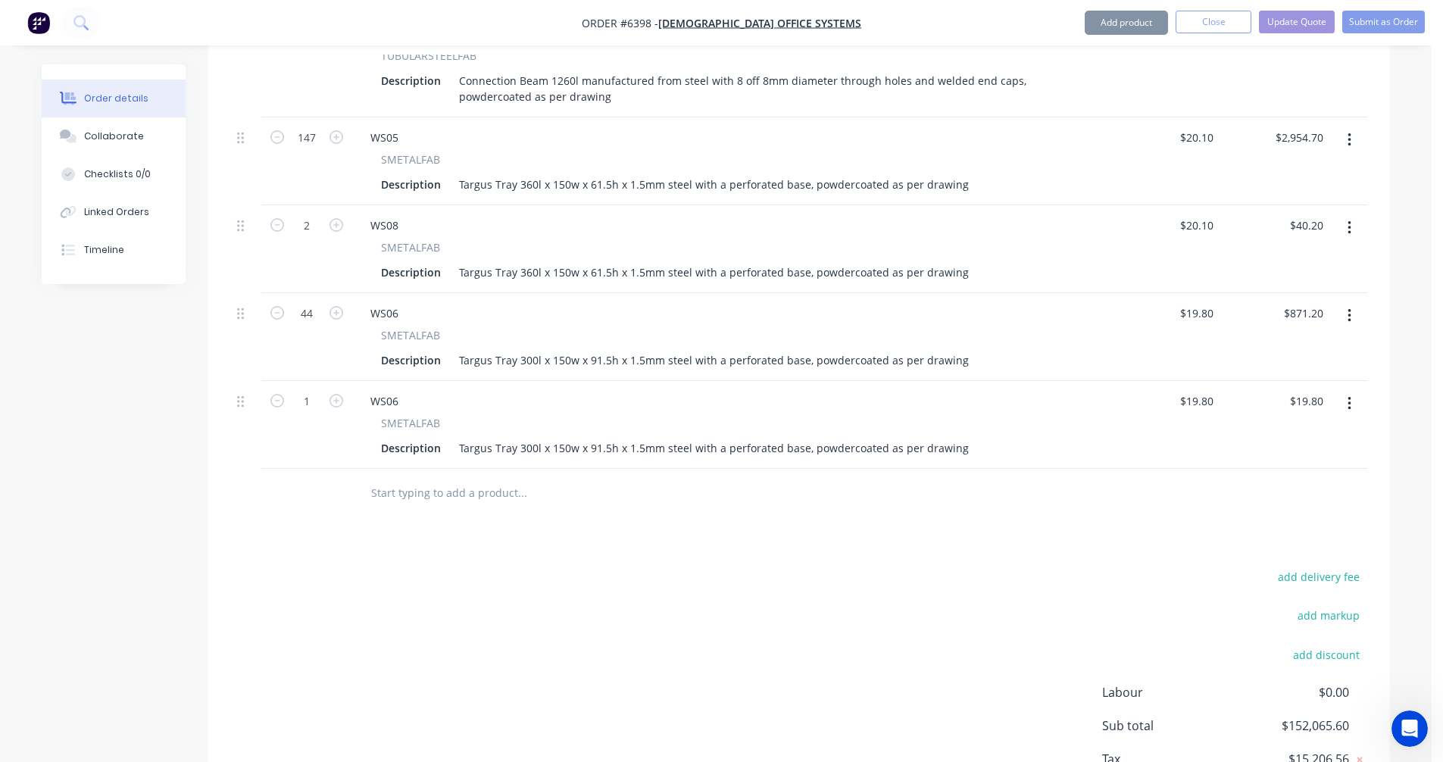
click at [529, 437] on div "Targus Tray 300l x 150w x 91.5h x 1.5mm steel with a perforated base, powdercoa…" at bounding box center [714, 448] width 522 height 22
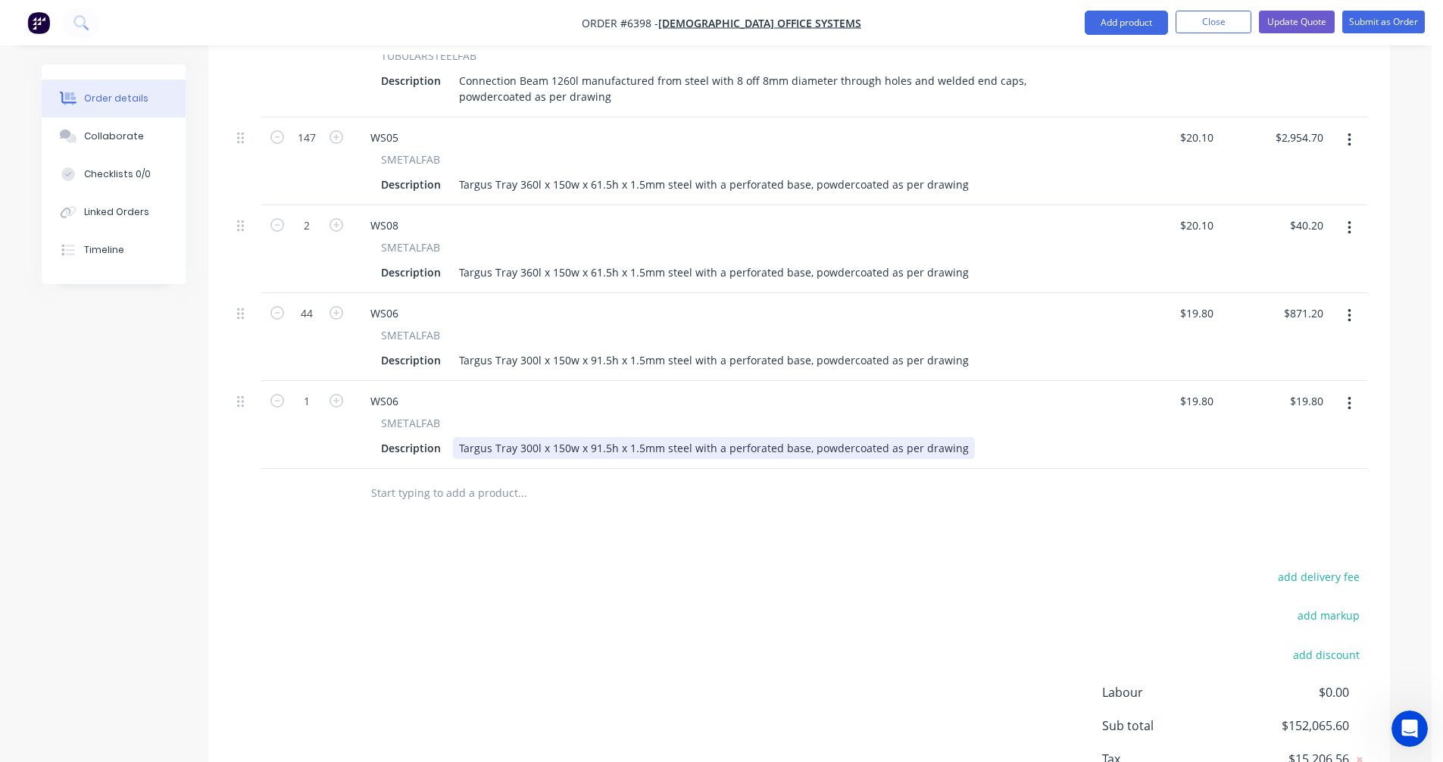
click at [953, 437] on div "Targus Tray 300l x 150w x 91.5h x 1.5mm steel with a perforated base, powdercoa…" at bounding box center [714, 448] width 522 height 22
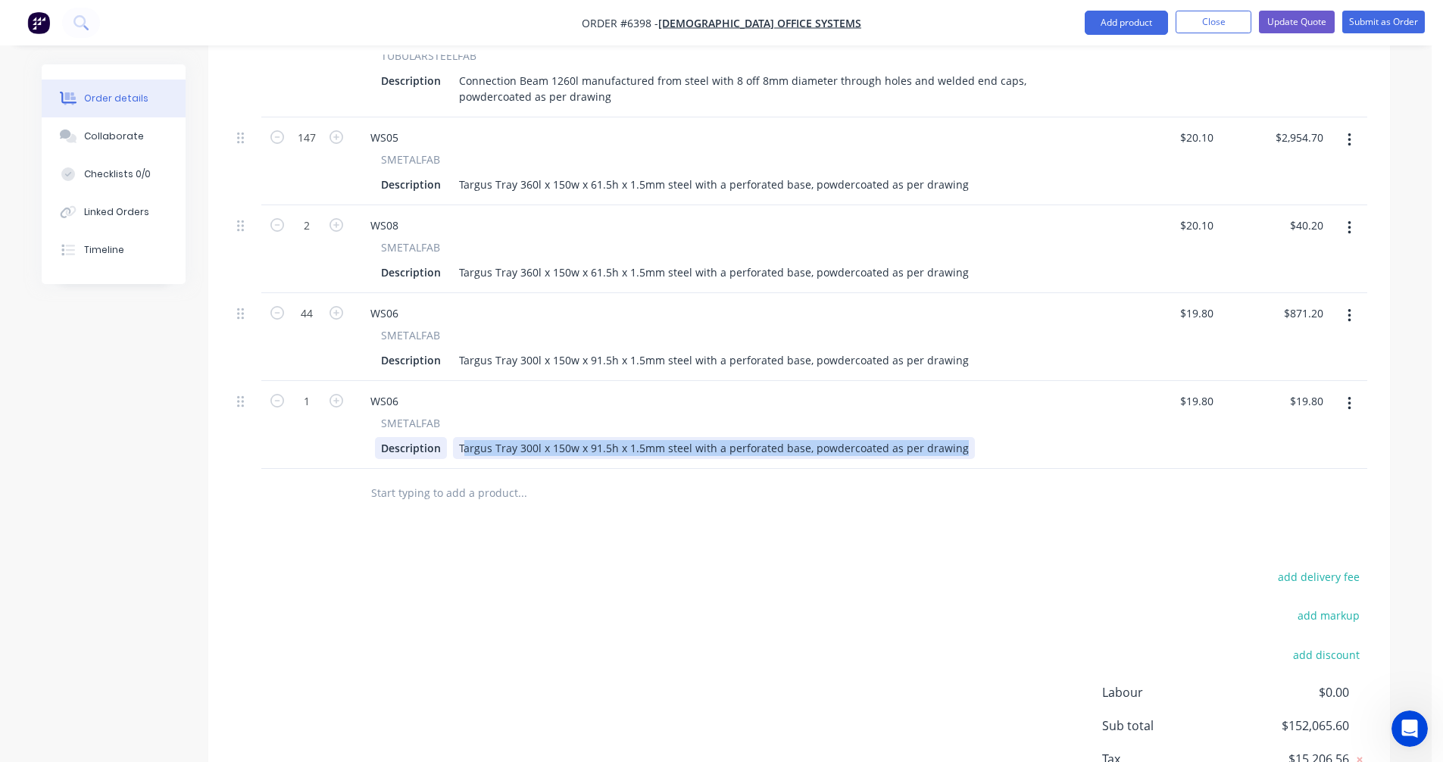
drag, startPoint x: 955, startPoint y: 427, endPoint x: 437, endPoint y: 418, distance: 518.2
click at [453, 437] on div "Targus Tray 300l x 150w x 91.5h x 1.5mm steel with a perforated base, powdercoa…" at bounding box center [714, 448] width 522 height 22
paste div
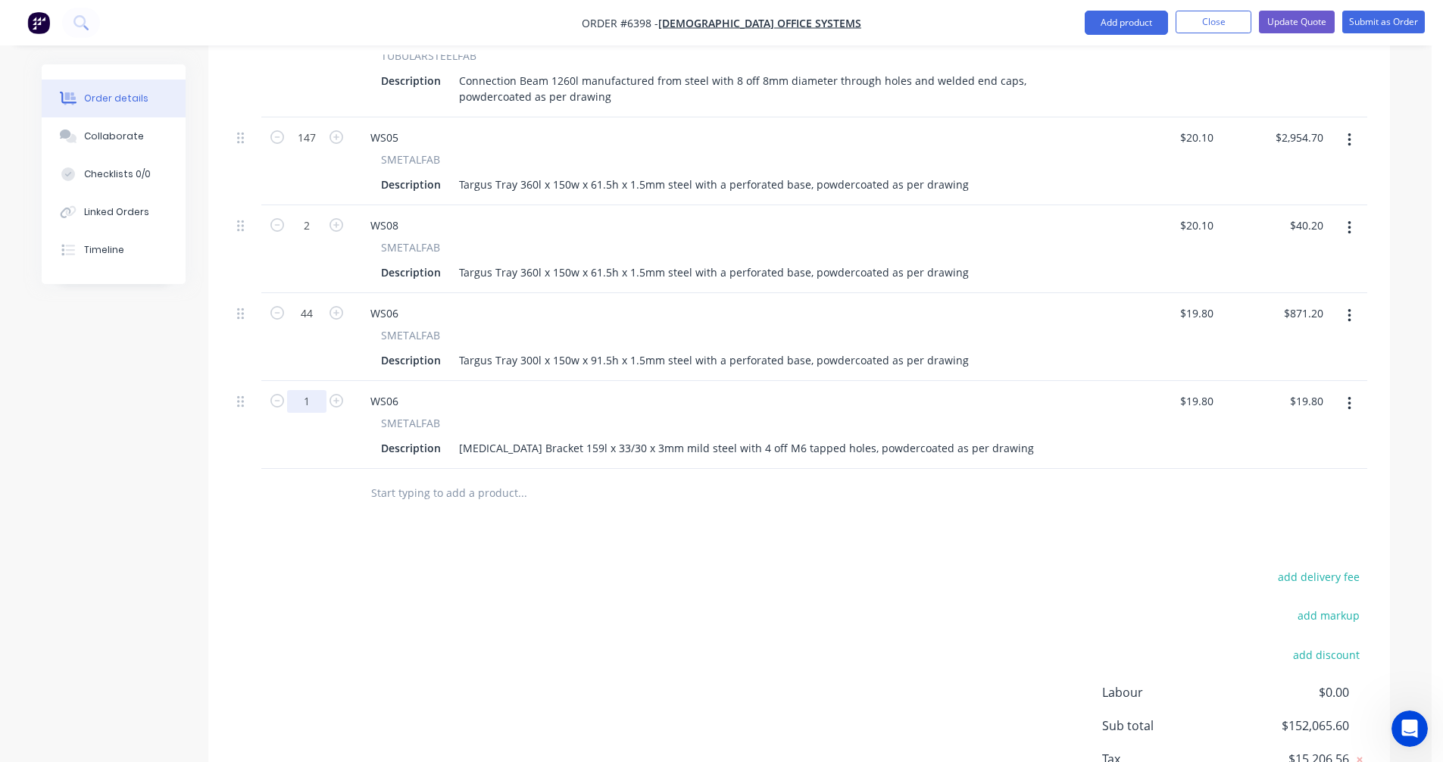
click at [313, 390] on input "1" at bounding box center [306, 401] width 39 height 23
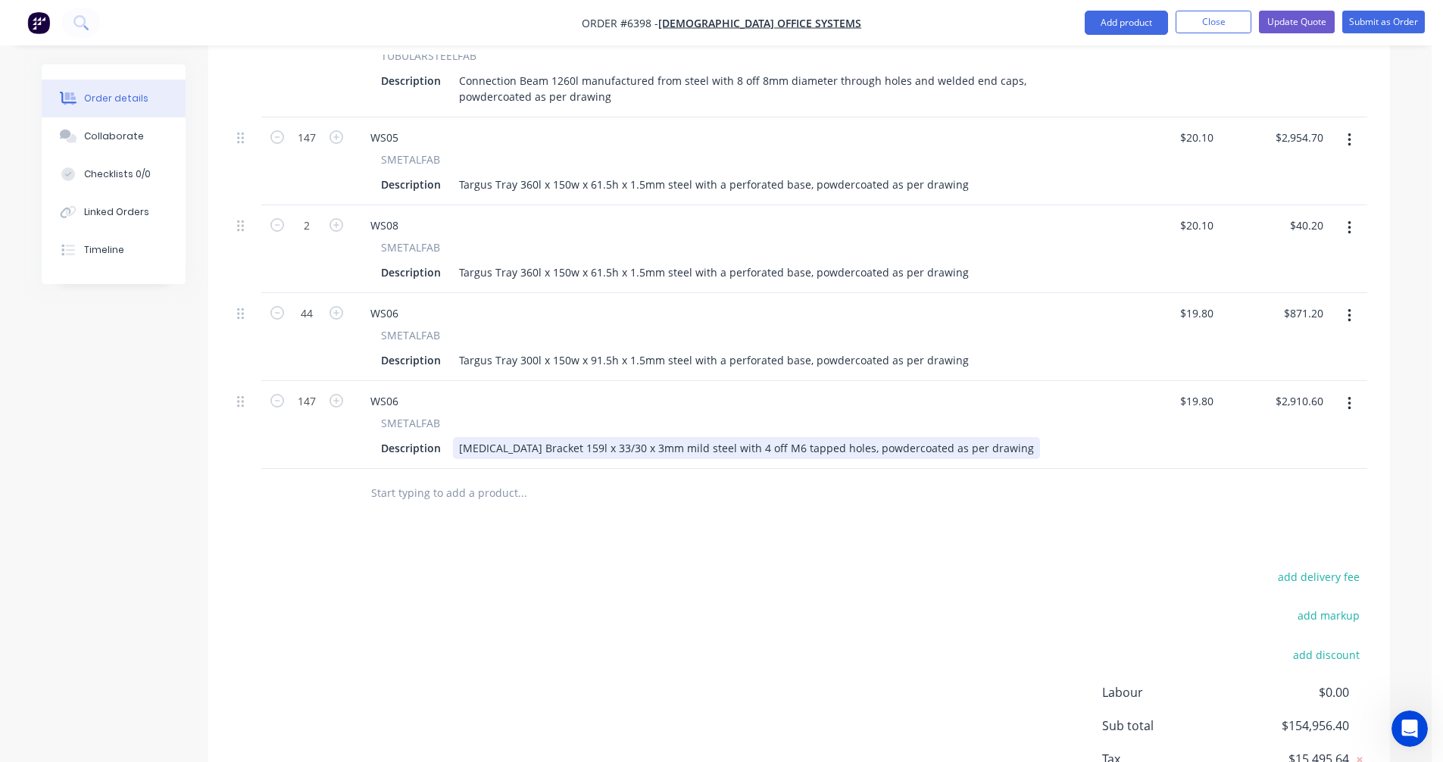
click at [659, 437] on div "[MEDICAL_DATA] Bracket 159l x 33/30 x 3mm mild steel with 4 off M6 tapped holes…" at bounding box center [746, 448] width 587 height 22
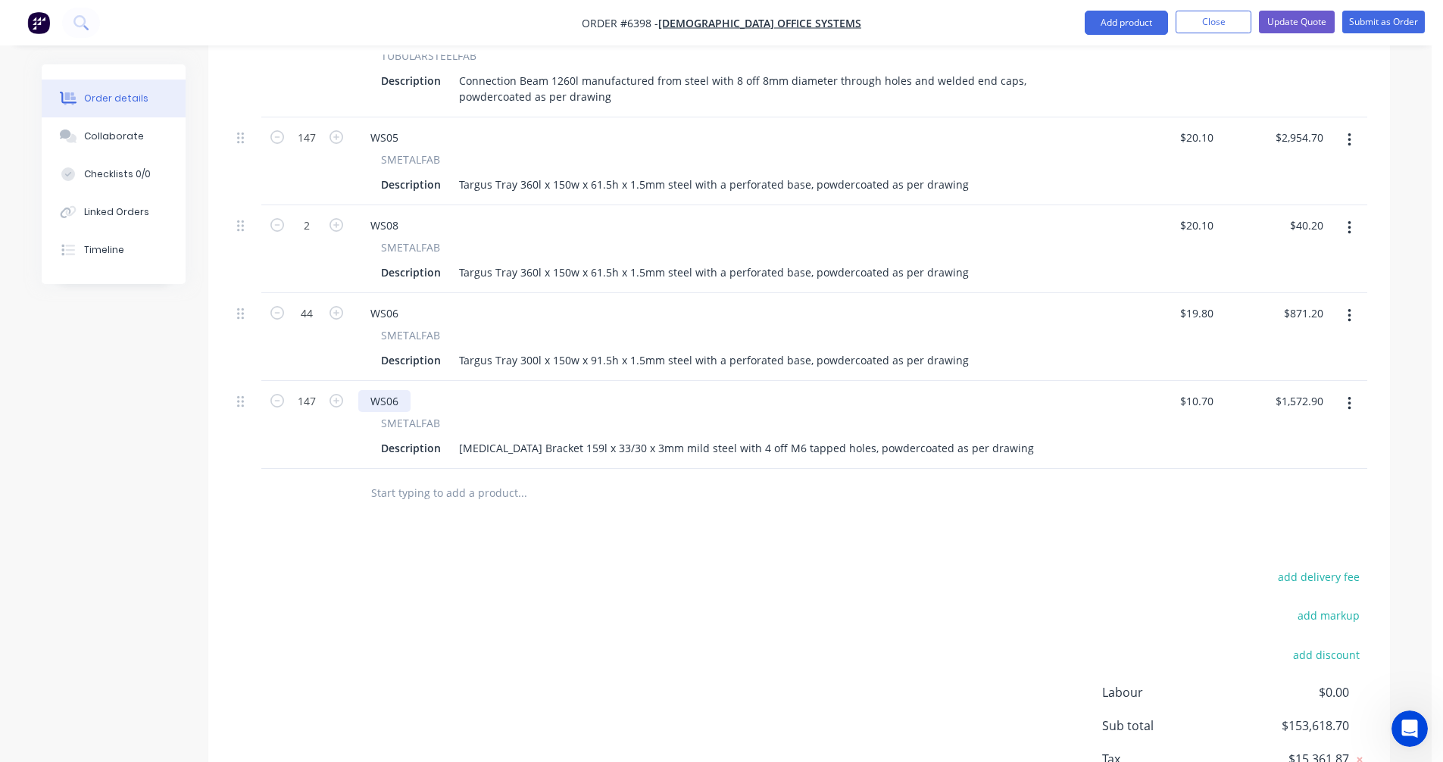
click at [401, 390] on div "WS06" at bounding box center [384, 401] width 52 height 22
click at [1354, 390] on button "button" at bounding box center [1350, 403] width 36 height 27
click at [1300, 463] on div "Duplicate" at bounding box center [1295, 474] width 117 height 22
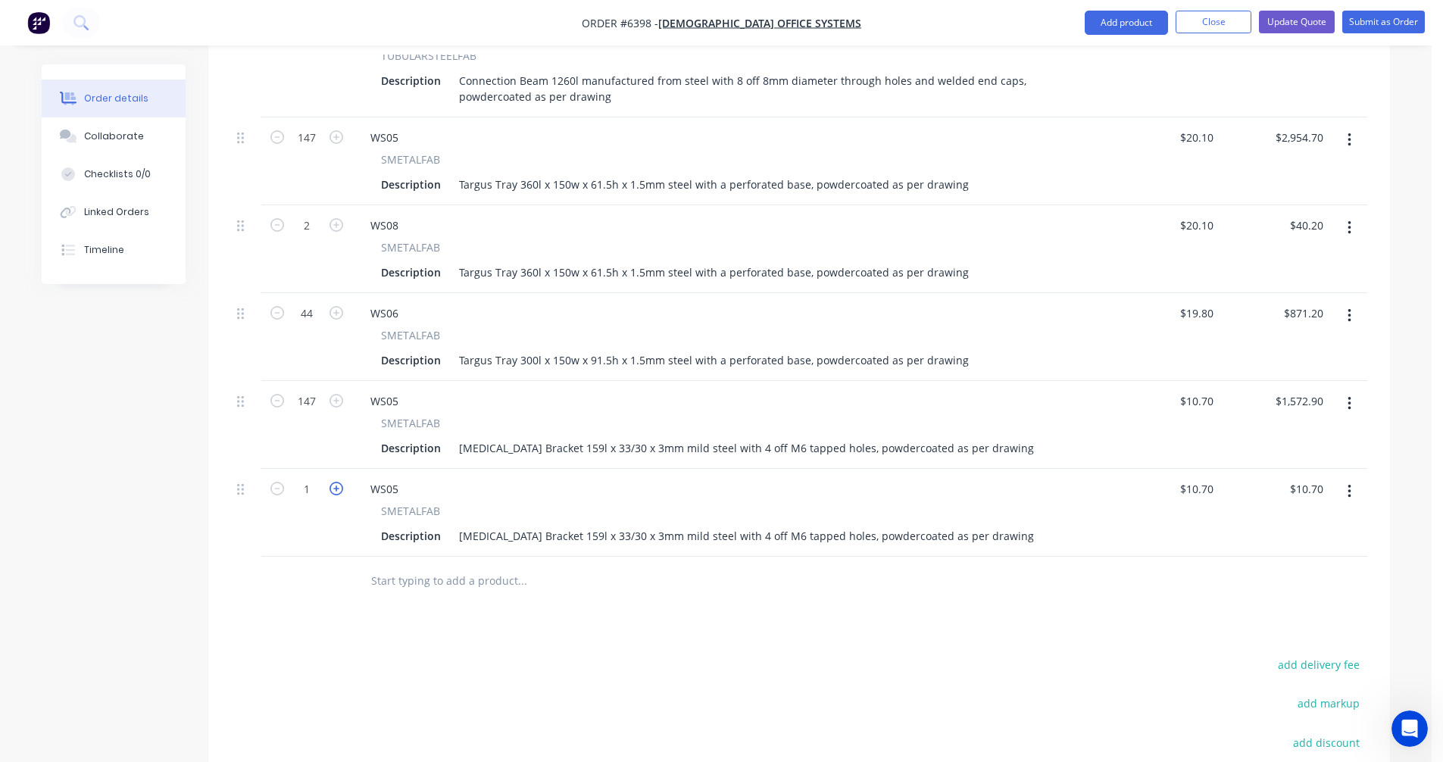
click at [332, 482] on icon "button" at bounding box center [337, 489] width 14 height 14
click at [401, 478] on div "WS05" at bounding box center [384, 489] width 52 height 22
click at [453, 566] on input "text" at bounding box center [521, 581] width 303 height 30
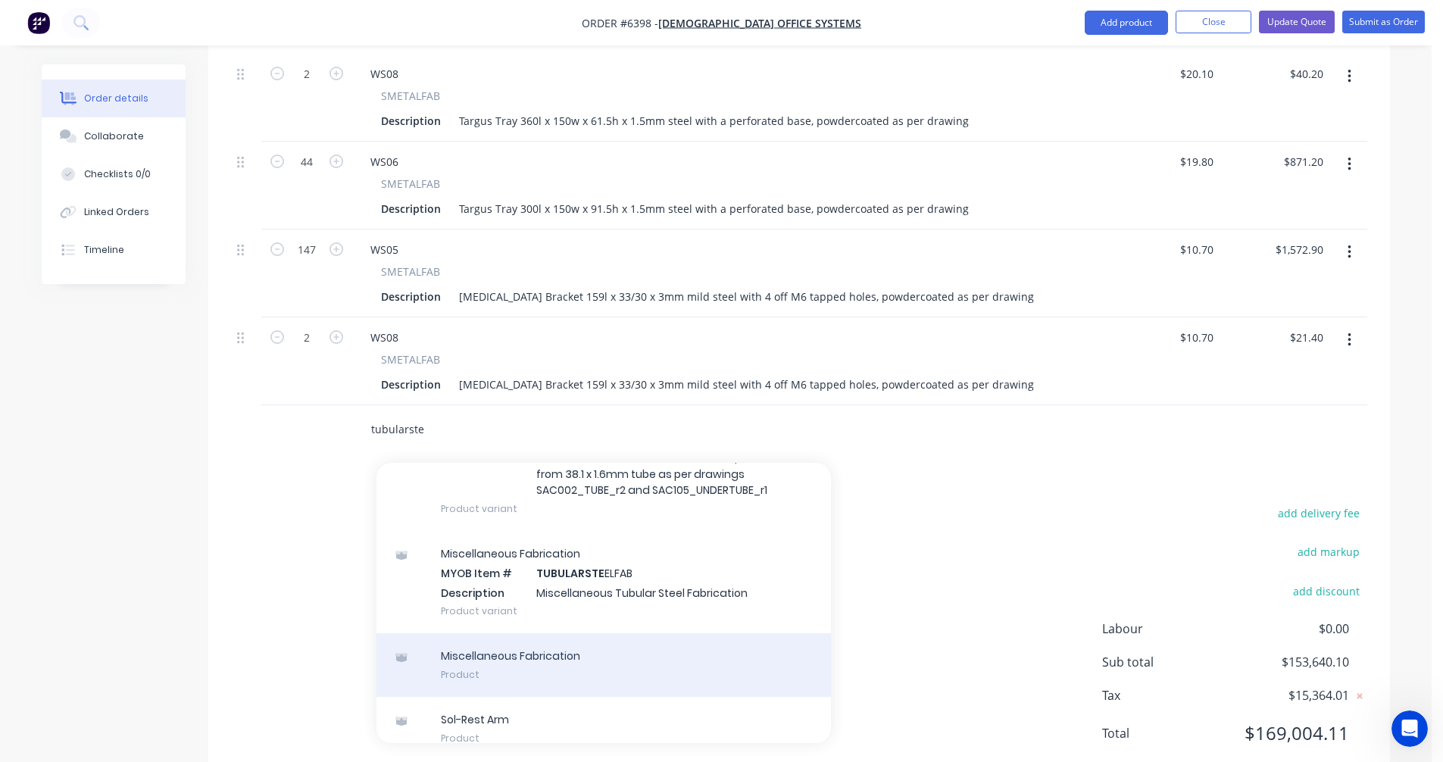
scroll to position [151, 0]
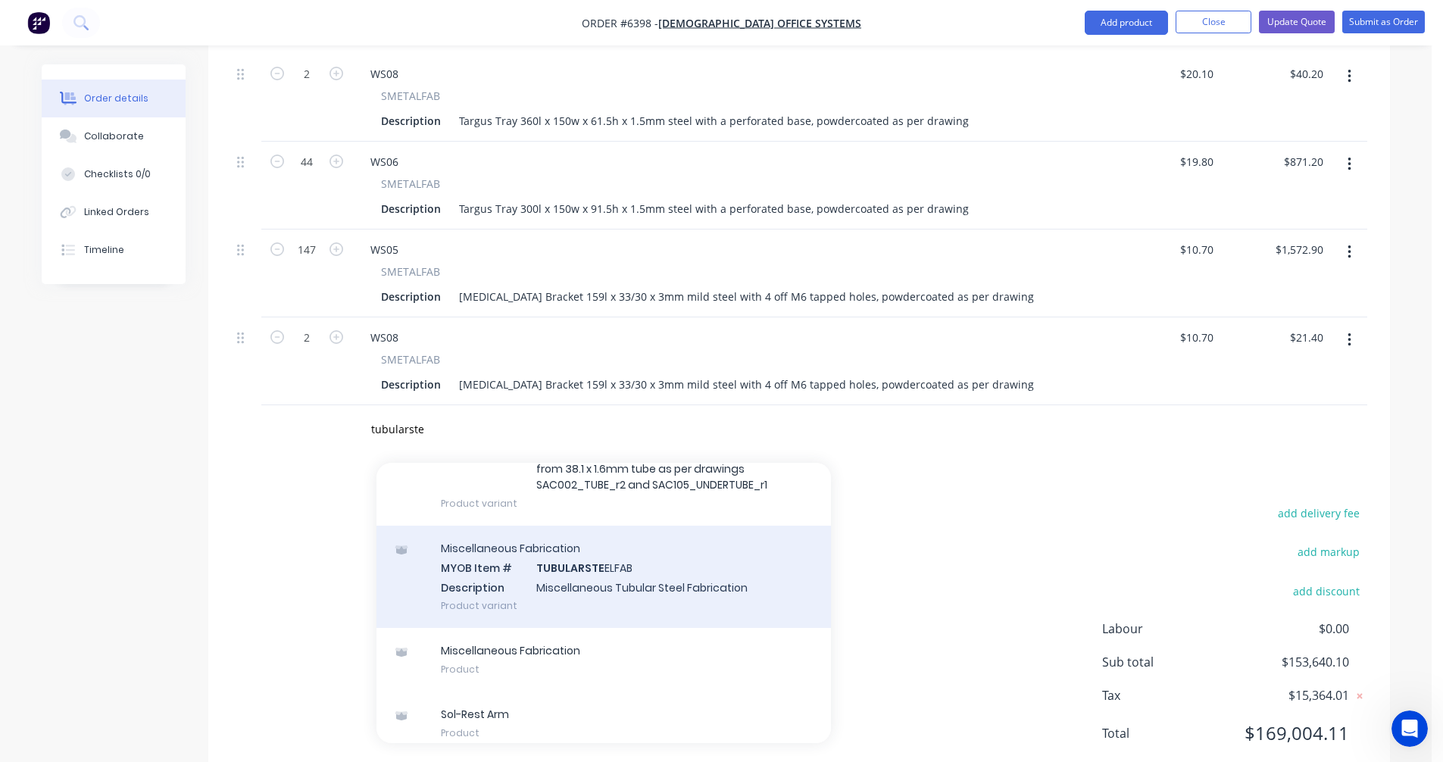
click at [630, 567] on div "Miscellaneous Fabrication MYOB Item # TUBULARSTE ELFAB Description Miscellaneou…" at bounding box center [603, 577] width 454 height 102
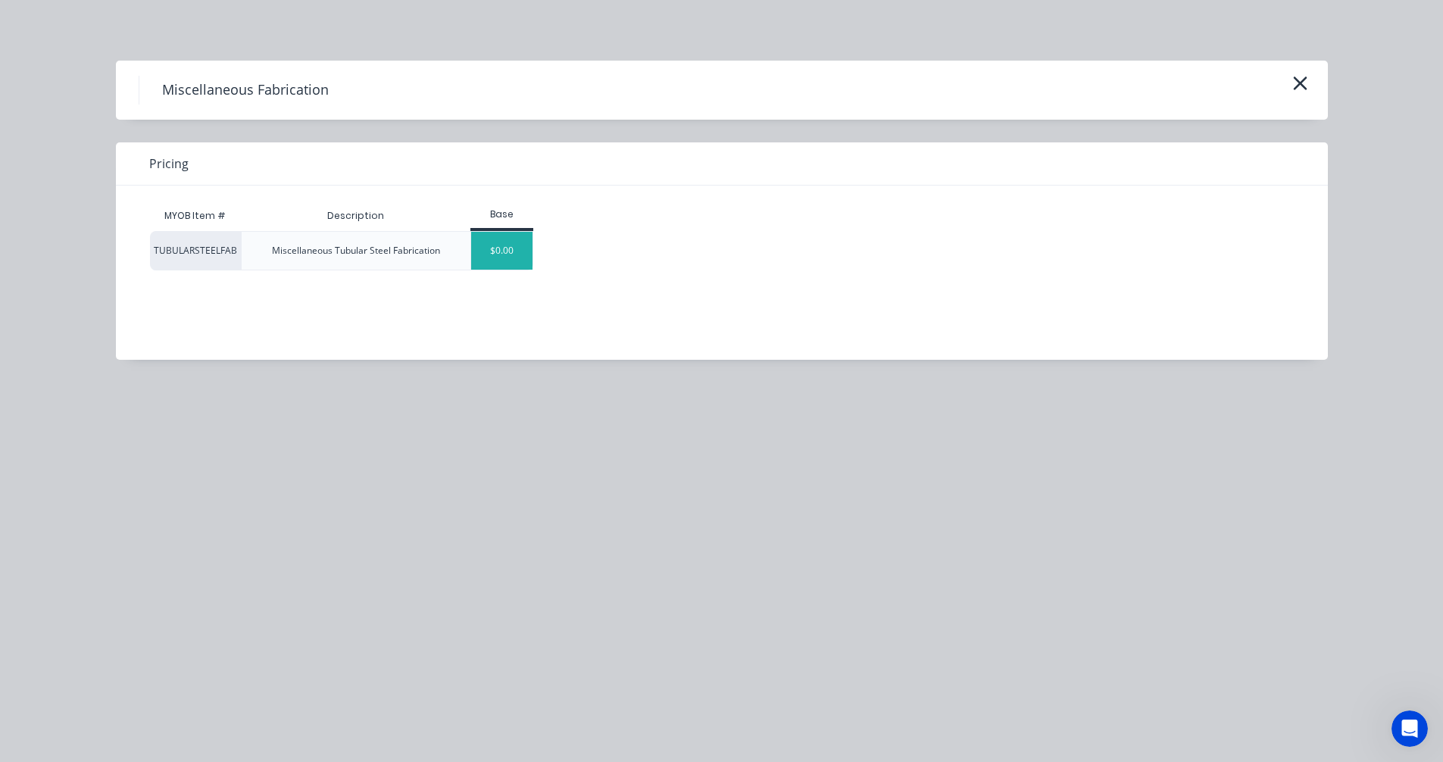
click at [513, 249] on div "$0.00" at bounding box center [501, 251] width 61 height 38
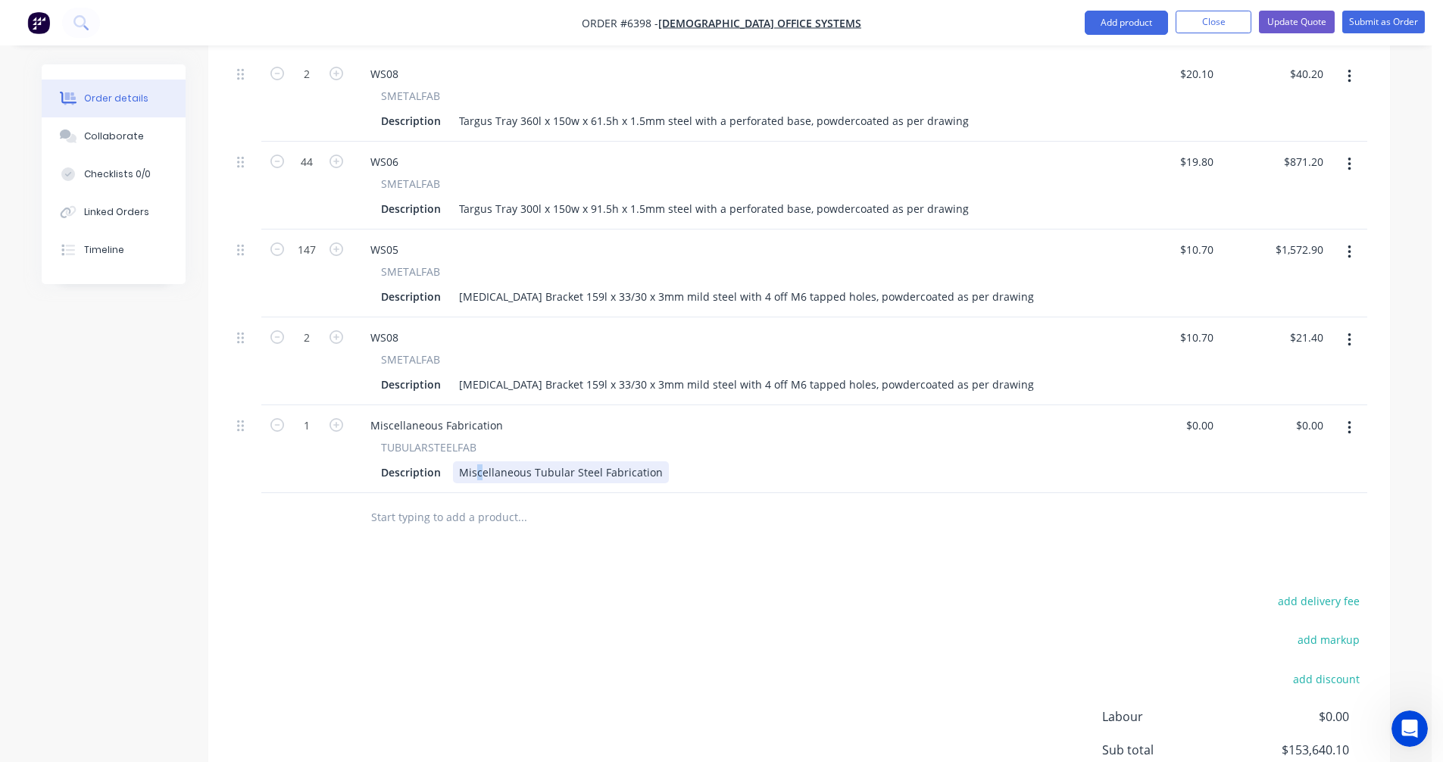
click at [478, 461] on div "Miscellaneous Tubular Steel Fabrication" at bounding box center [561, 472] width 216 height 22
click at [658, 461] on div "Miscellaneous Tubular Steel Fabrication" at bounding box center [561, 472] width 216 height 22
drag, startPoint x: 655, startPoint y: 451, endPoint x: 450, endPoint y: 458, distance: 205.4
click at [450, 461] on div "Description Miscellaneous Tubular Steel Fabrication" at bounding box center [728, 472] width 706 height 22
paste div
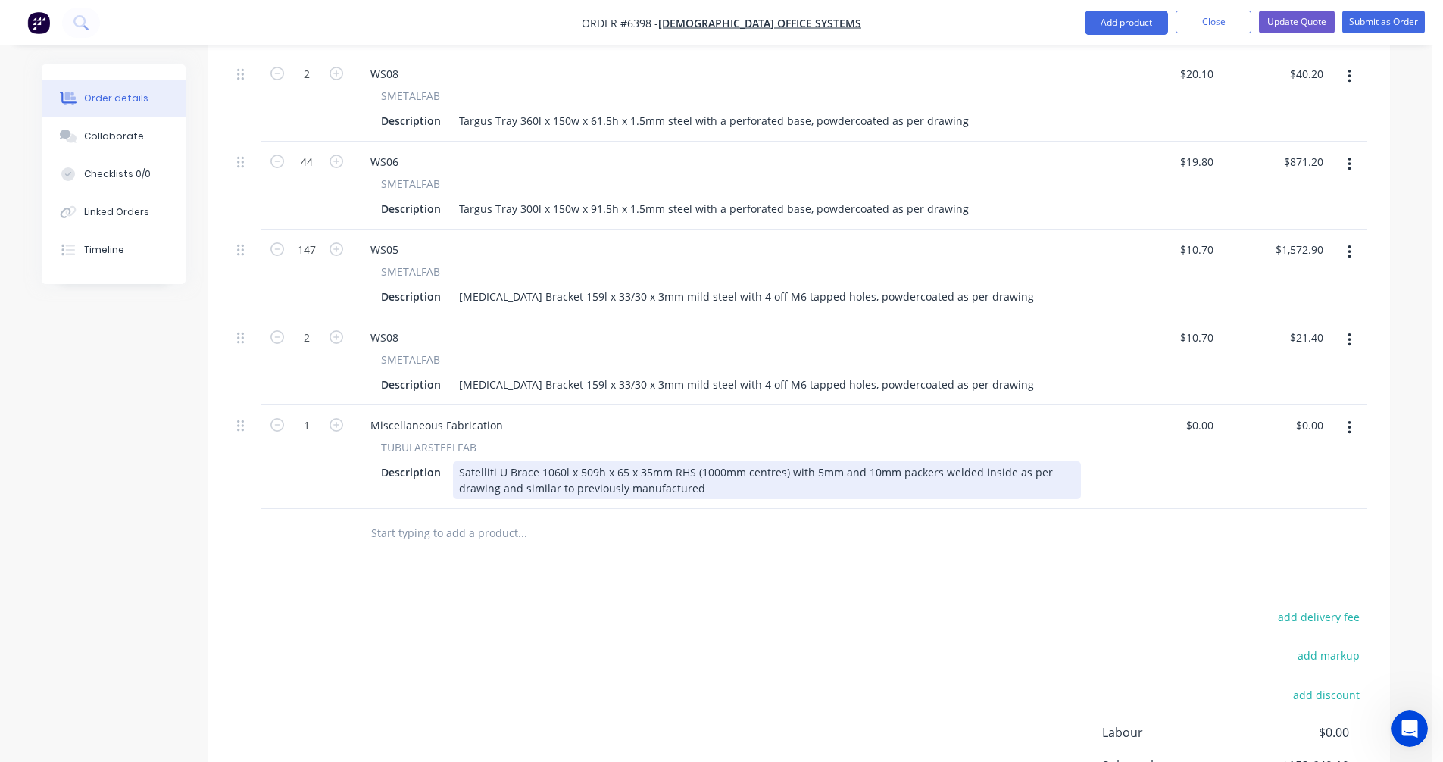
click at [549, 461] on div "Satelliti U Brace 1060l x 509h x 65 x 35mm RHS (1000mm centres) with 5mm and 10…" at bounding box center [767, 480] width 628 height 38
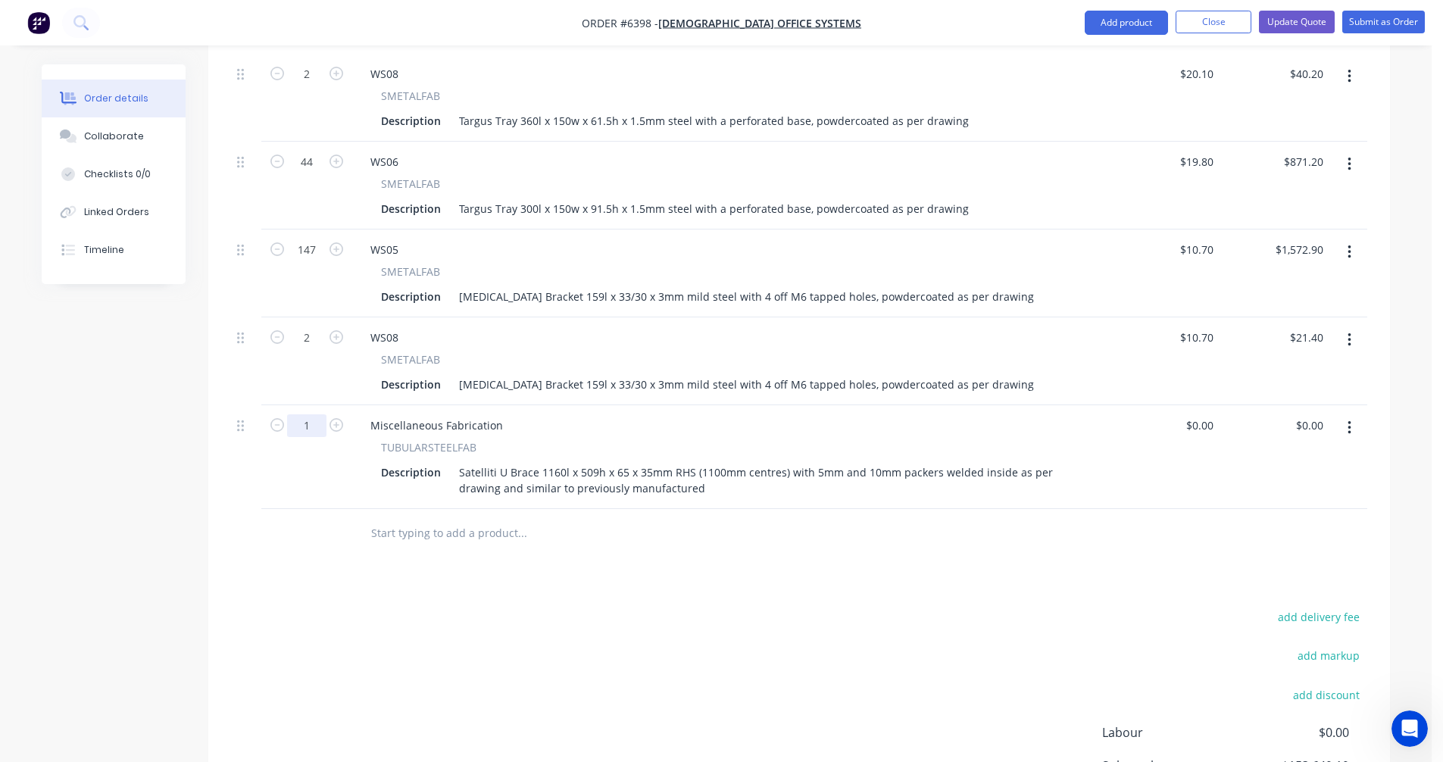
click at [314, 414] on input "1" at bounding box center [306, 425] width 39 height 23
click at [392, 414] on div "Miscellaneous Fabrication" at bounding box center [436, 425] width 157 height 22
drag, startPoint x: 501, startPoint y: 405, endPoint x: 361, endPoint y: 398, distance: 140.3
click at [361, 414] on div "Miscellaneous Fabrication" at bounding box center [436, 425] width 157 height 22
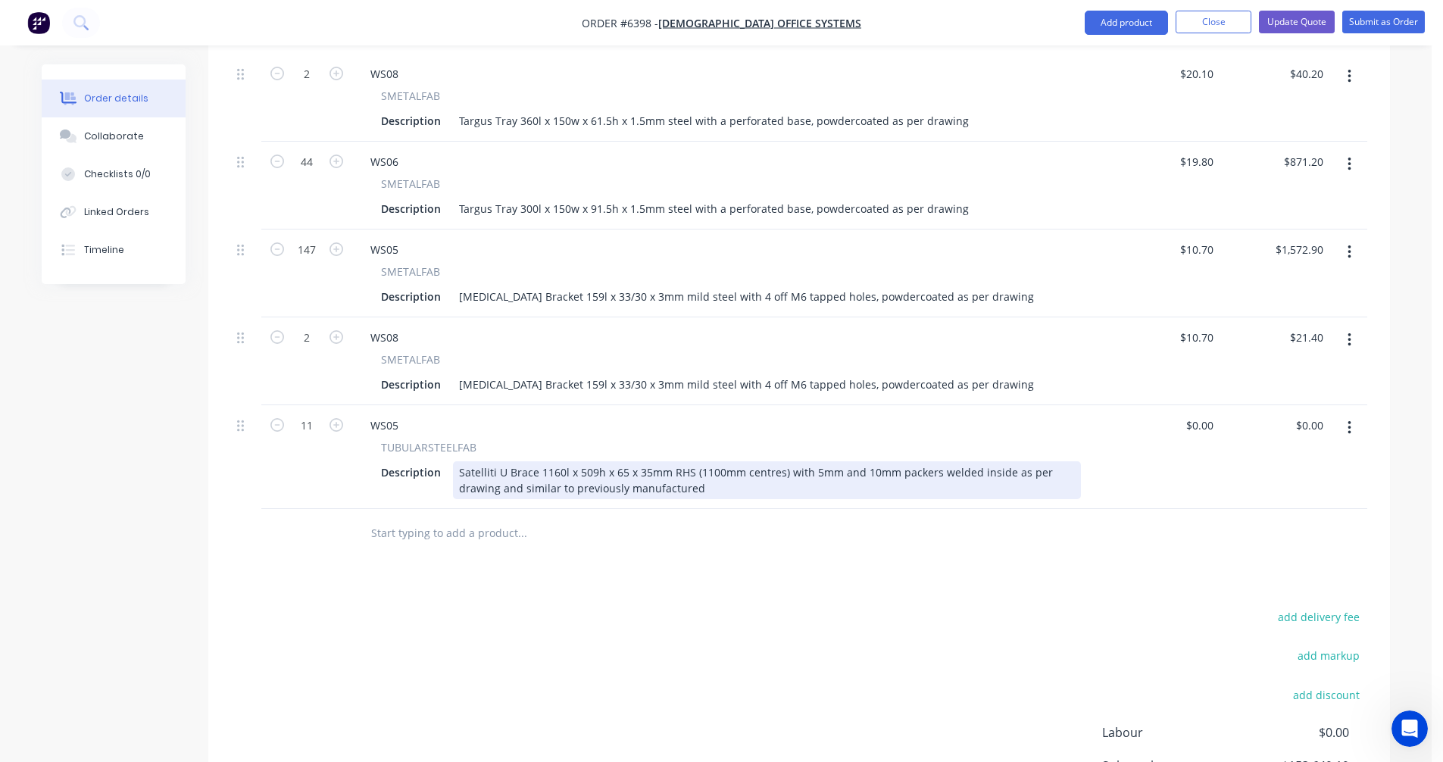
click at [727, 469] on div "Satelliti U Brace 1160l x 509h x 65 x 35mm RHS (1100mm centres) with 5mm and 10…" at bounding box center [767, 480] width 628 height 38
click at [627, 461] on div "Satelliti U Brace 1160l x 509h x 65 x 35mm RHS (1100mm centres) with 5mm and 10…" at bounding box center [767, 480] width 628 height 38
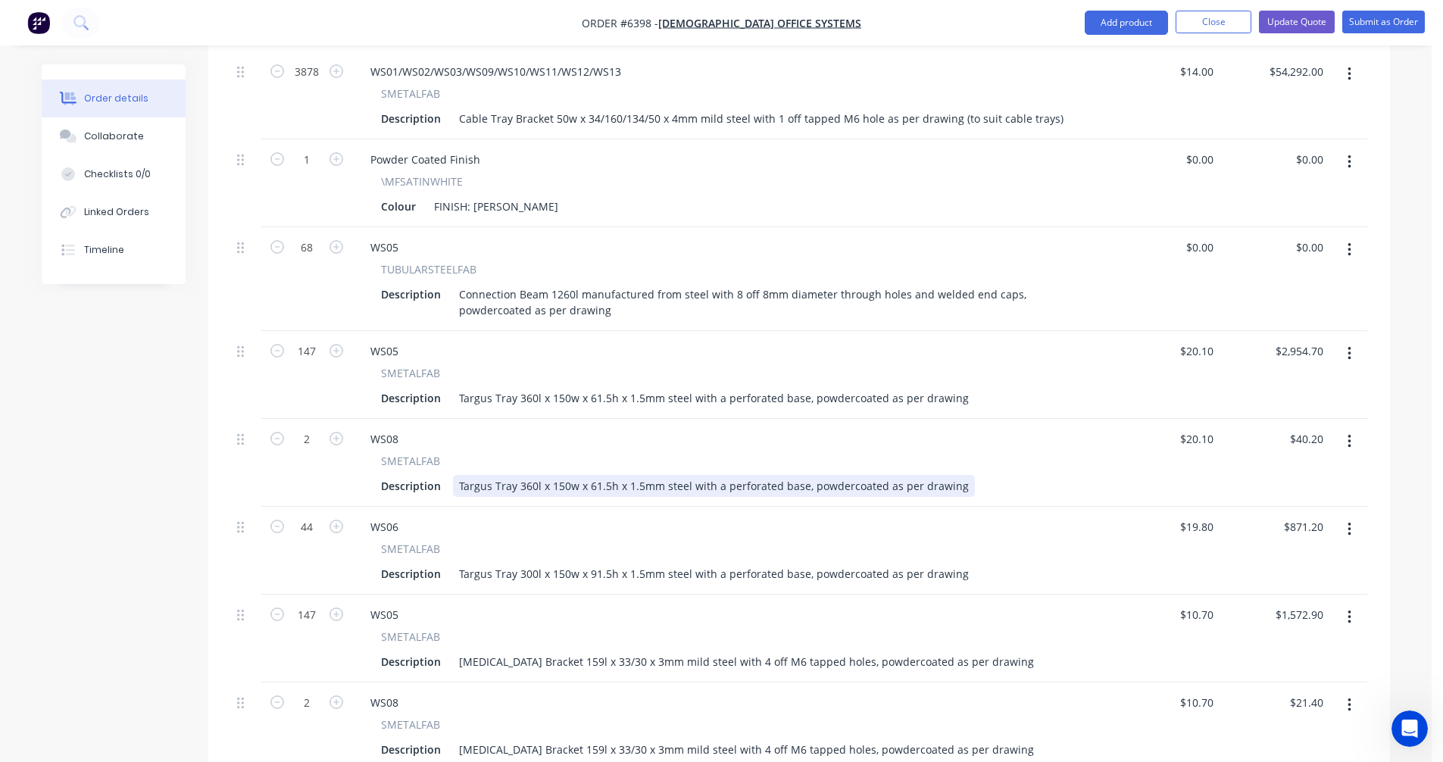
scroll to position [1456, 0]
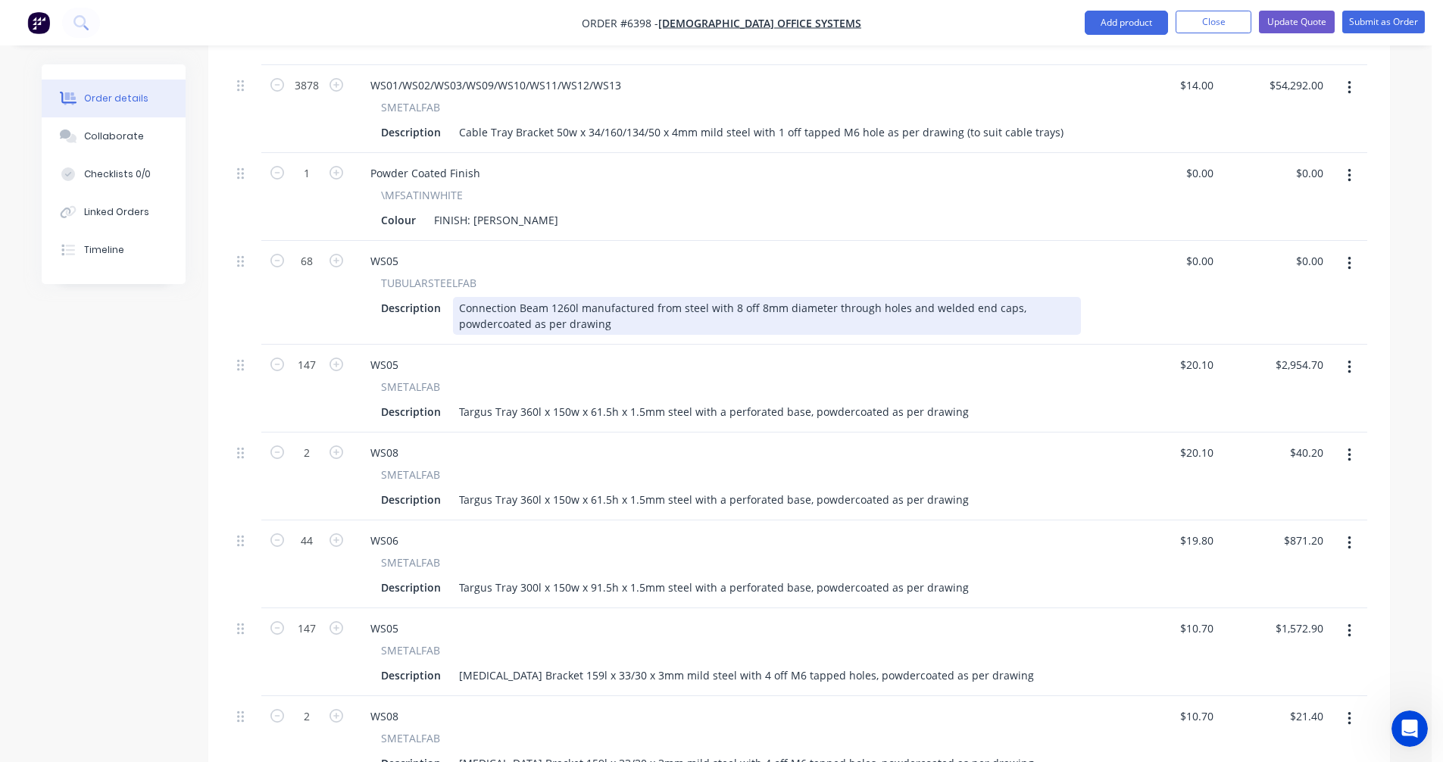
click at [676, 297] on div "Connection Beam 1260l manufactured from steel with 8 off 8mm diameter through h…" at bounding box center [767, 316] width 628 height 38
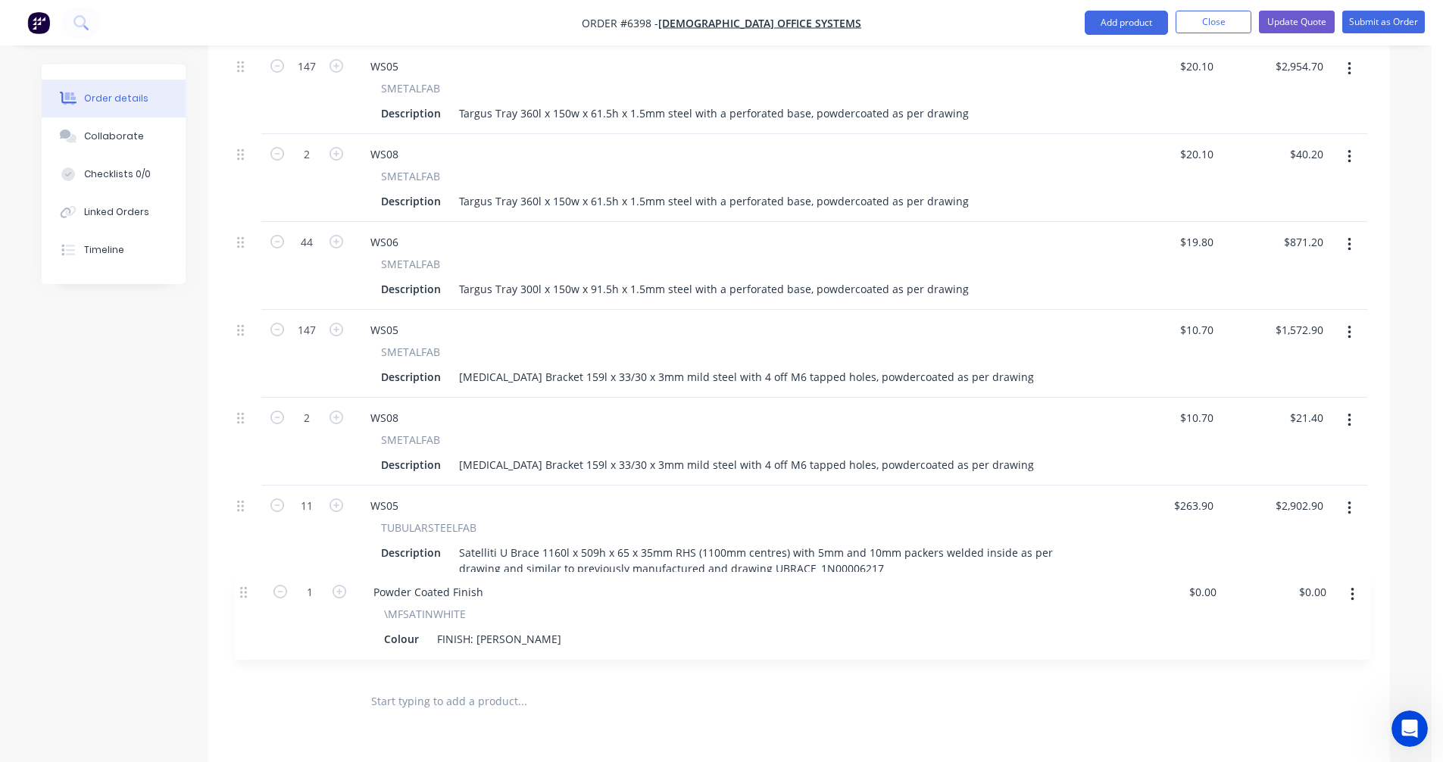
scroll to position [1727, 0]
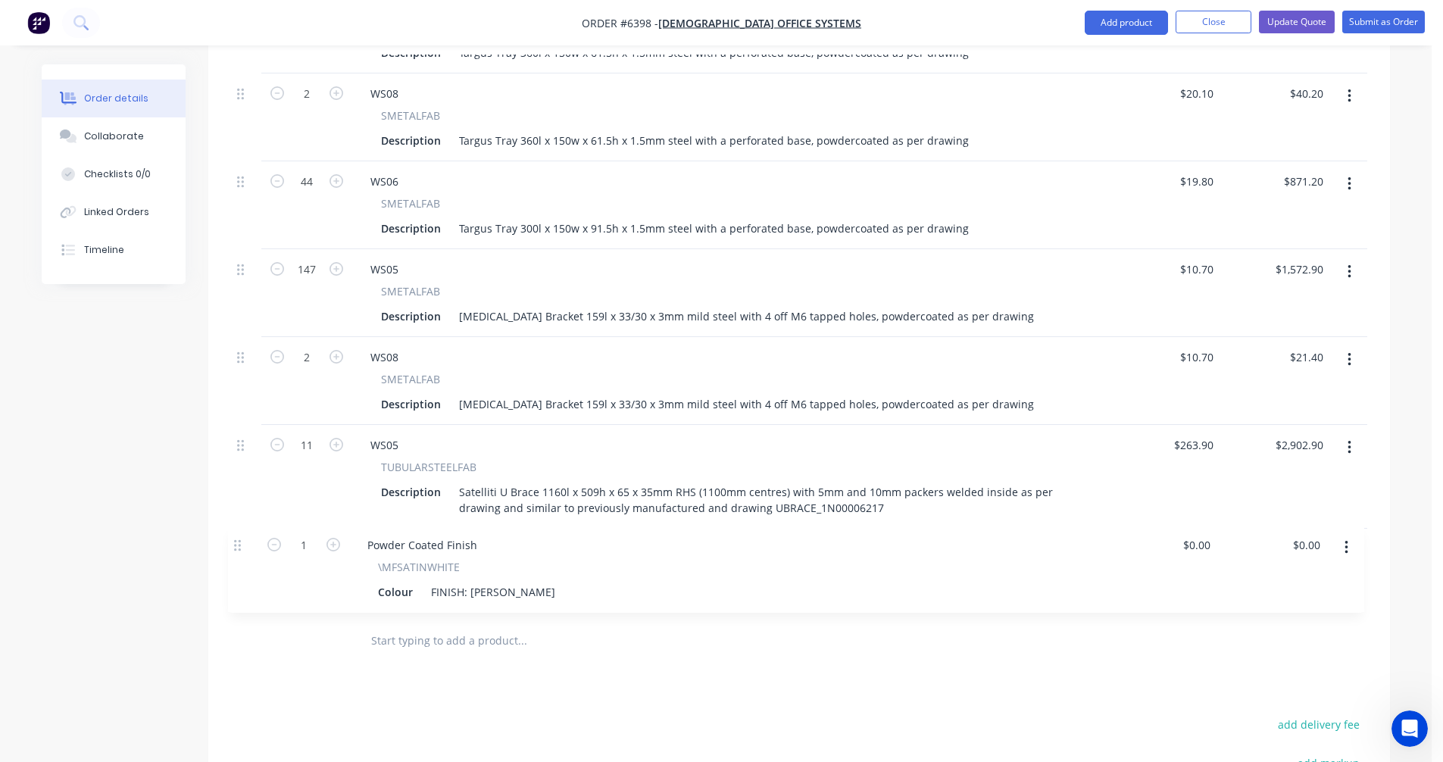
drag, startPoint x: 242, startPoint y: 253, endPoint x: 239, endPoint y: 553, distance: 300.0
click at [1348, 439] on icon "button" at bounding box center [1350, 447] width 4 height 17
click at [1280, 507] on div "Duplicate" at bounding box center [1295, 518] width 117 height 22
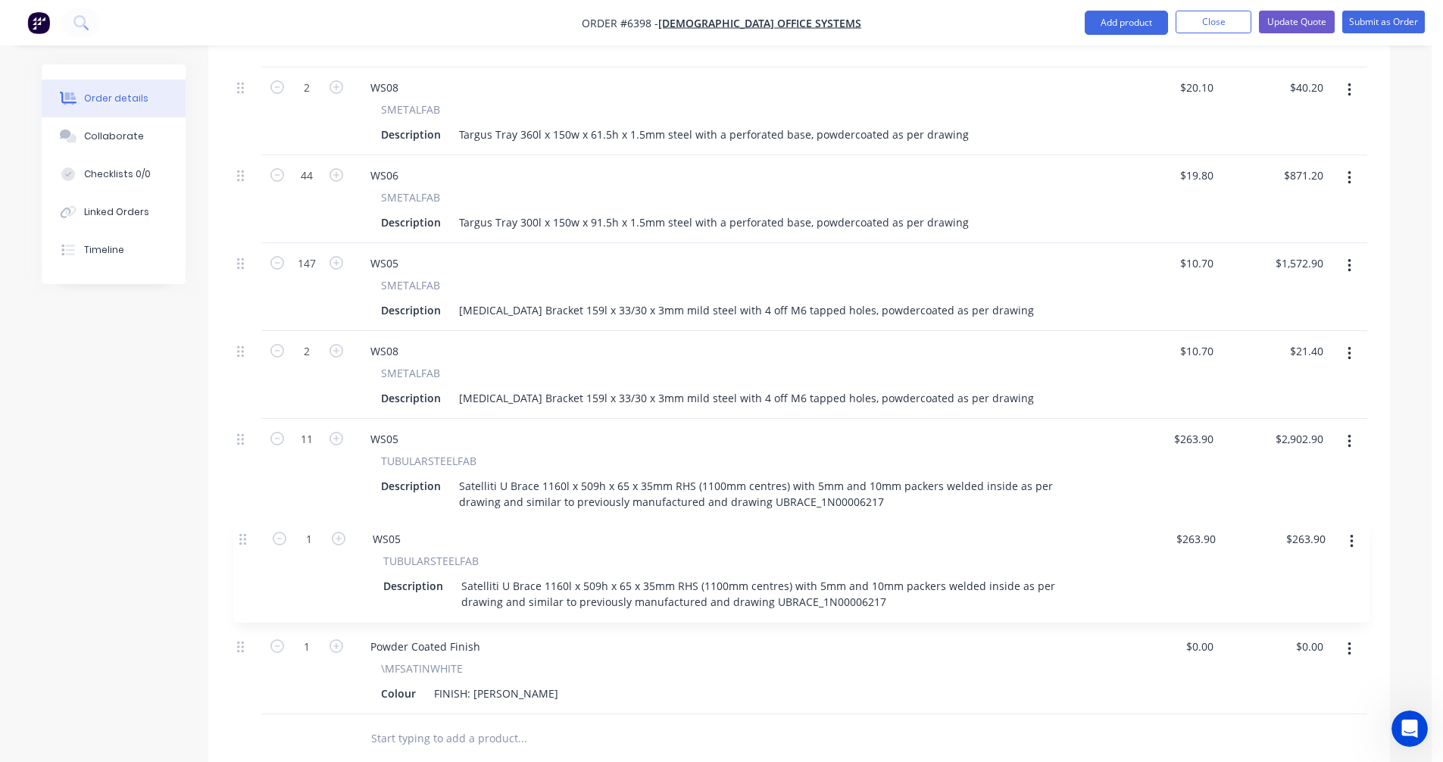
scroll to position [1735, 0]
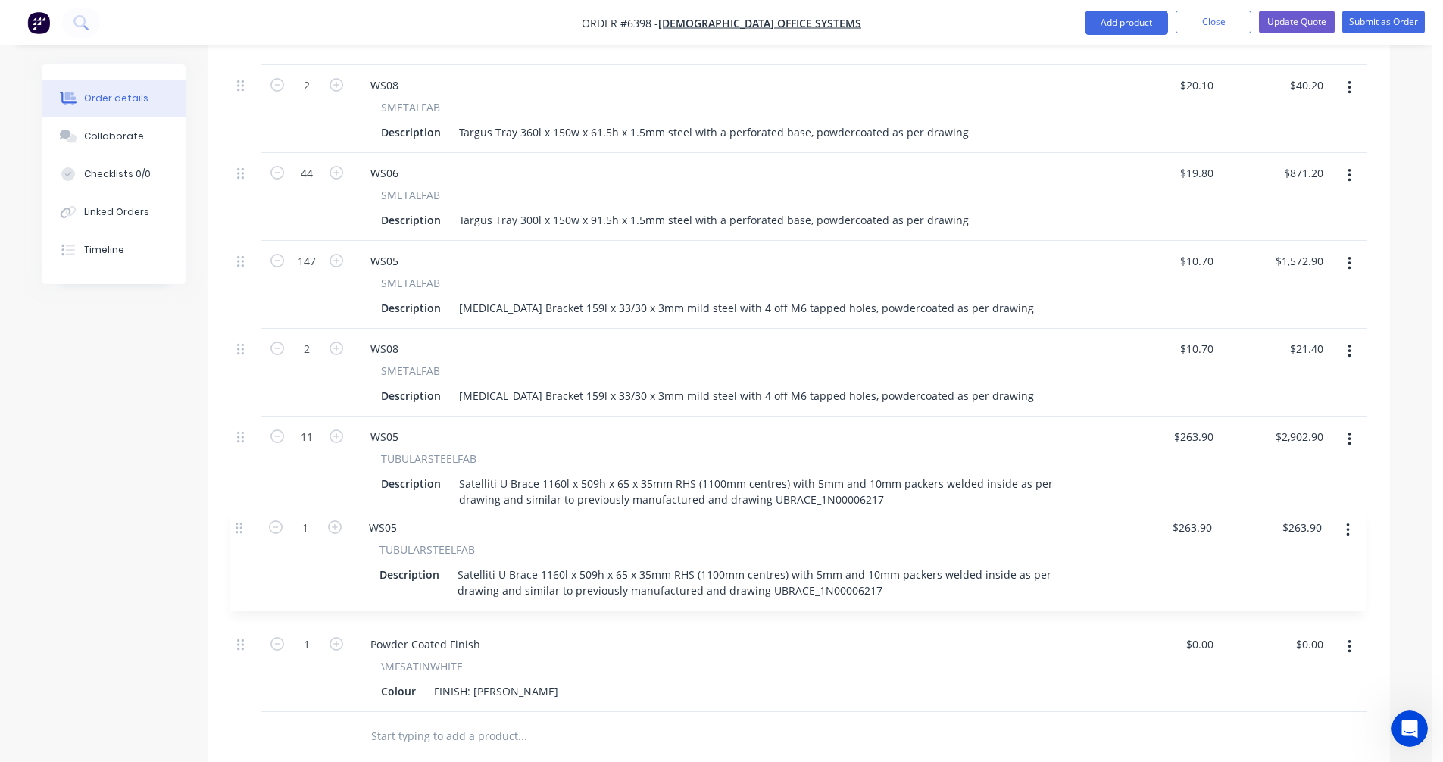
drag, startPoint x: 244, startPoint y: 617, endPoint x: 245, endPoint y: 523, distance: 93.9
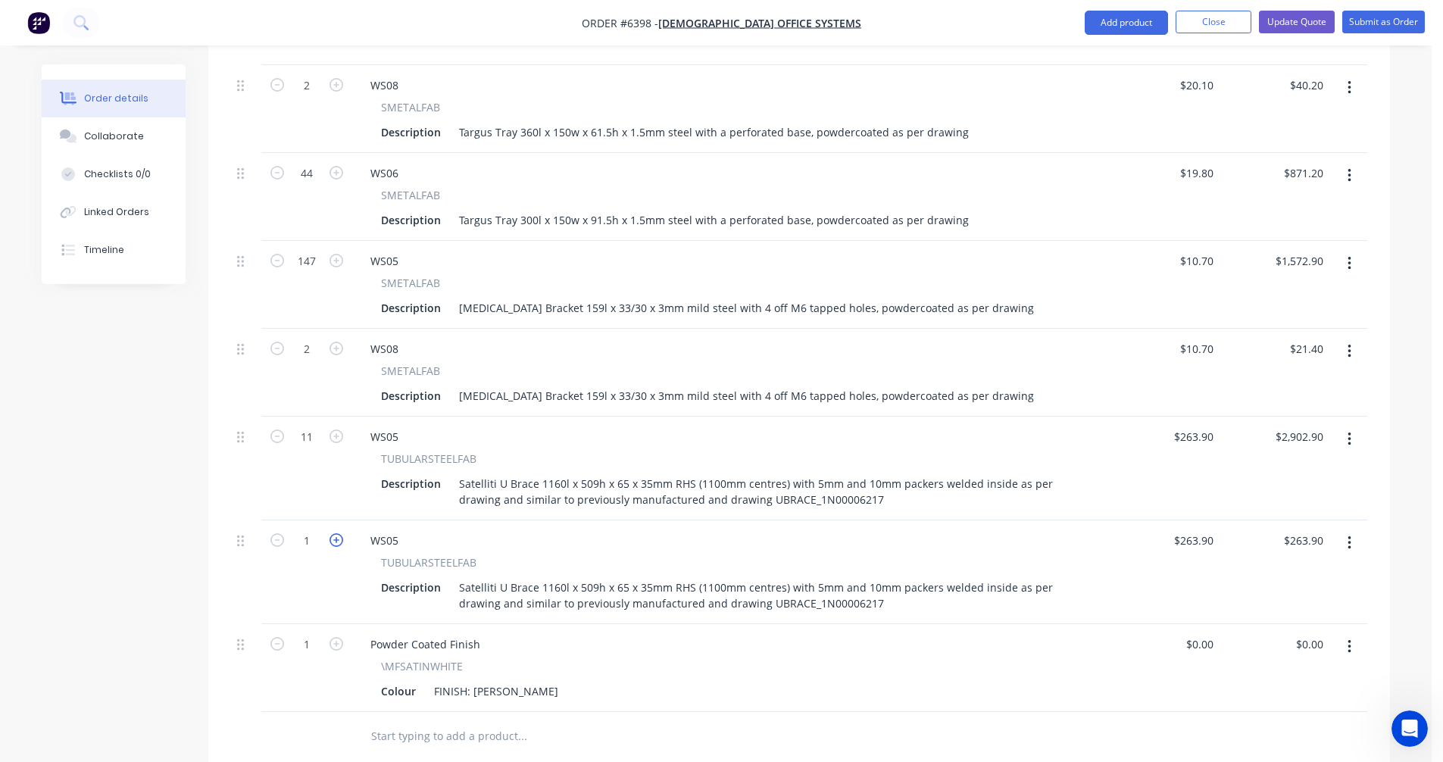
click at [338, 533] on icon "button" at bounding box center [337, 540] width 14 height 14
click at [401, 529] on div "WS05" at bounding box center [384, 540] width 52 height 22
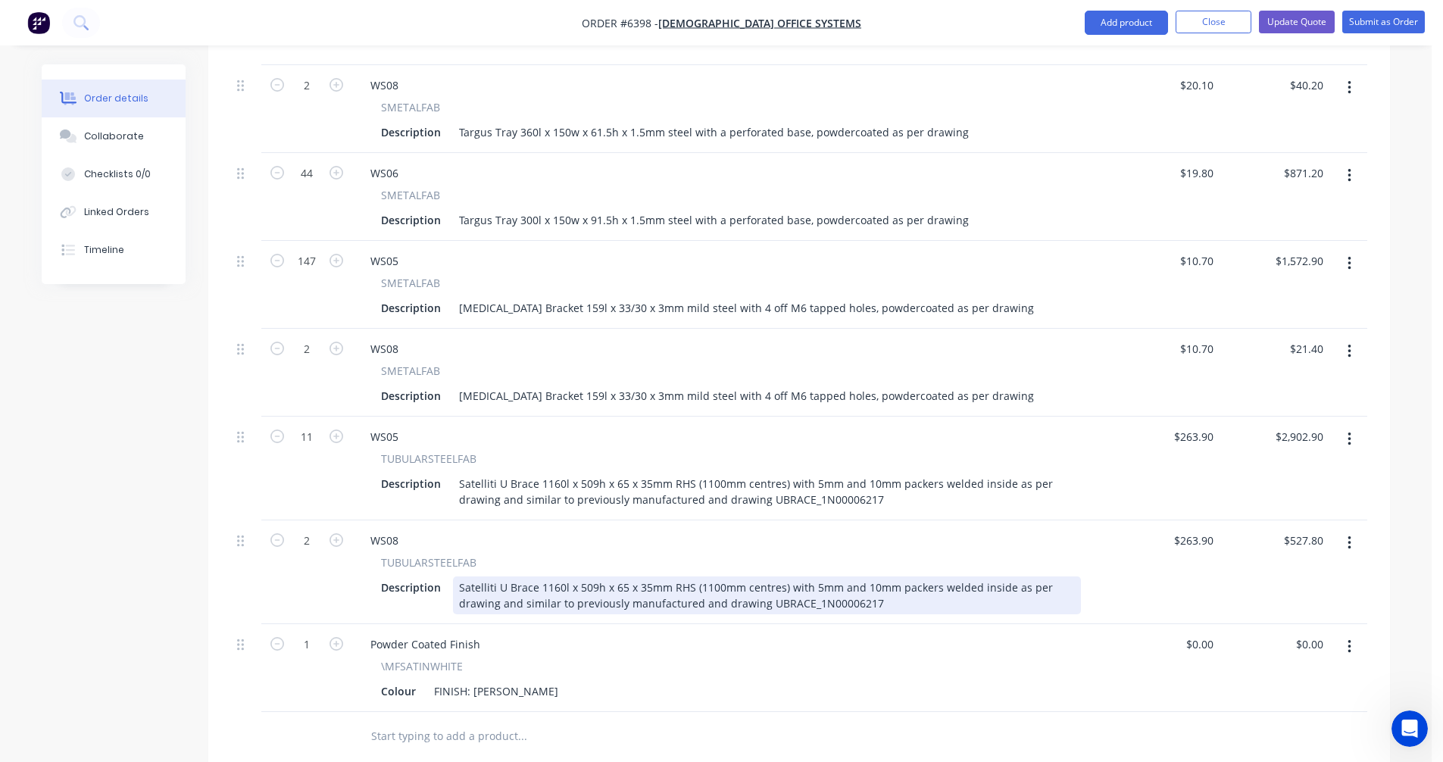
click at [711, 576] on div "Satelliti U Brace 1160l x 509h x 65 x 35mm RHS (1100mm centres) with 5mm and 10…" at bounding box center [767, 595] width 628 height 38
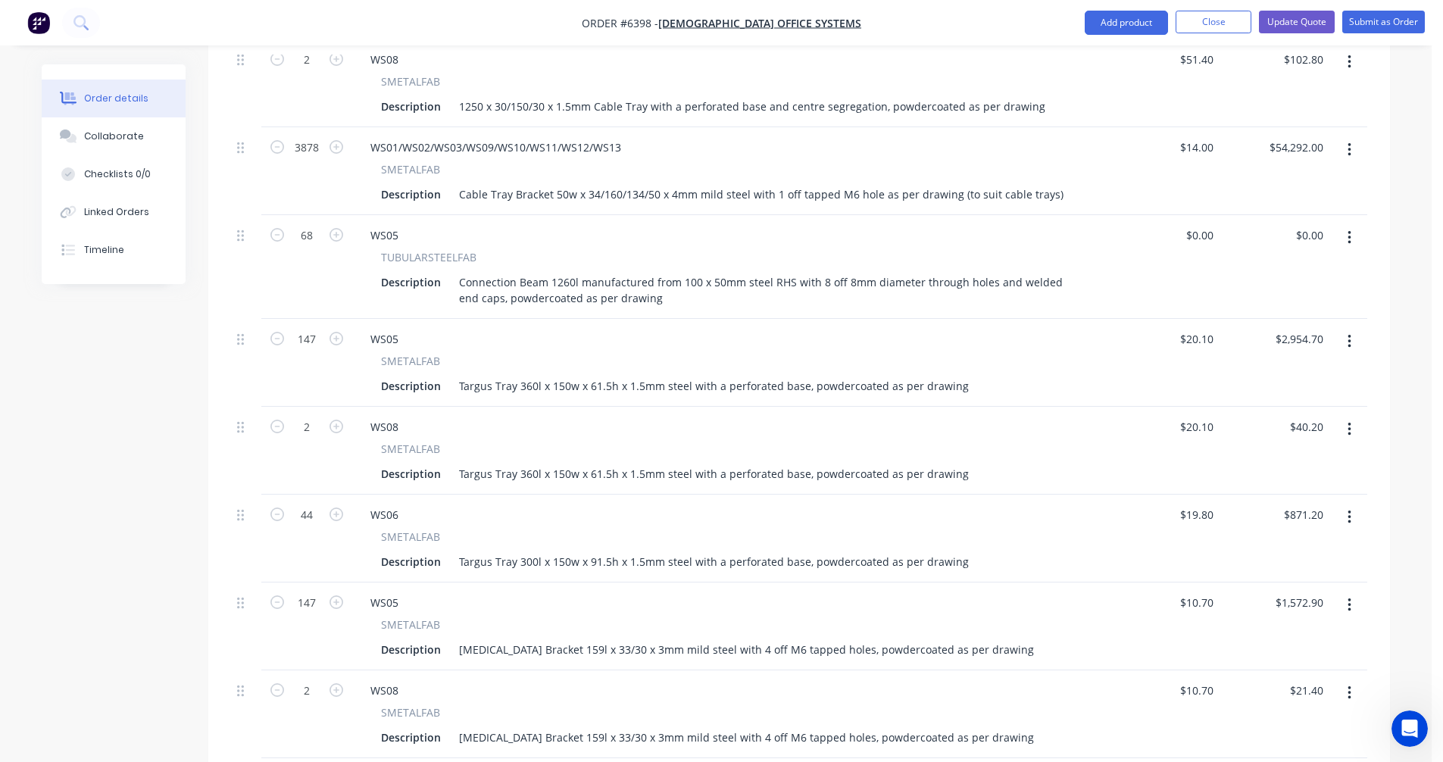
scroll to position [1357, 0]
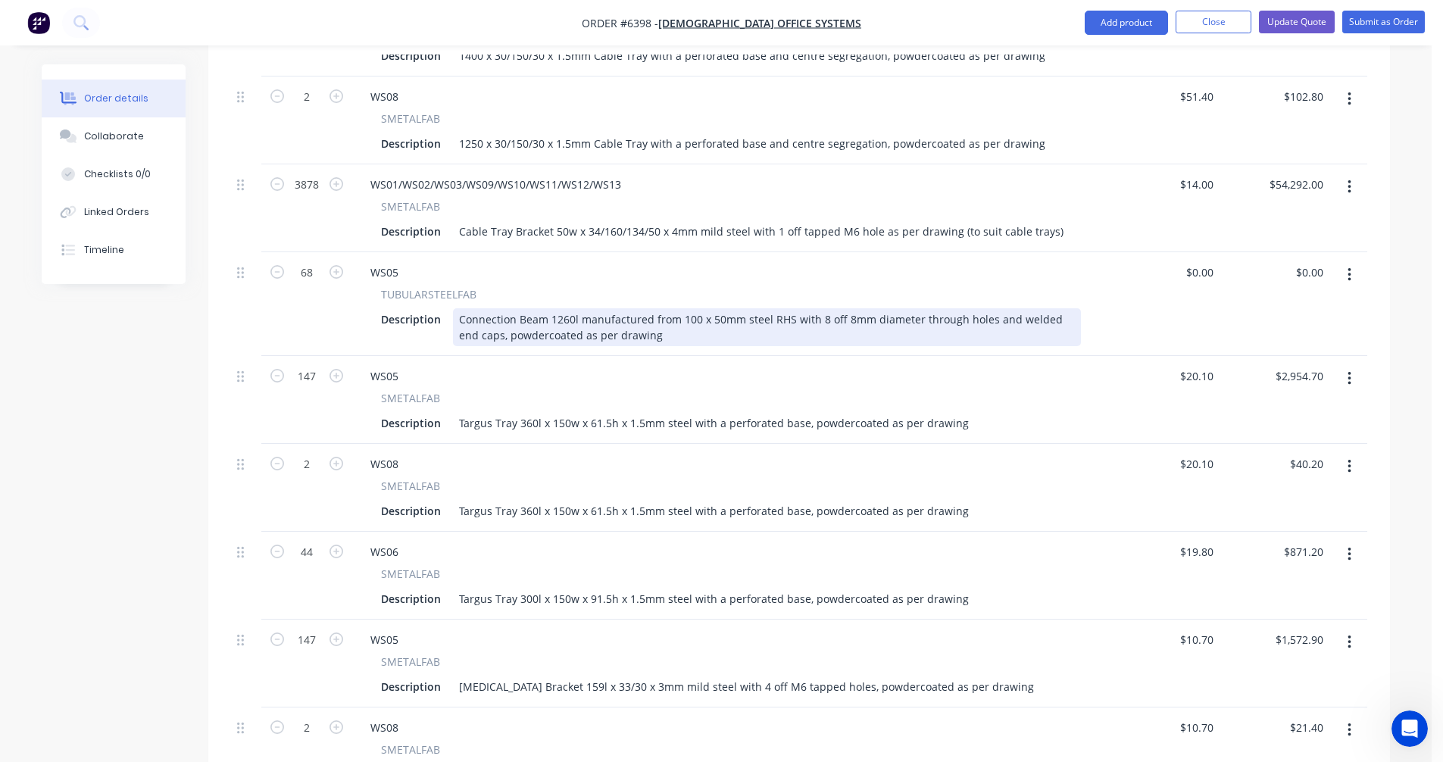
click at [740, 308] on div "Connection Beam 1260l manufactured from 100 x 50mm steel RHS with 8 off 8mm dia…" at bounding box center [767, 327] width 628 height 38
click at [758, 308] on div "Connection Beam 1260l manufactured from 100 x 50mm x 2WT steel RHS with 8 off 8…" at bounding box center [767, 327] width 628 height 38
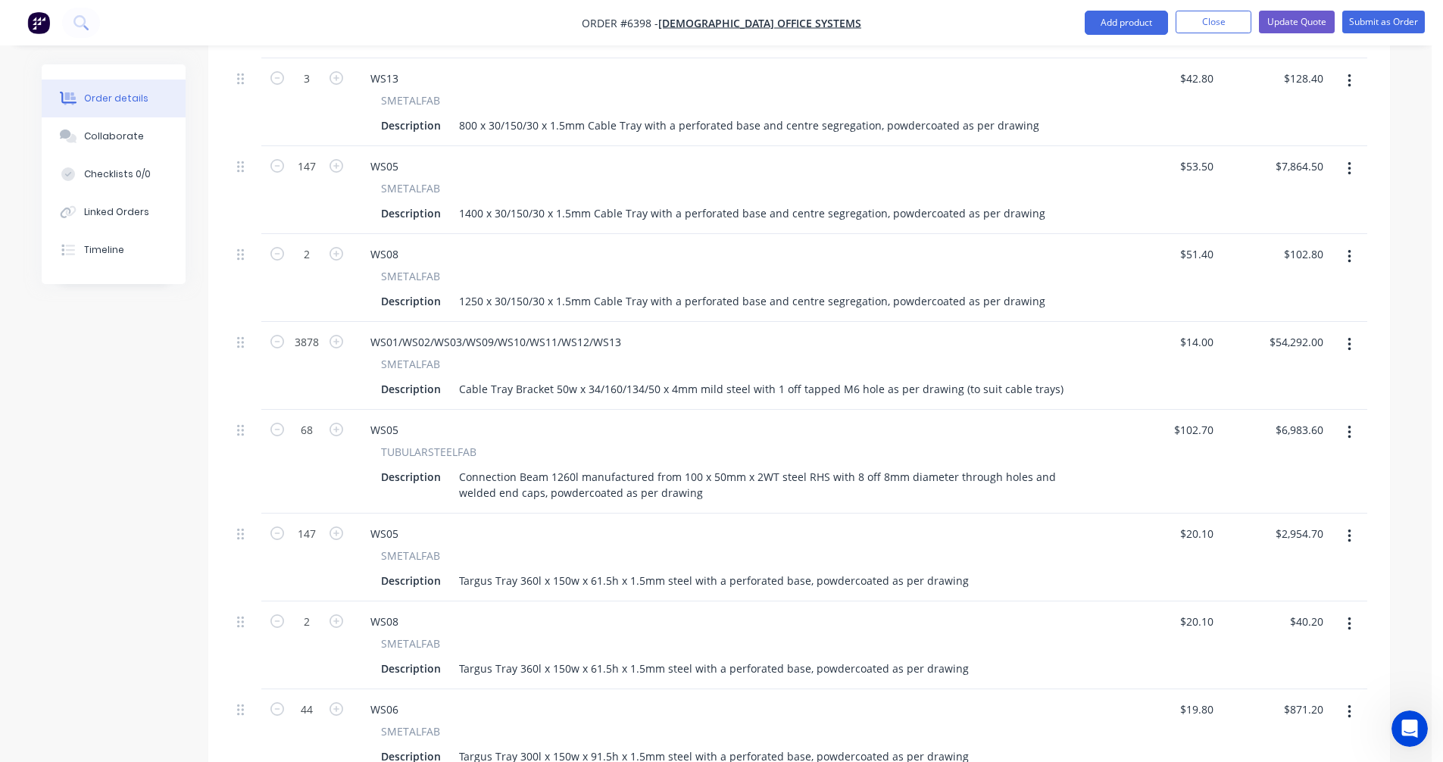
scroll to position [1212, 0]
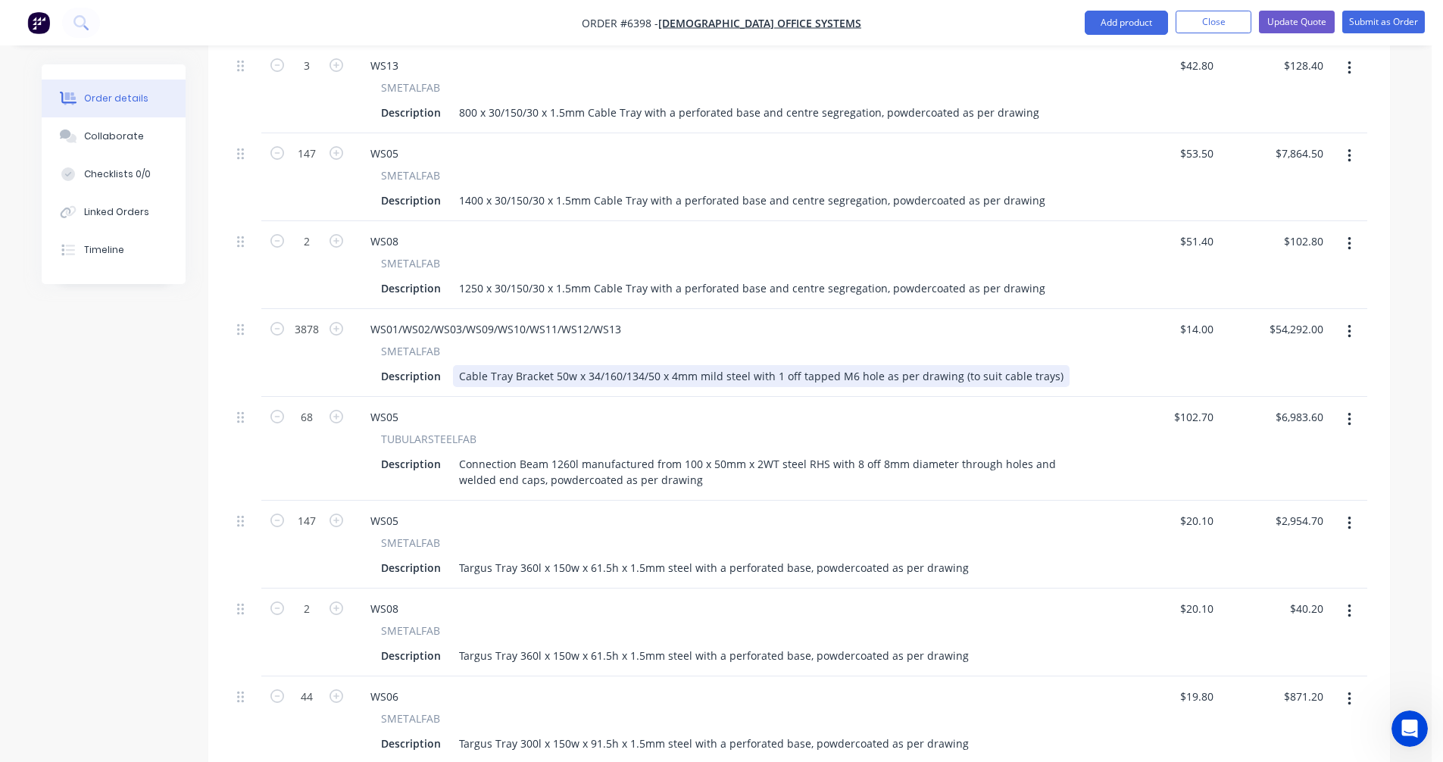
click at [693, 365] on div "Cable Tray Bracket 50w x 34/160/134/50 x 4mm mild steel with 1 off tapped M6 ho…" at bounding box center [761, 376] width 617 height 22
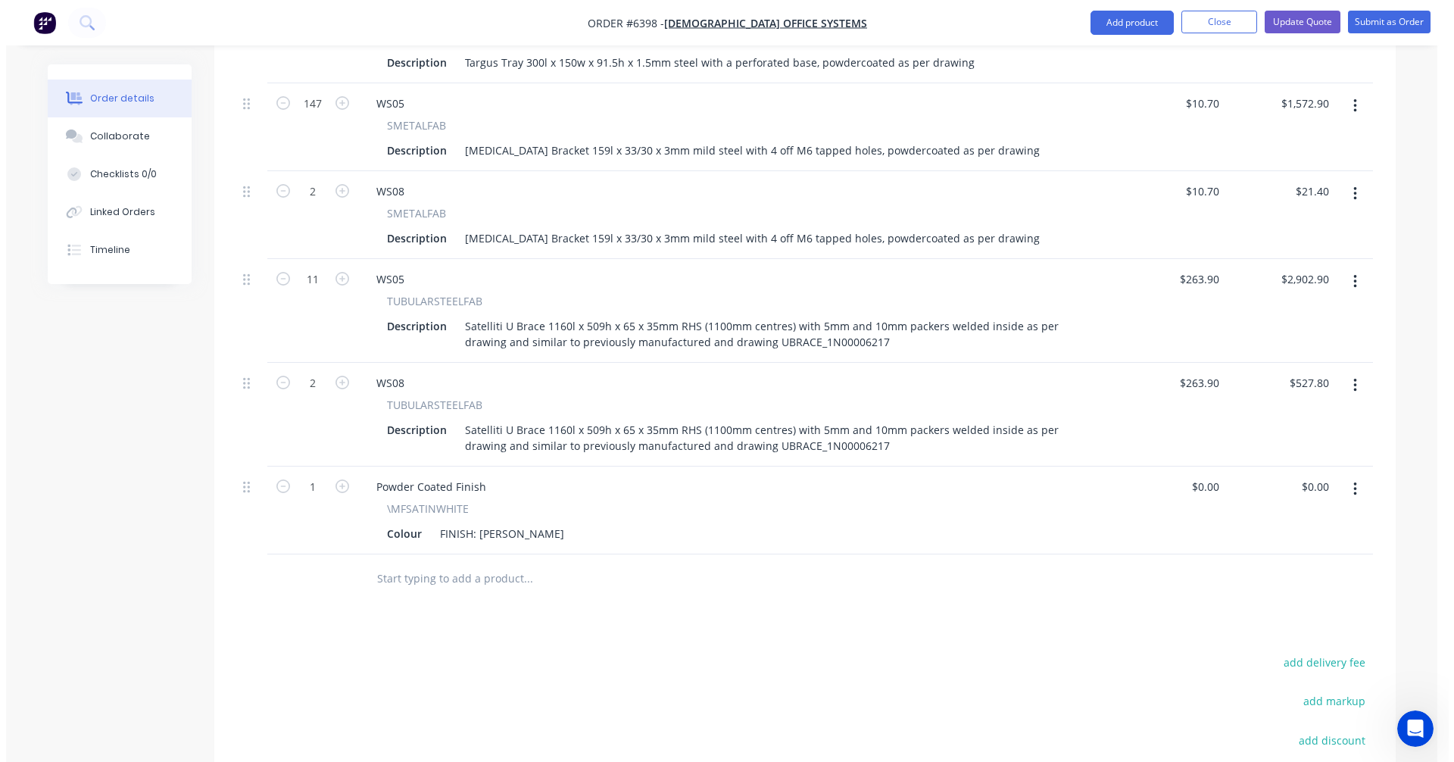
scroll to position [1894, 0]
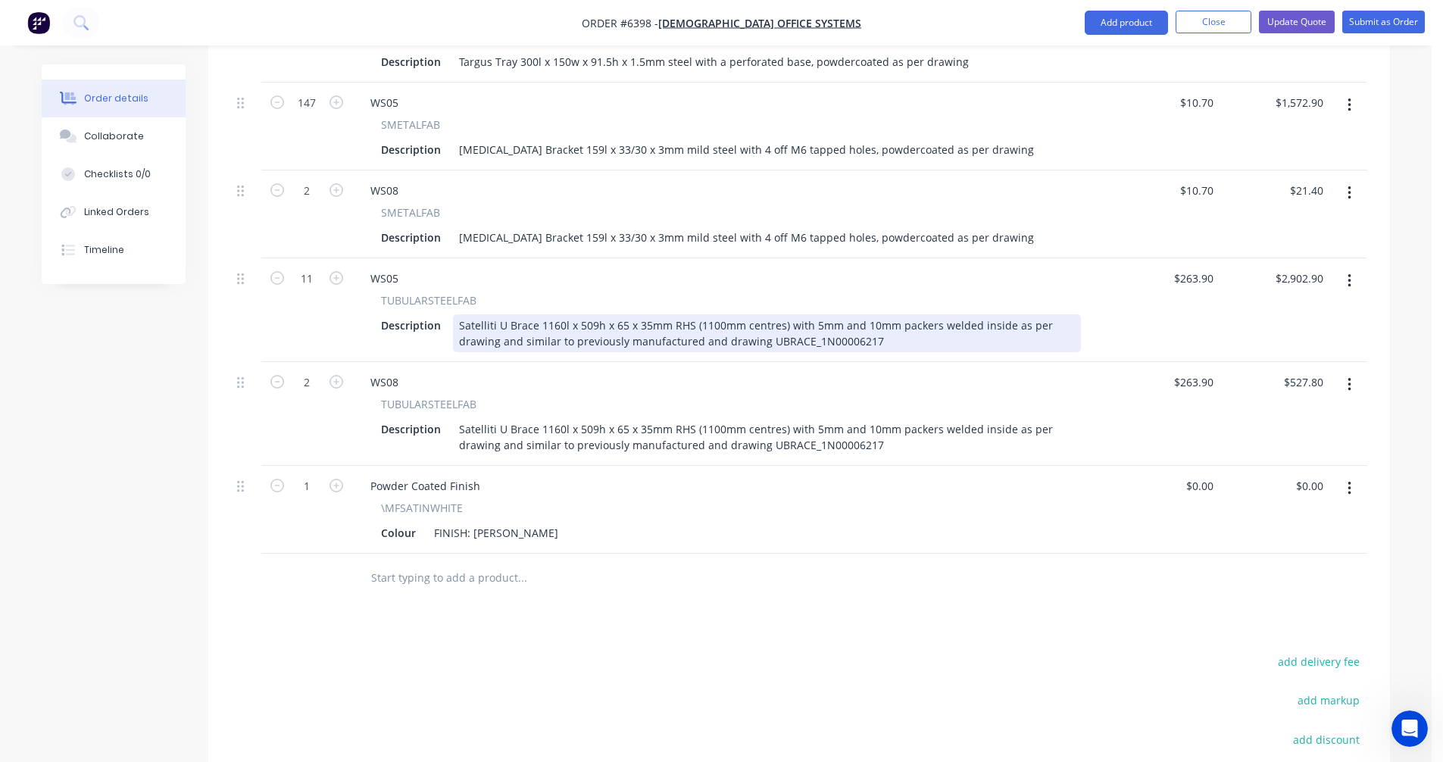
click at [1002, 314] on div "Satelliti U Brace 1160l x 509h x 65 x 35mm RHS (1100mm centres) with 5mm and 10…" at bounding box center [767, 333] width 628 height 38
click at [1001, 314] on div "Satelliti U Brace 1160l x 509h x 65 x 35mm RHS (1100mm centres) with 5mm and 10…" at bounding box center [767, 333] width 628 height 38
click at [490, 319] on div "Satelliti U Brace 1160l x 509h x 65 x 35mm RHS (1100mm centres) with 5mm and 10…" at bounding box center [767, 333] width 628 height 38
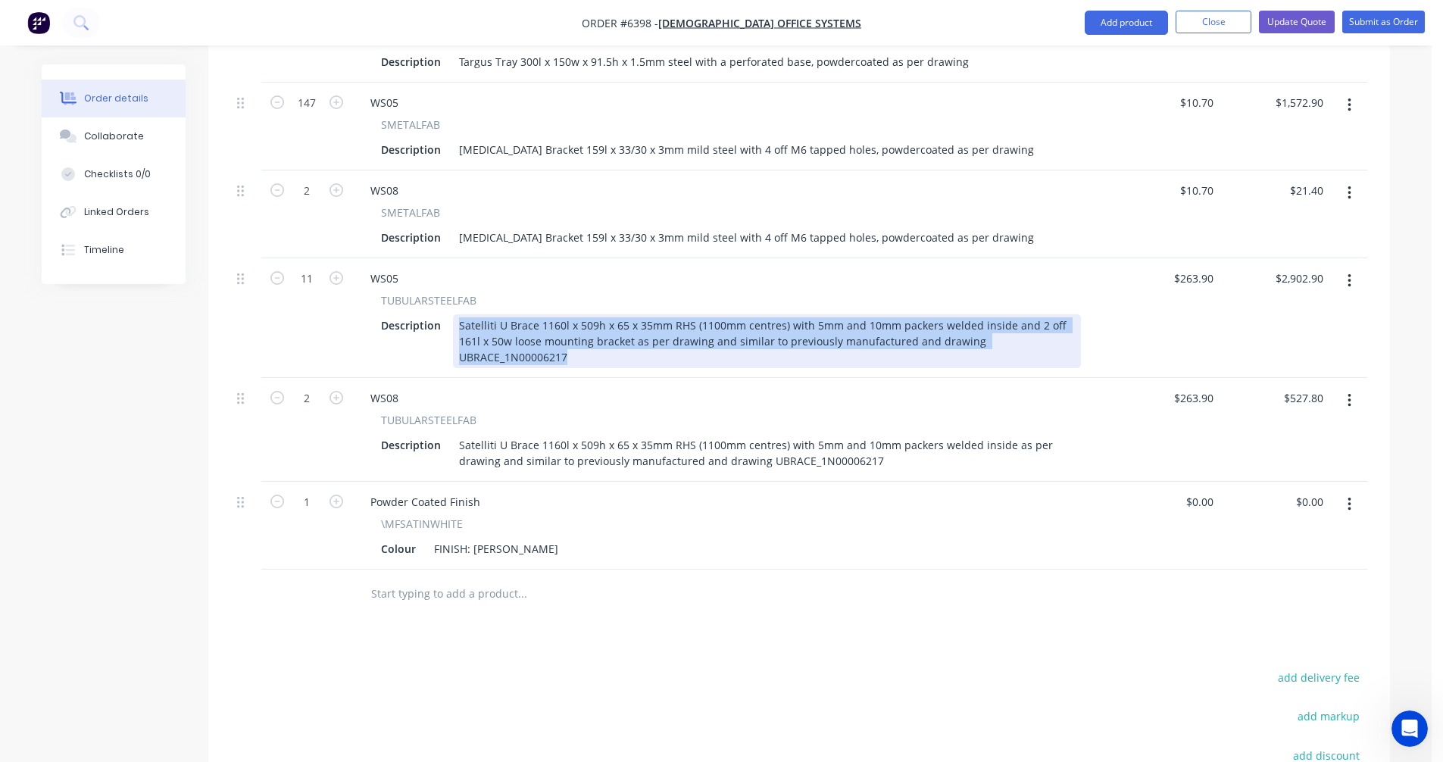
drag, startPoint x: 1048, startPoint y: 320, endPoint x: 455, endPoint y: 295, distance: 592.9
click at [458, 314] on div "Satelliti U Brace 1160l x 509h x 65 x 35mm RHS (1100mm centres) with 5mm and 10…" at bounding box center [767, 341] width 628 height 54
copy div "Satelliti U Brace 1160l x 509h x 65 x 35mm RHS (1100mm centres) with 5mm and 10…"
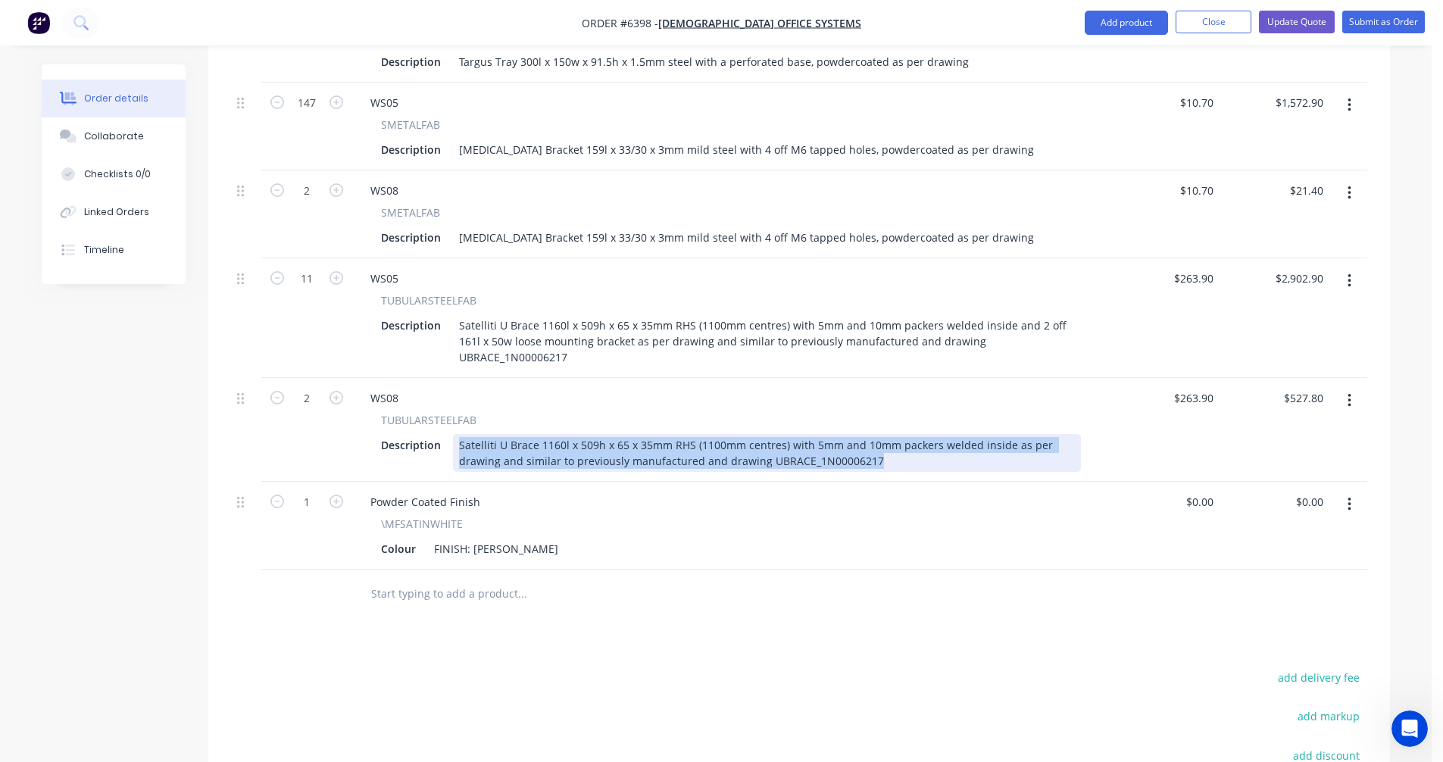
drag, startPoint x: 883, startPoint y: 425, endPoint x: 449, endPoint y: 404, distance: 434.5
click at [449, 434] on div "Description Satelliti U Brace 1160l x 509h x 65 x 35mm RHS (1100mm centres) wit…" at bounding box center [728, 453] width 706 height 38
paste div
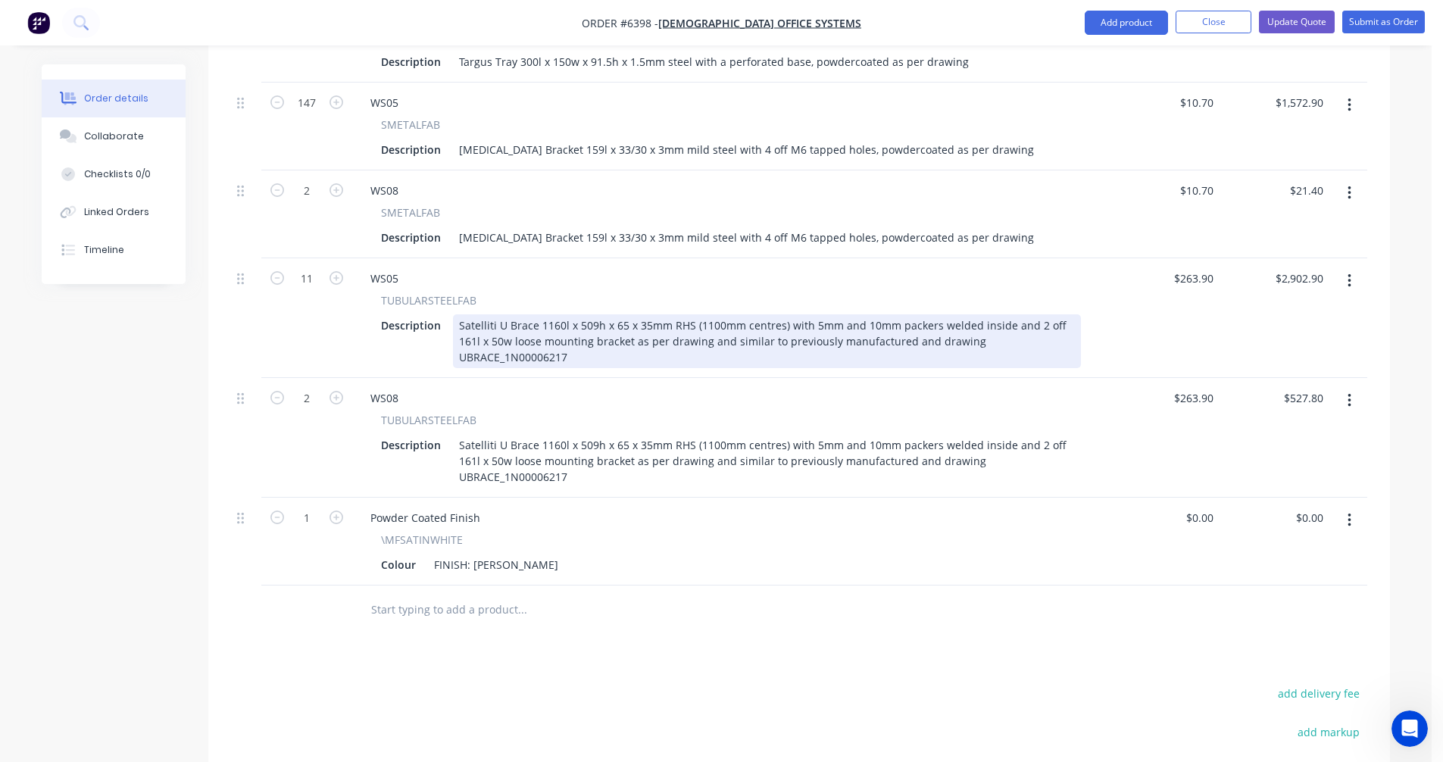
click at [964, 314] on div "Satelliti U Brace 1160l x 509h x 65 x 35mm RHS (1100mm centres) with 5mm and 10…" at bounding box center [767, 341] width 628 height 54
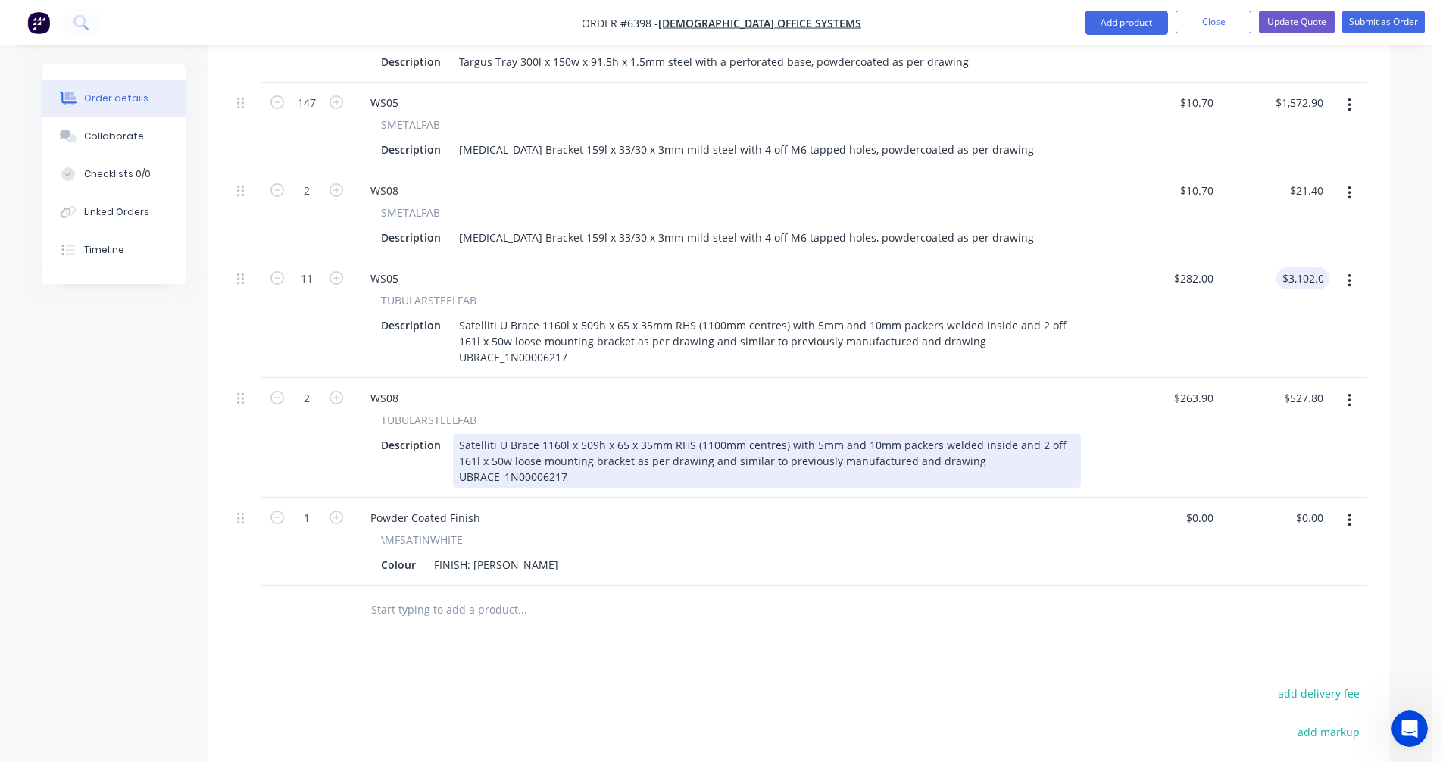
click at [928, 434] on div "Satelliti U Brace 1160l x 509h x 65 x 35mm RHS (1100mm centres) with 5mm and 10…" at bounding box center [767, 461] width 628 height 54
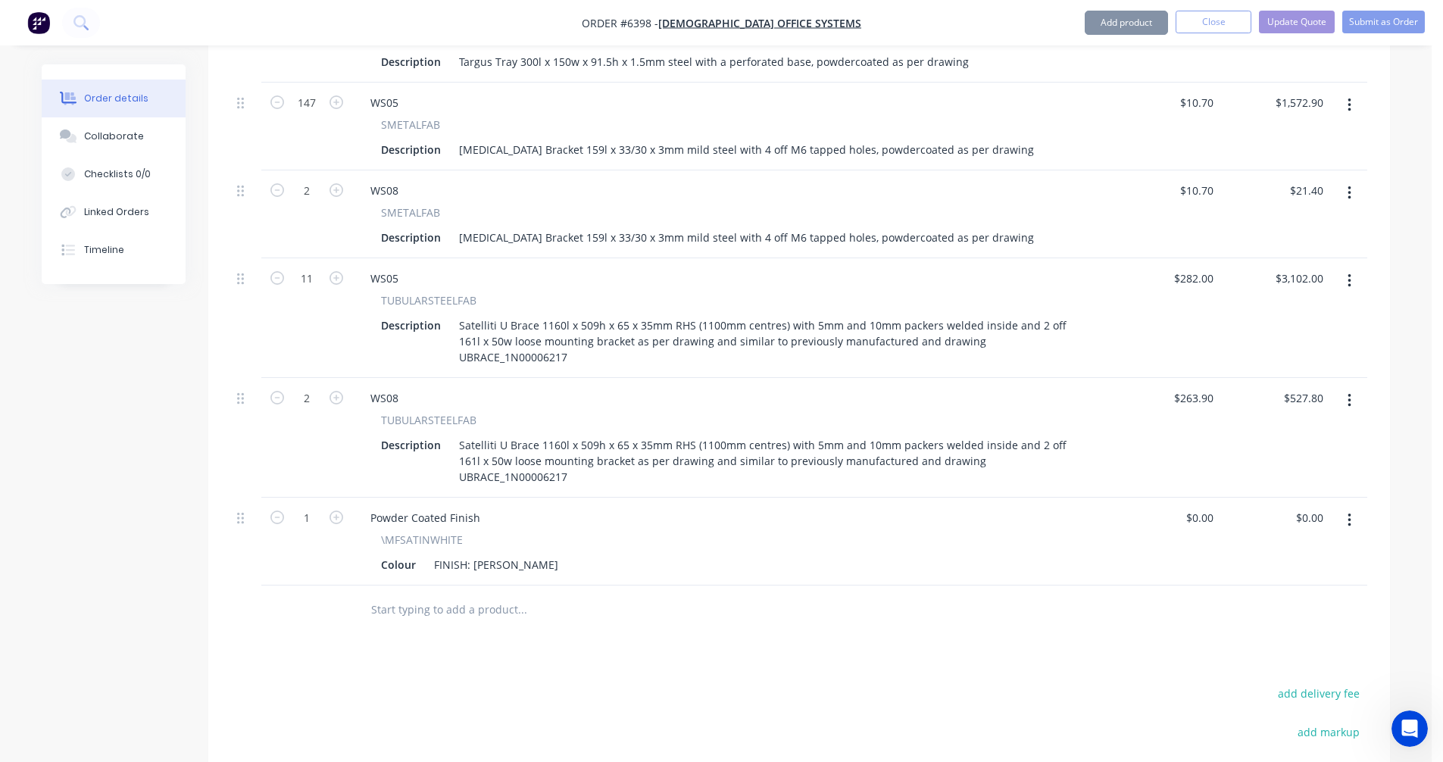
click at [928, 434] on div "Satelliti U Brace 1160l x 509h x 65 x 35mm RHS (1100mm centres) with 5mm and 10…" at bounding box center [767, 461] width 628 height 54
click at [1293, 18] on button "Update Quote" at bounding box center [1297, 22] width 76 height 23
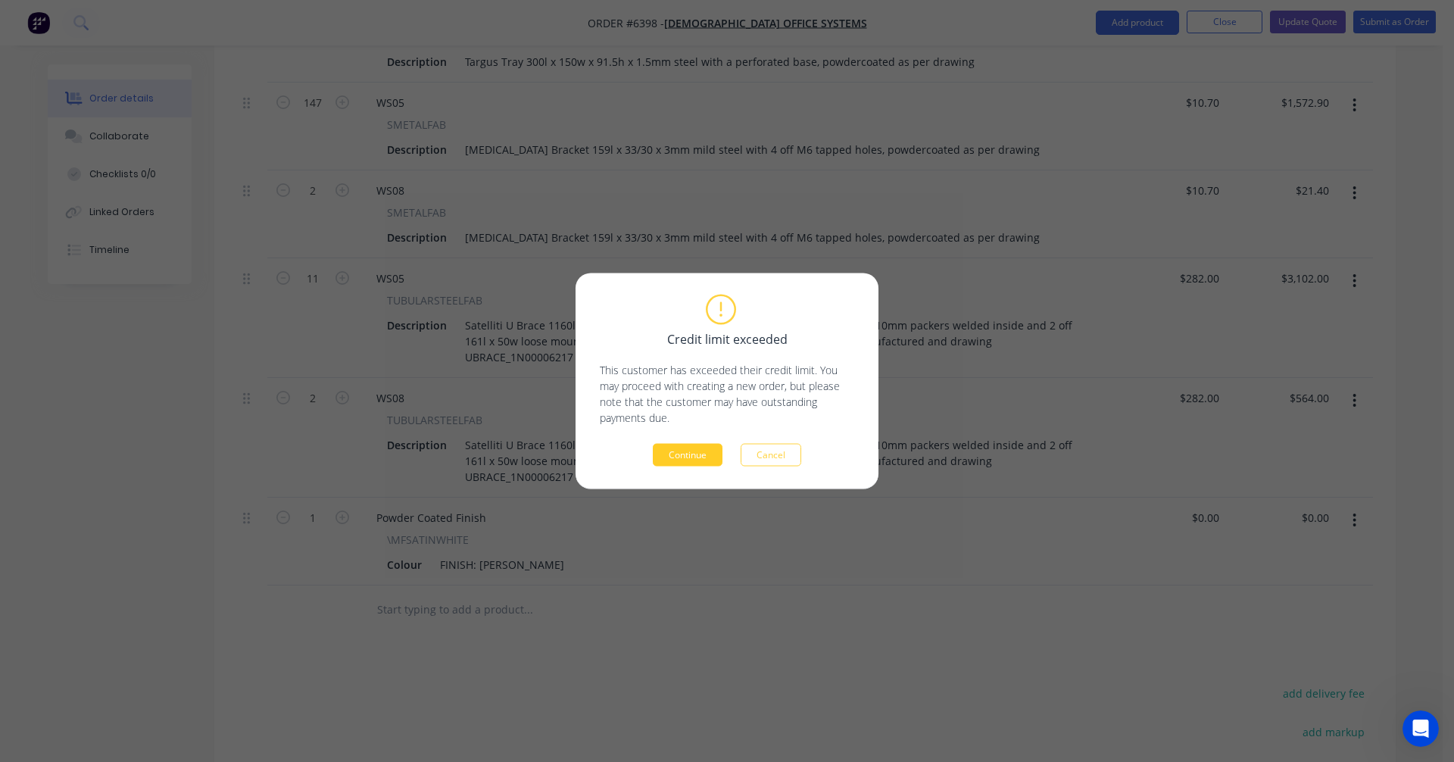
click at [676, 453] on button "Continue" at bounding box center [688, 455] width 70 height 23
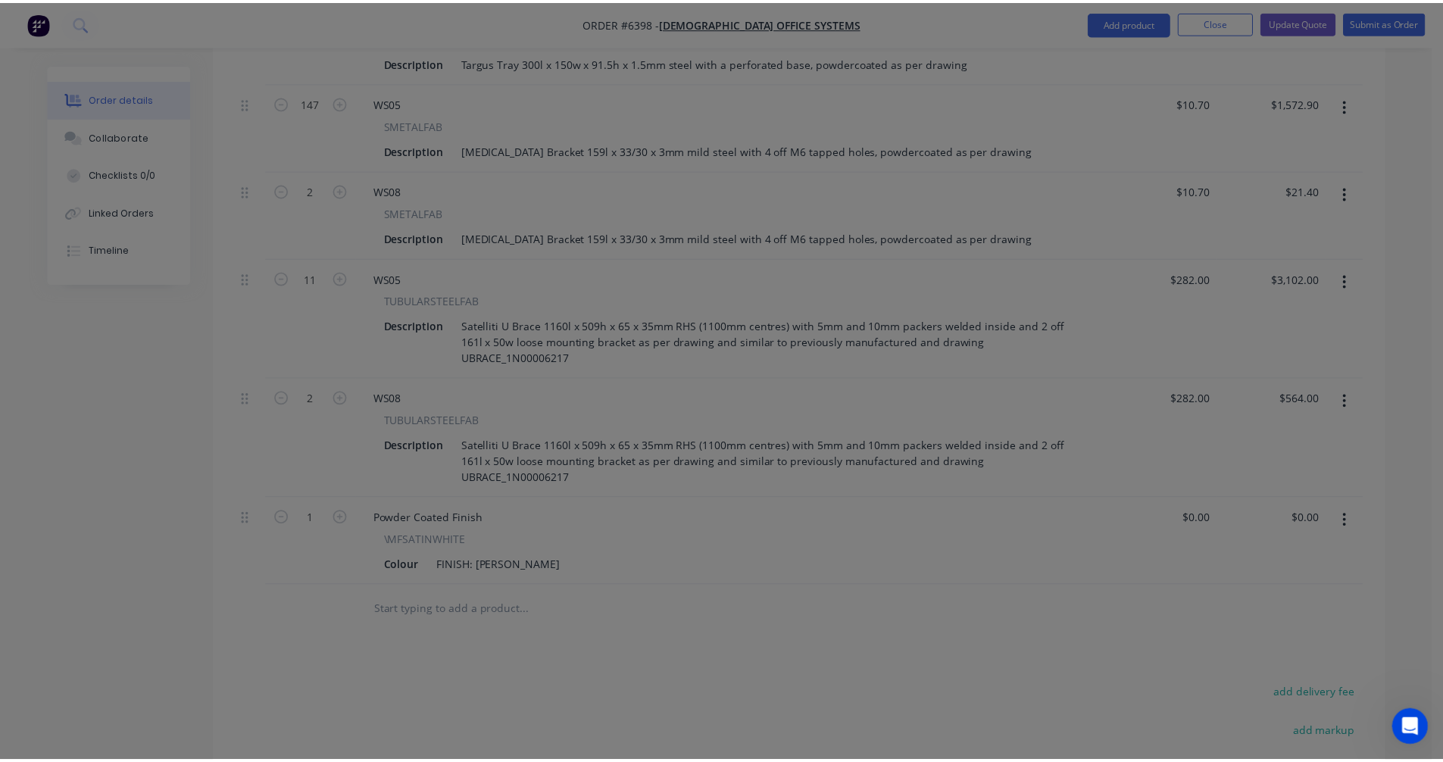
scroll to position [1779, 0]
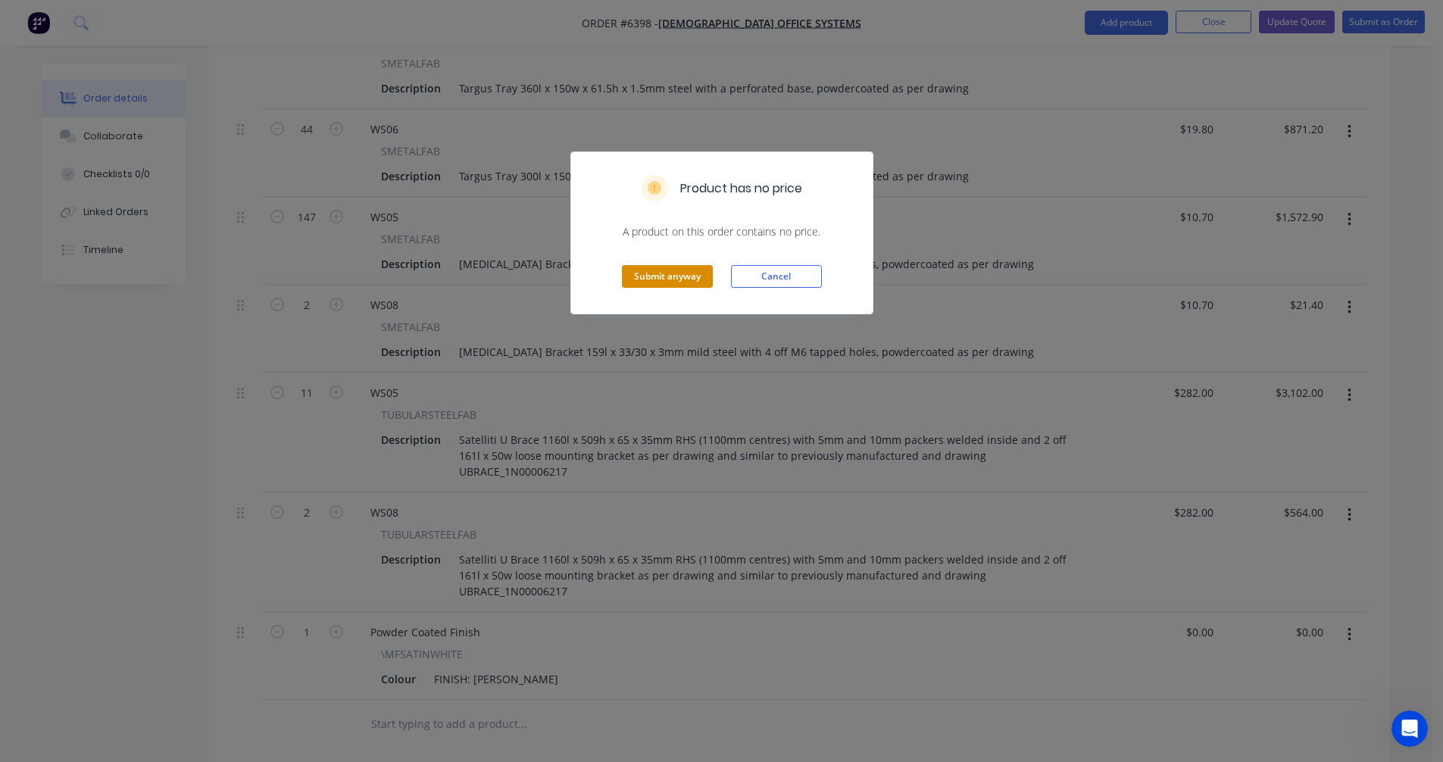
click at [672, 281] on button "Submit anyway" at bounding box center [667, 276] width 91 height 23
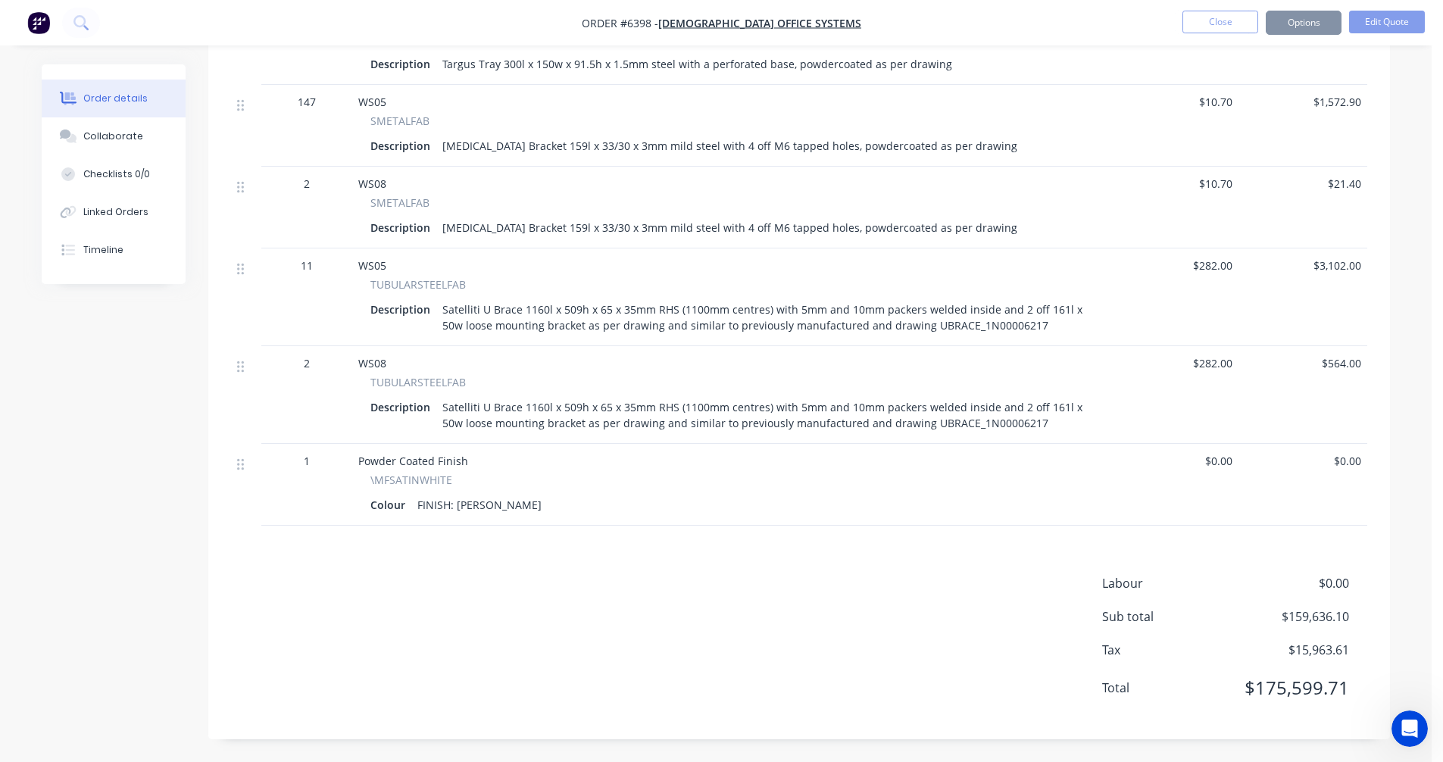
scroll to position [1761, 0]
click at [1302, 21] on button "Options" at bounding box center [1304, 23] width 76 height 24
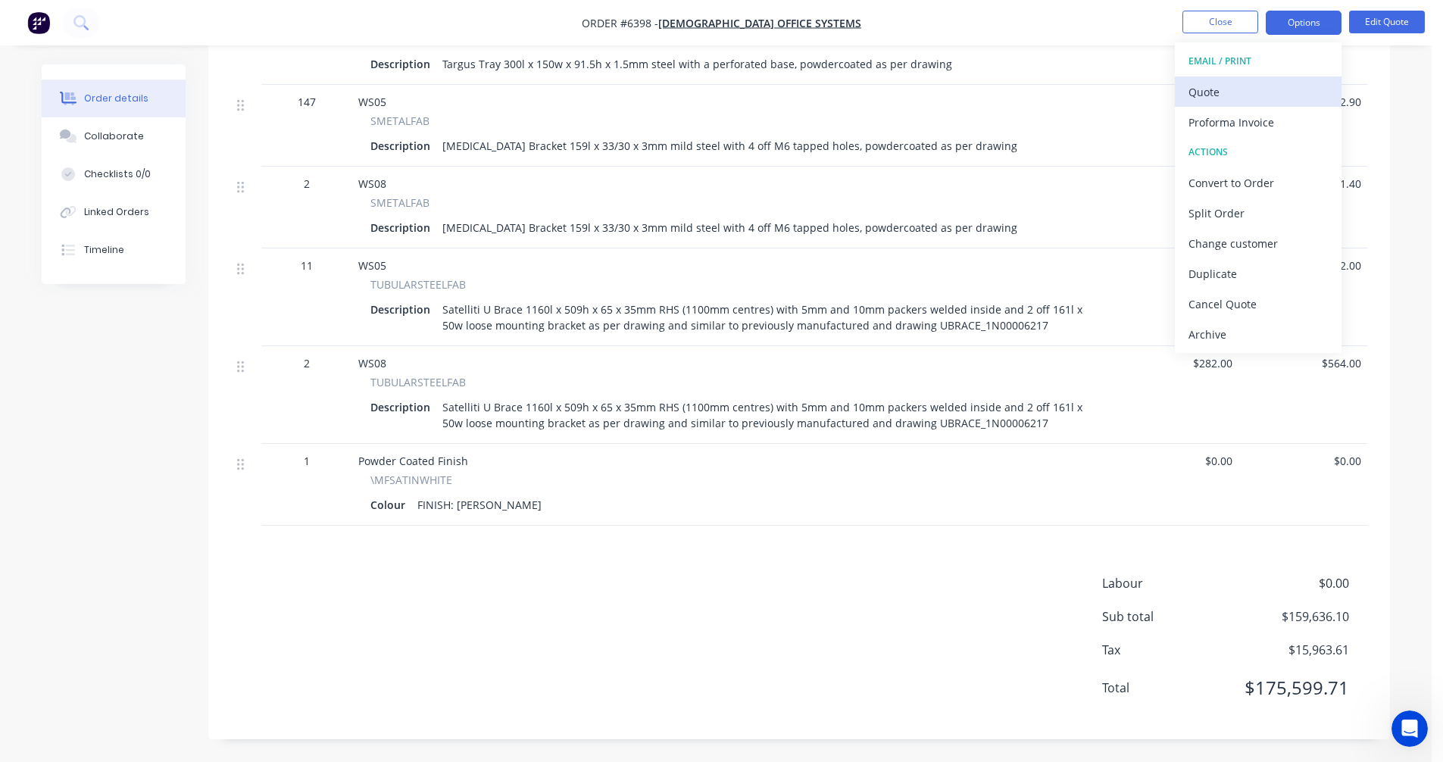
click at [1218, 91] on div "Quote" at bounding box center [1257, 92] width 139 height 22
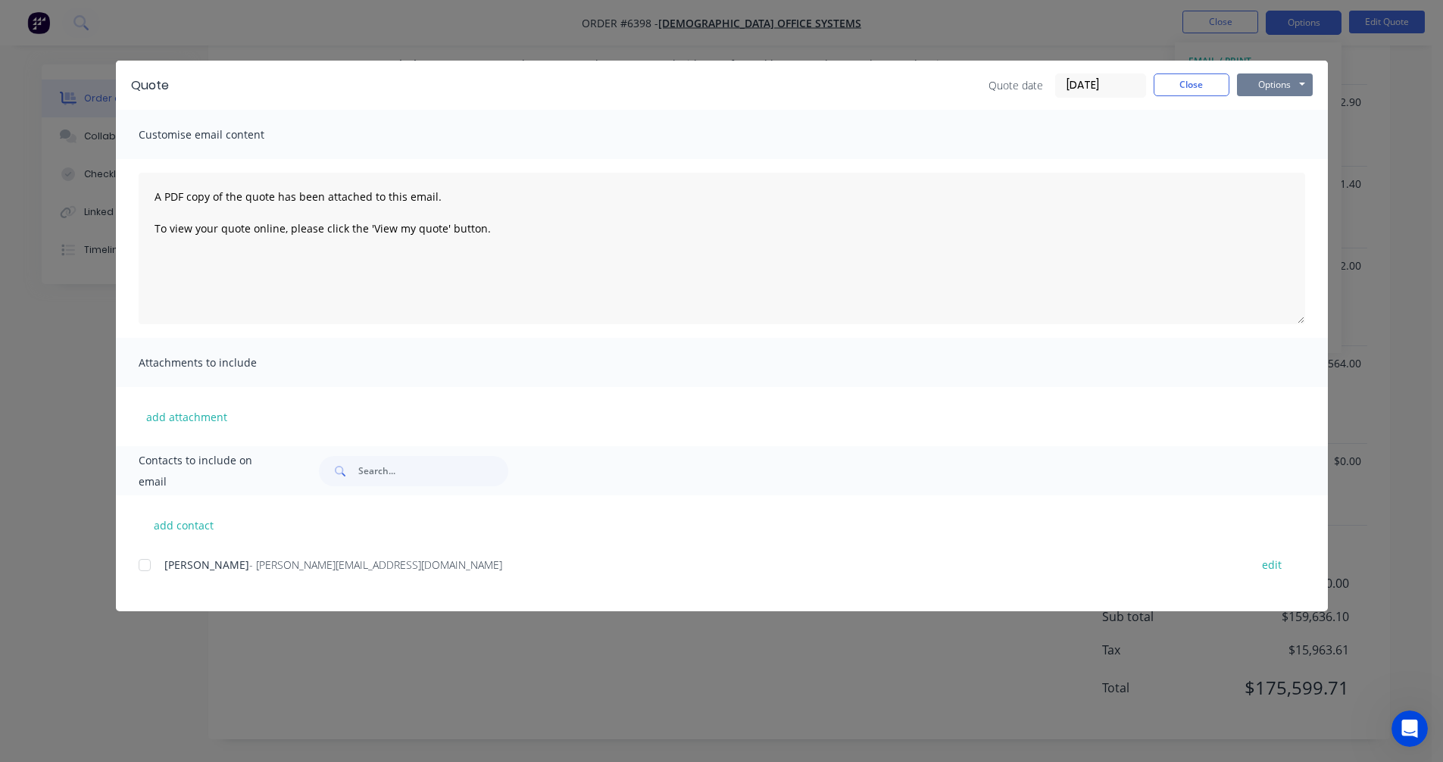
click at [1272, 83] on button "Options" at bounding box center [1275, 84] width 76 height 23
click at [1273, 117] on button "Preview" at bounding box center [1285, 111] width 97 height 25
click at [1264, 80] on button "Options" at bounding box center [1275, 84] width 76 height 23
click at [1270, 110] on button "Preview" at bounding box center [1285, 111] width 97 height 25
click at [1191, 83] on button "Close" at bounding box center [1192, 84] width 76 height 23
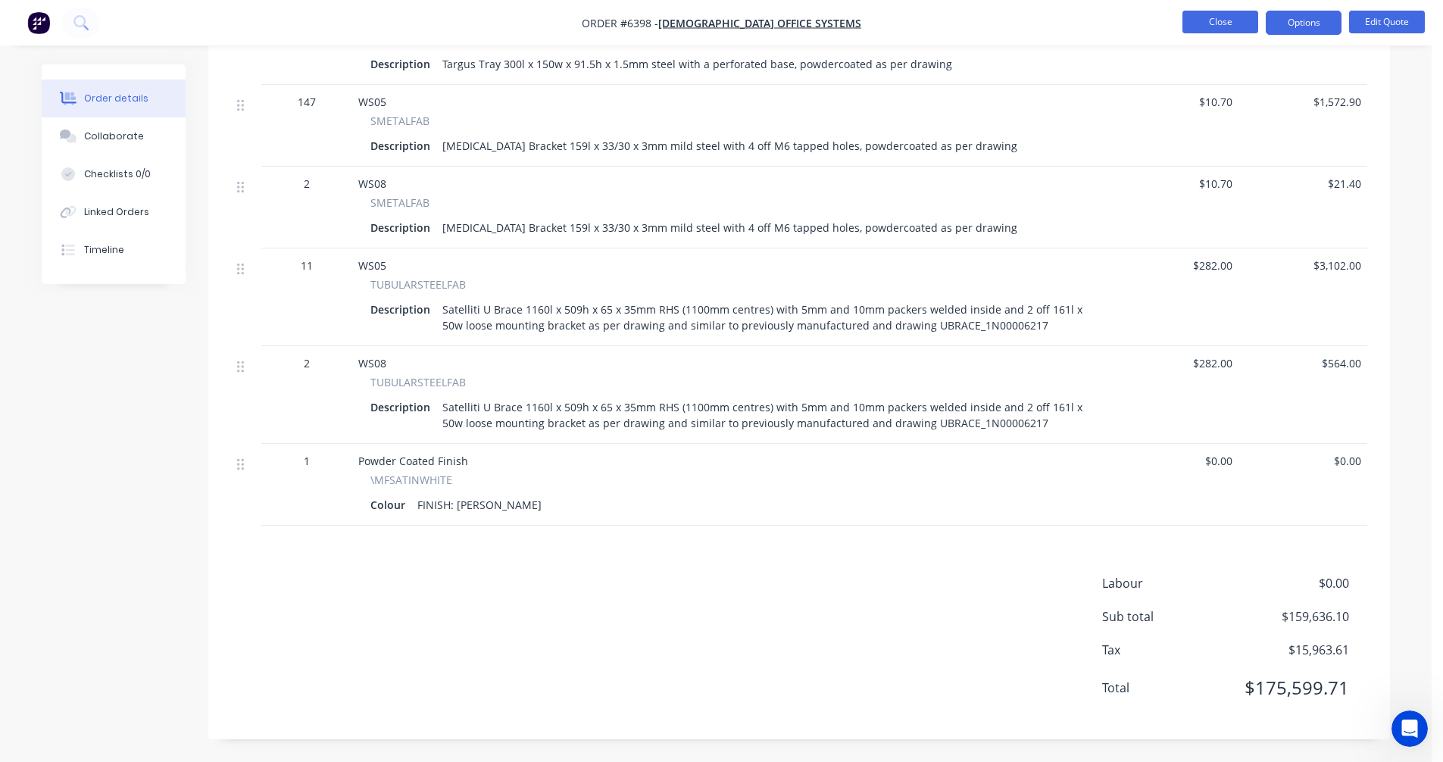
click at [1223, 19] on button "Close" at bounding box center [1220, 22] width 76 height 23
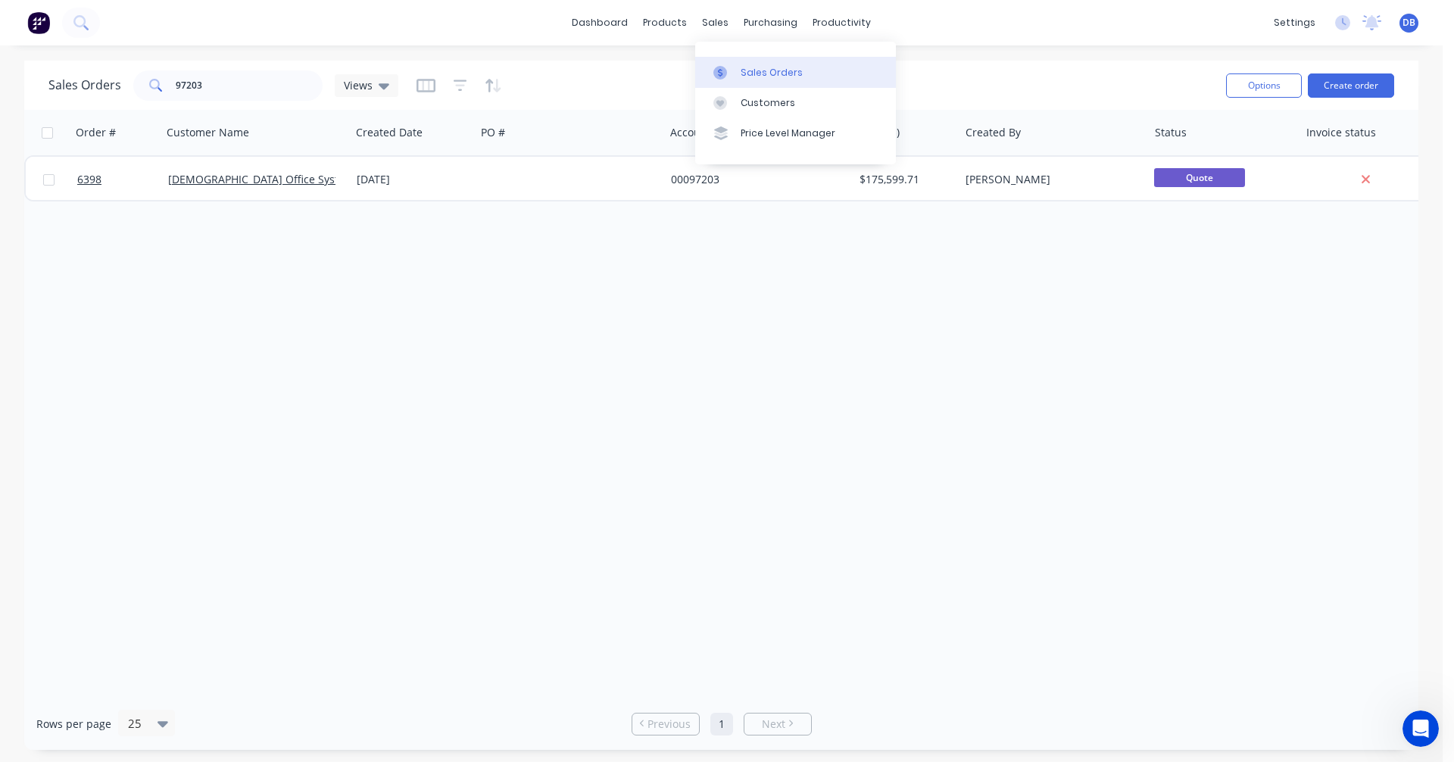
click at [755, 66] on div "Sales Orders" at bounding box center [772, 73] width 62 height 14
drag, startPoint x: 212, startPoint y: 79, endPoint x: 140, endPoint y: 83, distance: 72.1
click at [140, 83] on div "97203" at bounding box center [227, 85] width 189 height 30
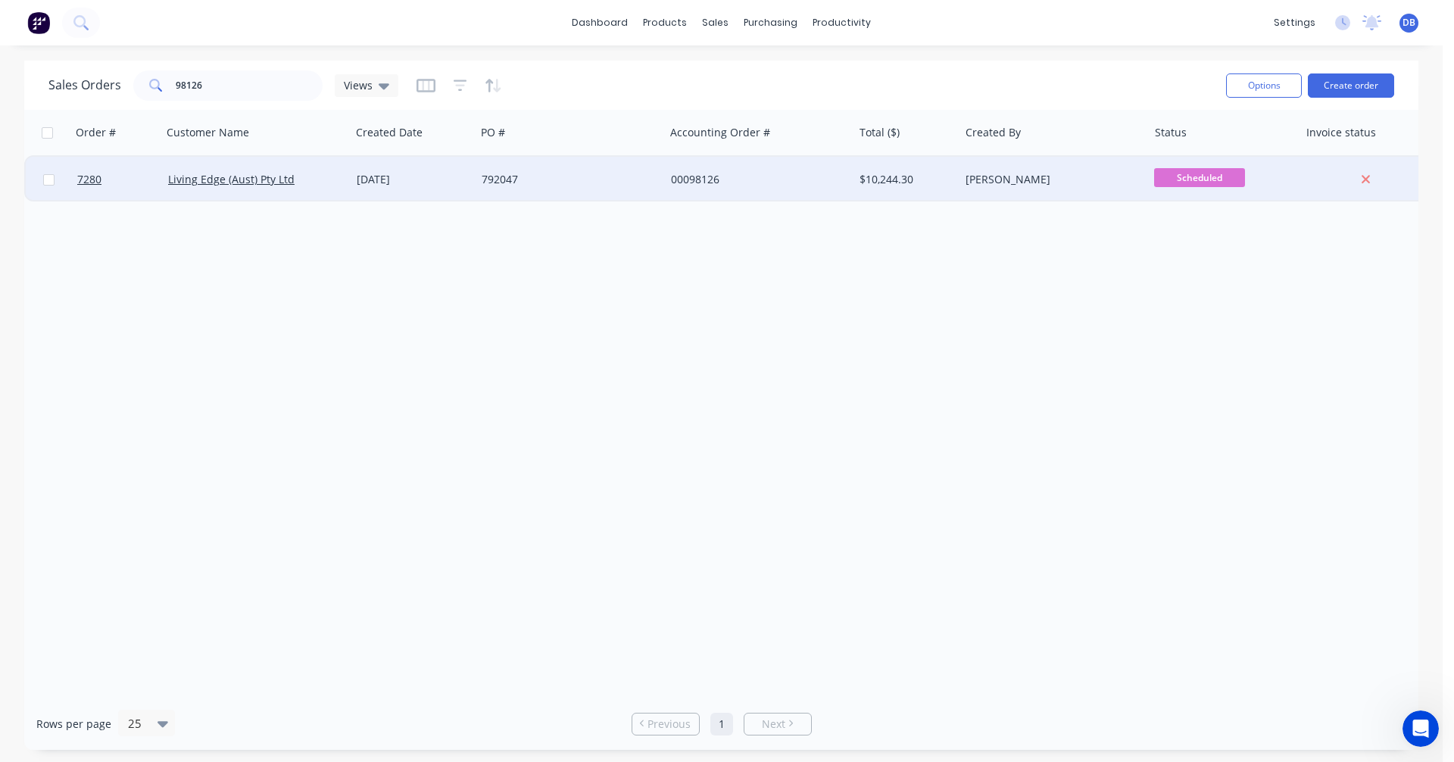
click at [405, 177] on div "[DATE]" at bounding box center [413, 179] width 113 height 15
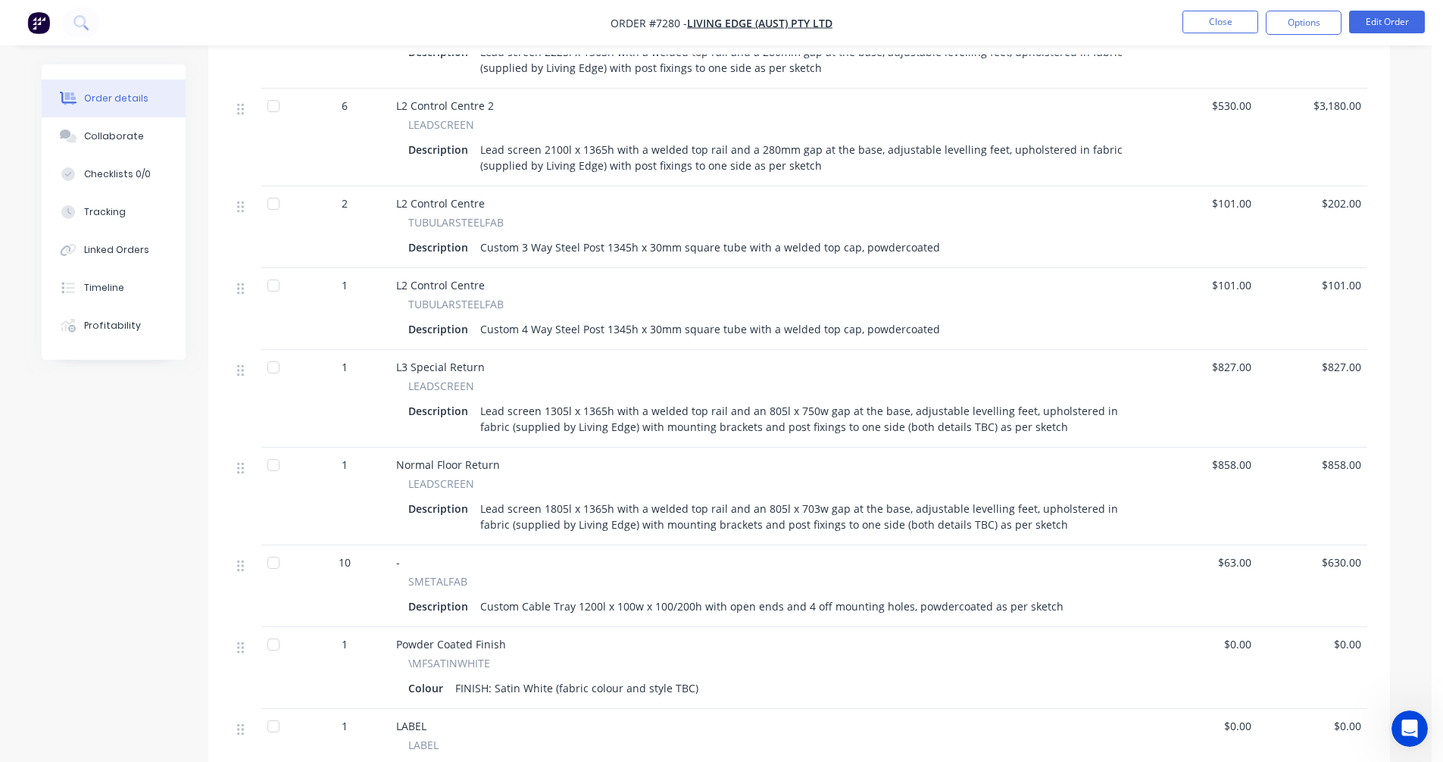
scroll to position [909, 0]
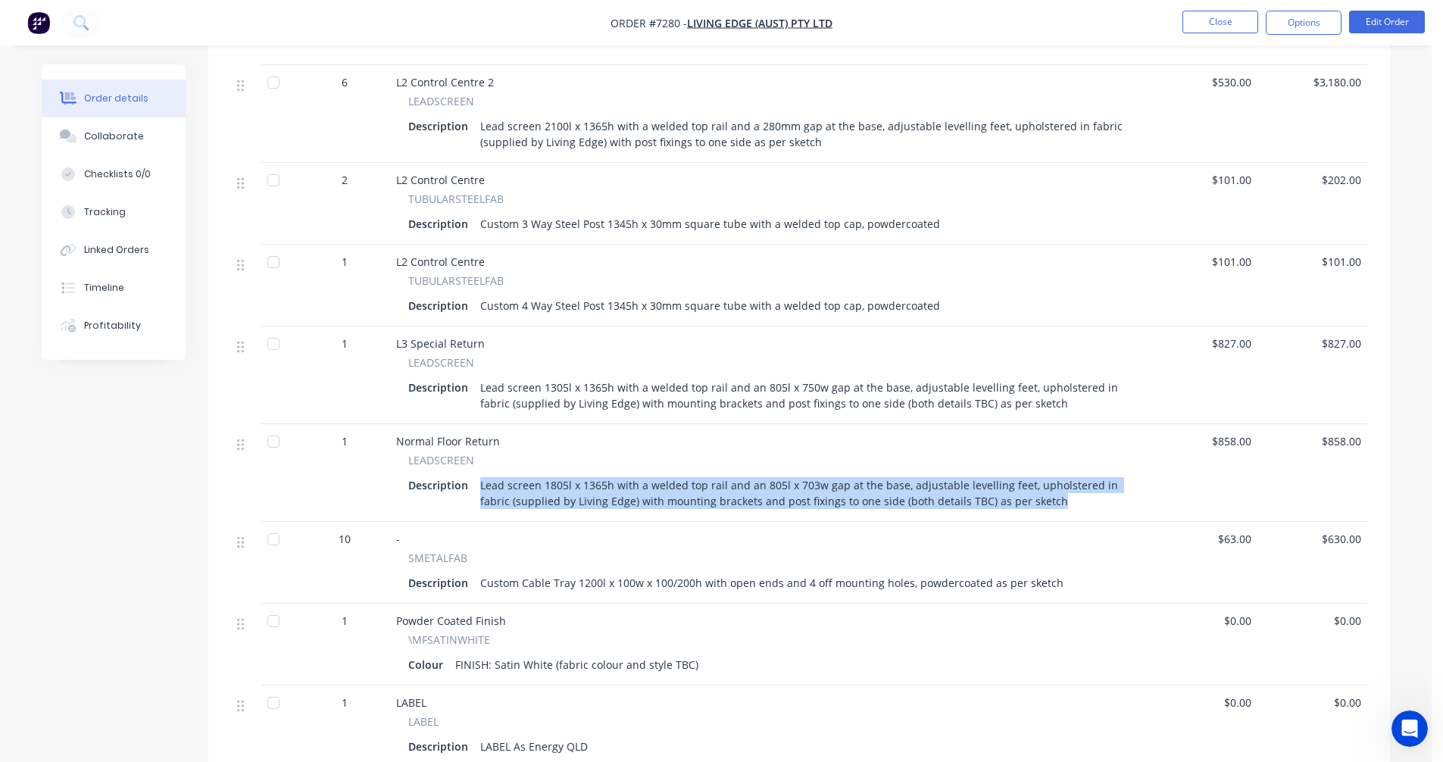
drag, startPoint x: 1051, startPoint y: 484, endPoint x: 478, endPoint y: 467, distance: 573.7
click at [478, 474] on div "Lead screen 1805l x 1365h with a welded top rail and an 805l x 703w gap at the …" at bounding box center [801, 493] width 655 height 38
copy div "Lead screen 1805l x 1365h with a welded top rail and an 805l x 703w gap at the …"
click at [1231, 15] on button "Close" at bounding box center [1220, 22] width 76 height 23
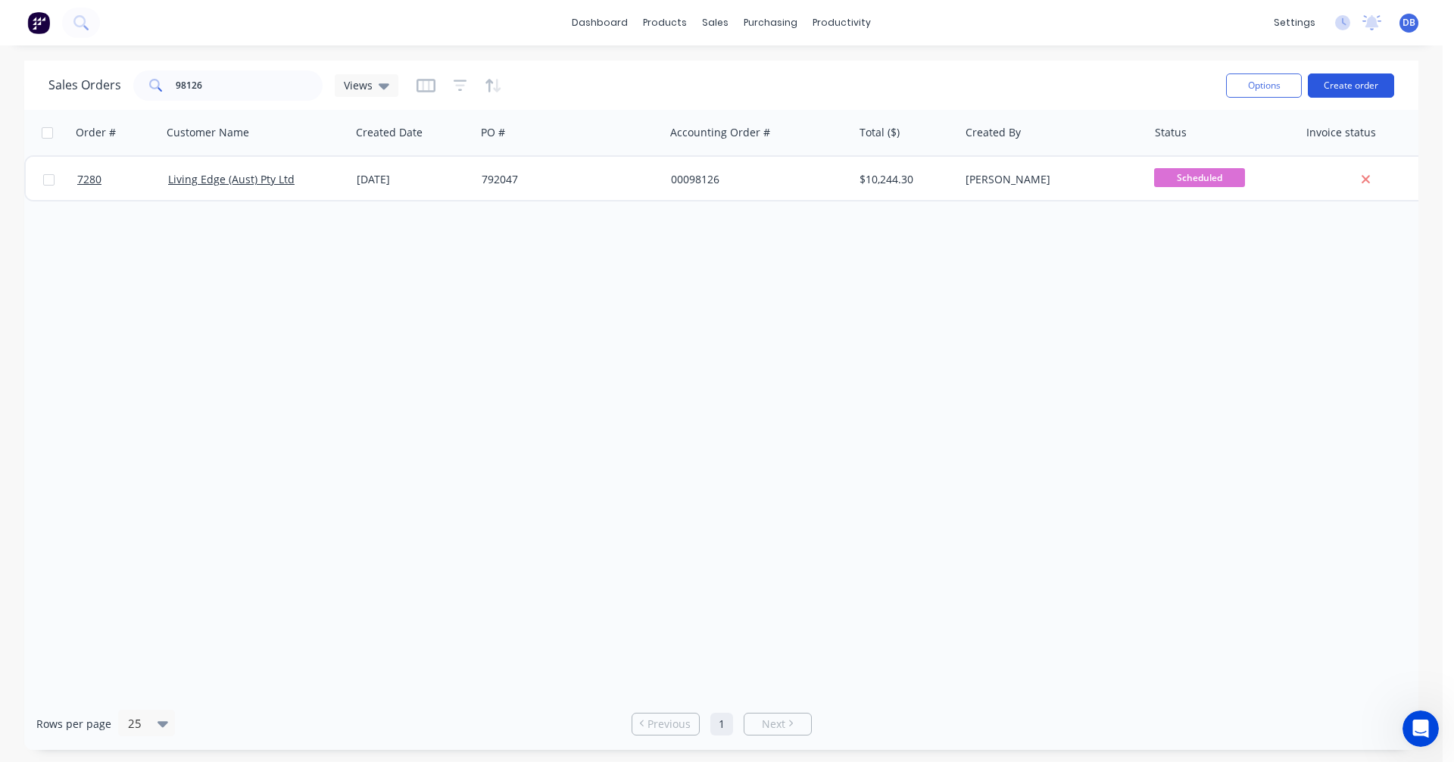
click at [1326, 77] on button "Create order" at bounding box center [1351, 85] width 86 height 24
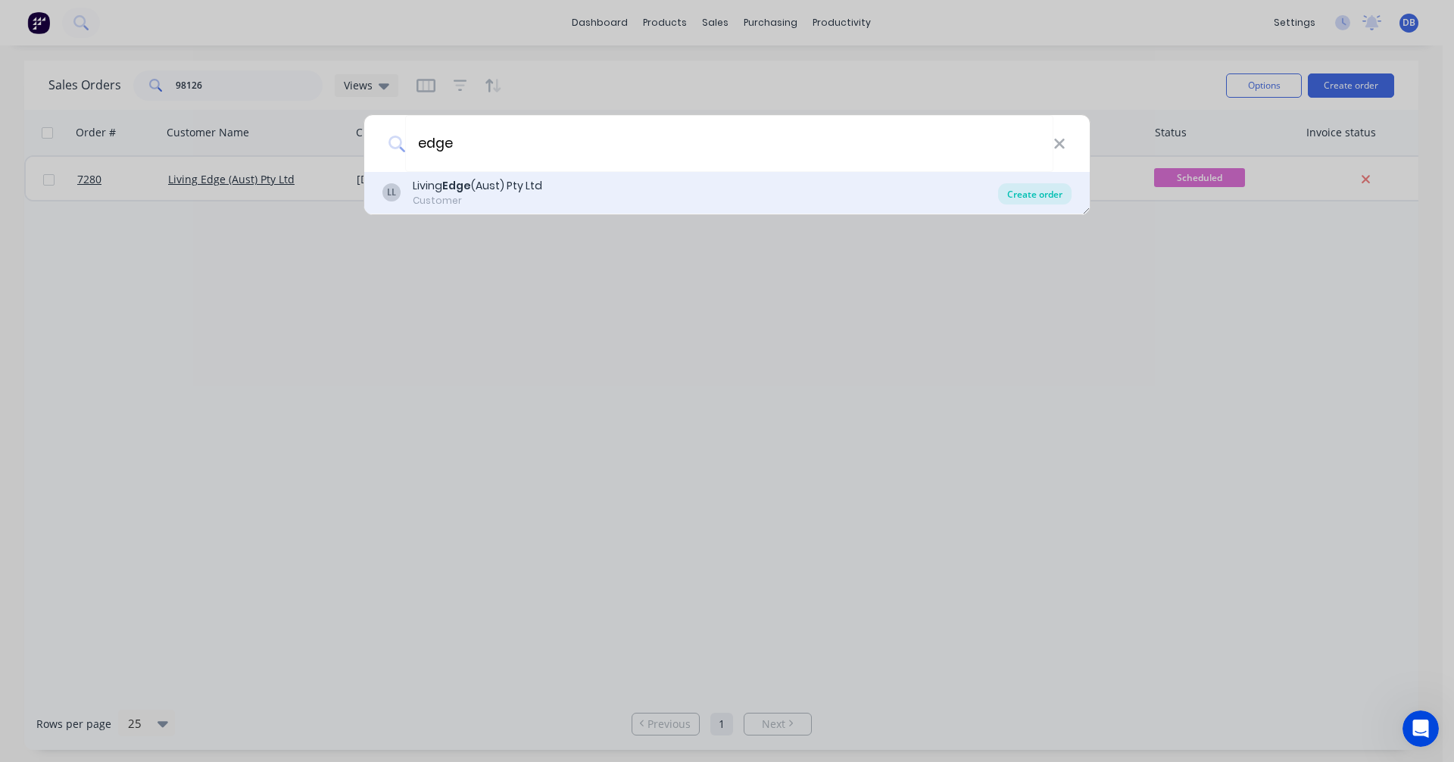
click at [1043, 195] on div "Create order" at bounding box center [1034, 193] width 73 height 21
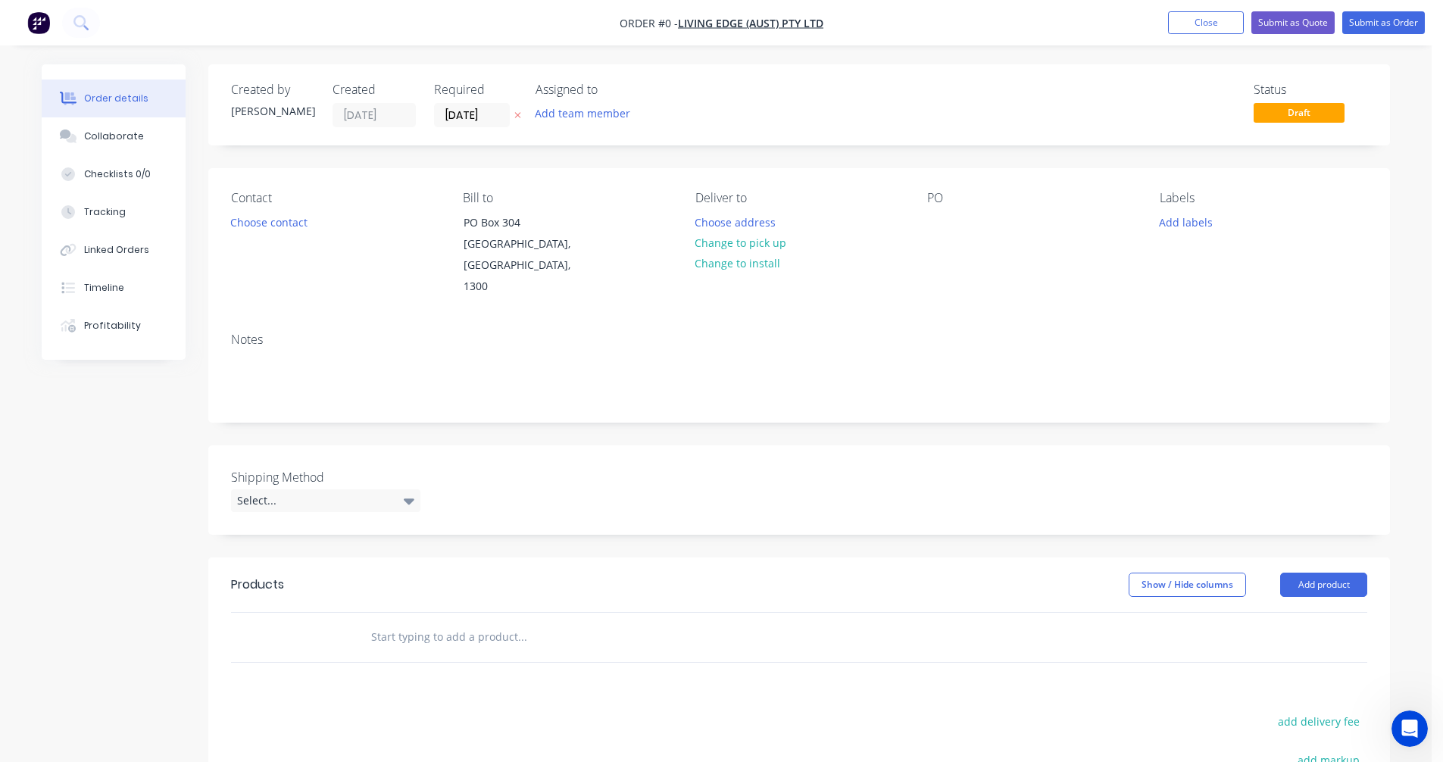
click at [406, 622] on input "text" at bounding box center [521, 637] width 303 height 30
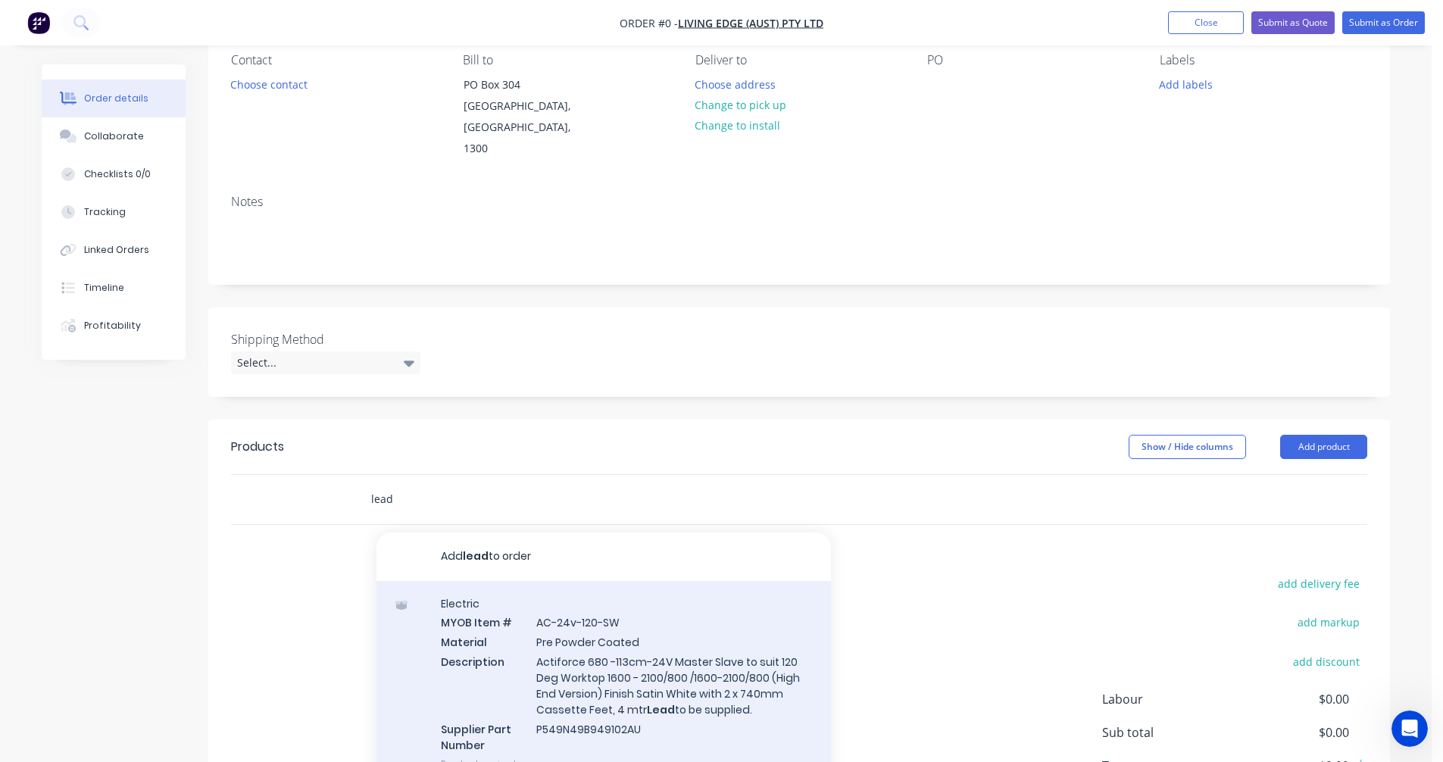
scroll to position [151, 0]
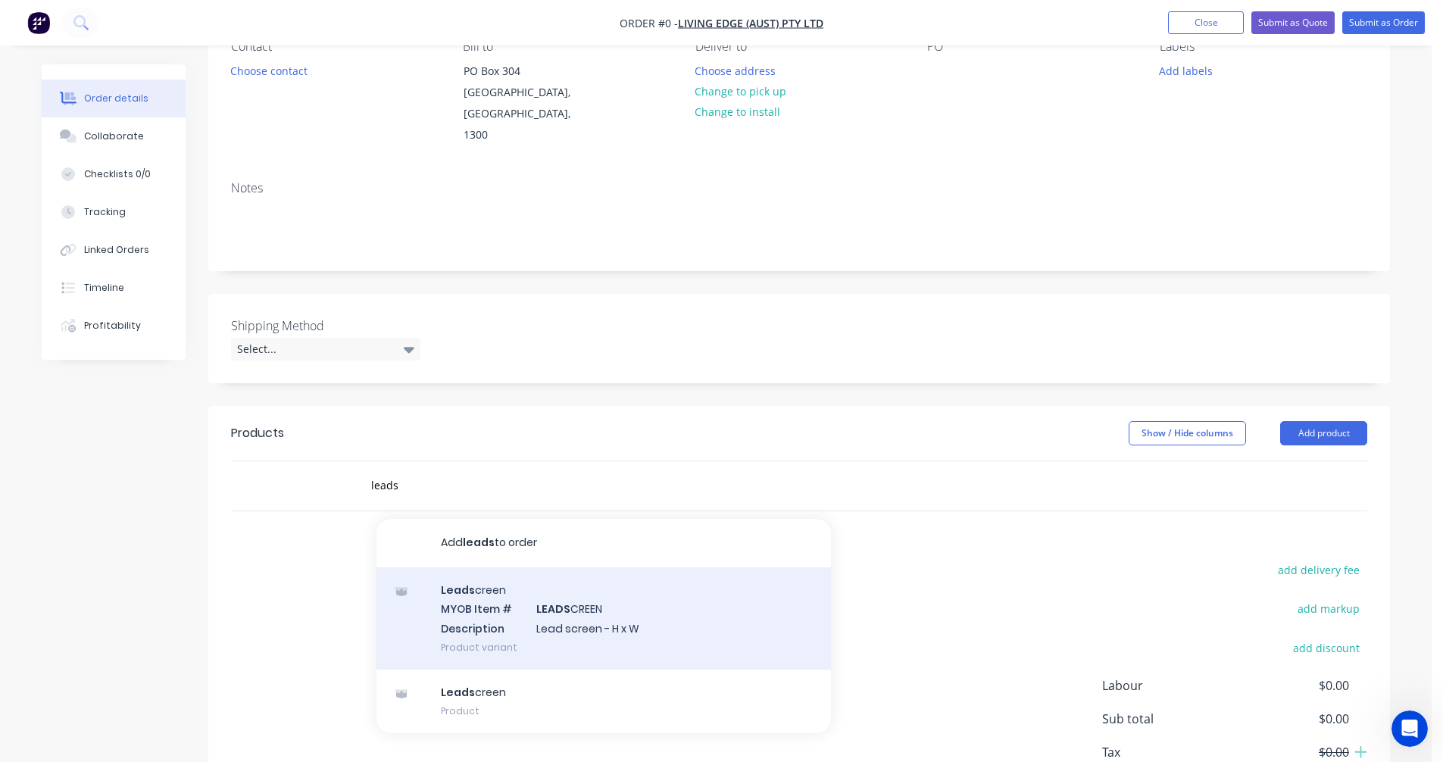
click at [575, 597] on div "Leads creen MYOB Item # LEADS CREEN Description Lead screen - H x W Product var…" at bounding box center [603, 618] width 454 height 102
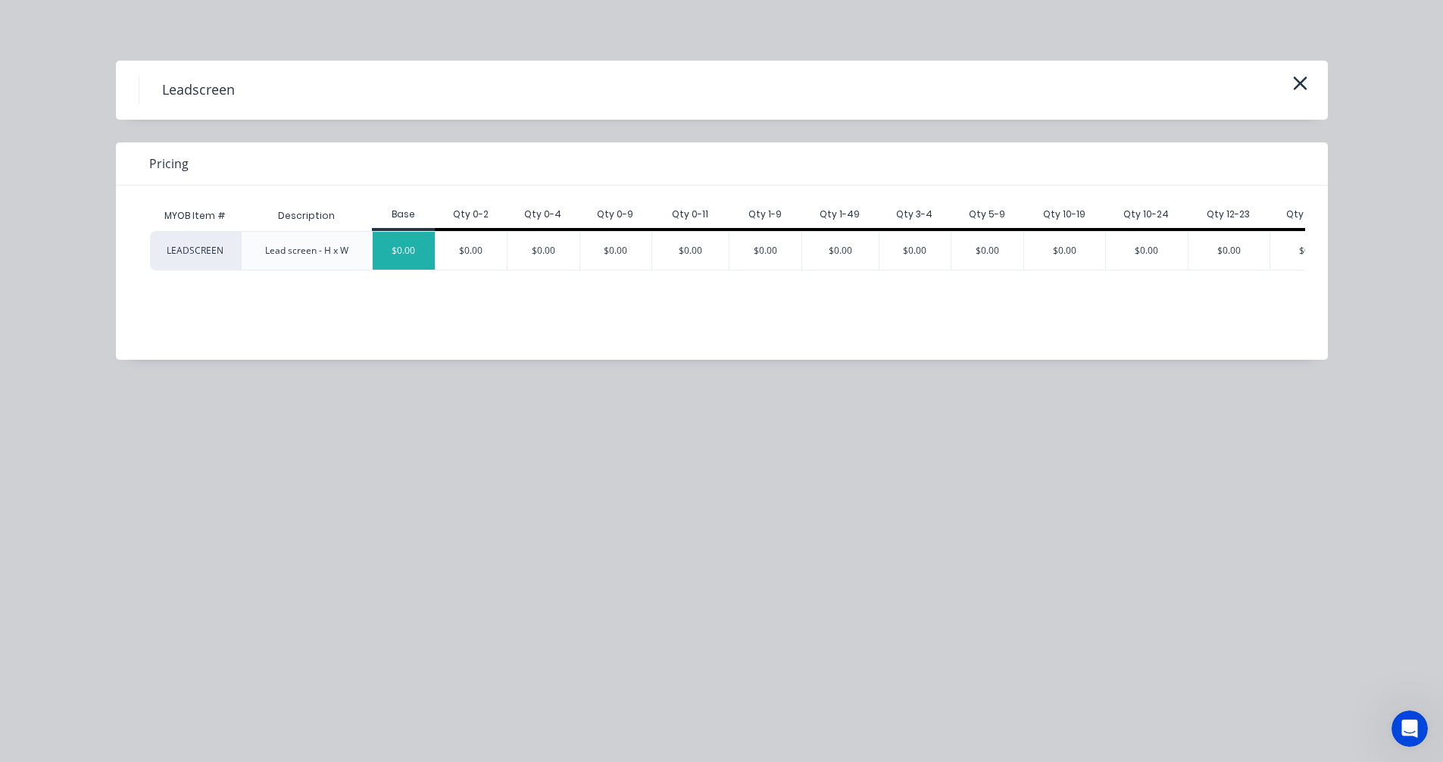
click at [396, 258] on div "$0.00" at bounding box center [404, 251] width 62 height 38
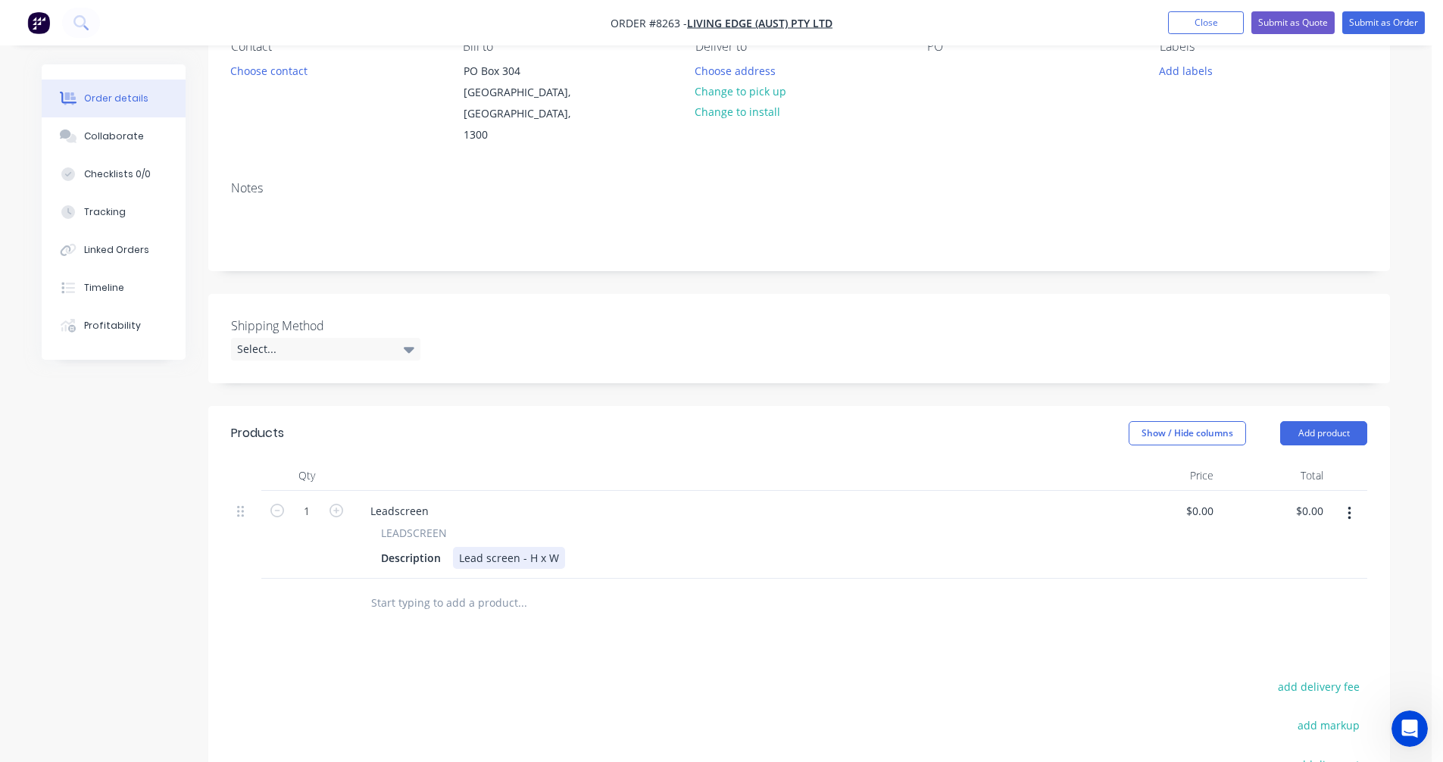
click at [513, 547] on div "Lead screen - H x W" at bounding box center [509, 558] width 112 height 22
drag, startPoint x: 555, startPoint y: 536, endPoint x: 449, endPoint y: 534, distance: 106.1
click at [449, 547] on div "Description Lead screen - H x W" at bounding box center [728, 558] width 706 height 22
paste div
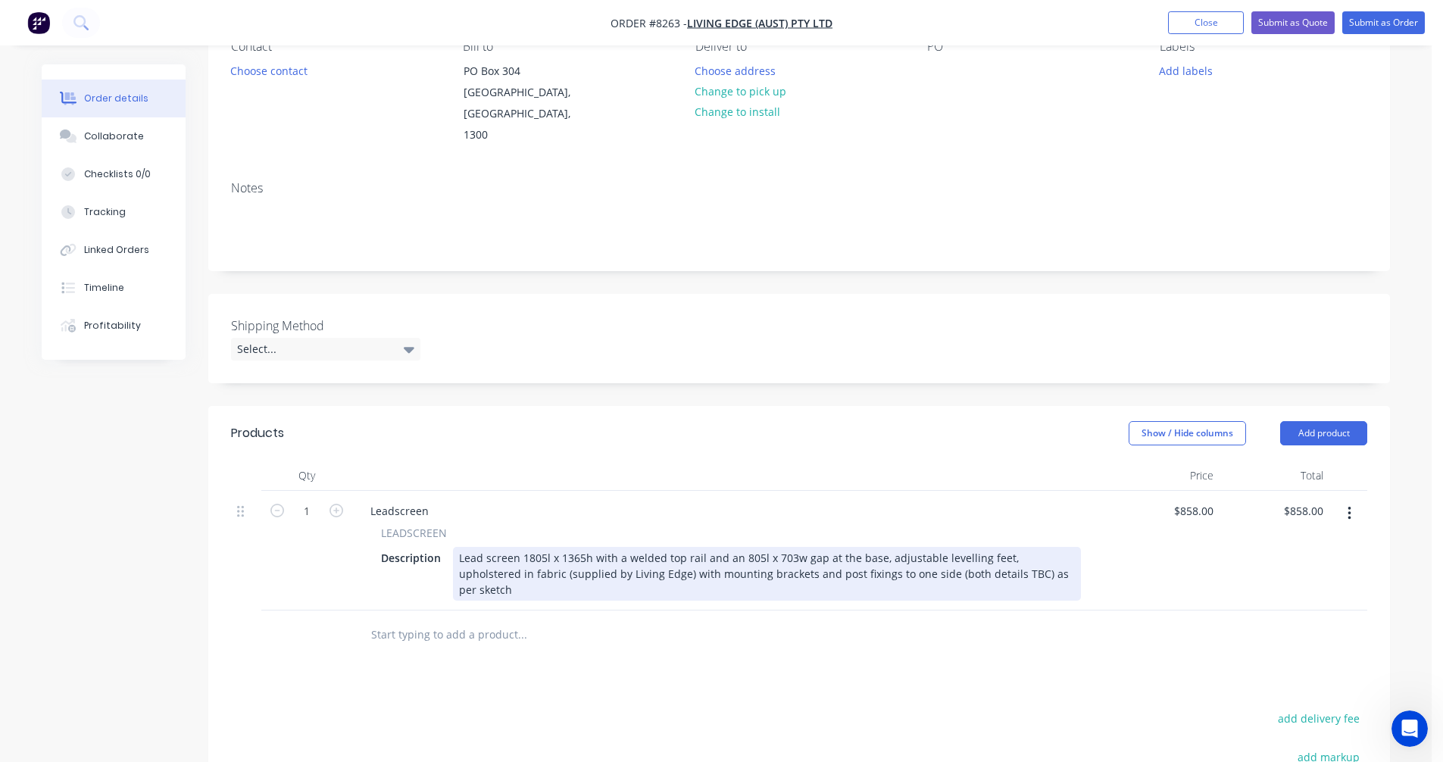
click at [786, 547] on div "Lead screen 1805l x 1365h with a welded top rail and an 805l x 703w gap at the …" at bounding box center [767, 574] width 628 height 54
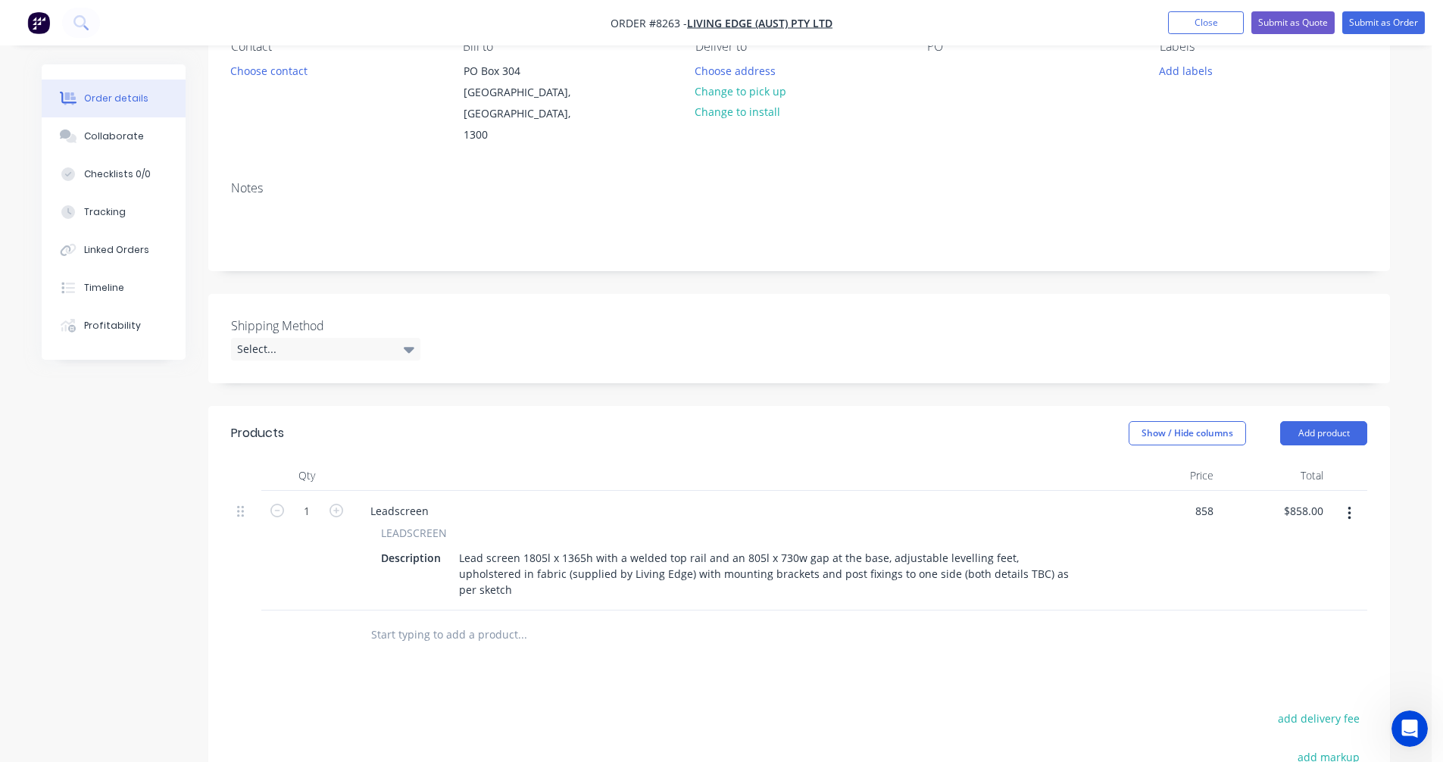
click at [411, 620] on input "text" at bounding box center [521, 635] width 303 height 30
click at [405, 620] on input "text" at bounding box center [521, 635] width 303 height 30
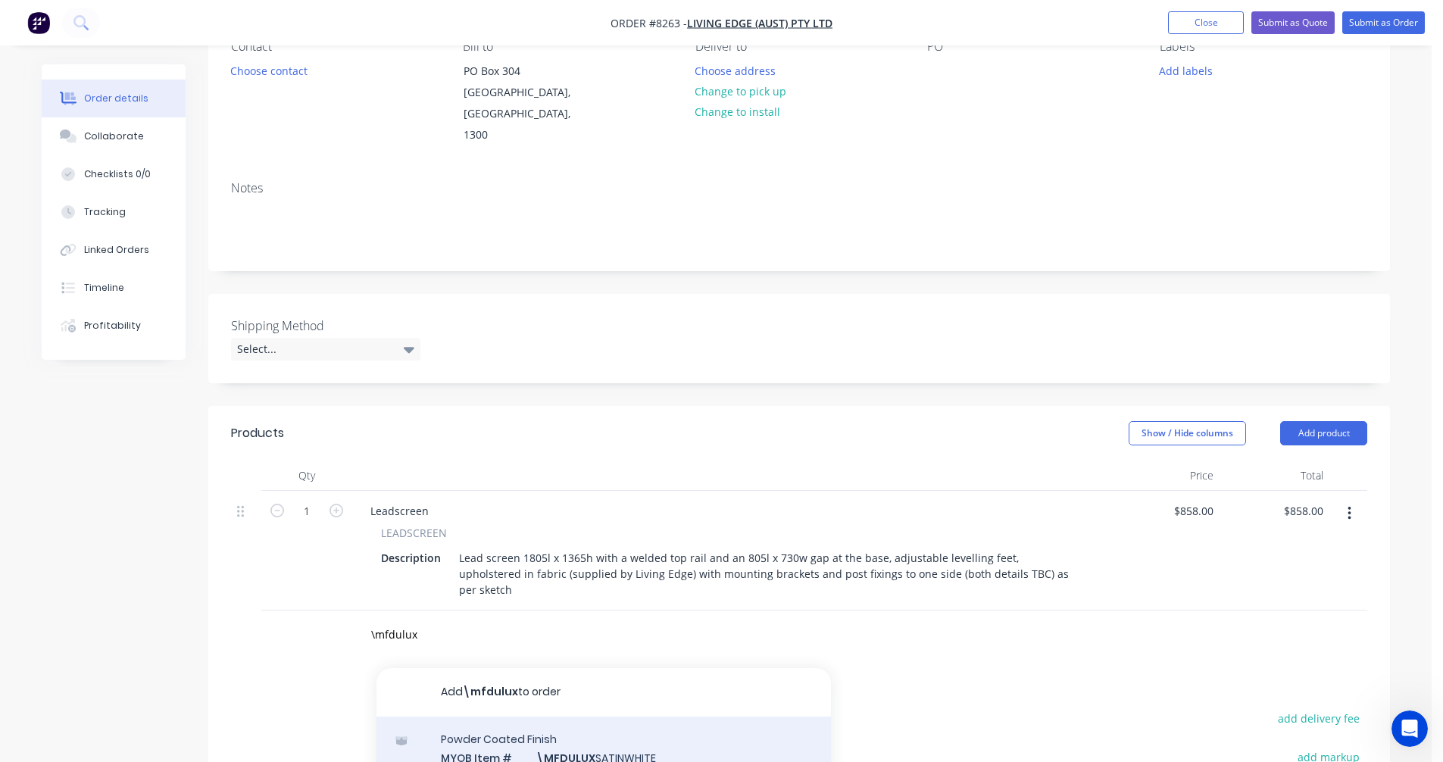
click at [589, 717] on div "Powder Coated Finish MYOB Item # \MFDULUX SATINWHITE Colour FINISH: Dulux Satin…" at bounding box center [603, 768] width 454 height 102
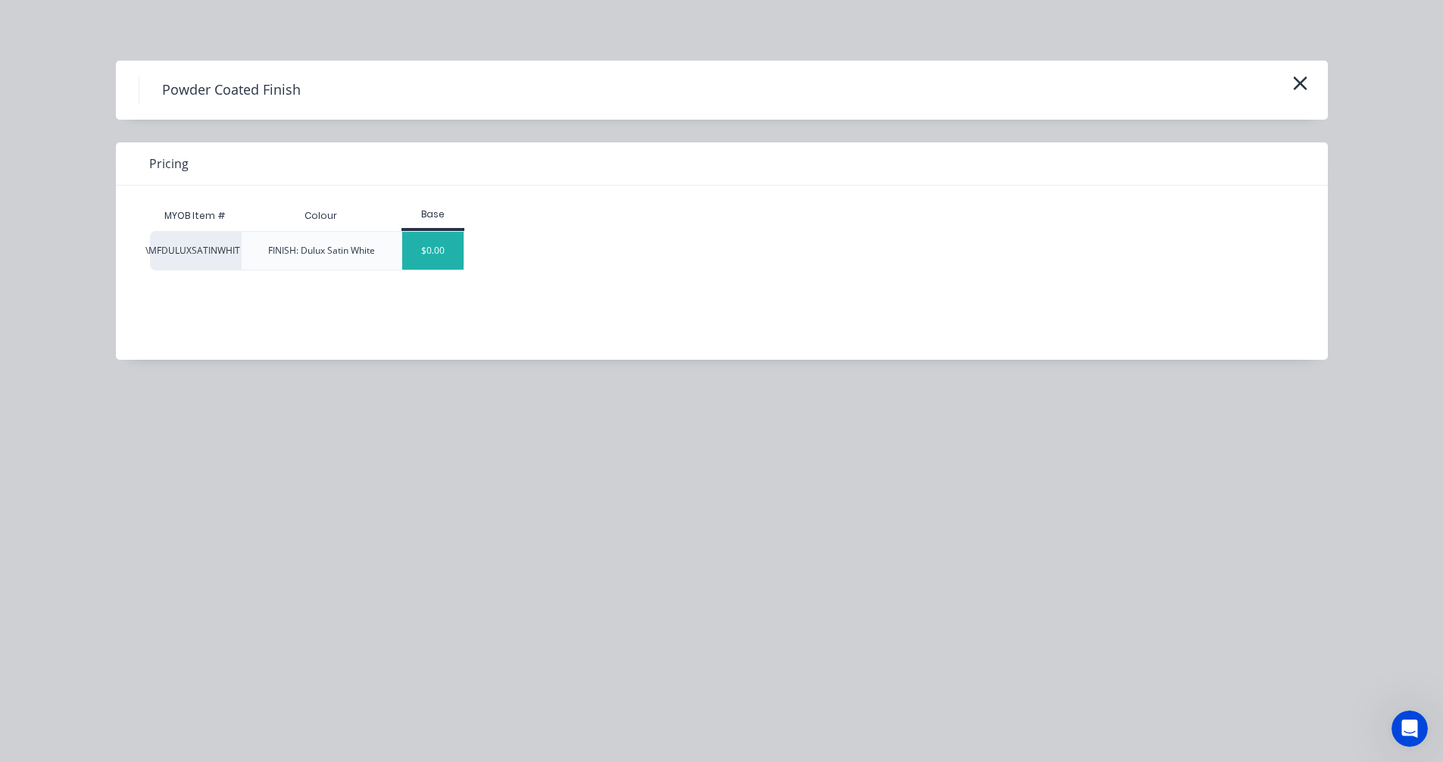
click at [439, 253] on div "$0.00" at bounding box center [432, 251] width 61 height 38
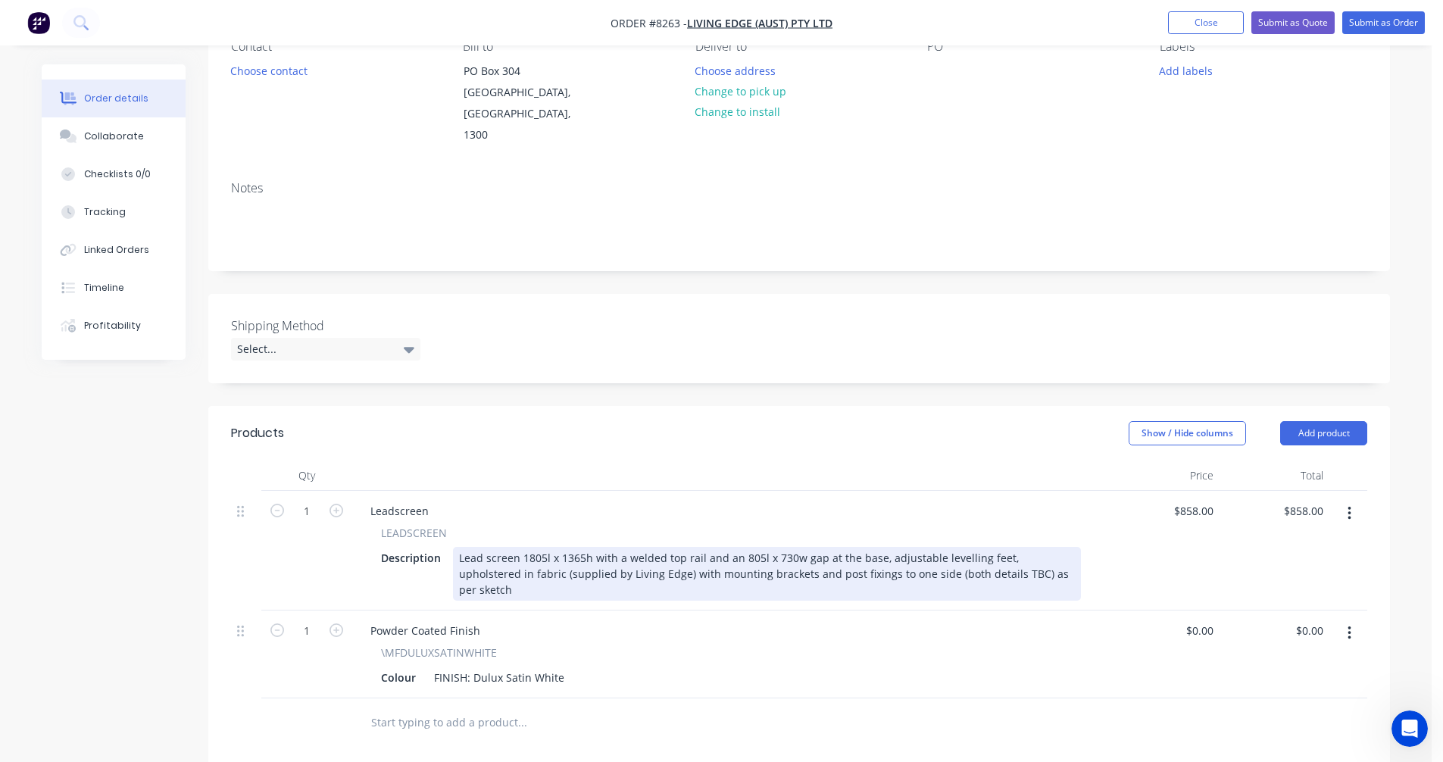
click at [1076, 547] on div "Lead screen 1805l x 1365h with a welded top rail and an 805l x 730w gap at the …" at bounding box center [767, 574] width 628 height 54
drag, startPoint x: 527, startPoint y: 572, endPoint x: 479, endPoint y: 573, distance: 48.5
click at [479, 573] on div "Lead screen 1805l x 1365h with a welded top rail and an 805l x 730w gap at the …" at bounding box center [767, 574] width 628 height 54
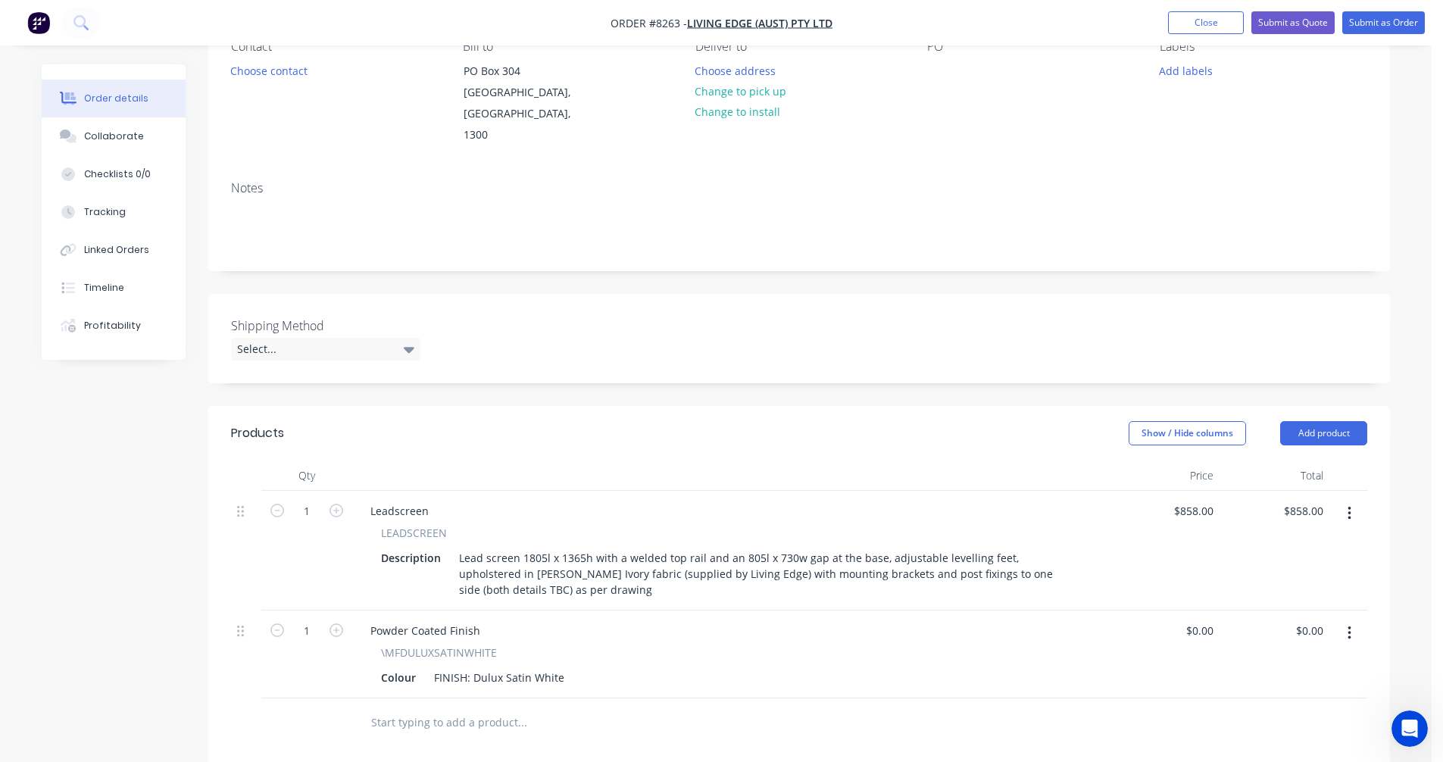
click at [449, 707] on input "text" at bounding box center [521, 722] width 303 height 30
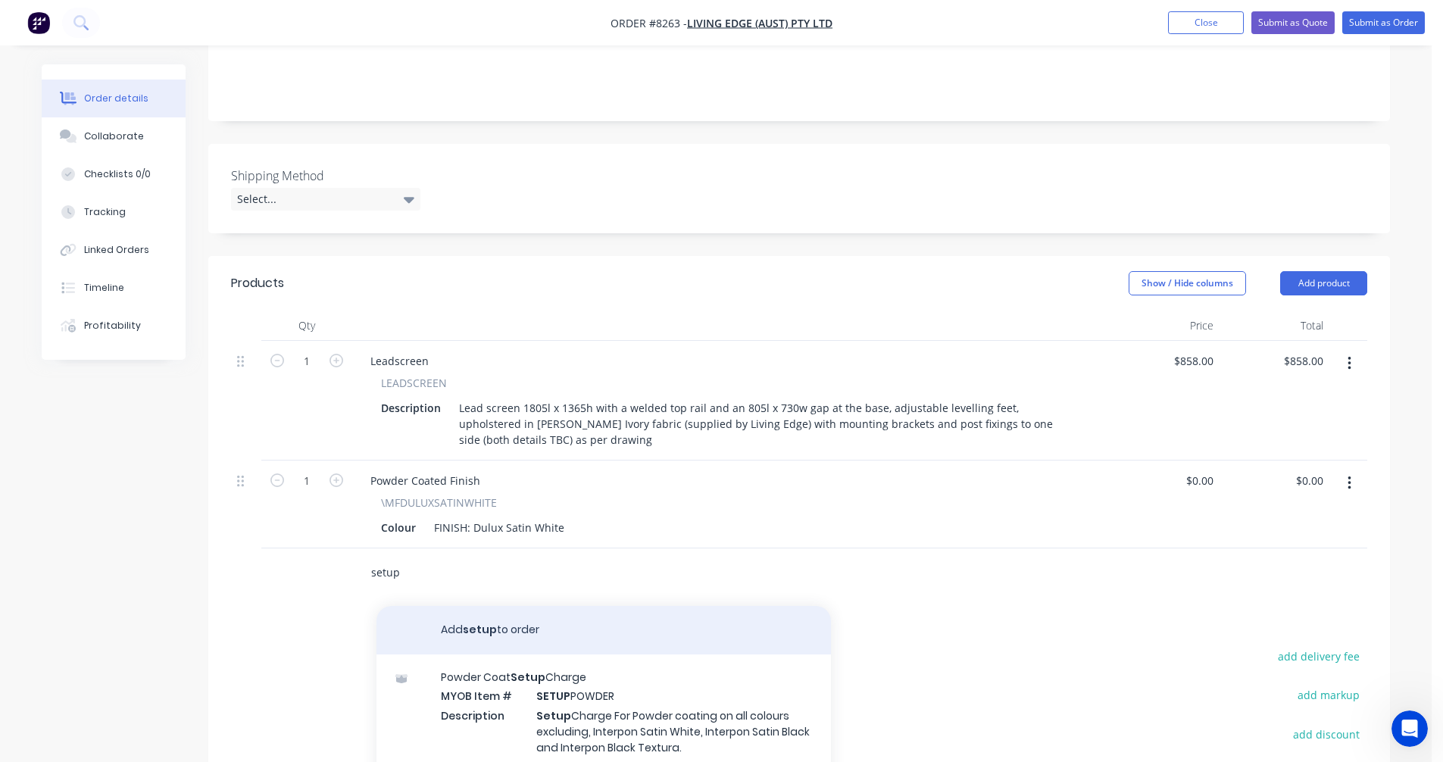
scroll to position [303, 0]
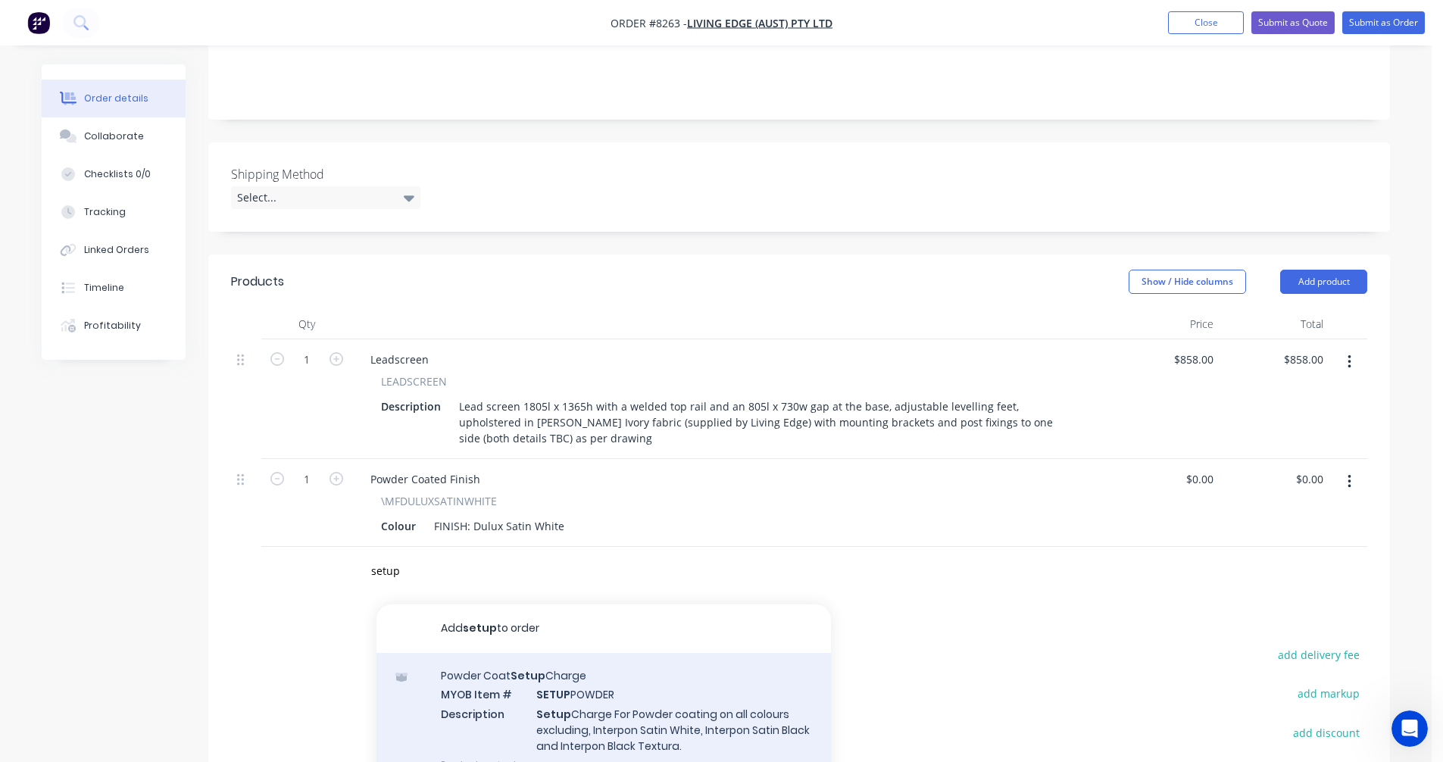
click at [618, 689] on div "Powder Coat Setup Charge MYOB Item # SETUP POWDER Description Setup Charge For …" at bounding box center [603, 720] width 454 height 134
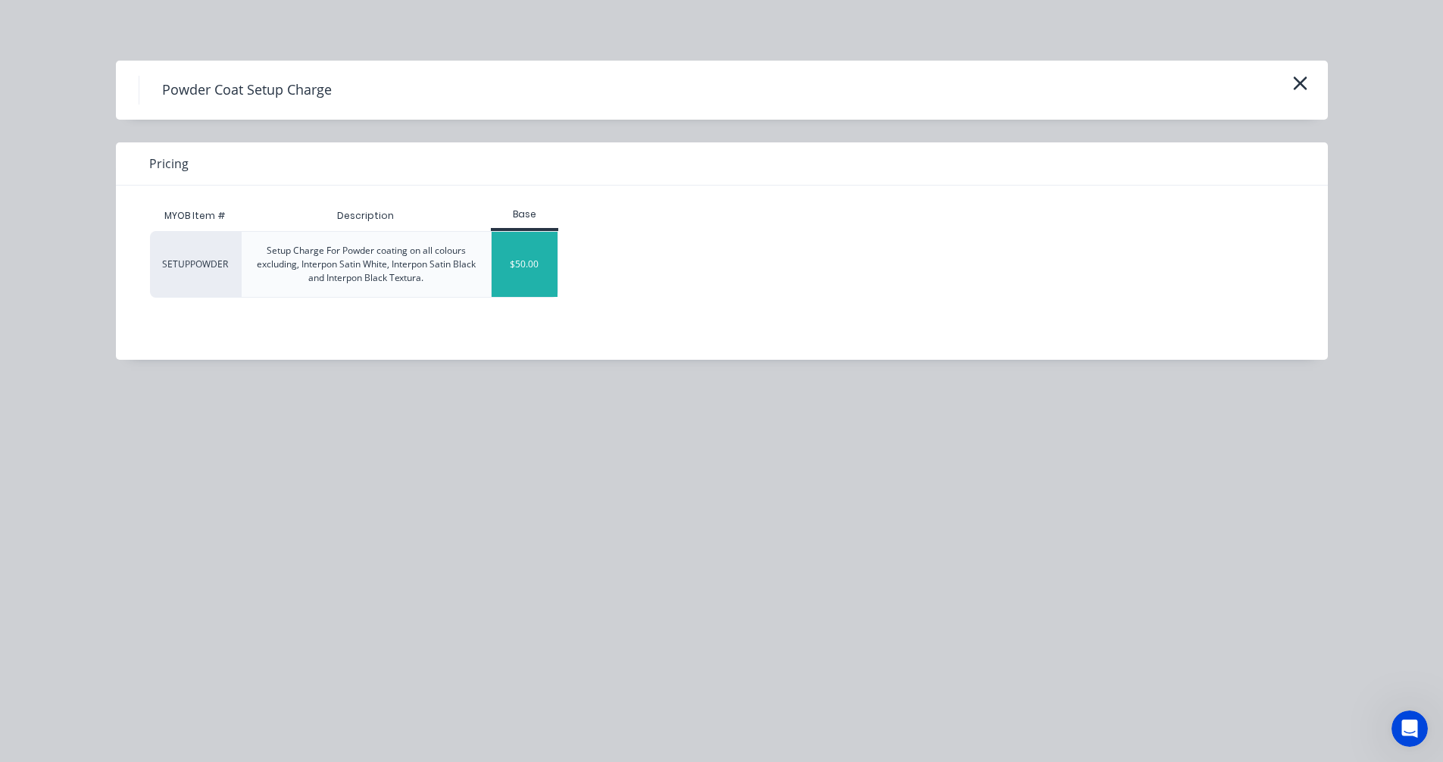
click at [518, 272] on div "$50.00" at bounding box center [525, 264] width 66 height 65
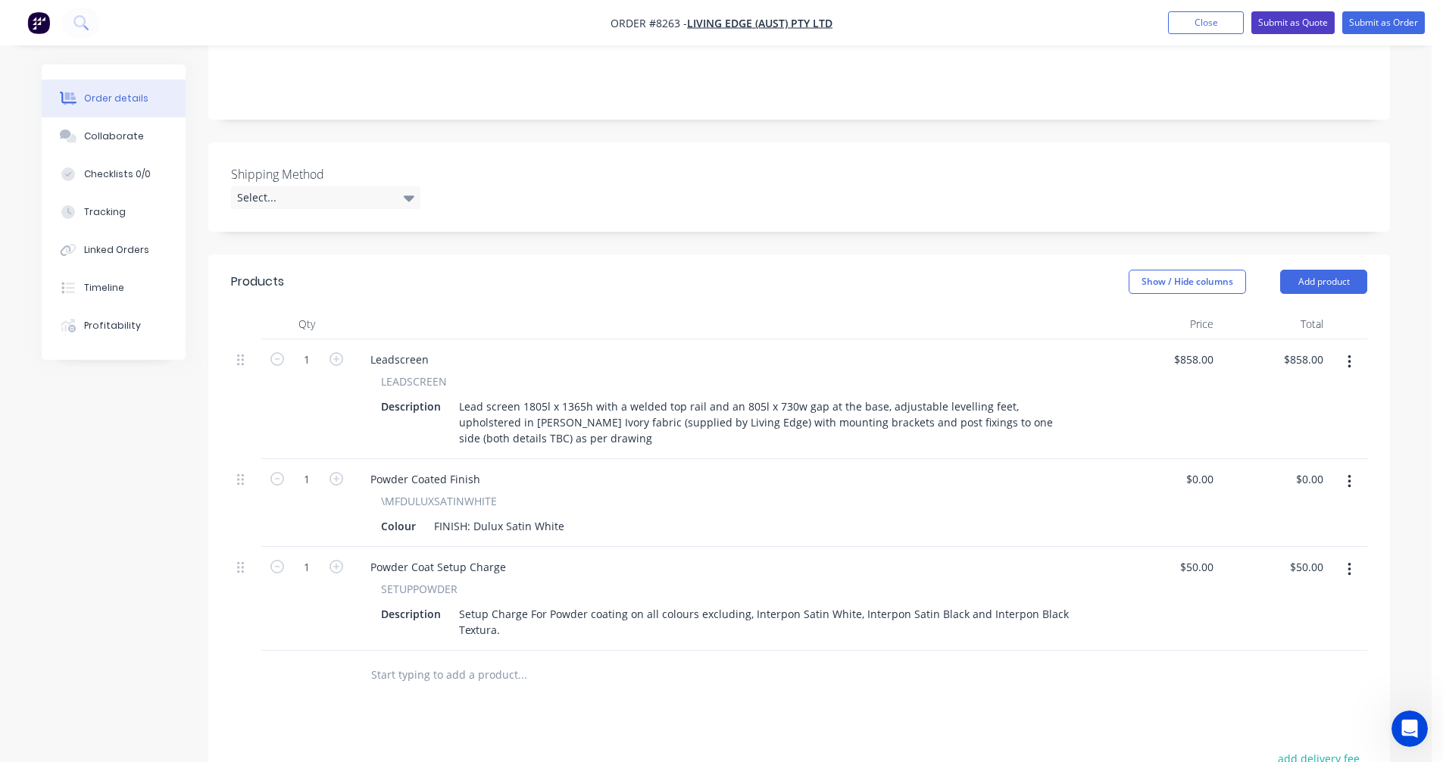
click at [1294, 15] on button "Submit as Quote" at bounding box center [1292, 22] width 83 height 23
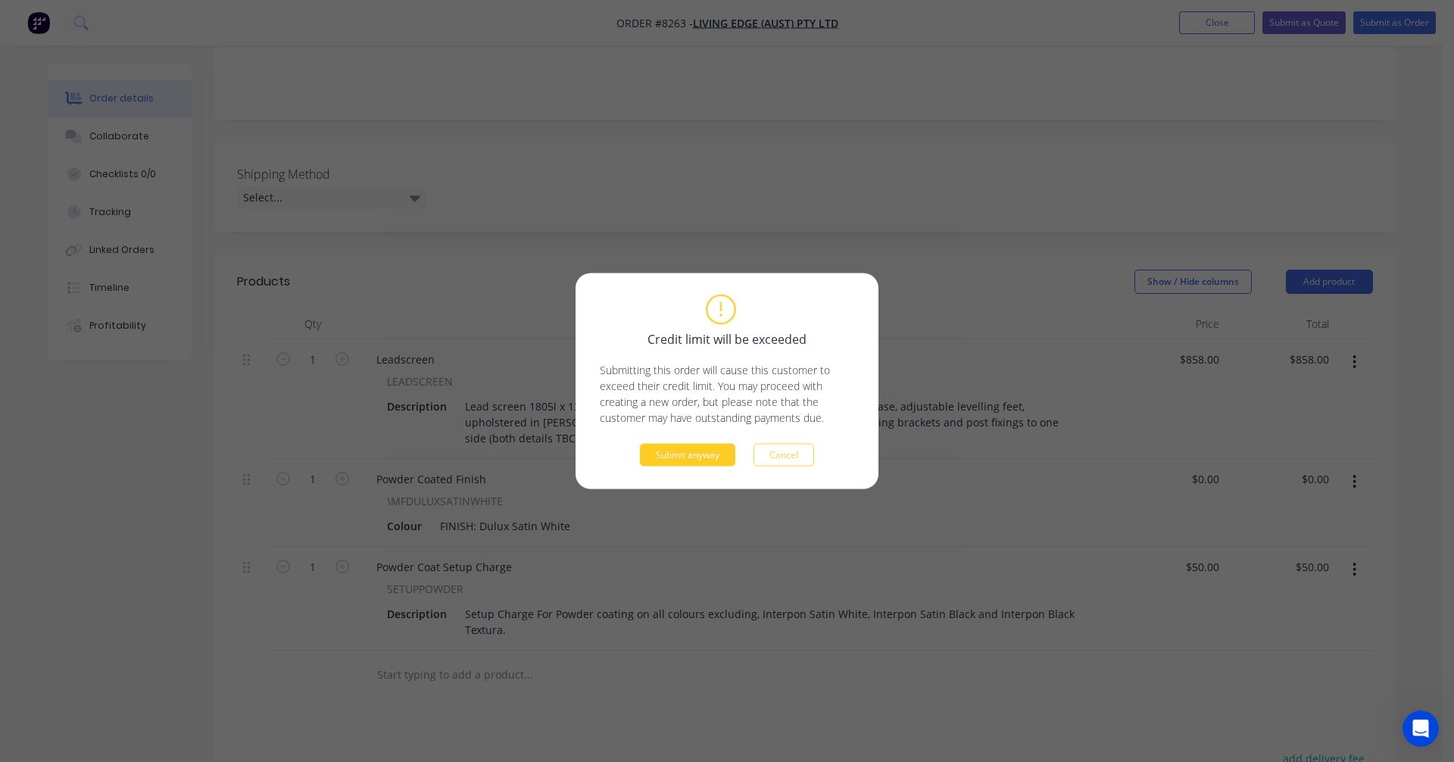
click at [688, 445] on button "Submit anyway" at bounding box center [687, 455] width 95 height 23
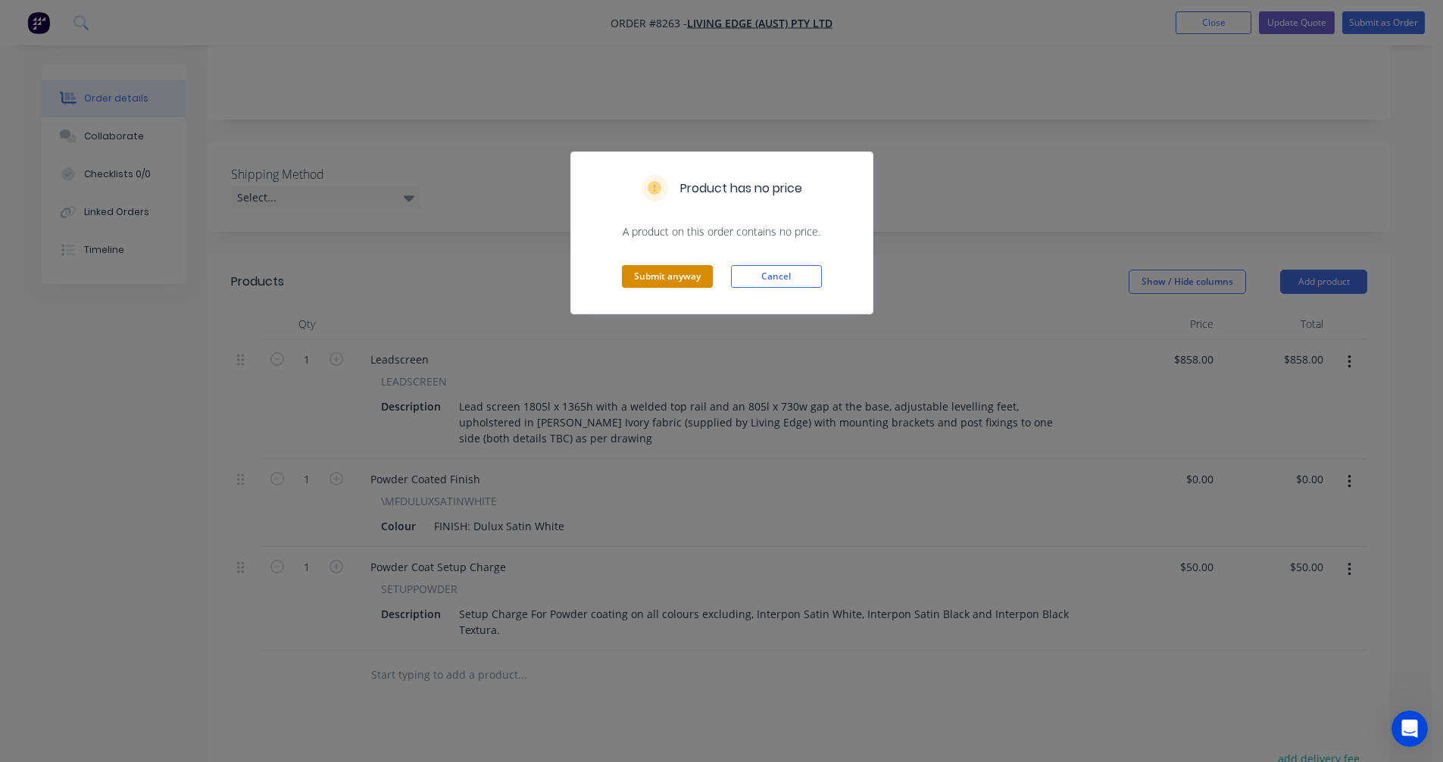
click at [682, 278] on button "Submit anyway" at bounding box center [667, 276] width 91 height 23
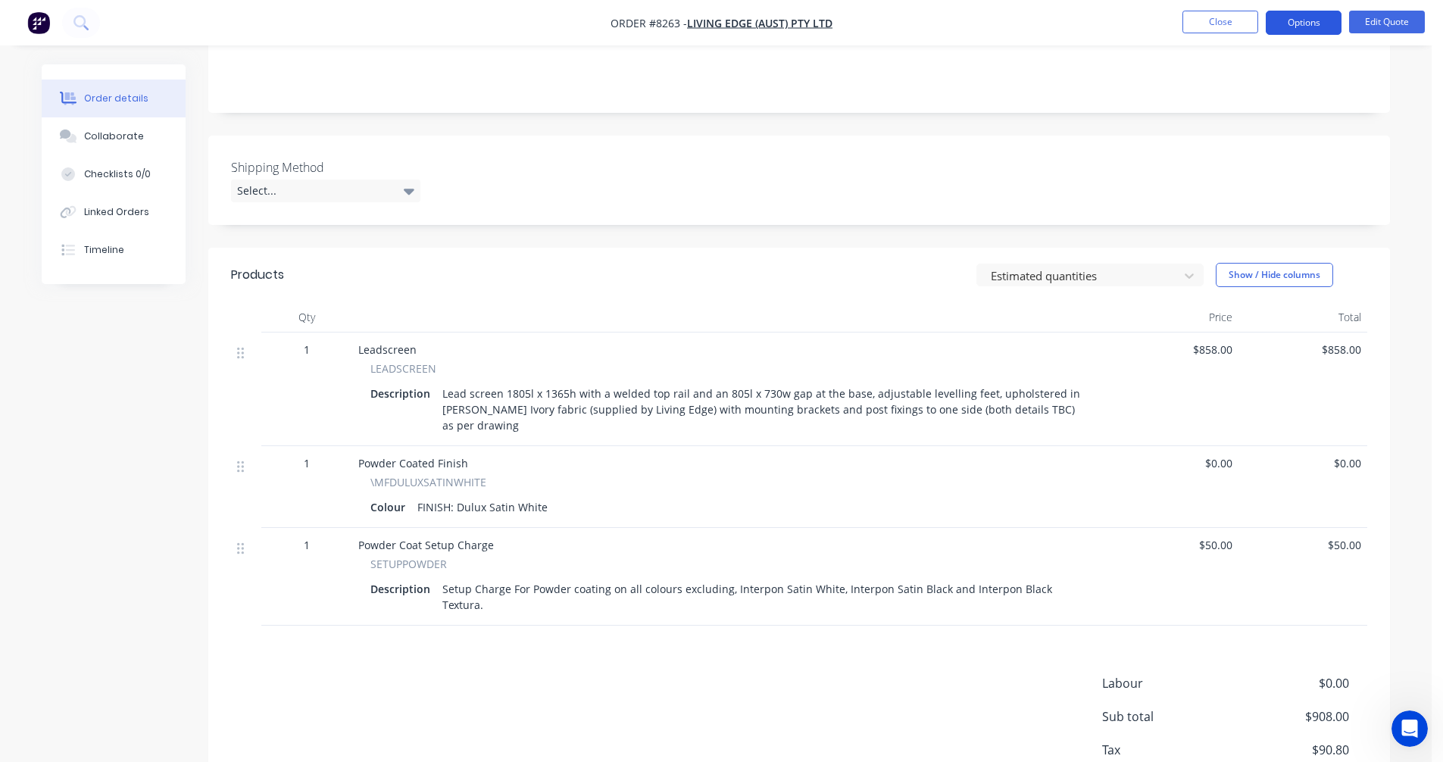
click at [1295, 21] on button "Options" at bounding box center [1304, 23] width 76 height 24
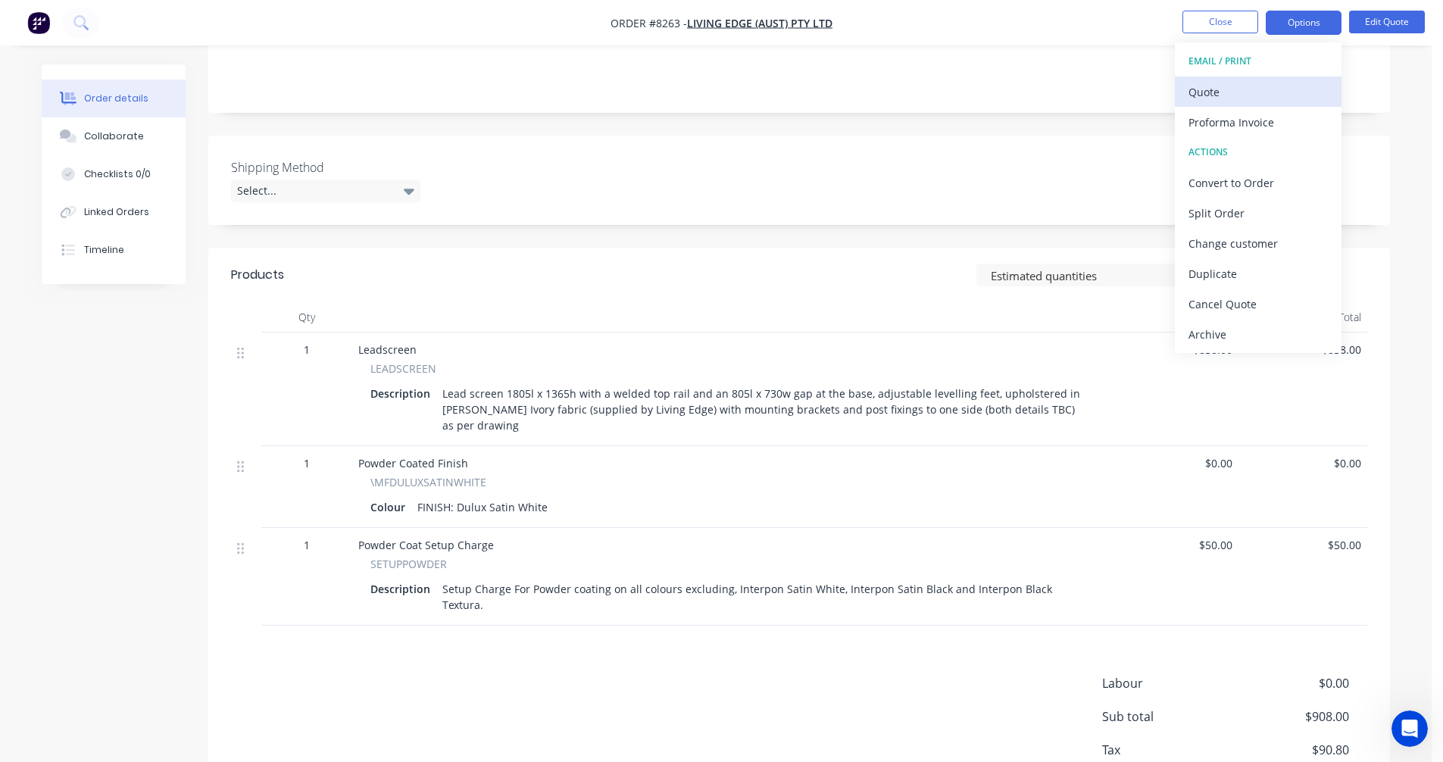
click at [1223, 89] on div "Quote" at bounding box center [1257, 92] width 139 height 22
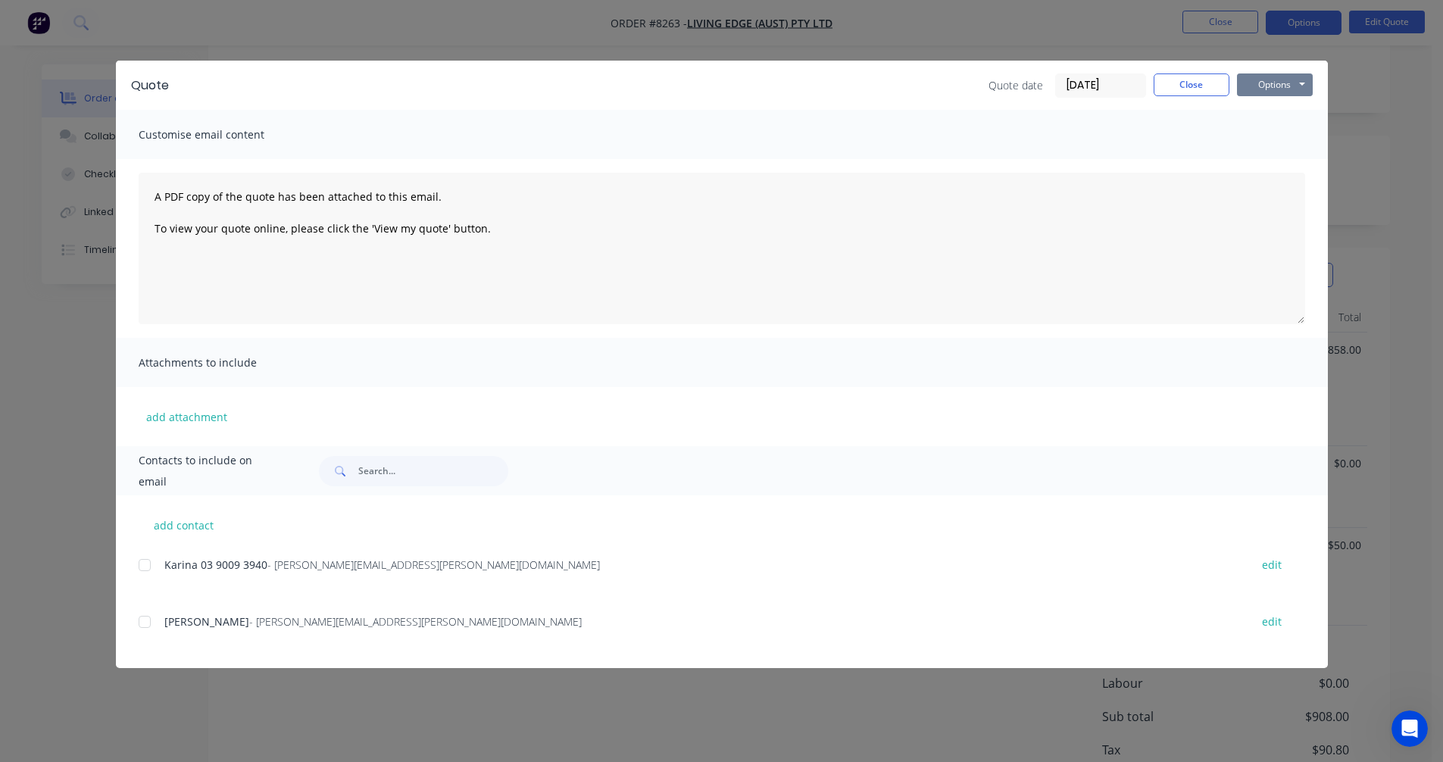
click at [1279, 82] on button "Options" at bounding box center [1275, 84] width 76 height 23
click at [1277, 112] on button "Preview" at bounding box center [1285, 111] width 97 height 25
click at [1184, 90] on button "Close" at bounding box center [1192, 84] width 76 height 23
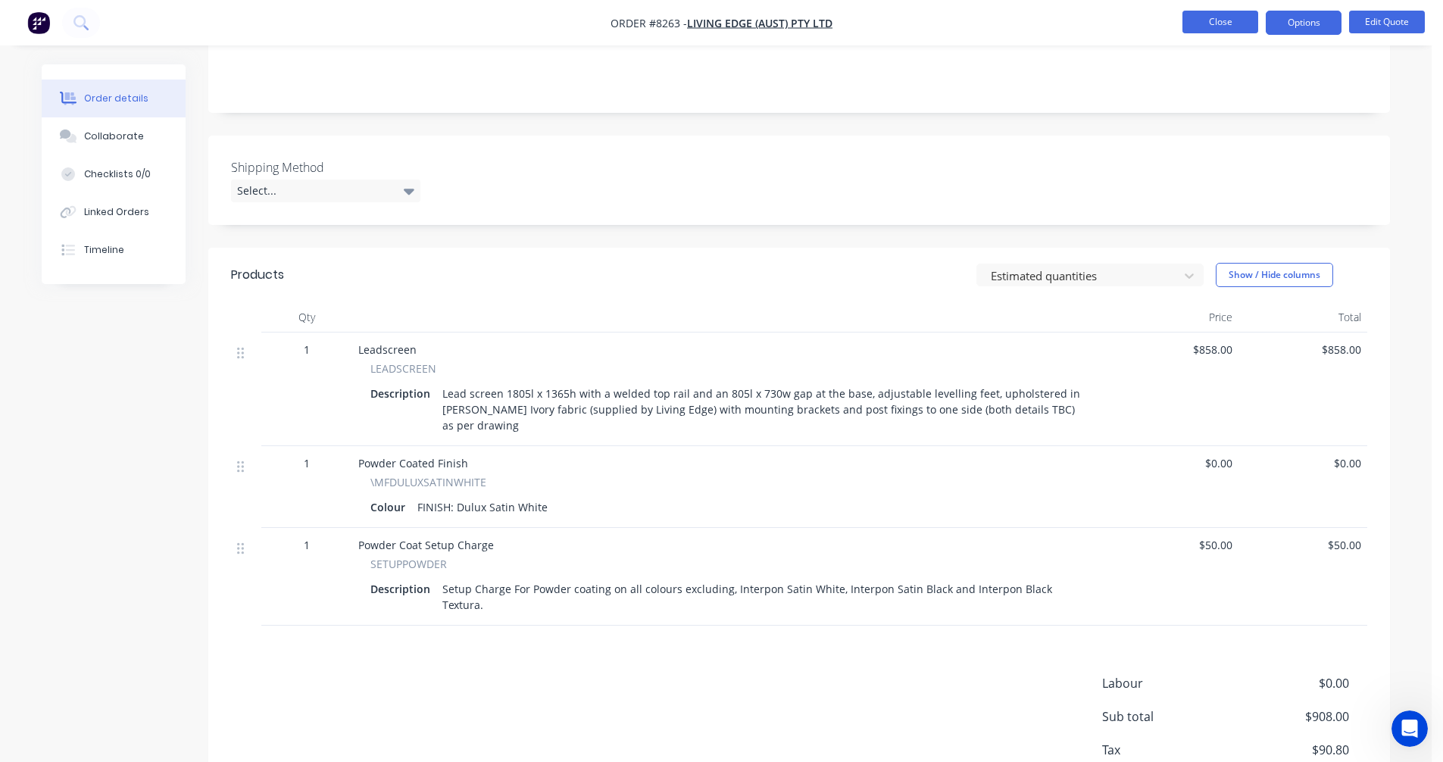
click at [1219, 14] on button "Close" at bounding box center [1220, 22] width 76 height 23
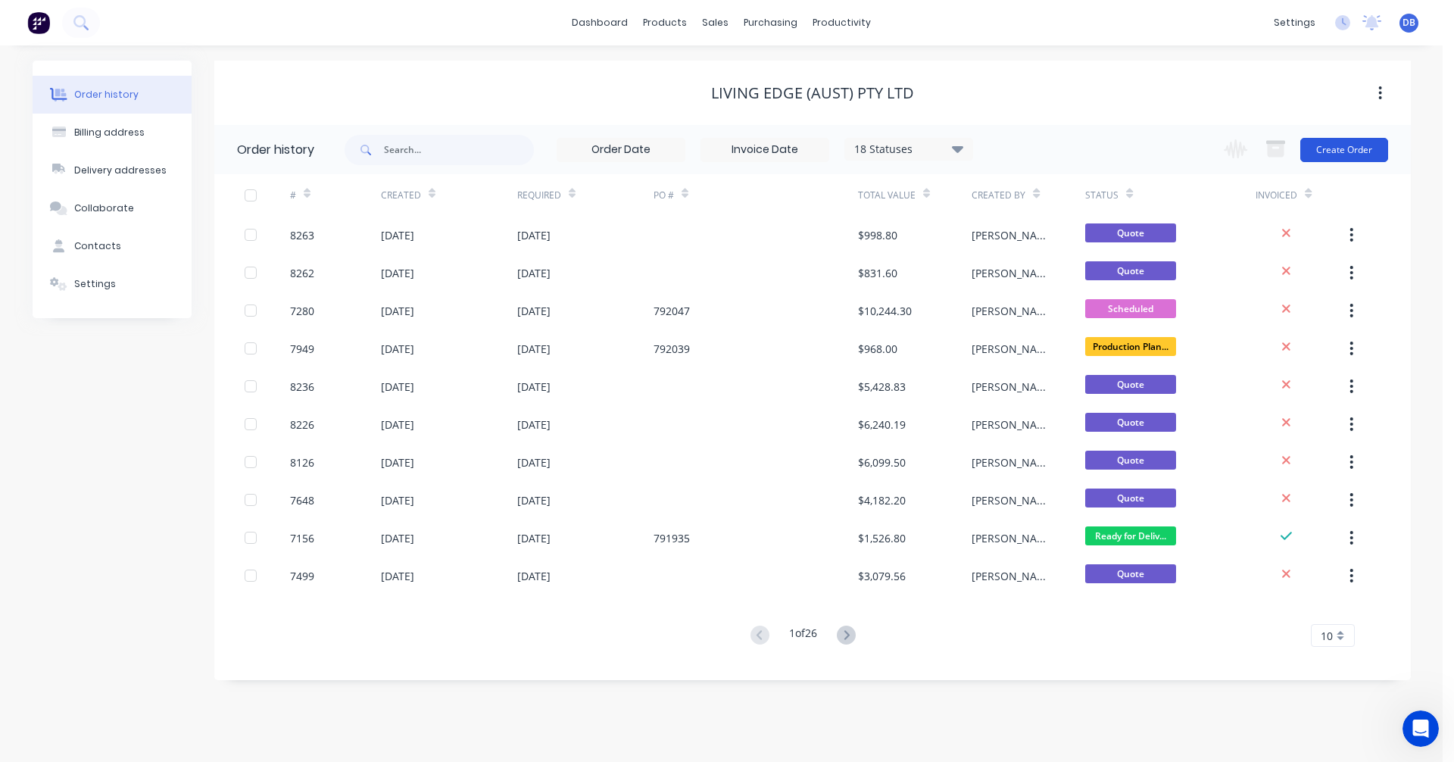
click at [1349, 149] on button "Create Order" at bounding box center [1345, 150] width 88 height 24
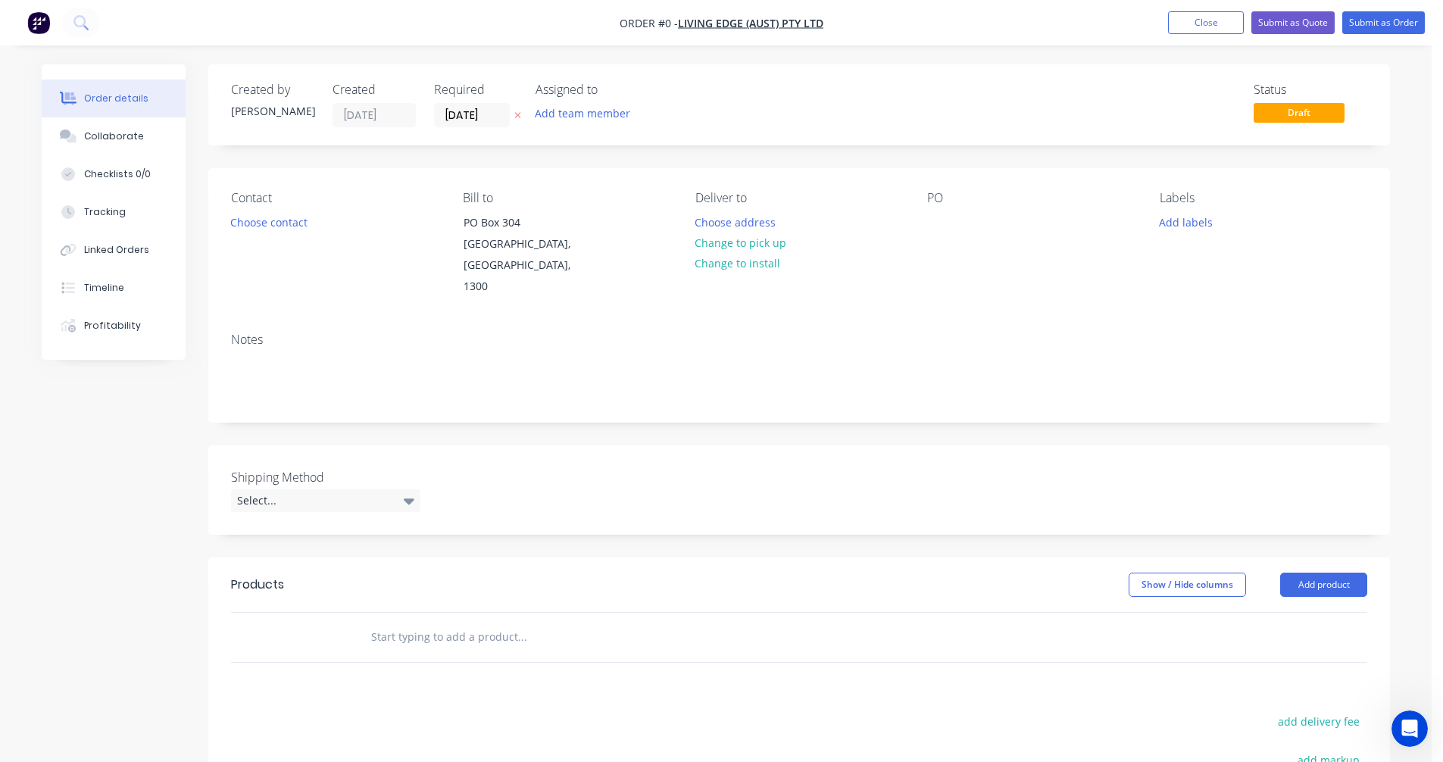
click at [420, 622] on input "text" at bounding box center [521, 637] width 303 height 30
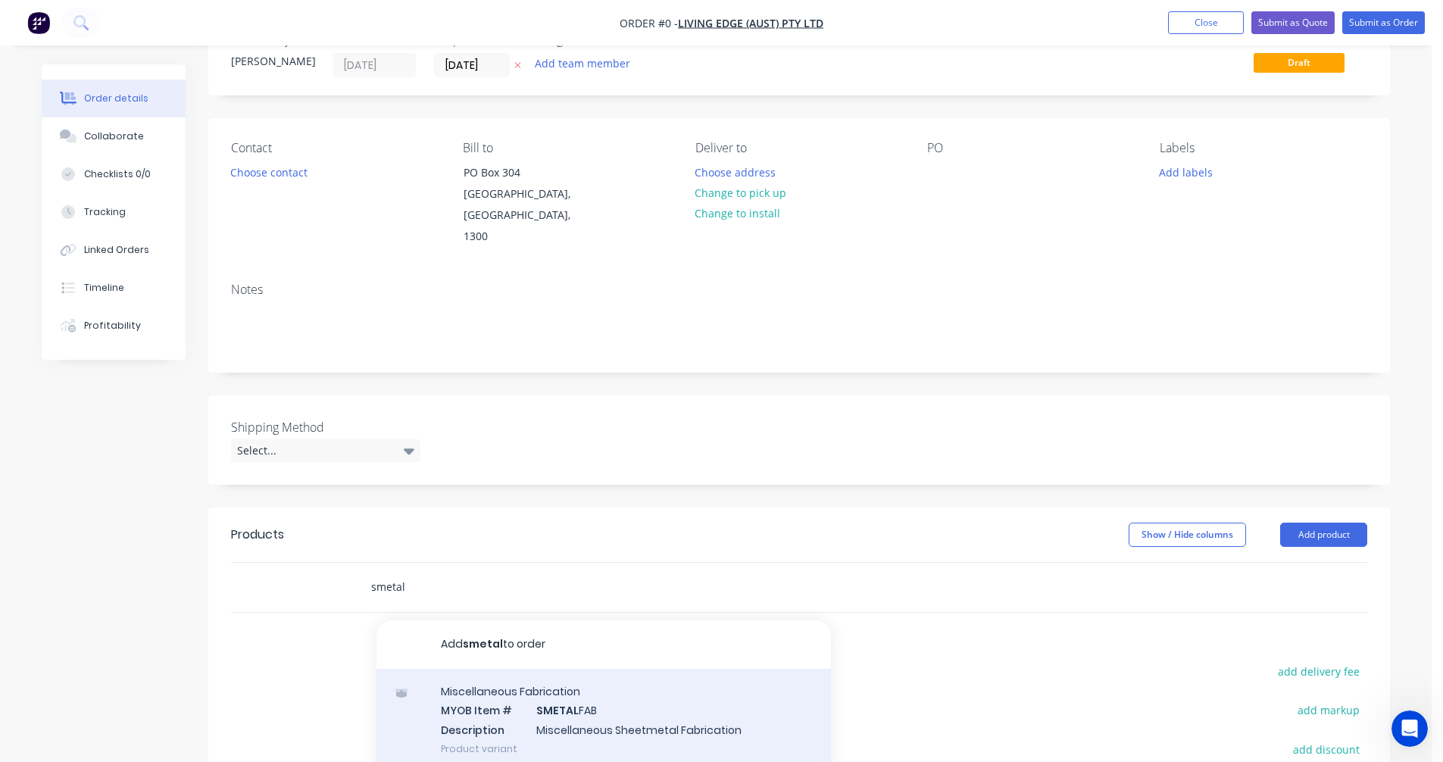
scroll to position [227, 0]
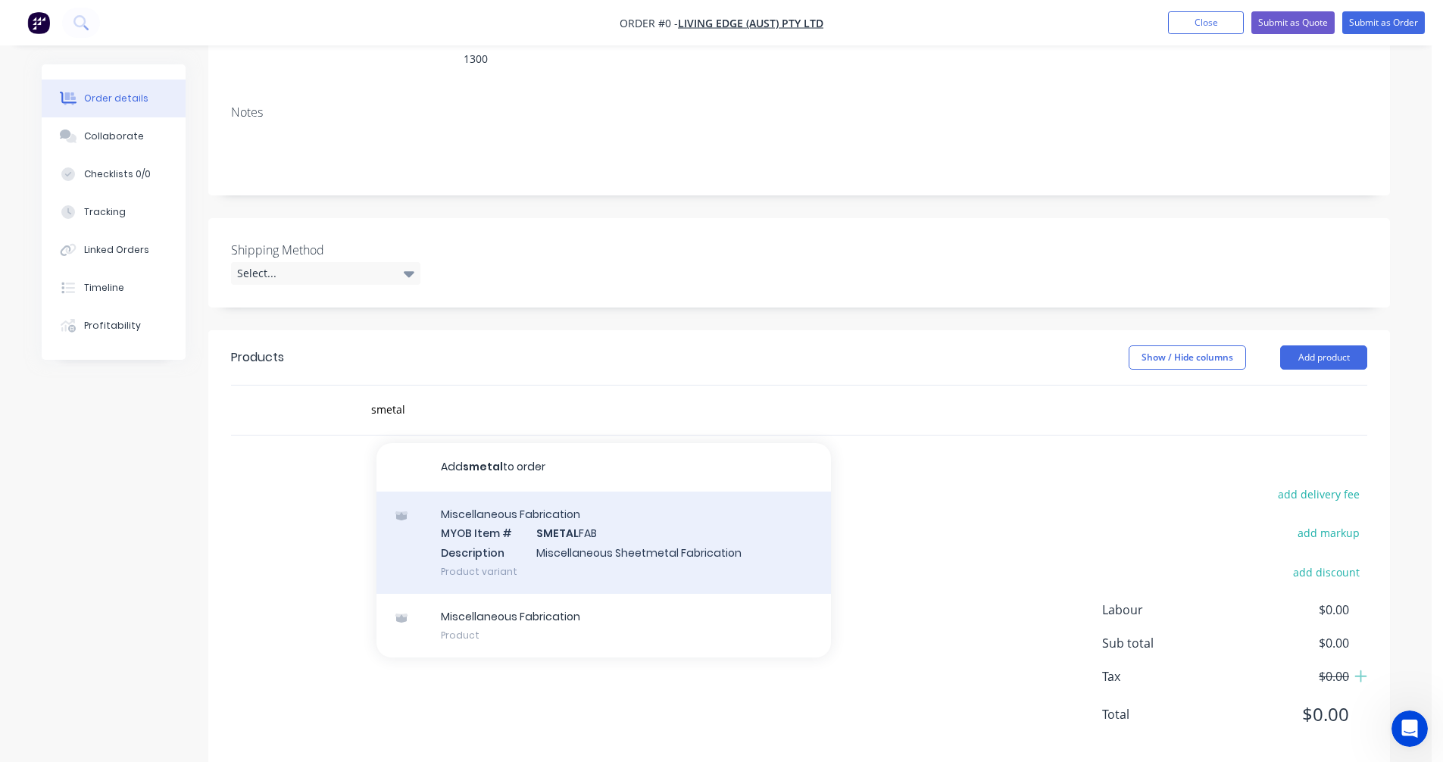
click at [583, 523] on div "Miscellaneous Fabrication MYOB Item # SMETAL FAB Description Miscellaneous Shee…" at bounding box center [603, 543] width 454 height 102
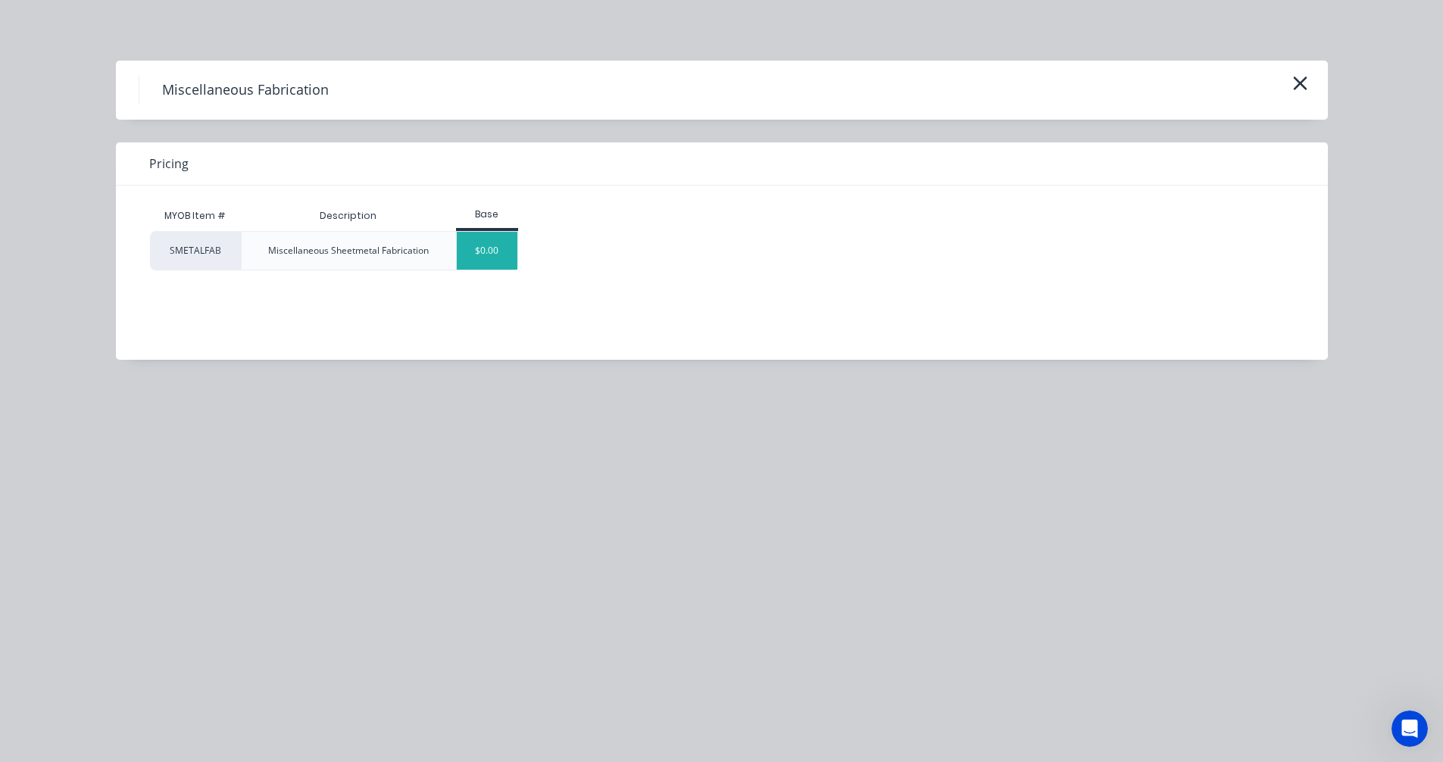
click at [488, 240] on div "$0.00" at bounding box center [487, 251] width 61 height 38
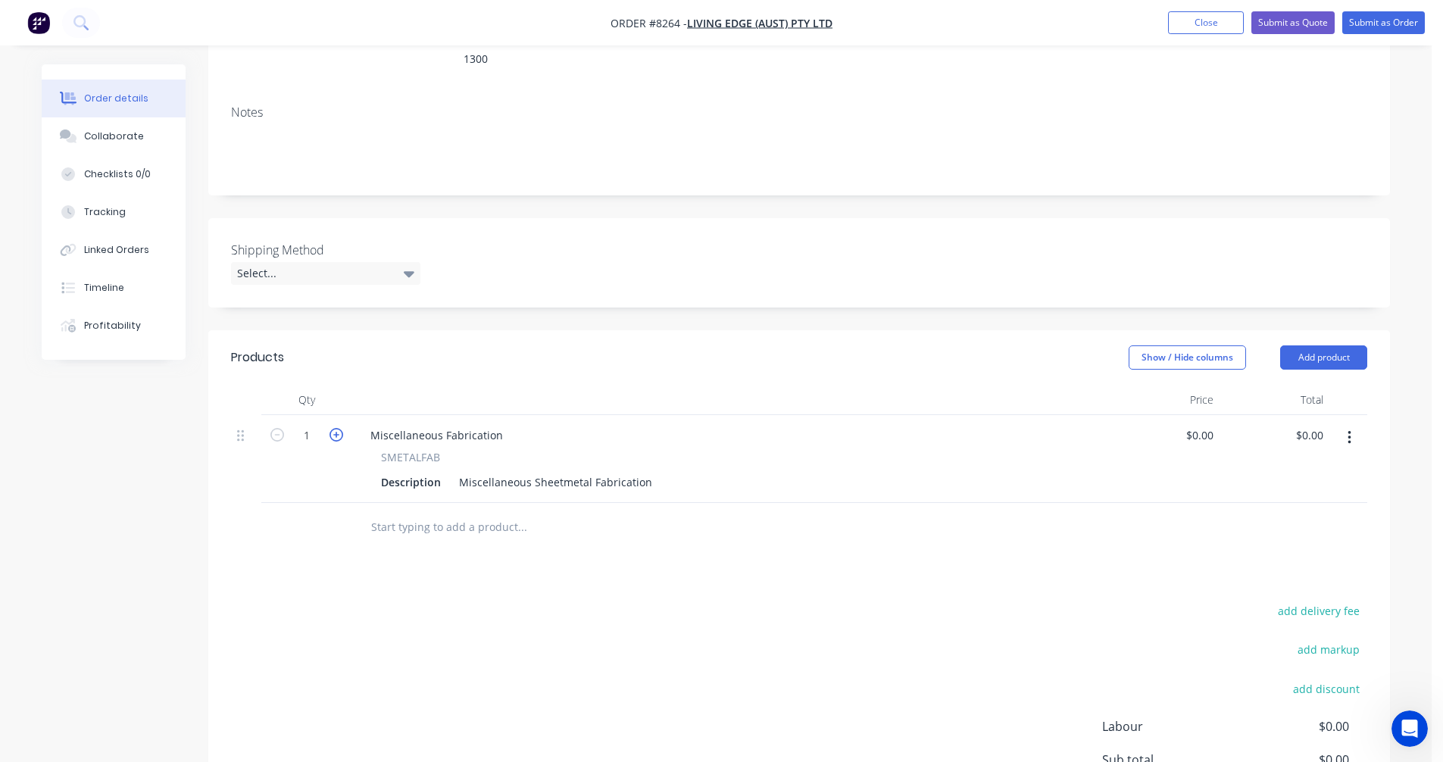
click at [336, 428] on icon "button" at bounding box center [337, 435] width 14 height 14
click at [431, 424] on div "Miscellaneous Fabrication" at bounding box center [436, 435] width 157 height 22
drag, startPoint x: 499, startPoint y: 414, endPoint x: 355, endPoint y: 416, distance: 143.9
click at [355, 416] on div "Miscellaneous Fabrication SMETALFAB Description Miscellaneous Sheetmetal Fabric…" at bounding box center [730, 459] width 757 height 88
click at [394, 512] on input "text" at bounding box center [521, 527] width 303 height 30
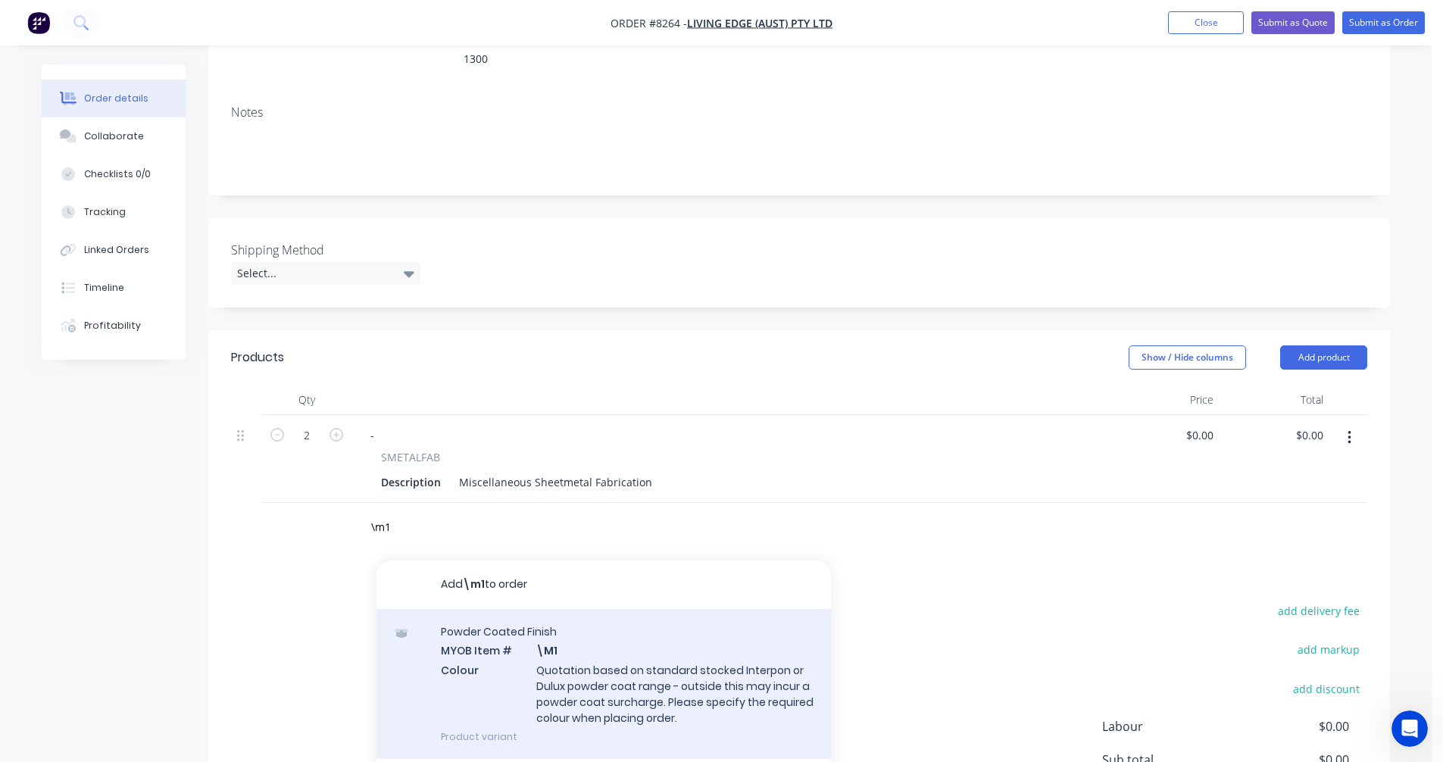
click at [592, 651] on div "Powder Coated Finish MYOB Item # \M1 Colour Quotation based on standard stocked…" at bounding box center [603, 684] width 454 height 150
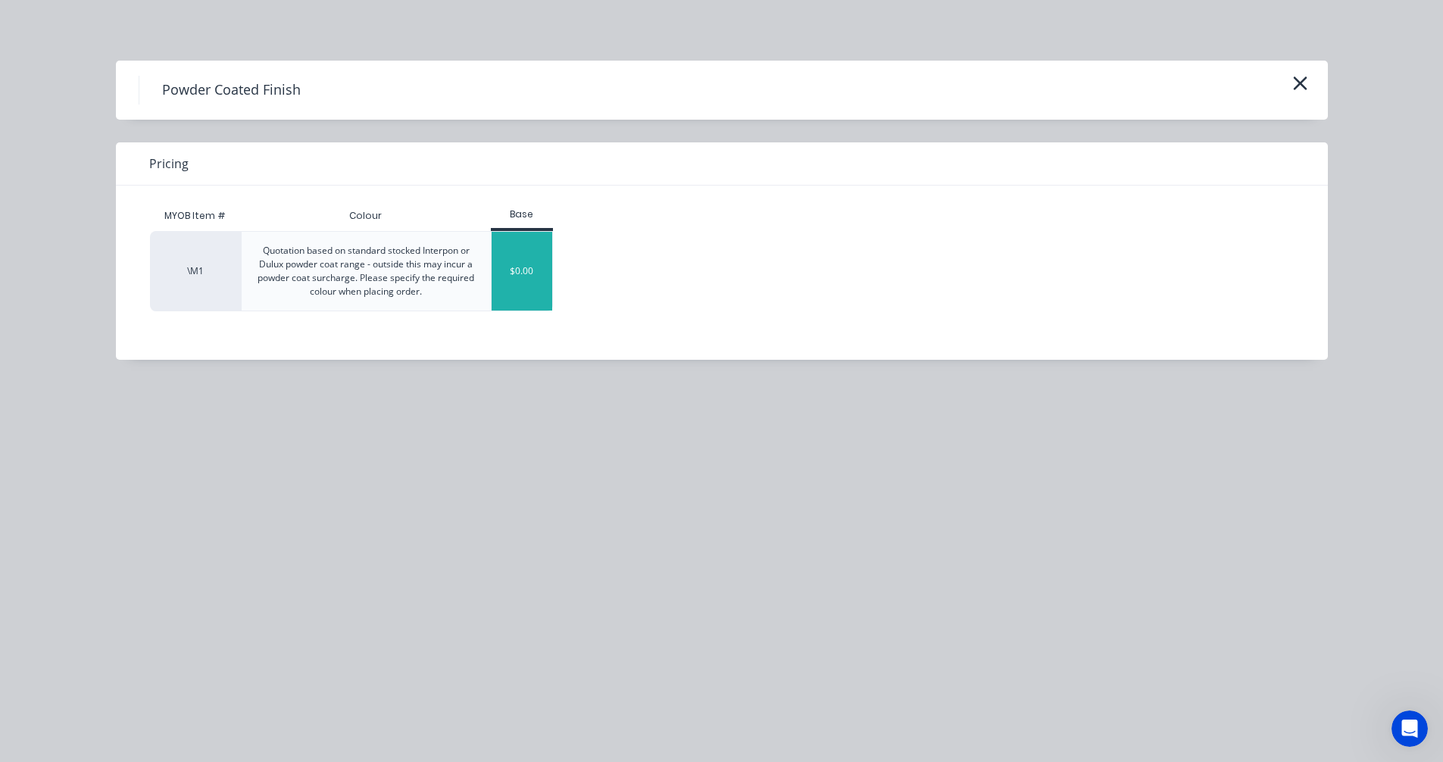
click at [508, 289] on div "$0.00" at bounding box center [522, 271] width 61 height 79
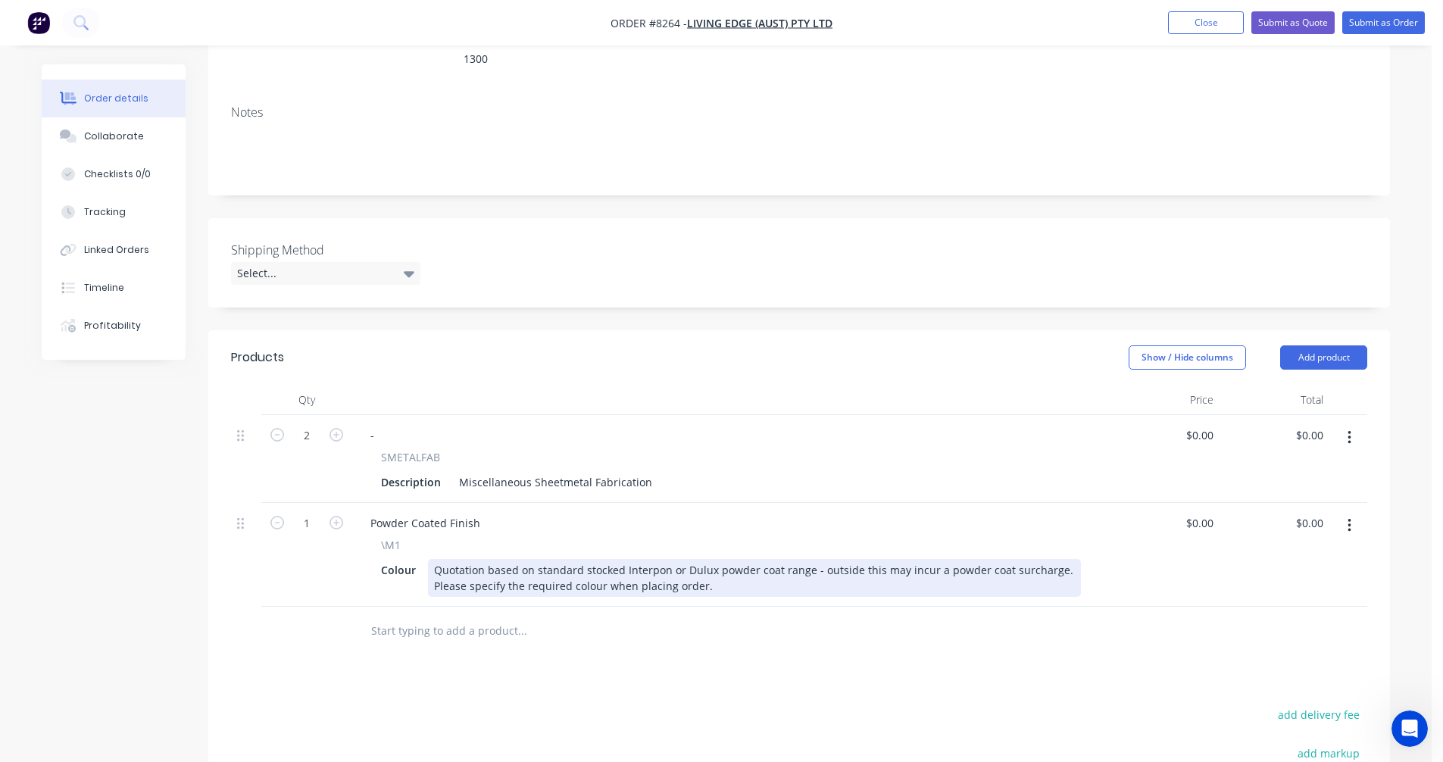
click at [586, 559] on div "Quotation based on standard stocked Interpon or Dulux powder coat range - outsi…" at bounding box center [754, 578] width 653 height 38
click at [700, 568] on div "Quotation based on standard stocked Interpon or Dulux powder coat range - outsi…" at bounding box center [754, 578] width 653 height 38
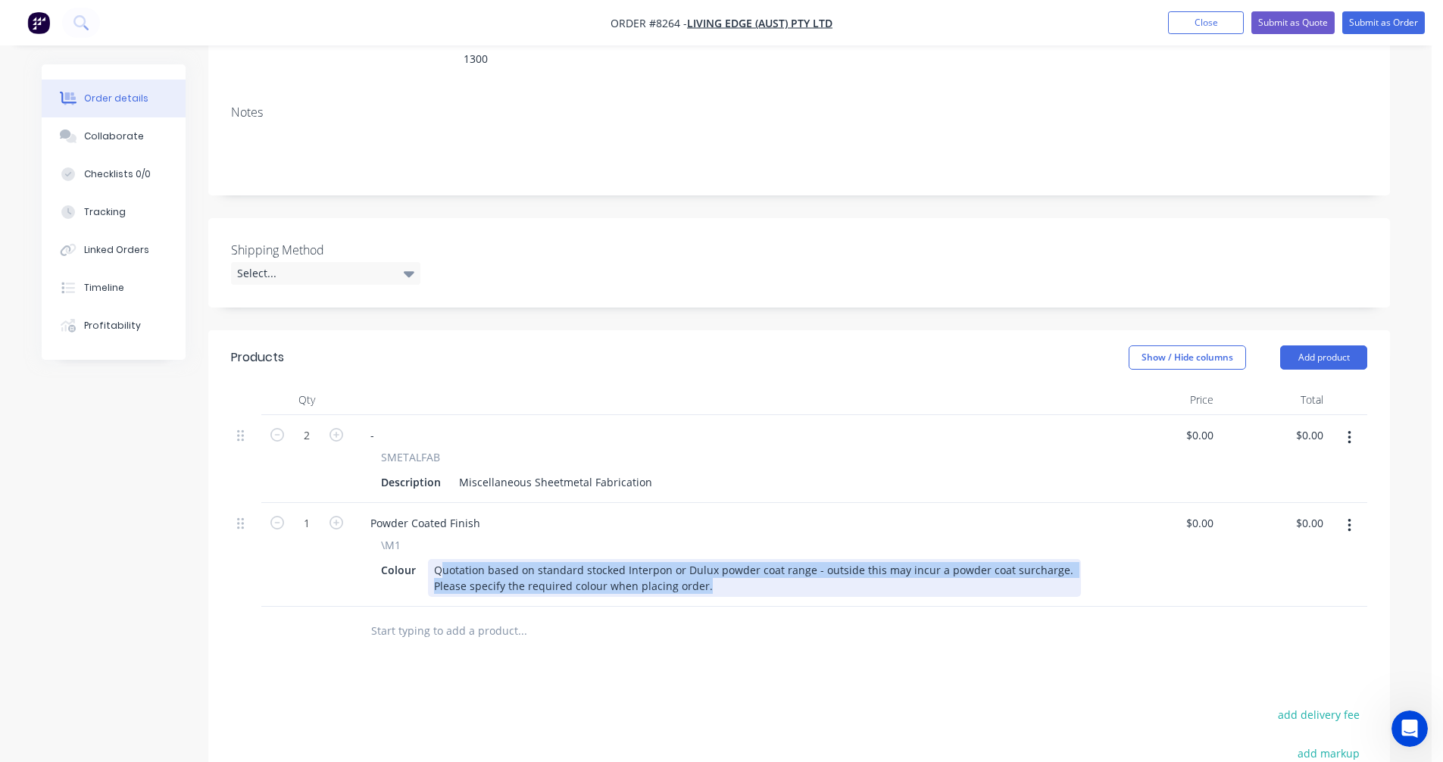
drag, startPoint x: 717, startPoint y: 567, endPoint x: 439, endPoint y: 539, distance: 279.3
click at [439, 559] on div "Quotation based on standard stocked Interpon or Dulux powder coat range - outsi…" at bounding box center [754, 578] width 653 height 38
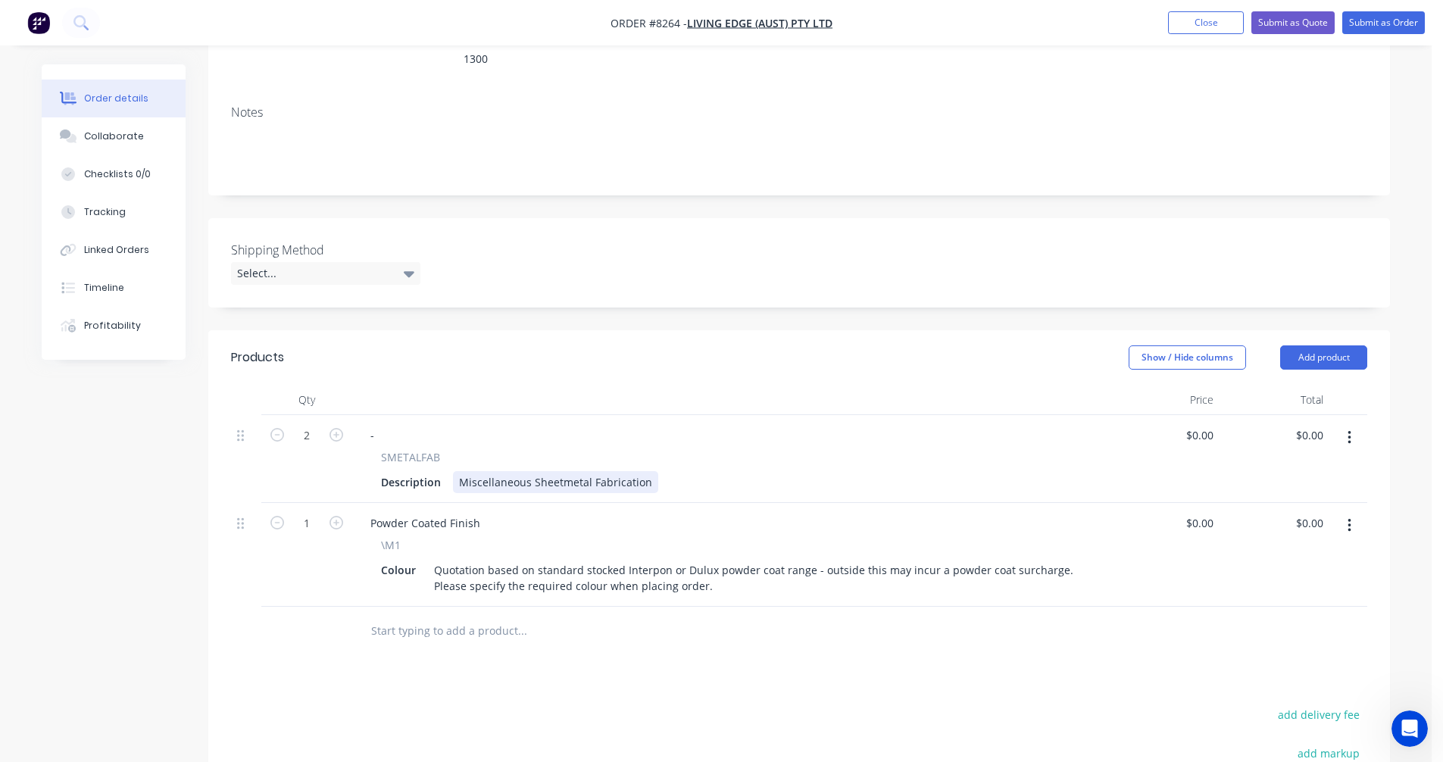
click at [567, 471] on div "Miscellaneous Sheetmetal Fabrication" at bounding box center [555, 482] width 205 height 22
drag, startPoint x: 645, startPoint y: 464, endPoint x: 439, endPoint y: 454, distance: 206.3
click at [442, 471] on div "Description Miscellaneous Sheetmetal Fabrication" at bounding box center [728, 482] width 706 height 22
paste div
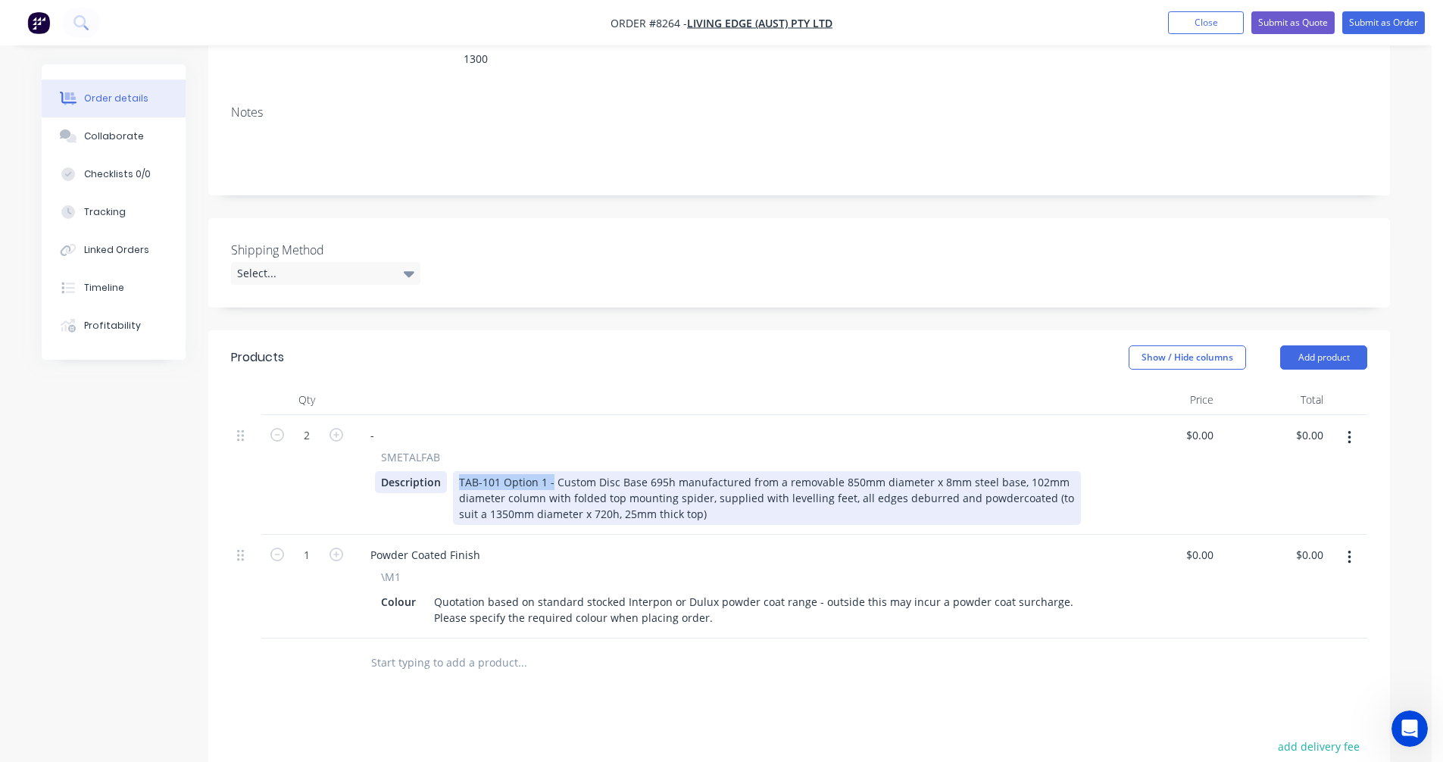
drag, startPoint x: 550, startPoint y: 460, endPoint x: 445, endPoint y: 454, distance: 105.4
click at [445, 471] on div "Description TAB-101 Option 1 - Custom Disc Base 695h manufactured from a remova…" at bounding box center [728, 498] width 706 height 54
click at [667, 494] on div "Custom 4 Column Disc Base 695h manufactured from a removable 800mm diameter x 8…" at bounding box center [767, 498] width 628 height 54
click at [678, 483] on div "Custom 4 Column Disc Base 695h manufactured from a removable 800mm diameter x 8…" at bounding box center [767, 498] width 628 height 54
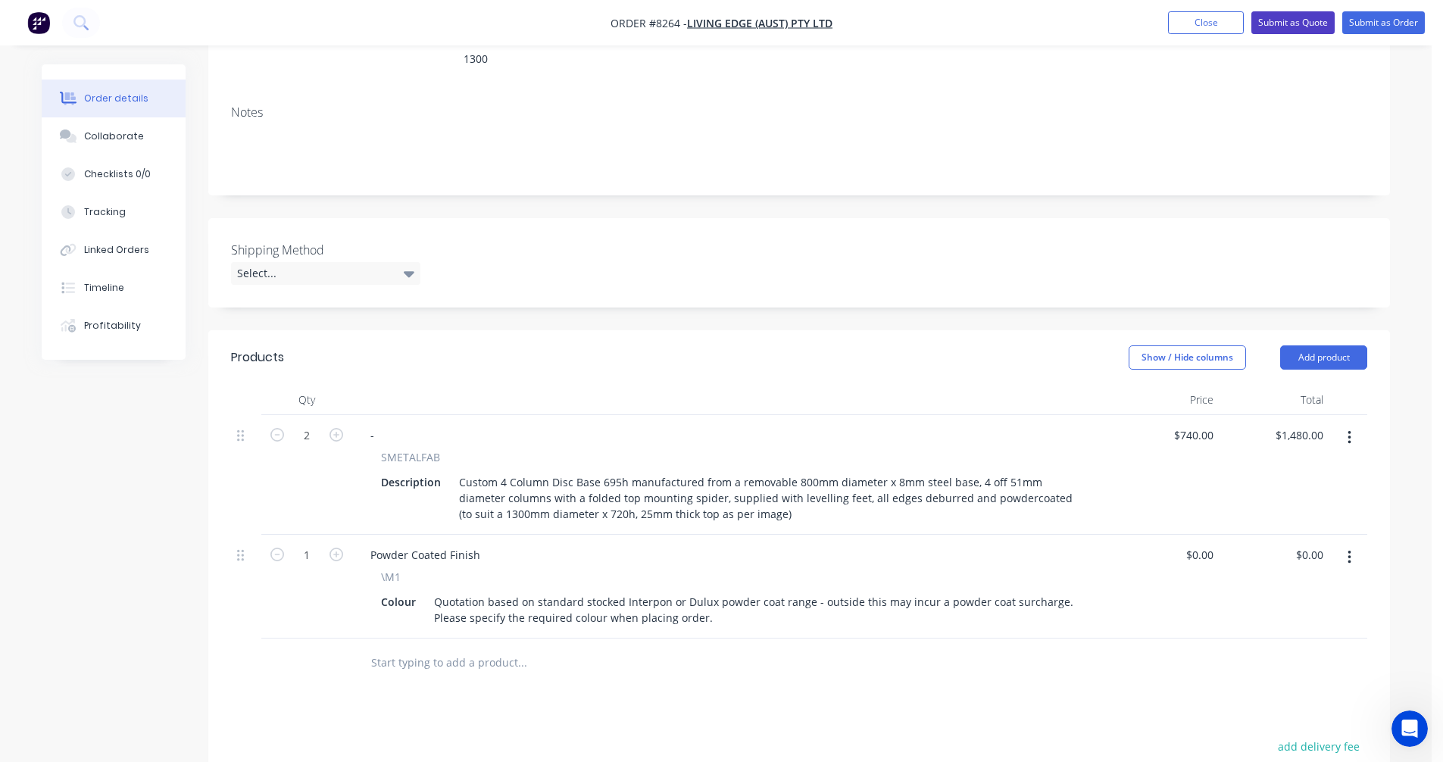
click at [1287, 22] on button "Submit as Quote" at bounding box center [1292, 22] width 83 height 23
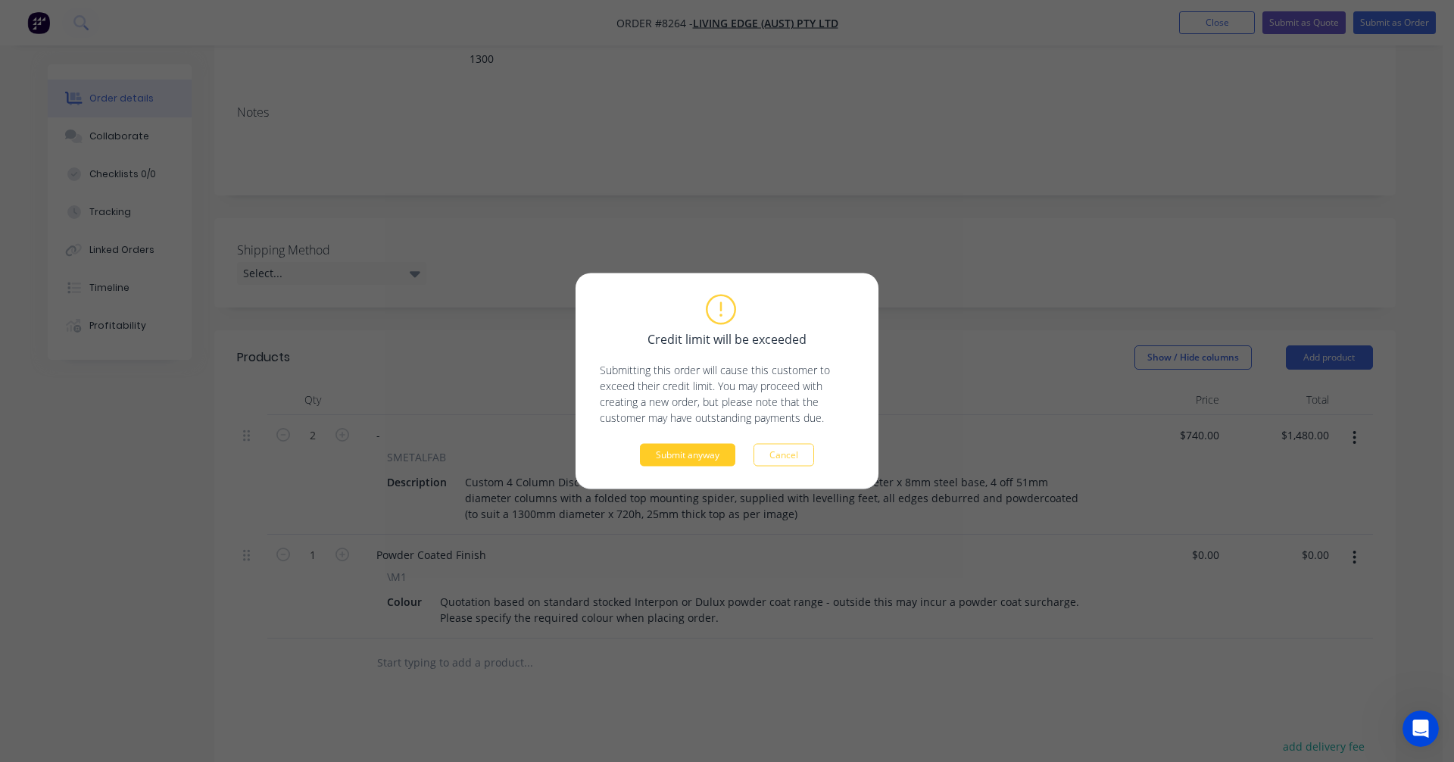
click at [698, 451] on button "Submit anyway" at bounding box center [687, 455] width 95 height 23
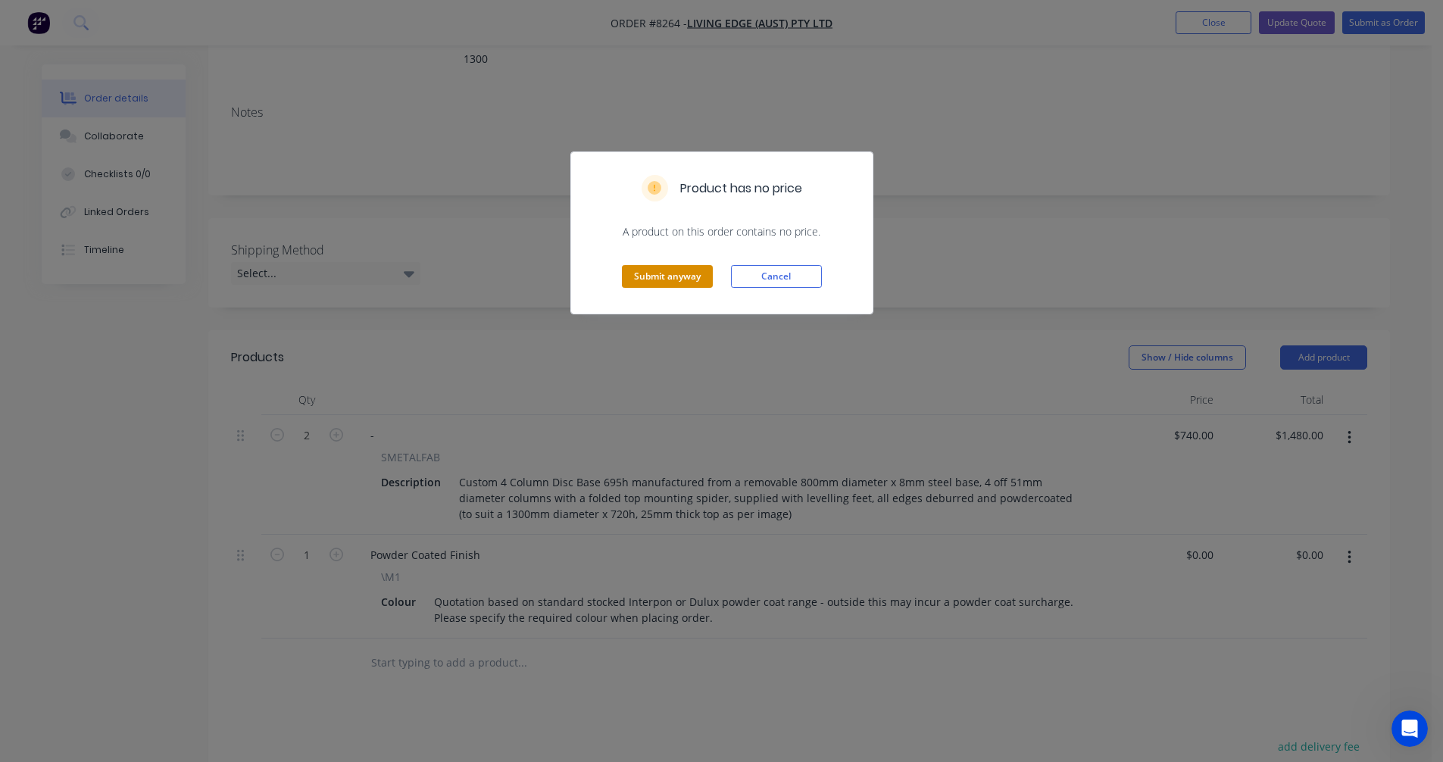
click at [673, 279] on button "Submit anyway" at bounding box center [667, 276] width 91 height 23
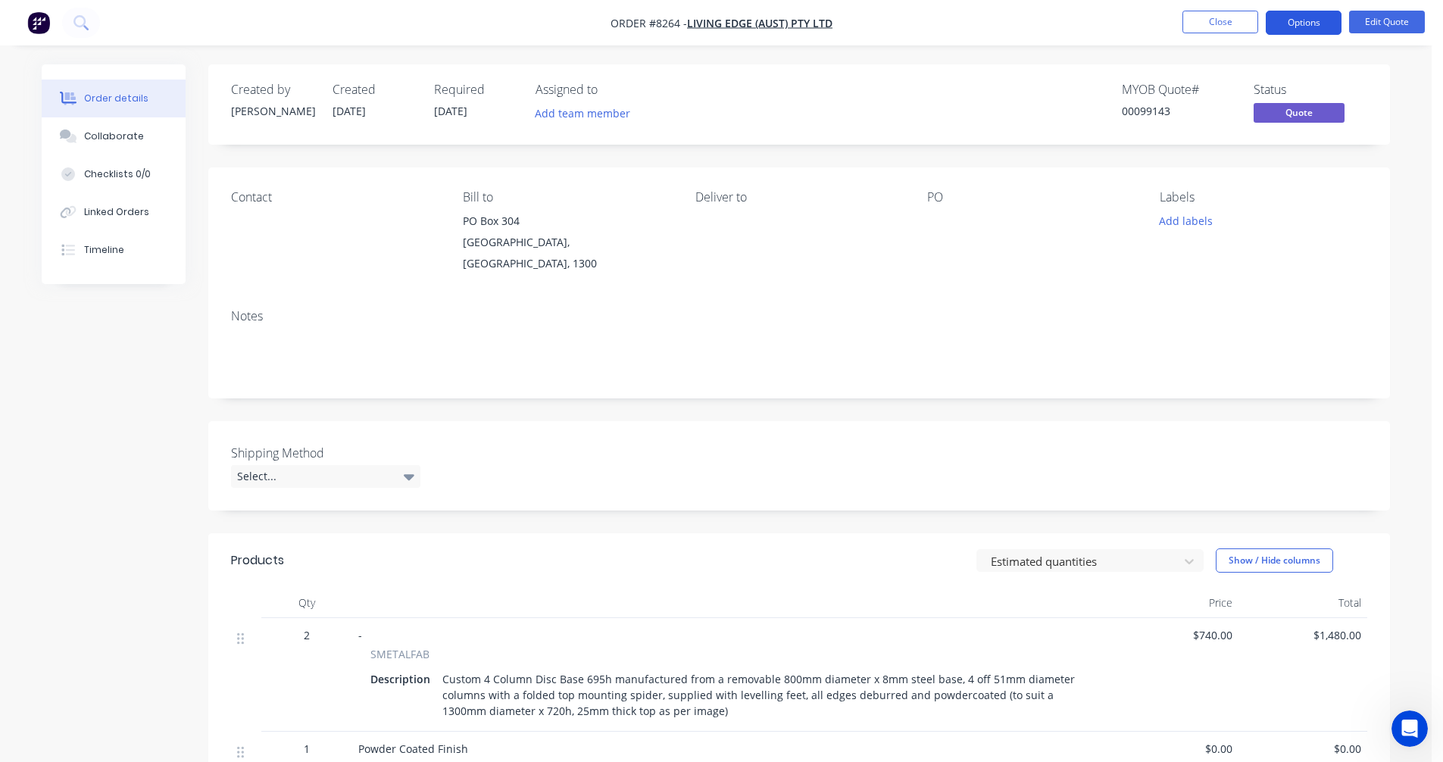
click at [1294, 23] on button "Options" at bounding box center [1304, 23] width 76 height 24
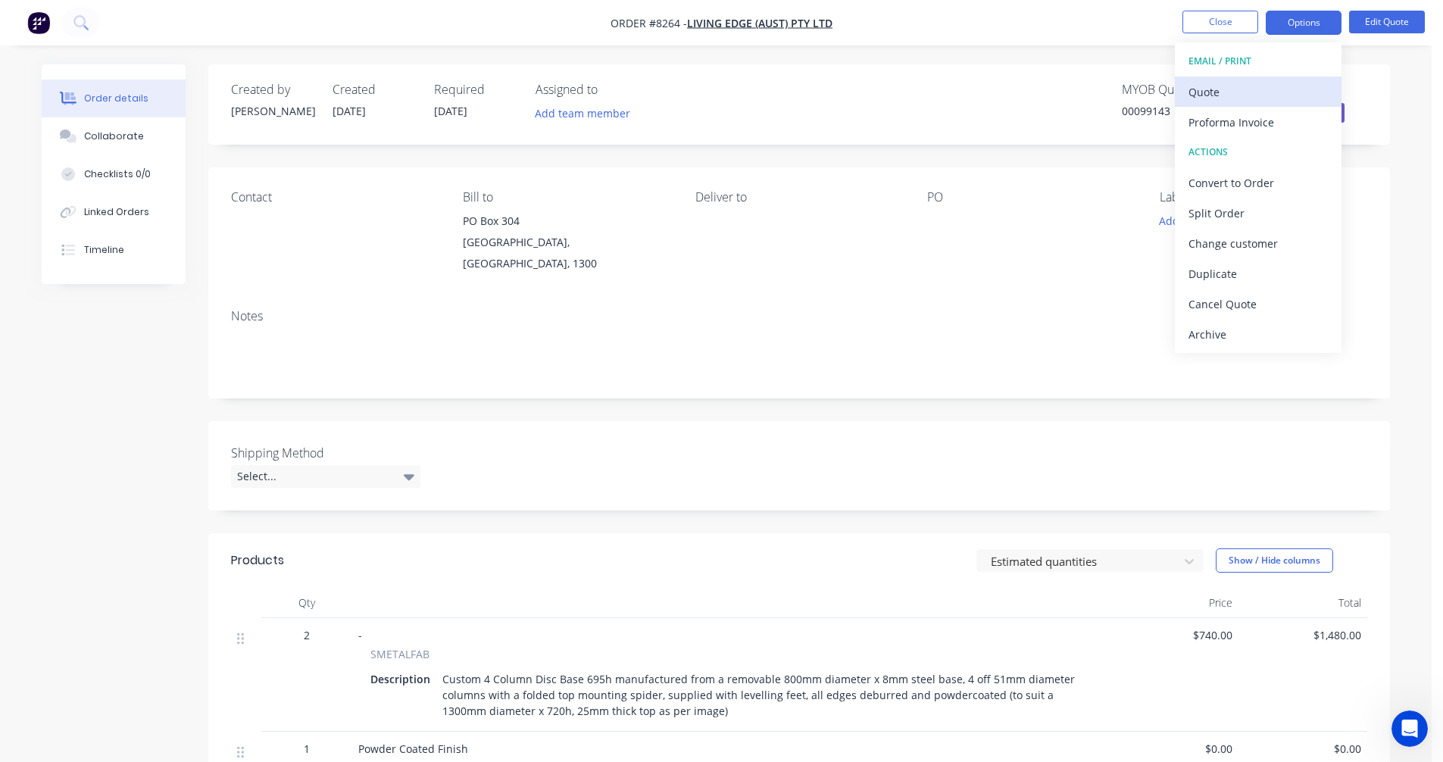
click at [1224, 89] on div "Quote" at bounding box center [1257, 92] width 139 height 22
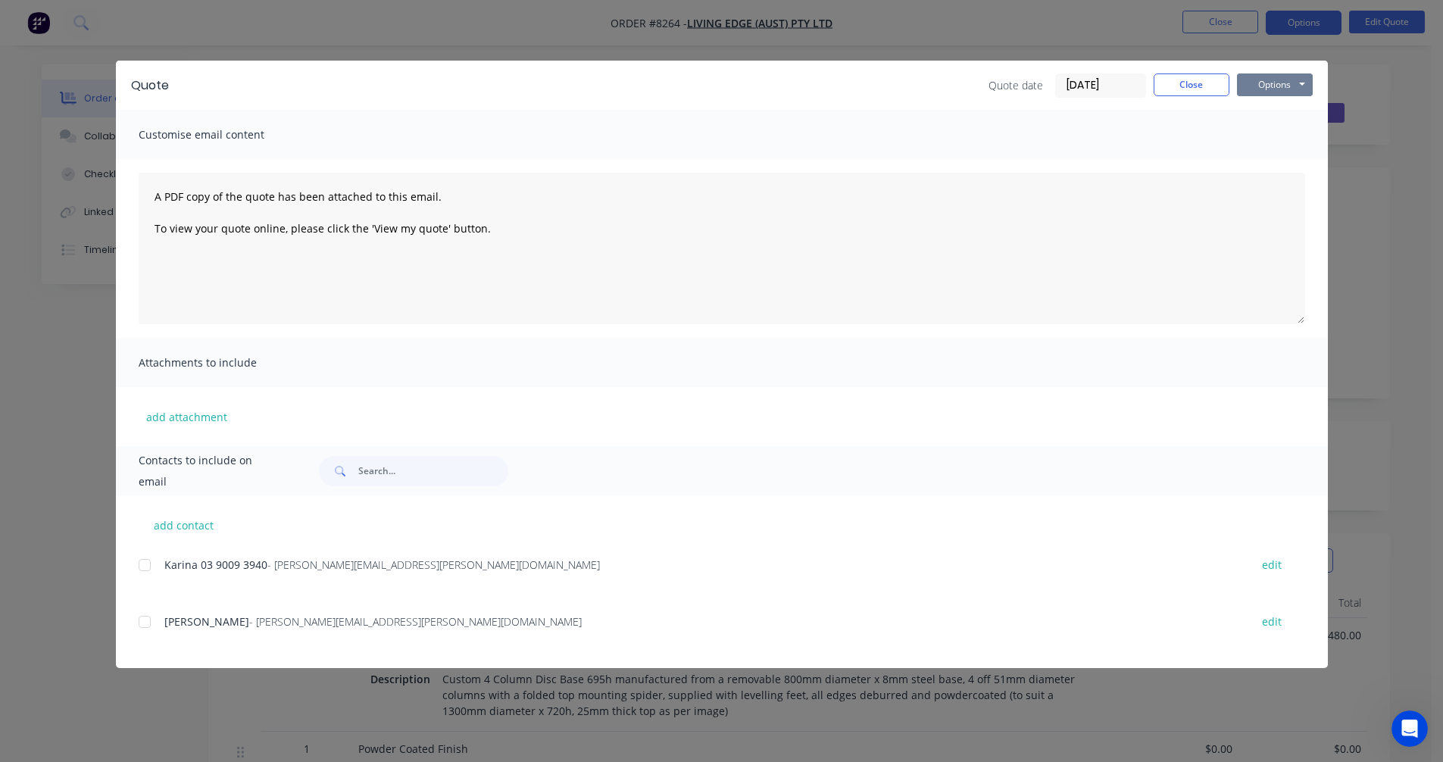
click at [1282, 82] on button "Options" at bounding box center [1275, 84] width 76 height 23
click at [1292, 116] on button "Preview" at bounding box center [1285, 111] width 97 height 25
click at [1181, 92] on button "Close" at bounding box center [1192, 84] width 76 height 23
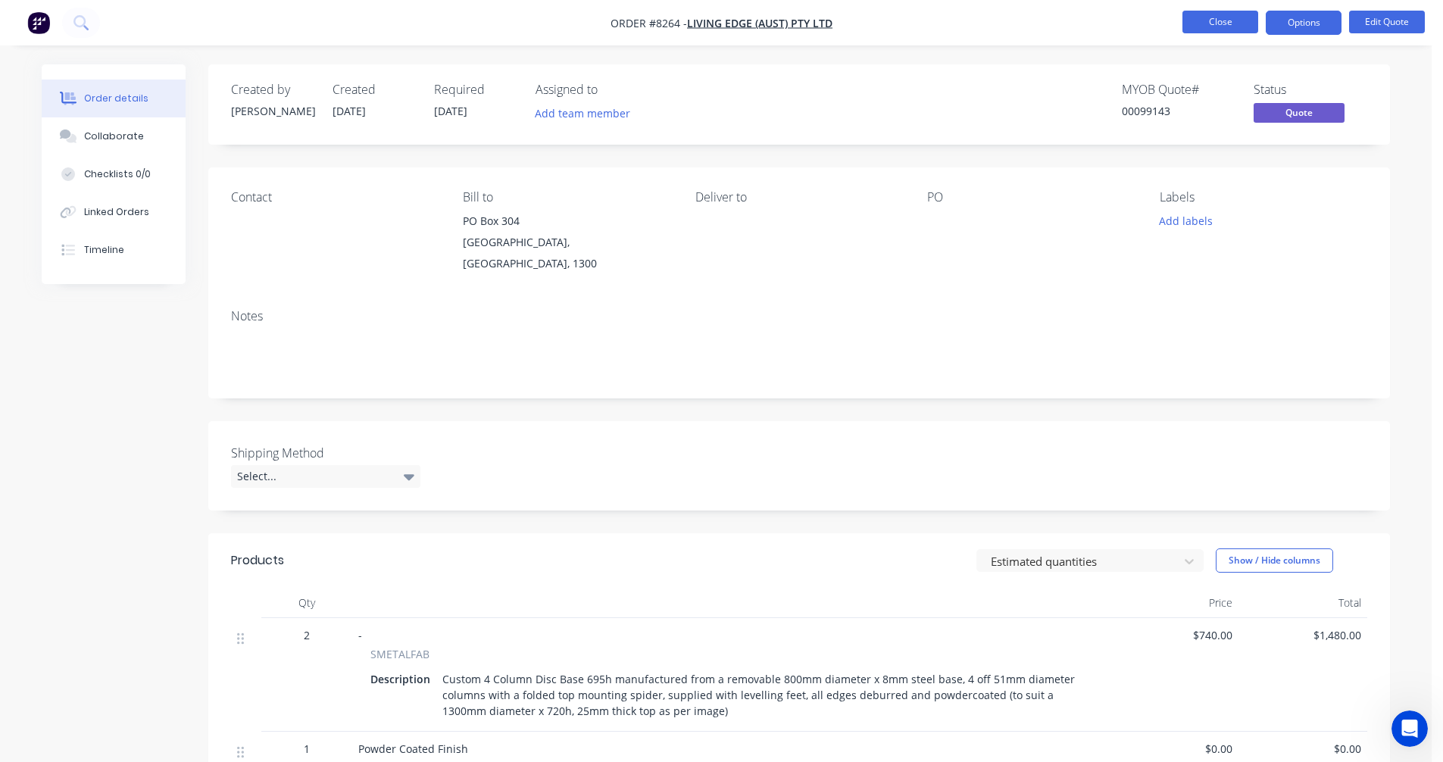
click at [1210, 24] on button "Close" at bounding box center [1220, 22] width 76 height 23
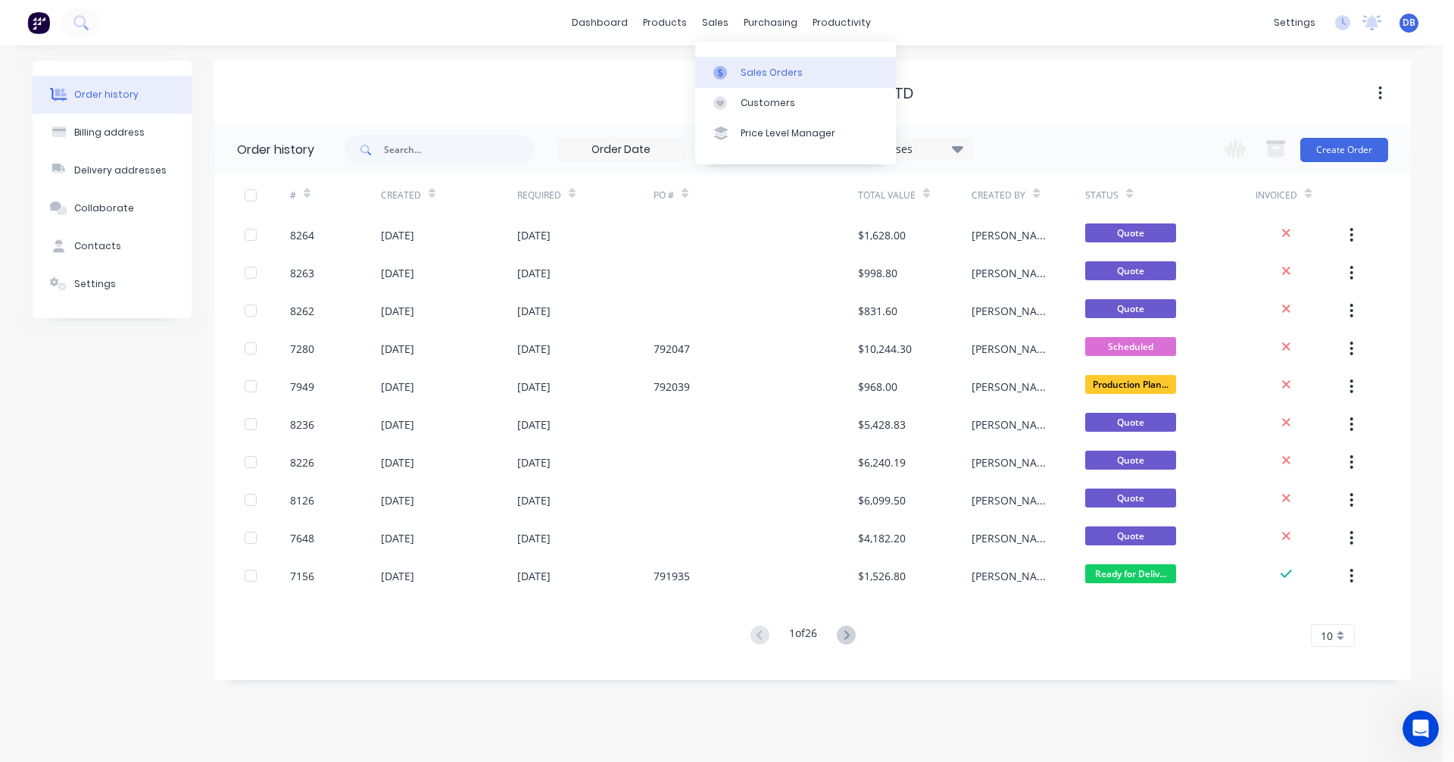
click at [757, 66] on div "Sales Orders" at bounding box center [772, 73] width 62 height 14
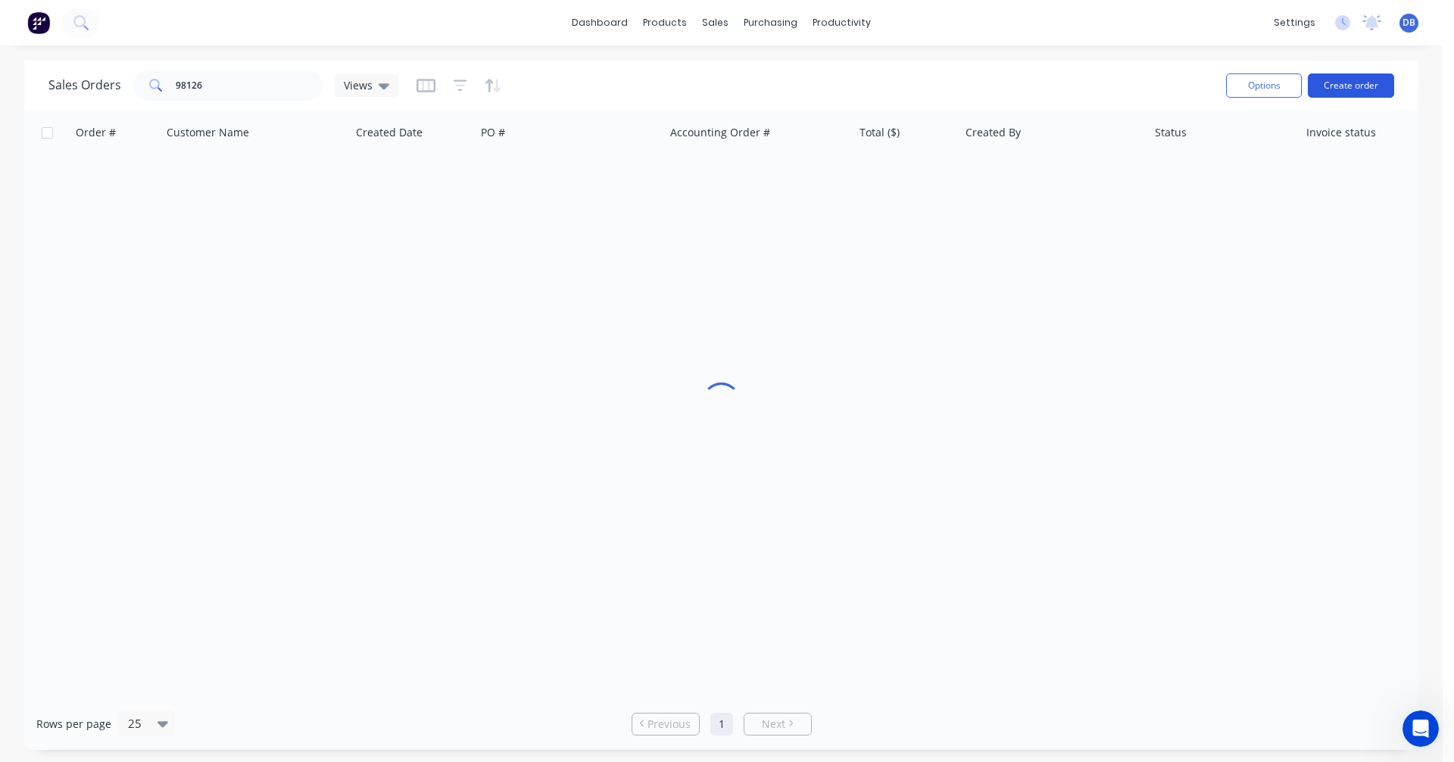
click at [1351, 86] on button "Create order" at bounding box center [1351, 85] width 86 height 24
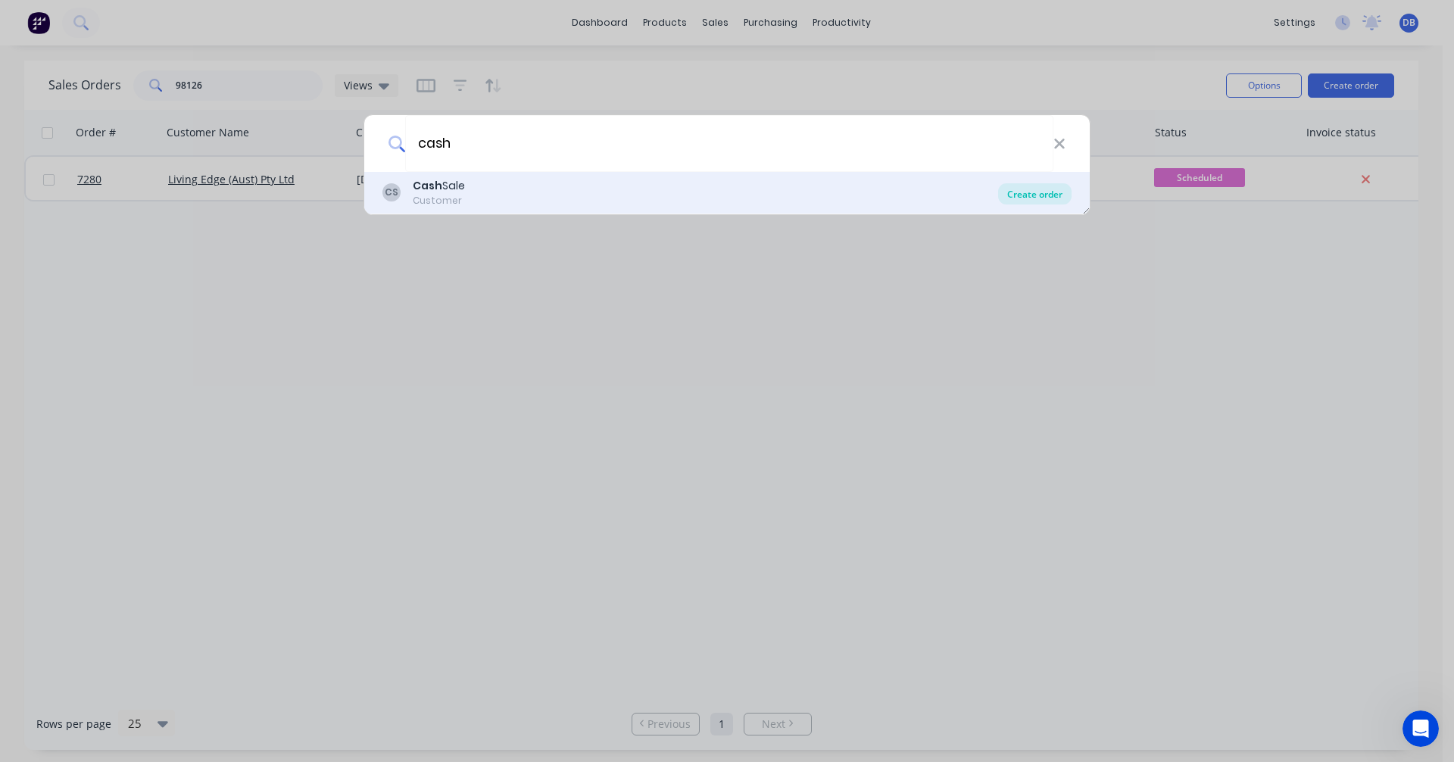
click at [1053, 192] on div "Create order" at bounding box center [1034, 193] width 73 height 21
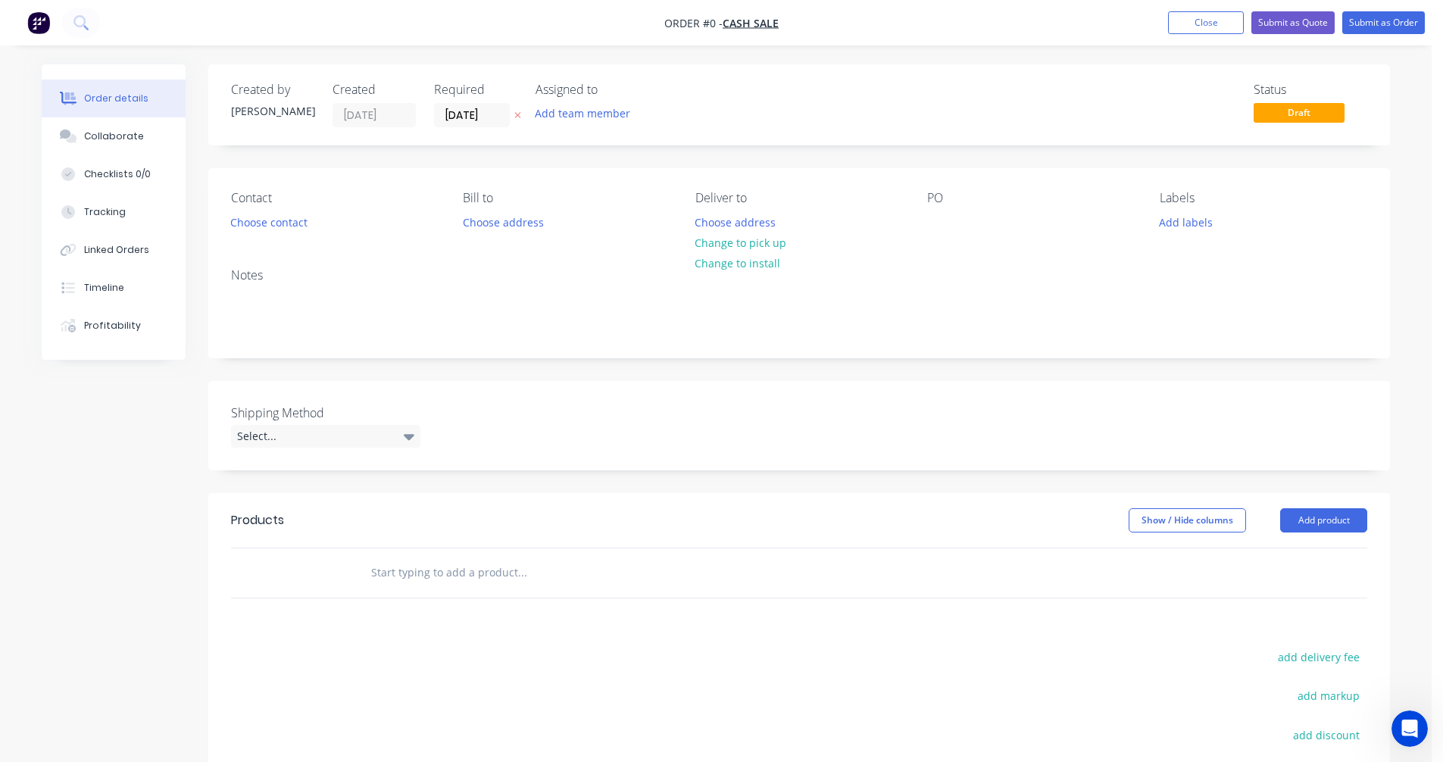
click at [431, 570] on input "text" at bounding box center [521, 573] width 303 height 30
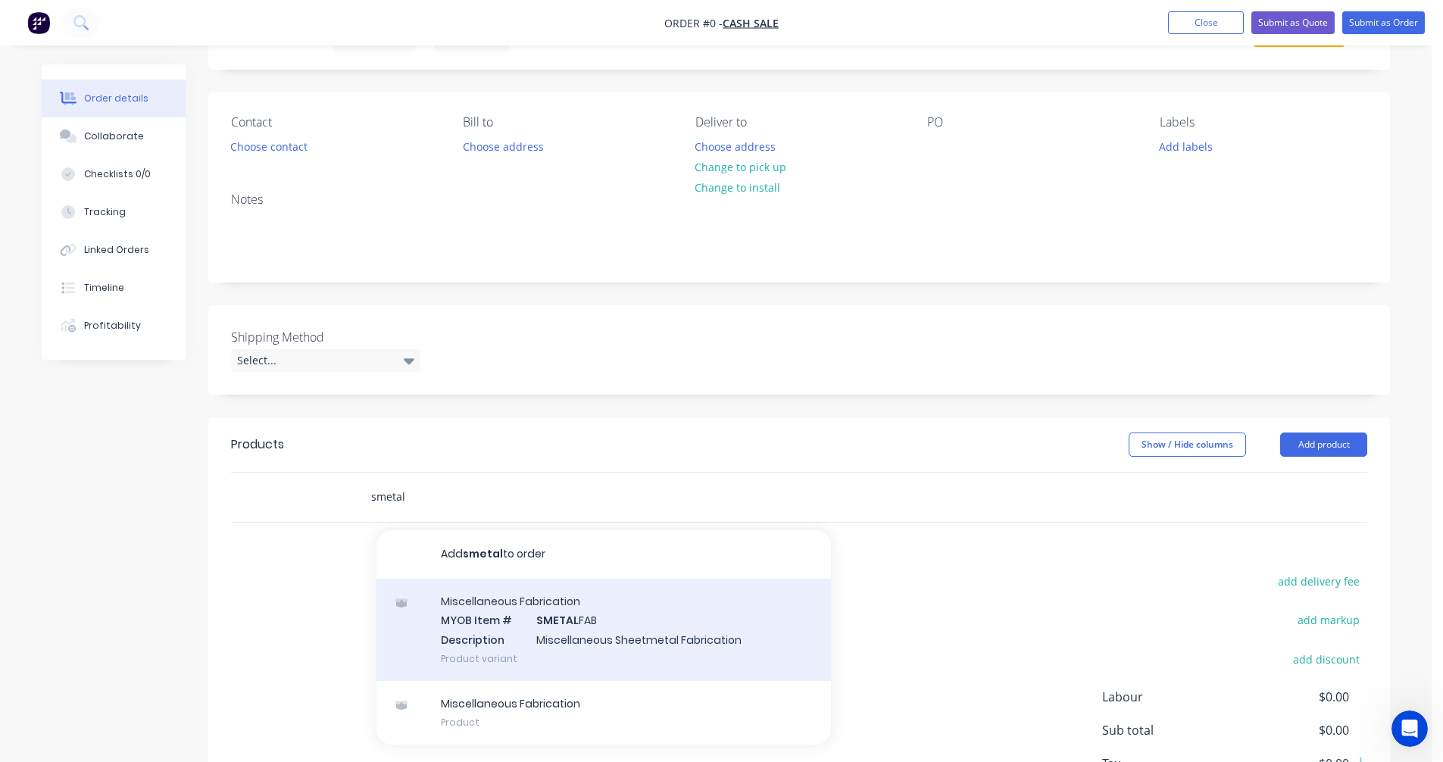
scroll to position [189, 0]
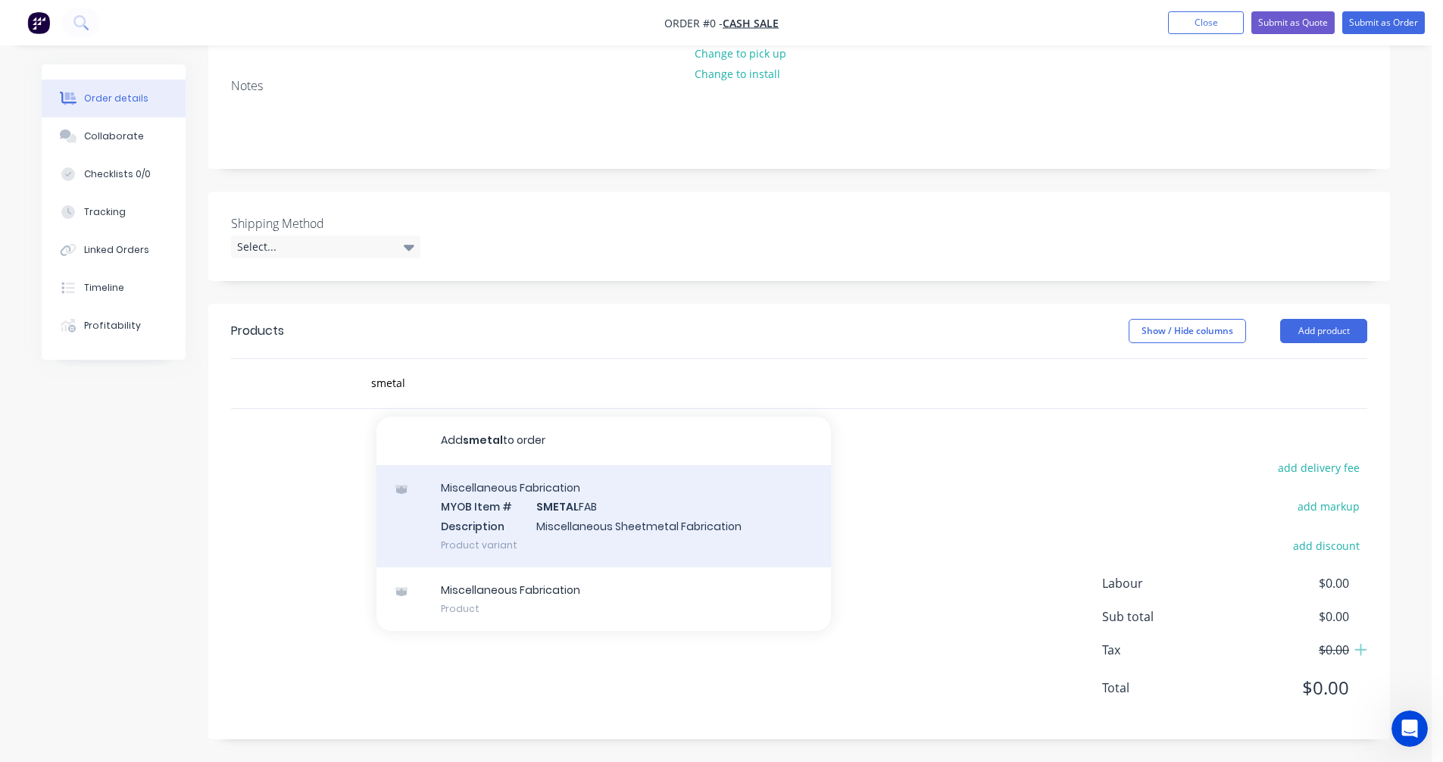
click at [601, 533] on div "Miscellaneous Fabrication MYOB Item # SMETAL FAB Description Miscellaneous Shee…" at bounding box center [603, 516] width 454 height 102
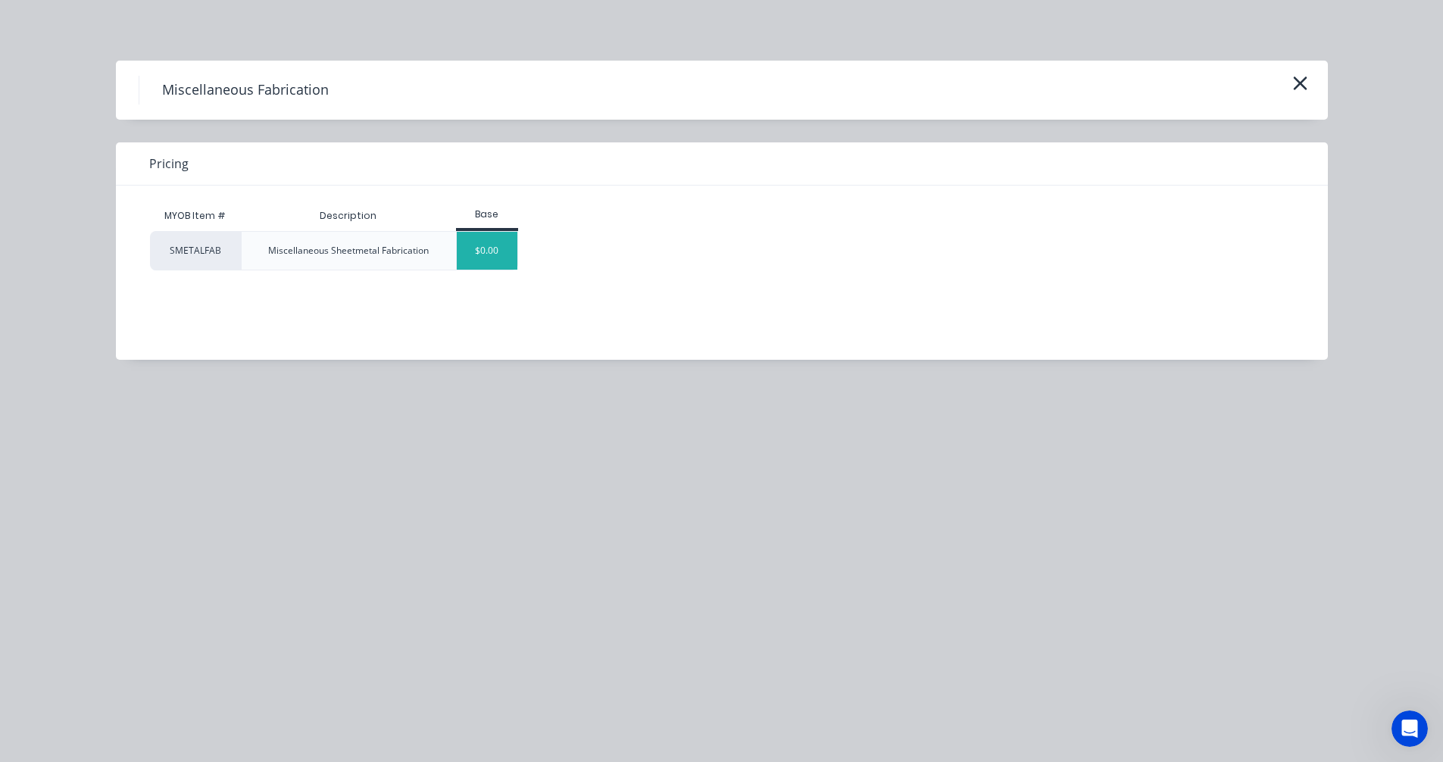
click at [500, 248] on div "$0.00" at bounding box center [487, 251] width 61 height 38
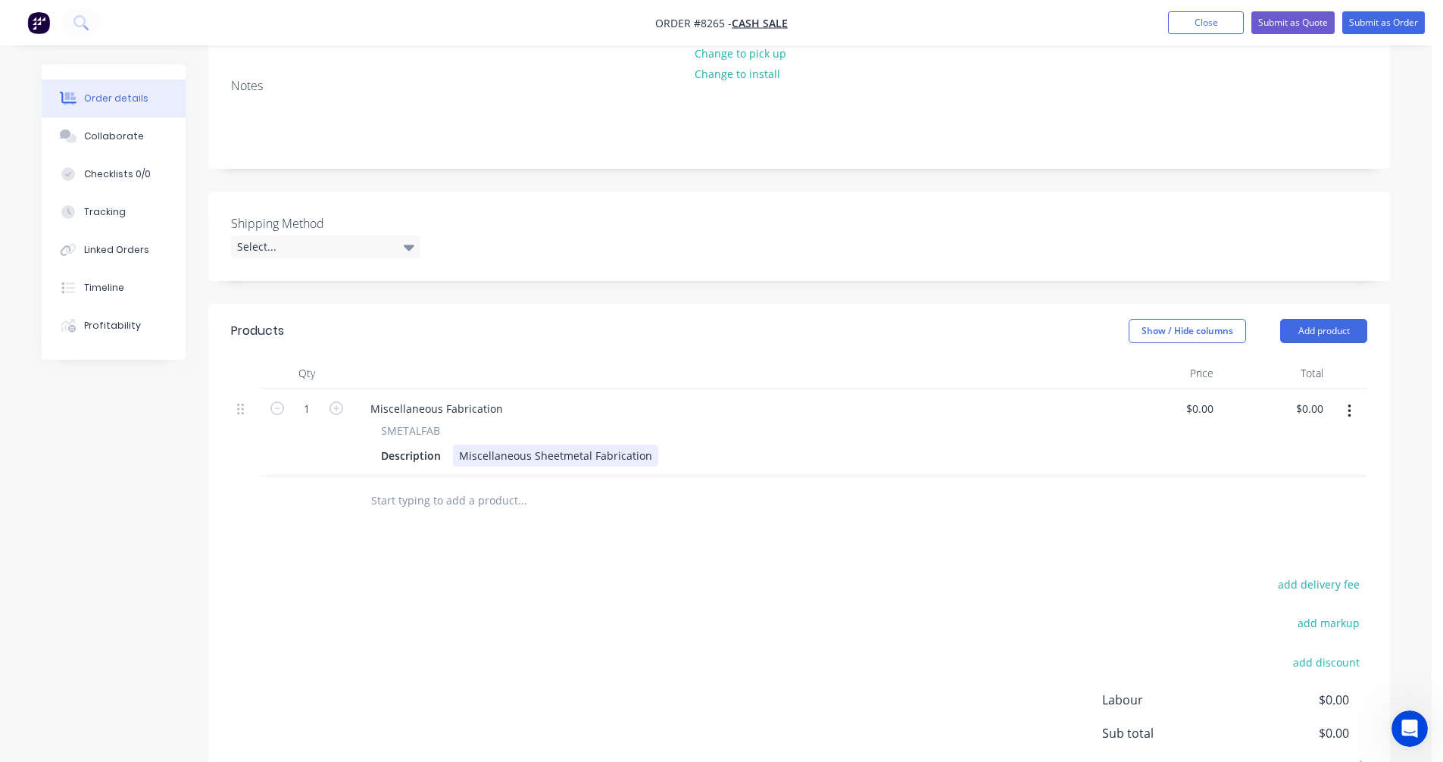
click at [533, 455] on div "Miscellaneous Sheetmetal Fabrication" at bounding box center [555, 456] width 205 height 22
drag, startPoint x: 648, startPoint y: 454, endPoint x: 448, endPoint y: 449, distance: 200.0
click at [448, 449] on div "Description Miscellaneous Sheetmetal Fabrication" at bounding box center [728, 456] width 706 height 22
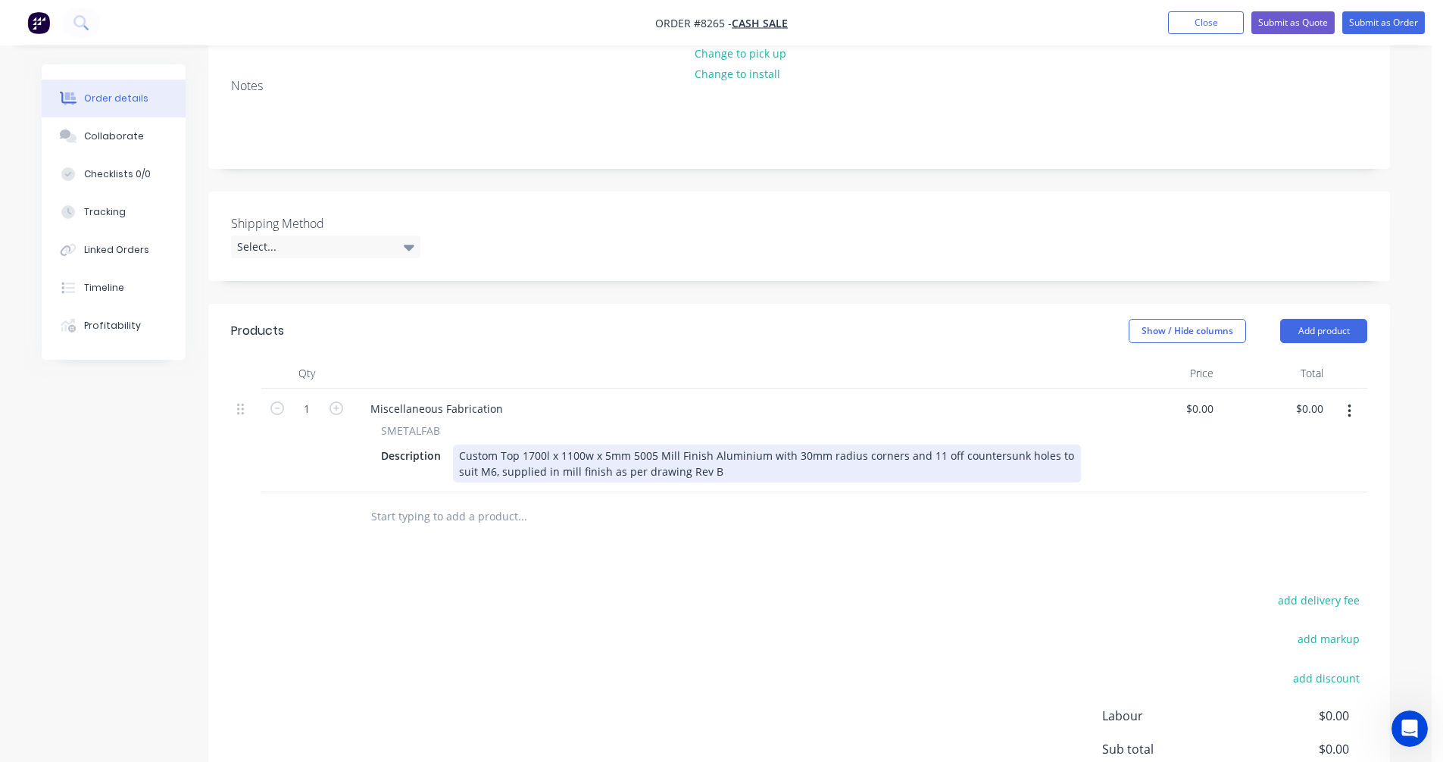
click at [682, 470] on div "Custom Top 1700l x 1100w x 5mm 5005 Mill Finish Aluminium with 30mm radius corn…" at bounding box center [767, 464] width 628 height 38
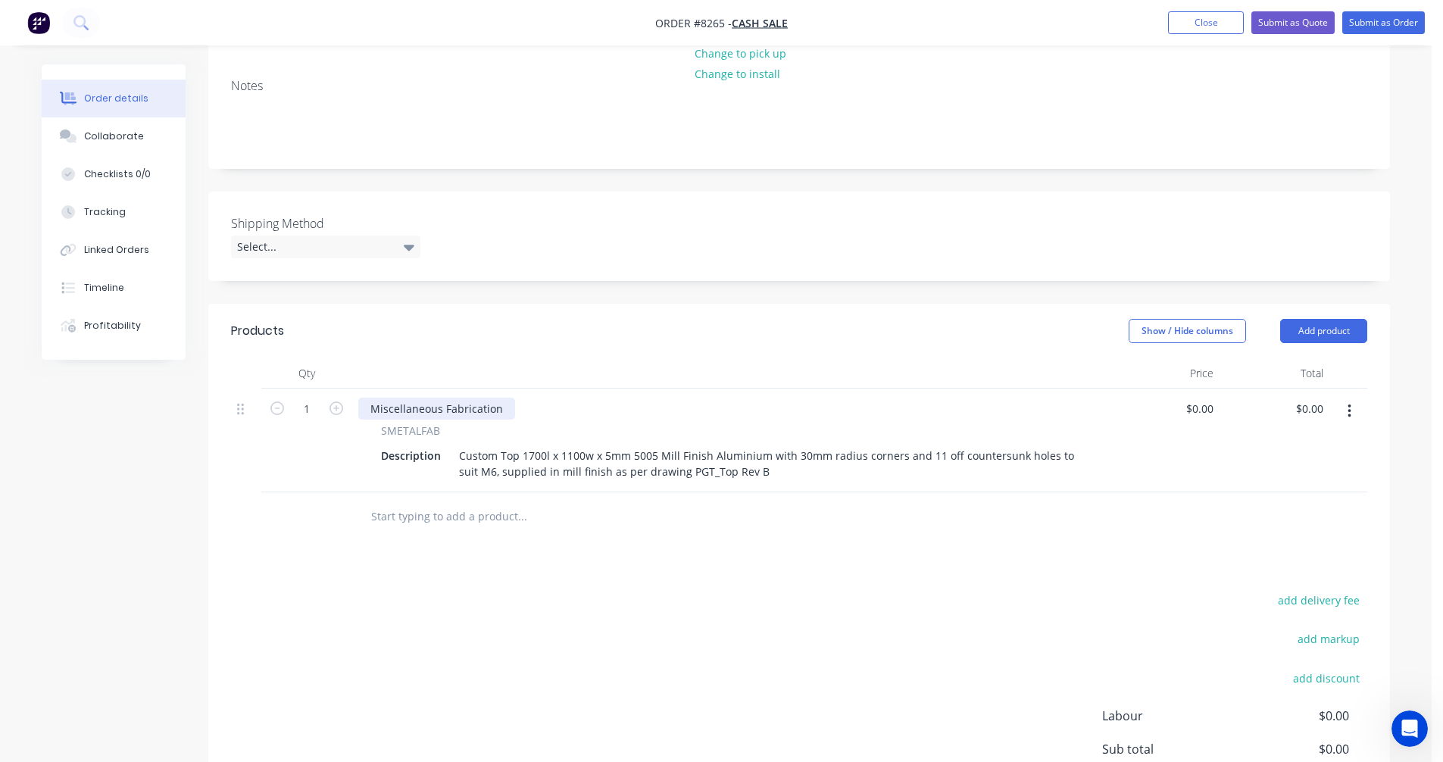
click at [426, 400] on div "Miscellaneous Fabrication" at bounding box center [436, 409] width 157 height 22
click at [429, 408] on div "Miscellaneous Fabrication" at bounding box center [436, 409] width 157 height 22
drag, startPoint x: 499, startPoint y: 409, endPoint x: 364, endPoint y: 406, distance: 134.9
click at [366, 407] on div "Miscellaneous Fabrication" at bounding box center [436, 409] width 157 height 22
click at [428, 517] on input "text" at bounding box center [521, 516] width 303 height 30
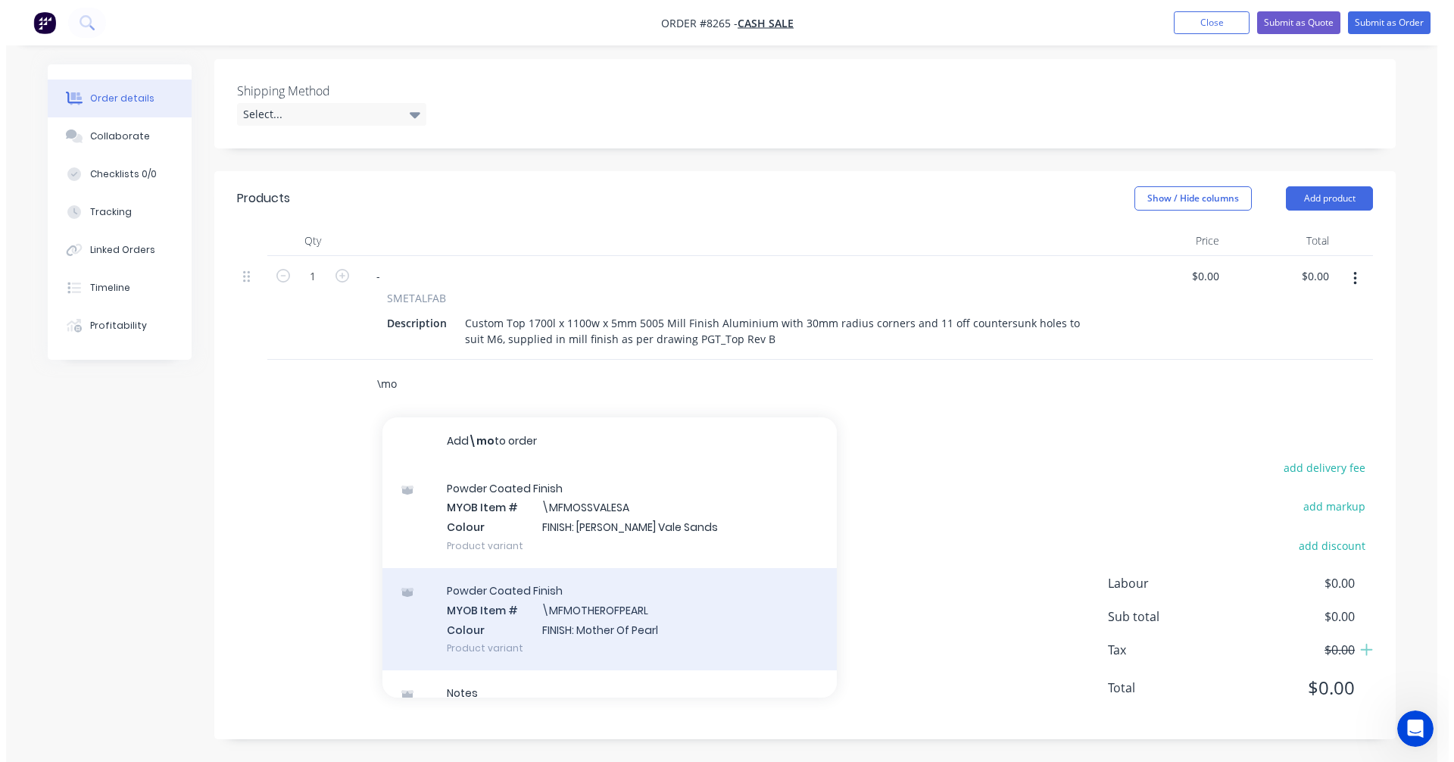
scroll to position [151, 0]
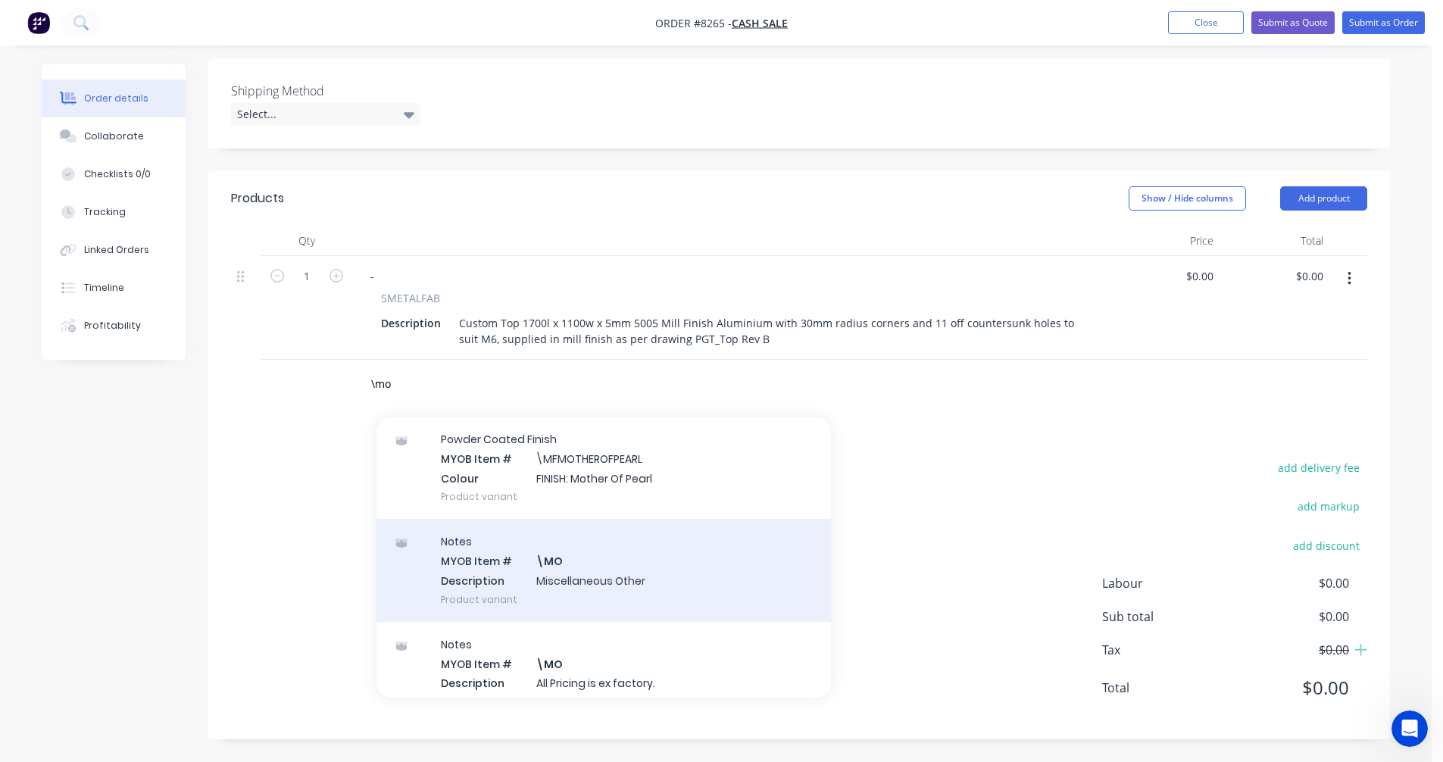
click at [553, 573] on div "Notes MYOB Item # \MO Description Miscellaneous Other Product variant" at bounding box center [603, 570] width 454 height 102
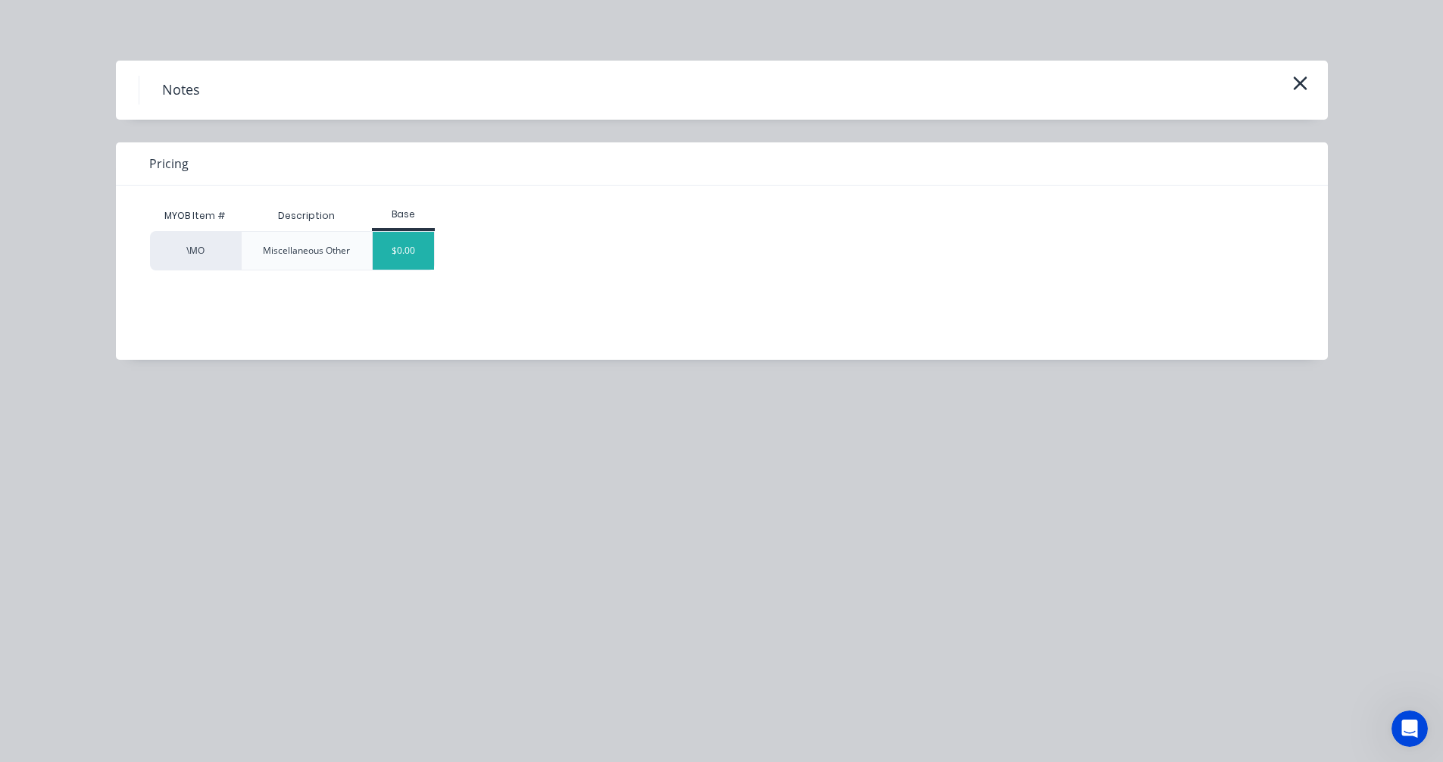
click at [401, 251] on div "$0.00" at bounding box center [403, 251] width 61 height 38
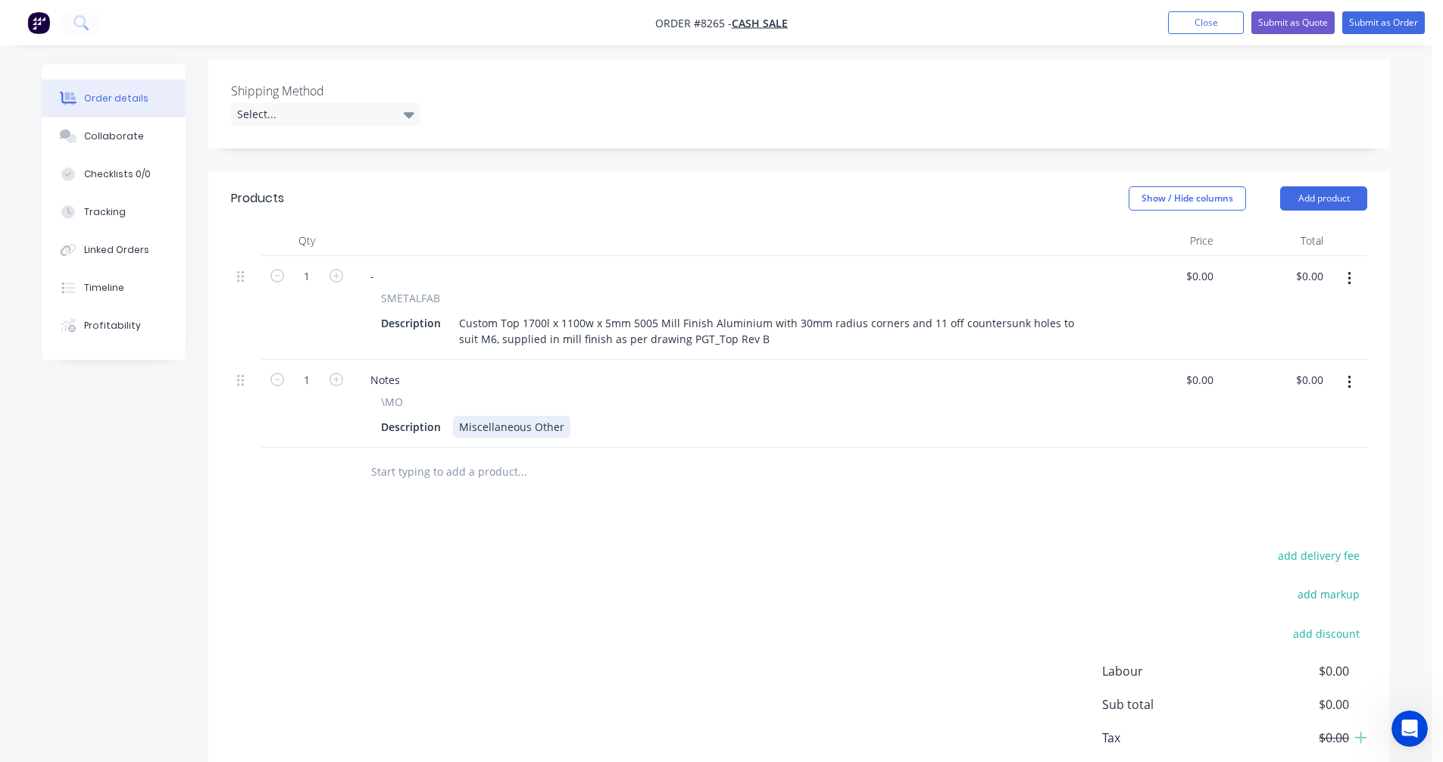
click at [512, 428] on div "Miscellaneous Other" at bounding box center [511, 427] width 117 height 22
drag, startPoint x: 559, startPoint y: 426, endPoint x: 451, endPoint y: 423, distance: 107.6
click at [453, 423] on div "Miscellaneous Other" at bounding box center [511, 427] width 117 height 22
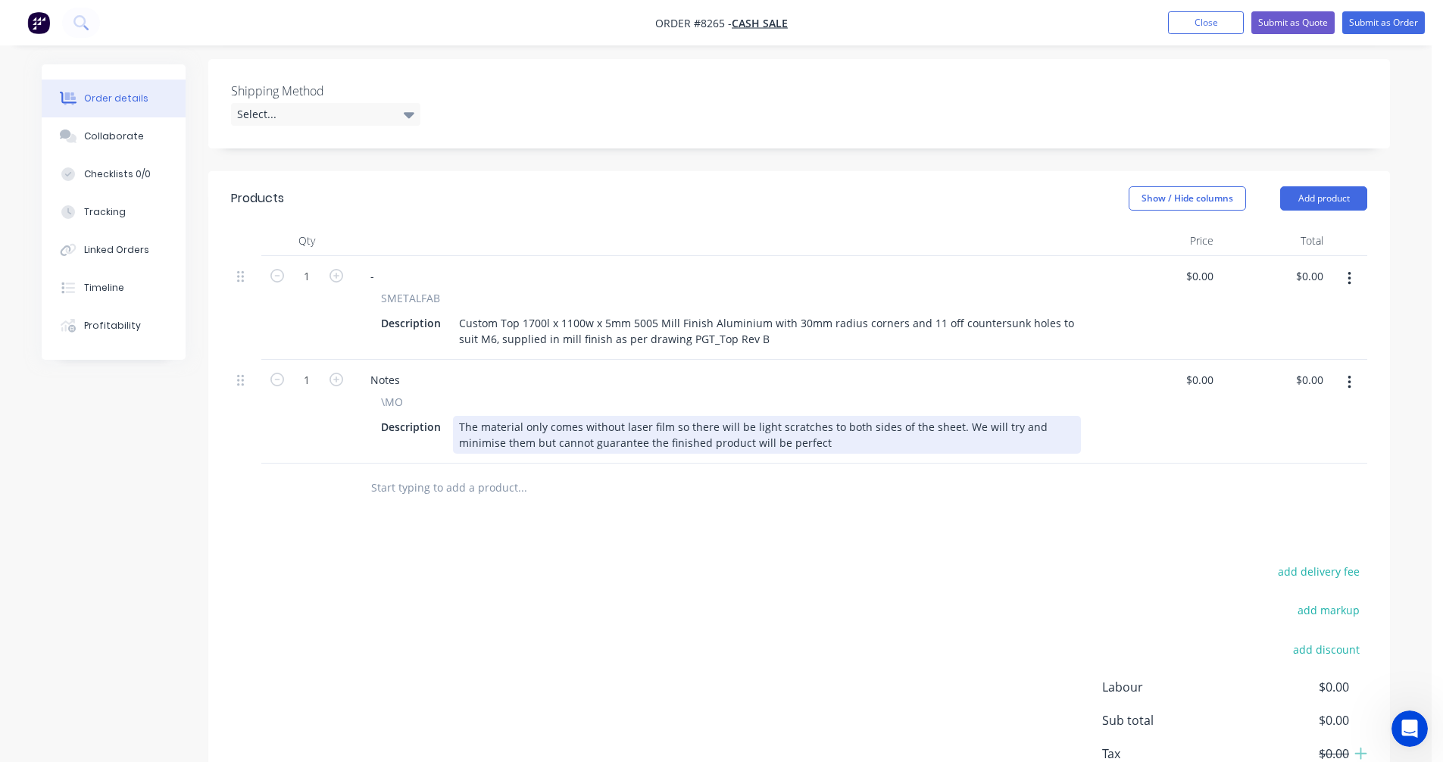
click at [945, 427] on div "The material only comes without laser film so there will be light scratches to …" at bounding box center [767, 435] width 628 height 38
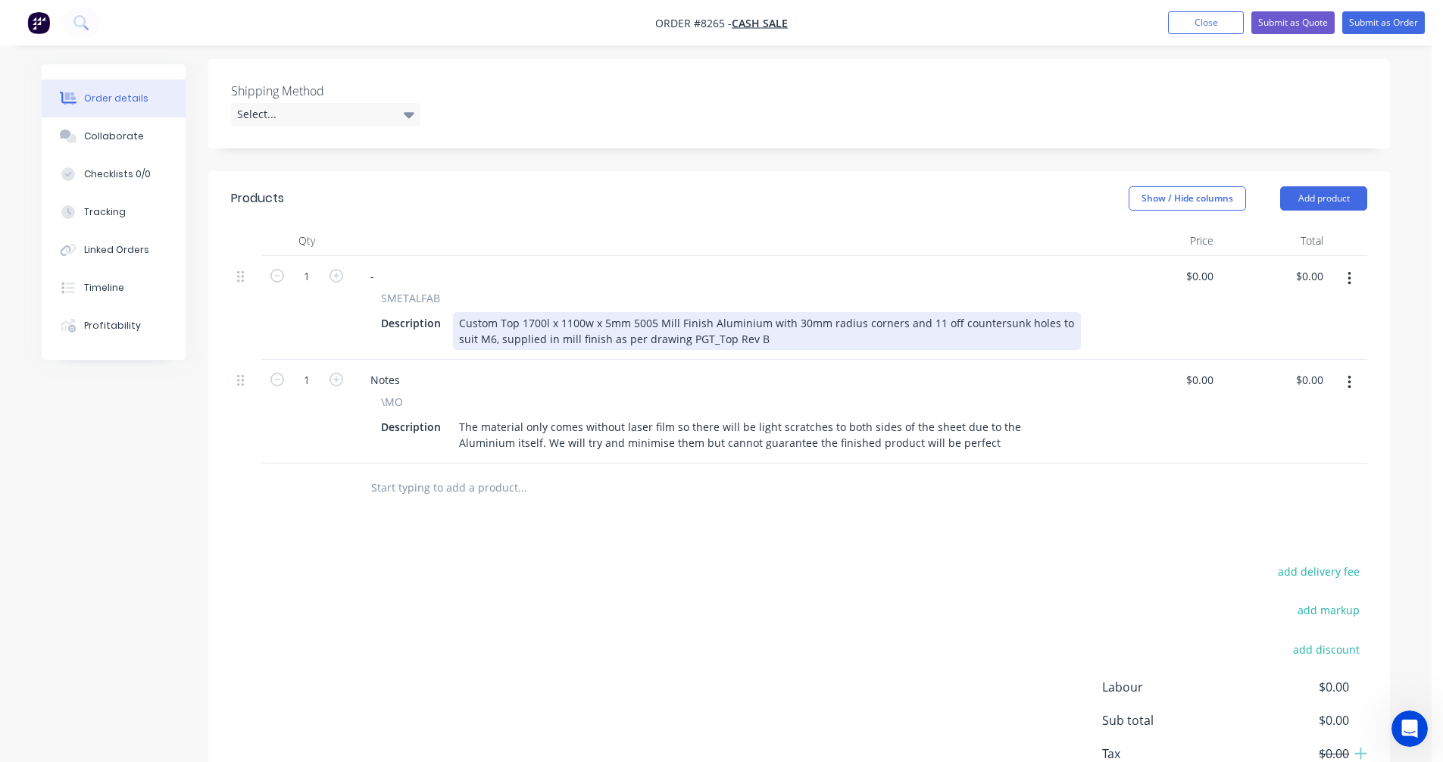
click at [809, 325] on div "Custom Top 1700l x 1100w x 5mm 5005 Mill Finish Aluminium with 30mm radius corn…" at bounding box center [767, 331] width 628 height 38
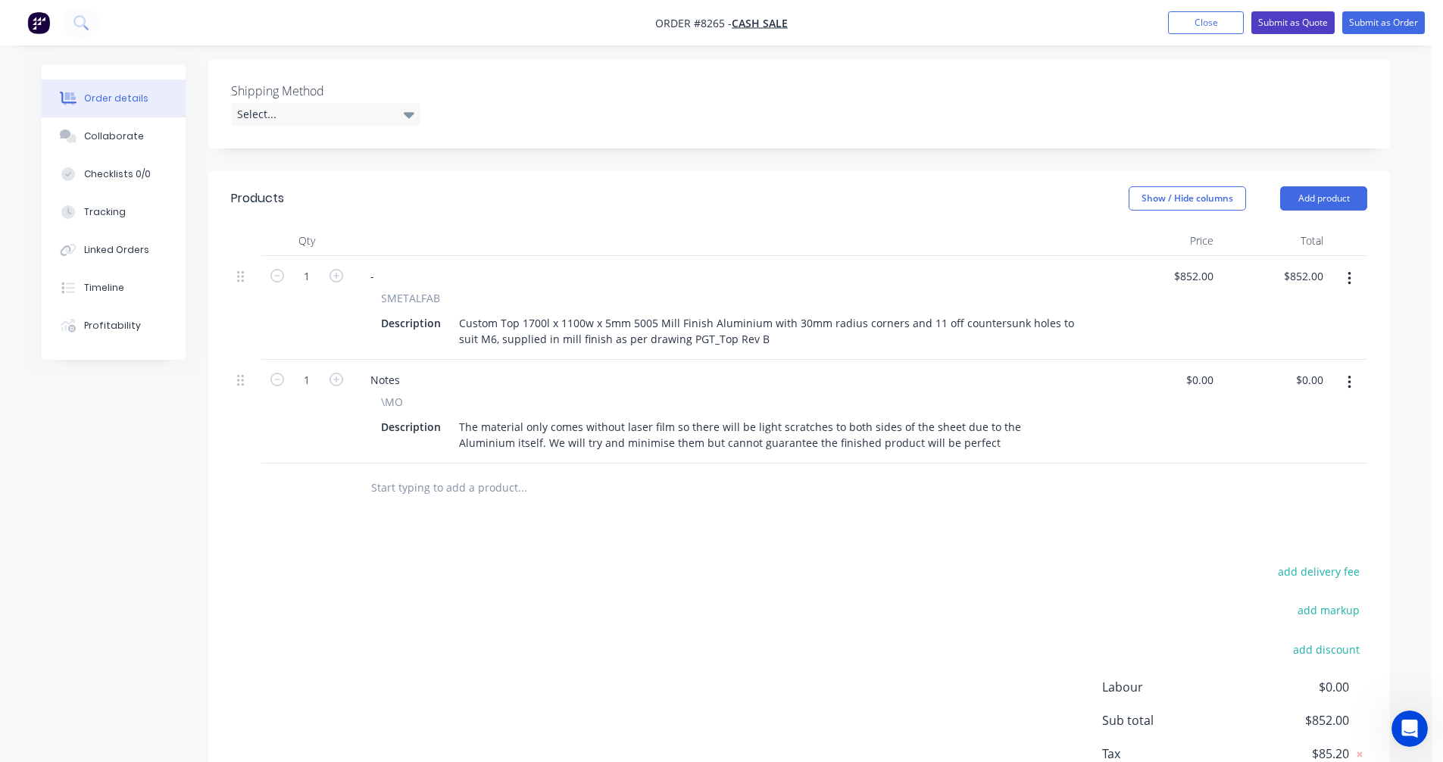
click at [1276, 17] on button "Submit as Quote" at bounding box center [1292, 22] width 83 height 23
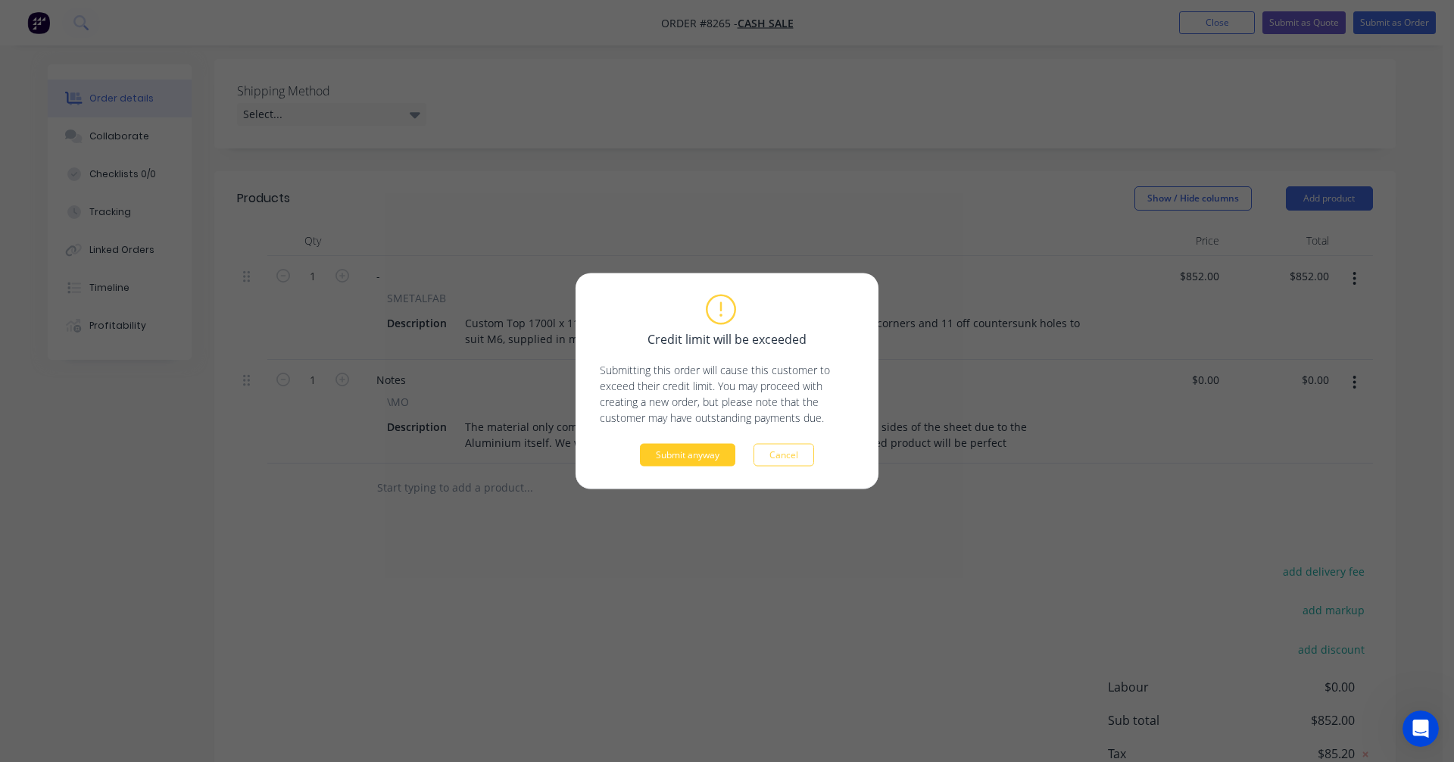
click at [670, 453] on button "Submit anyway" at bounding box center [687, 455] width 95 height 23
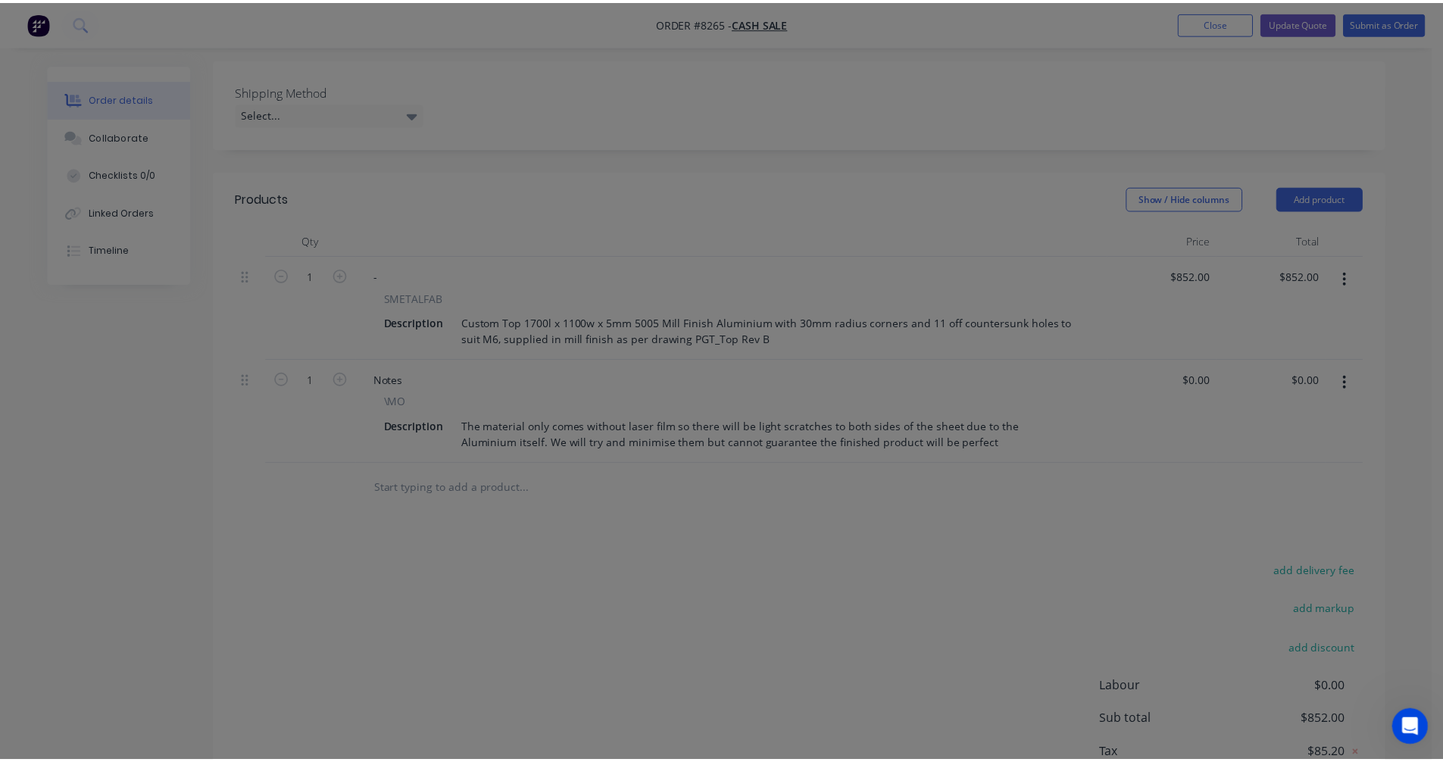
scroll to position [246, 0]
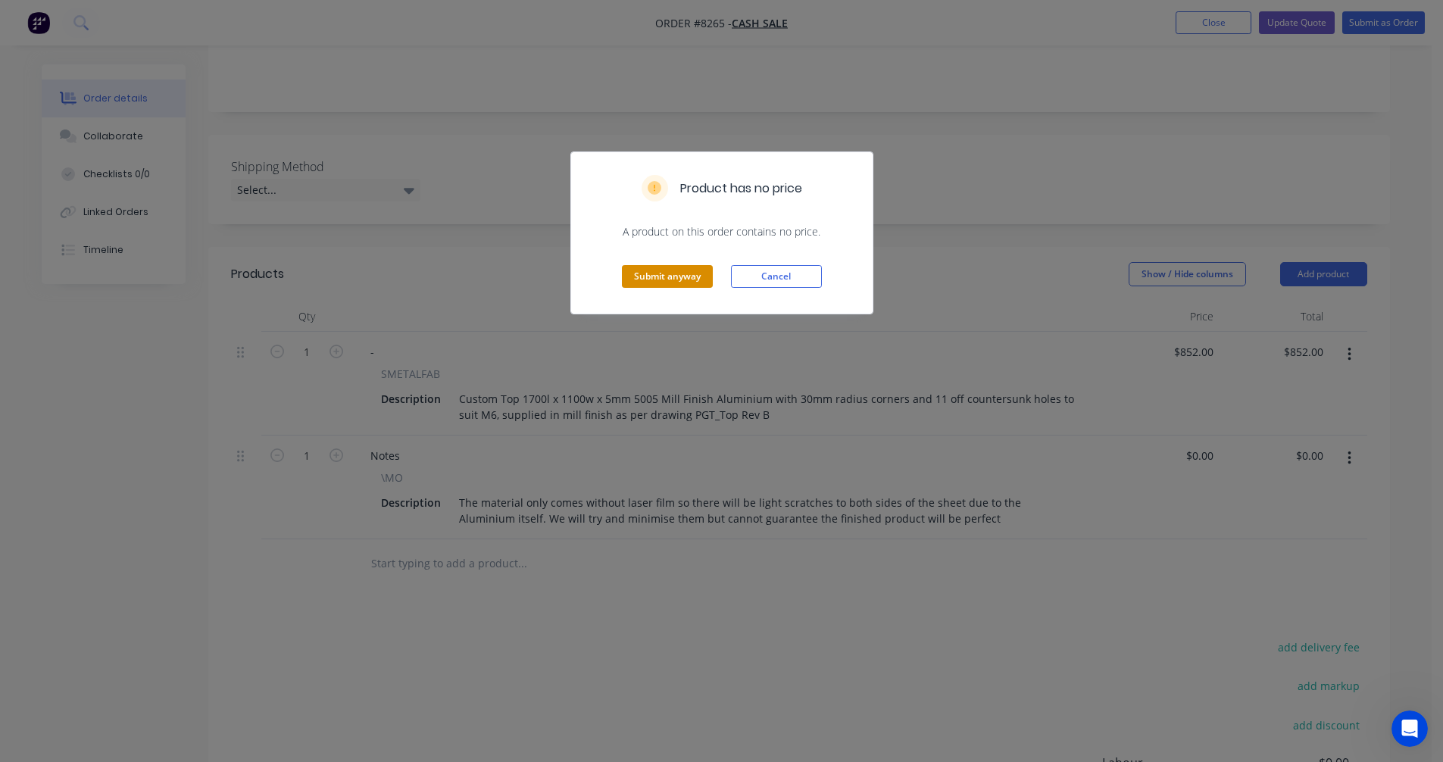
click at [679, 283] on button "Submit anyway" at bounding box center [667, 276] width 91 height 23
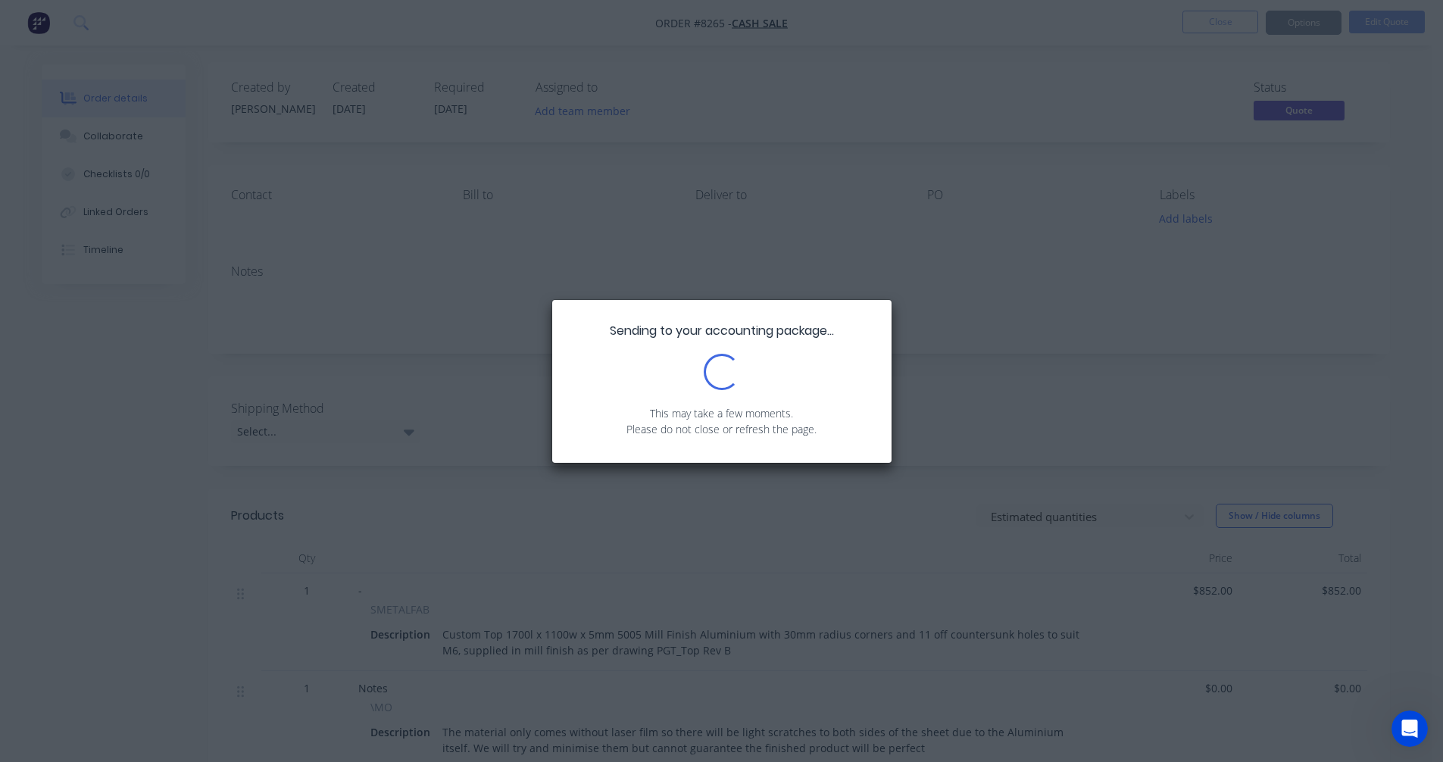
scroll to position [0, 0]
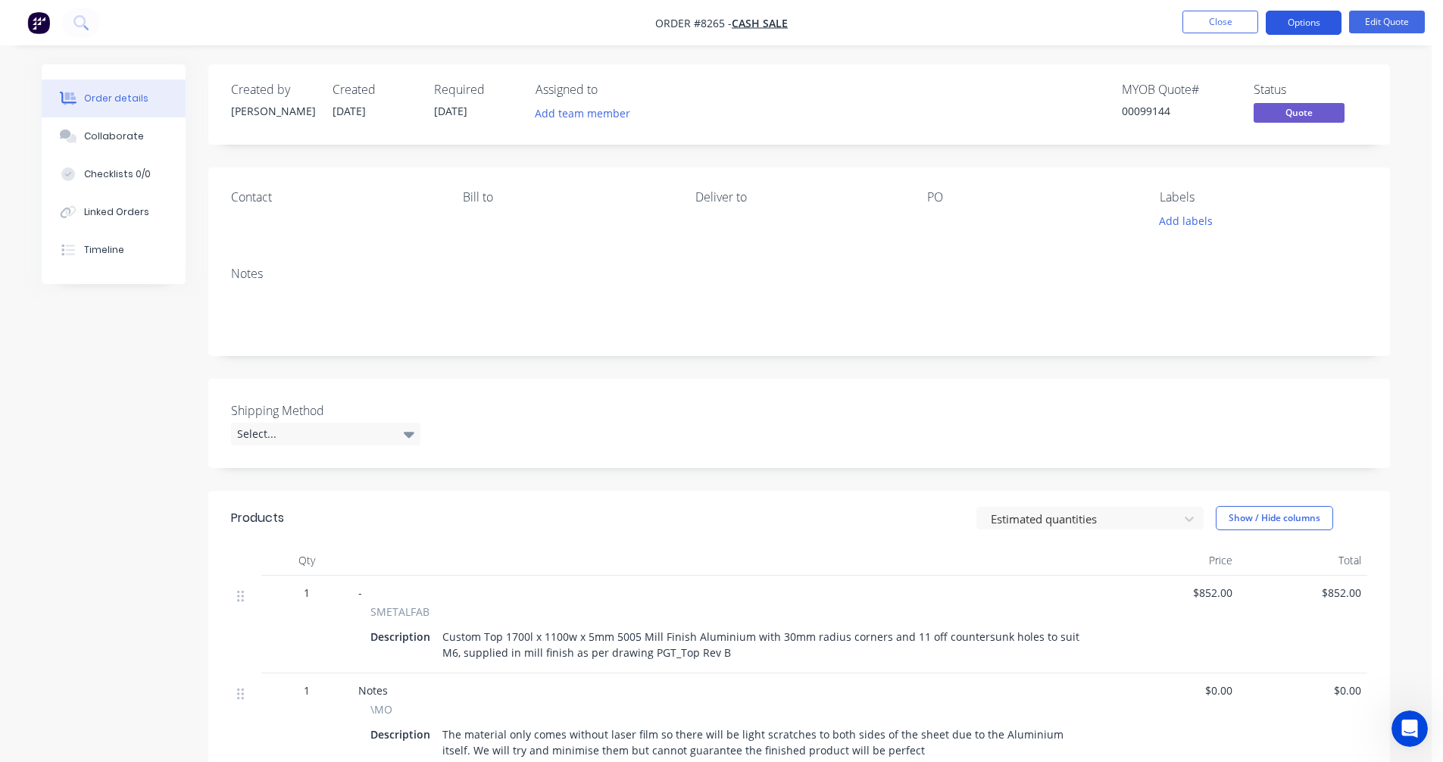
click at [1300, 14] on button "Options" at bounding box center [1304, 23] width 76 height 24
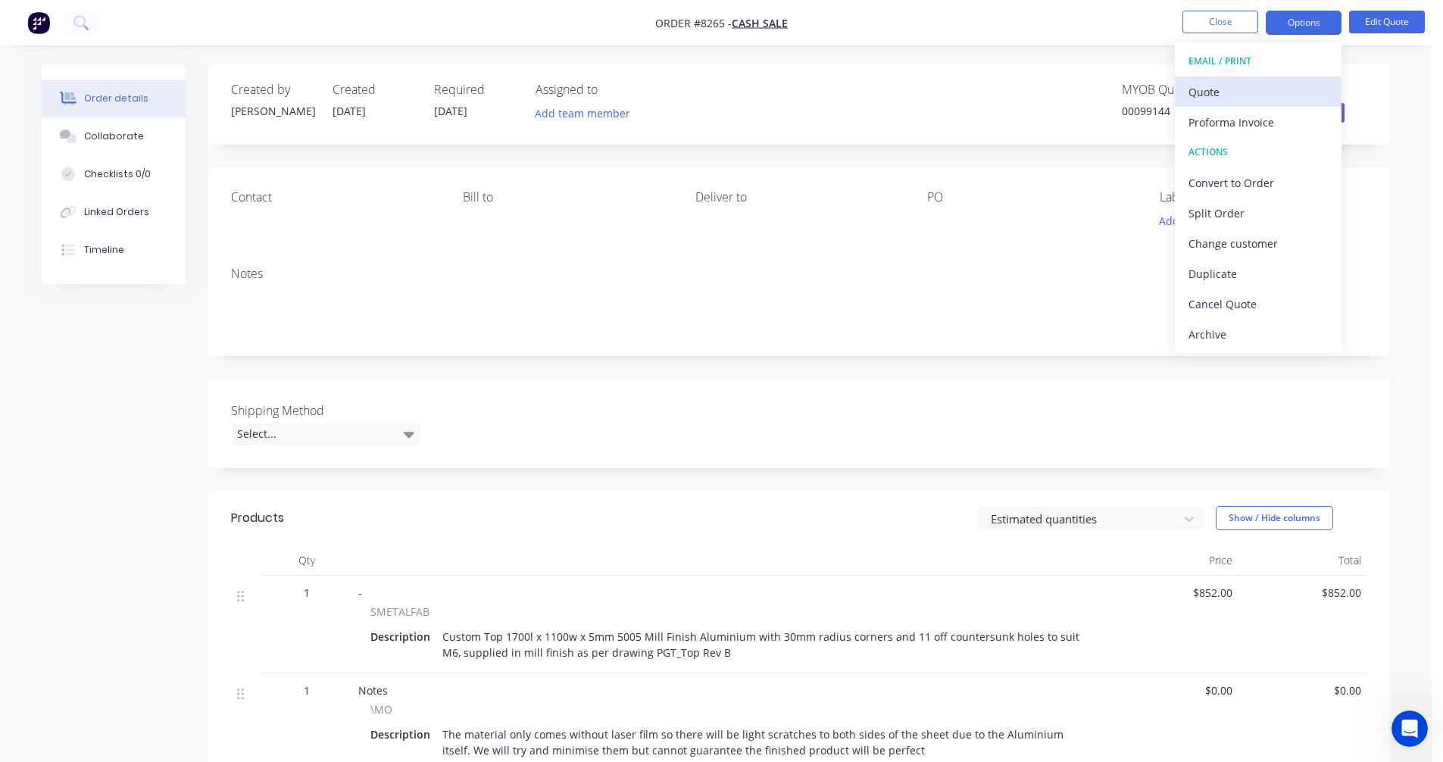
click at [1220, 95] on div "Quote" at bounding box center [1257, 92] width 139 height 22
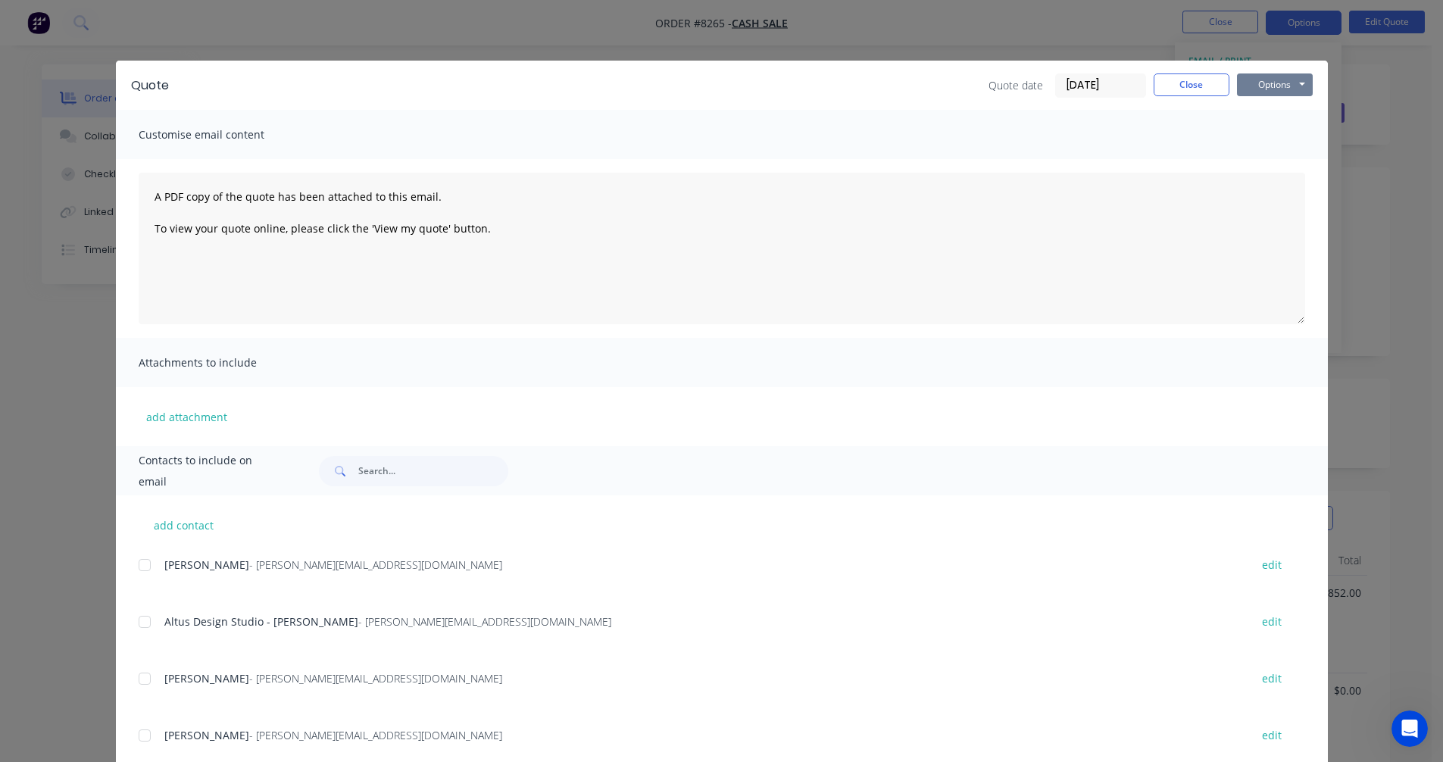
click at [1288, 88] on button "Options" at bounding box center [1275, 84] width 76 height 23
click at [1278, 116] on button "Preview" at bounding box center [1285, 111] width 97 height 25
click at [1187, 86] on button "Close" at bounding box center [1192, 84] width 76 height 23
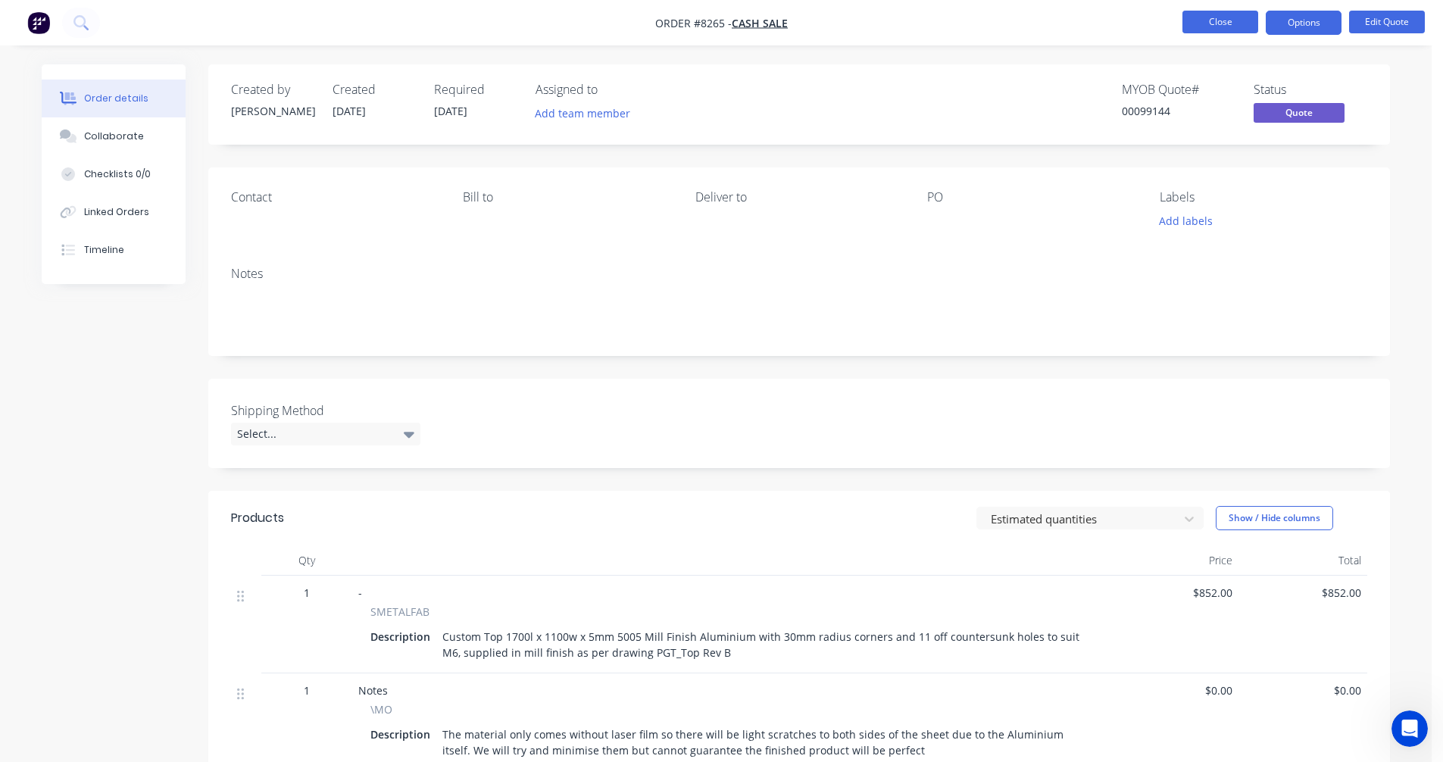
click at [1214, 23] on button "Close" at bounding box center [1220, 22] width 76 height 23
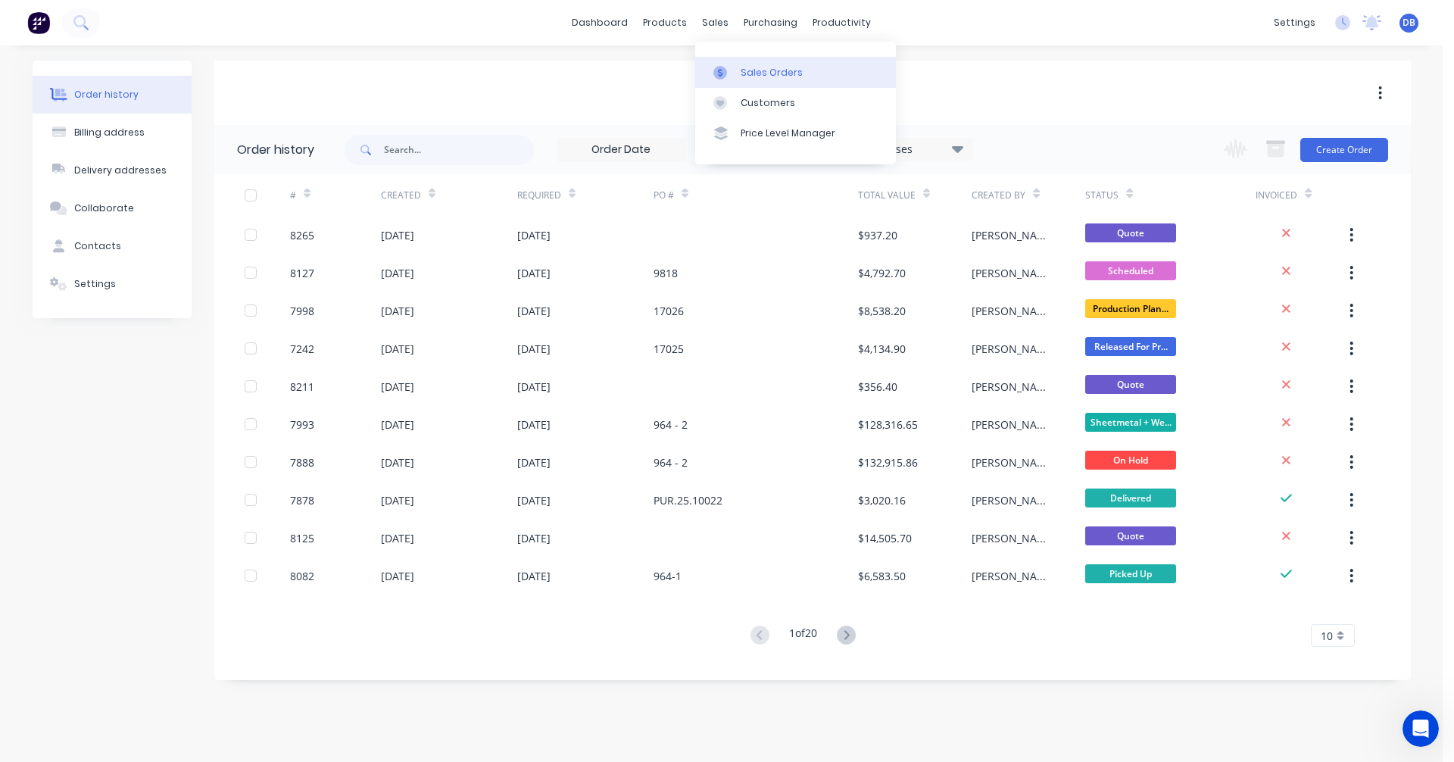
click at [746, 74] on div "Sales Orders" at bounding box center [772, 73] width 62 height 14
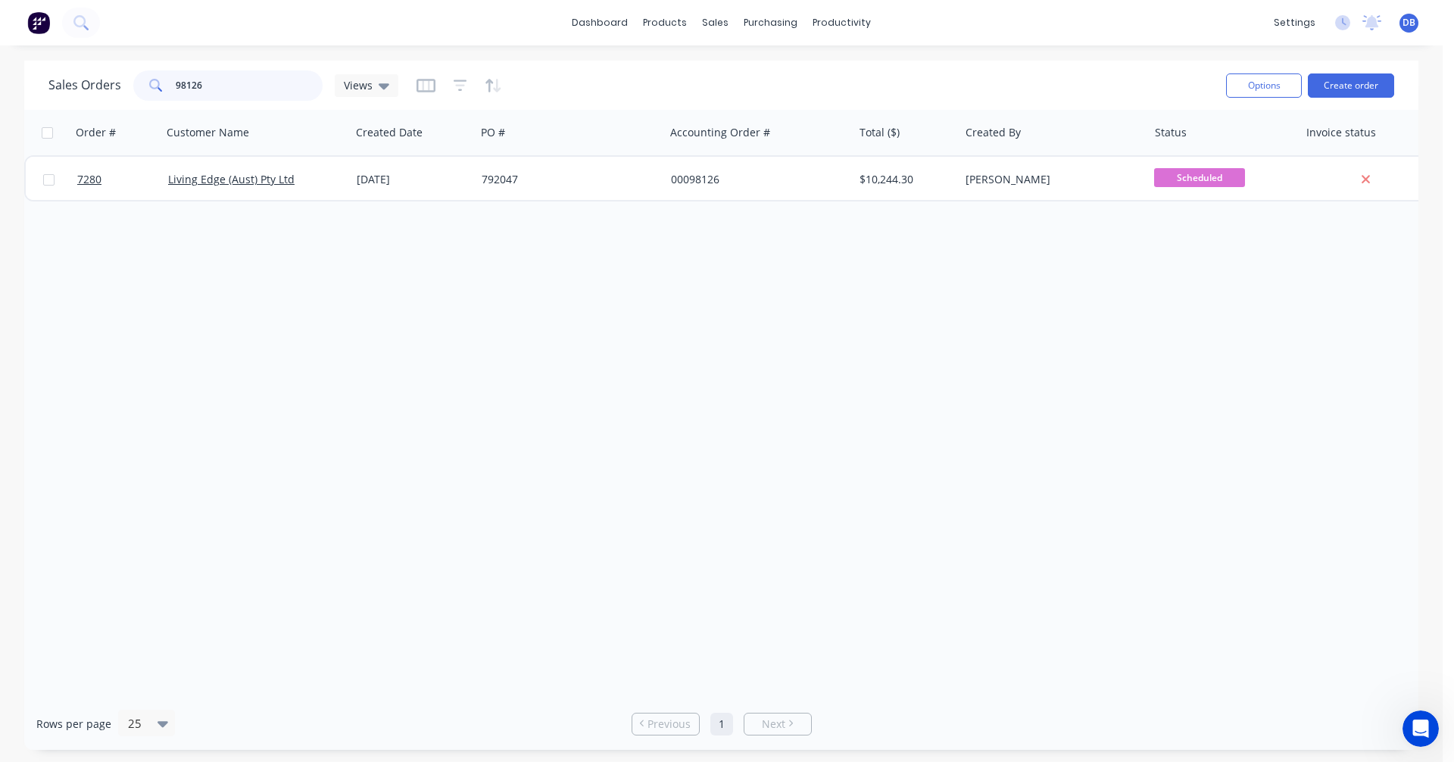
drag, startPoint x: 212, startPoint y: 86, endPoint x: 111, endPoint y: 84, distance: 100.8
click at [114, 84] on div "Sales Orders 98126 Views" at bounding box center [223, 85] width 350 height 30
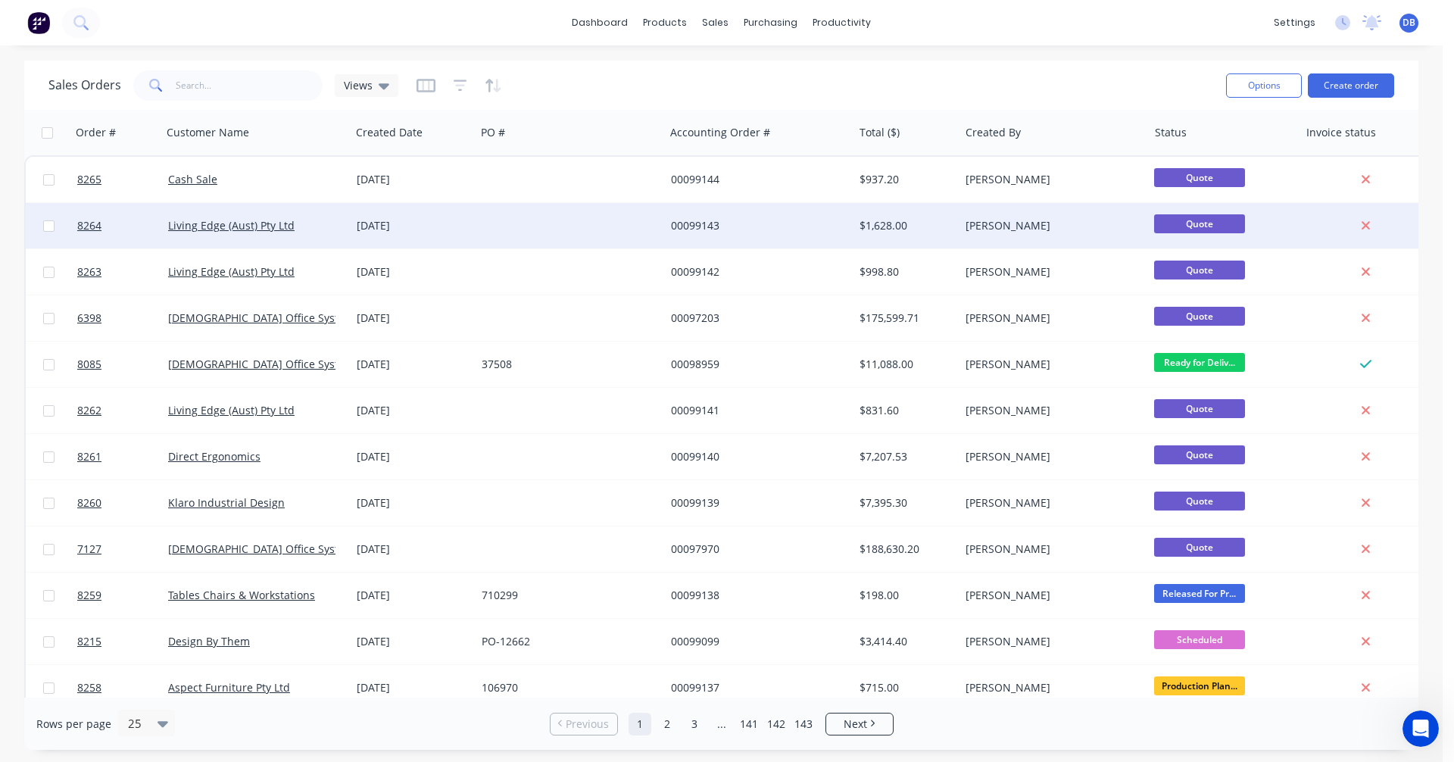
click at [702, 220] on div "00099143" at bounding box center [755, 225] width 168 height 15
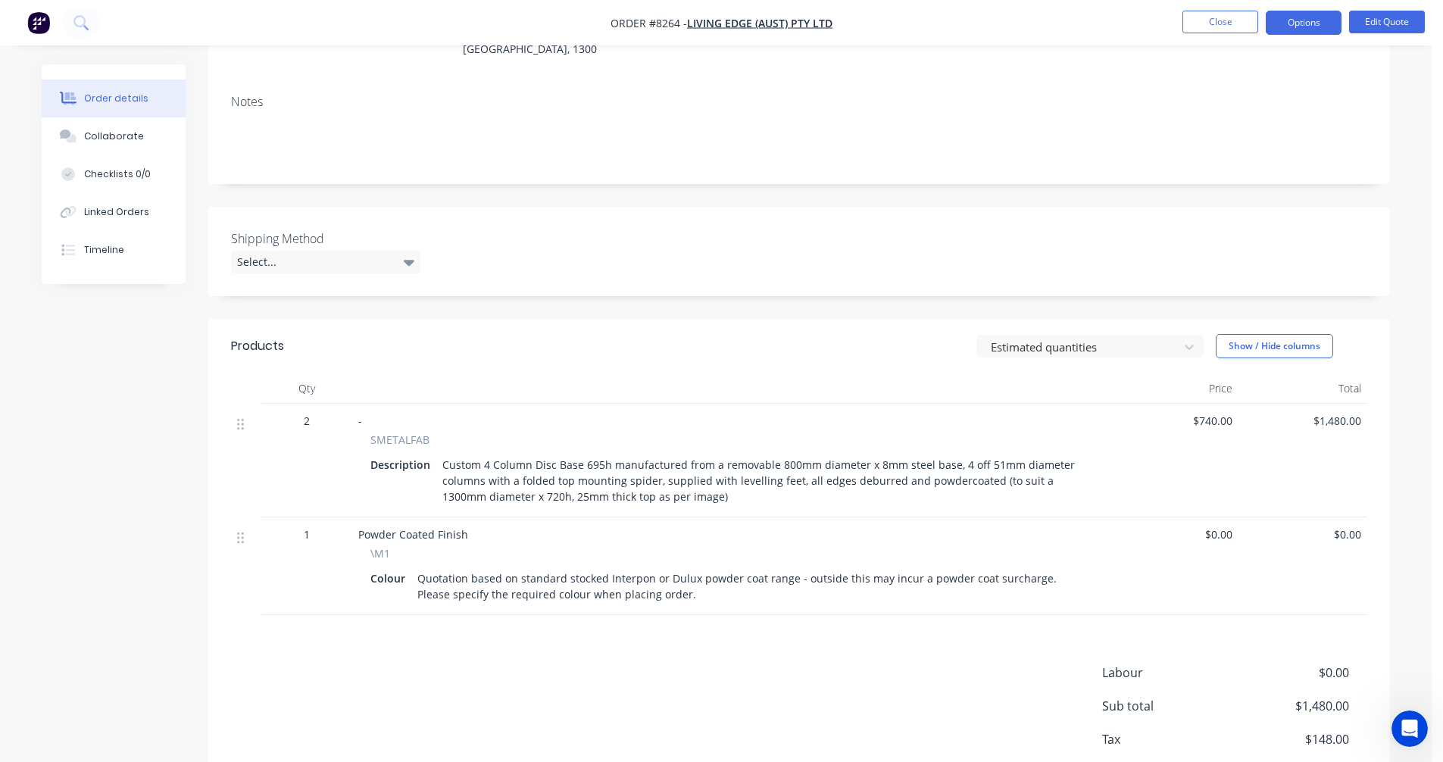
scroll to position [227, 0]
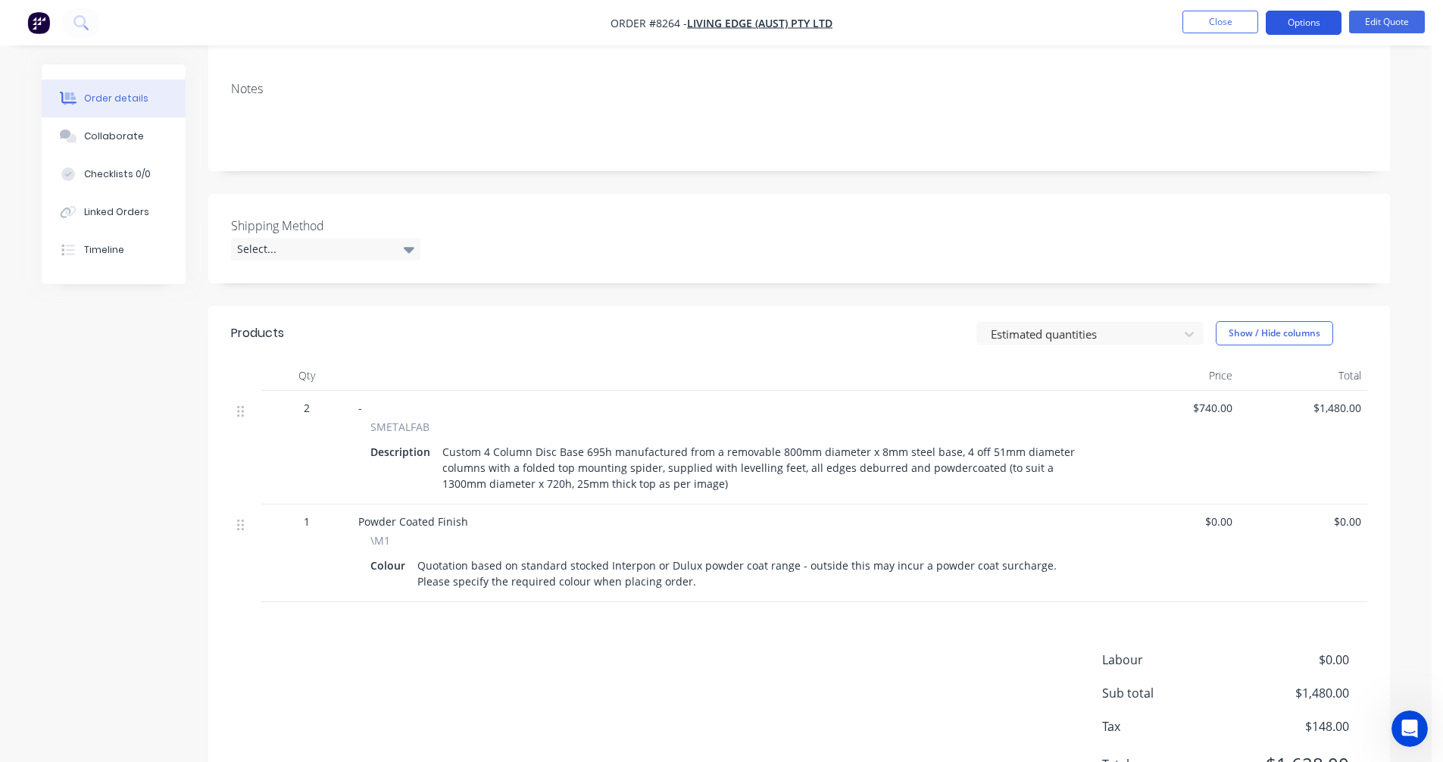
click at [1302, 21] on button "Options" at bounding box center [1304, 23] width 76 height 24
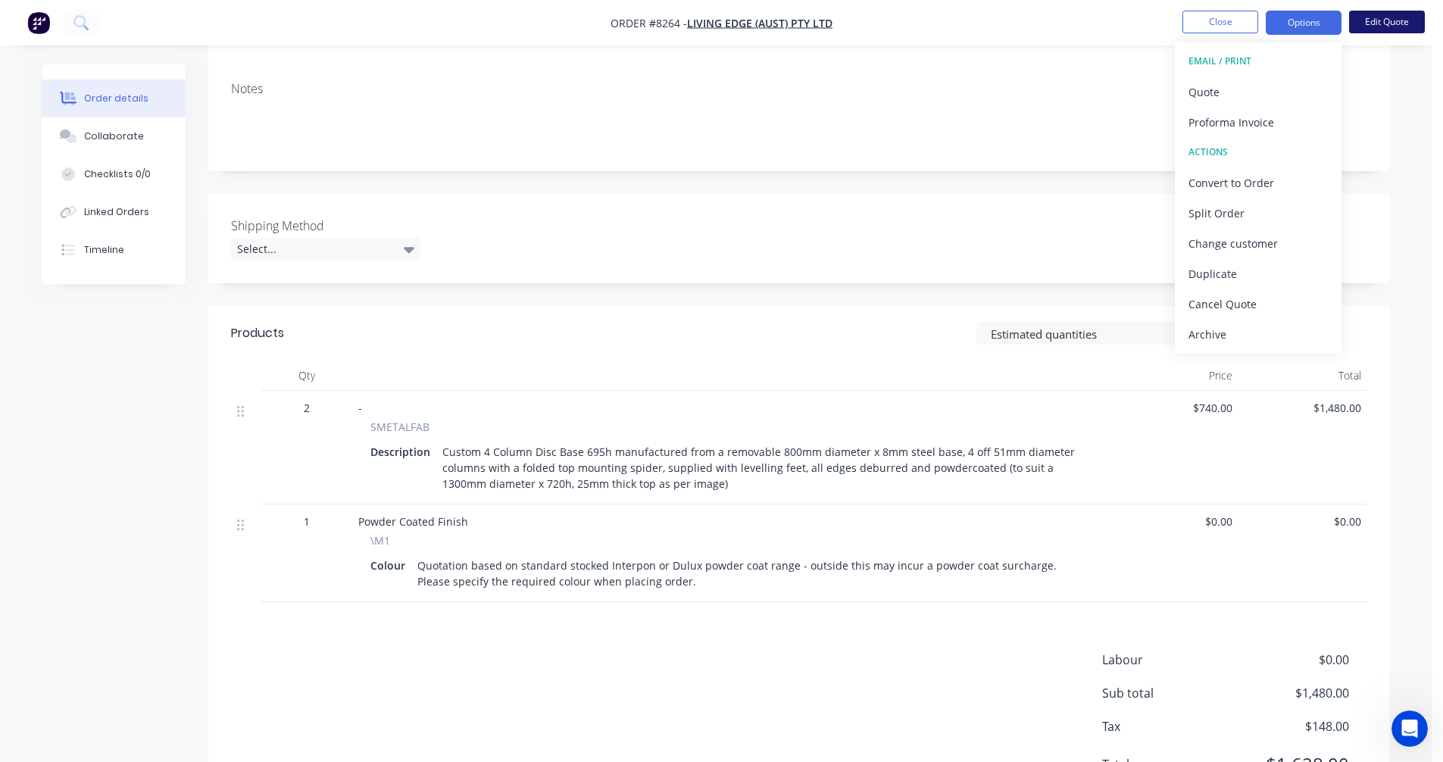
click at [1382, 18] on button "Edit Quote" at bounding box center [1387, 22] width 76 height 23
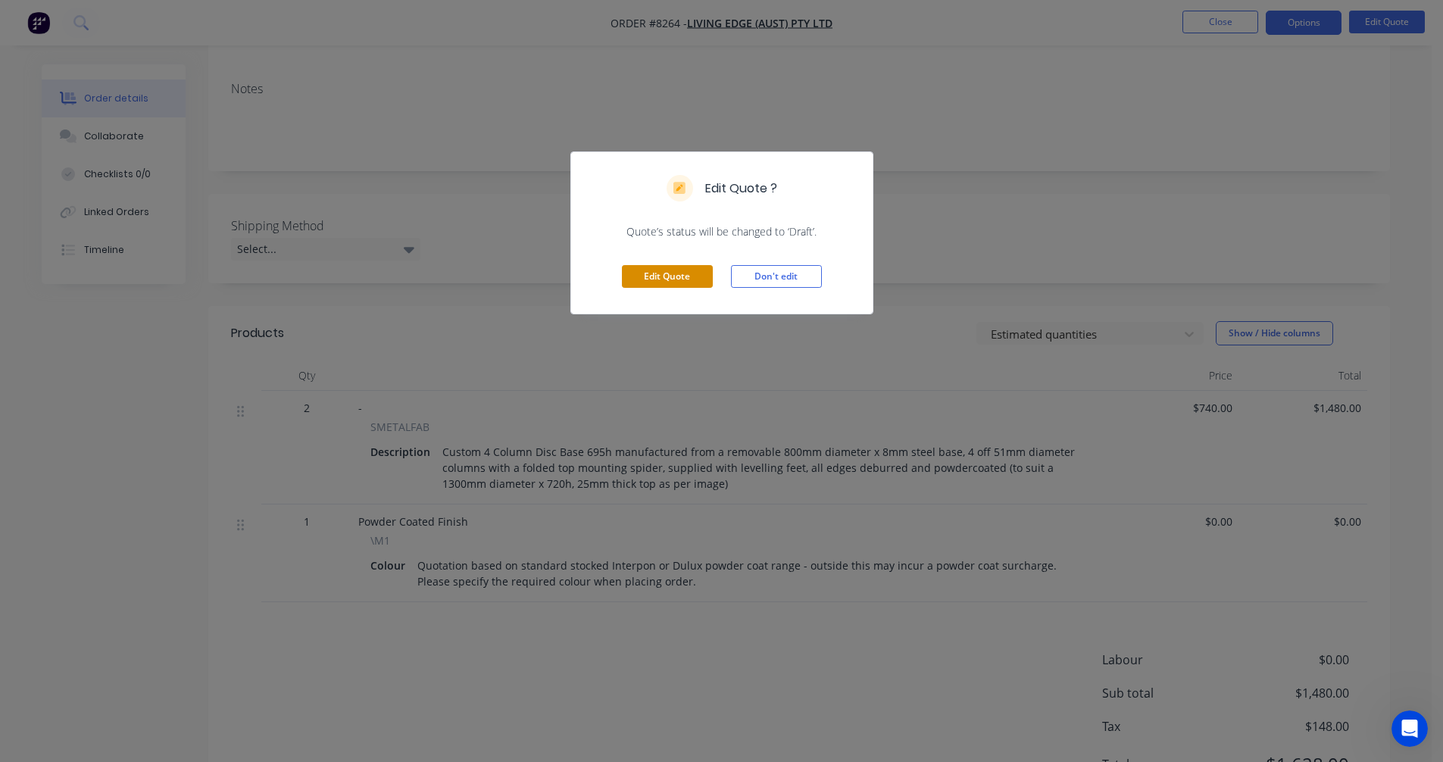
click at [657, 274] on button "Edit Quote" at bounding box center [667, 276] width 91 height 23
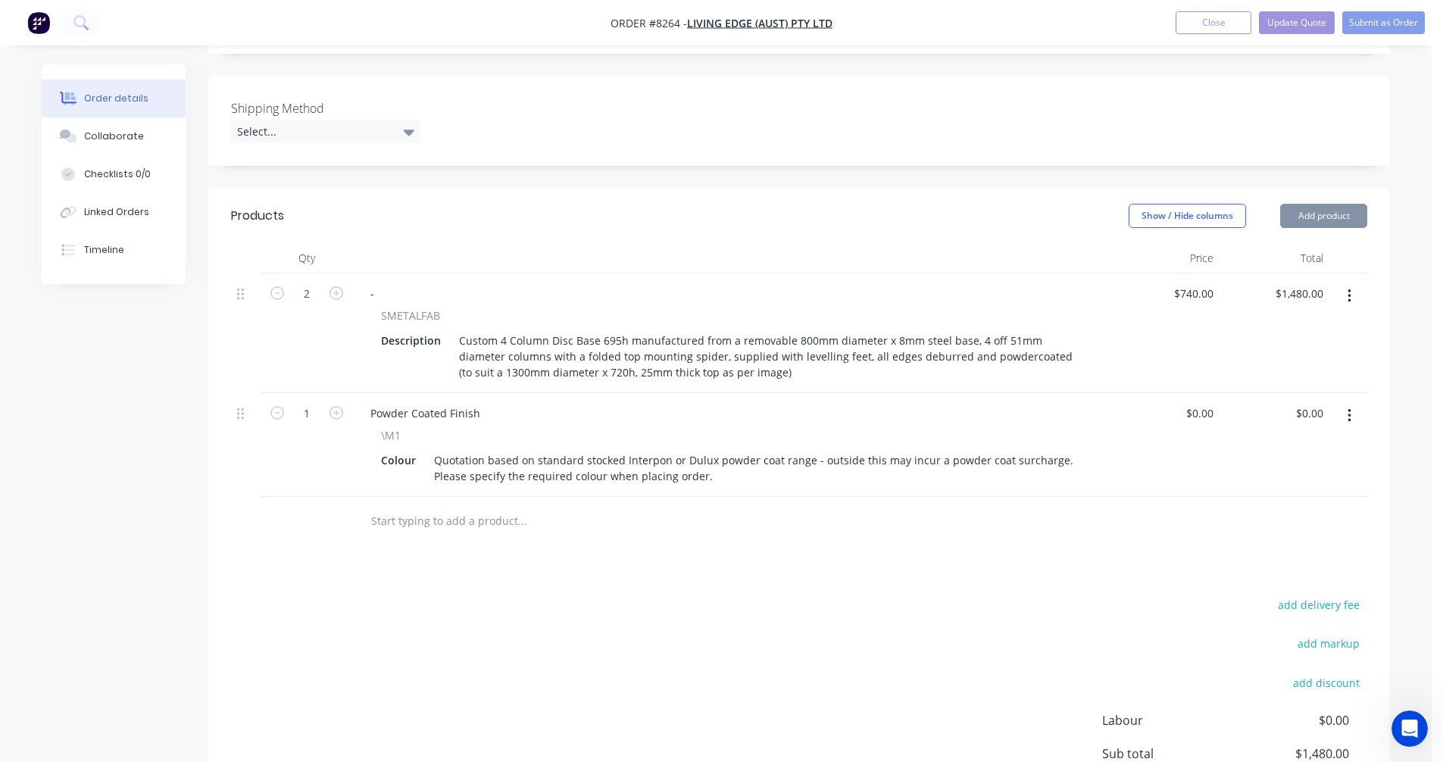
scroll to position [379, 0]
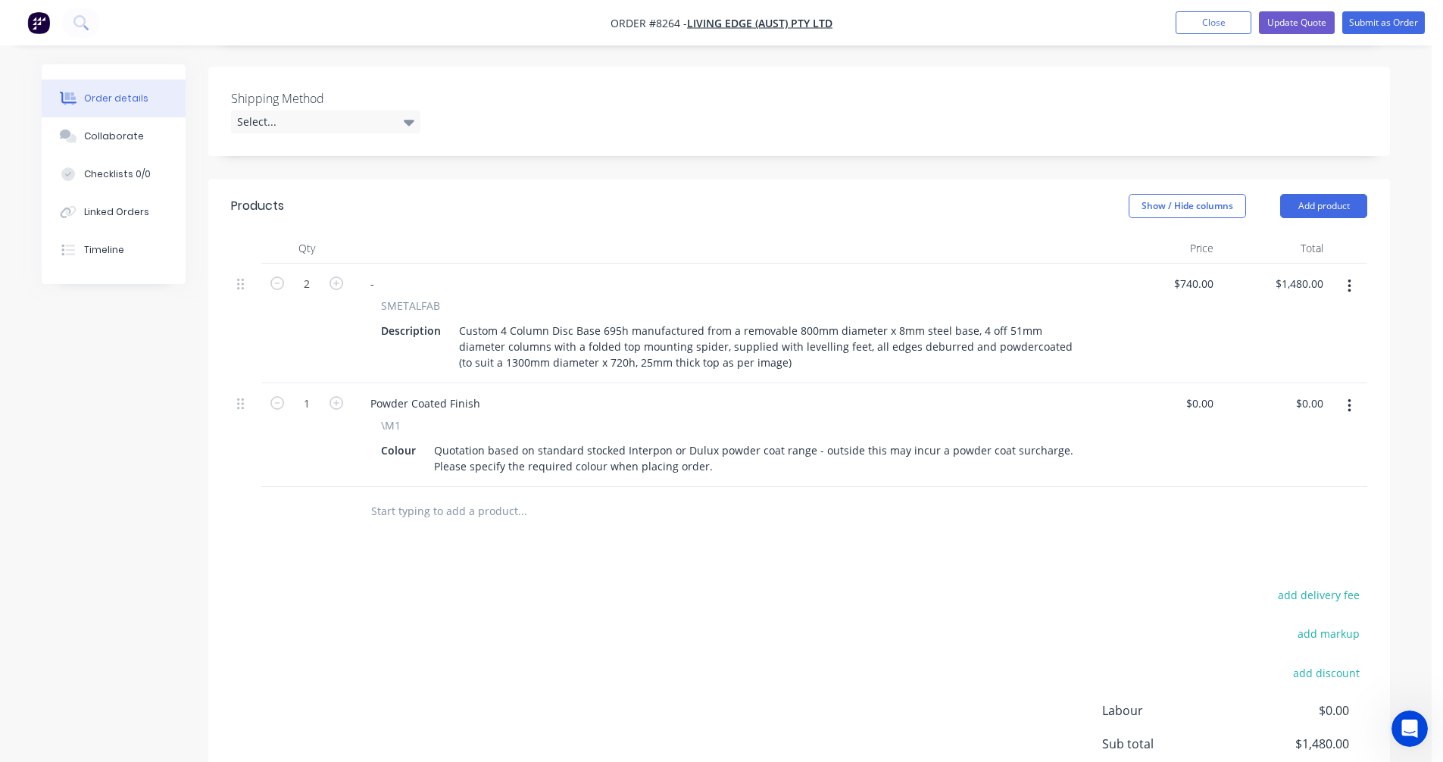
click at [458, 496] on input "text" at bounding box center [521, 511] width 303 height 30
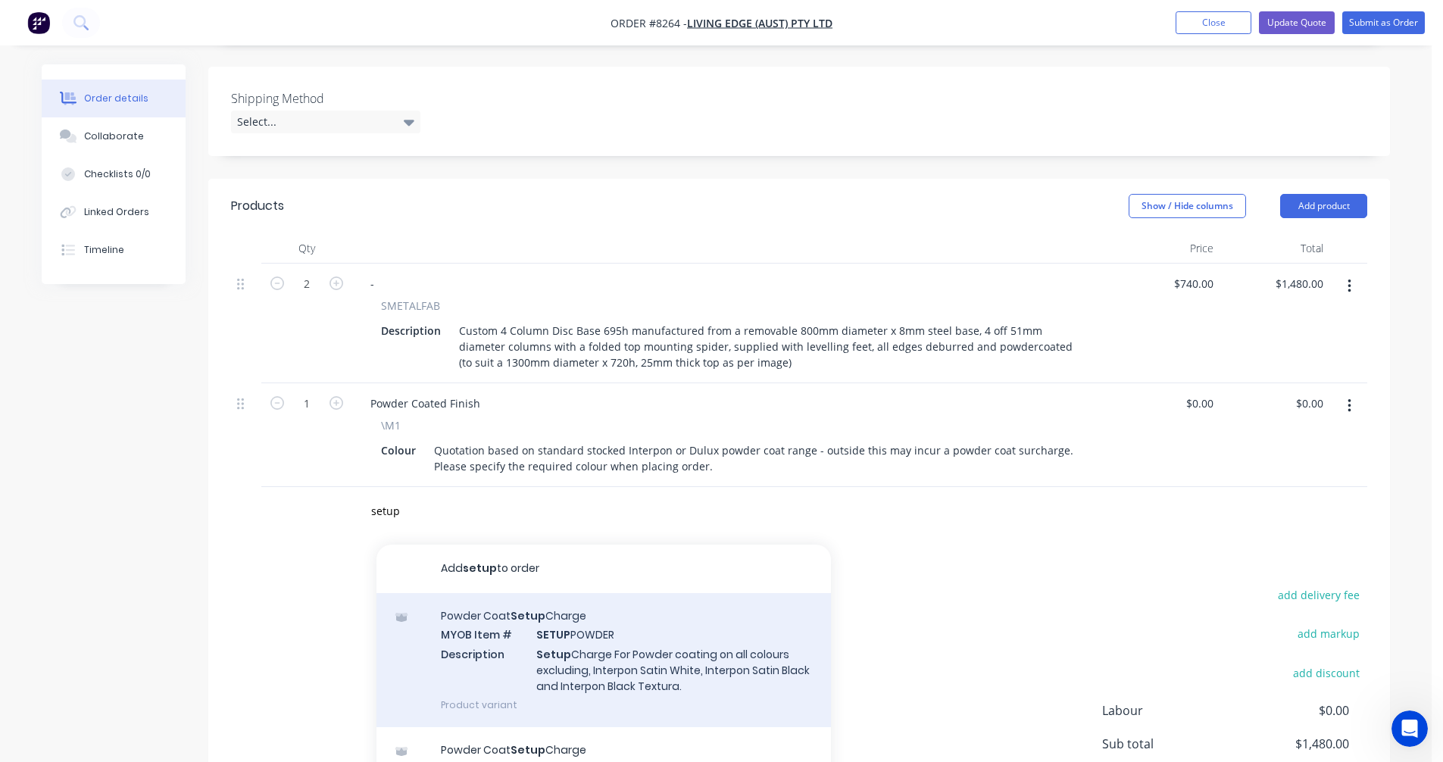
click at [650, 618] on div "Powder Coat Setup Charge MYOB Item # SETUP POWDER Description Setup Charge For …" at bounding box center [603, 660] width 454 height 134
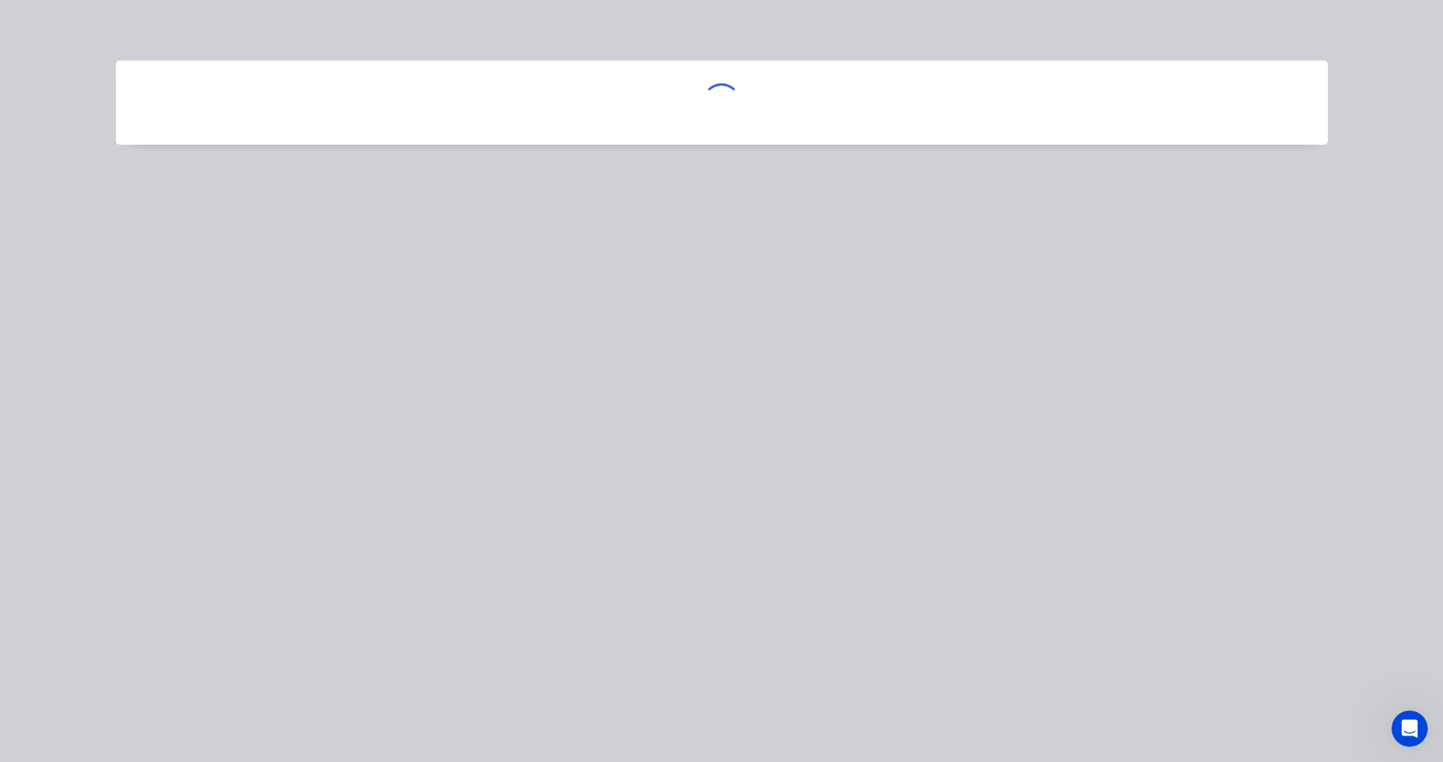
click at [628, 243] on div at bounding box center [721, 381] width 1443 height 762
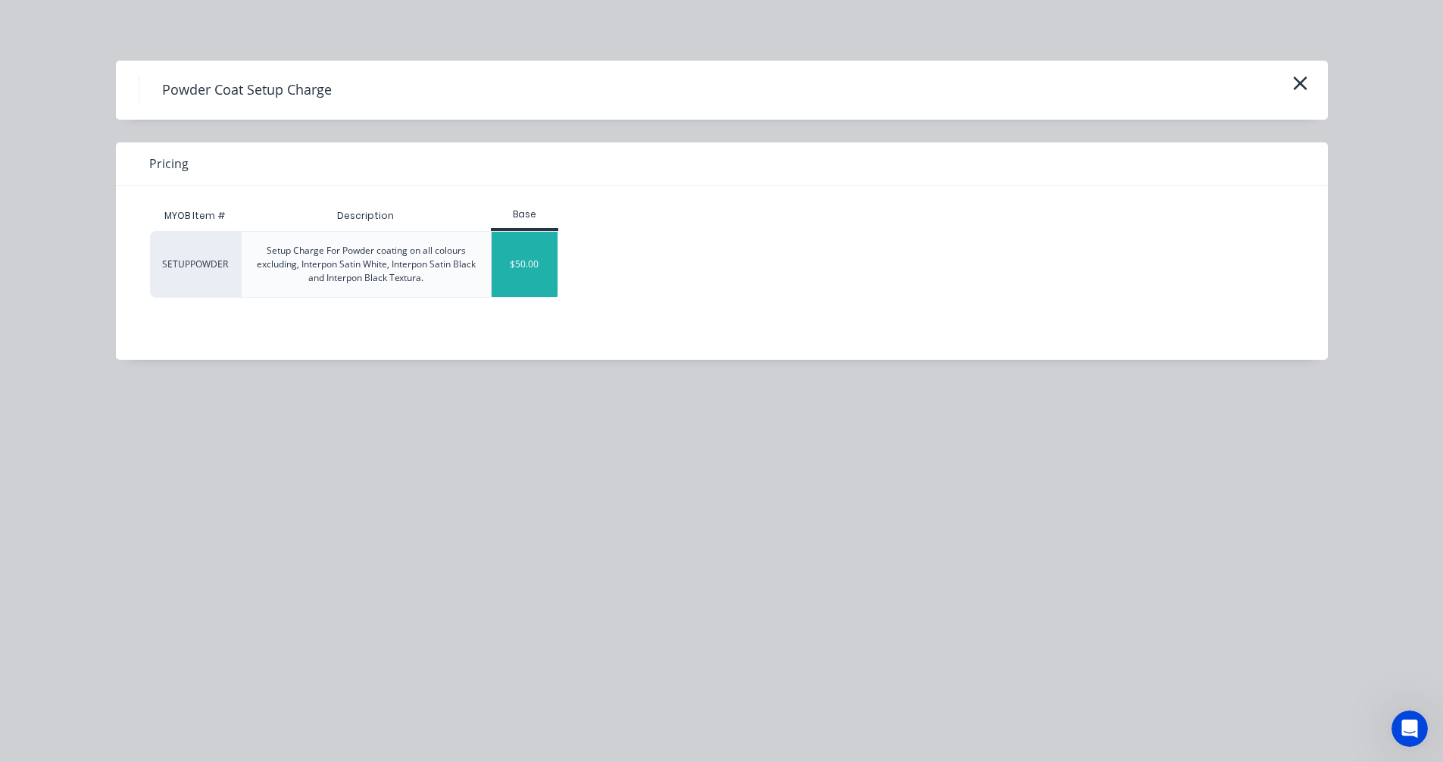
click at [540, 257] on div "$50.00" at bounding box center [525, 264] width 66 height 65
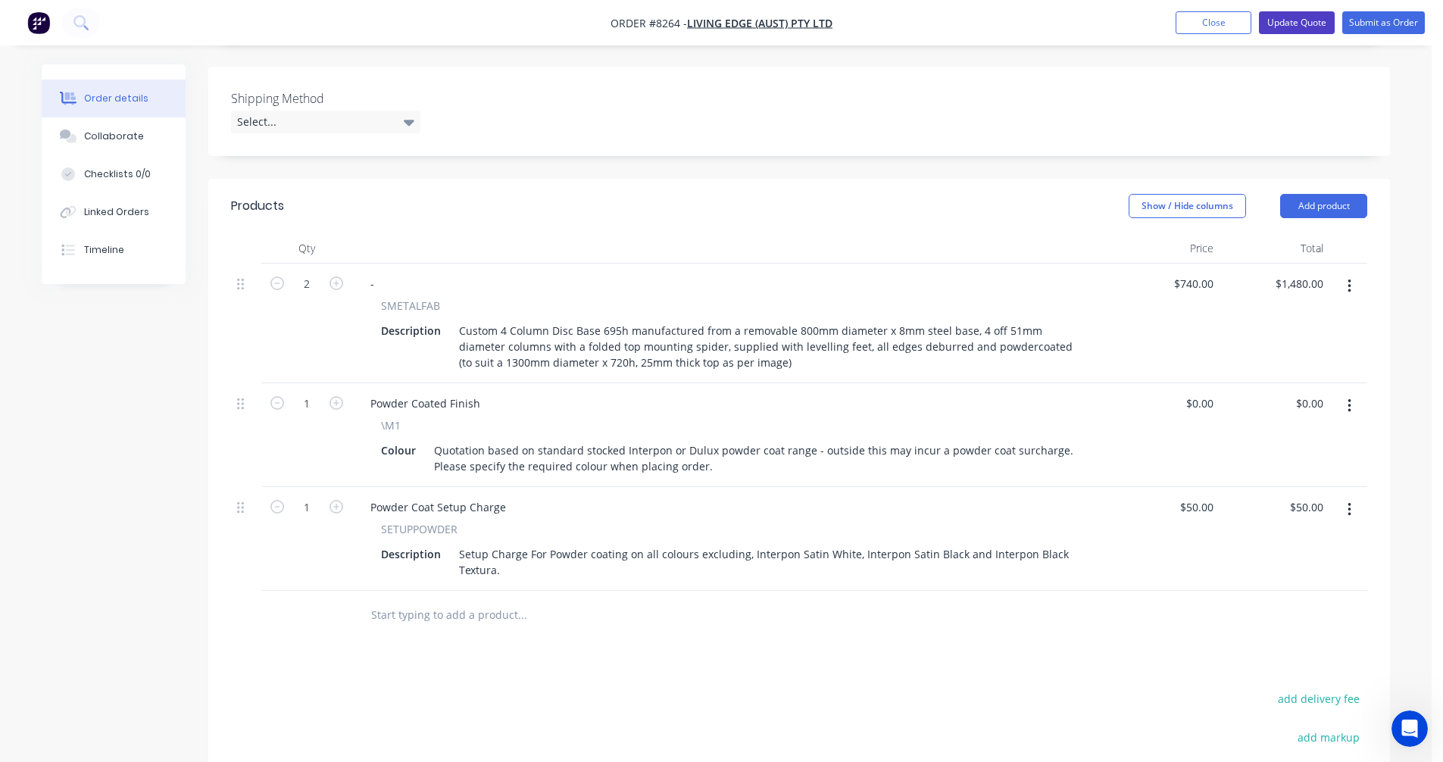
click at [1282, 22] on button "Update Quote" at bounding box center [1297, 22] width 76 height 23
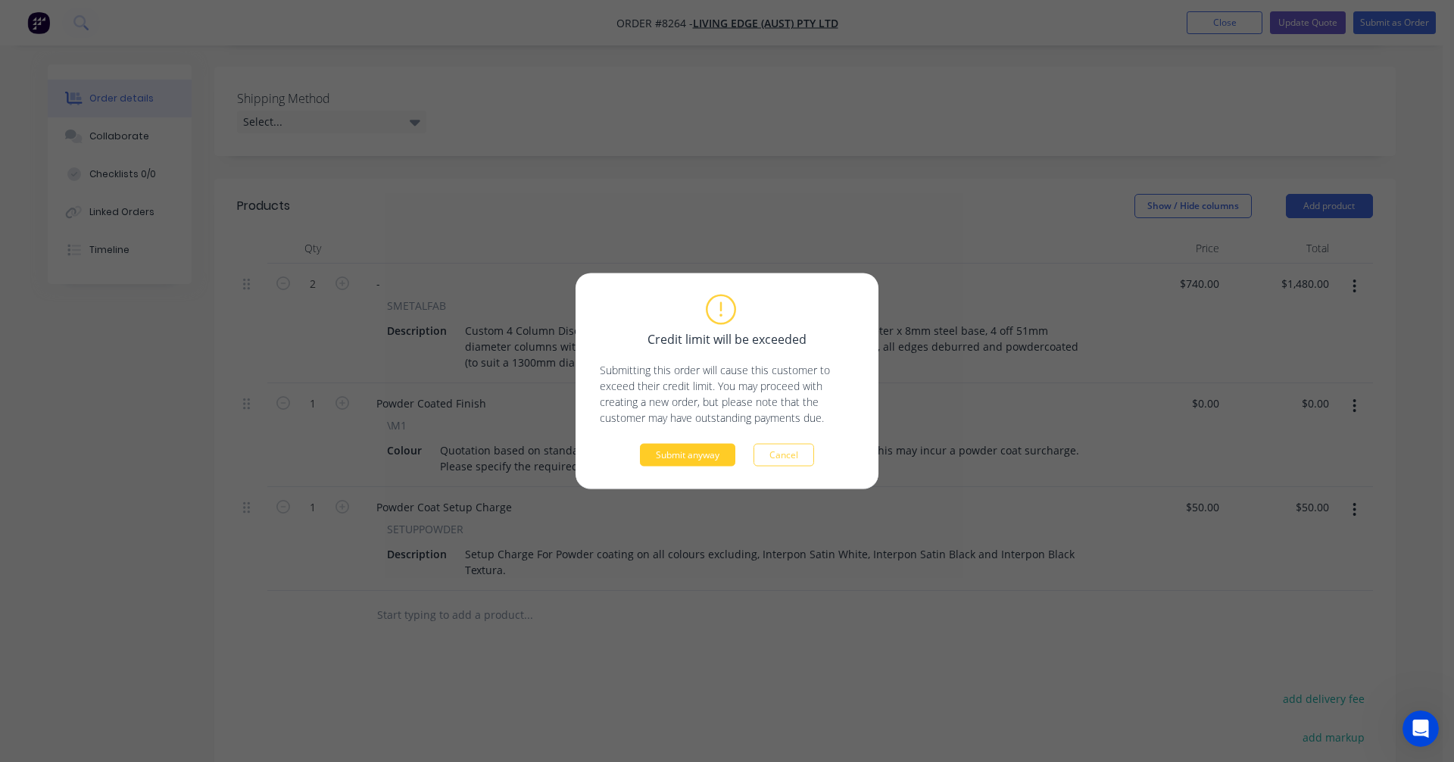
click at [707, 456] on button "Submit anyway" at bounding box center [687, 455] width 95 height 23
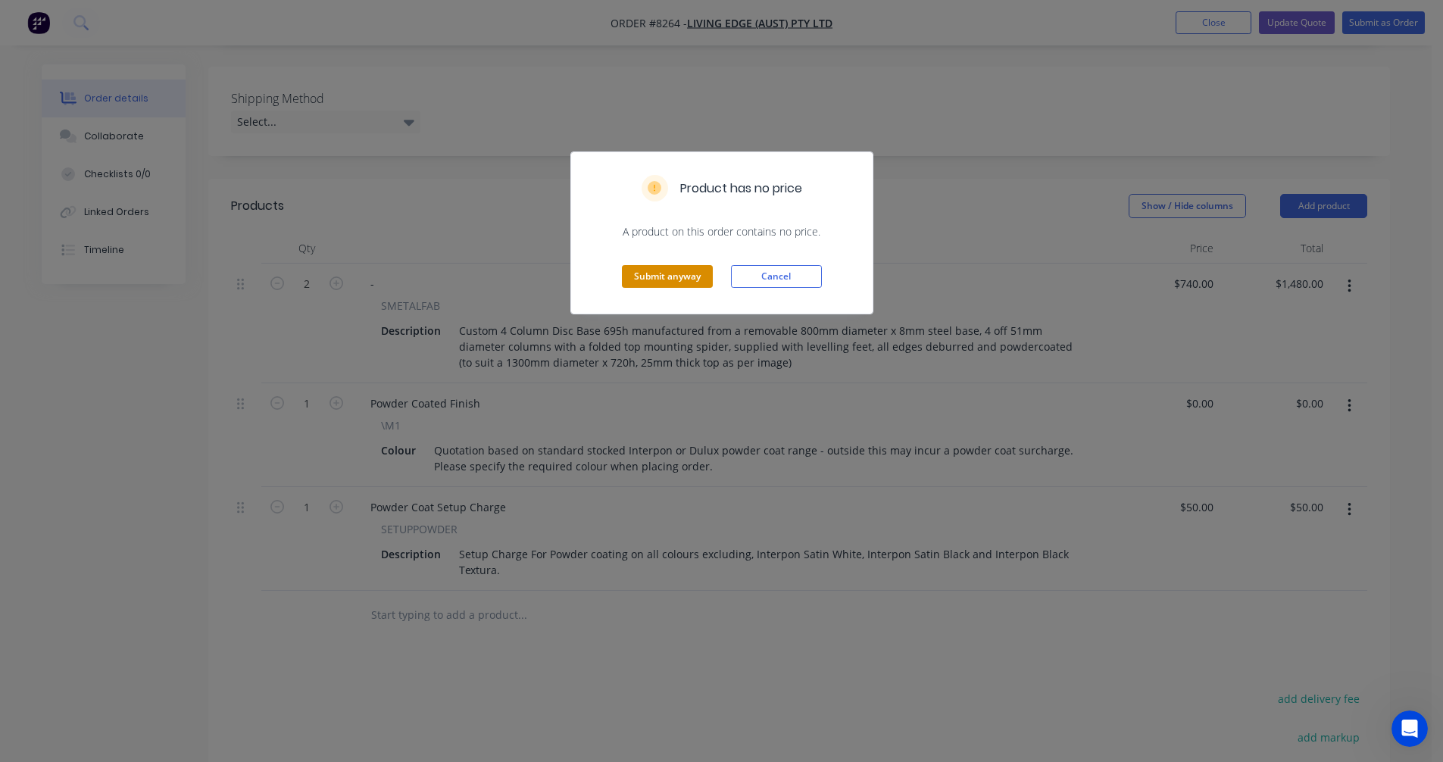
click at [658, 276] on button "Submit anyway" at bounding box center [667, 276] width 91 height 23
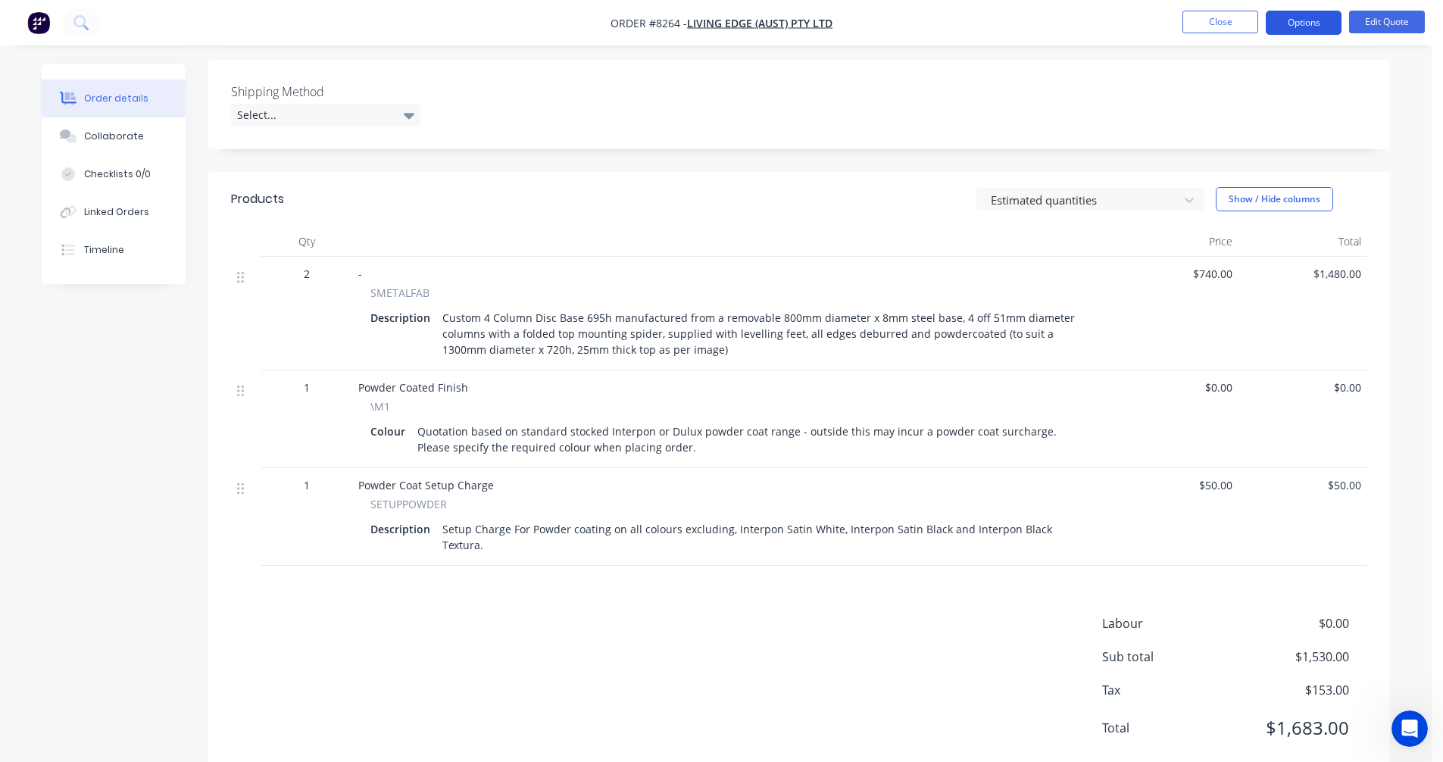
click at [1283, 20] on button "Options" at bounding box center [1304, 23] width 76 height 24
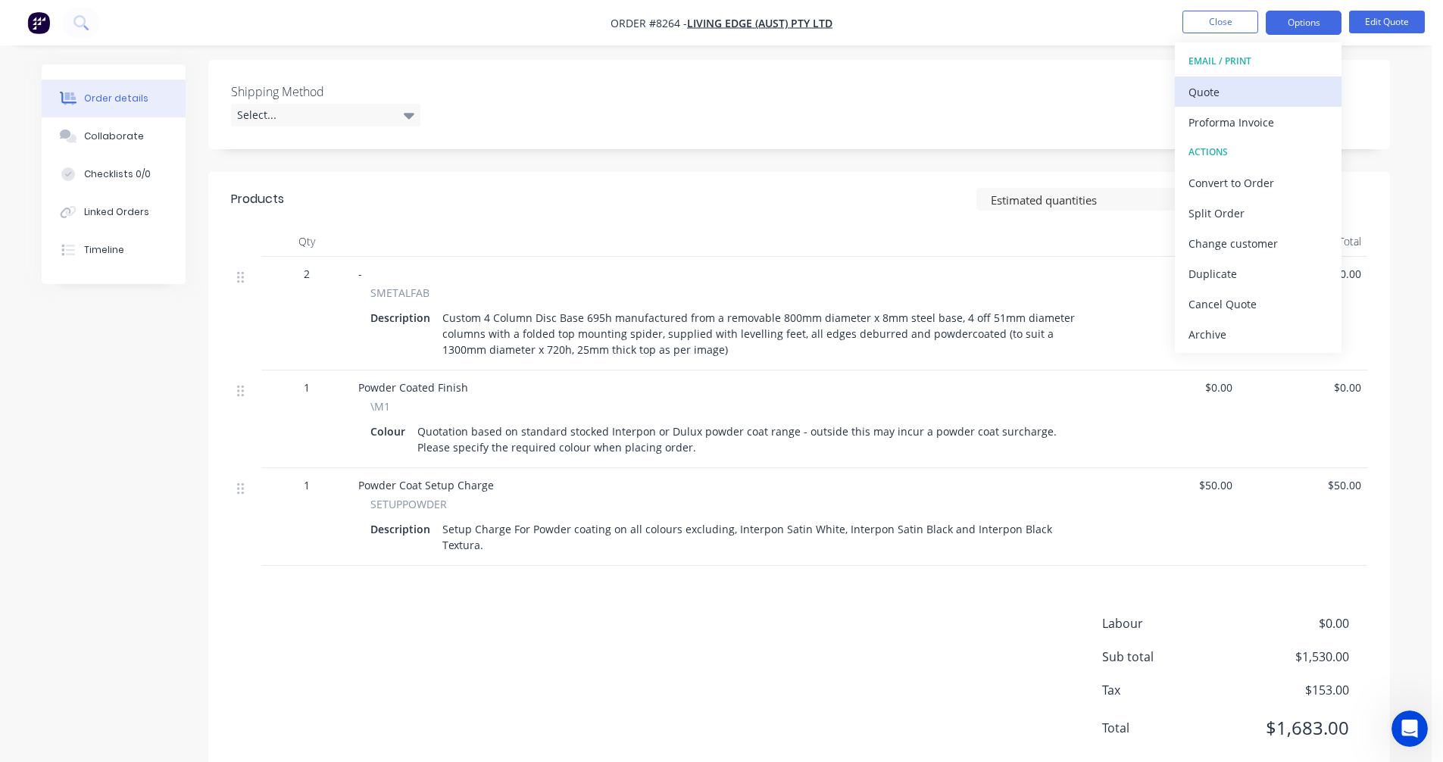
click at [1233, 91] on div "Quote" at bounding box center [1257, 92] width 139 height 22
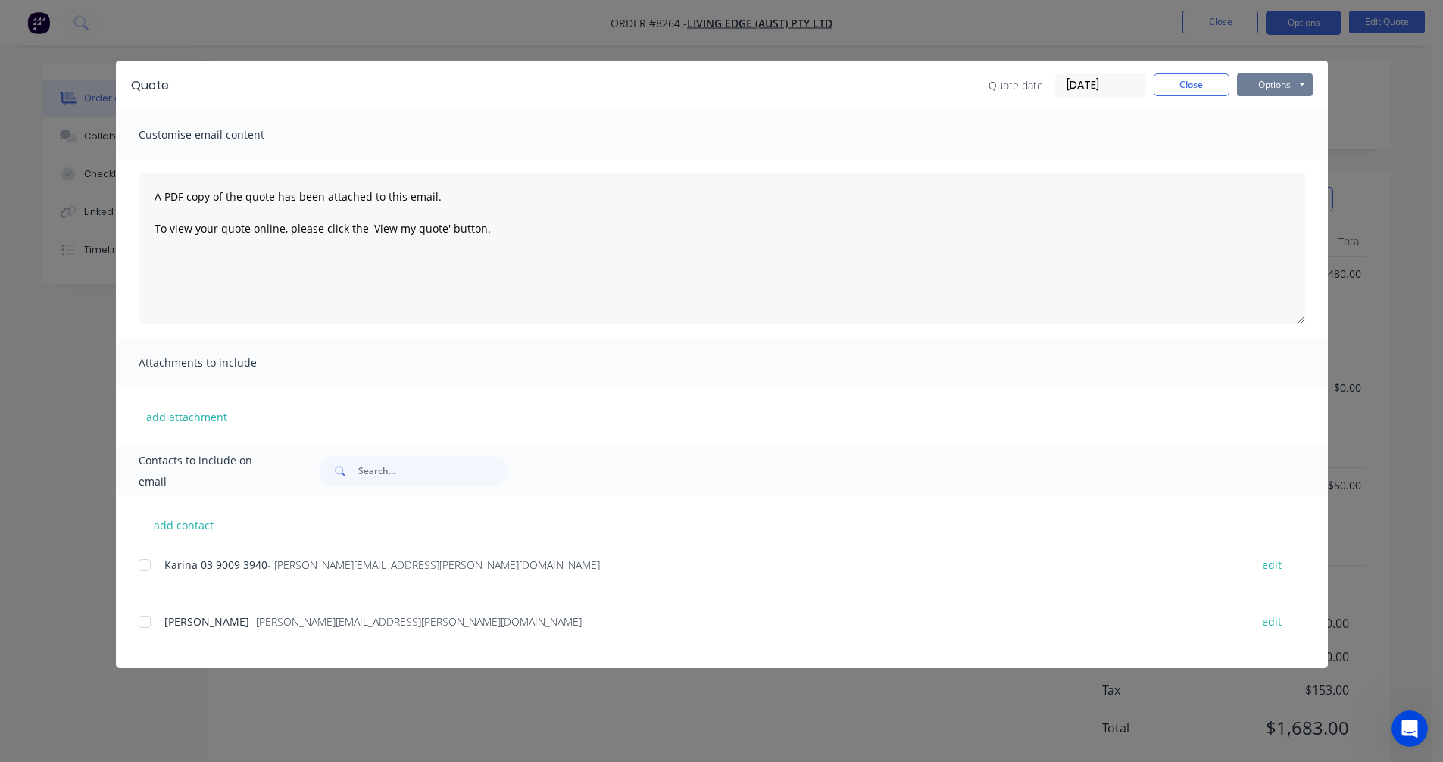
click at [1285, 89] on button "Options" at bounding box center [1275, 84] width 76 height 23
click at [1282, 117] on button "Preview" at bounding box center [1285, 111] width 97 height 25
click at [1188, 86] on button "Close" at bounding box center [1192, 84] width 76 height 23
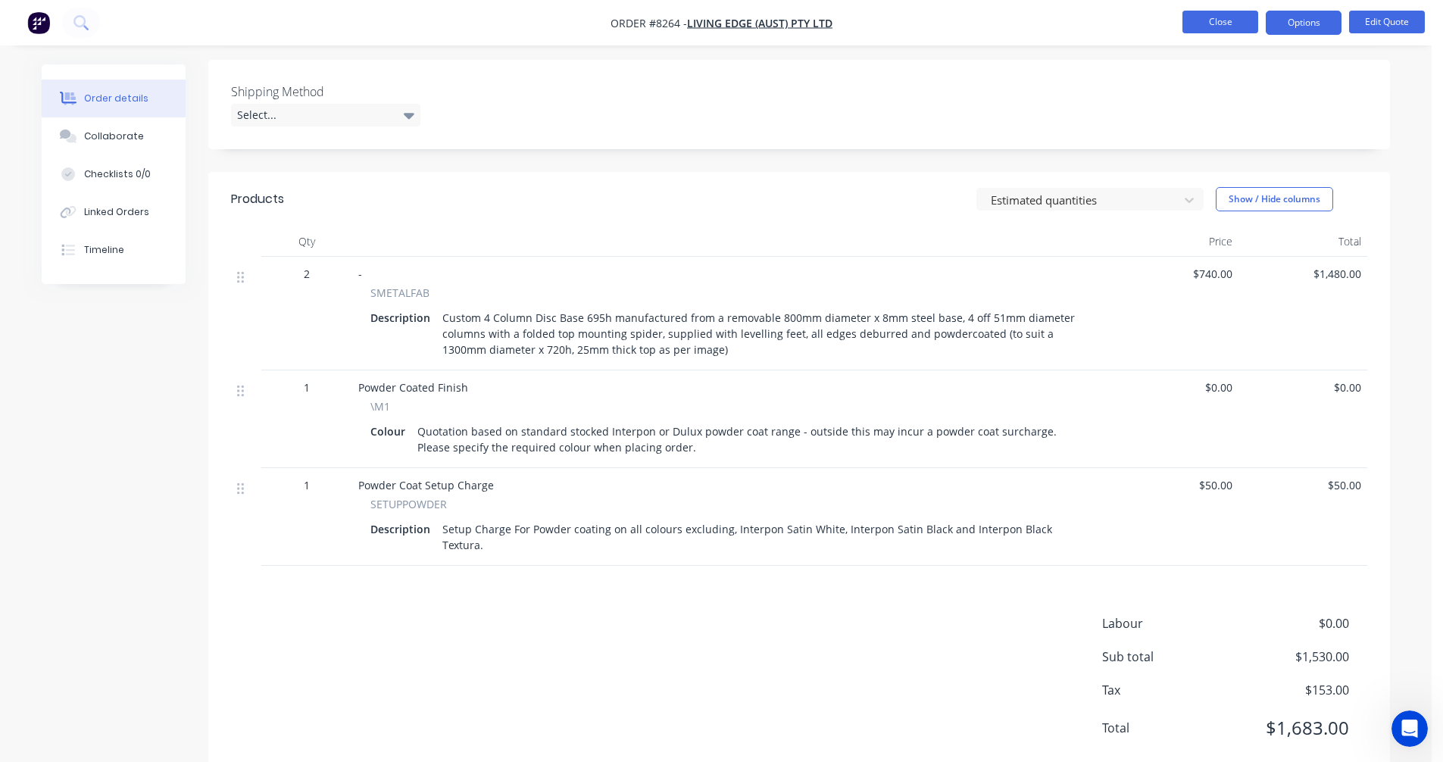
click at [1220, 24] on button "Close" at bounding box center [1220, 22] width 76 height 23
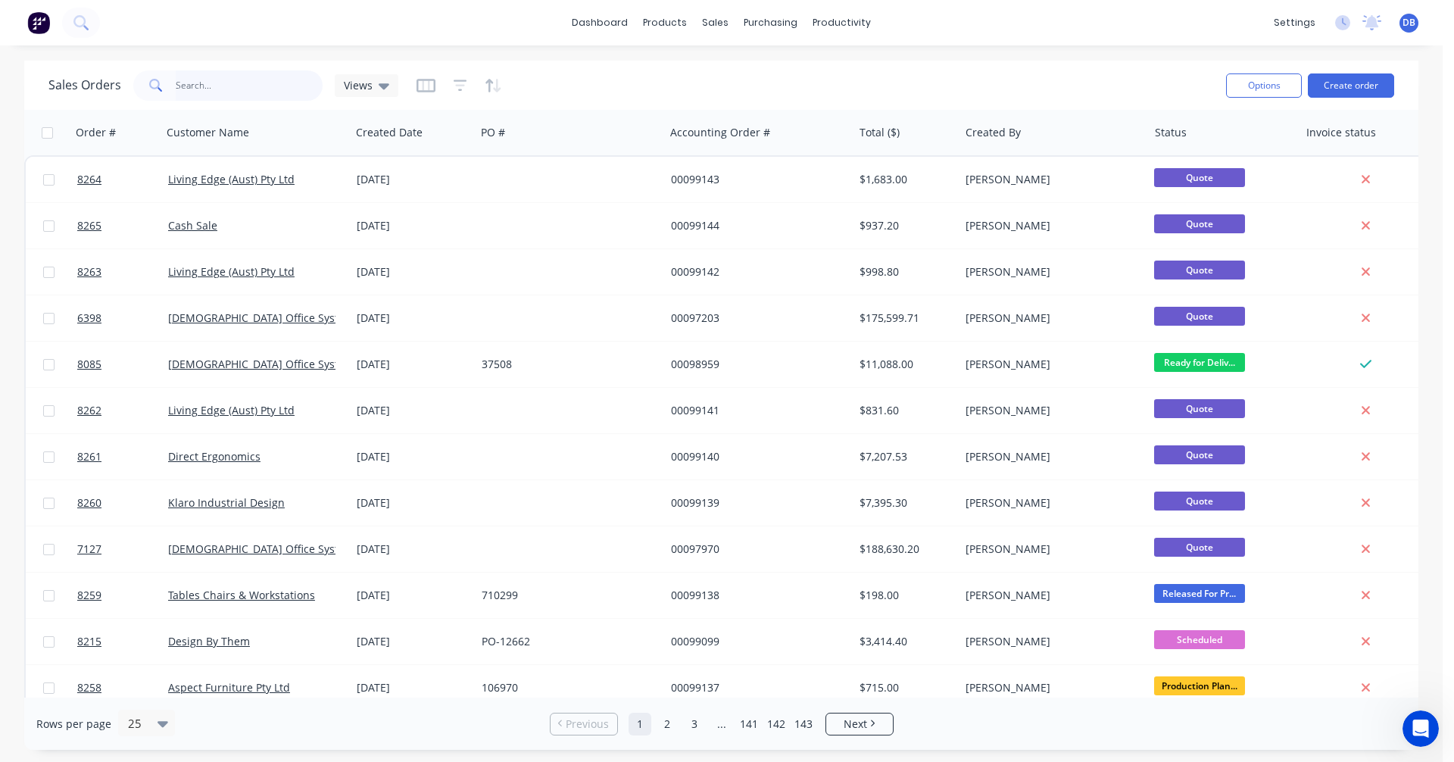
click at [251, 86] on input "text" at bounding box center [250, 85] width 148 height 30
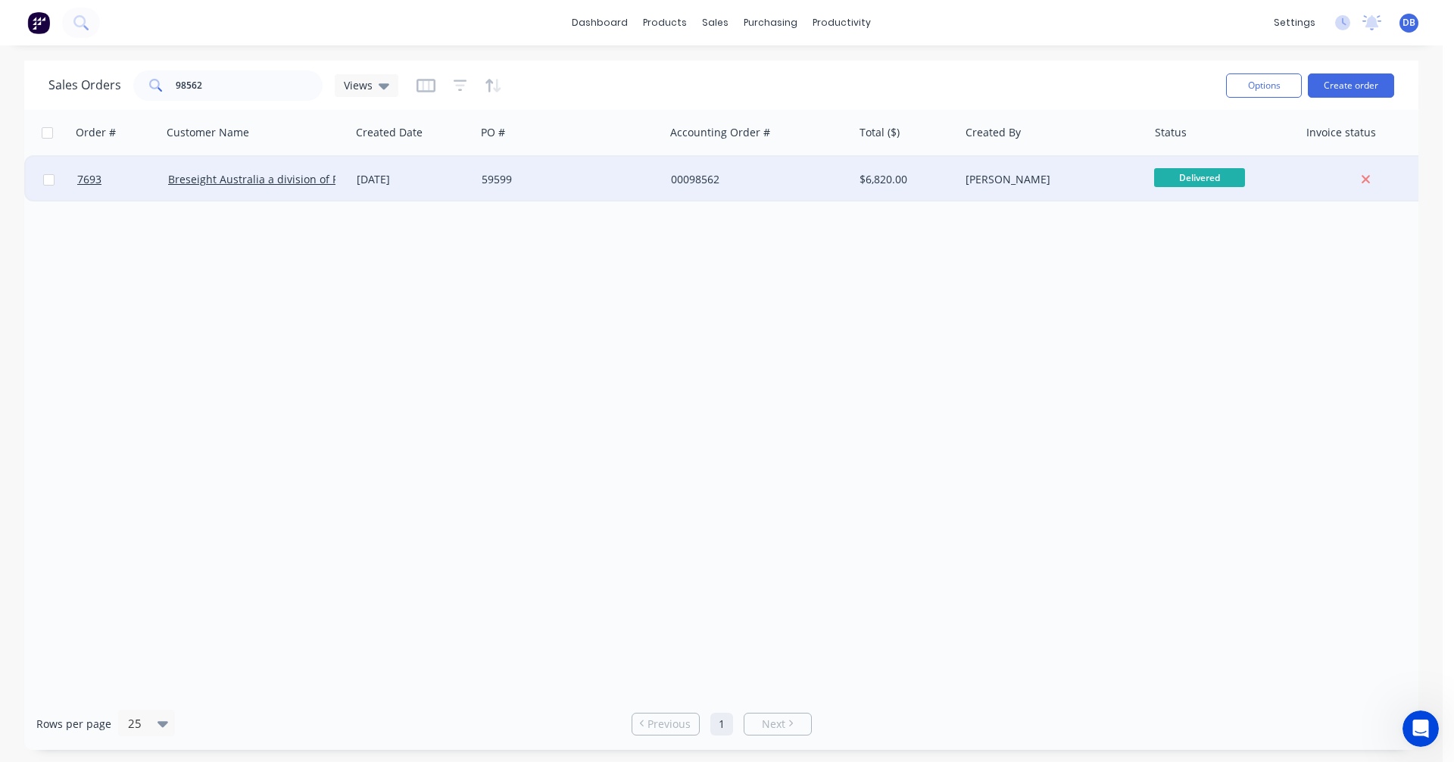
click at [392, 176] on div "[DATE]" at bounding box center [413, 179] width 113 height 15
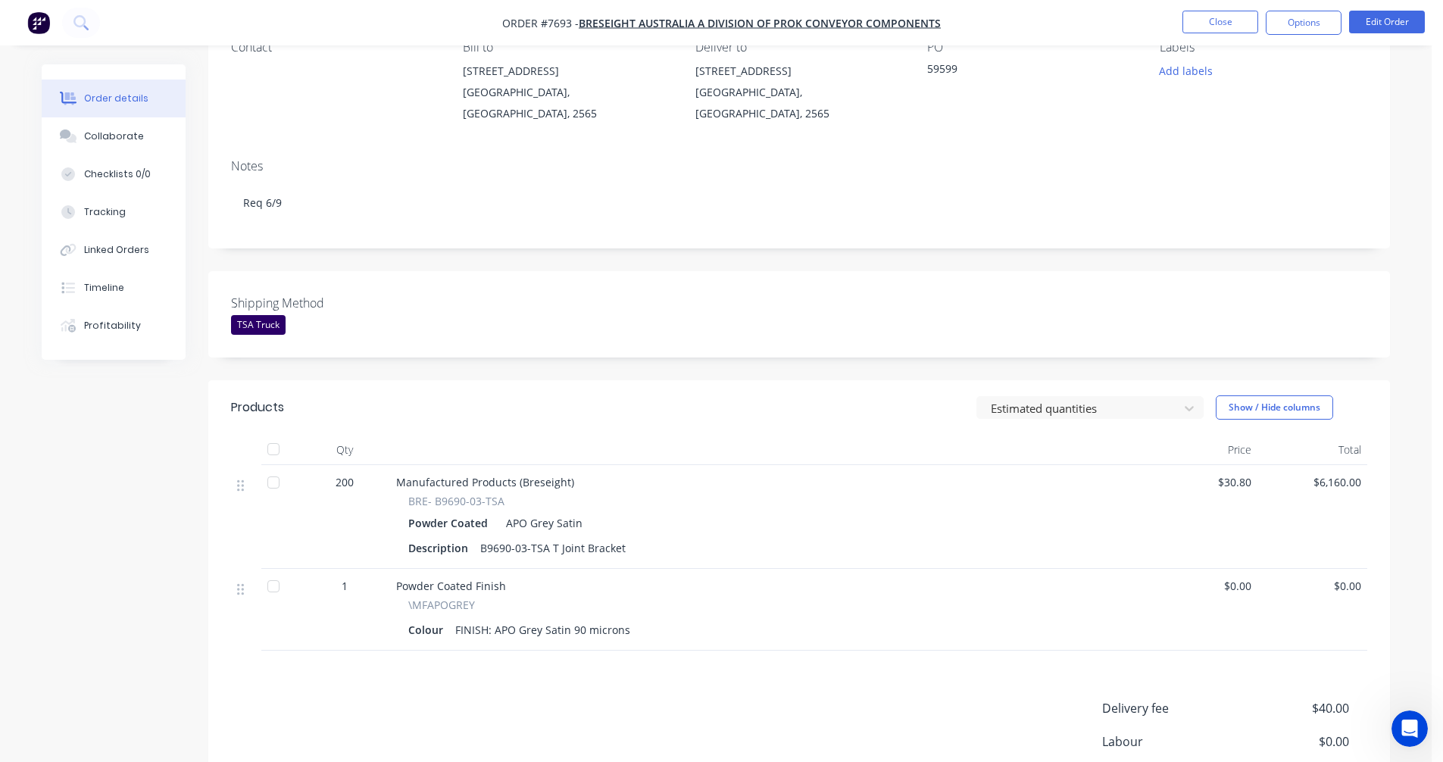
scroll to position [151, 0]
click at [1398, 20] on button "Edit Order" at bounding box center [1387, 22] width 76 height 23
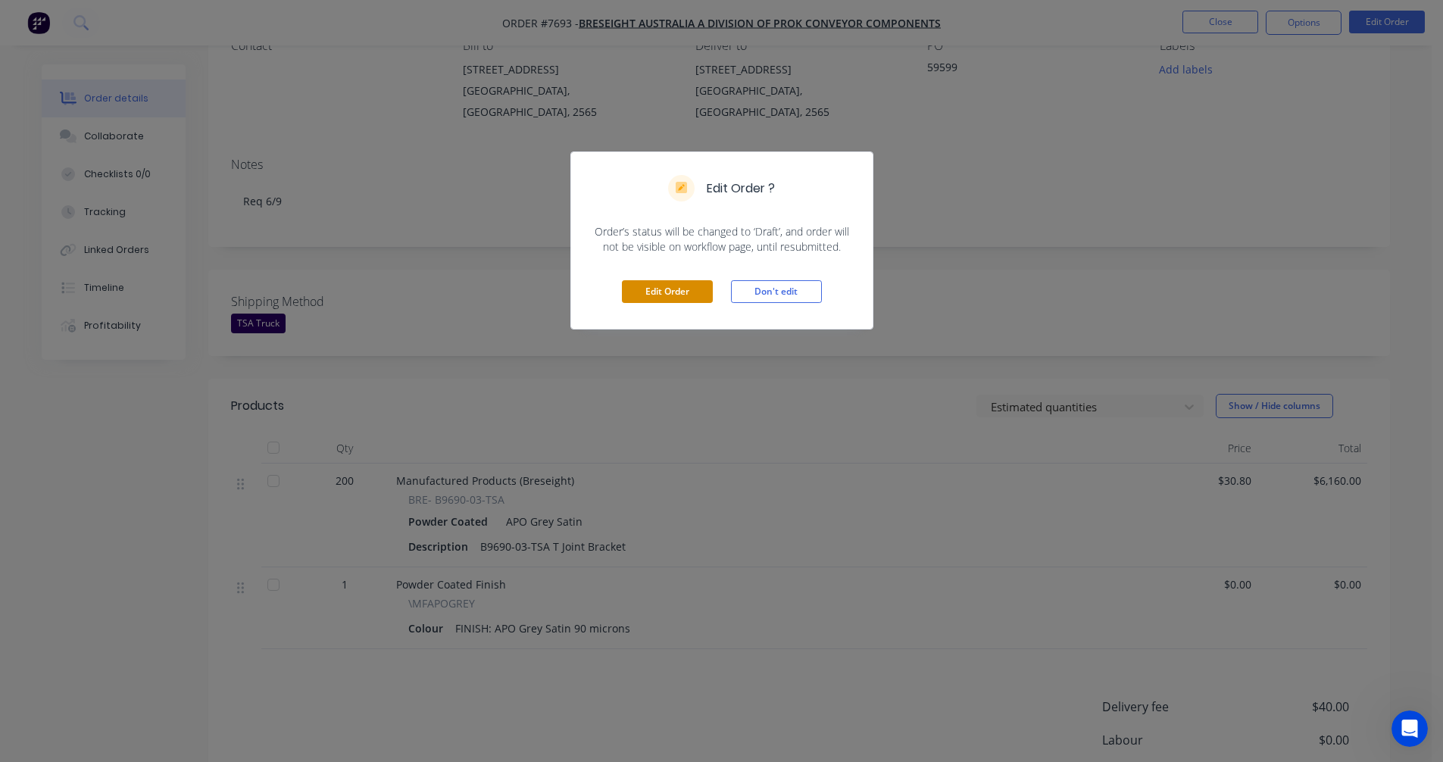
click at [674, 291] on button "Edit Order" at bounding box center [667, 291] width 91 height 23
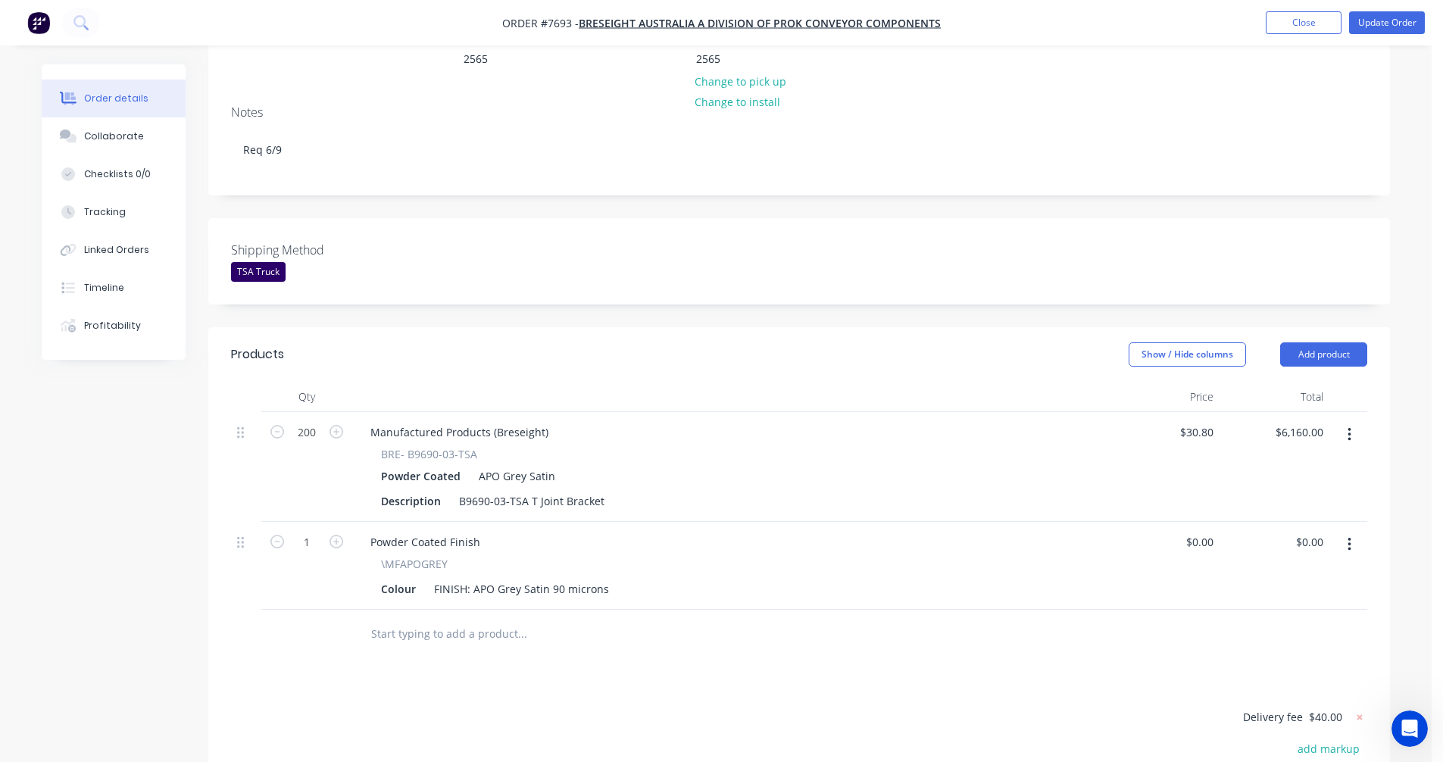
scroll to position [0, 0]
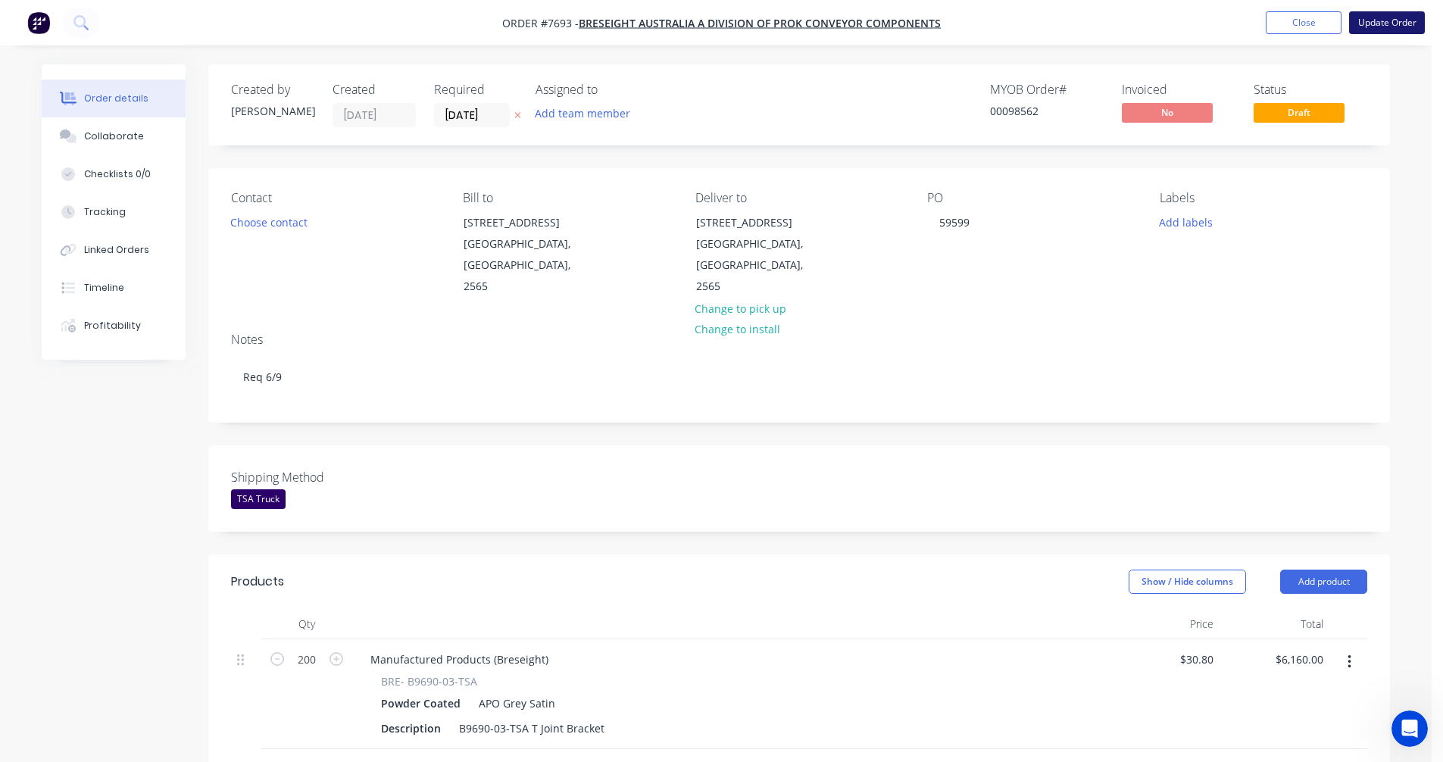
click at [1386, 20] on button "Update Order" at bounding box center [1387, 22] width 76 height 23
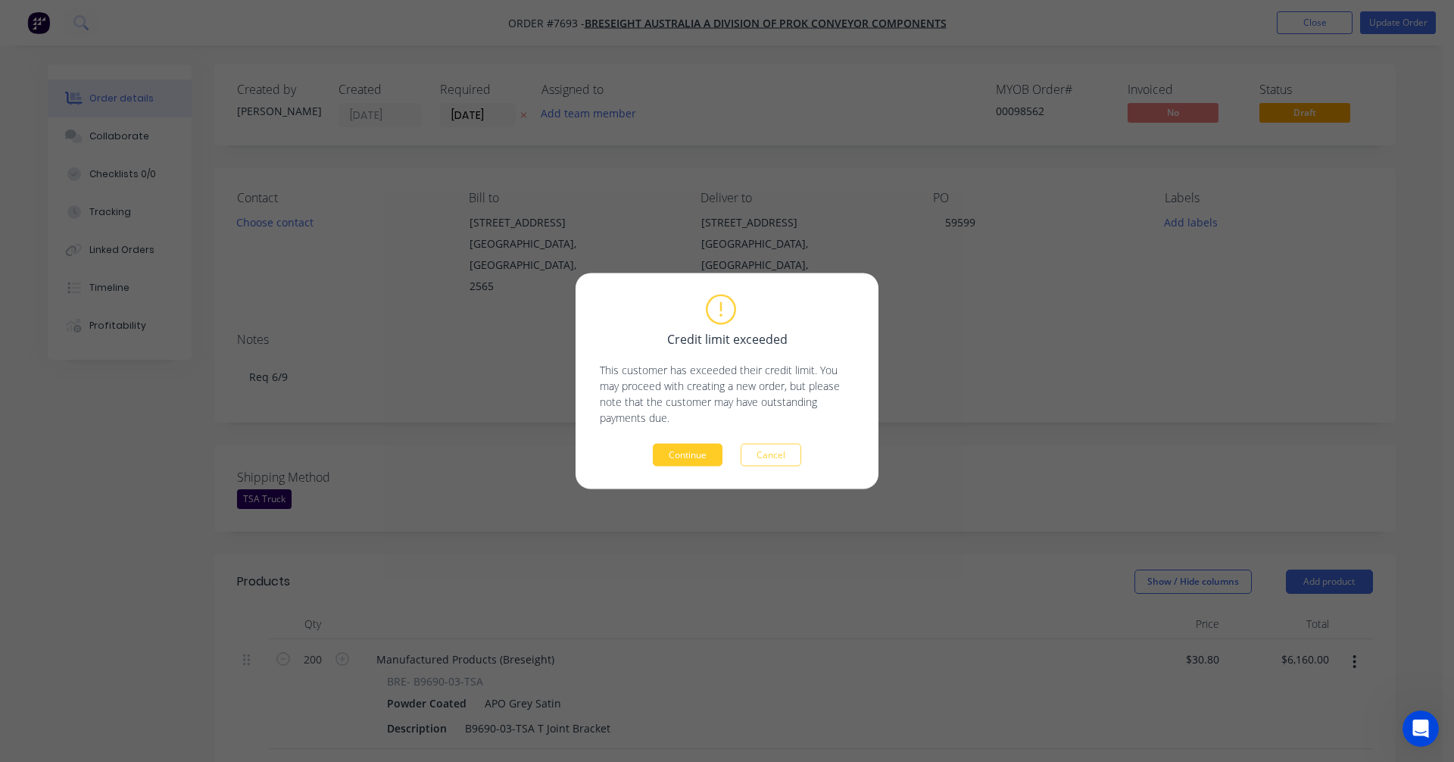
click at [689, 454] on button "Continue" at bounding box center [688, 455] width 70 height 23
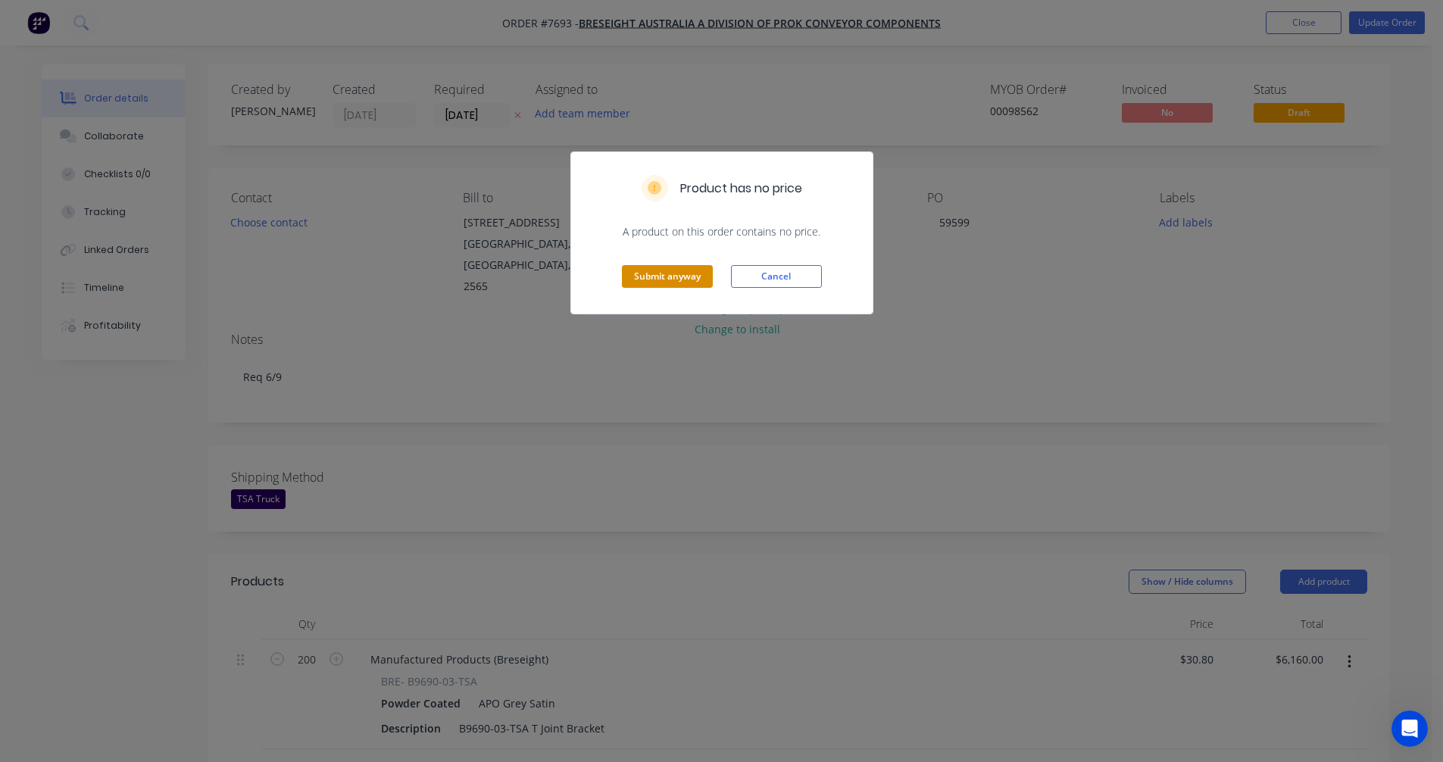
click at [651, 282] on button "Submit anyway" at bounding box center [667, 276] width 91 height 23
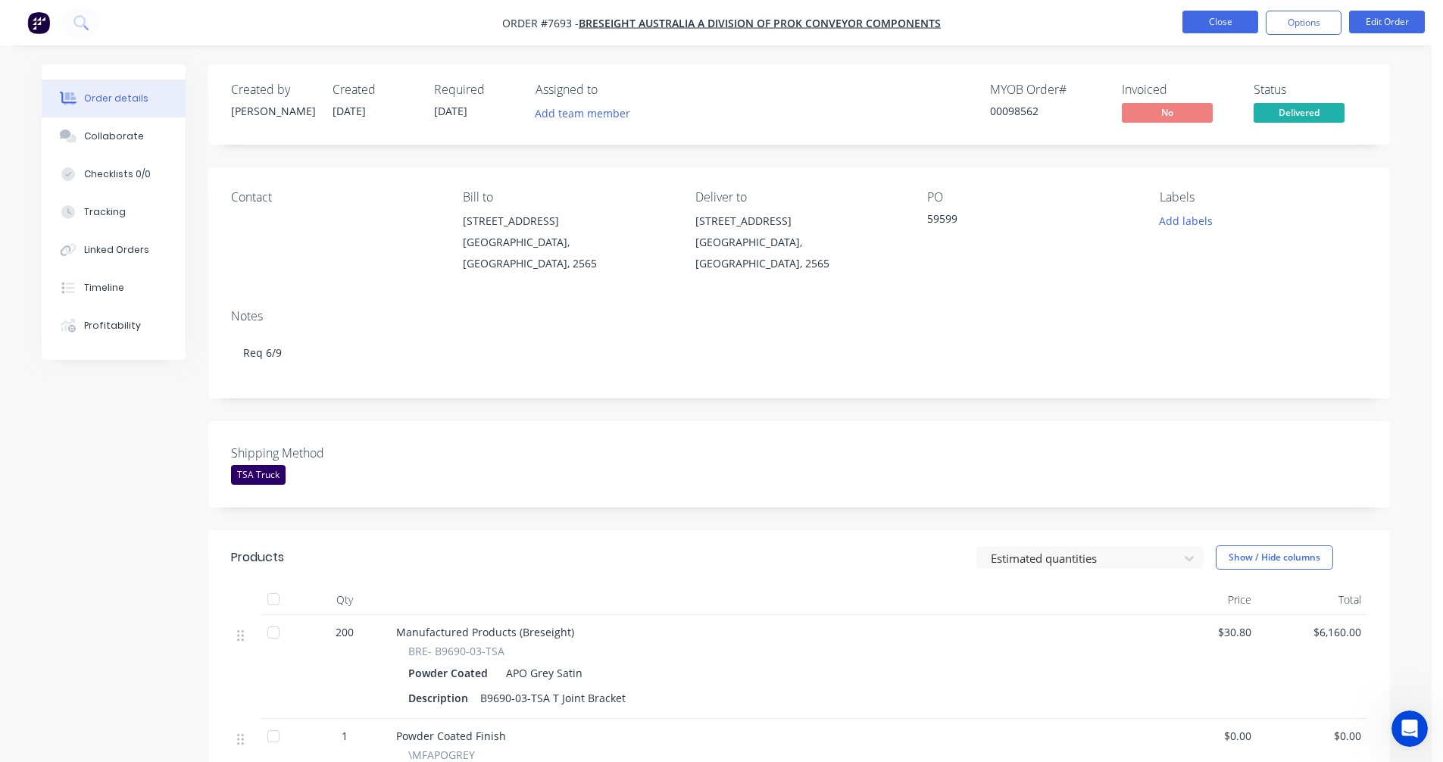
click at [1219, 25] on button "Close" at bounding box center [1220, 22] width 76 height 23
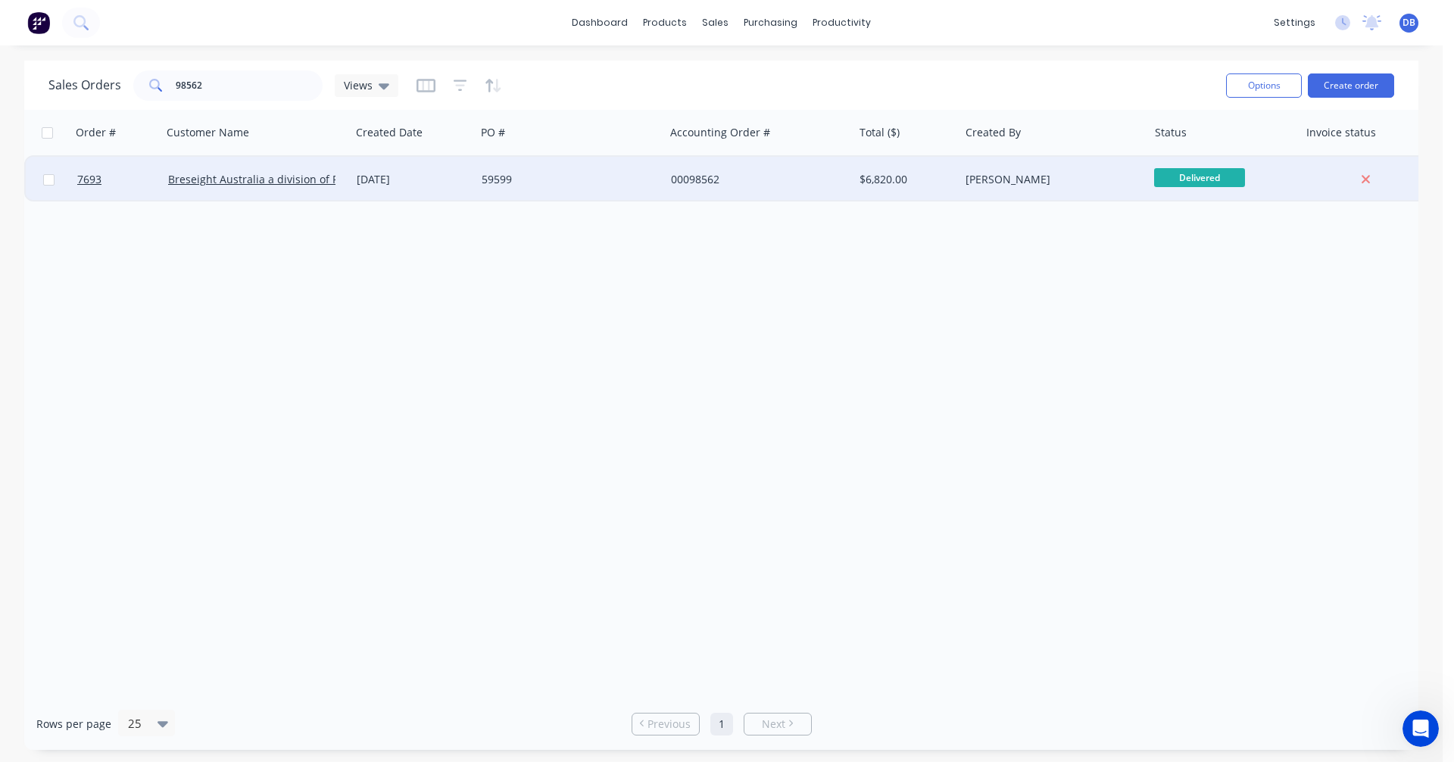
click at [703, 180] on div "00098562" at bounding box center [755, 179] width 168 height 15
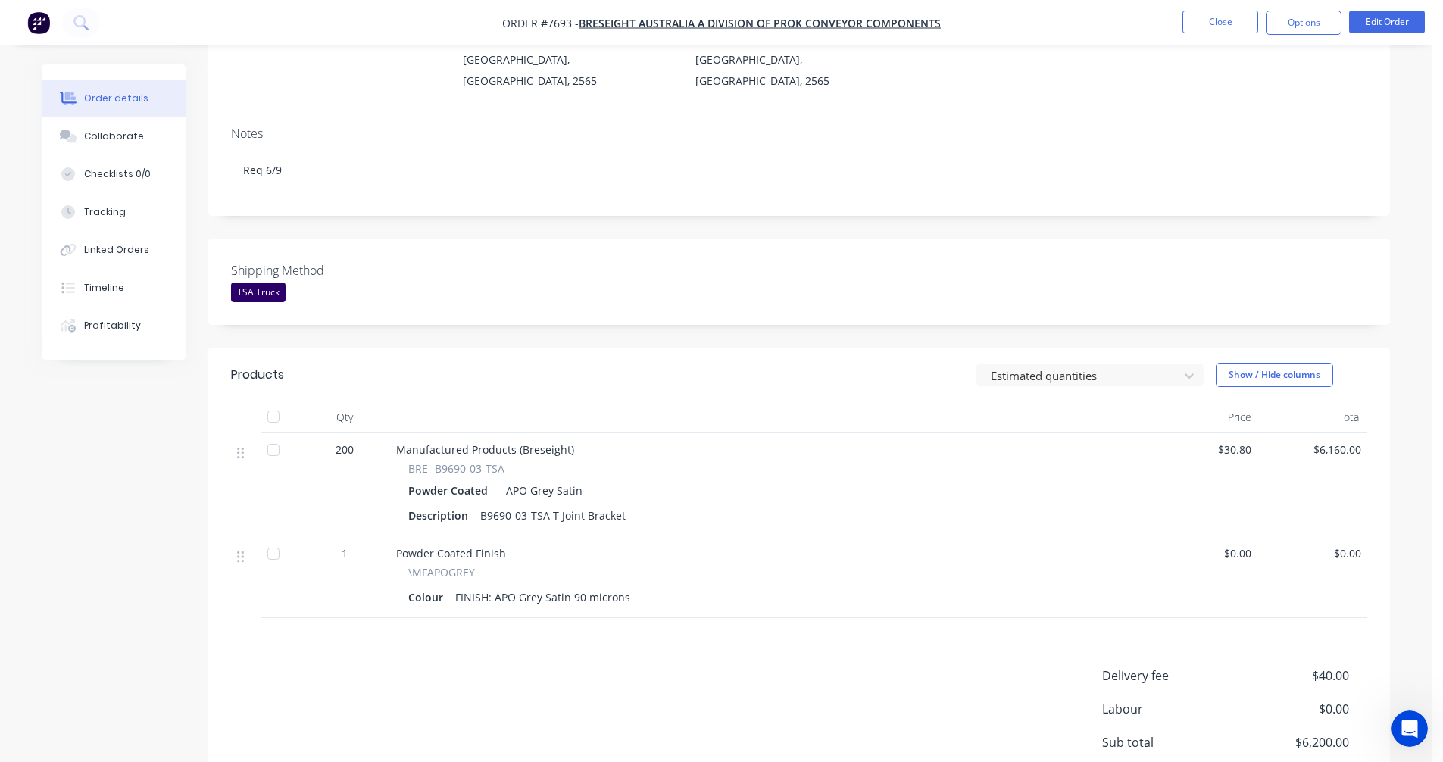
scroll to position [293, 0]
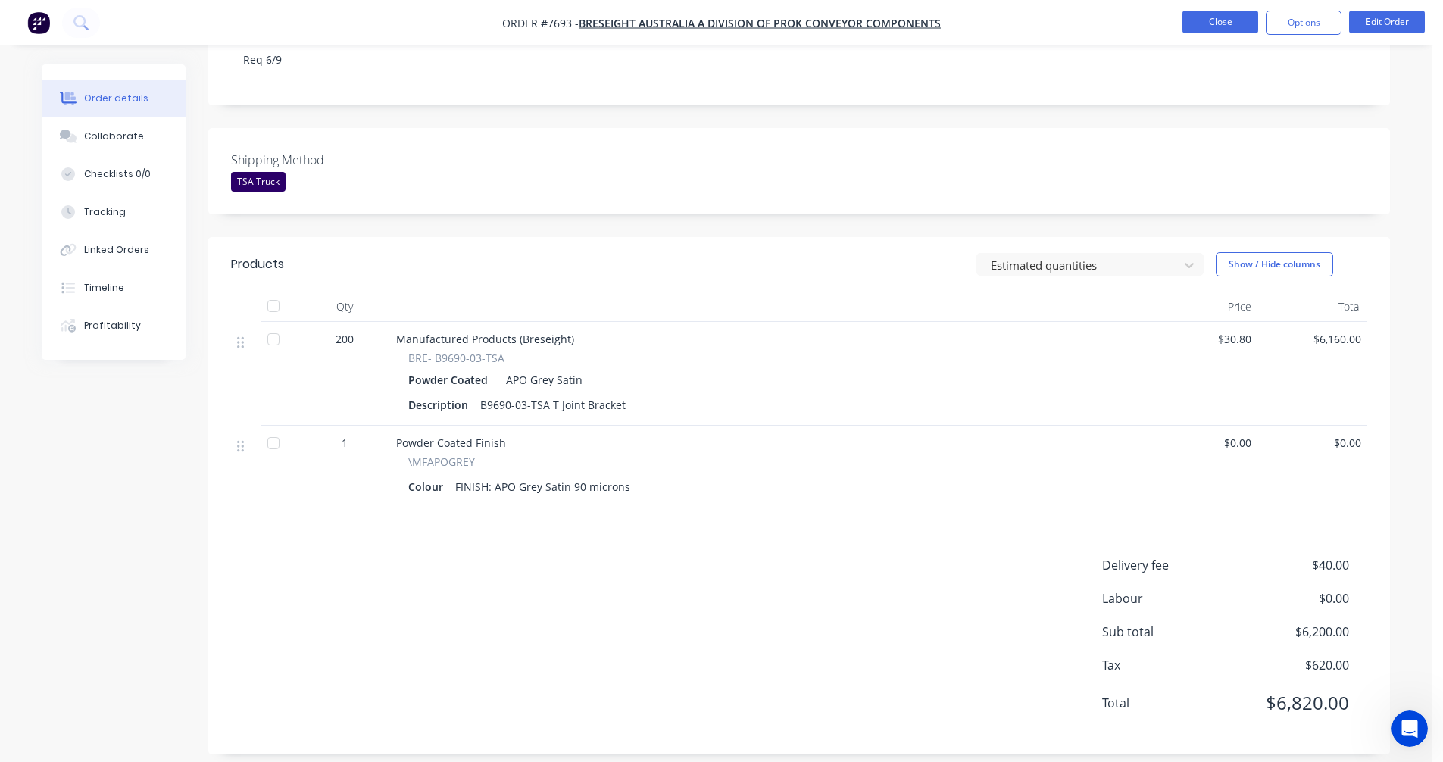
click at [1223, 21] on button "Close" at bounding box center [1220, 22] width 76 height 23
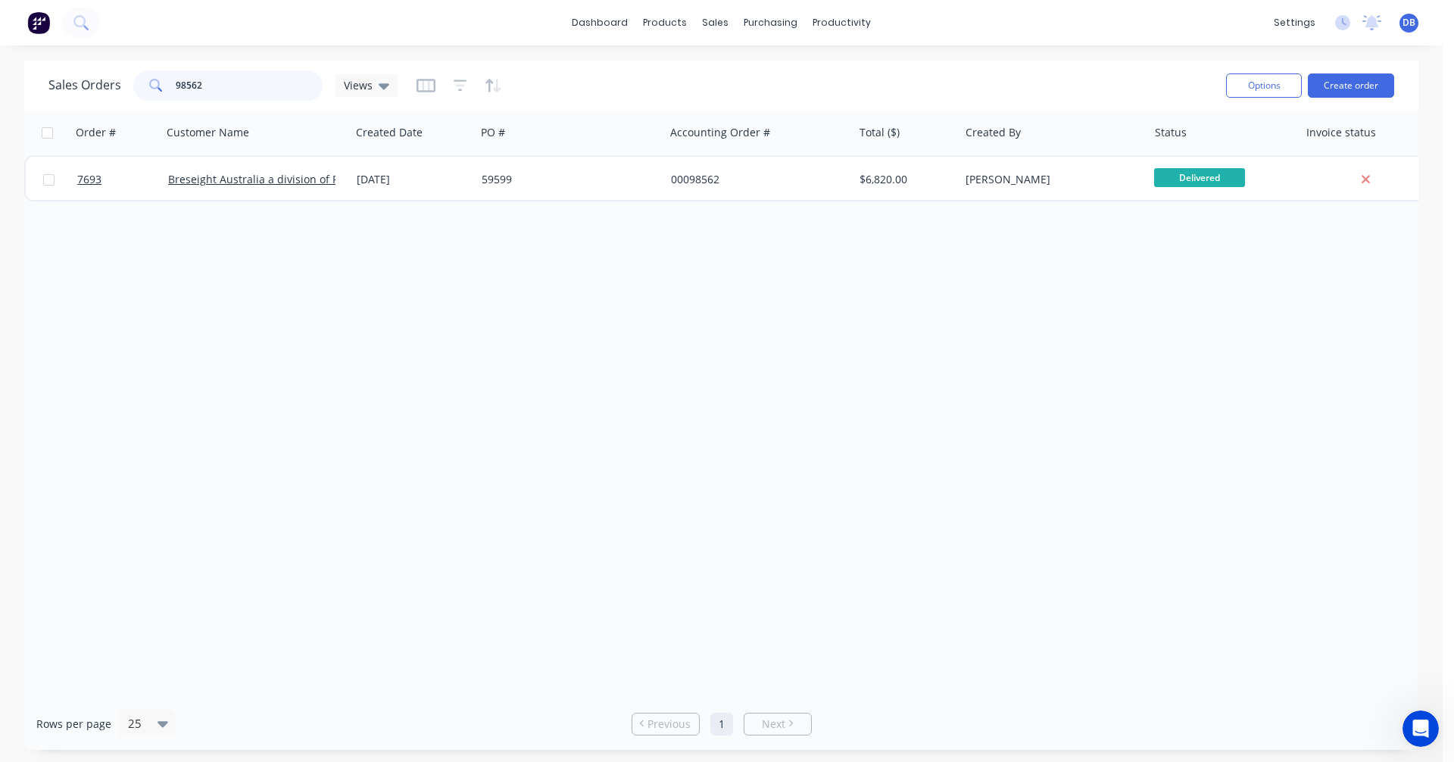
drag, startPoint x: 213, startPoint y: 80, endPoint x: 139, endPoint y: 83, distance: 74.3
click at [139, 83] on div "98562" at bounding box center [227, 85] width 189 height 30
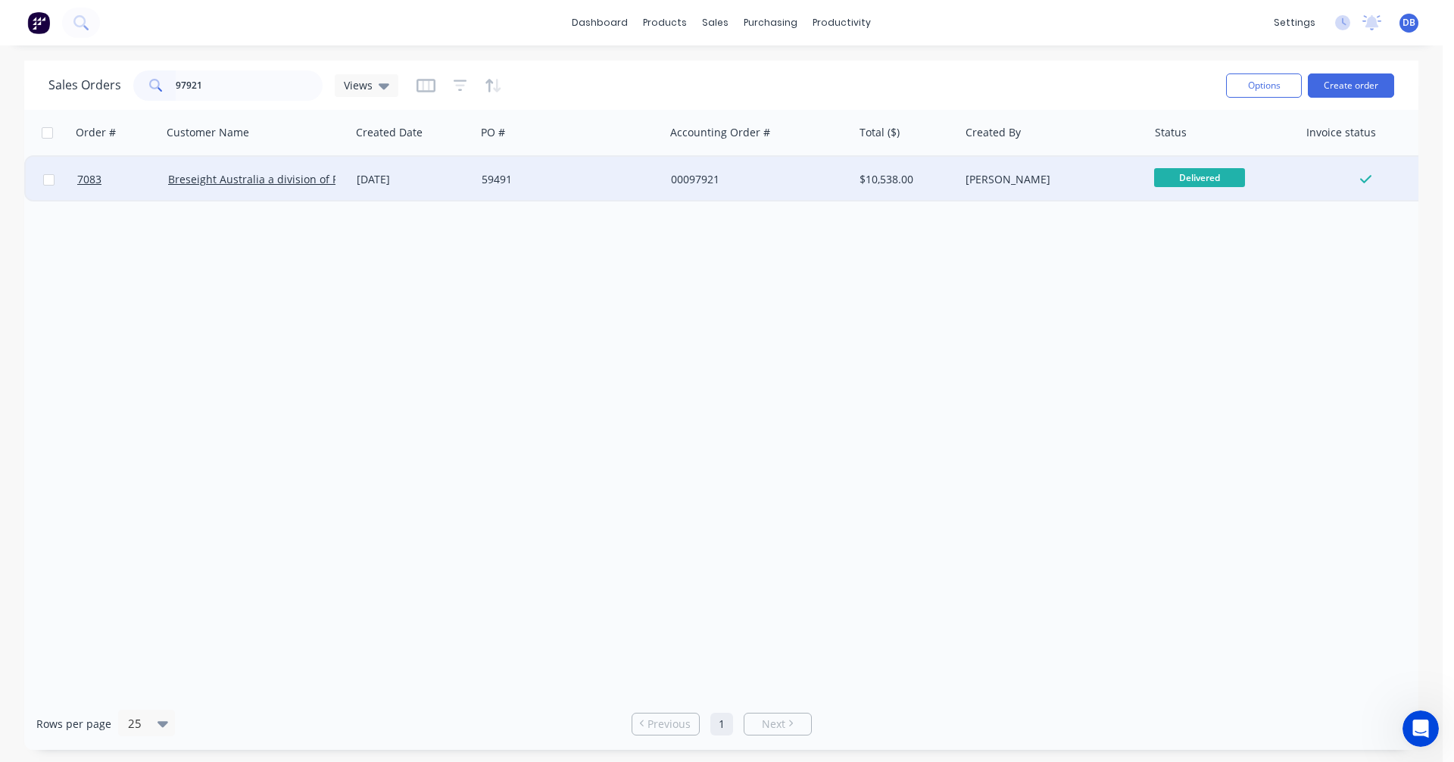
click at [395, 177] on div "[DATE]" at bounding box center [413, 179] width 113 height 15
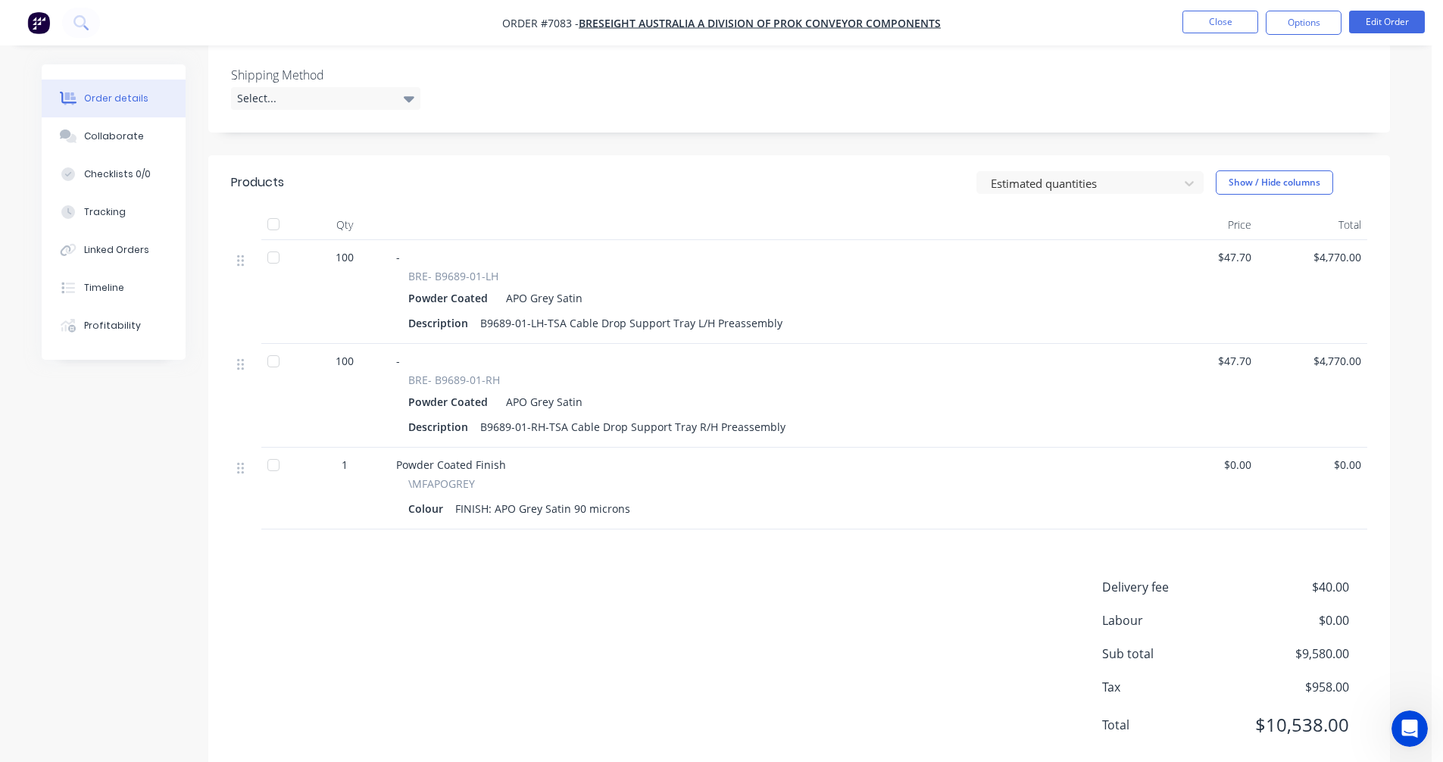
scroll to position [379, 0]
click at [92, 143] on button "Collaborate" at bounding box center [114, 136] width 144 height 38
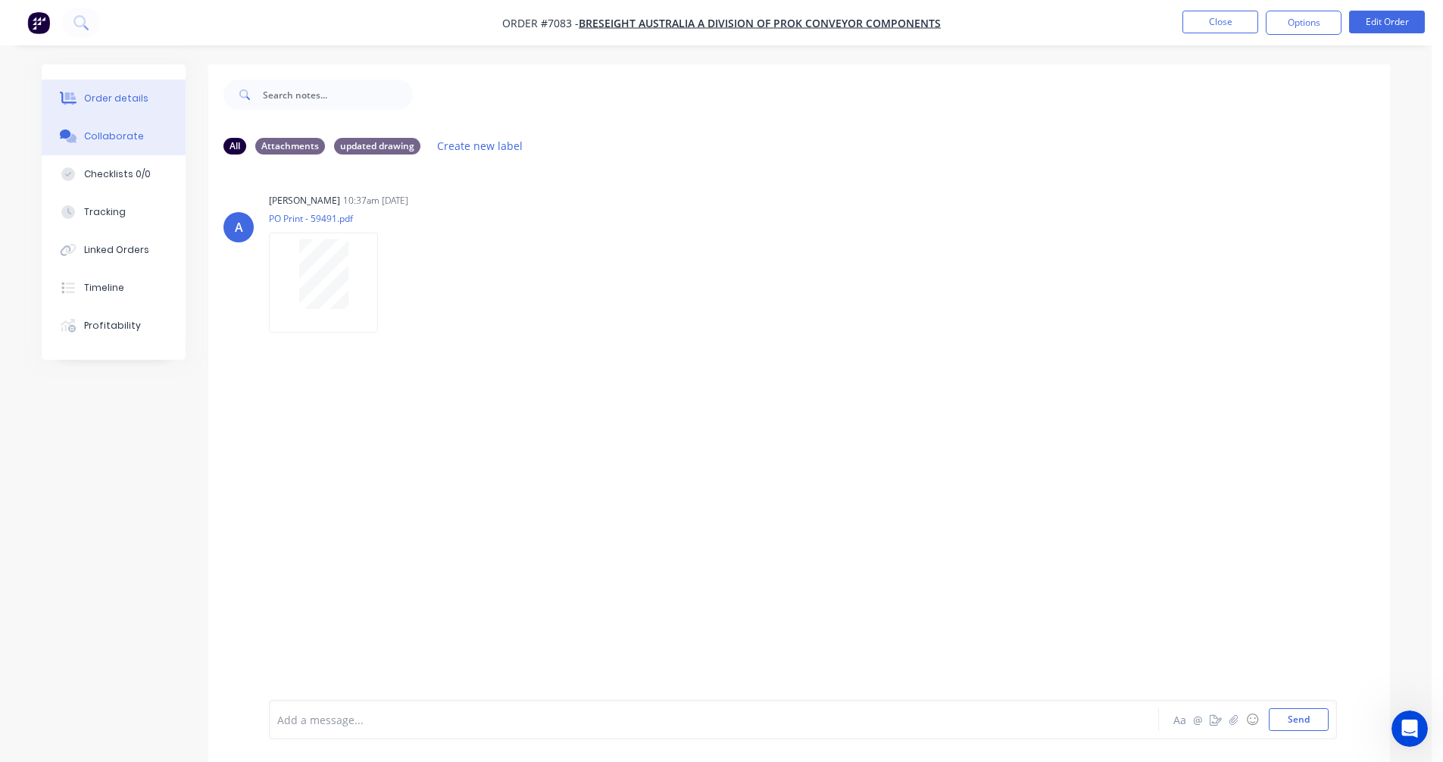
click at [99, 95] on div "Order details" at bounding box center [116, 99] width 64 height 14
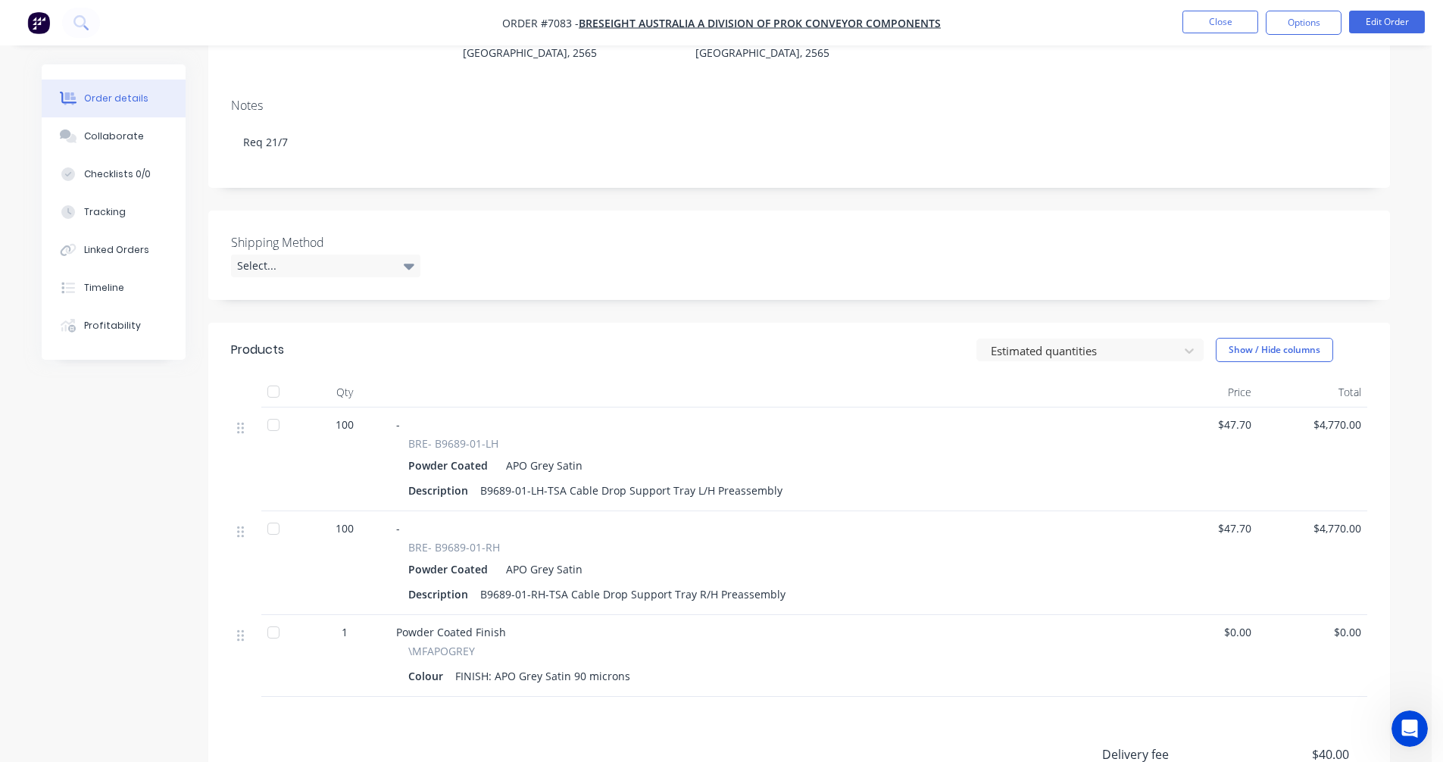
scroll to position [227, 0]
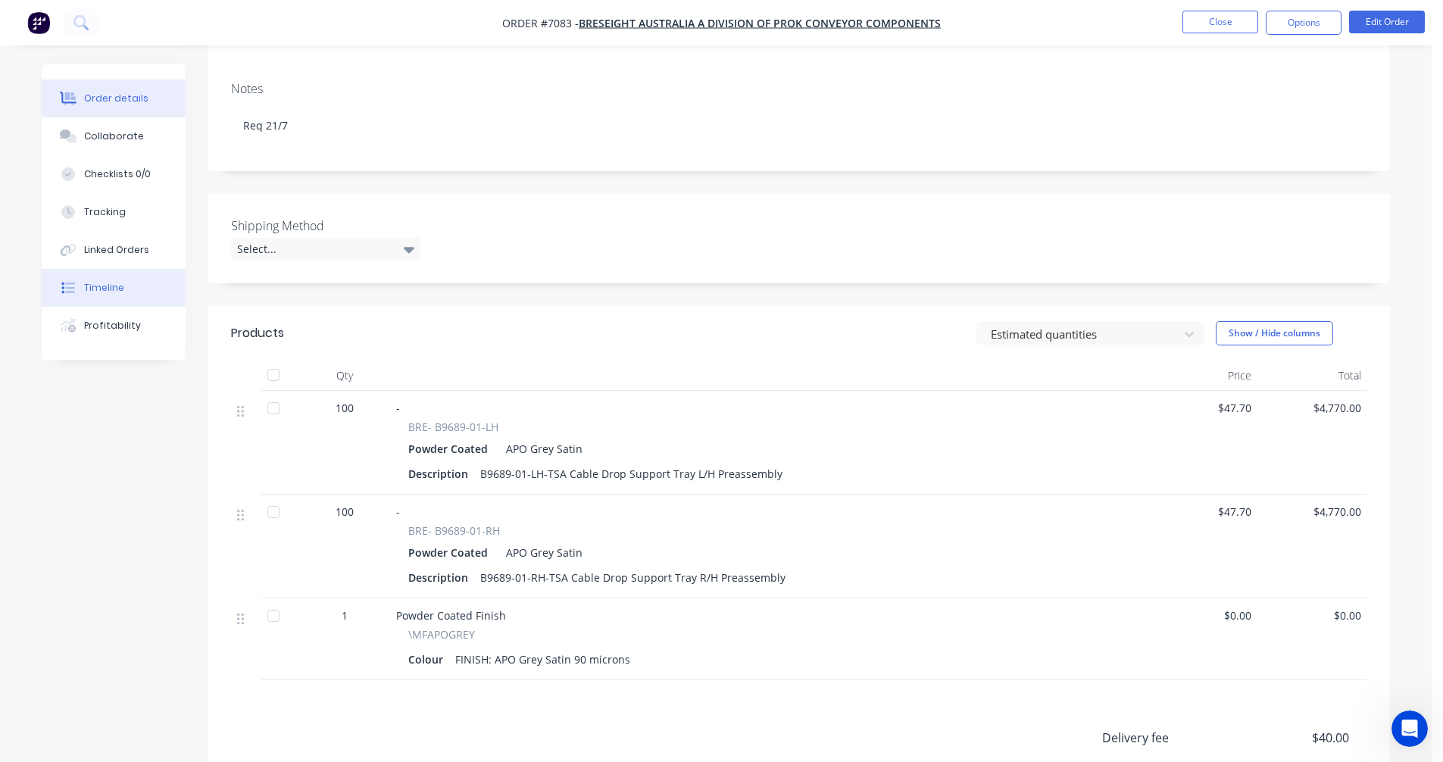
click at [99, 287] on div "Timeline" at bounding box center [104, 288] width 40 height 14
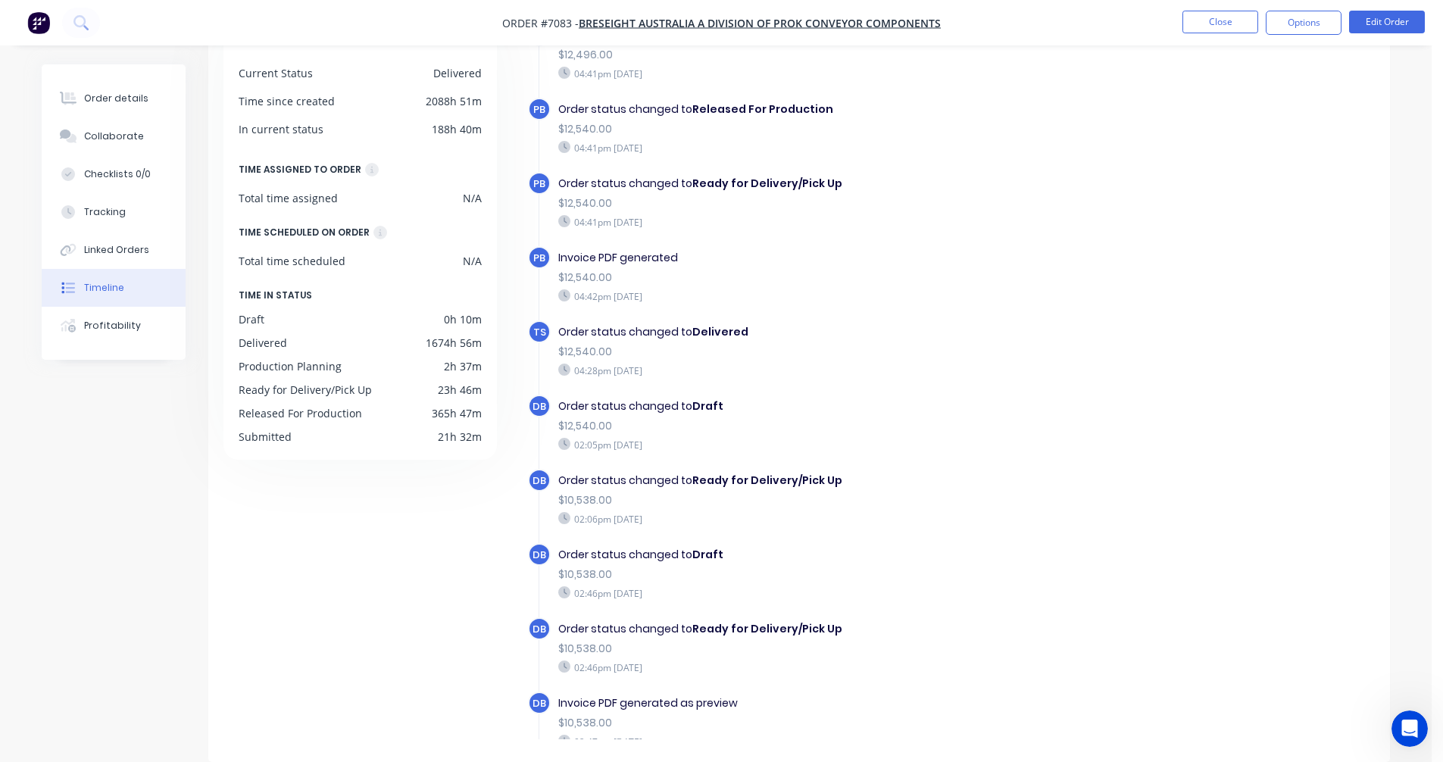
scroll to position [868, 0]
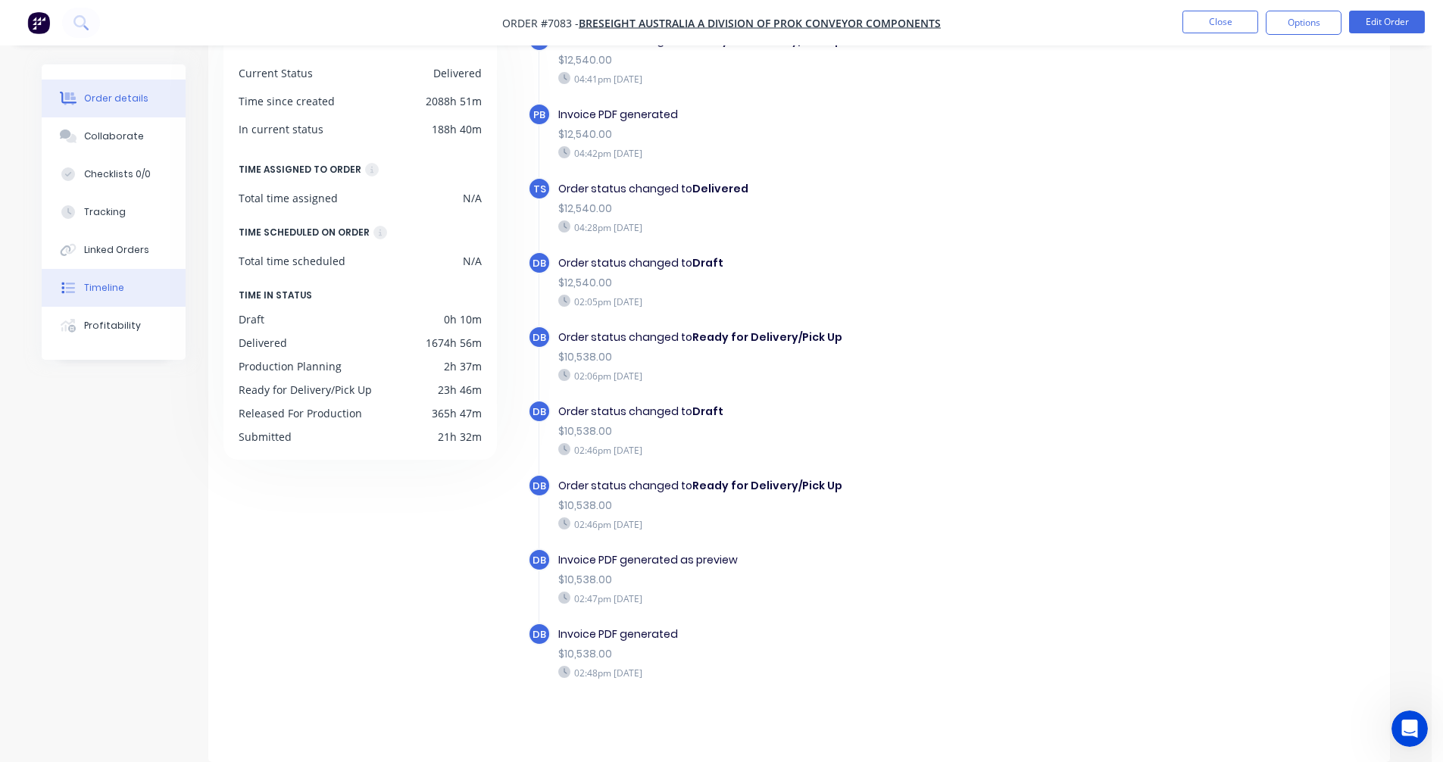
click at [95, 94] on div "Order details" at bounding box center [116, 99] width 64 height 14
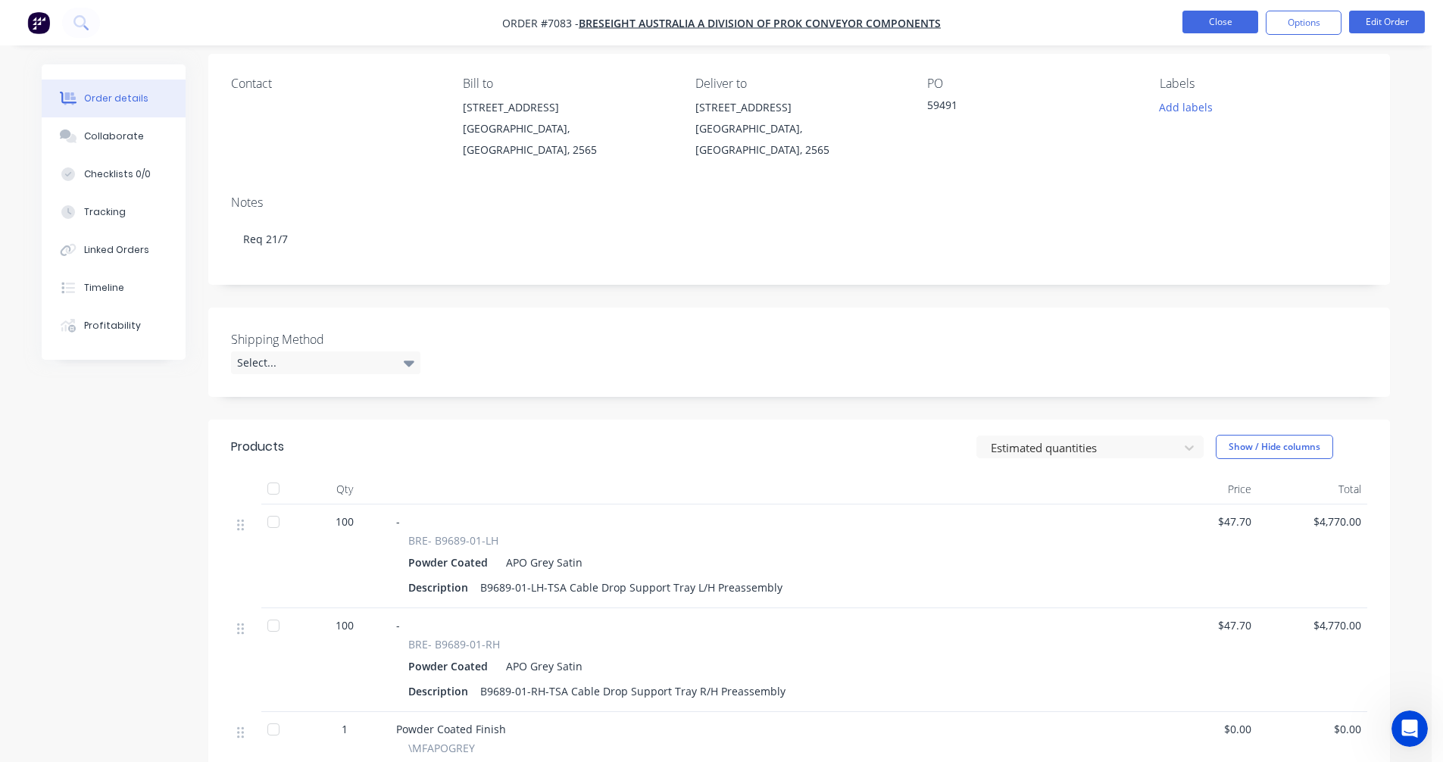
click at [1207, 19] on button "Close" at bounding box center [1220, 22] width 76 height 23
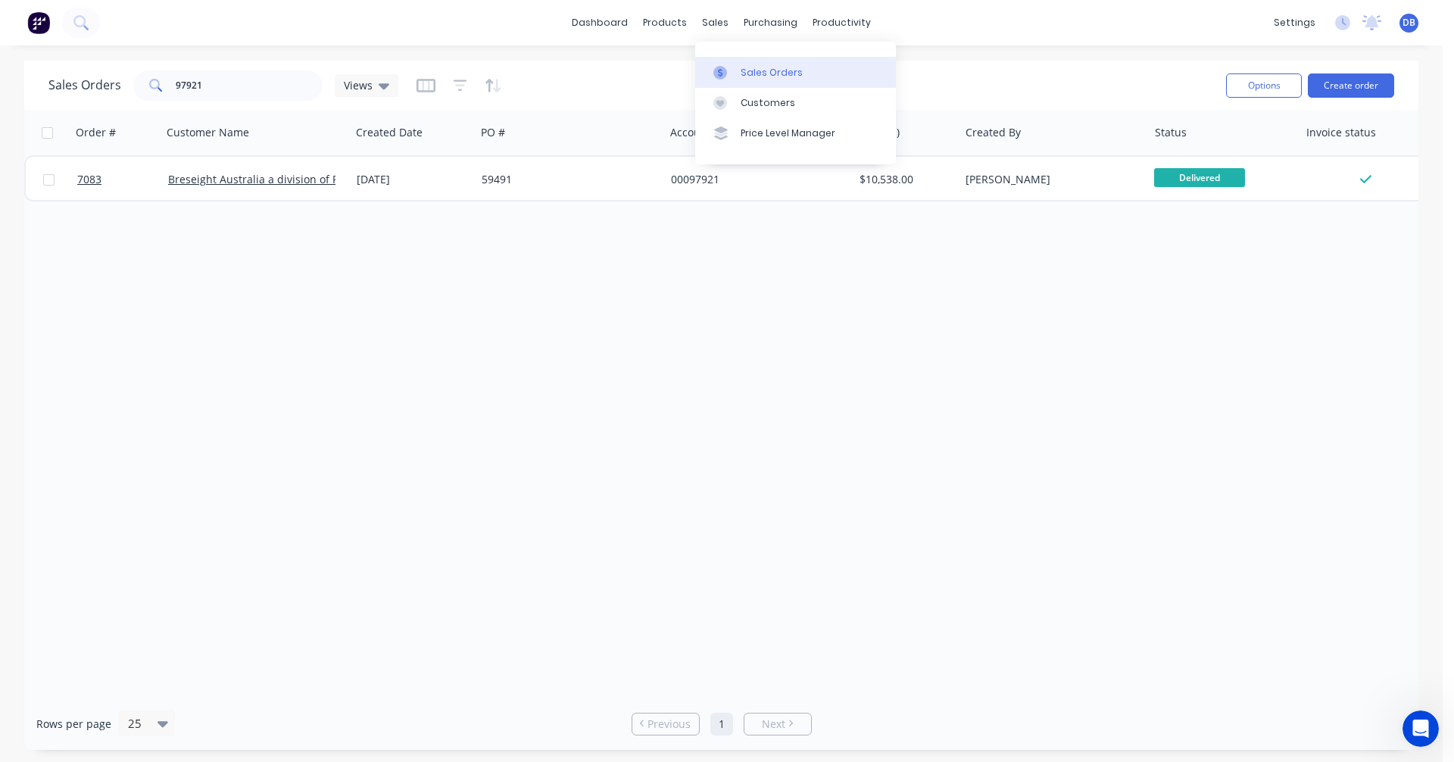
click at [765, 67] on div "Sales Orders" at bounding box center [772, 73] width 62 height 14
click at [1364, 80] on button "Create order" at bounding box center [1351, 85] width 86 height 24
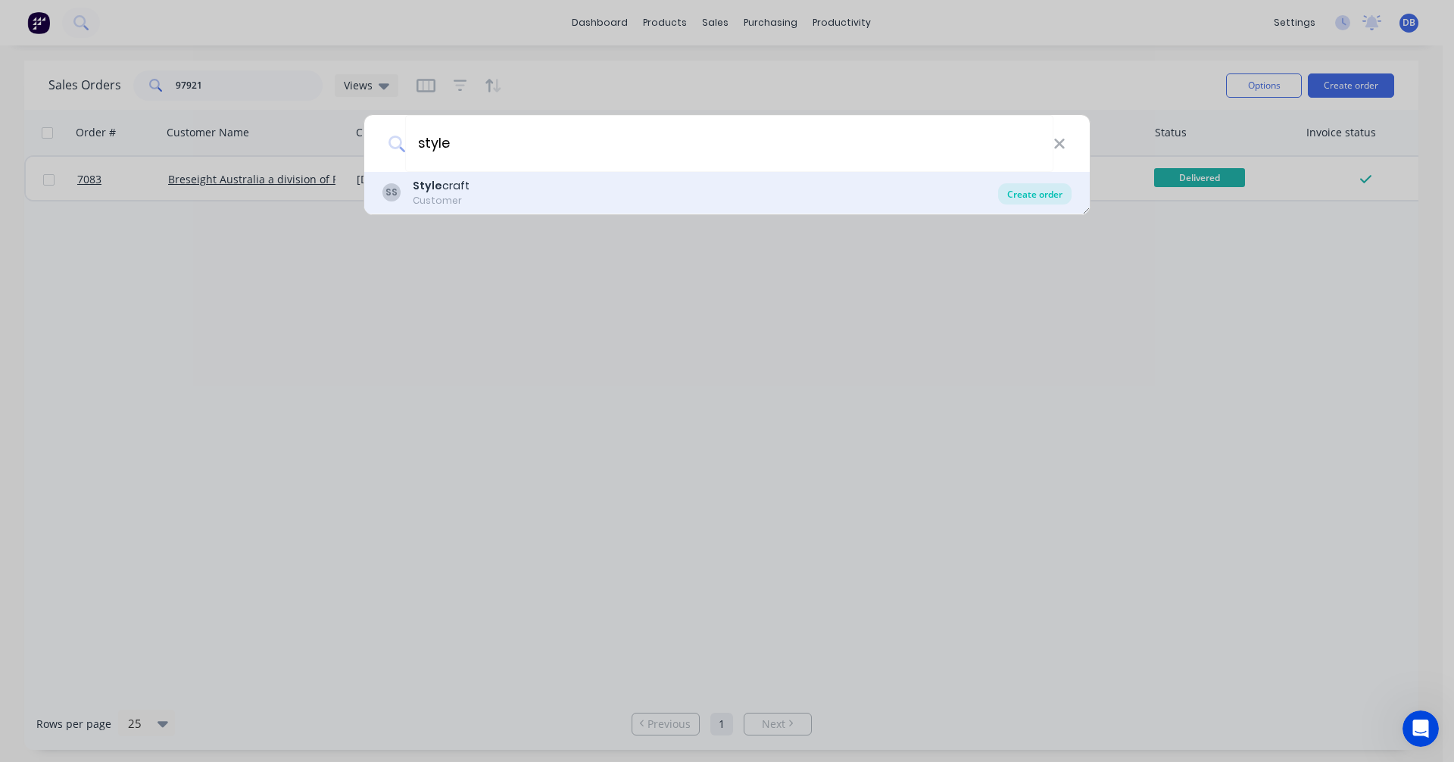
click at [1024, 195] on div "Create order" at bounding box center [1034, 193] width 73 height 21
click at [1022, 192] on div "Create order" at bounding box center [1034, 193] width 73 height 21
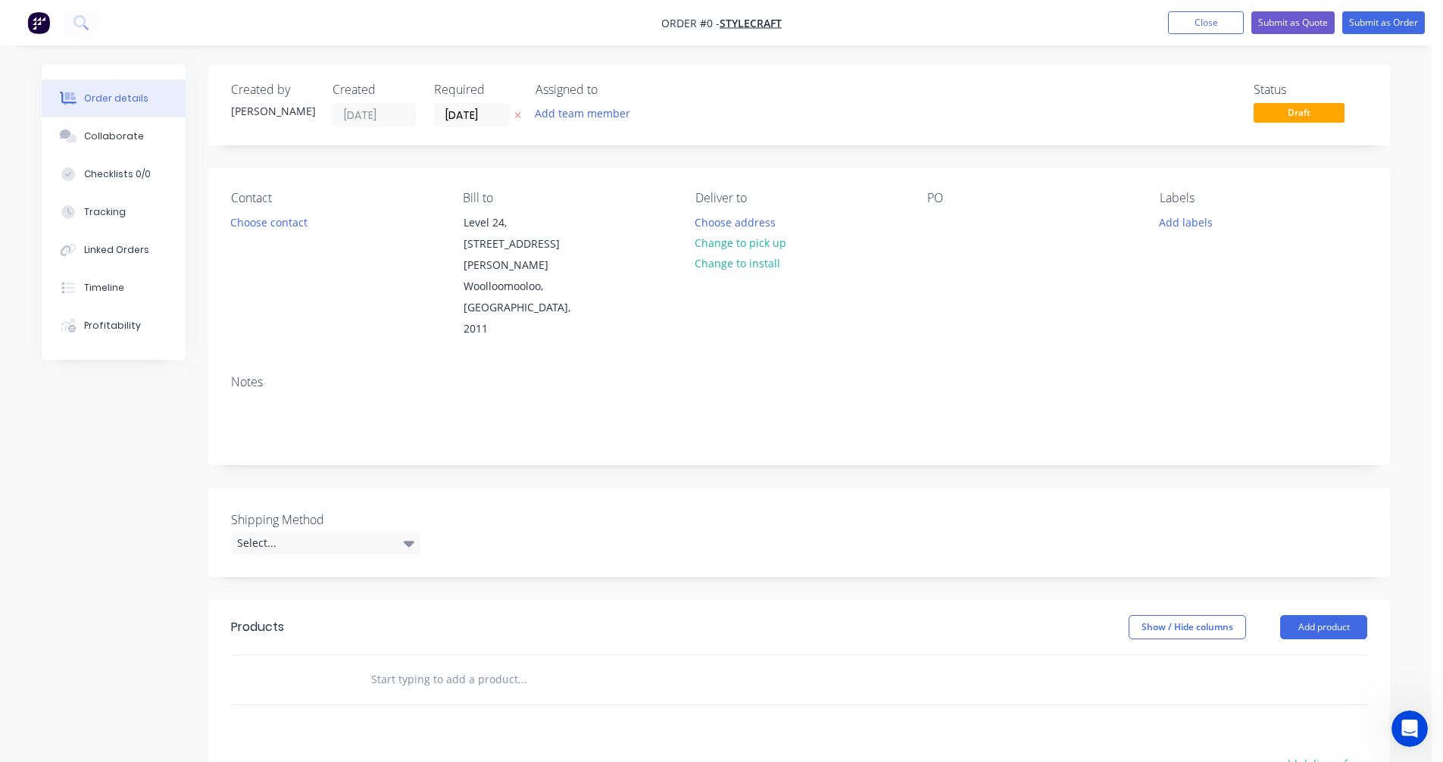
click at [398, 664] on input "text" at bounding box center [521, 679] width 303 height 30
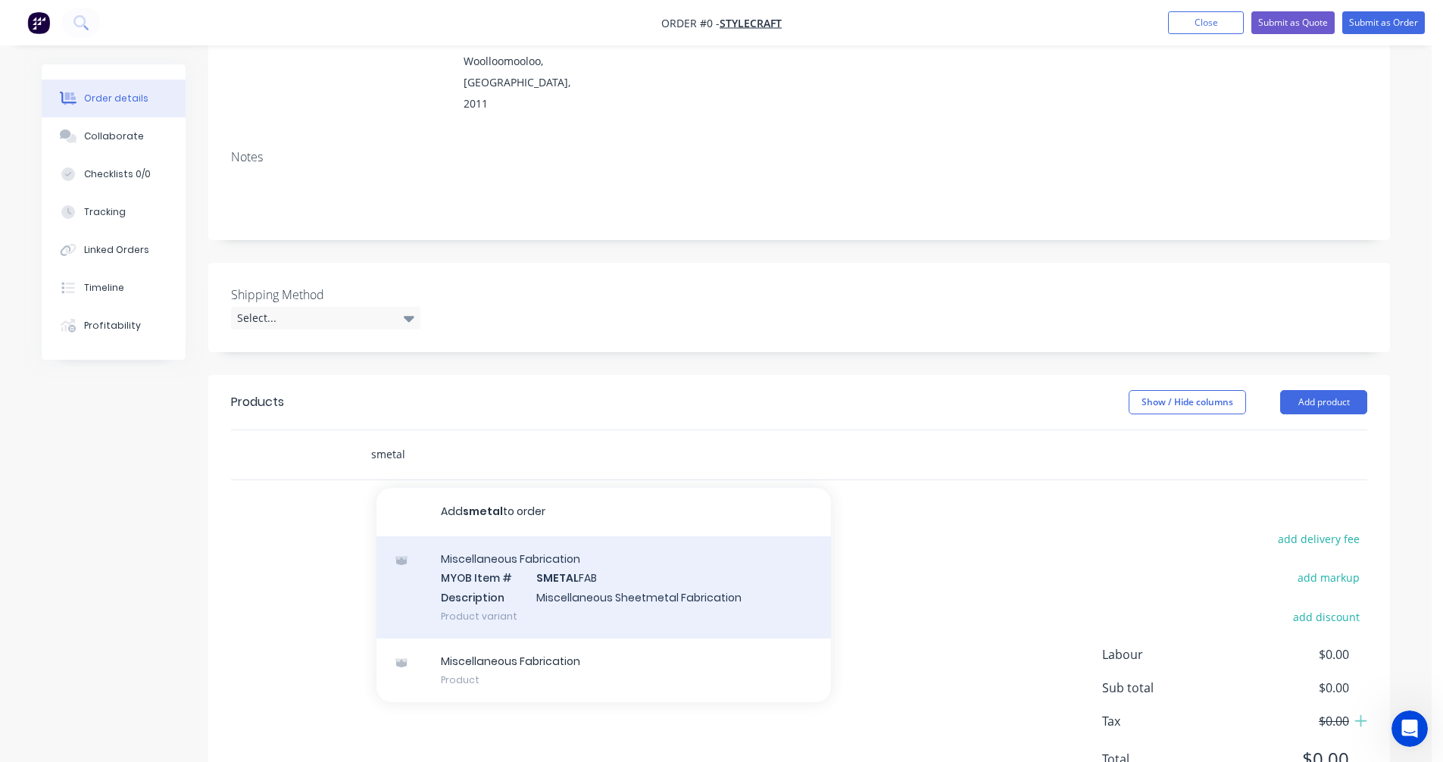
scroll to position [233, 0]
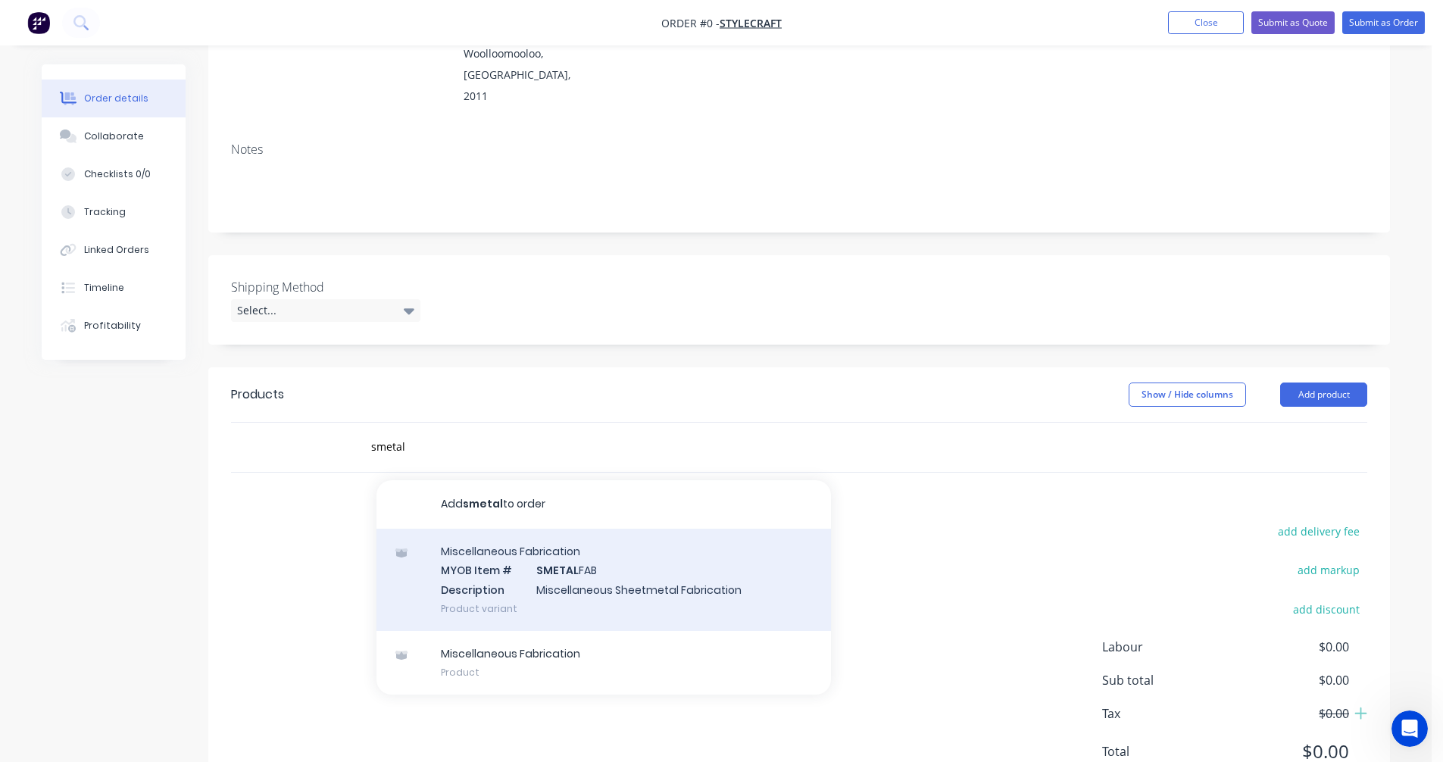
click at [575, 529] on div "Miscellaneous Fabrication MYOB Item # SMETAL FAB Description Miscellaneous Shee…" at bounding box center [603, 580] width 454 height 102
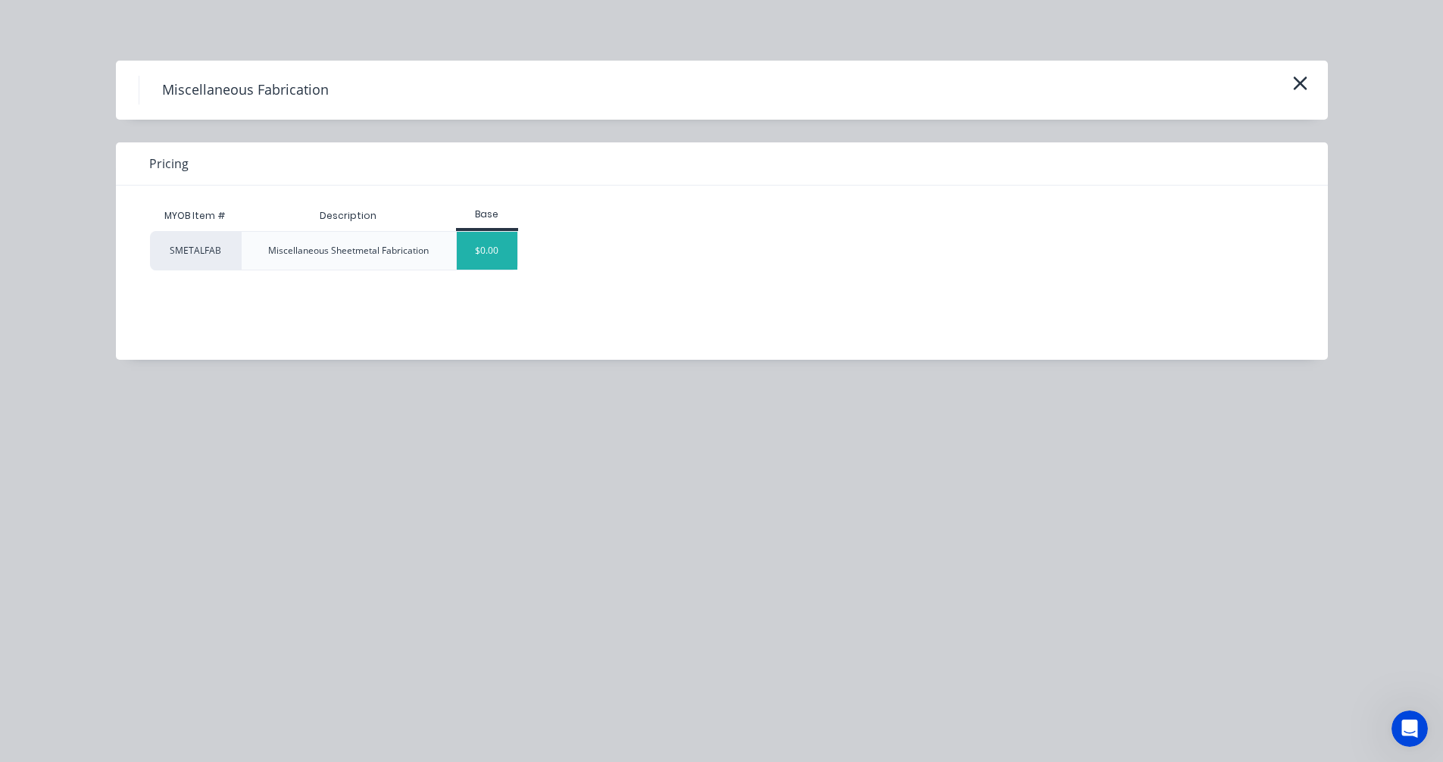
click at [494, 244] on div "$0.00" at bounding box center [487, 251] width 61 height 38
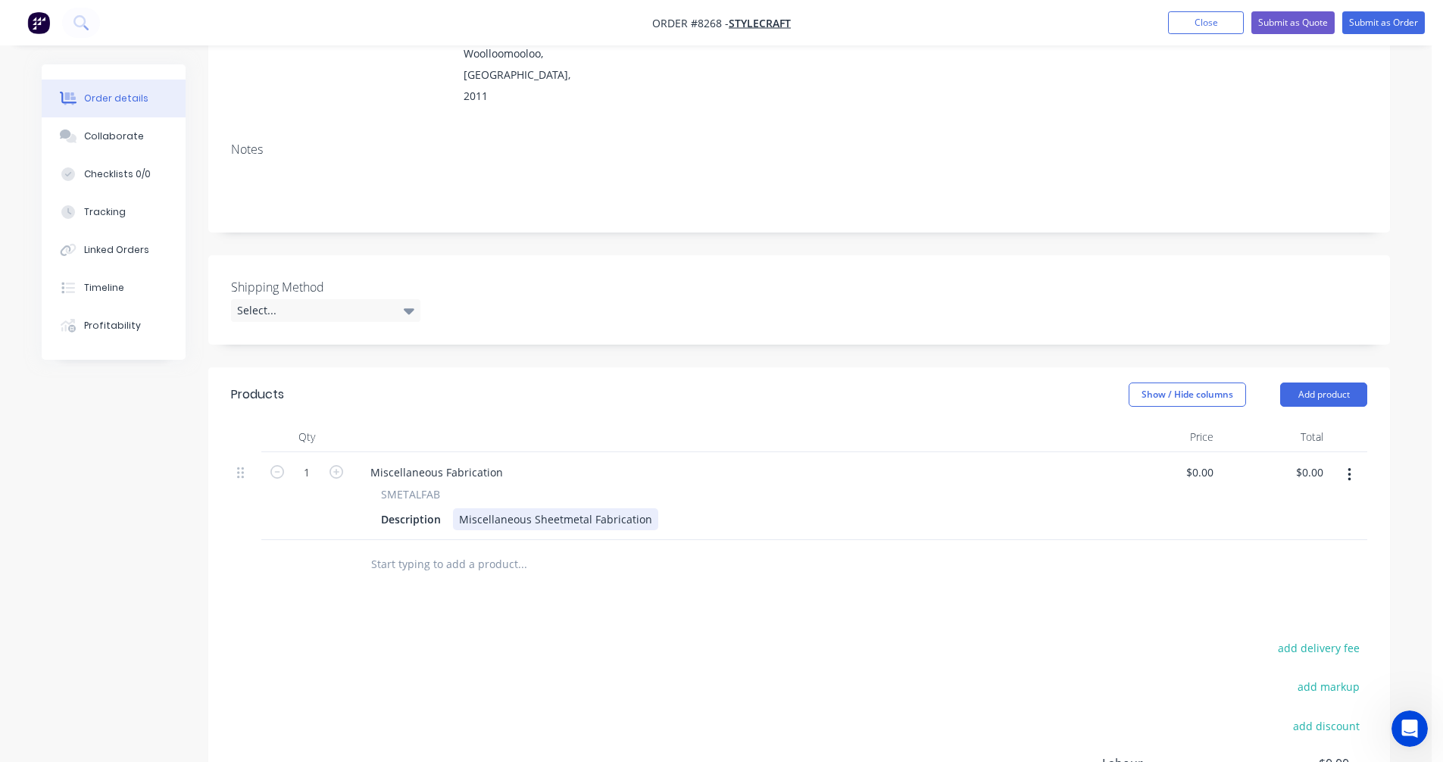
click at [523, 508] on div "Miscellaneous Sheetmetal Fabrication" at bounding box center [555, 519] width 205 height 22
drag, startPoint x: 647, startPoint y: 457, endPoint x: 454, endPoint y: 458, distance: 193.2
click at [454, 508] on div "Miscellaneous Sheetmetal Fabrication" at bounding box center [555, 519] width 205 height 22
click at [311, 461] on input "1" at bounding box center [306, 472] width 39 height 23
type input "76"
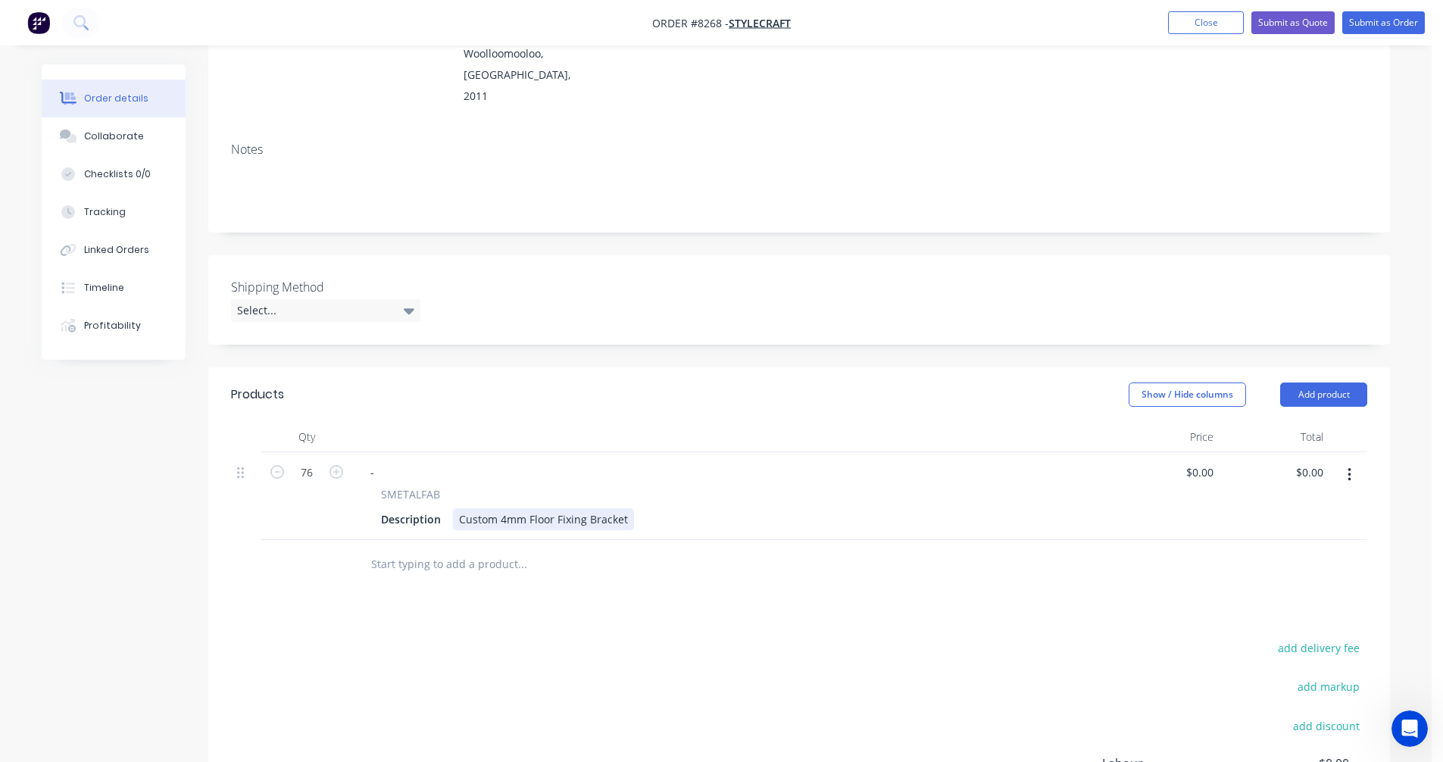
click at [629, 508] on div "Custom 4mm Floor Fixing Bracket" at bounding box center [543, 519] width 181 height 22
click at [624, 508] on div "Custom 4mm Floor Fixing Bracket" at bounding box center [543, 519] width 181 height 22
click at [395, 549] on input "text" at bounding box center [521, 564] width 303 height 30
click at [419, 549] on input "text" at bounding box center [521, 564] width 303 height 30
click at [695, 508] on div "Custom 4mm Floor Fixing Bracket with an M8 clearance hole and floor fixing hole…" at bounding box center [737, 519] width 569 height 22
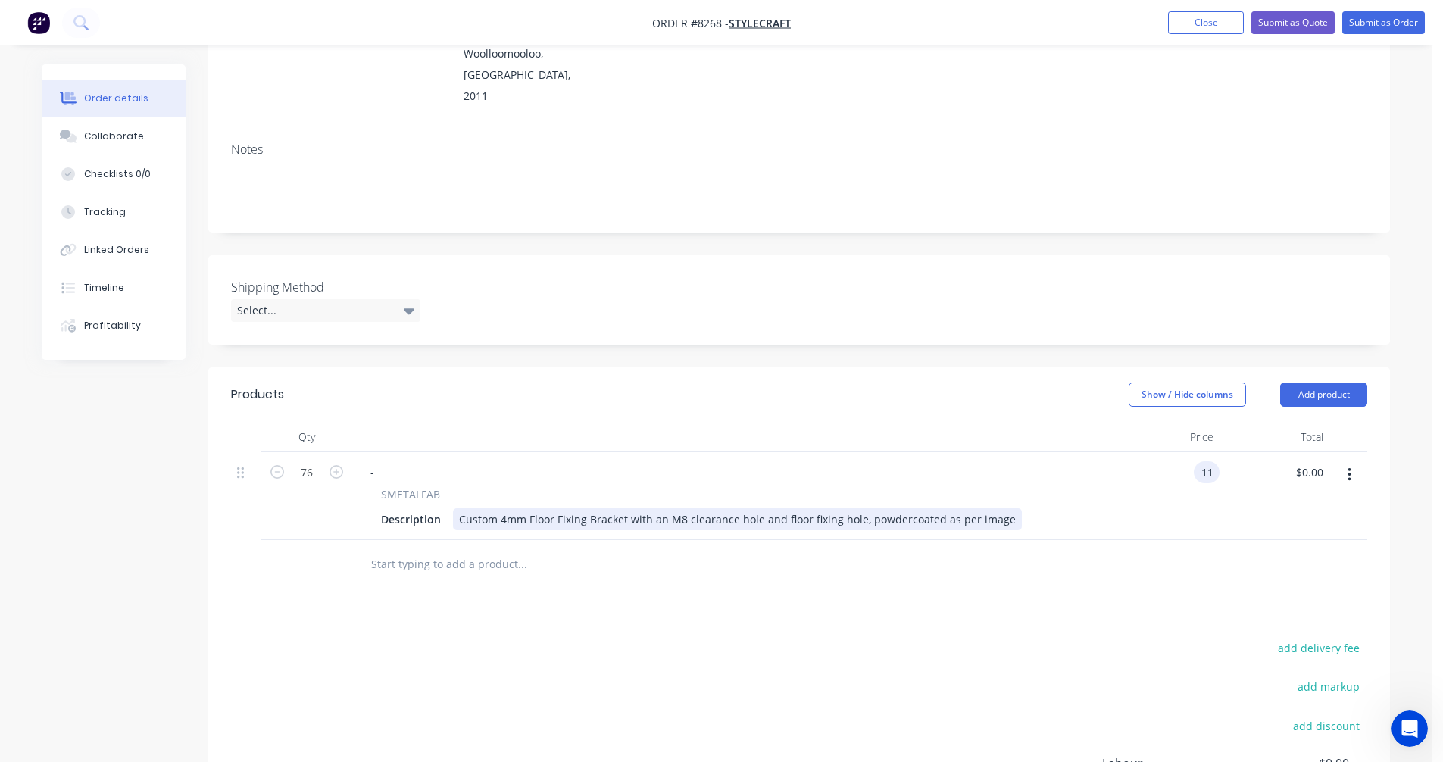
type input "$11.00"
type input "$836.00"
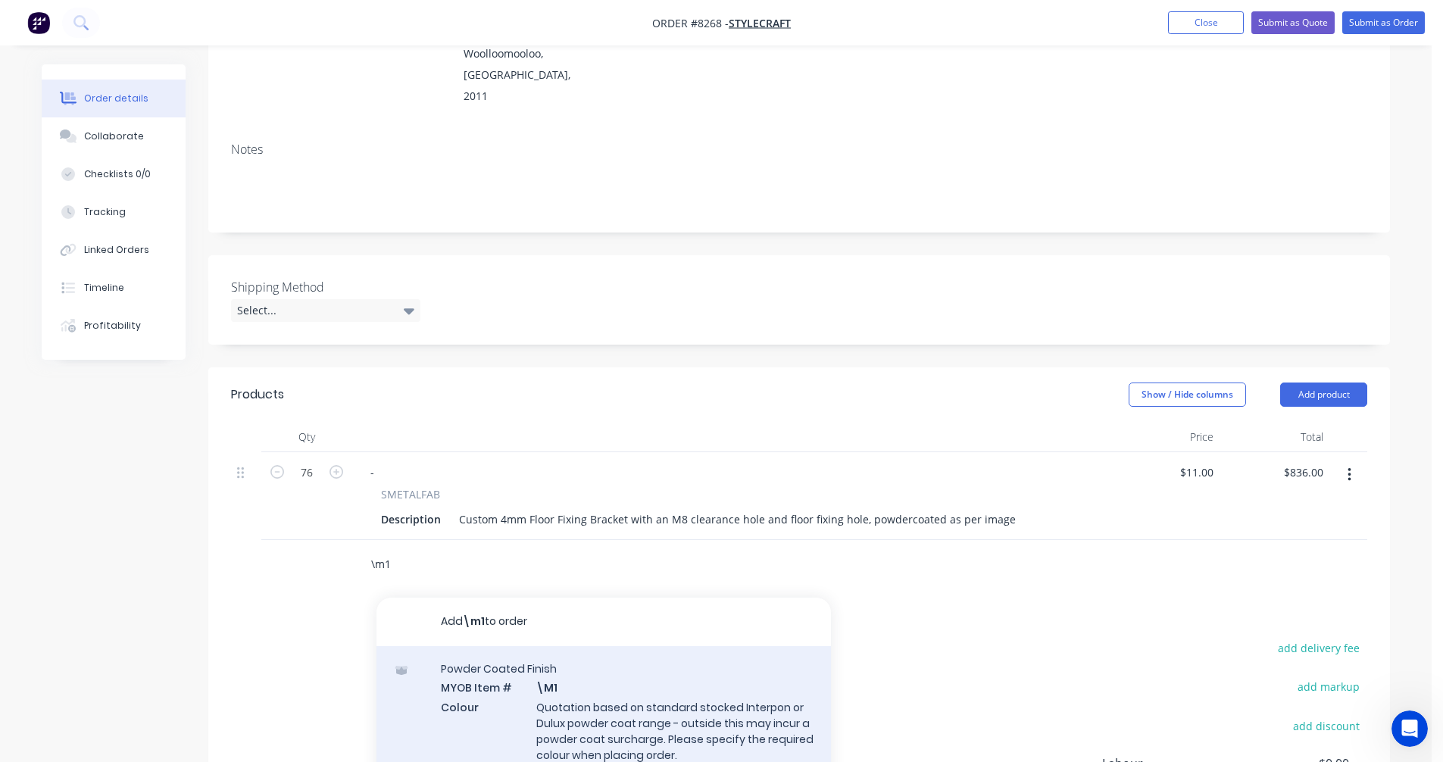
type input "\m1"
click at [628, 663] on div "Powder Coated Finish MYOB Item # \M1 Colour Quotation based on standard stocked…" at bounding box center [603, 721] width 454 height 150
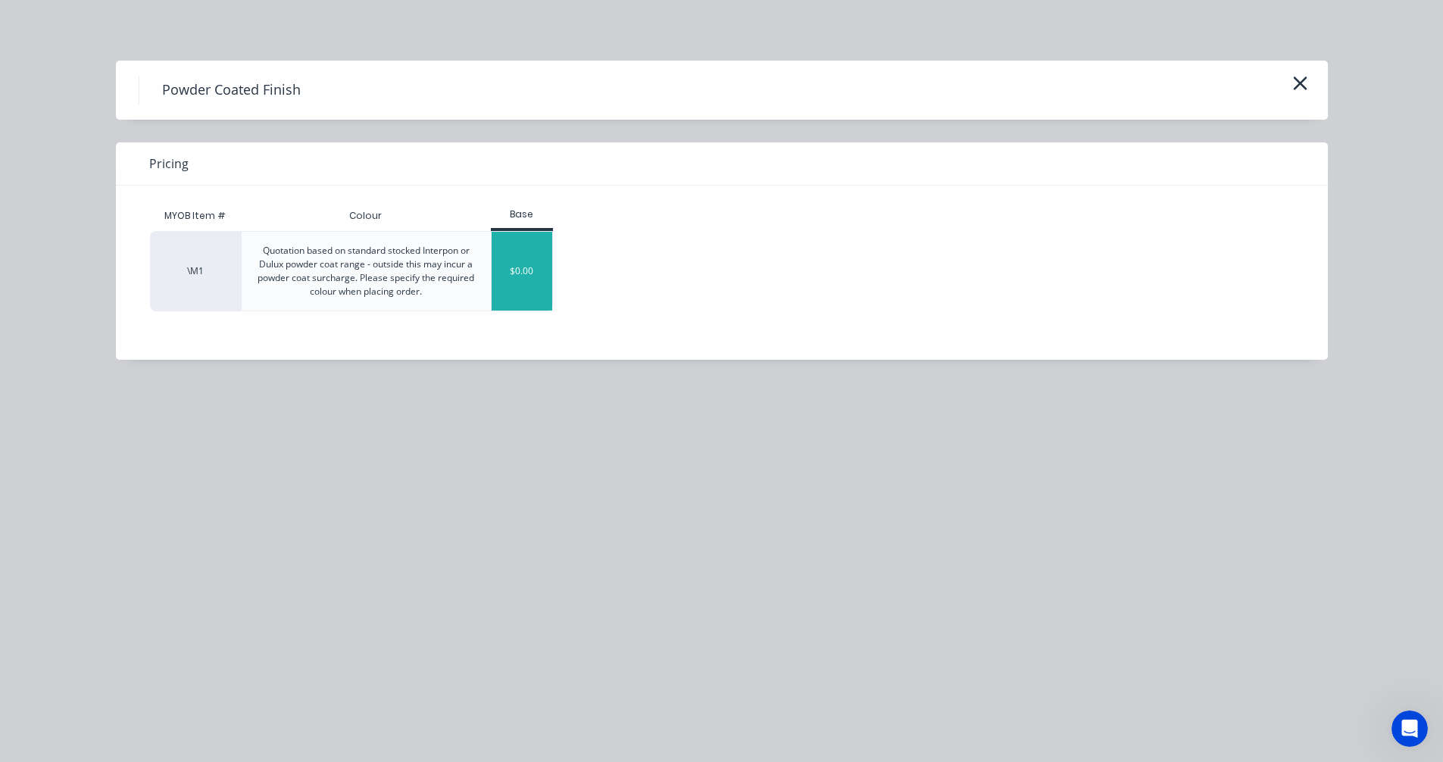
click at [515, 270] on div "$0.00" at bounding box center [522, 271] width 61 height 79
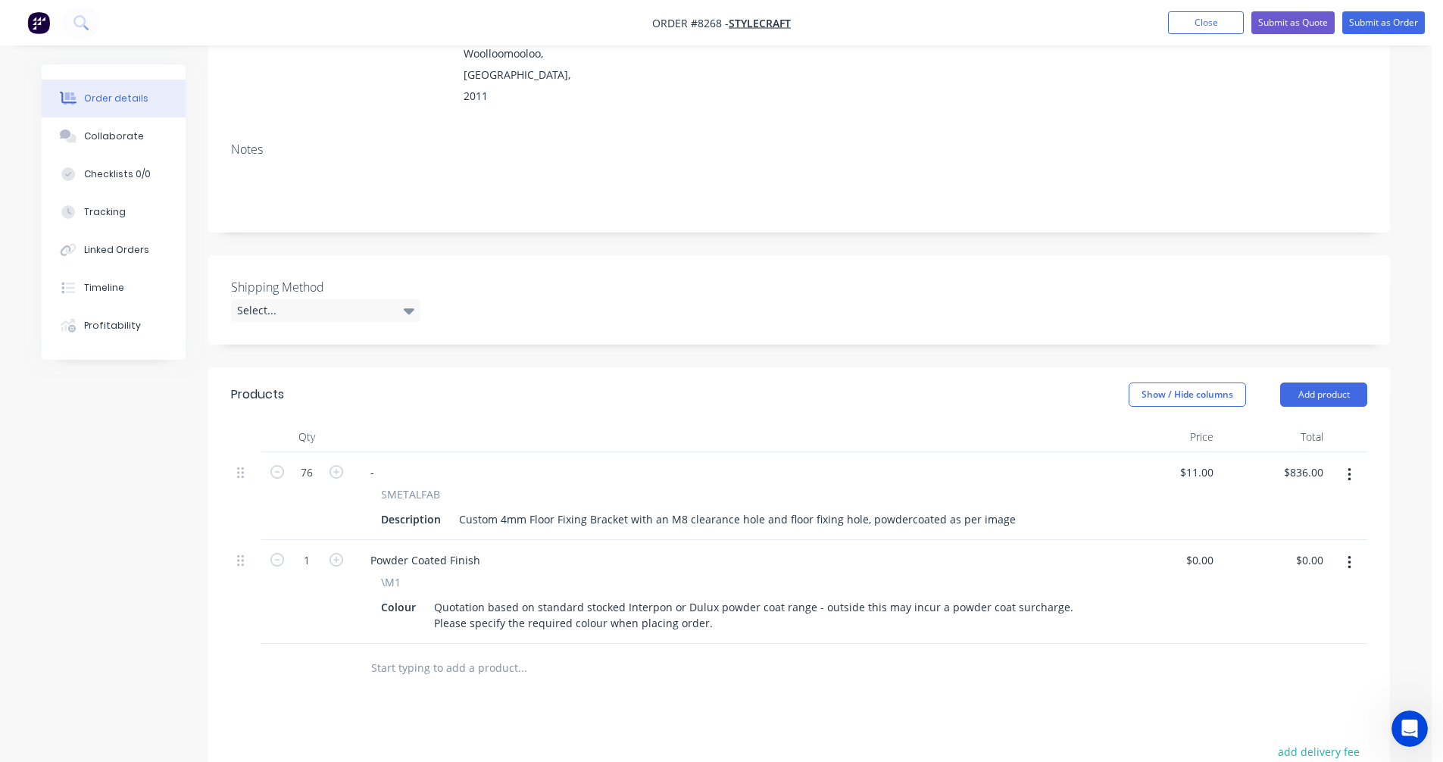
click at [455, 653] on input "text" at bounding box center [521, 668] width 303 height 30
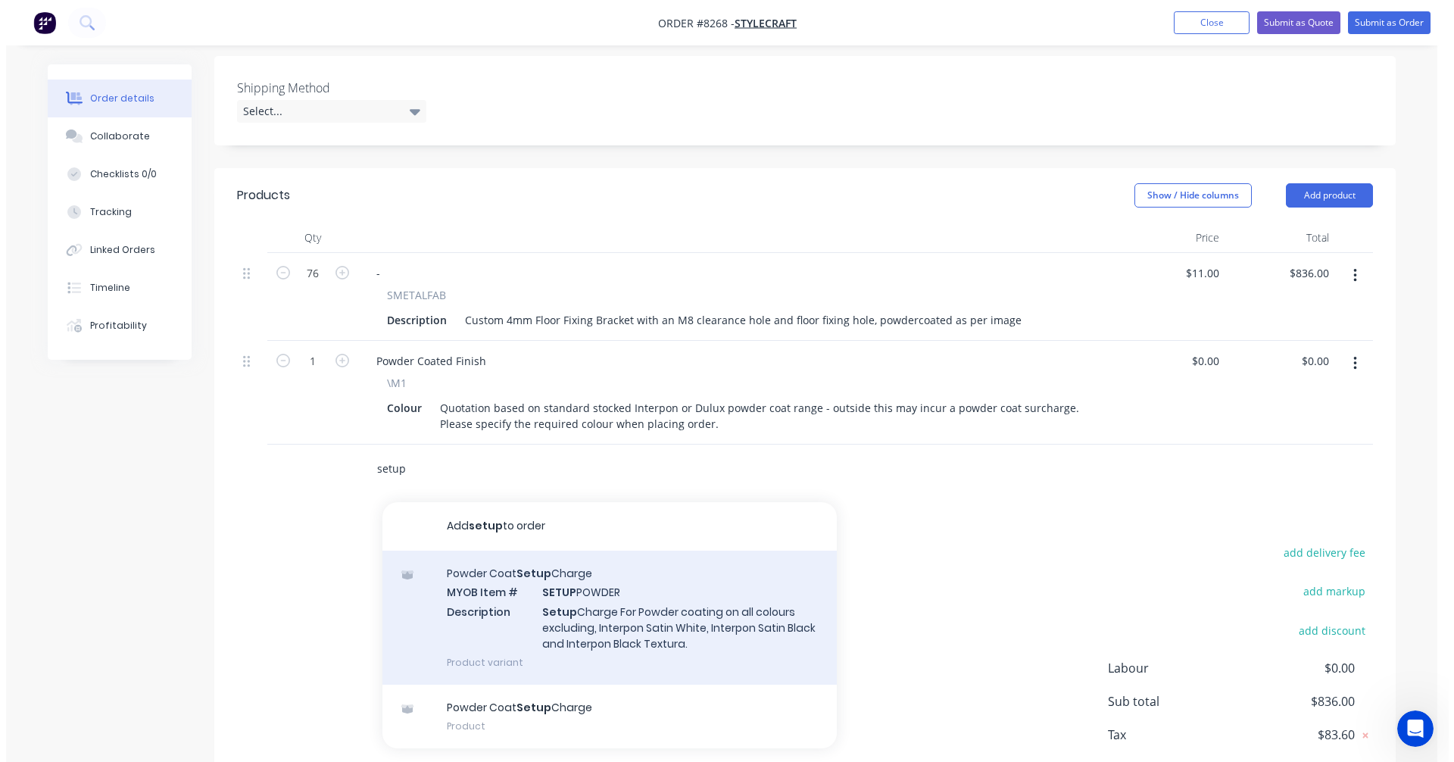
scroll to position [453, 0]
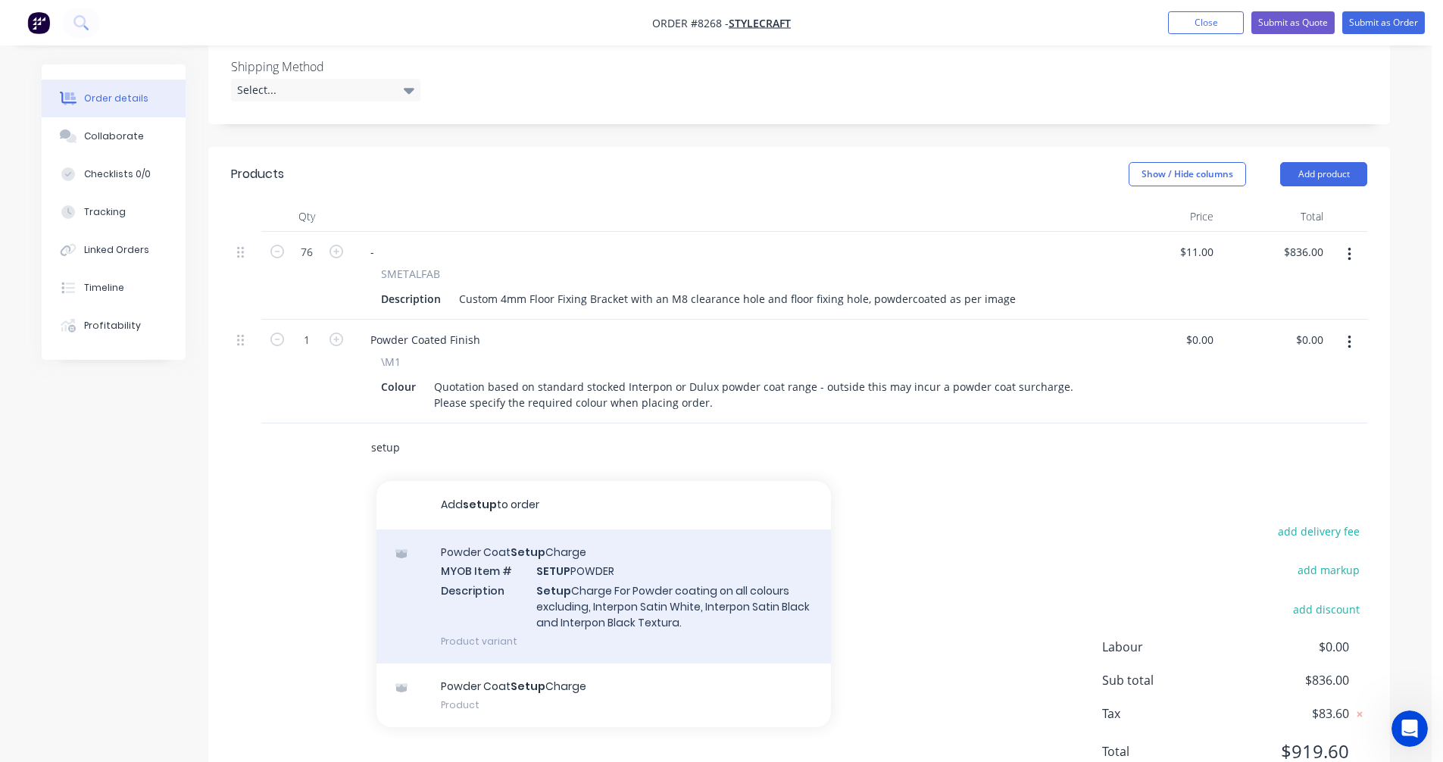
type input "setup"
click at [596, 557] on div "Powder Coat Setup Charge MYOB Item # SETUP POWDER Description Setup Charge For …" at bounding box center [603, 596] width 454 height 134
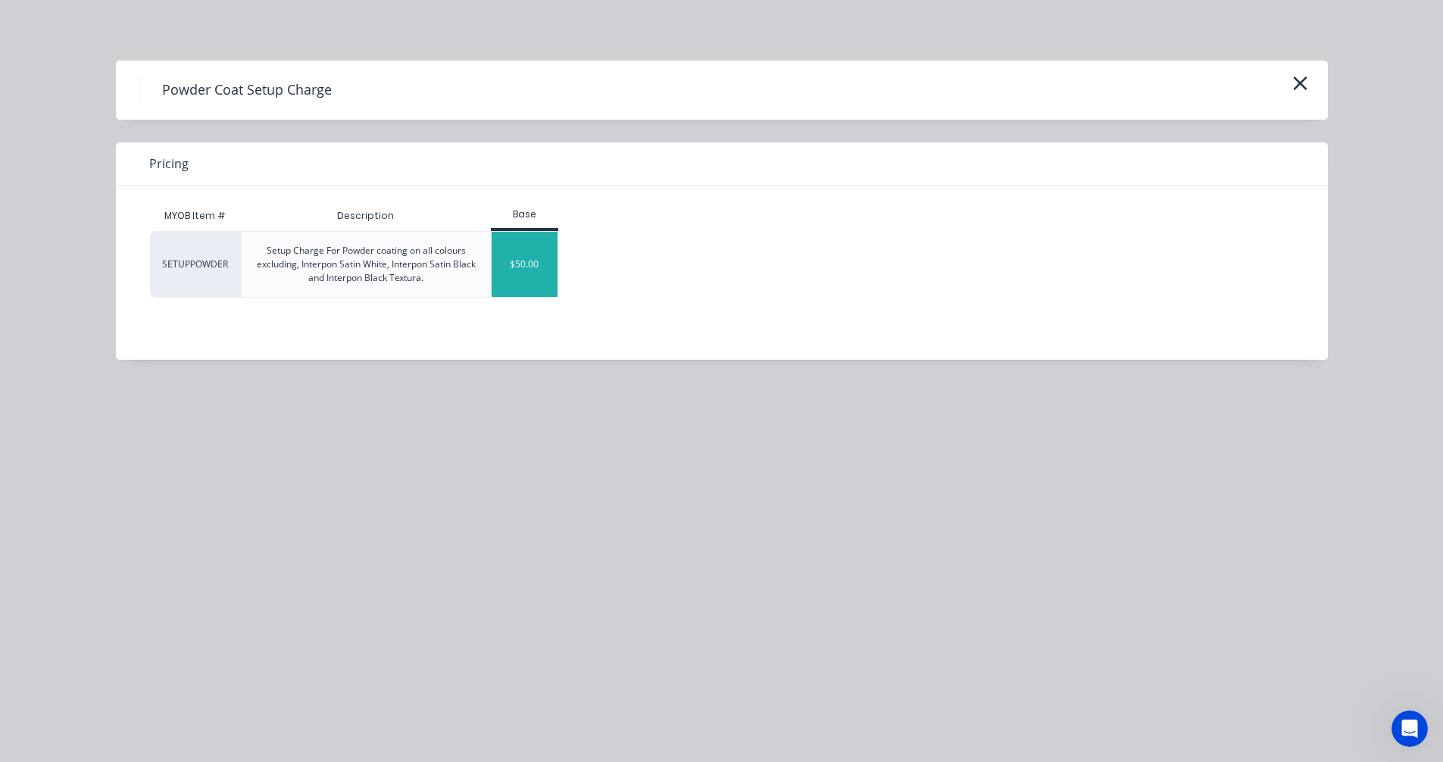
click at [539, 261] on div "$50.00" at bounding box center [525, 264] width 66 height 65
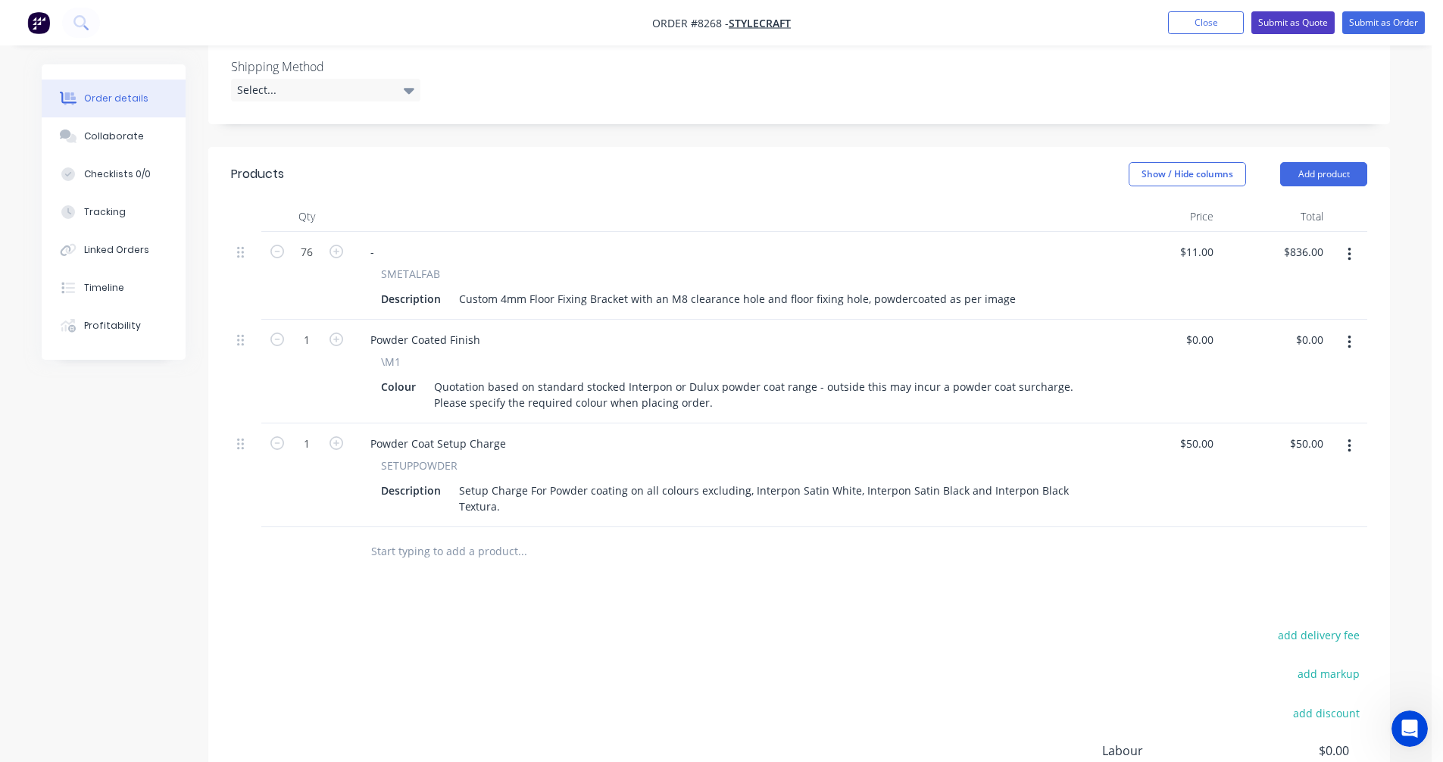
click at [1283, 26] on button "Submit as Quote" at bounding box center [1292, 22] width 83 height 23
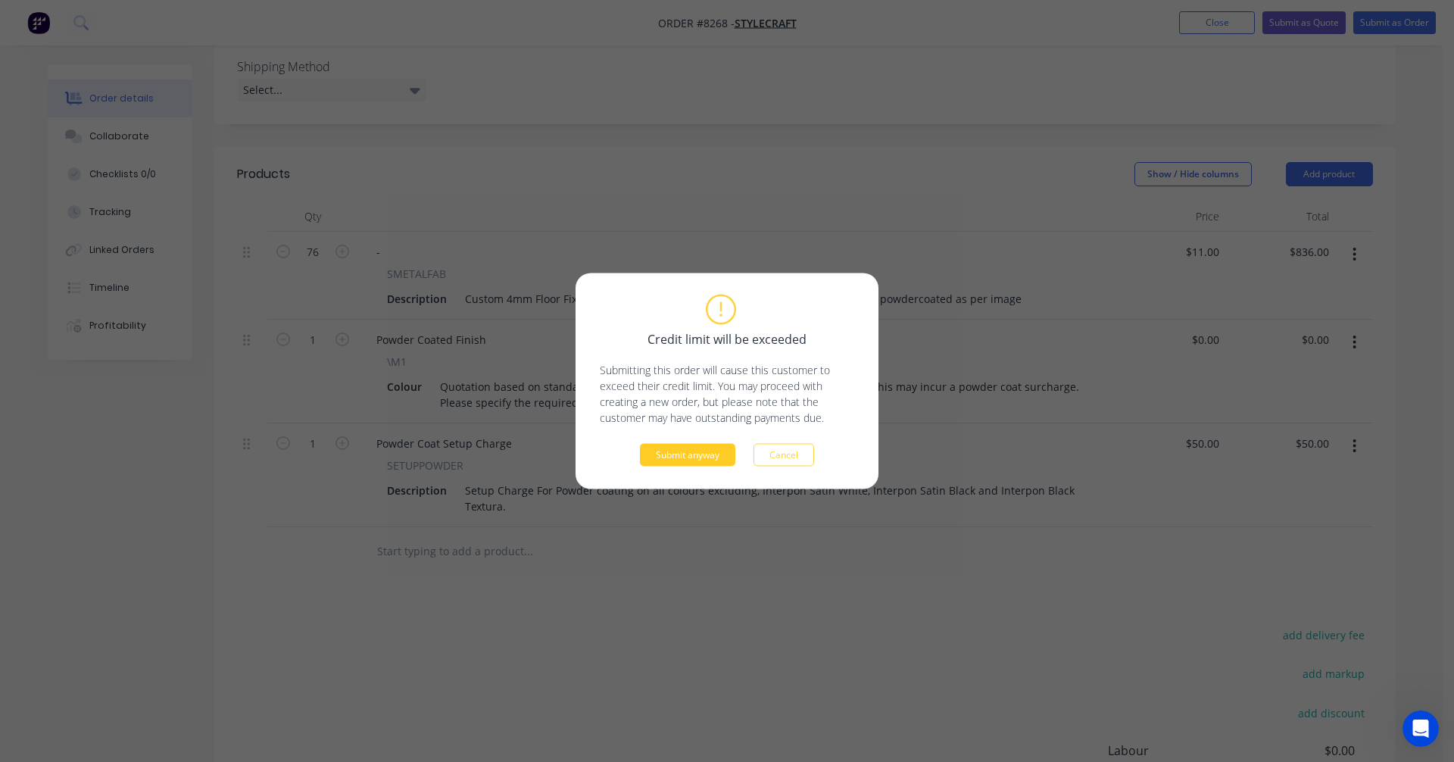
click at [689, 451] on button "Submit anyway" at bounding box center [687, 455] width 95 height 23
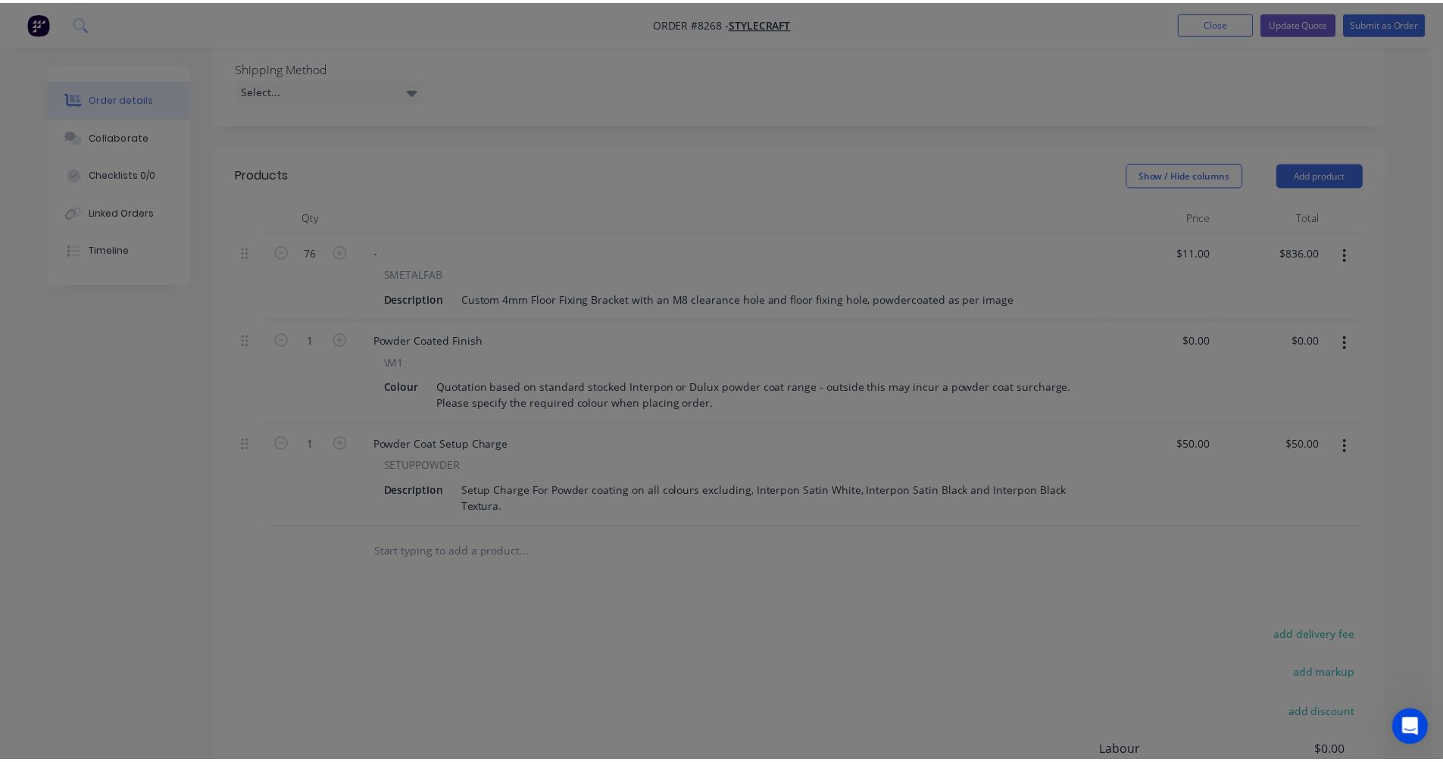
scroll to position [357, 0]
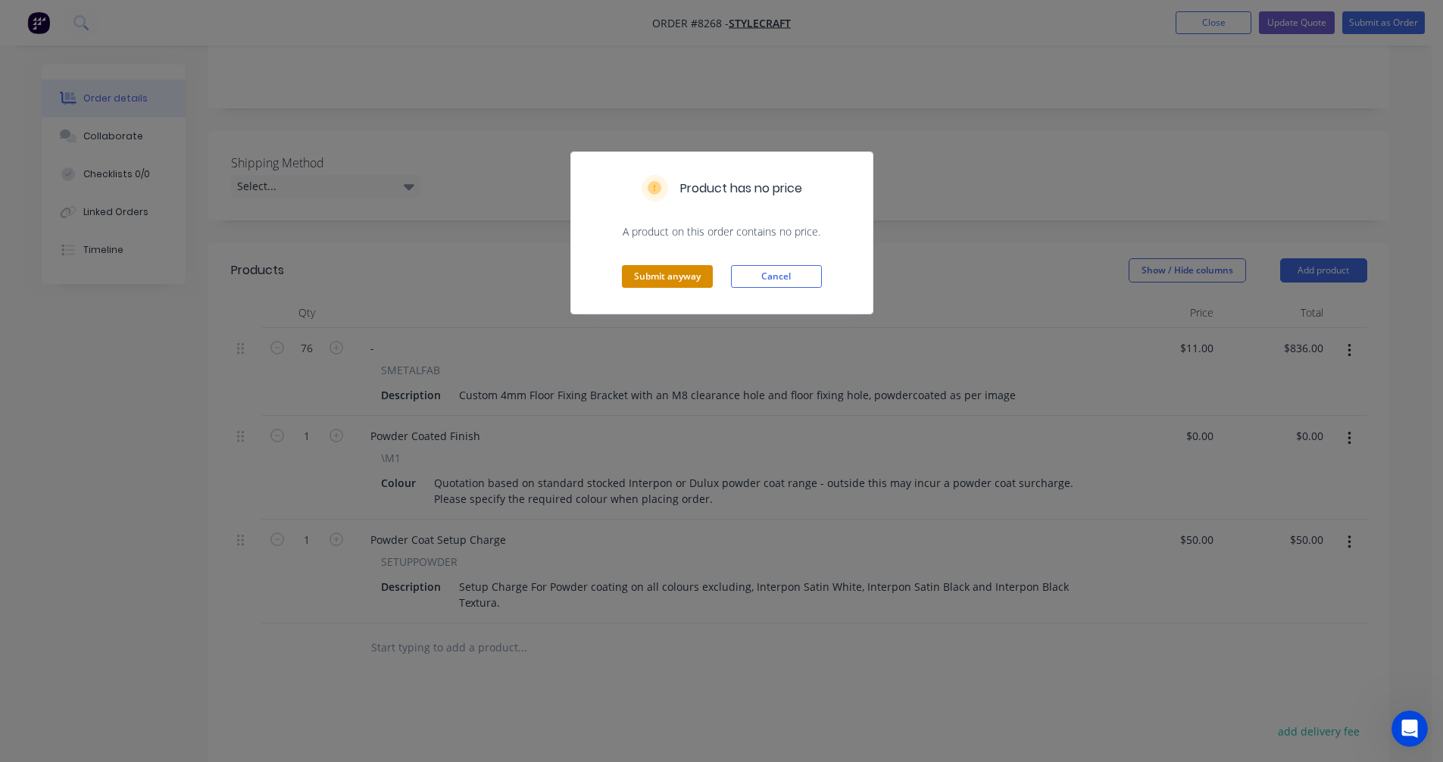
click at [685, 278] on button "Submit anyway" at bounding box center [667, 276] width 91 height 23
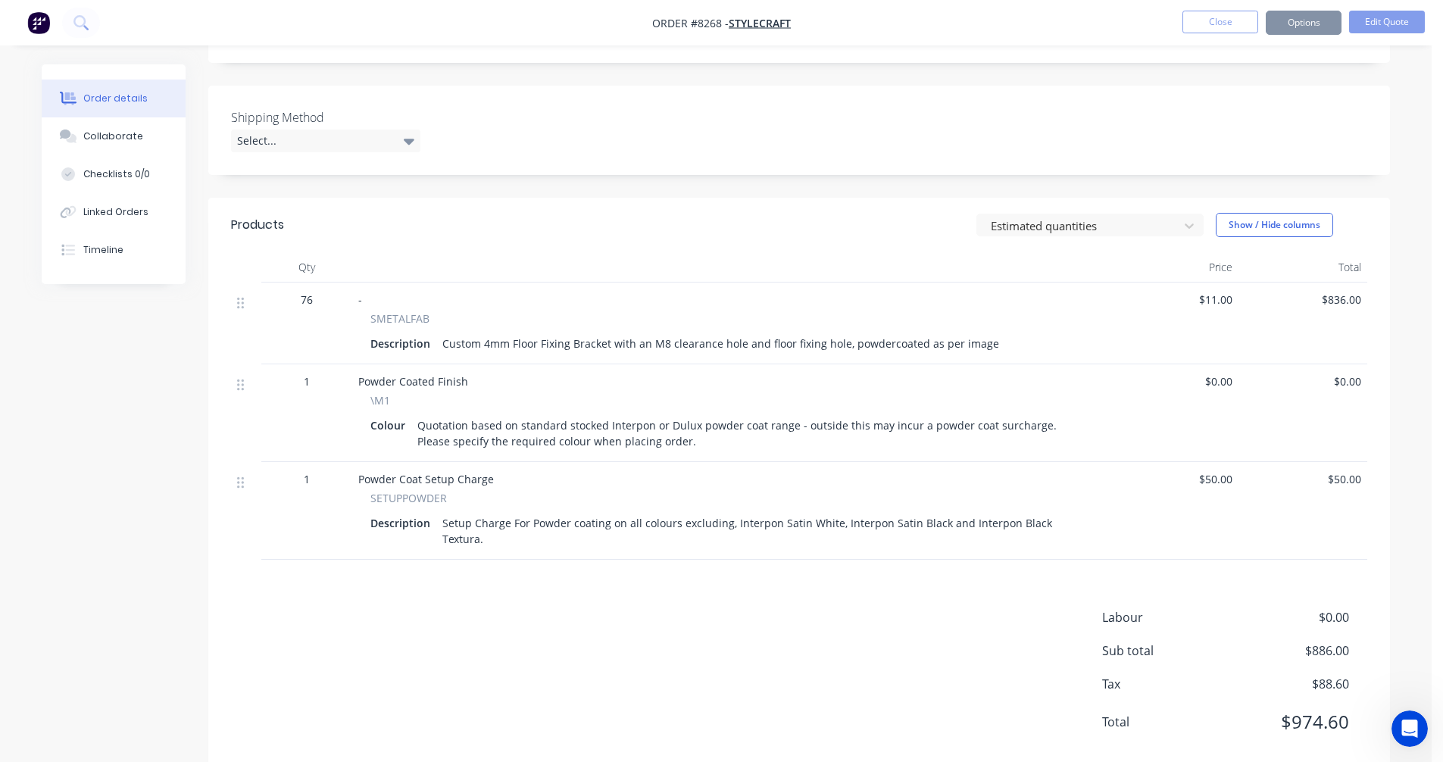
scroll to position [339, 0]
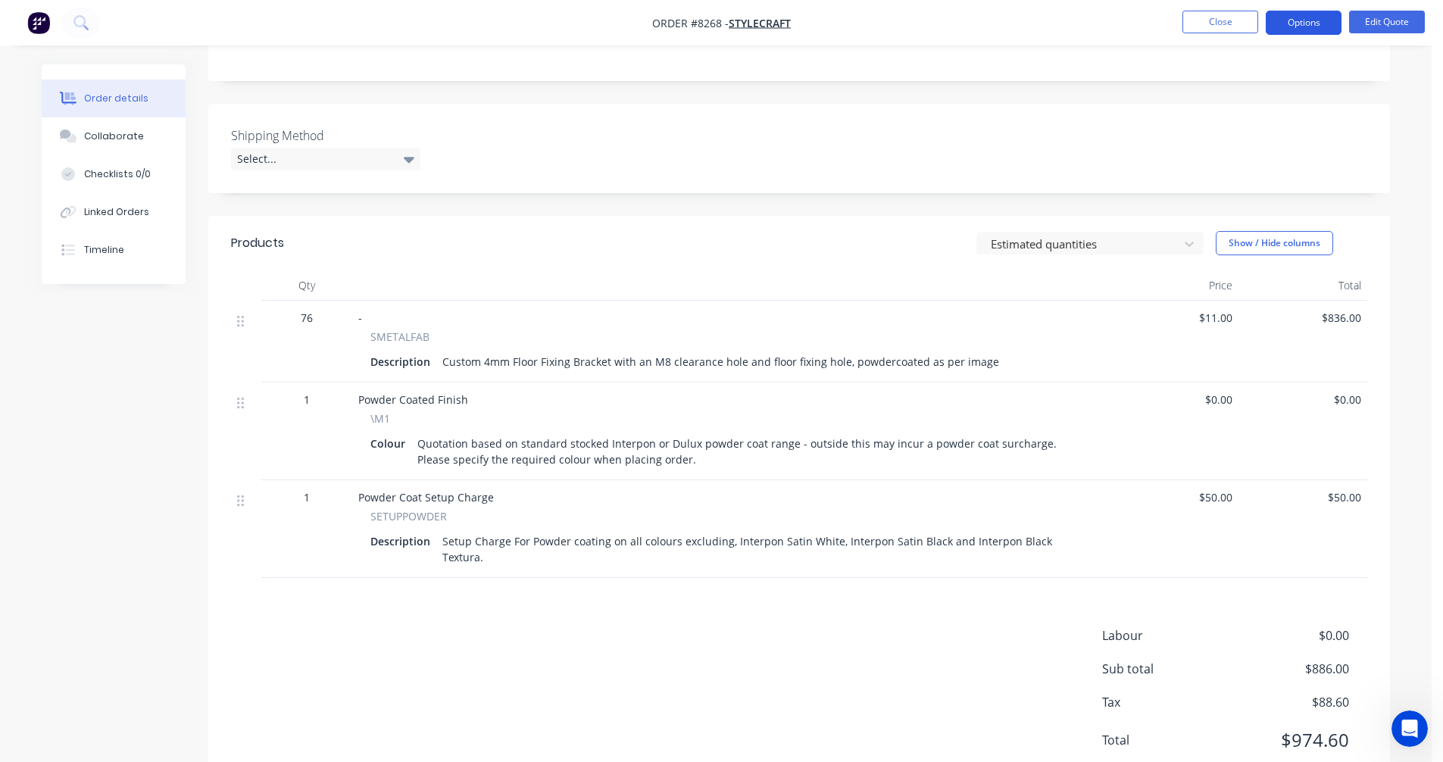
click at [1295, 18] on button "Options" at bounding box center [1304, 23] width 76 height 24
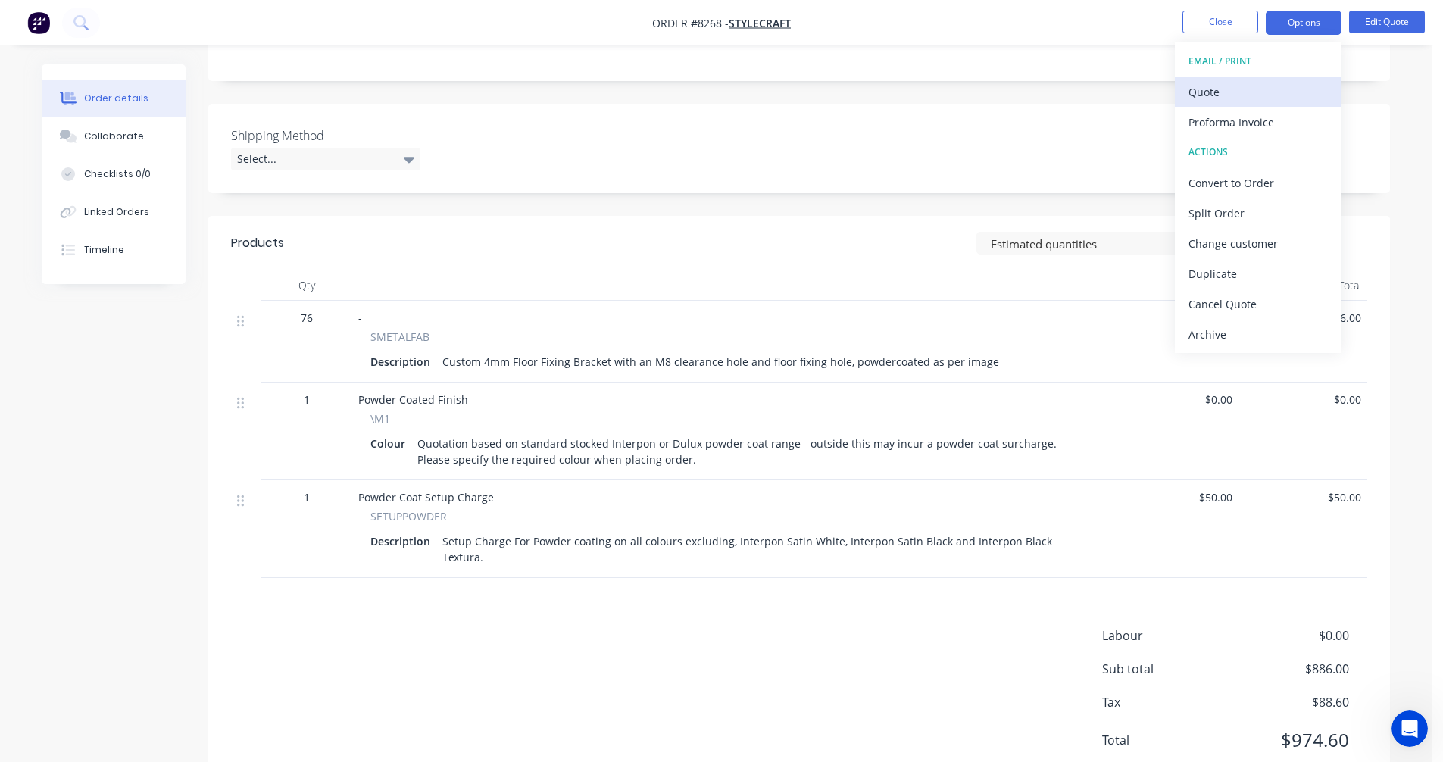
click at [1207, 88] on div "Quote" at bounding box center [1257, 92] width 139 height 22
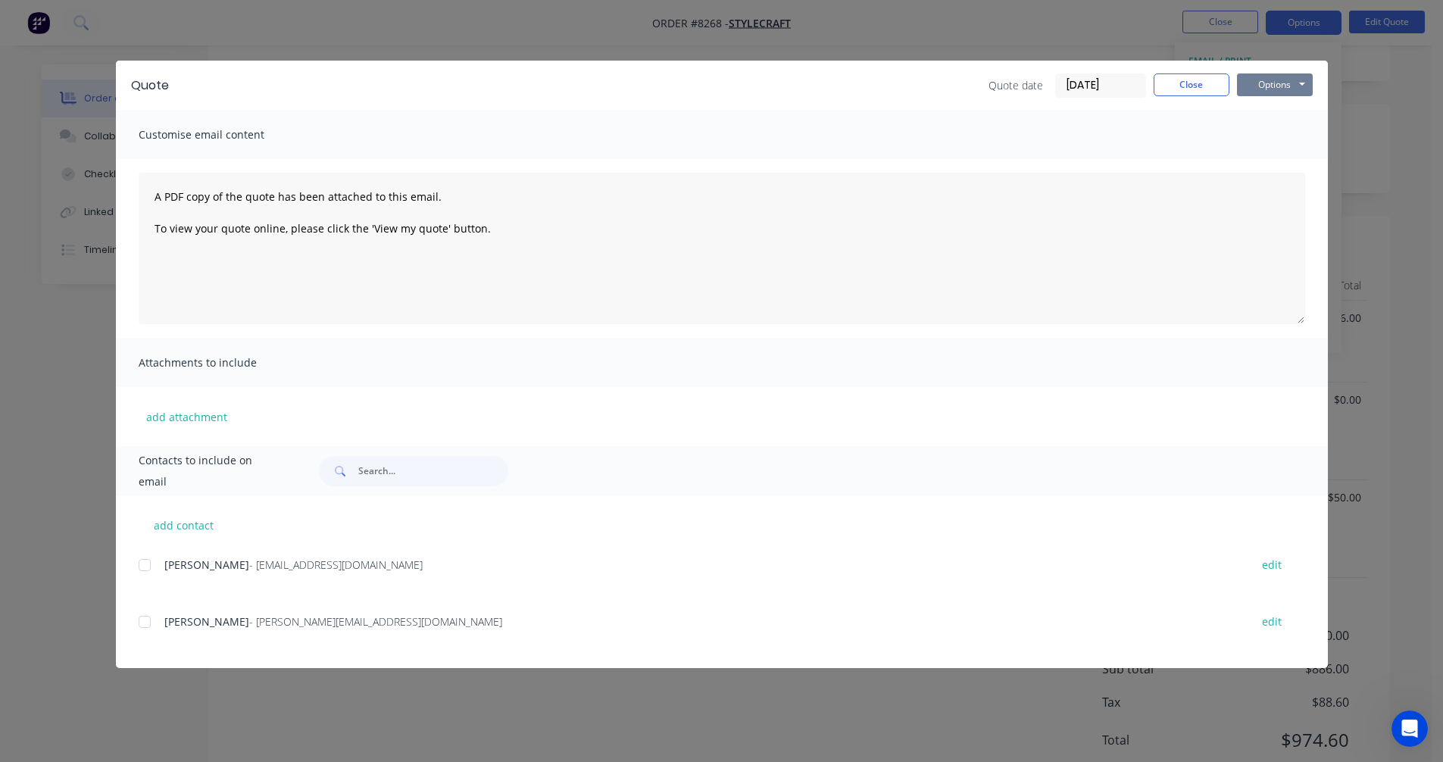
click at [1274, 85] on button "Options" at bounding box center [1275, 84] width 76 height 23
click at [1269, 107] on button "Preview" at bounding box center [1285, 111] width 97 height 25
click at [1170, 87] on button "Close" at bounding box center [1192, 84] width 76 height 23
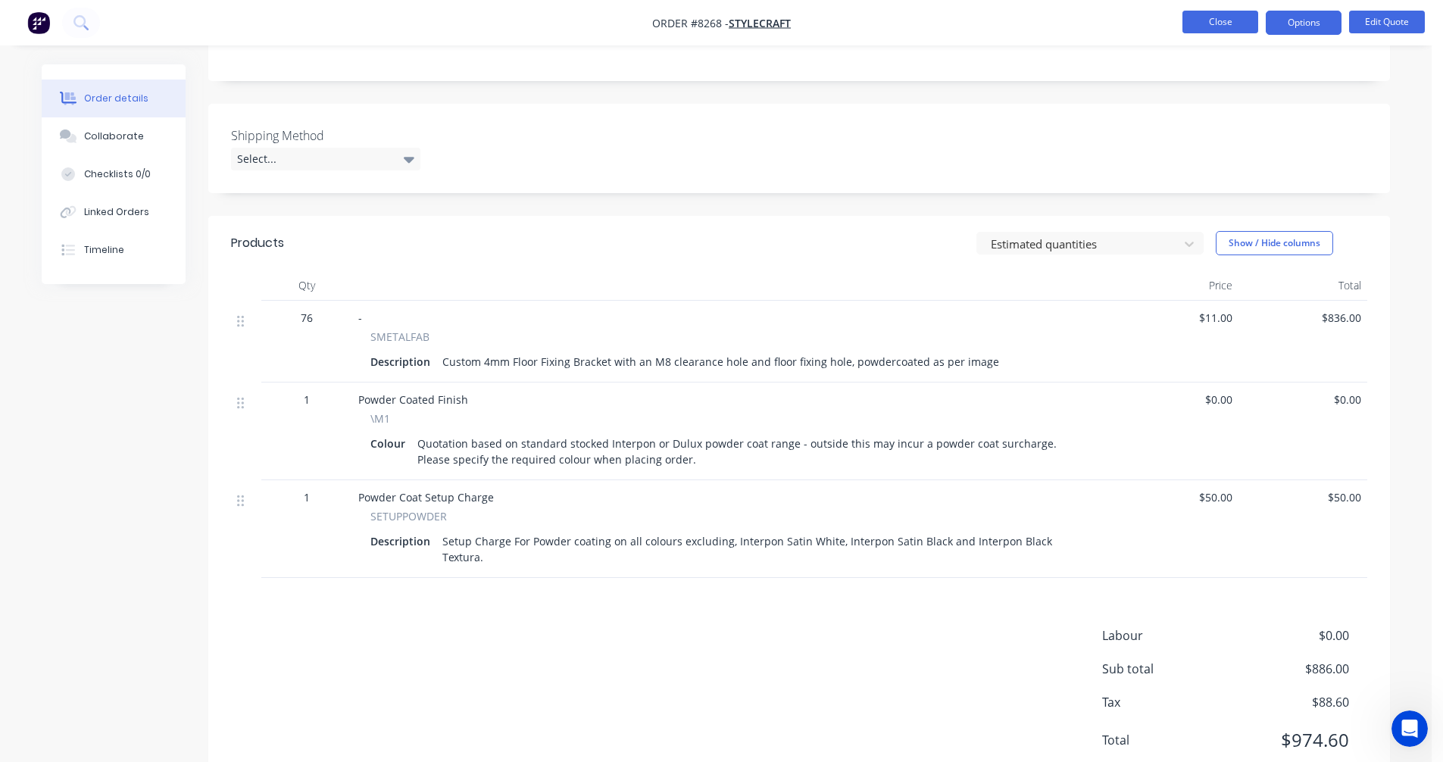
click at [1225, 22] on button "Close" at bounding box center [1220, 22] width 76 height 23
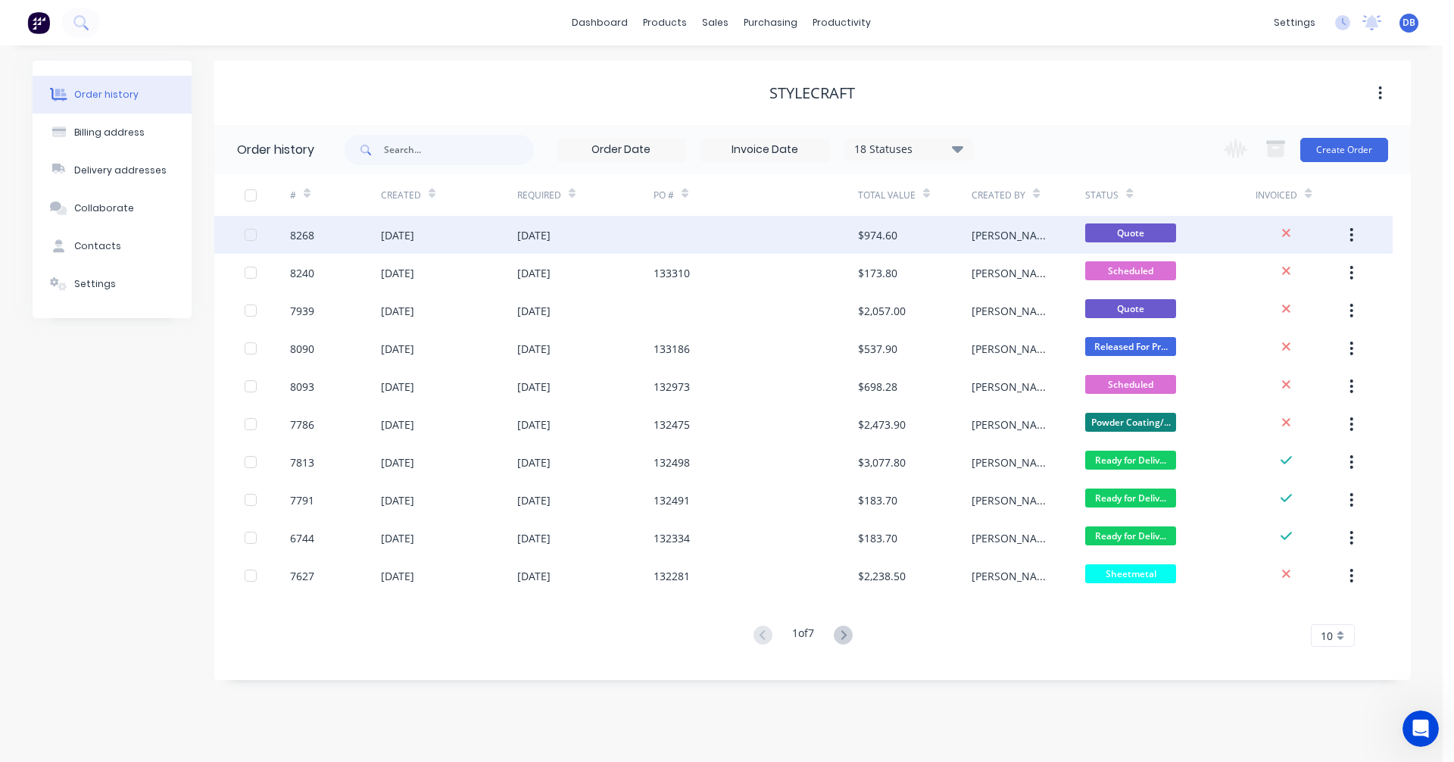
click at [551, 233] on div "[DATE]" at bounding box center [533, 235] width 33 height 16
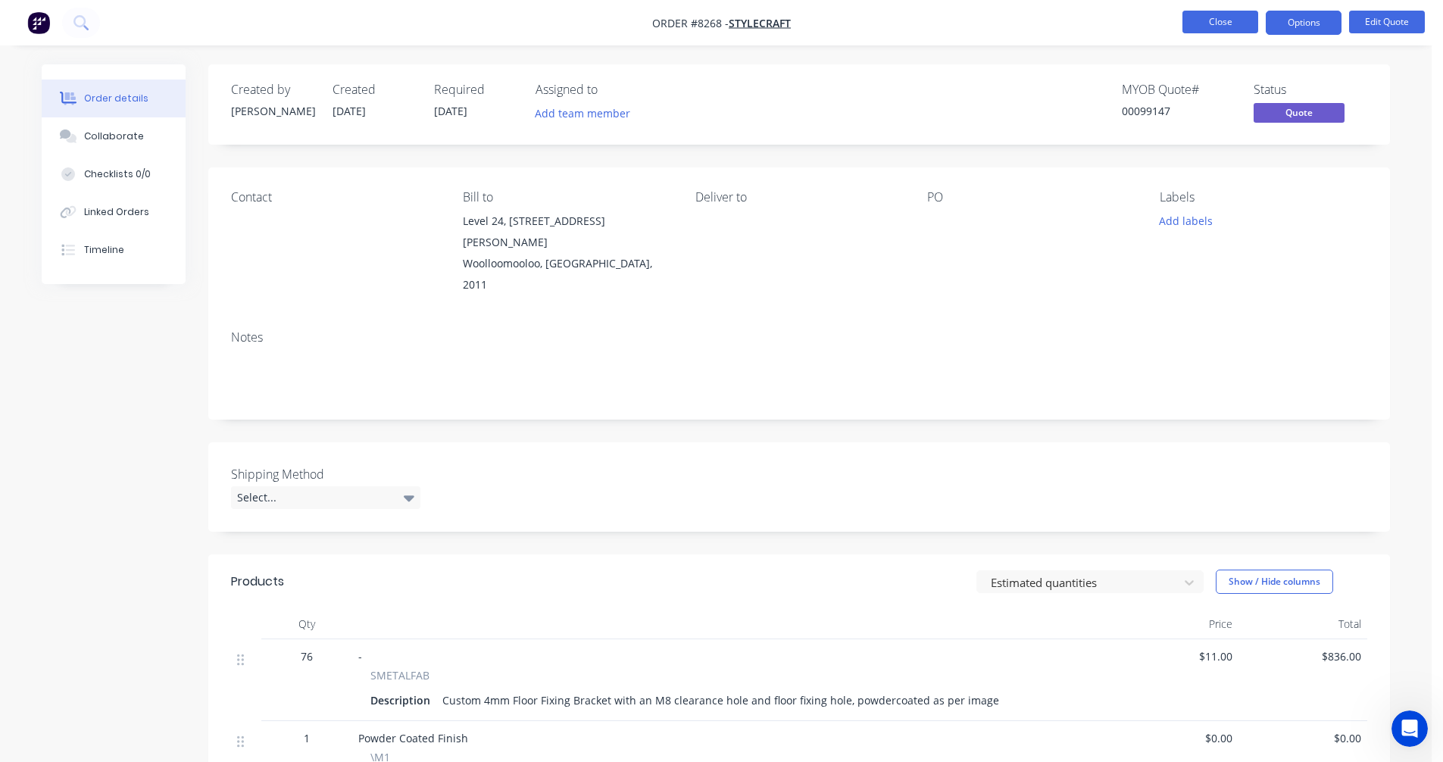
click at [1214, 26] on button "Close" at bounding box center [1220, 22] width 76 height 23
